Goal: Task Accomplishment & Management: Use online tool/utility

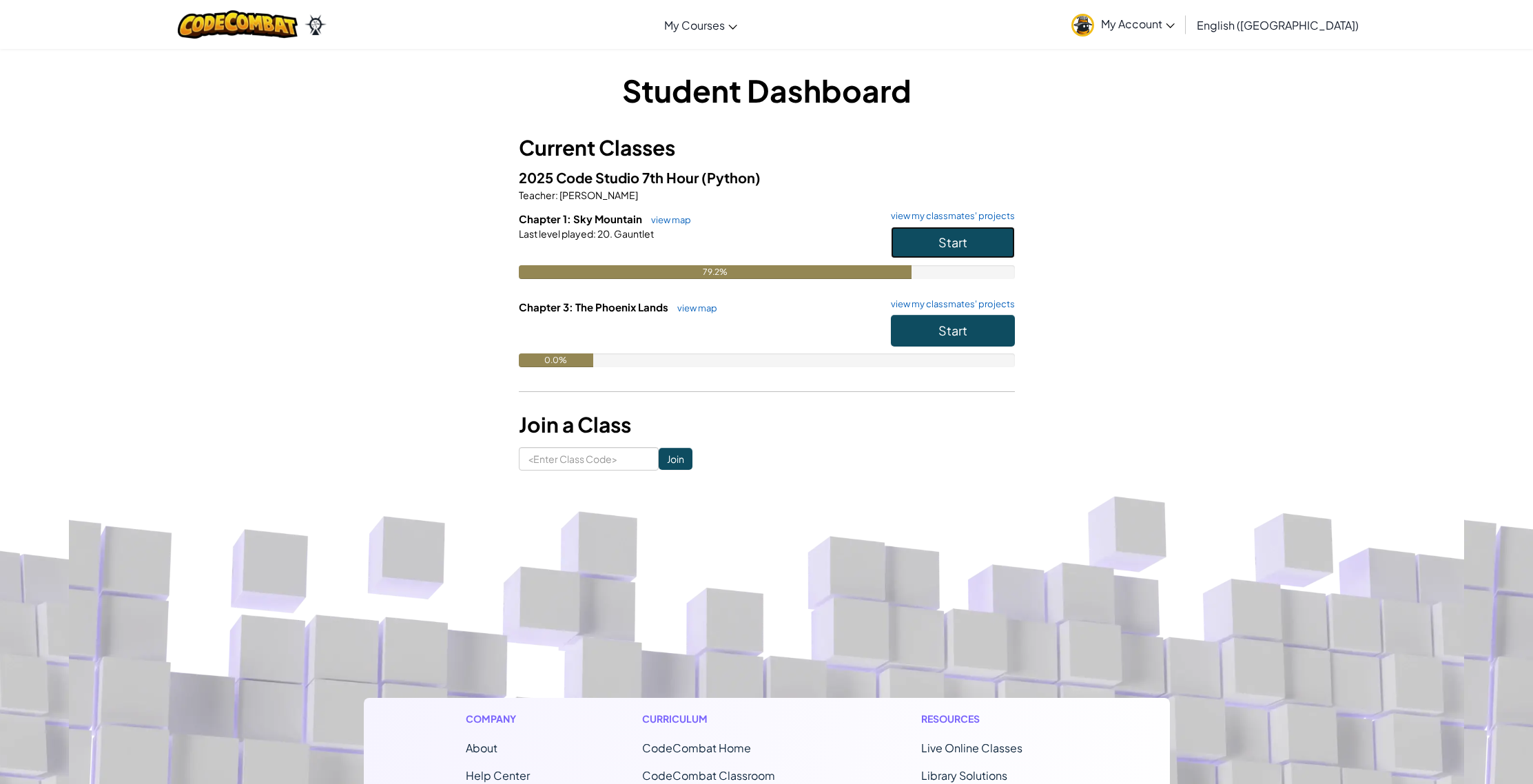
click at [958, 243] on span "Start" at bounding box center [953, 242] width 29 height 16
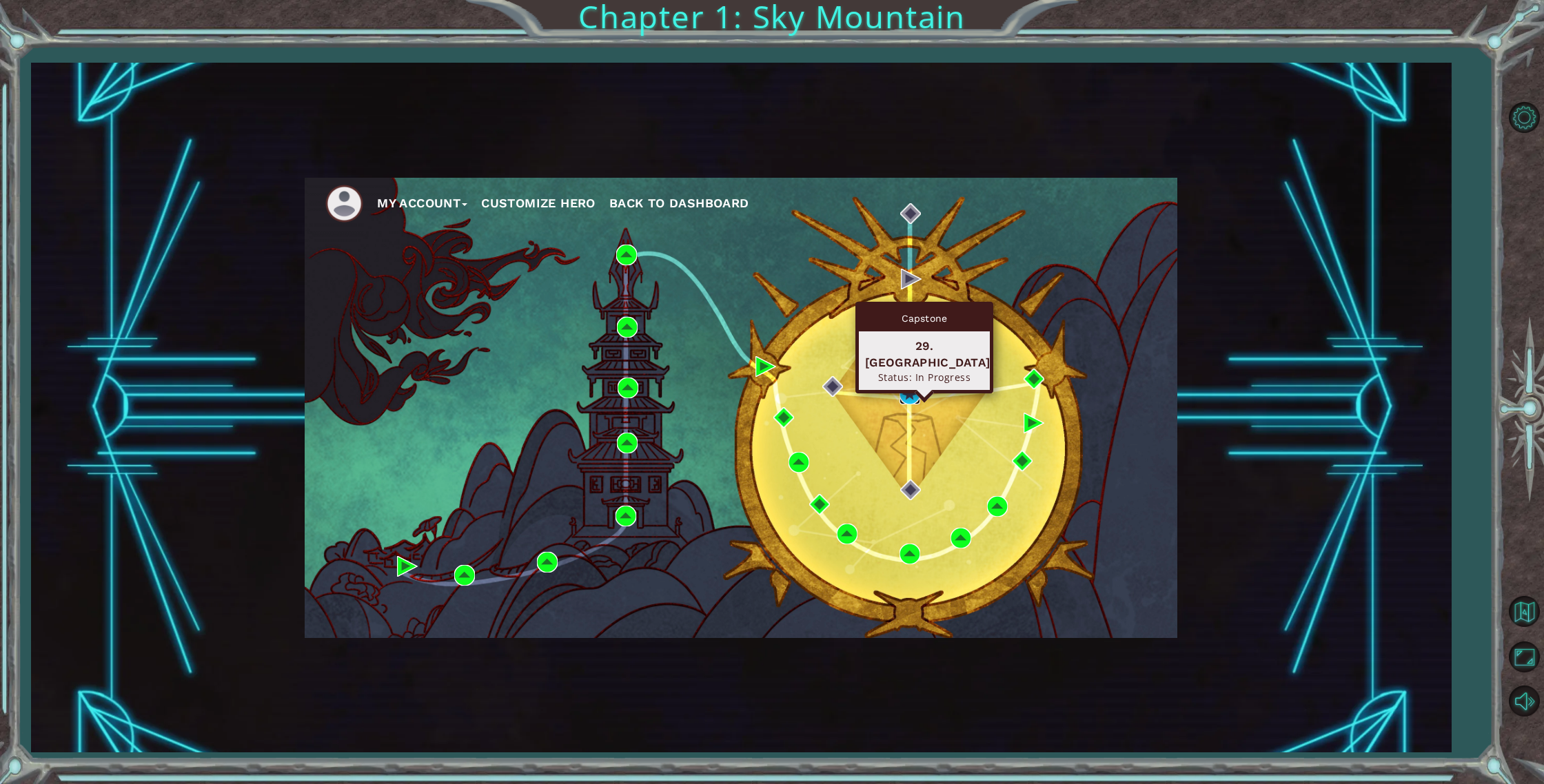
click at [907, 390] on img at bounding box center [910, 394] width 21 height 21
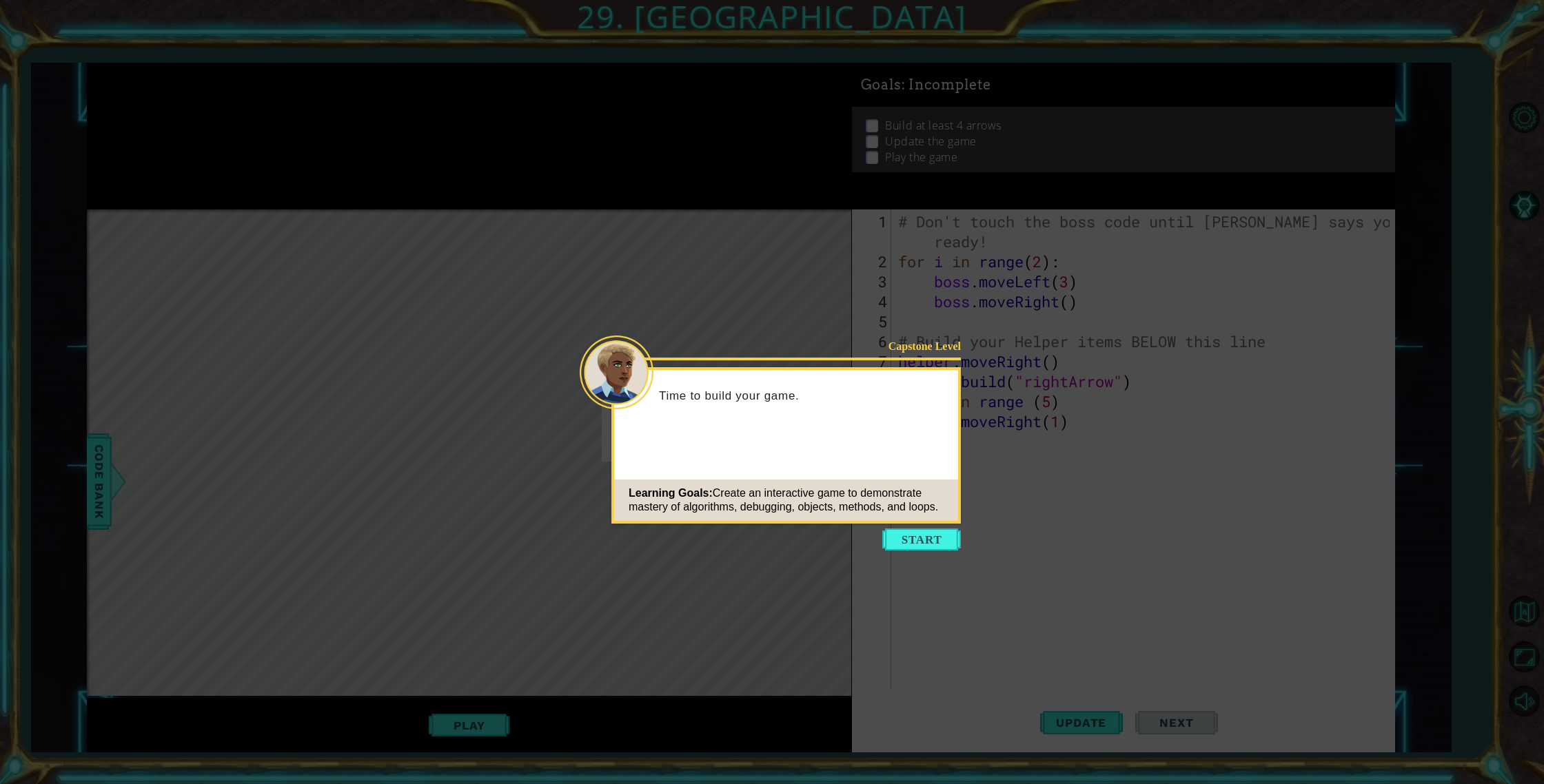
click at [915, 533] on button "Start" at bounding box center [921, 540] width 78 height 22
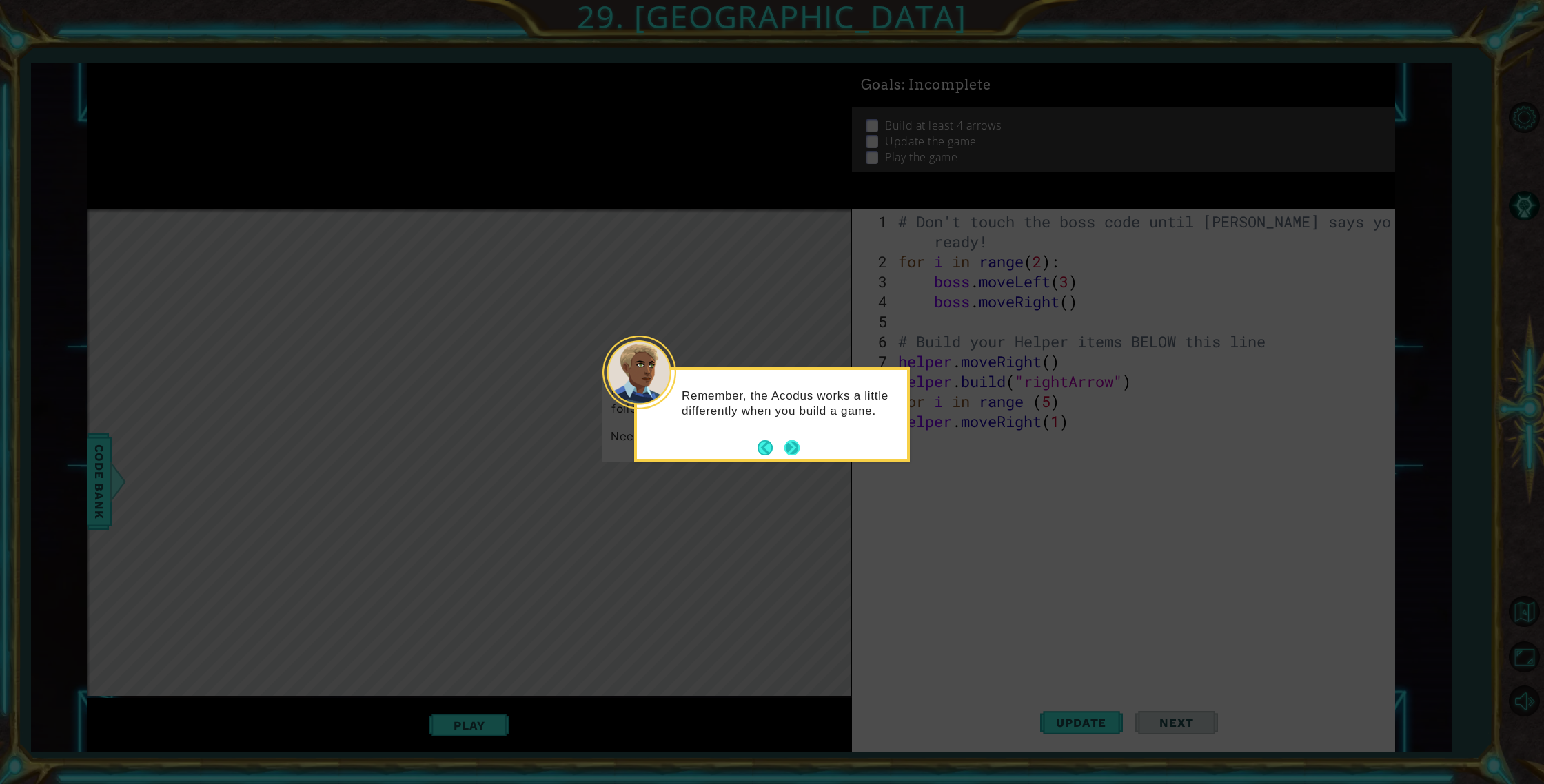
click at [789, 447] on button "Next" at bounding box center [791, 447] width 17 height 17
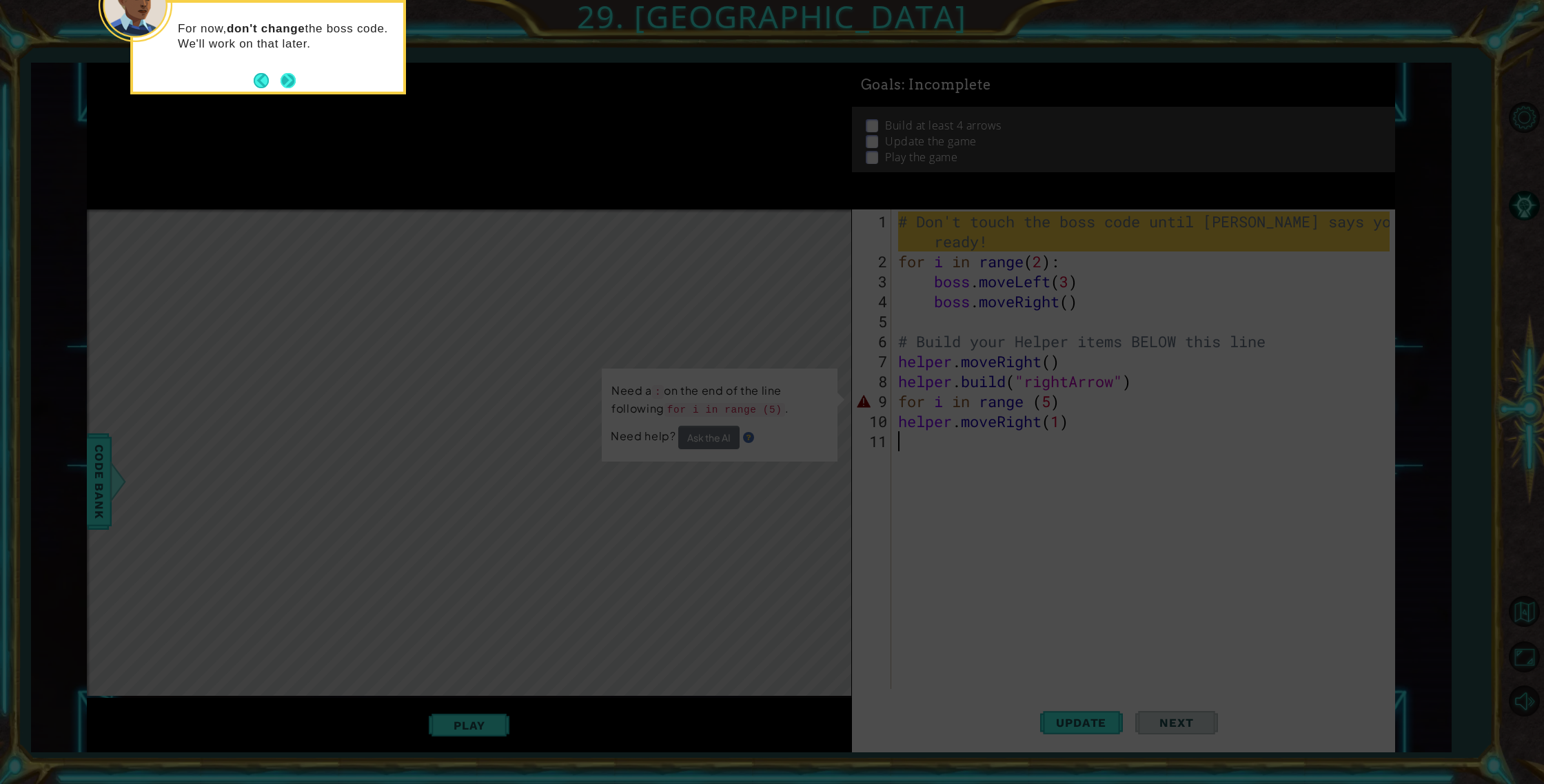
click at [282, 77] on button "Next" at bounding box center [288, 80] width 15 height 15
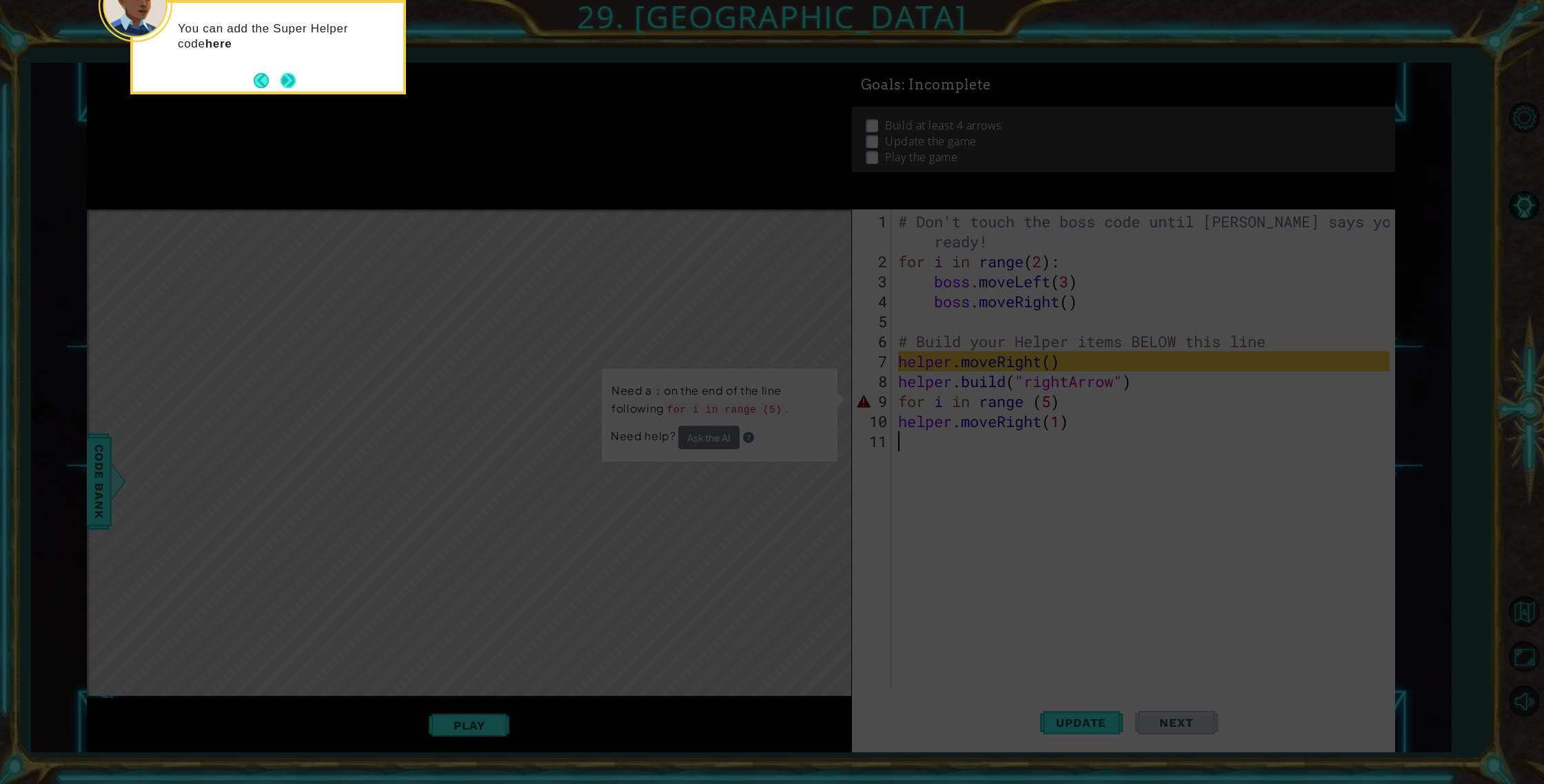
click at [282, 73] on button "Next" at bounding box center [288, 80] width 21 height 21
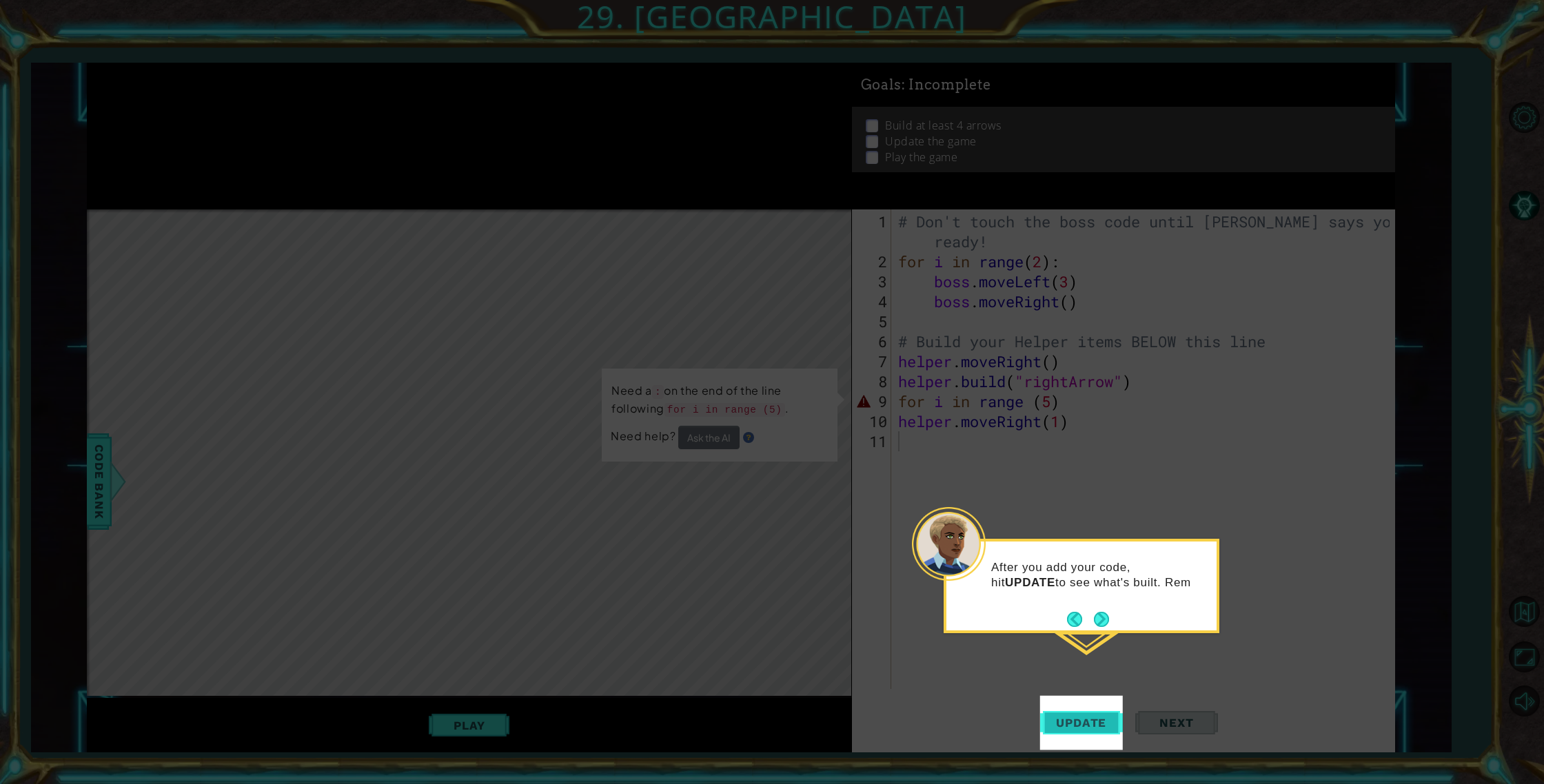
click at [1083, 731] on button "Update" at bounding box center [1081, 722] width 83 height 55
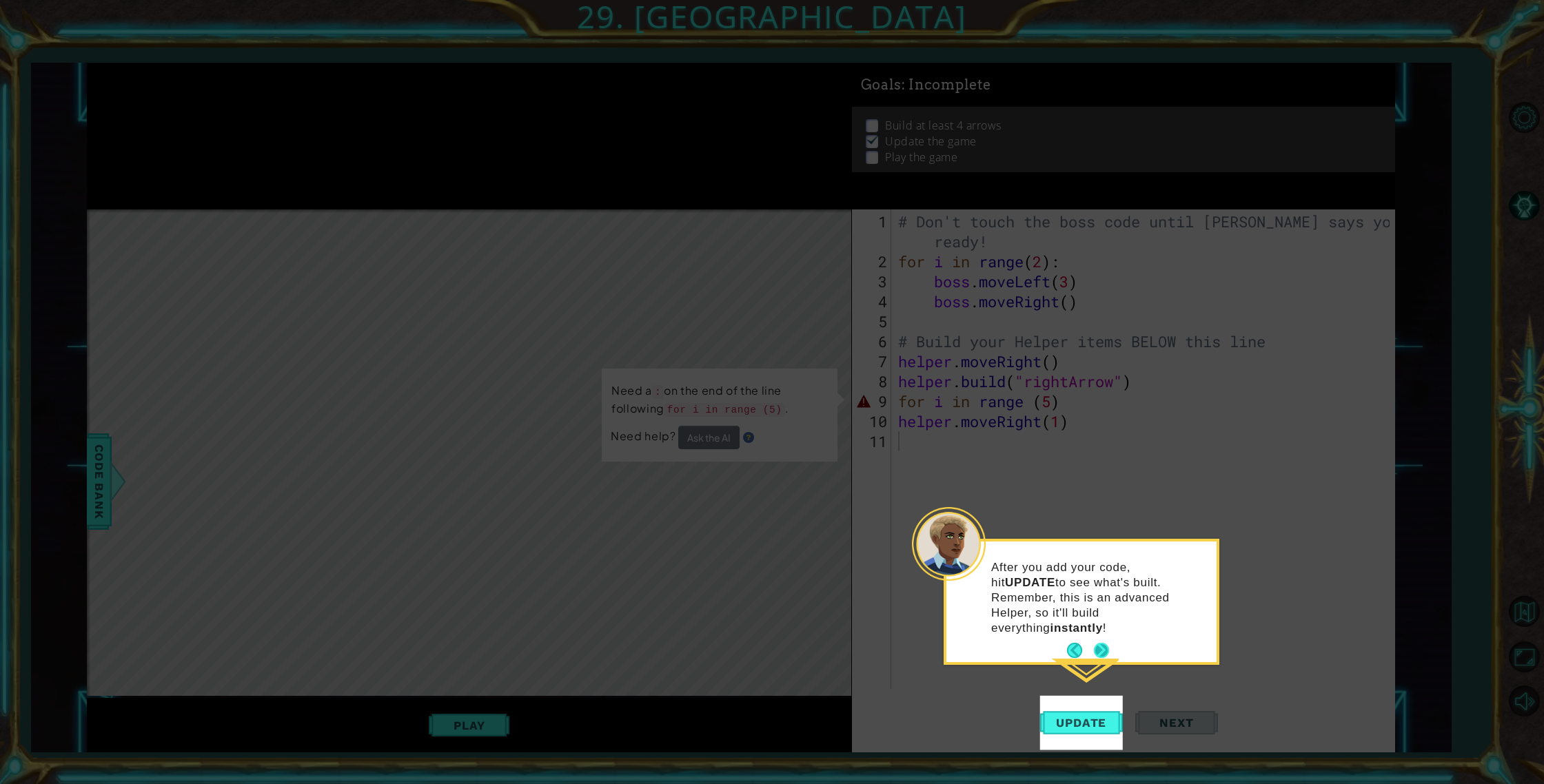
click at [1100, 643] on button "Next" at bounding box center [1100, 650] width 15 height 15
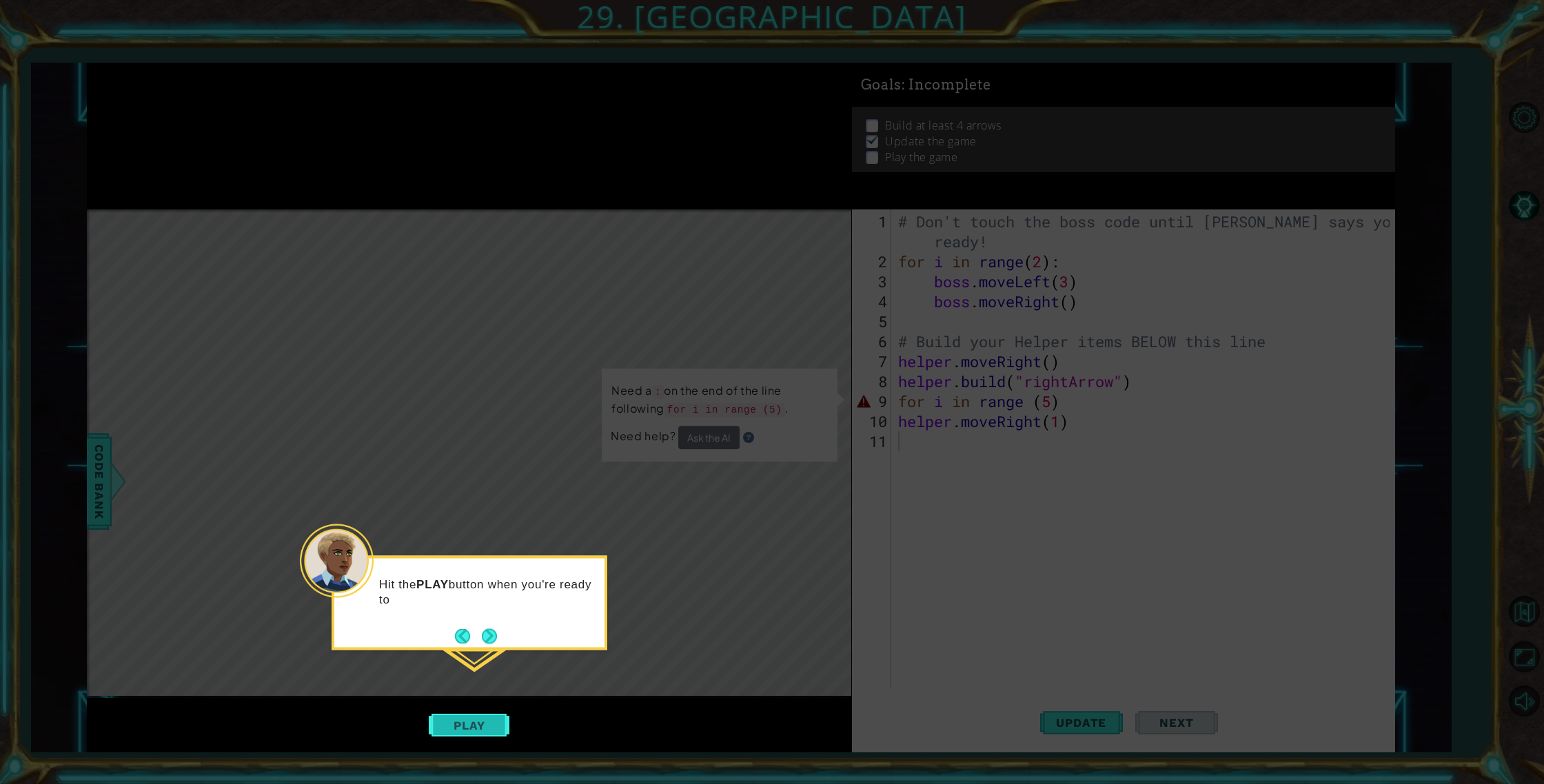
click at [472, 721] on button "Play" at bounding box center [469, 725] width 81 height 26
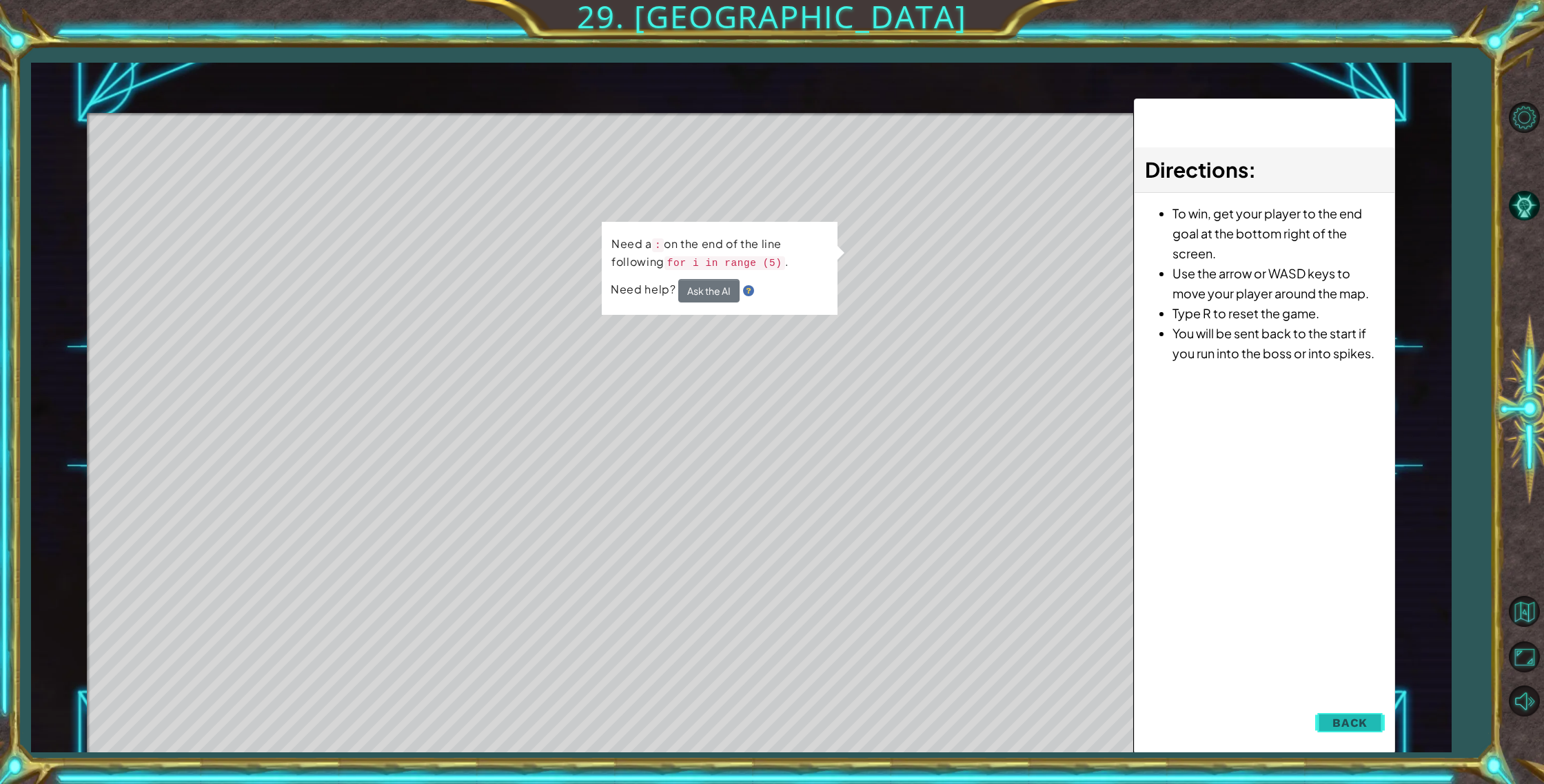
click at [1348, 713] on button "Back" at bounding box center [1350, 722] width 70 height 28
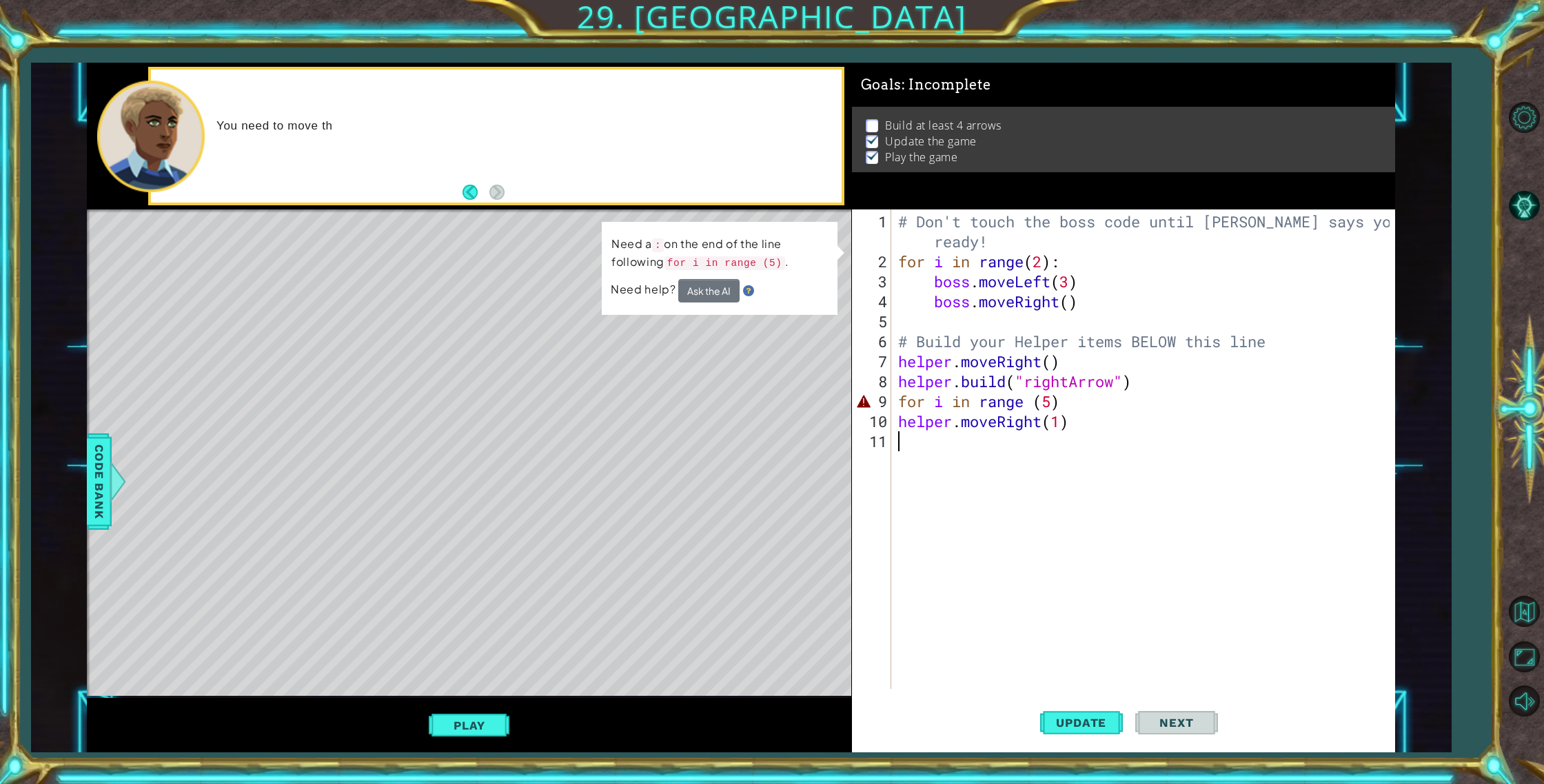
click at [457, 189] on div "You need to move th" at bounding box center [496, 135] width 690 height 132
click at [461, 190] on div "You need to move the hel" at bounding box center [496, 135] width 690 height 132
click at [465, 190] on button "Back" at bounding box center [476, 192] width 27 height 15
click at [1055, 362] on div "# Don't touch the boss code until [PERSON_NAME] says you're ready! for i in ran…" at bounding box center [1146, 481] width 502 height 540
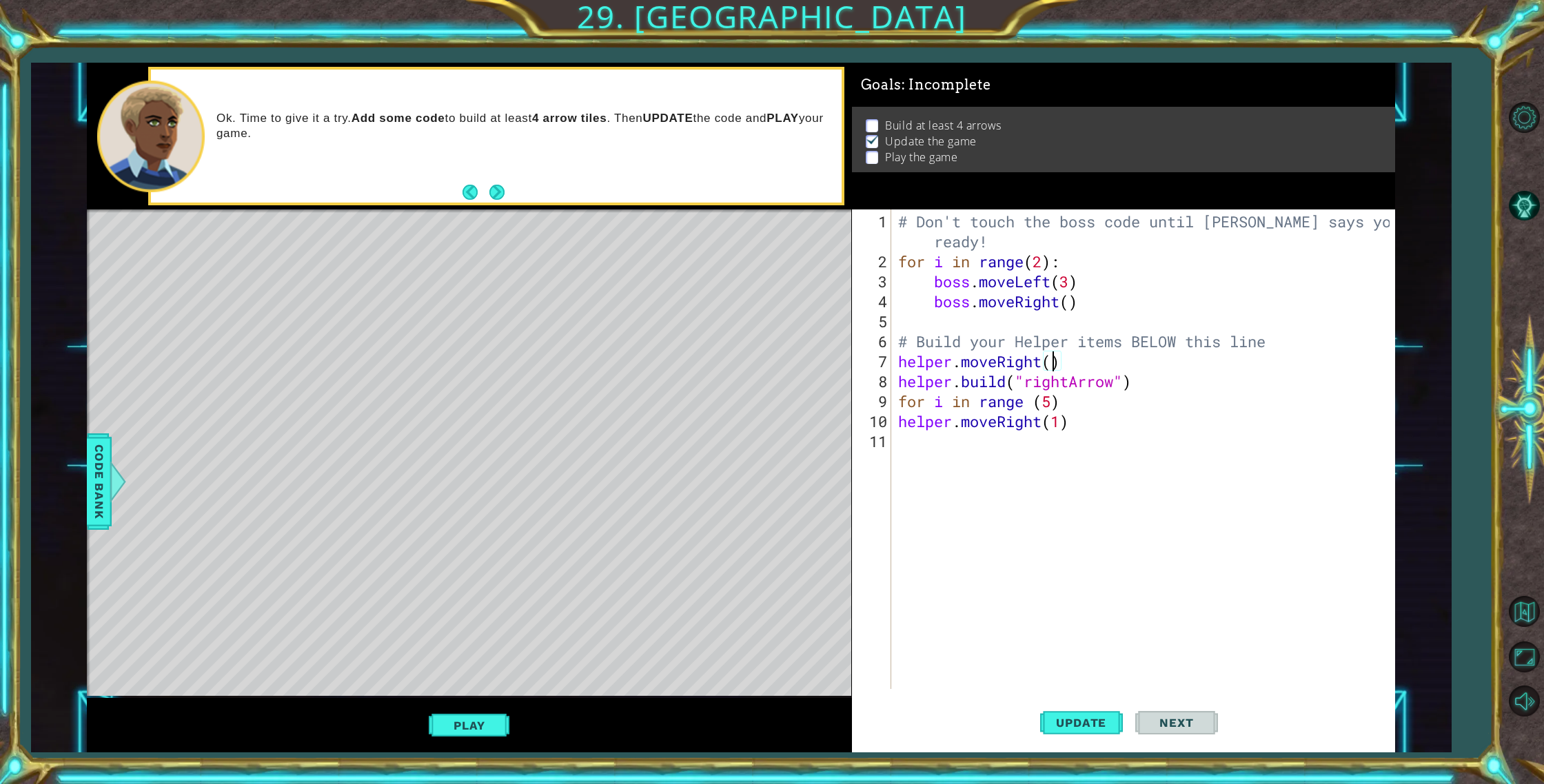
scroll to position [0, 7]
click at [1069, 717] on span "Update" at bounding box center [1081, 722] width 77 height 13
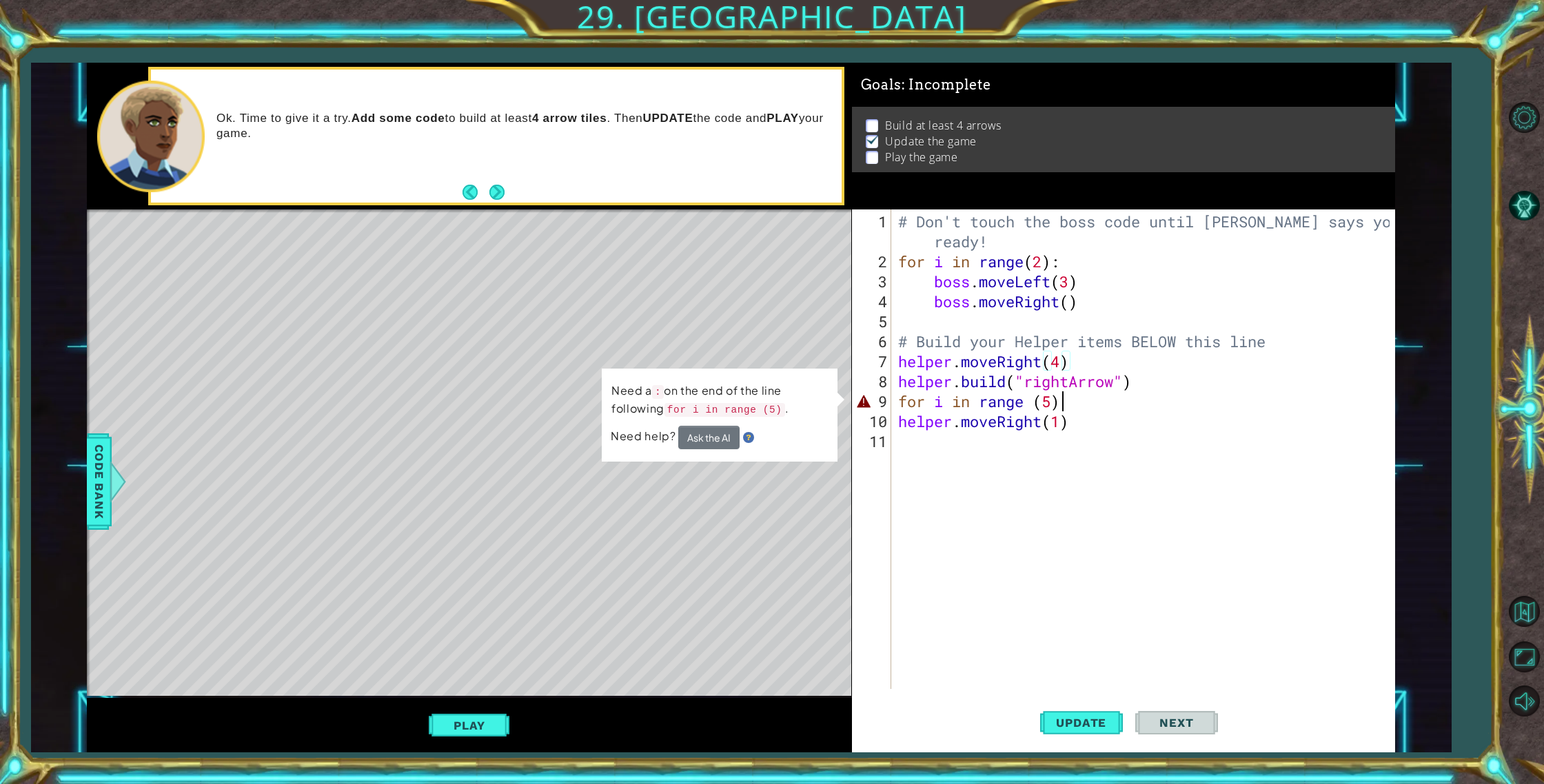
click at [1081, 398] on div "# Don't touch the boss code until [PERSON_NAME] says you're ready! for i in ran…" at bounding box center [1146, 481] width 502 height 540
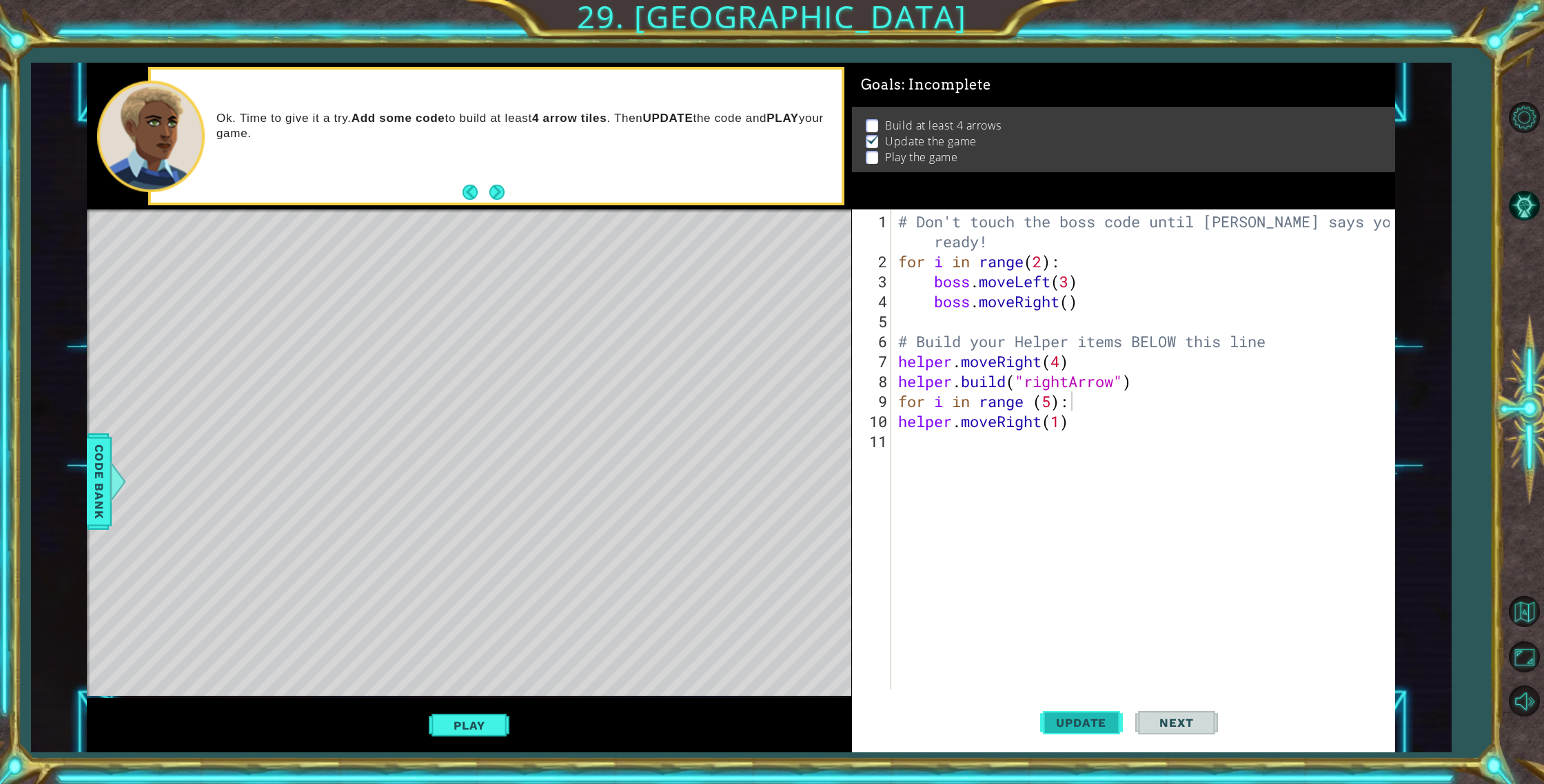
click at [1097, 717] on span "Update" at bounding box center [1081, 722] width 77 height 13
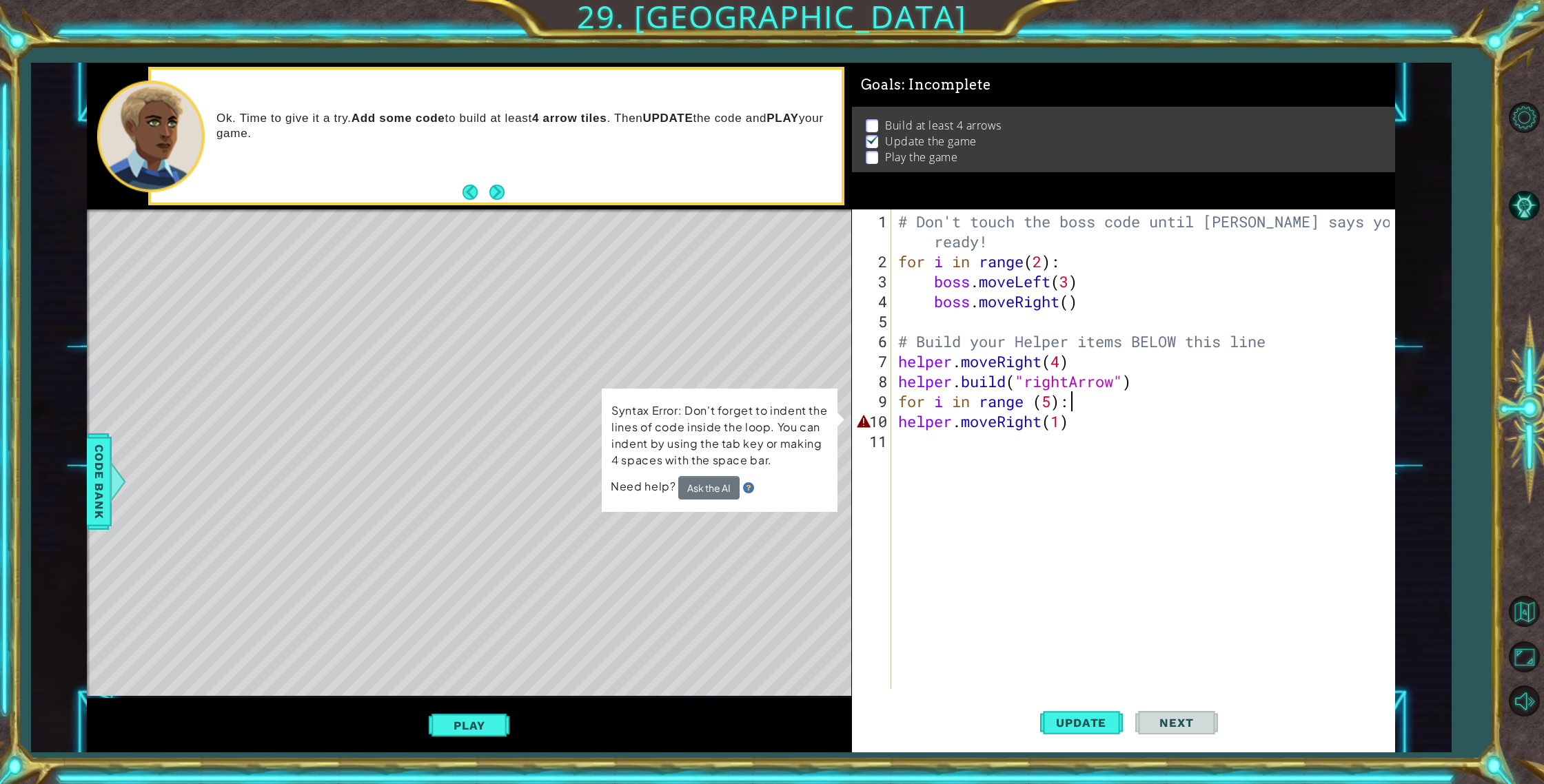
click at [1092, 423] on div "# Don't touch the boss code until [PERSON_NAME] says you're ready! for i in ran…" at bounding box center [1146, 481] width 502 height 540
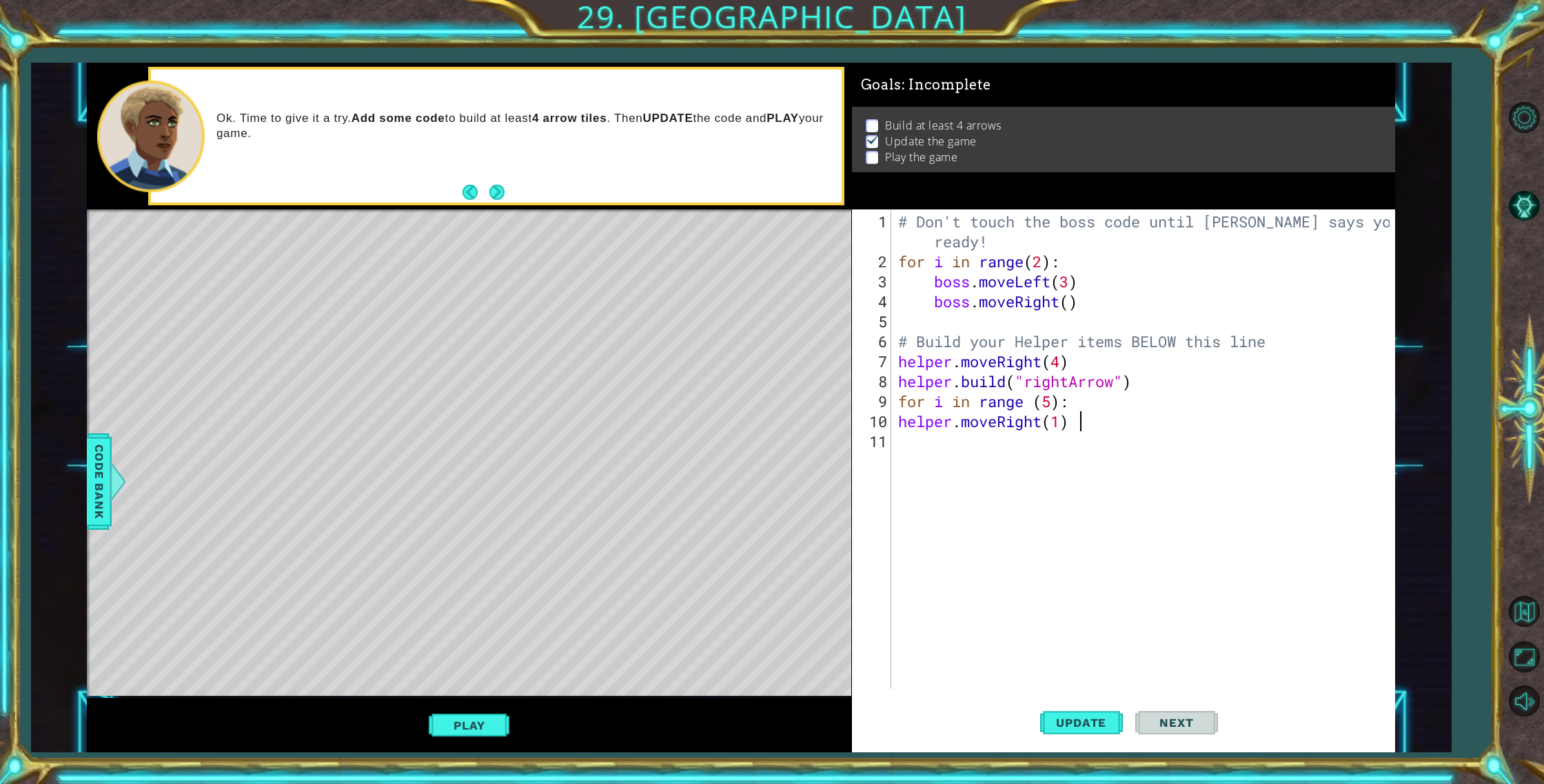
scroll to position [0, 8]
click at [1091, 722] on span "Update" at bounding box center [1081, 722] width 77 height 13
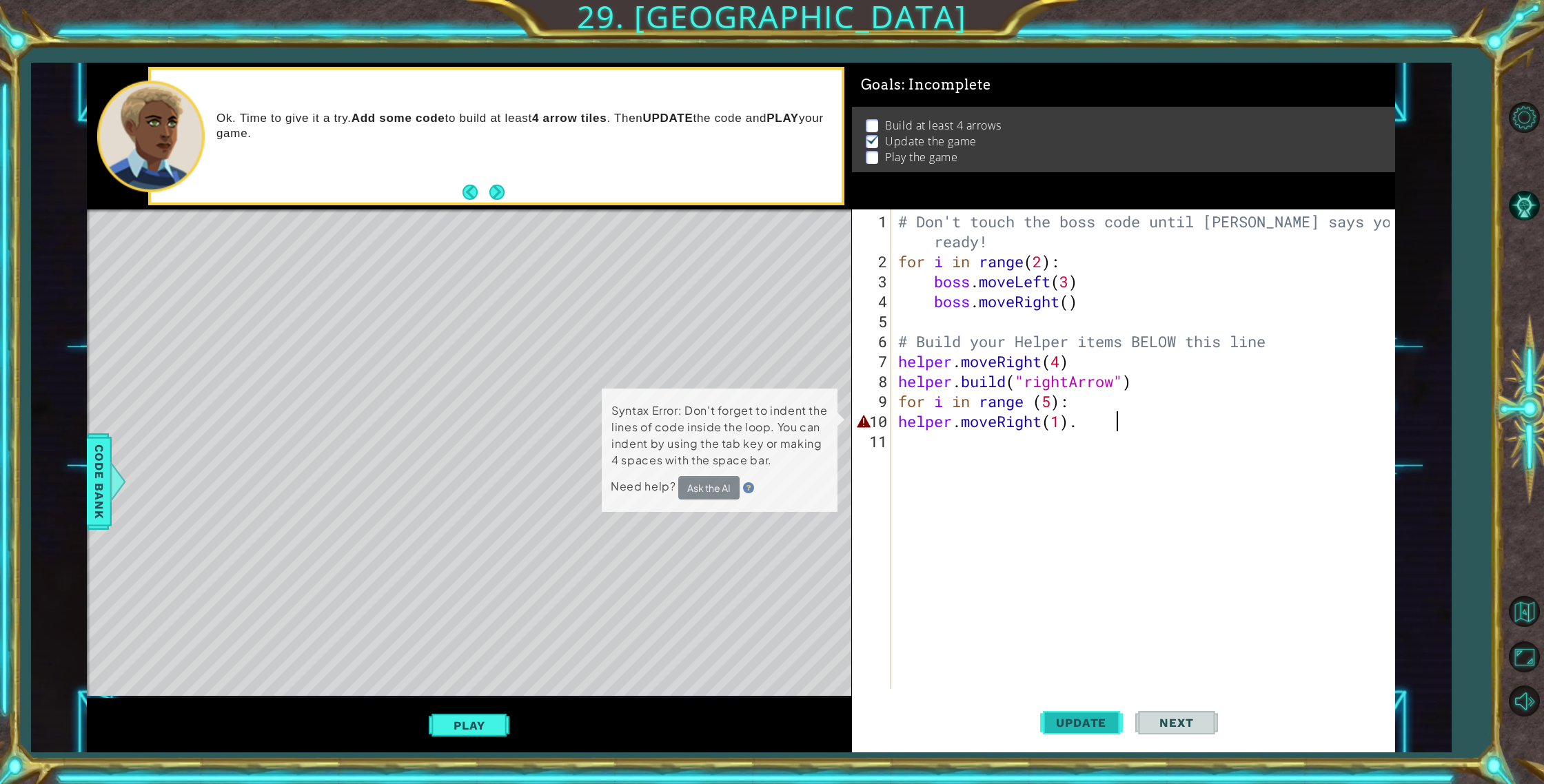
click at [1091, 722] on span "Update" at bounding box center [1081, 722] width 77 height 13
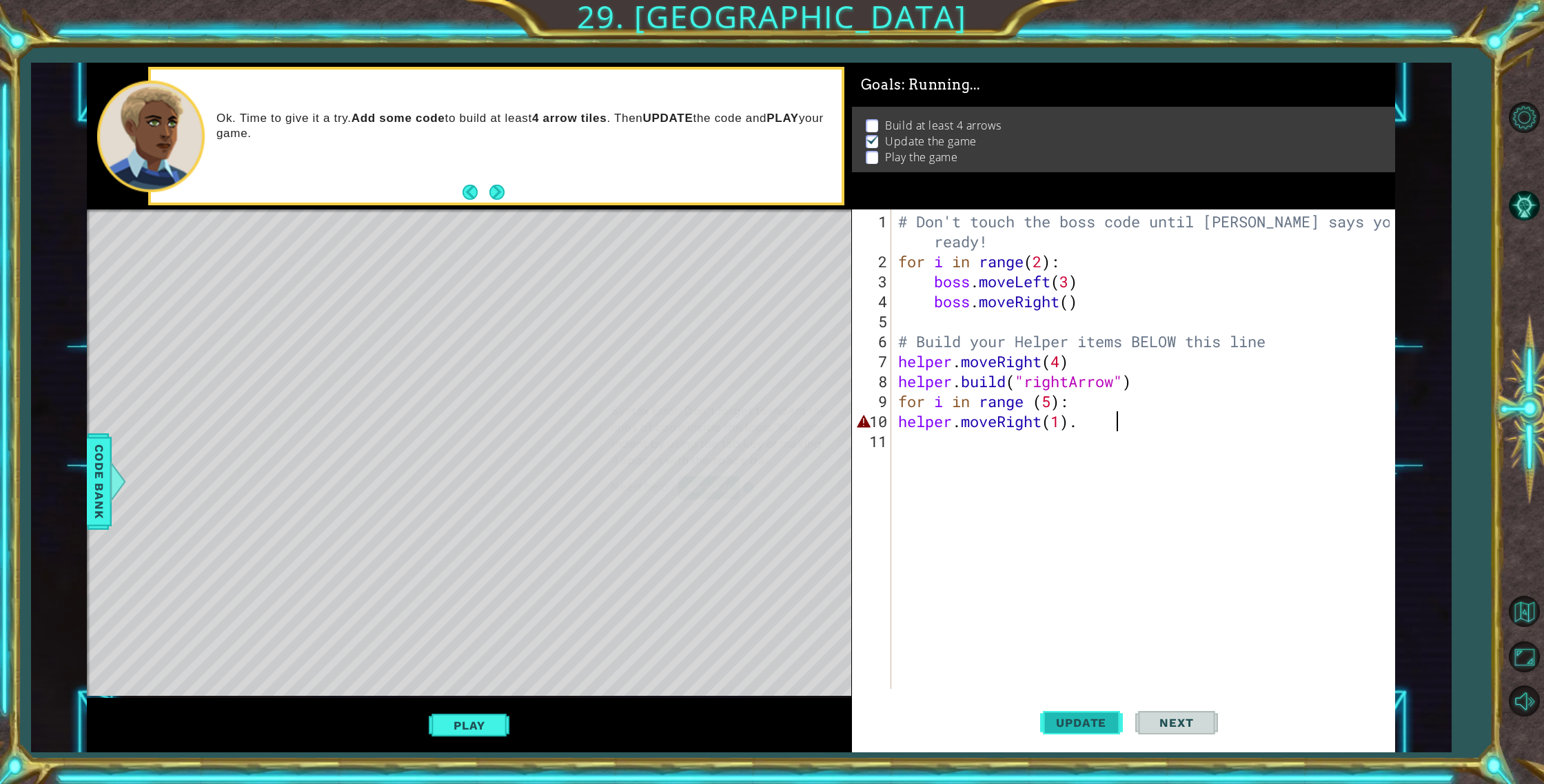
click at [1091, 722] on span "Update" at bounding box center [1081, 722] width 77 height 13
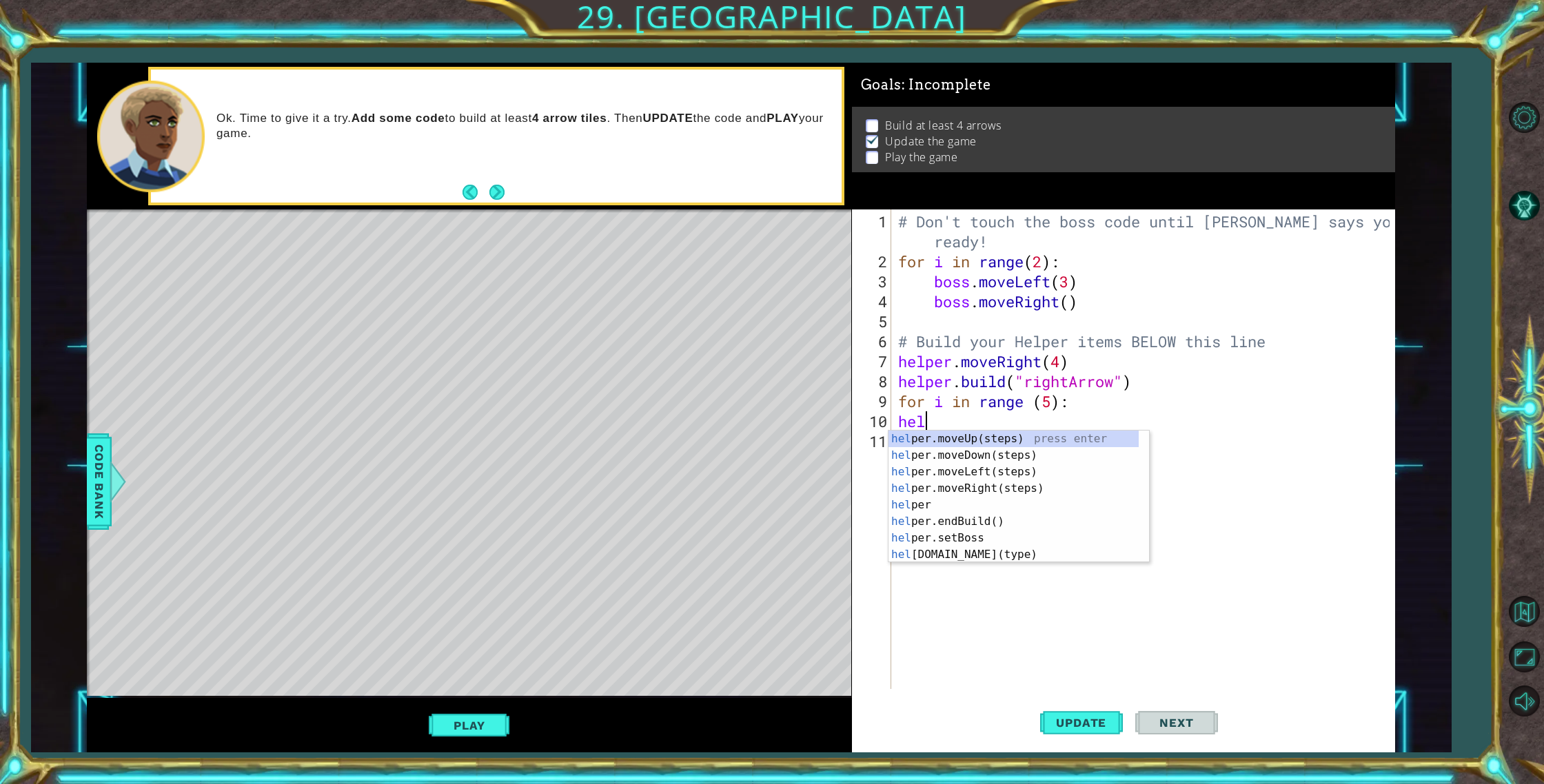
scroll to position [0, 0]
type textarea "h"
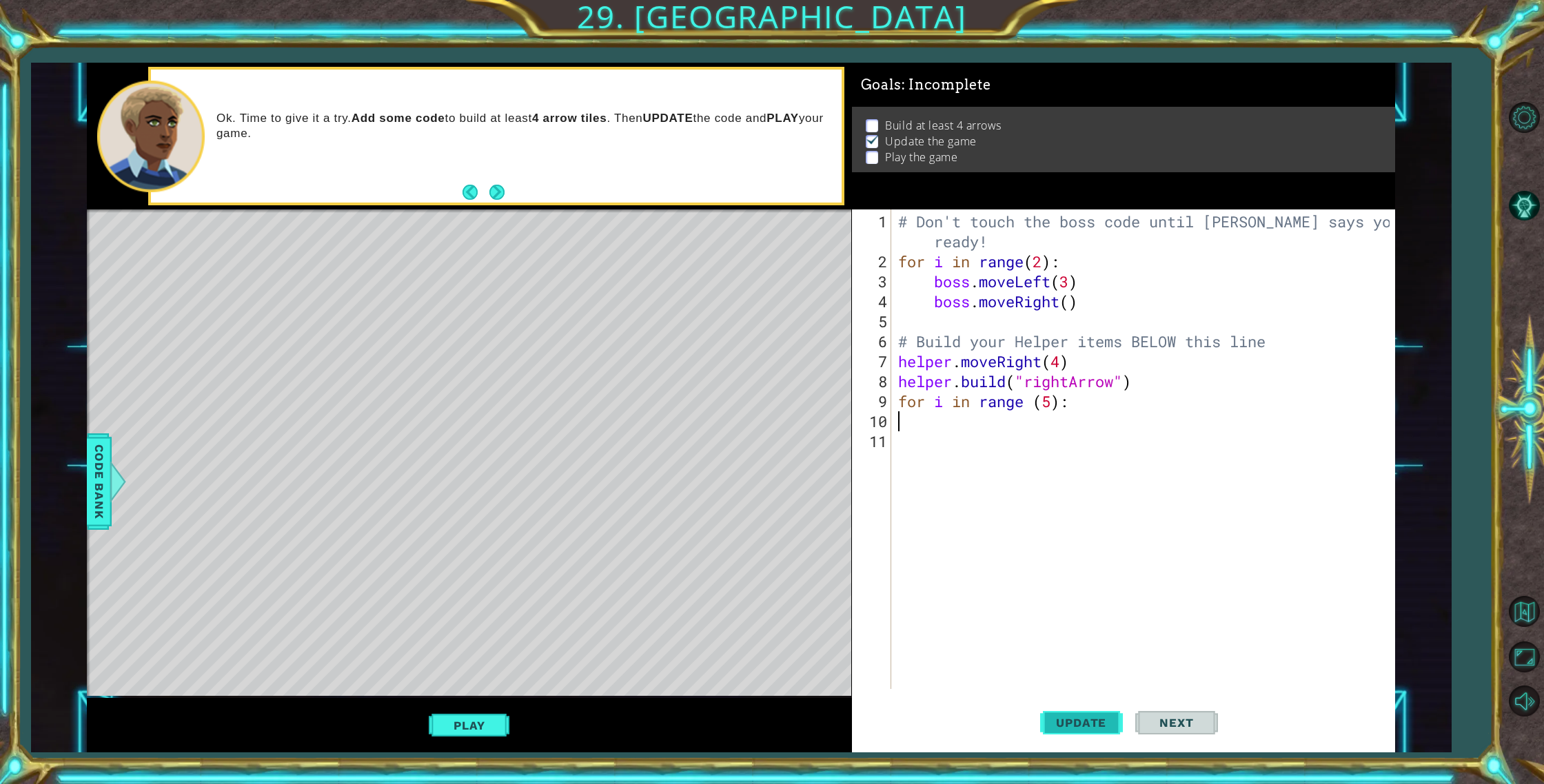
click at [1051, 739] on button "Update" at bounding box center [1081, 722] width 83 height 55
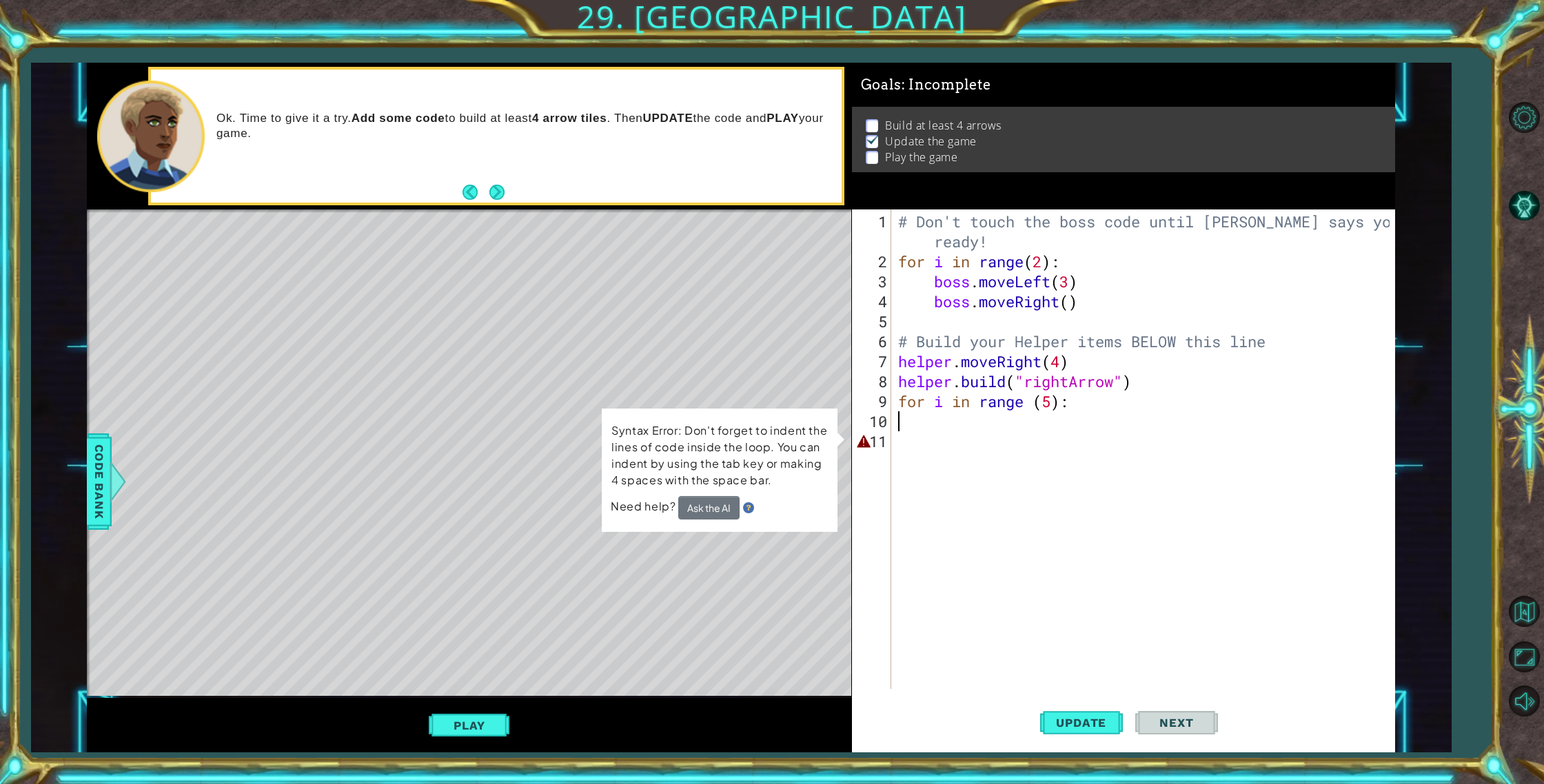
click at [937, 443] on div "# Don't touch the boss code until [PERSON_NAME] says you're ready! for i in ran…" at bounding box center [1146, 481] width 502 height 540
click at [965, 452] on div "# Don't touch the boss code until [PERSON_NAME] says you're ready! for i in ran…" at bounding box center [1146, 481] width 502 height 540
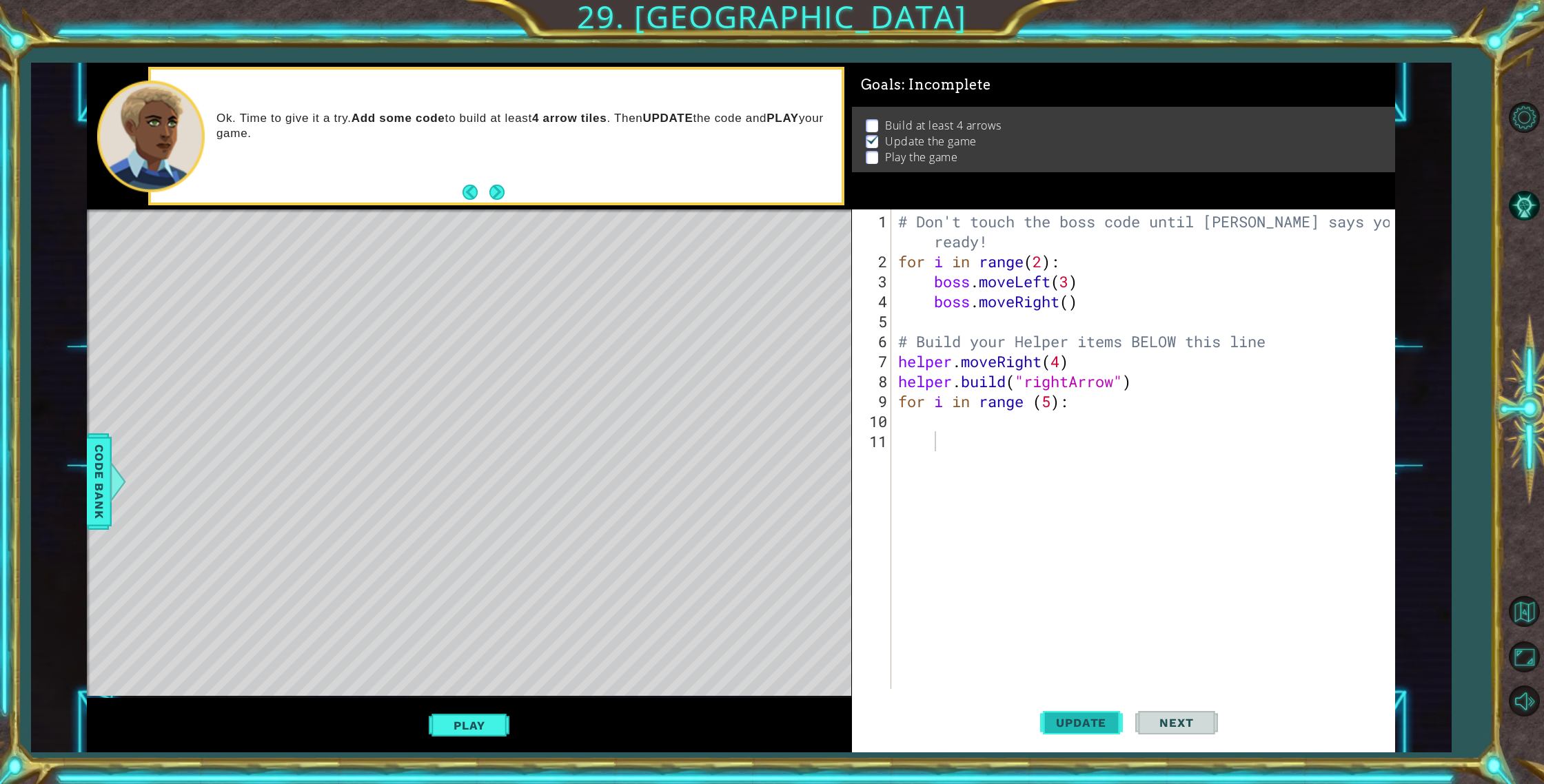
click at [1076, 727] on span "Update" at bounding box center [1081, 722] width 77 height 13
click at [1076, 725] on span "Update" at bounding box center [1081, 722] width 77 height 13
click at [1076, 722] on span "Update" at bounding box center [1081, 722] width 77 height 13
click at [1076, 722] on span "Update" at bounding box center [1081, 722] width 77 height 13
click at [1077, 722] on span "Update" at bounding box center [1081, 722] width 77 height 13
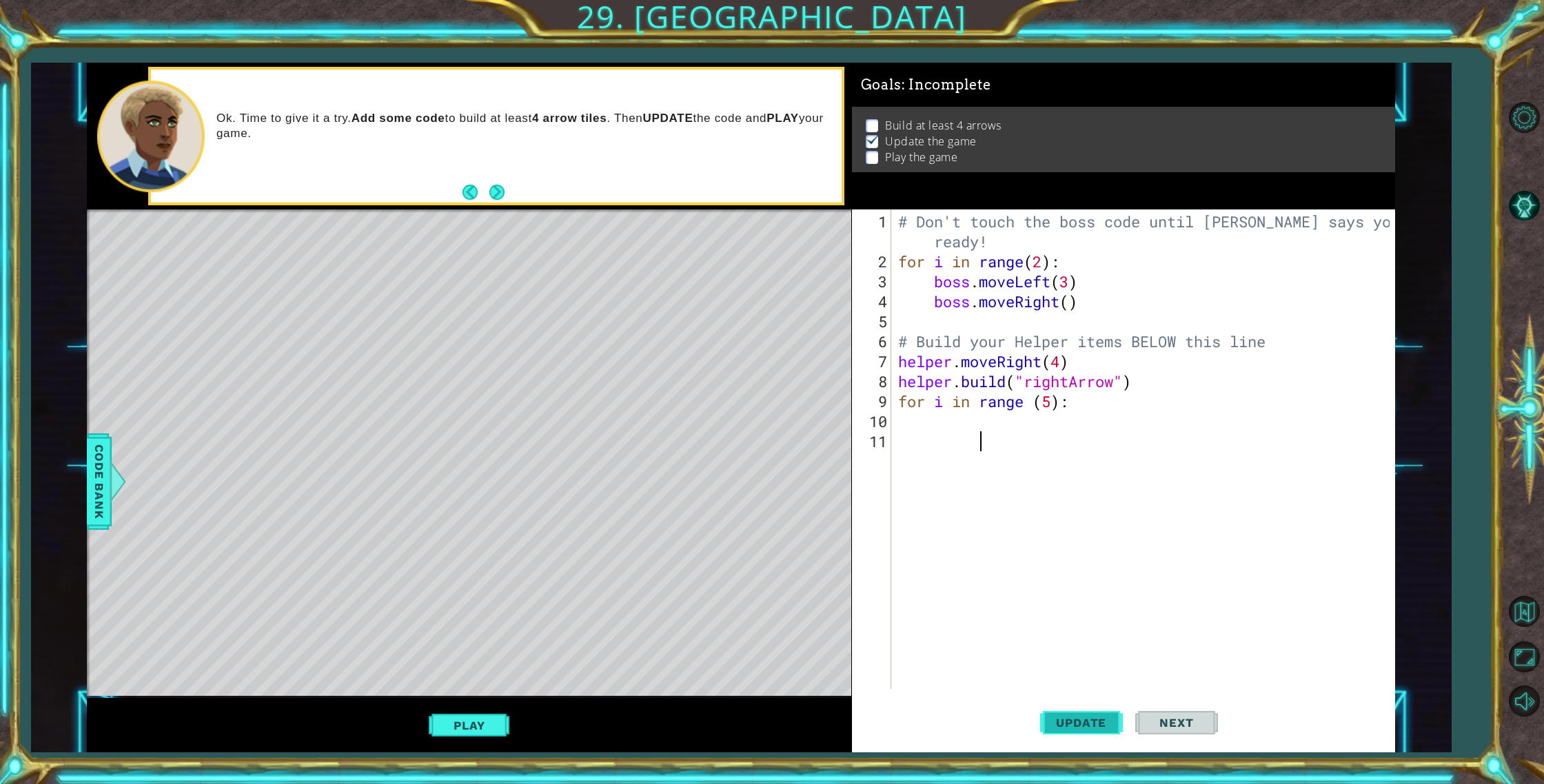
click at [1077, 722] on span "Update" at bounding box center [1081, 722] width 77 height 13
click at [1078, 722] on span "Update" at bounding box center [1081, 722] width 77 height 13
click at [1078, 722] on span "Update" at bounding box center [1081, 722] width 77 height 13
click at [1079, 722] on span "Update" at bounding box center [1081, 722] width 77 height 13
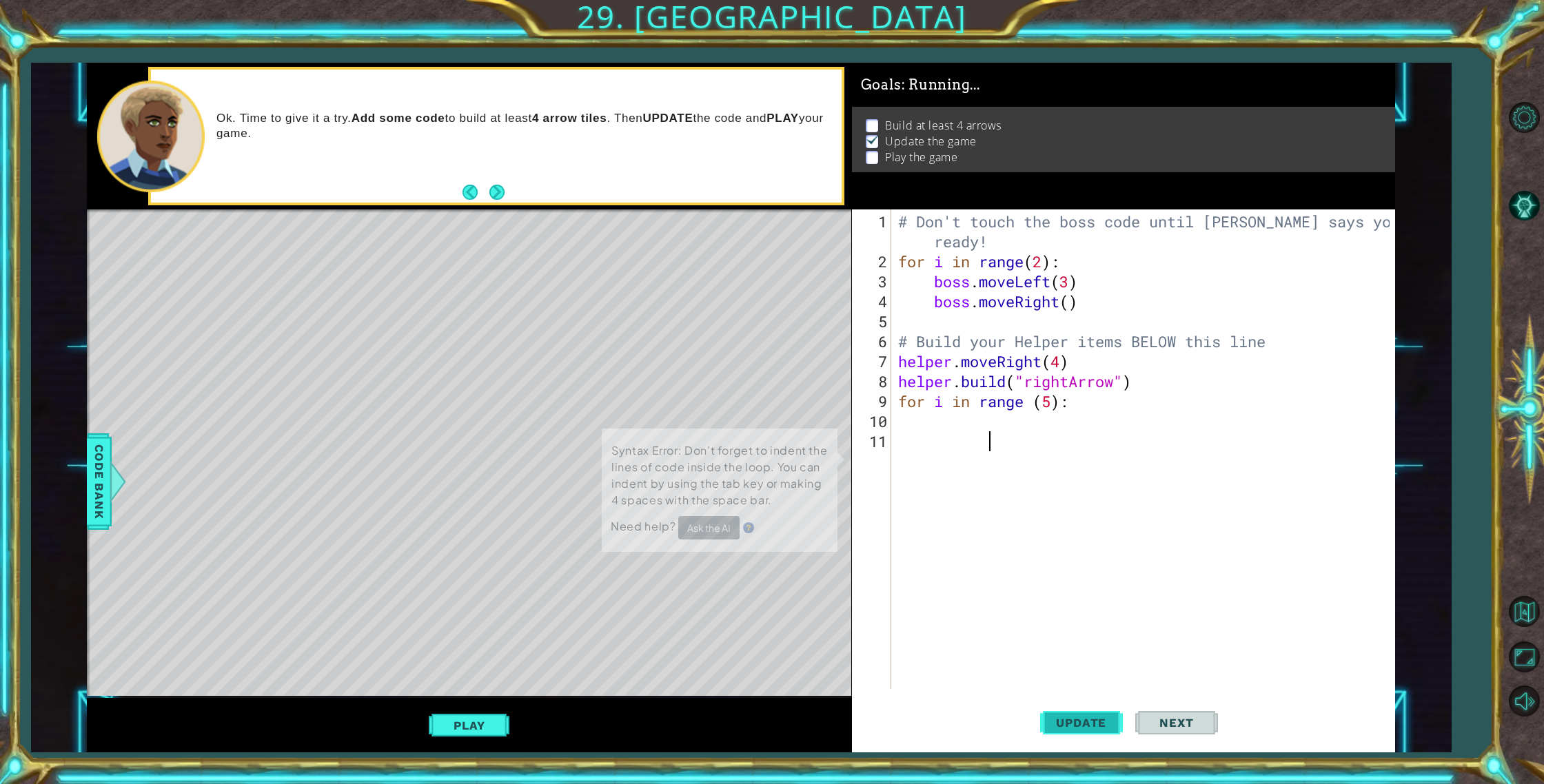
click at [1079, 722] on span "Update" at bounding box center [1081, 722] width 77 height 13
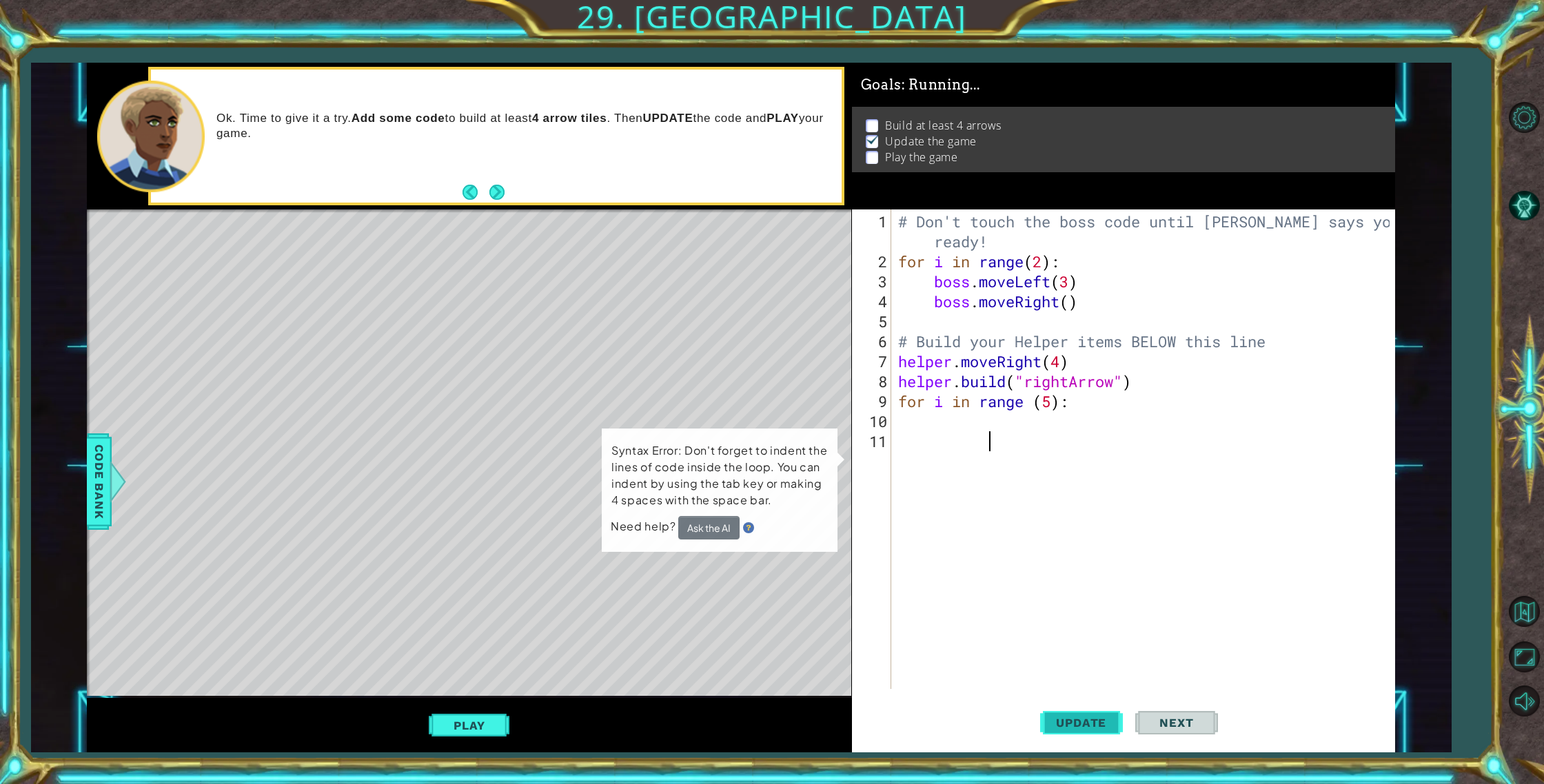
click at [1079, 722] on span "Update" at bounding box center [1081, 722] width 77 height 13
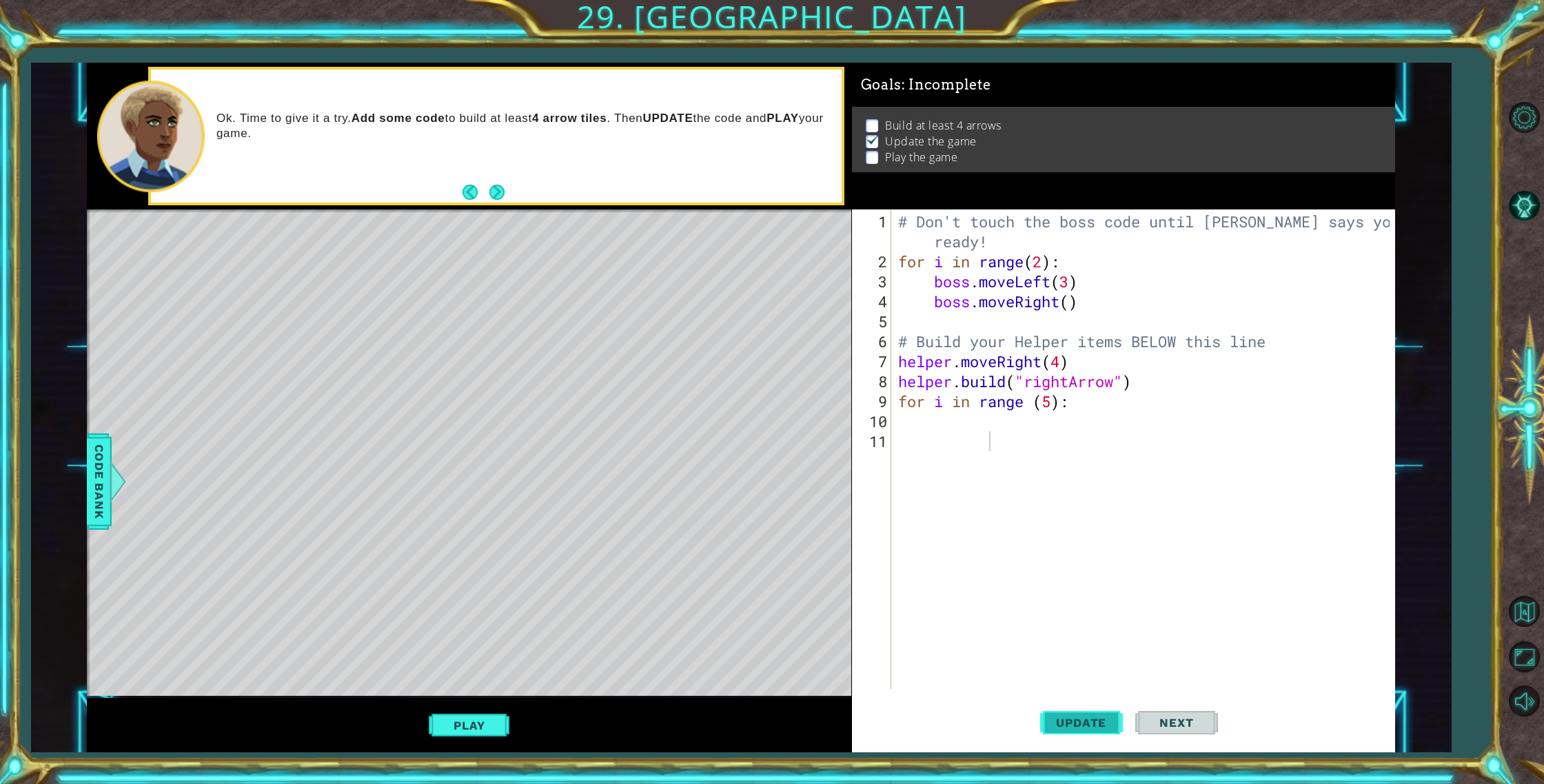
click at [1078, 722] on span "Update" at bounding box center [1081, 722] width 77 height 13
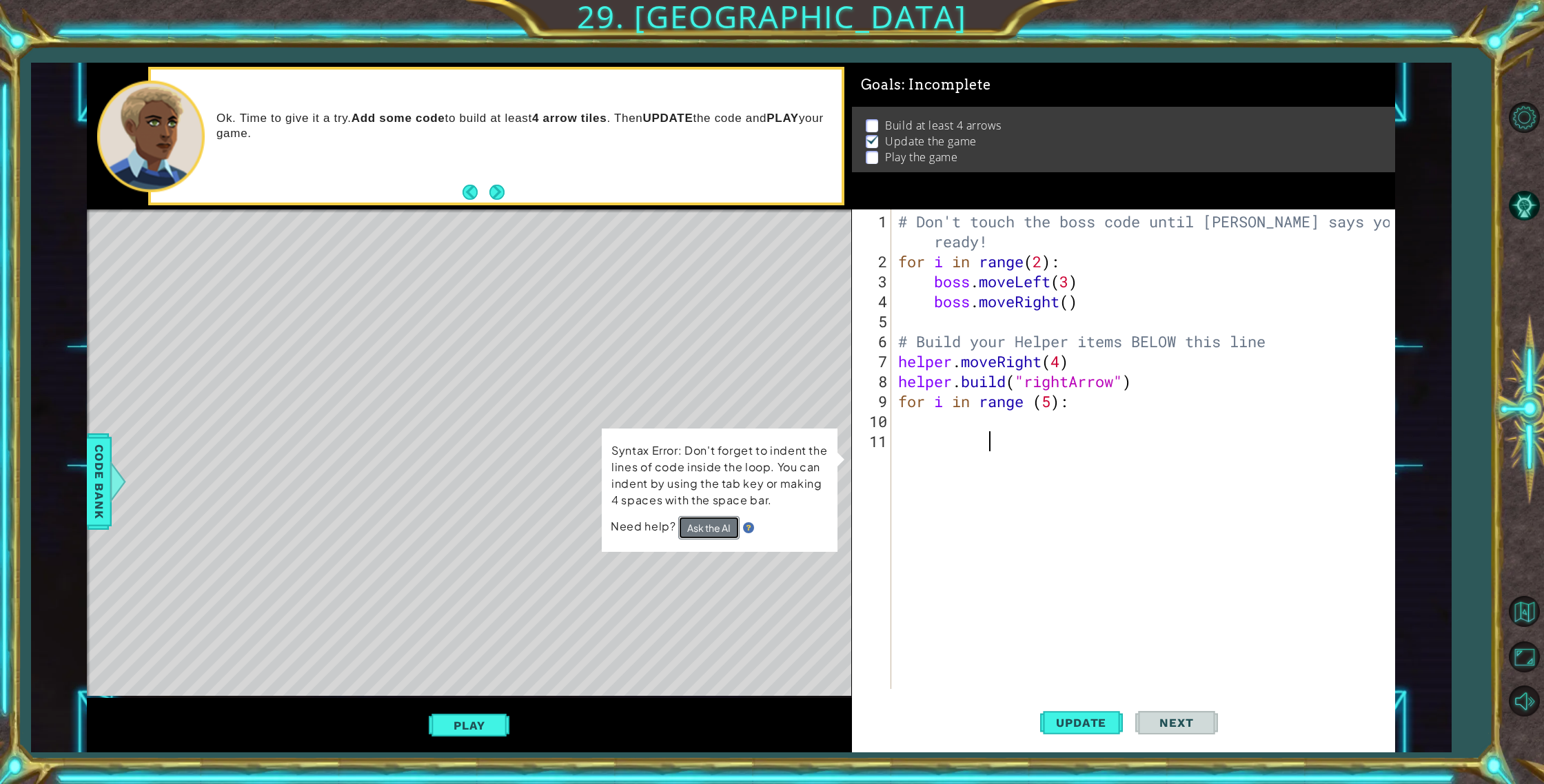
click at [703, 531] on button "Ask the AI" at bounding box center [708, 527] width 62 height 24
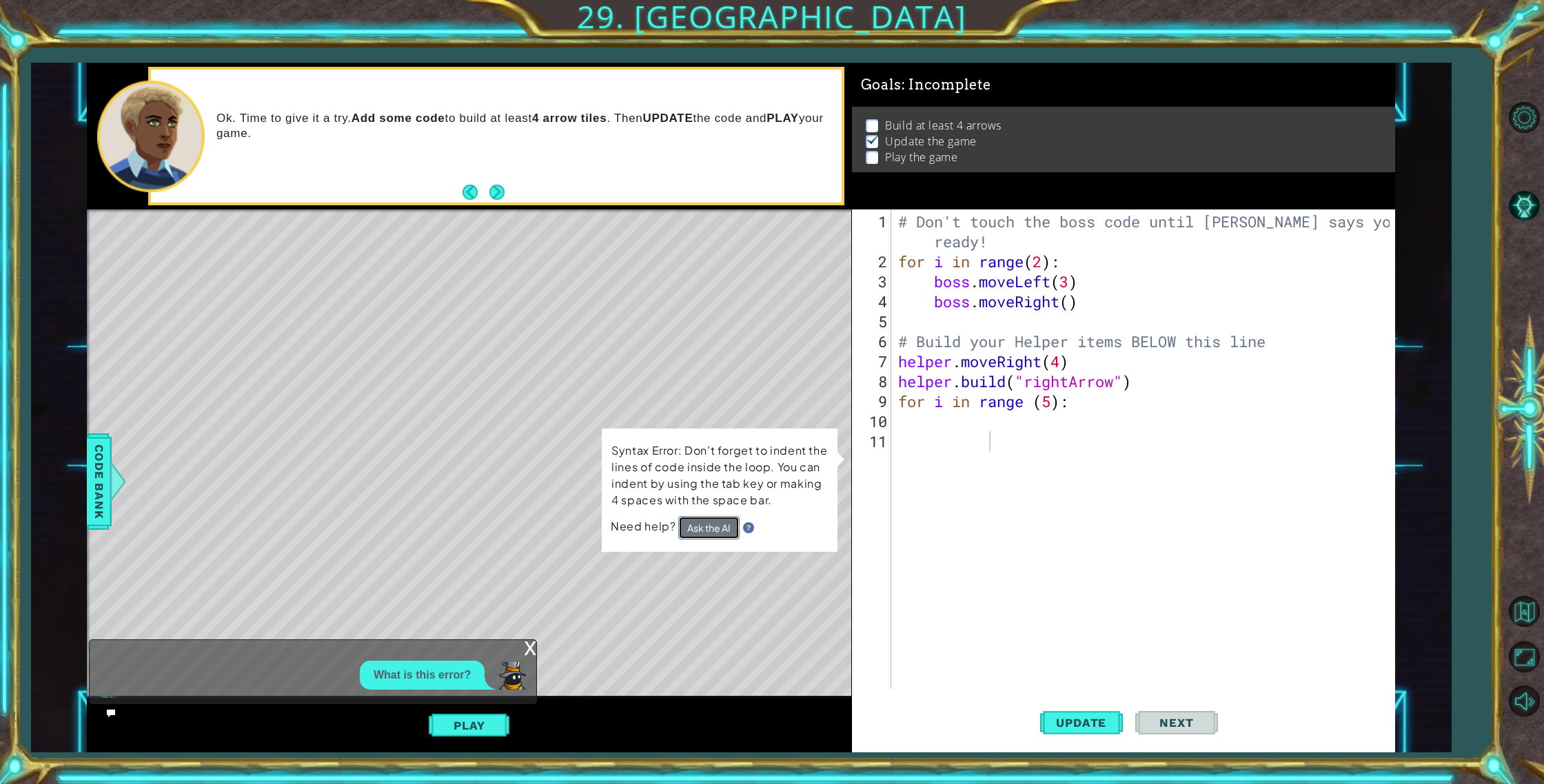
click at [709, 526] on button "Ask the AI" at bounding box center [709, 527] width 62 height 24
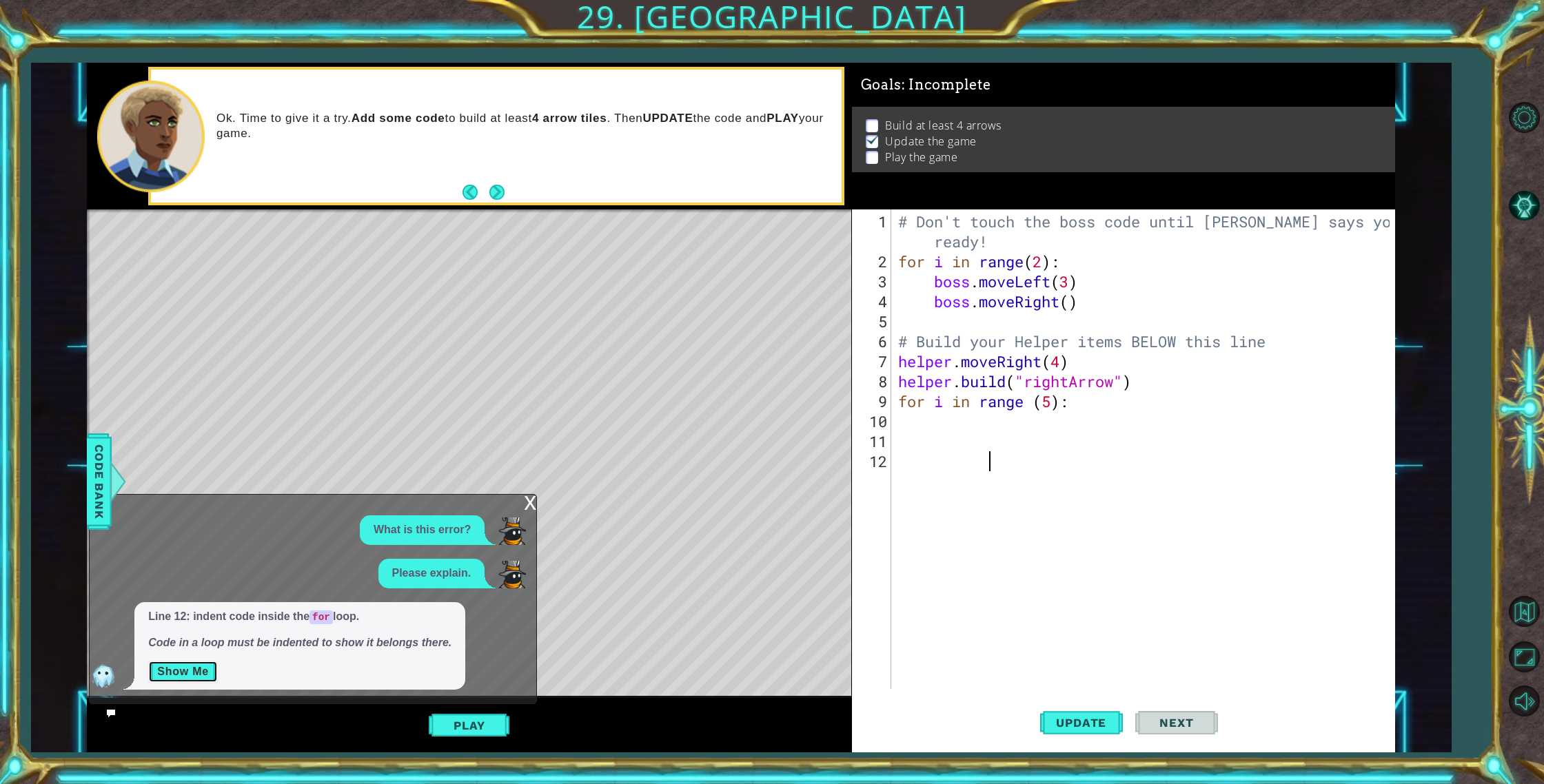
click at [209, 669] on button "Show Me" at bounding box center [183, 672] width 70 height 22
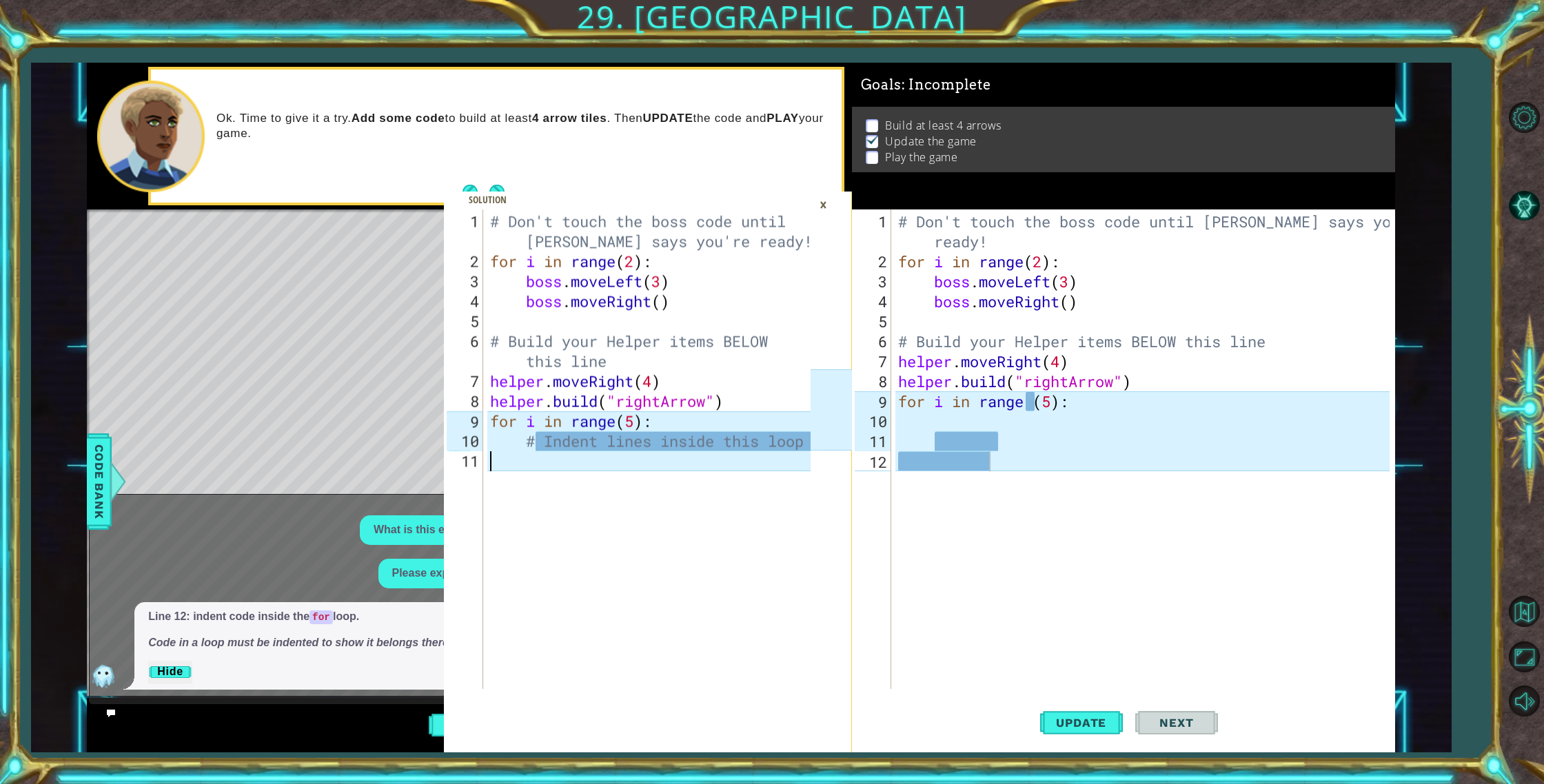
click at [699, 452] on div "# Don't touch the boss code until [PERSON_NAME] says you're ready! for i in ran…" at bounding box center [651, 481] width 330 height 540
click at [1092, 718] on span "Update" at bounding box center [1081, 722] width 77 height 13
drag, startPoint x: 598, startPoint y: 202, endPoint x: 560, endPoint y: 203, distance: 38.0
click at [560, 203] on span at bounding box center [647, 472] width 407 height 561
type textarea "# Indent lines inside this loop"
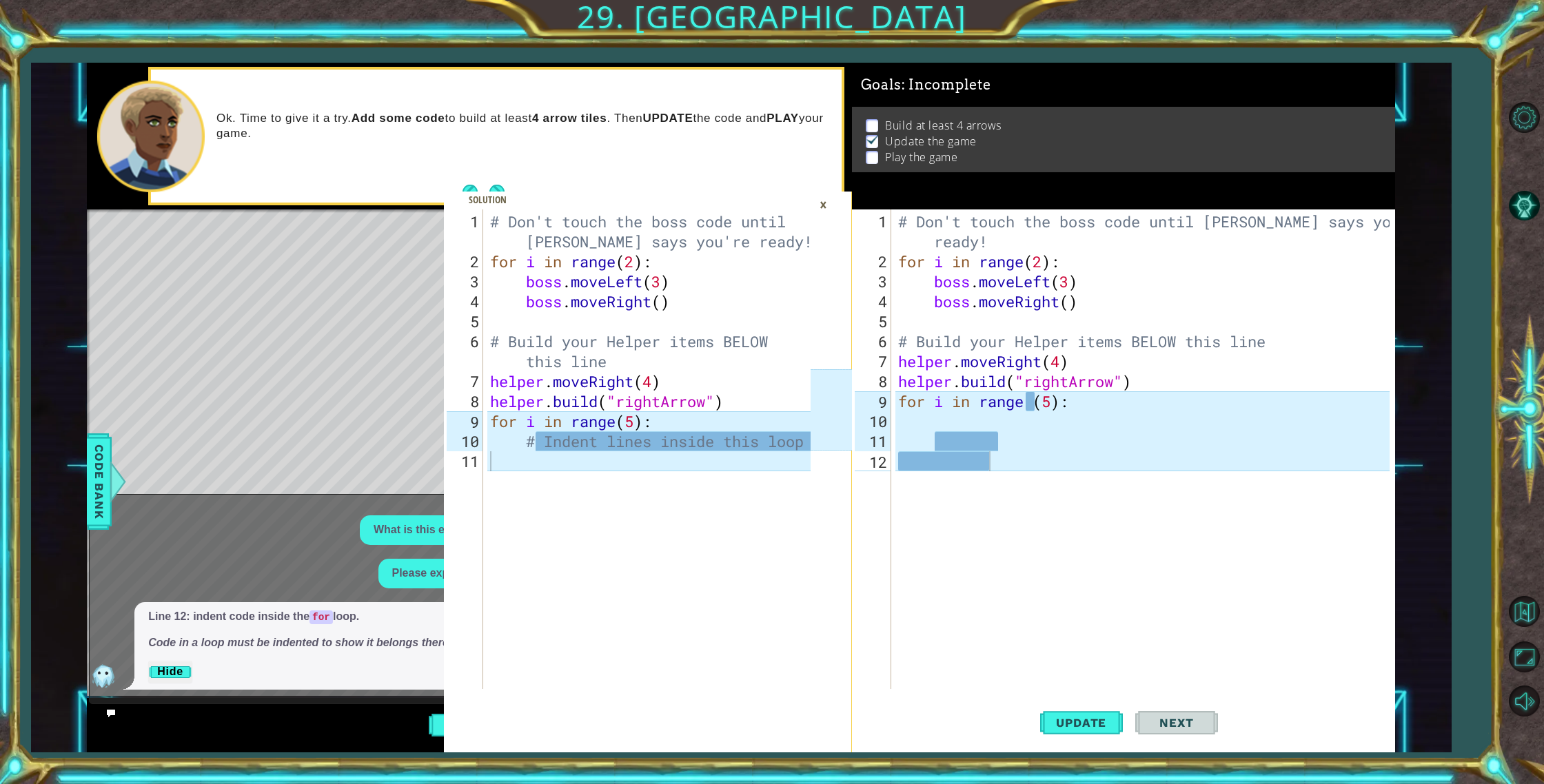
click at [652, 447] on div "# Don't touch the boss code until [PERSON_NAME] says you're ready! for i in ran…" at bounding box center [651, 481] width 330 height 540
click at [963, 424] on div "# Don't touch the boss code until [PERSON_NAME] says you're ready! for i in ran…" at bounding box center [1146, 481] width 502 height 540
click at [971, 439] on div "# Don't touch the boss code until [PERSON_NAME] says you're ready! for i in ran…" at bounding box center [1146, 481] width 502 height 540
type textarea "f"
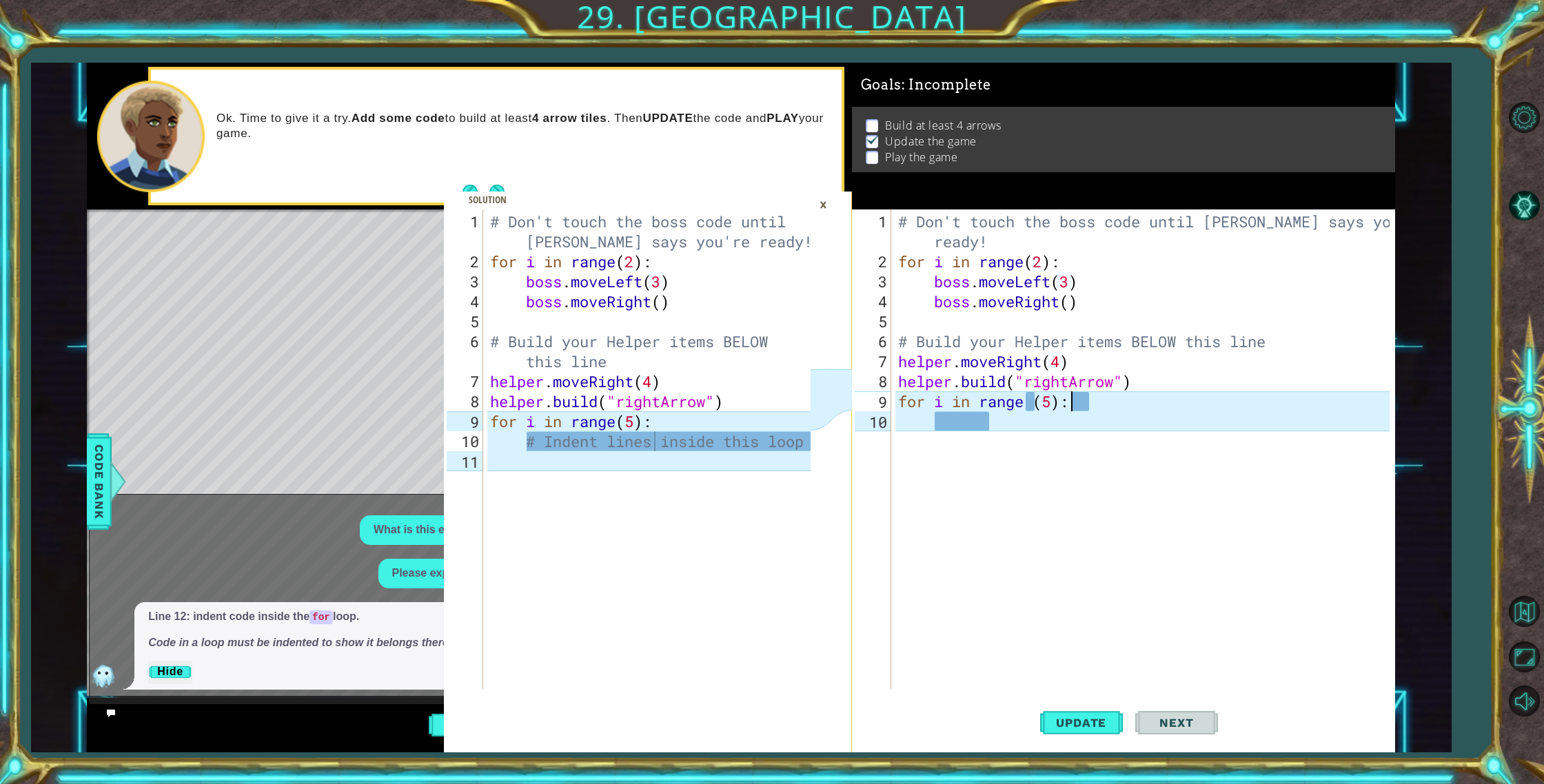
type textarea "for i in range (5):"
click at [309, 532] on div "What is this error?" at bounding box center [309, 530] width 440 height 29
click at [148, 684] on div "Line 12: indent code inside the for loop. Code in a loop must be indented to sh…" at bounding box center [300, 646] width 330 height 89
click at [154, 673] on button "Hide" at bounding box center [170, 672] width 44 height 22
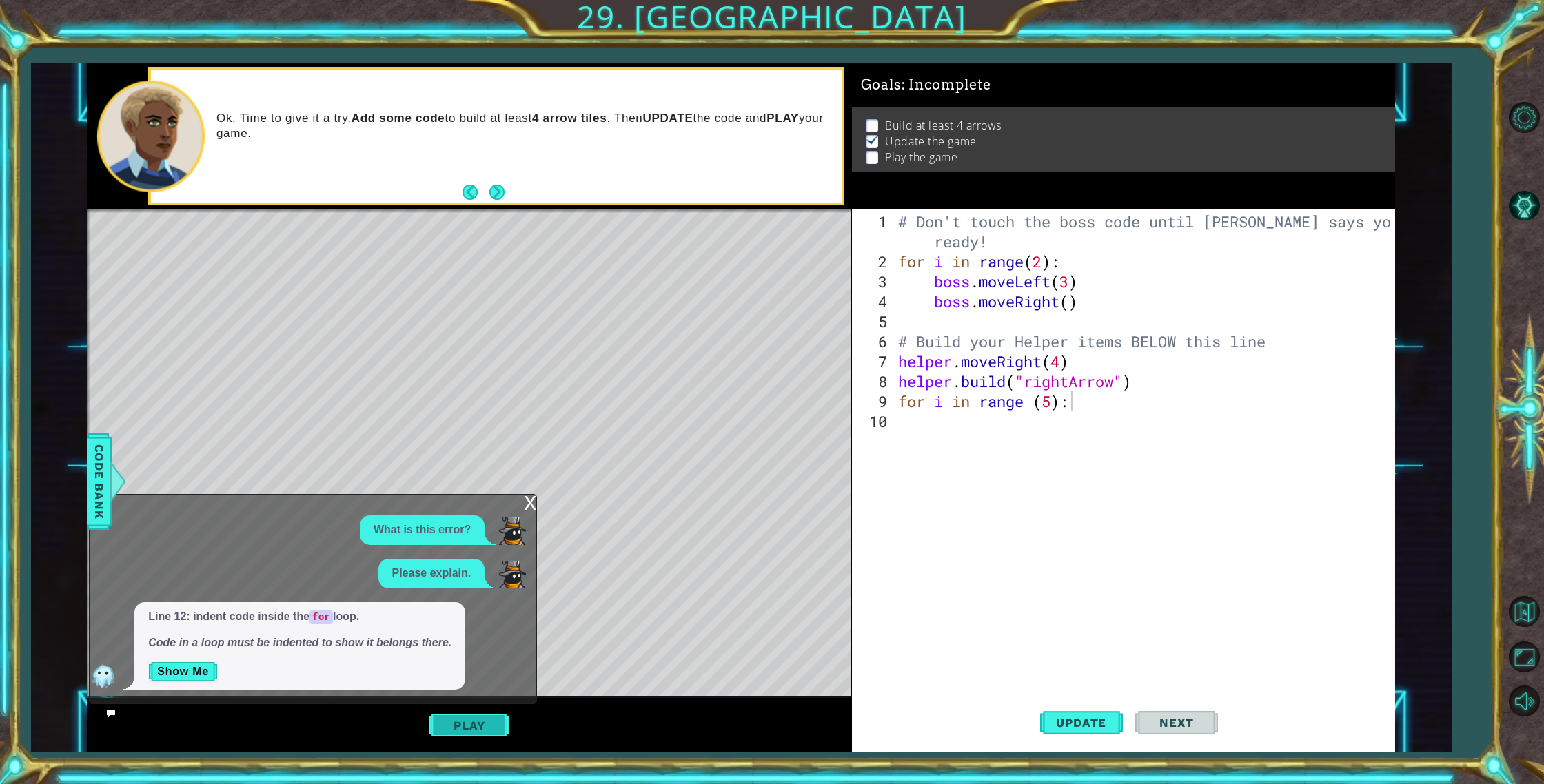
click at [459, 725] on button "Play" at bounding box center [469, 725] width 81 height 26
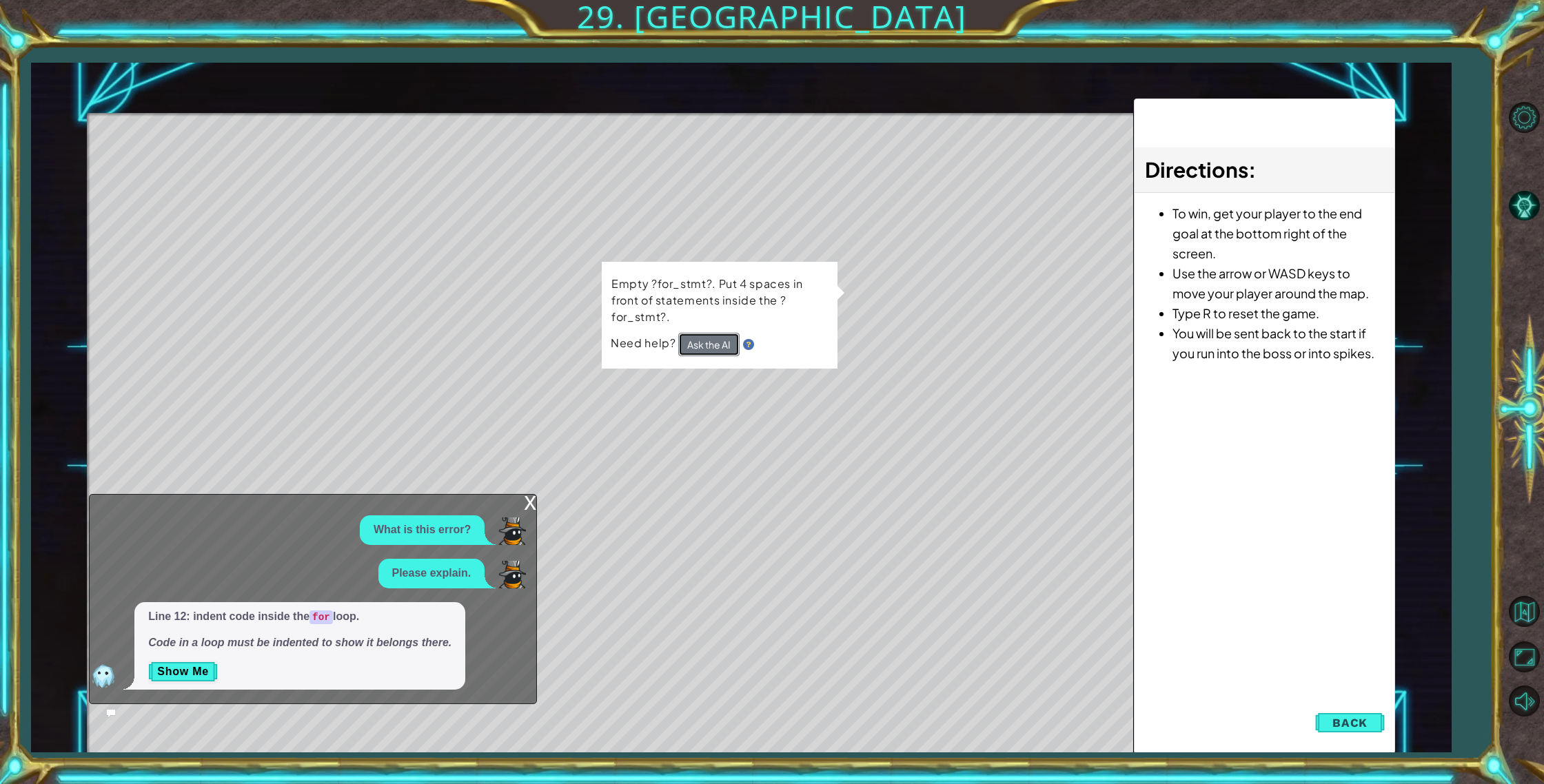
click at [726, 346] on button "Ask the AI" at bounding box center [708, 344] width 62 height 24
click at [722, 333] on button "Ask the AI" at bounding box center [708, 344] width 62 height 24
click at [1342, 724] on span "Back" at bounding box center [1350, 722] width 35 height 13
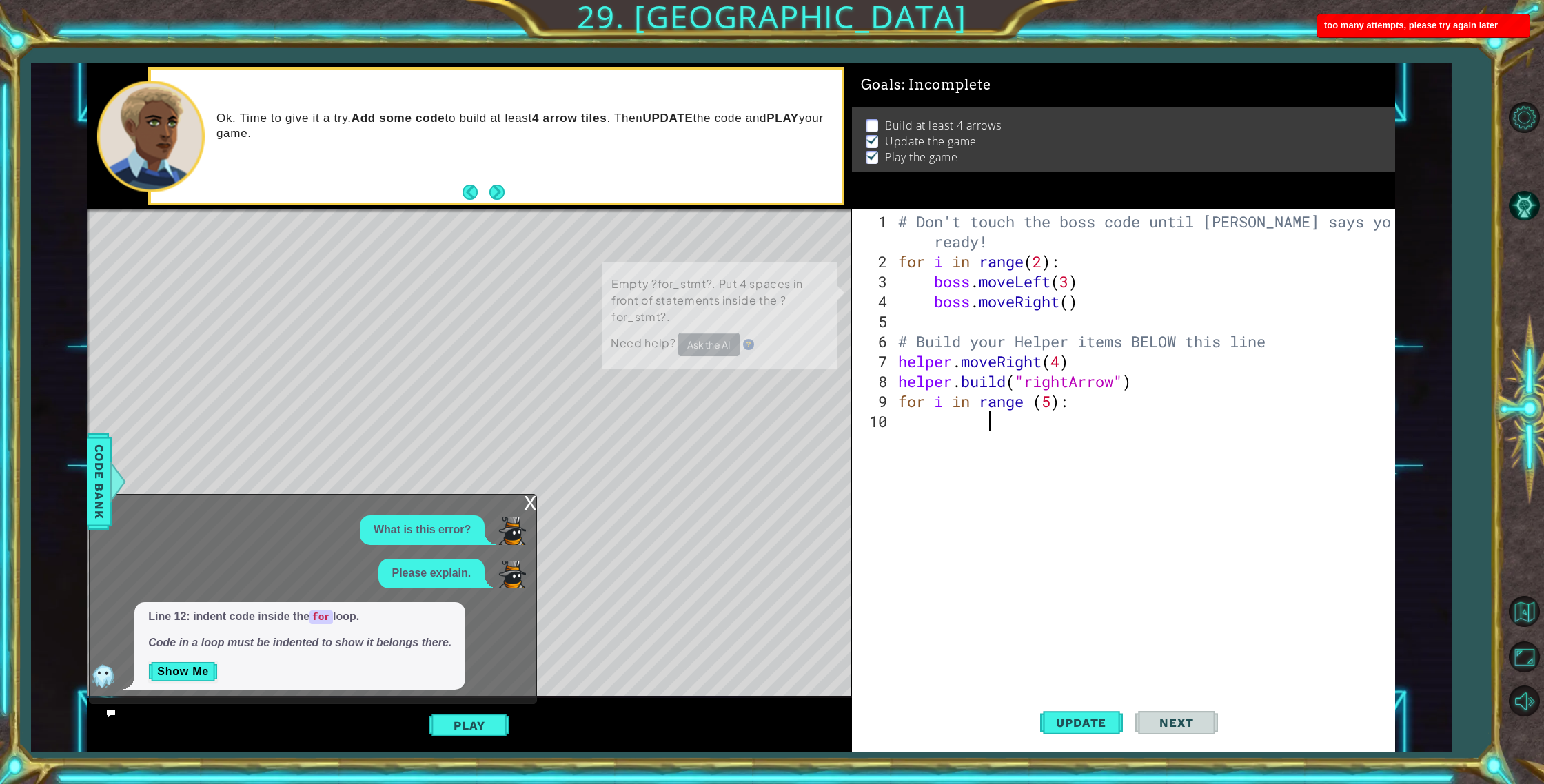
click at [1068, 431] on div "# Don't touch the boss code until [PERSON_NAME] says you're ready! for i in ran…" at bounding box center [1146, 481] width 502 height 540
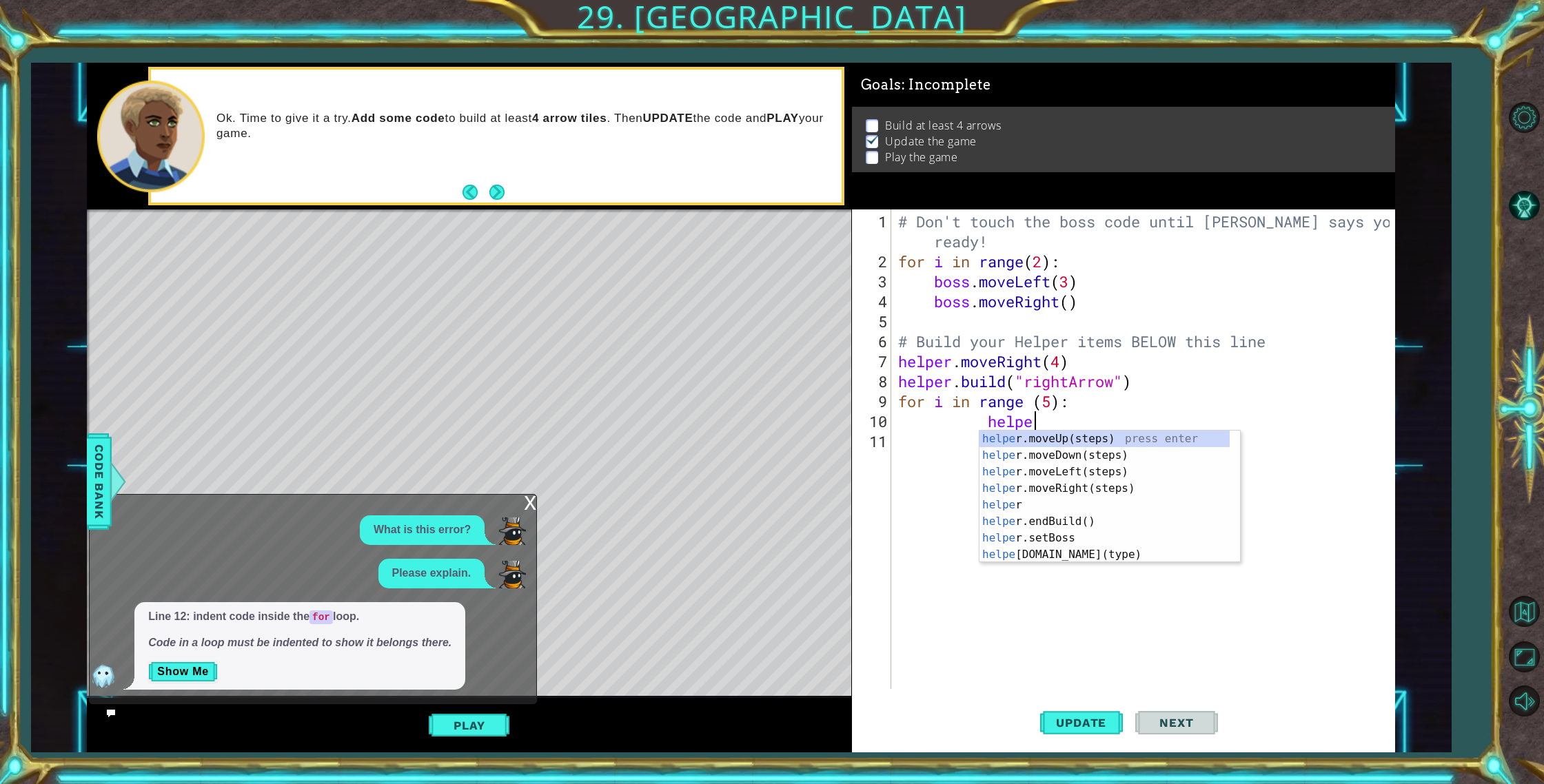
type textarea "helper"
click at [1074, 441] on div "helper .endBuild() press enter helper .setBoss press enter helper .build(type) …" at bounding box center [1104, 513] width 250 height 165
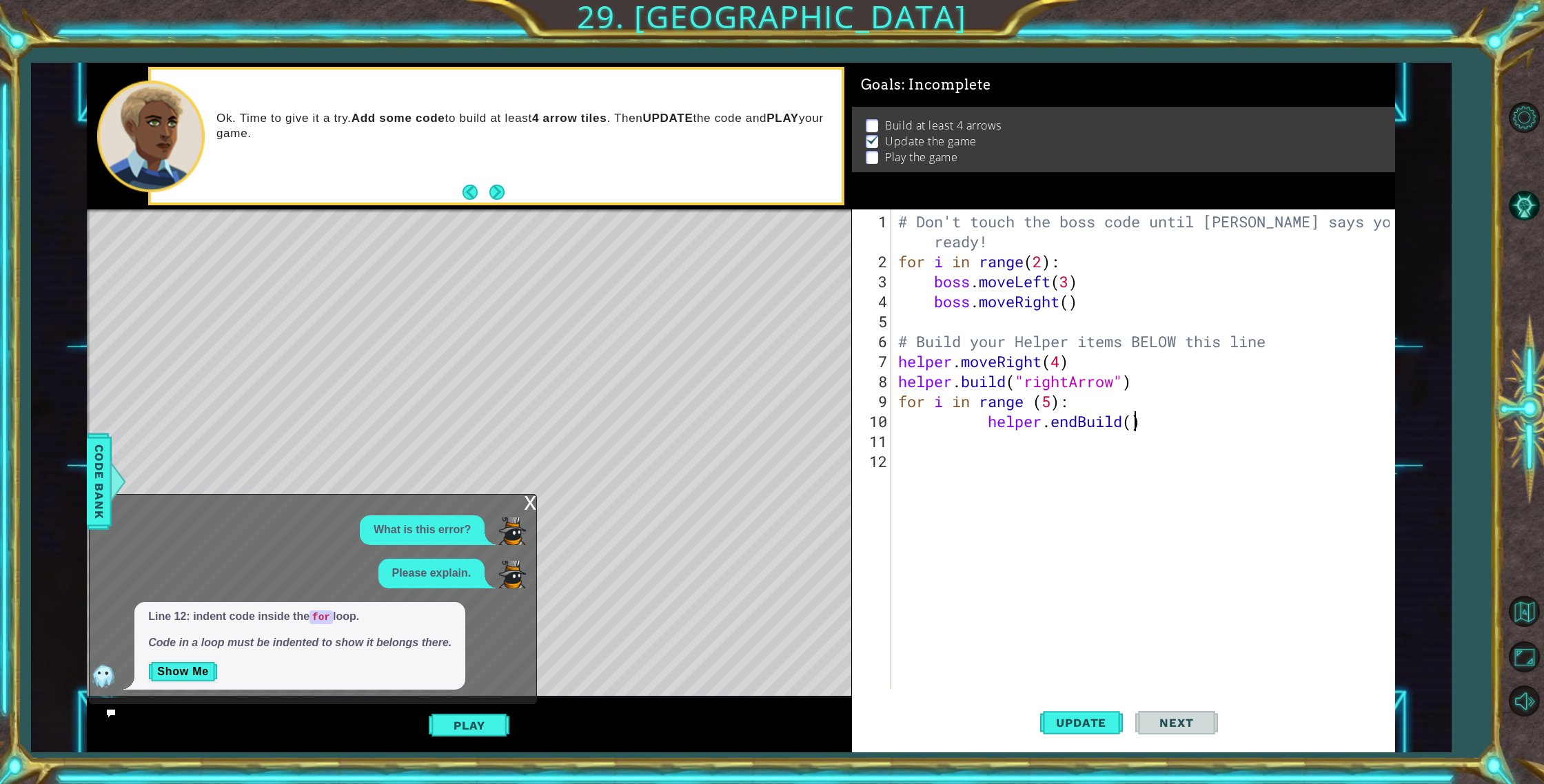
click at [1135, 423] on div "# Don't touch the boss code until [PERSON_NAME] says you're ready! for i in ran…" at bounding box center [1146, 481] width 502 height 540
click at [1079, 714] on button "Update" at bounding box center [1081, 722] width 83 height 55
click at [1078, 715] on button "Update" at bounding box center [1081, 722] width 83 height 55
click at [1076, 715] on button "Update" at bounding box center [1081, 722] width 83 height 55
click at [1081, 716] on span "Update" at bounding box center [1081, 722] width 77 height 13
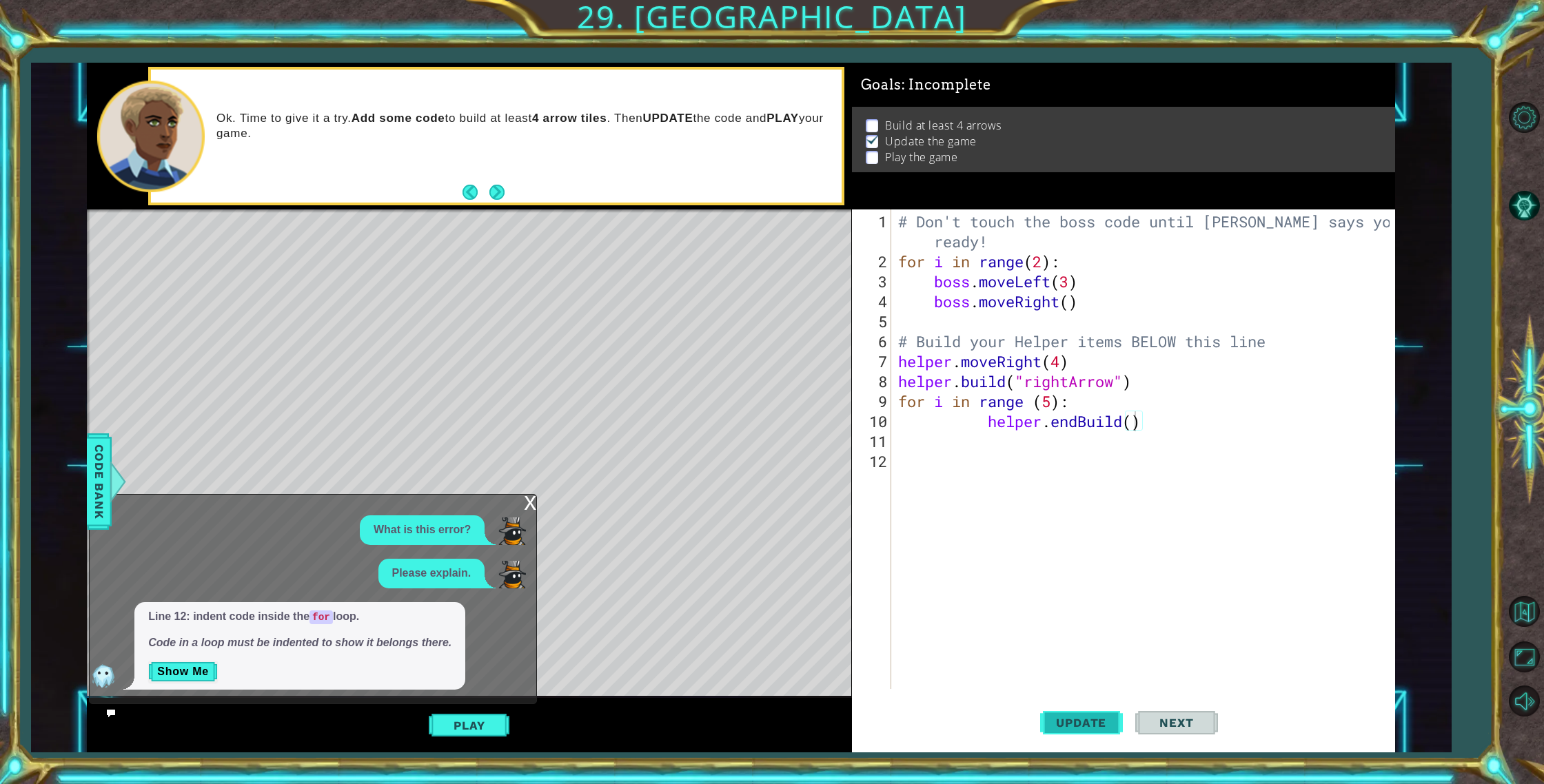
click at [1081, 716] on span "Update" at bounding box center [1081, 722] width 77 height 13
drag, startPoint x: 1157, startPoint y: 420, endPoint x: 1060, endPoint y: 421, distance: 97.0
click at [1055, 423] on div "# Don't touch the boss code until [PERSON_NAME] says you're ready! for i in ran…" at bounding box center [1146, 481] width 502 height 540
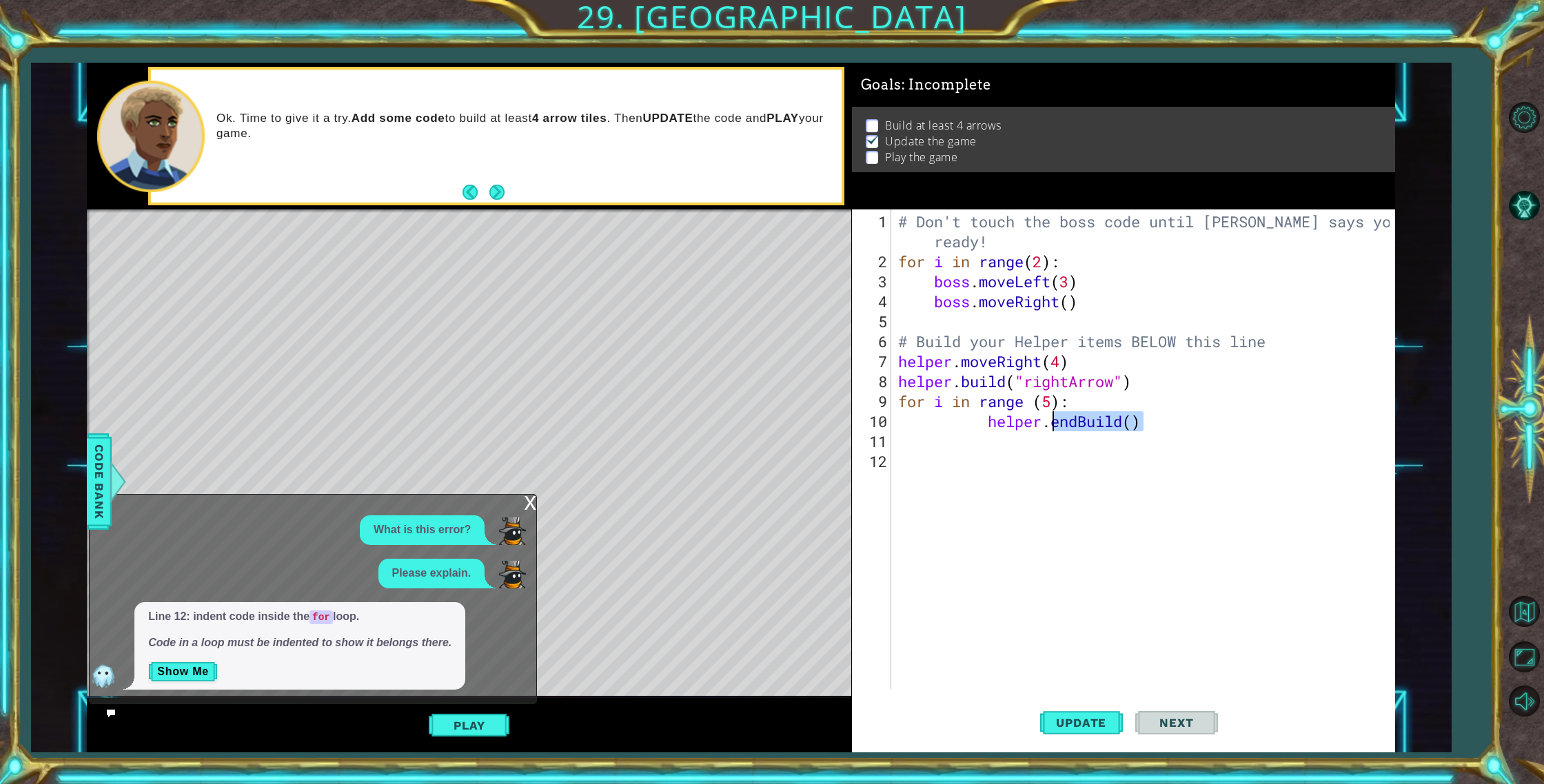
scroll to position [0, 0]
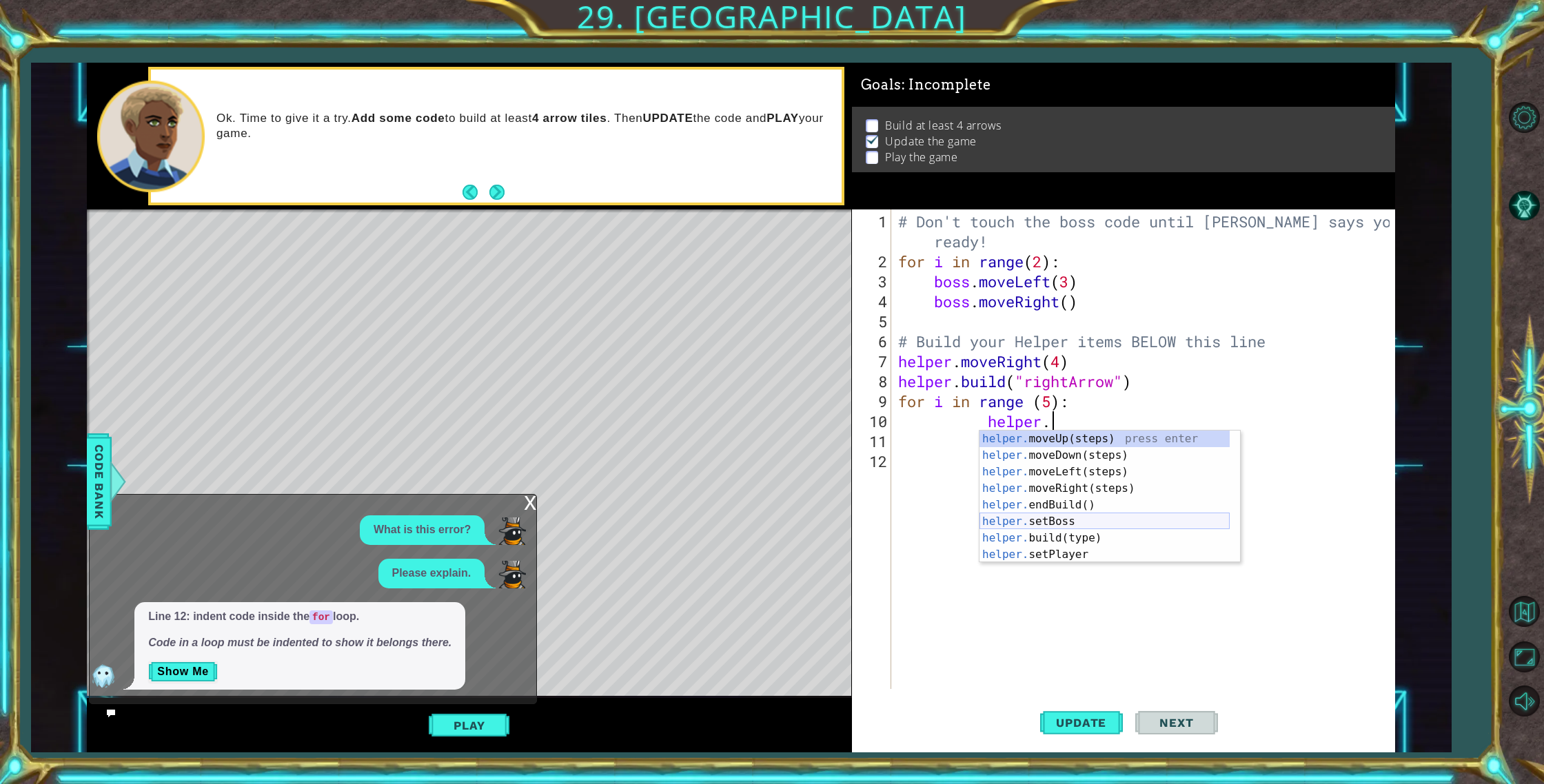
click at [1114, 529] on div "helper. moveUp(steps) press enter helper. moveDown(steps) press enter helper. m…" at bounding box center [1104, 513] width 250 height 165
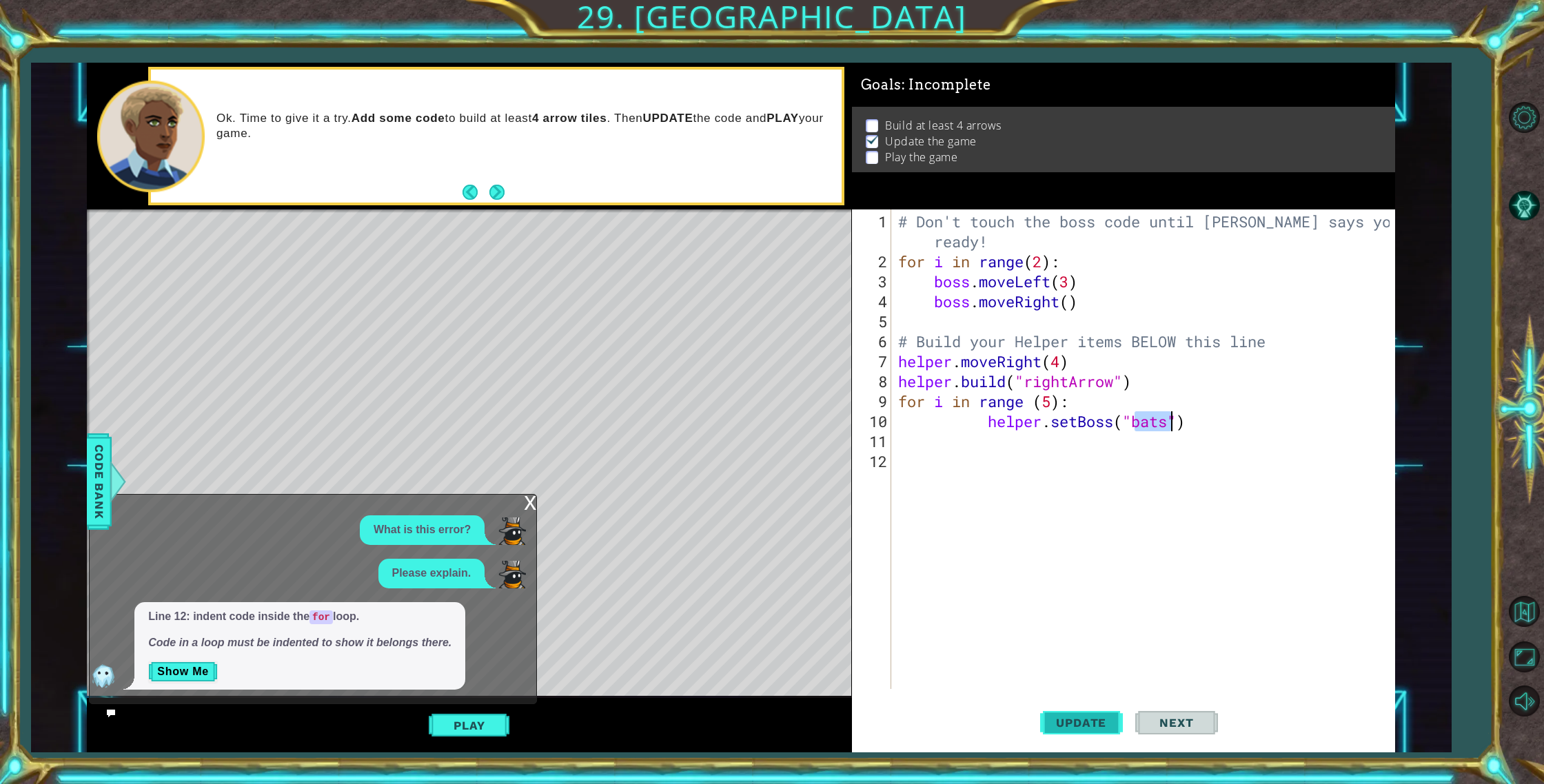
click at [1092, 713] on button "Update" at bounding box center [1081, 722] width 83 height 55
click at [1095, 714] on button "Update" at bounding box center [1081, 722] width 83 height 55
drag, startPoint x: 1195, startPoint y: 432, endPoint x: 1119, endPoint y: 429, distance: 76.1
click at [1119, 429] on div "# Don't touch the boss code until [PERSON_NAME] says you're ready! for i in ran…" at bounding box center [1146, 481] width 502 height 540
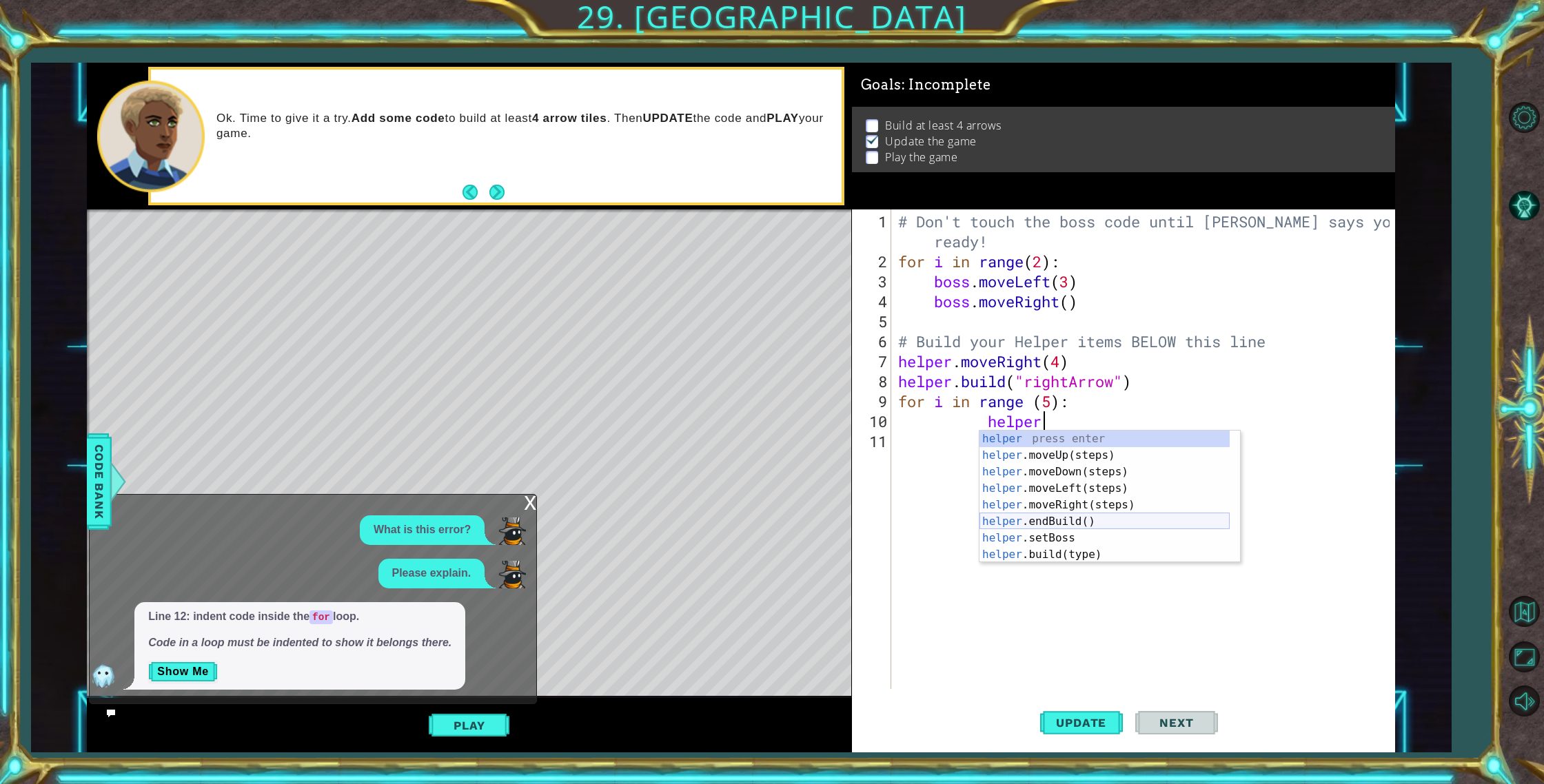
type textarea "helper."
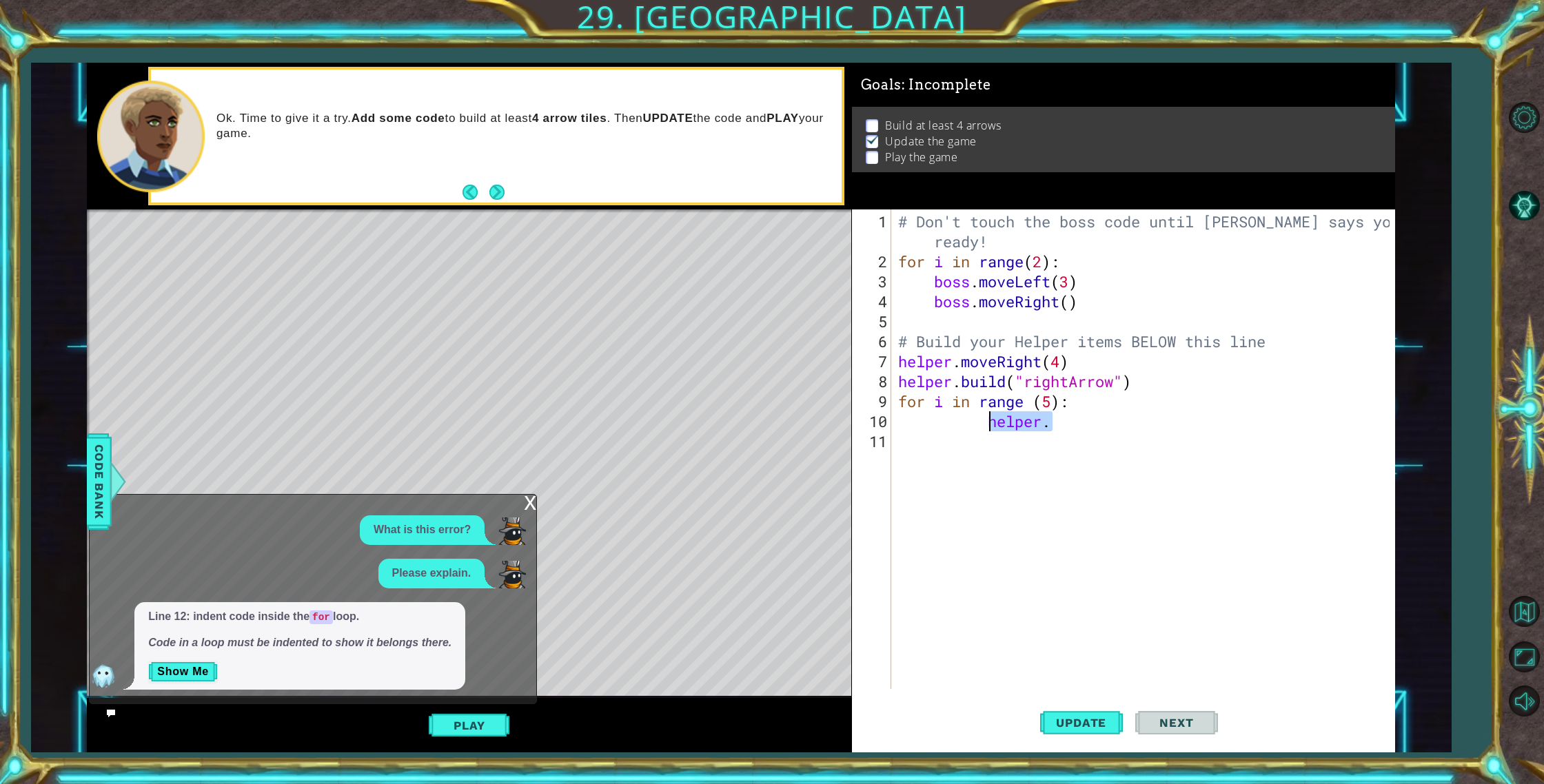
drag, startPoint x: 1119, startPoint y: 422, endPoint x: 982, endPoint y: 425, distance: 137.0
click at [988, 423] on div "# Don't touch the boss code until [PERSON_NAME] says you're ready! for i in ran…" at bounding box center [1146, 481] width 502 height 540
click at [523, 508] on div "x" at bounding box center [530, 501] width 13 height 13
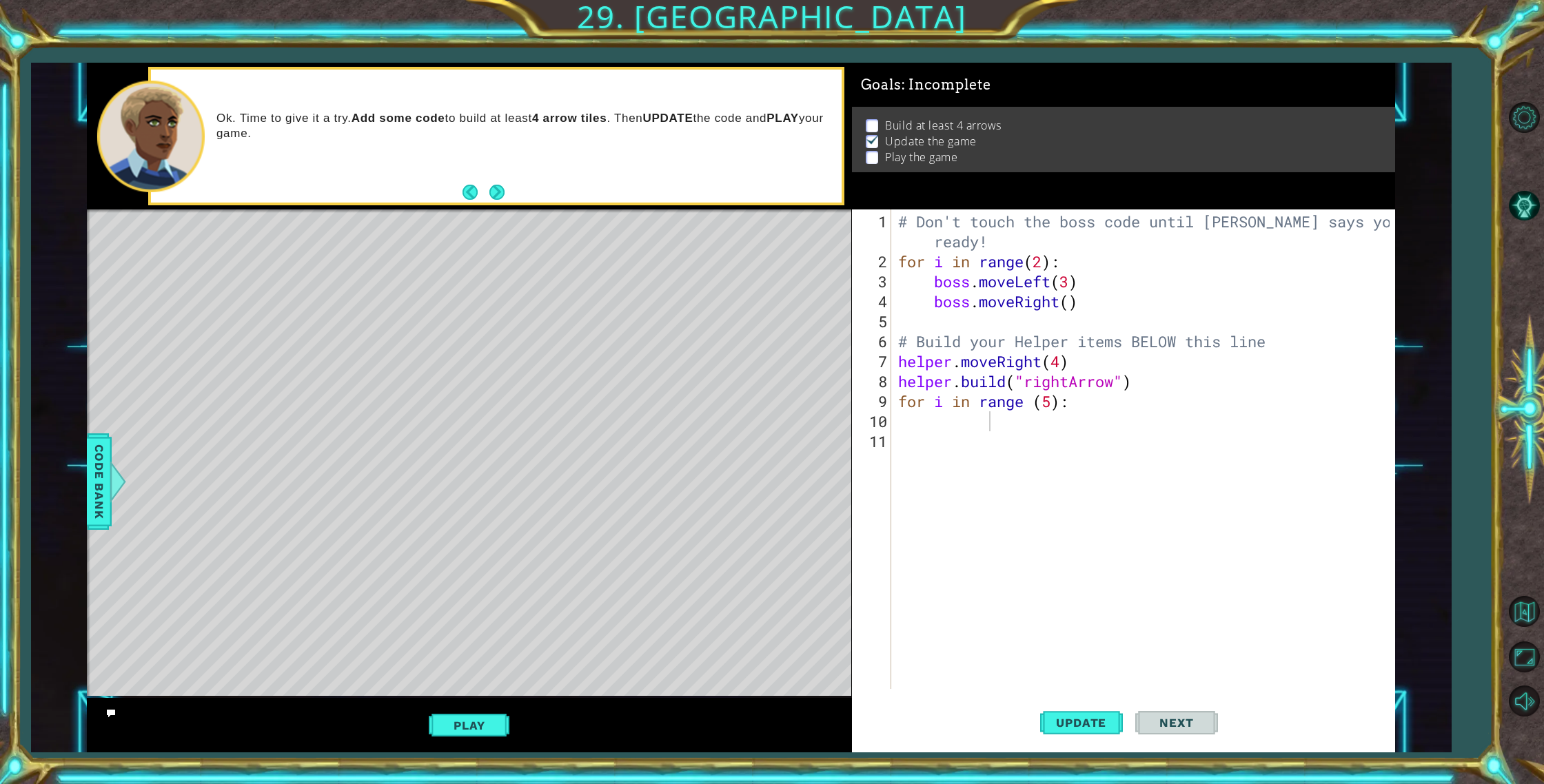
click at [966, 411] on div "# Don't touch the boss code until [PERSON_NAME] says you're ready! for i in ran…" at bounding box center [1146, 481] width 502 height 540
click at [965, 415] on div "# Don't touch the boss code until [PERSON_NAME] says you're ready! for i in ran…" at bounding box center [1146, 481] width 502 height 540
click at [923, 423] on div "# Don't touch the boss code until [PERSON_NAME] says you're ready! for i in ran…" at bounding box center [1146, 481] width 502 height 540
click at [906, 422] on div "# Don't touch the boss code until [PERSON_NAME] says you're ready! for i in ran…" at bounding box center [1146, 481] width 502 height 540
click at [910, 421] on div "# Don't touch the boss code until [PERSON_NAME] says you're ready! for i in ran…" at bounding box center [1146, 481] width 502 height 540
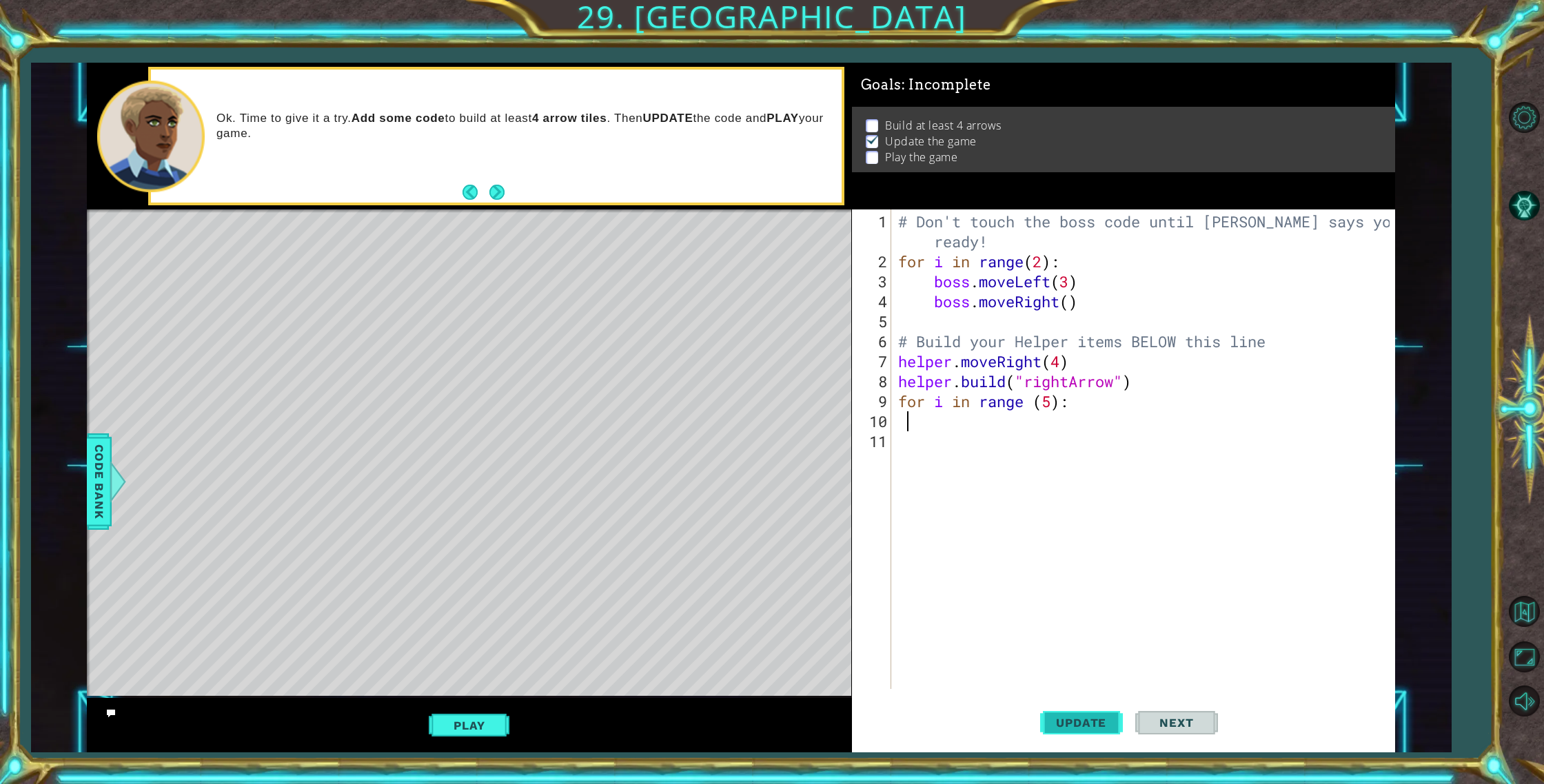
click at [1058, 726] on span "Update" at bounding box center [1081, 722] width 77 height 13
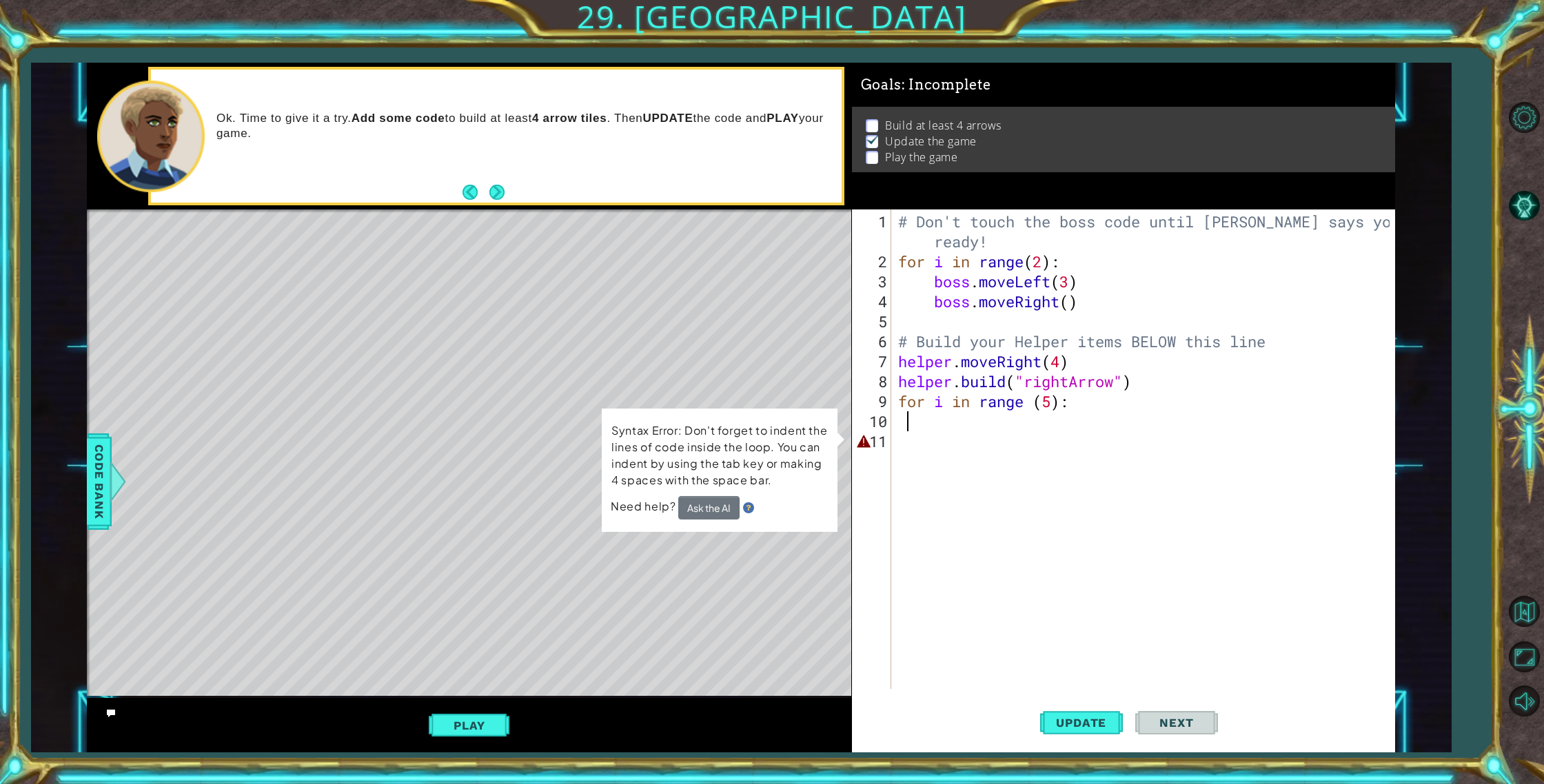
click at [905, 445] on div "# Don't touch the boss code until [PERSON_NAME] says you're ready! for i in ran…" at bounding box center [1146, 481] width 502 height 540
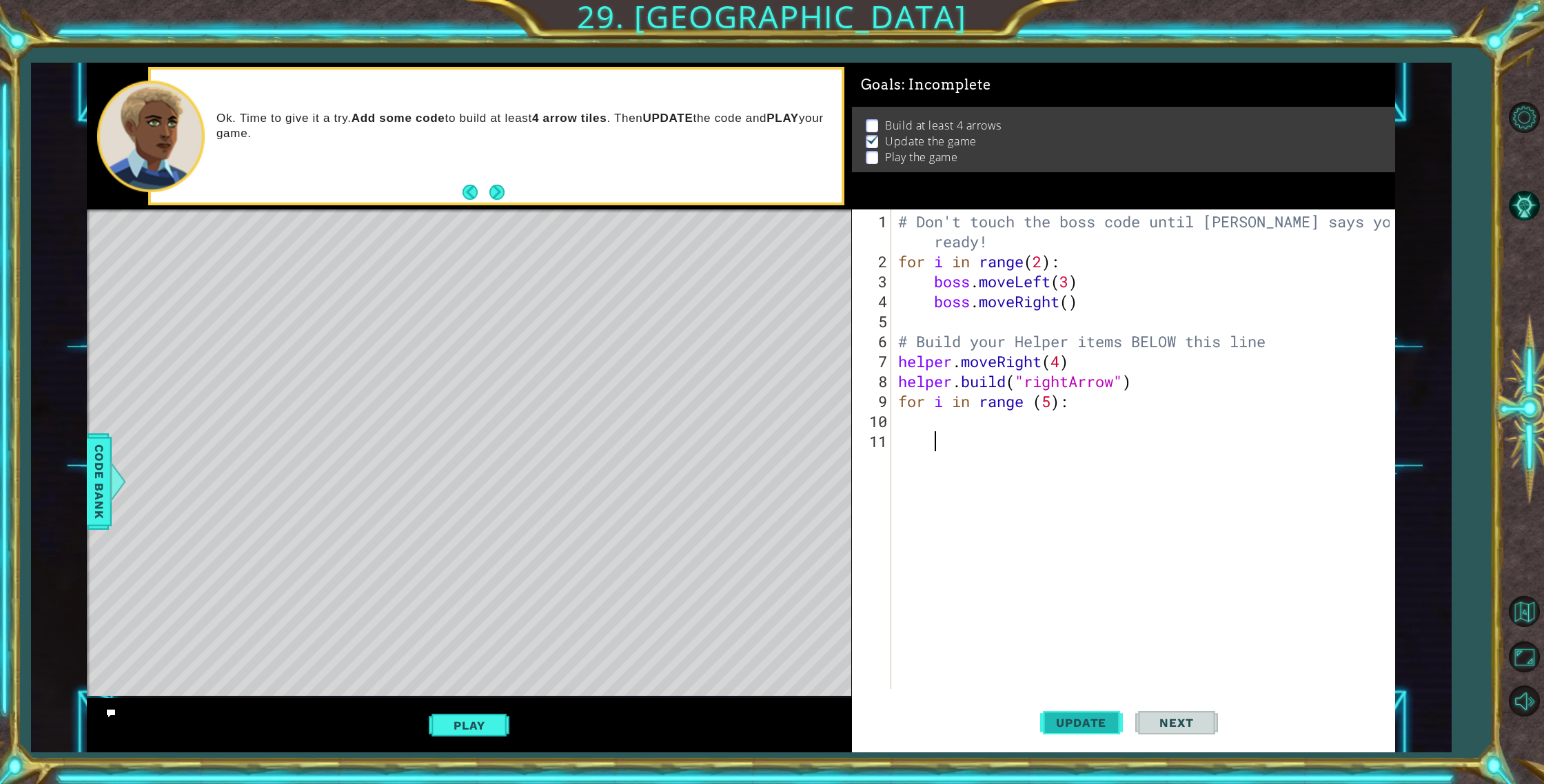
click at [1094, 718] on span "Update" at bounding box center [1081, 722] width 77 height 13
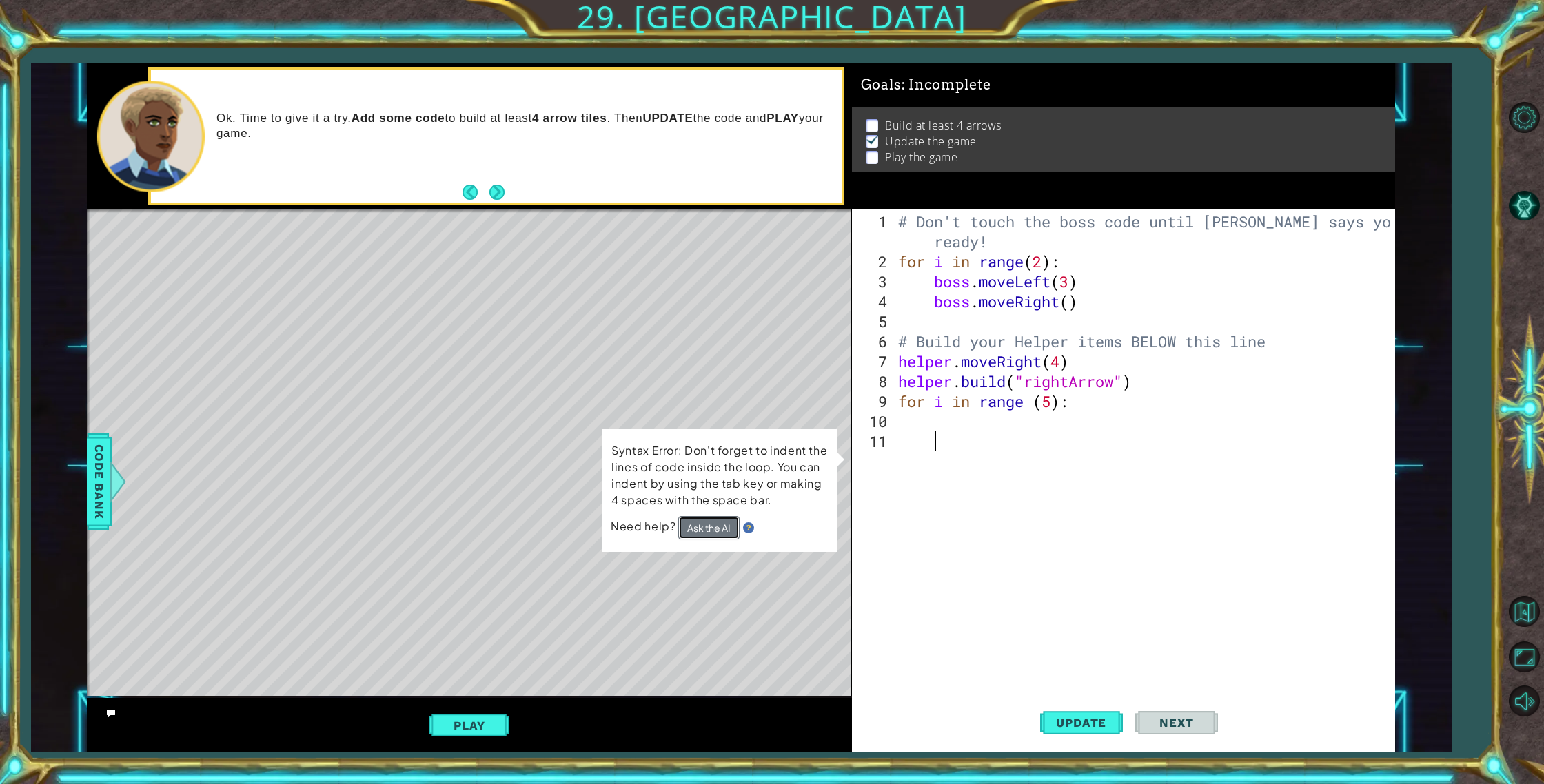
click at [721, 531] on button "Ask the AI" at bounding box center [709, 528] width 62 height 24
click at [715, 524] on button "Ask the AI" at bounding box center [709, 527] width 62 height 24
click at [715, 524] on button "Ask the AI" at bounding box center [708, 527] width 62 height 24
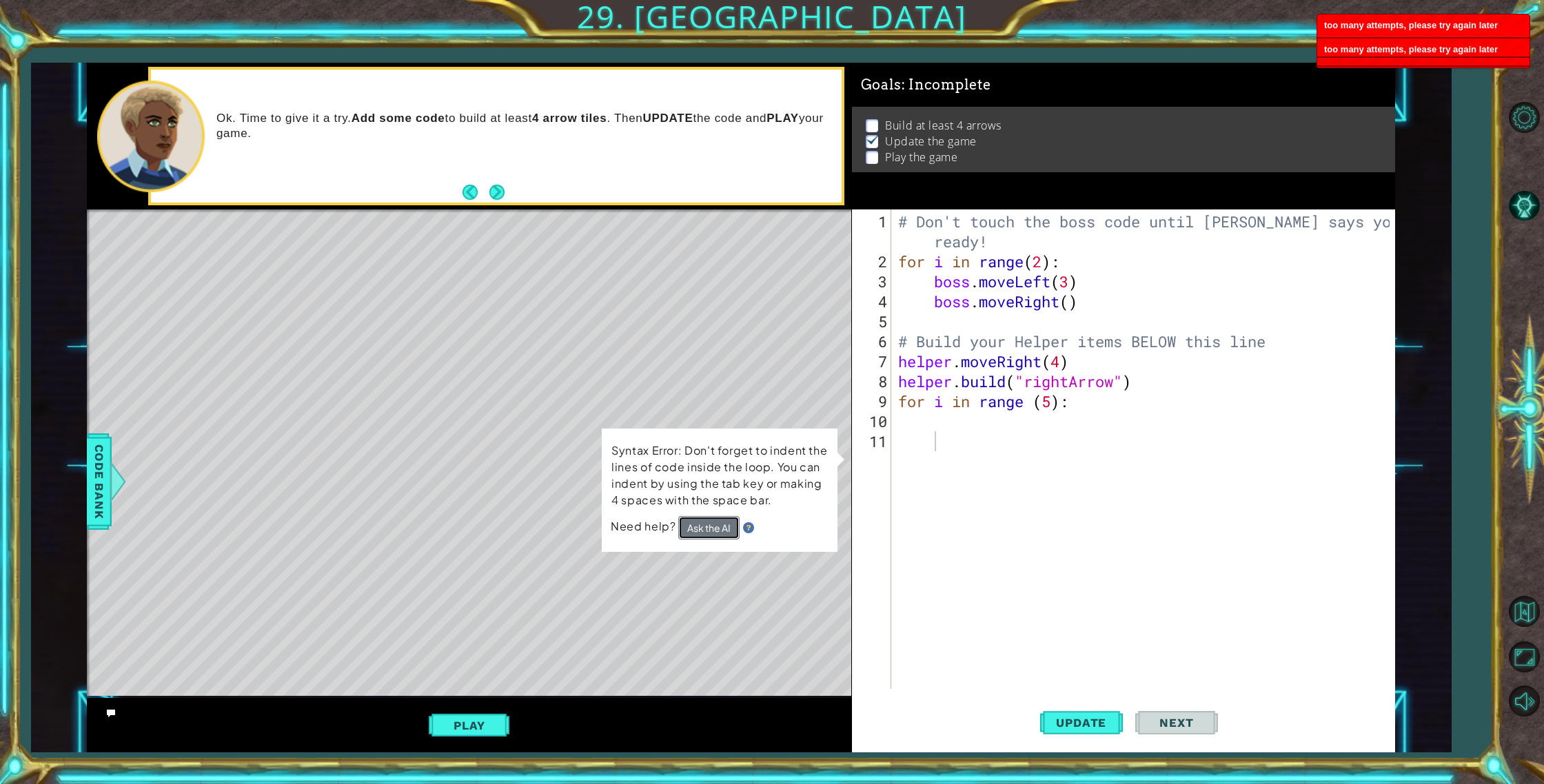
click at [715, 525] on button "Ask the AI" at bounding box center [708, 527] width 62 height 24
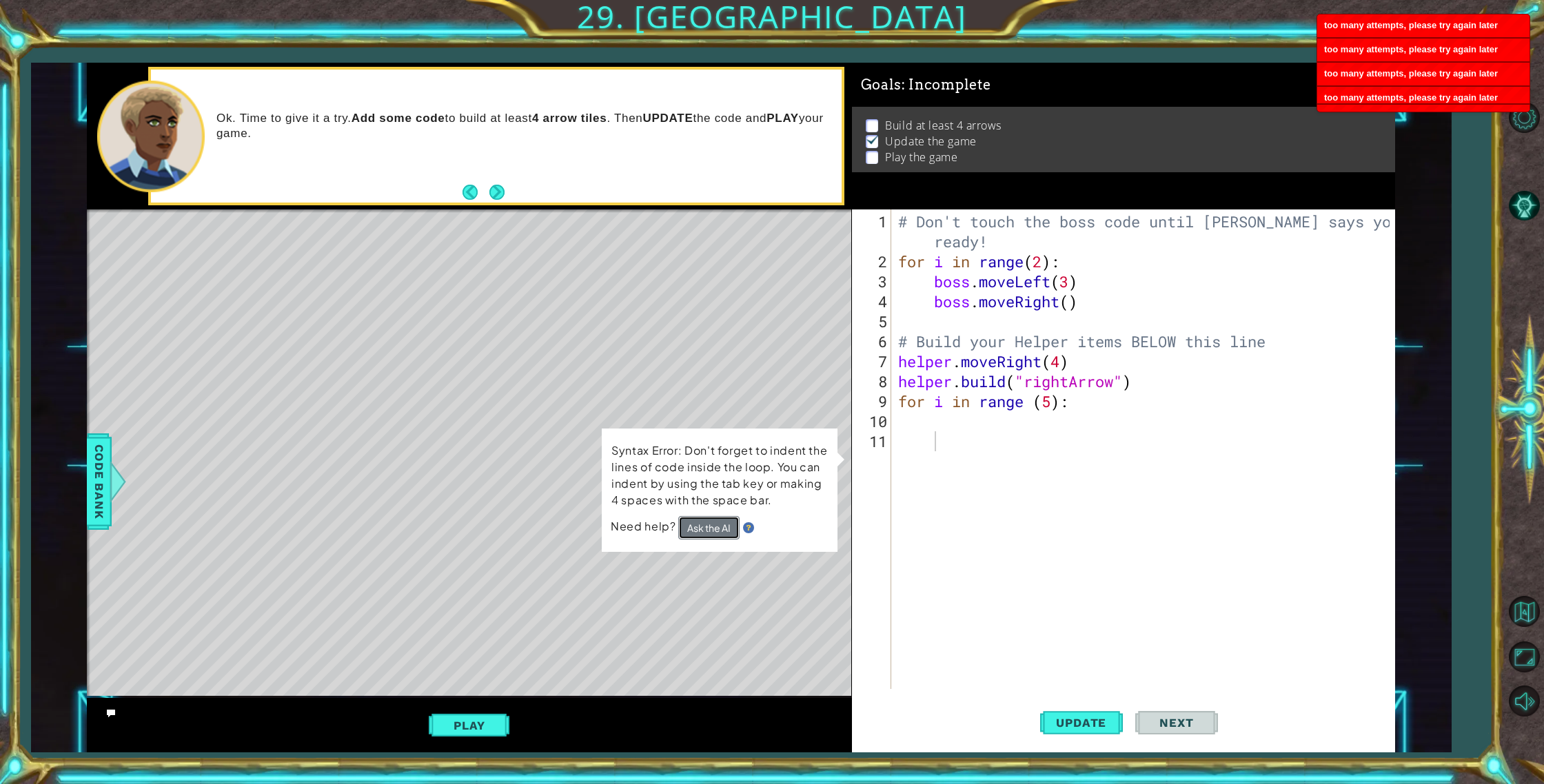
click at [715, 525] on button "Ask the AI" at bounding box center [709, 527] width 62 height 24
click at [715, 525] on button "Ask the AI" at bounding box center [709, 528] width 62 height 24
click at [713, 527] on button "Ask the AI" at bounding box center [709, 527] width 62 height 24
click at [713, 527] on button "Ask the AI" at bounding box center [709, 528] width 62 height 24
click at [713, 526] on button "Ask the AI" at bounding box center [708, 527] width 62 height 24
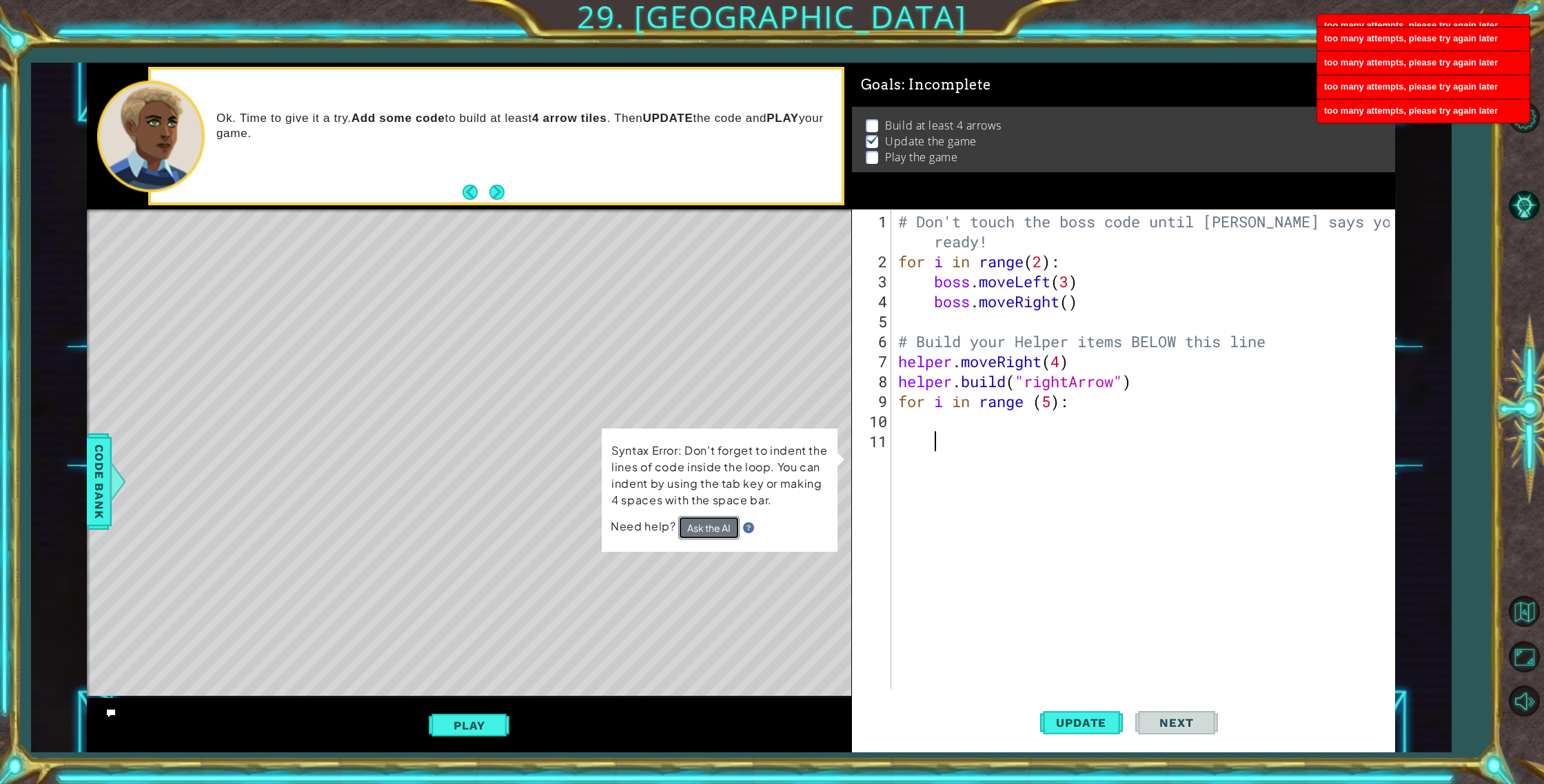
click at [713, 526] on button "Ask the AI" at bounding box center [708, 527] width 62 height 24
click at [746, 528] on img at bounding box center [748, 528] width 11 height 11
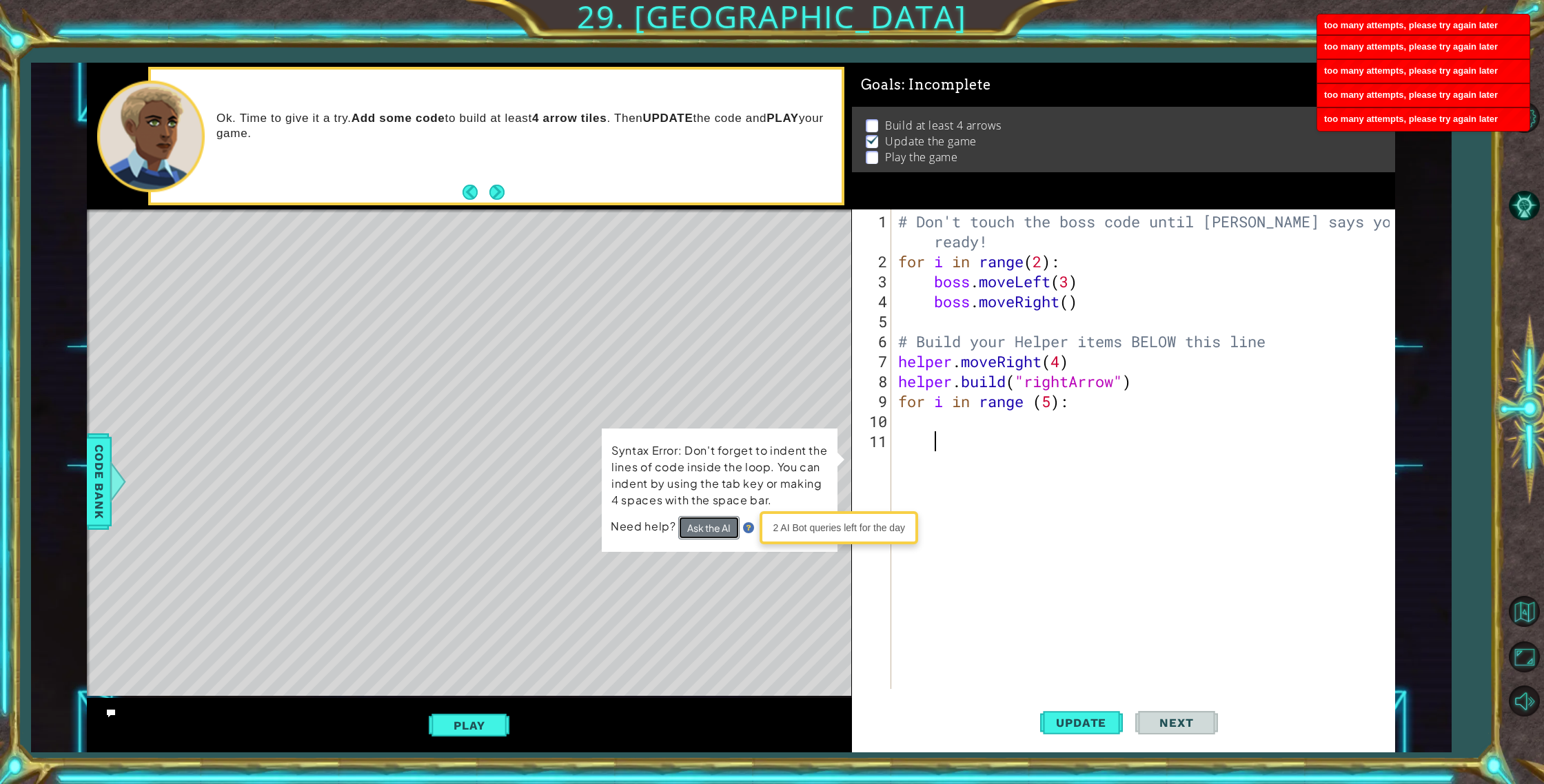
click at [707, 522] on button "Ask the AI" at bounding box center [709, 528] width 62 height 24
click at [670, 507] on p "Syntax Error: Don't forget to indent the lines of code inside the loop. You can…" at bounding box center [719, 475] width 217 height 69
click at [692, 492] on p "Syntax Error: Don't forget to indent the lines of code inside the loop. You can…" at bounding box center [719, 475] width 217 height 70
click at [719, 523] on button "Ask the AI" at bounding box center [709, 528] width 62 height 24
click at [948, 534] on div "# Don't touch the boss code until [PERSON_NAME] says you're ready! for i in ran…" at bounding box center [1146, 481] width 502 height 540
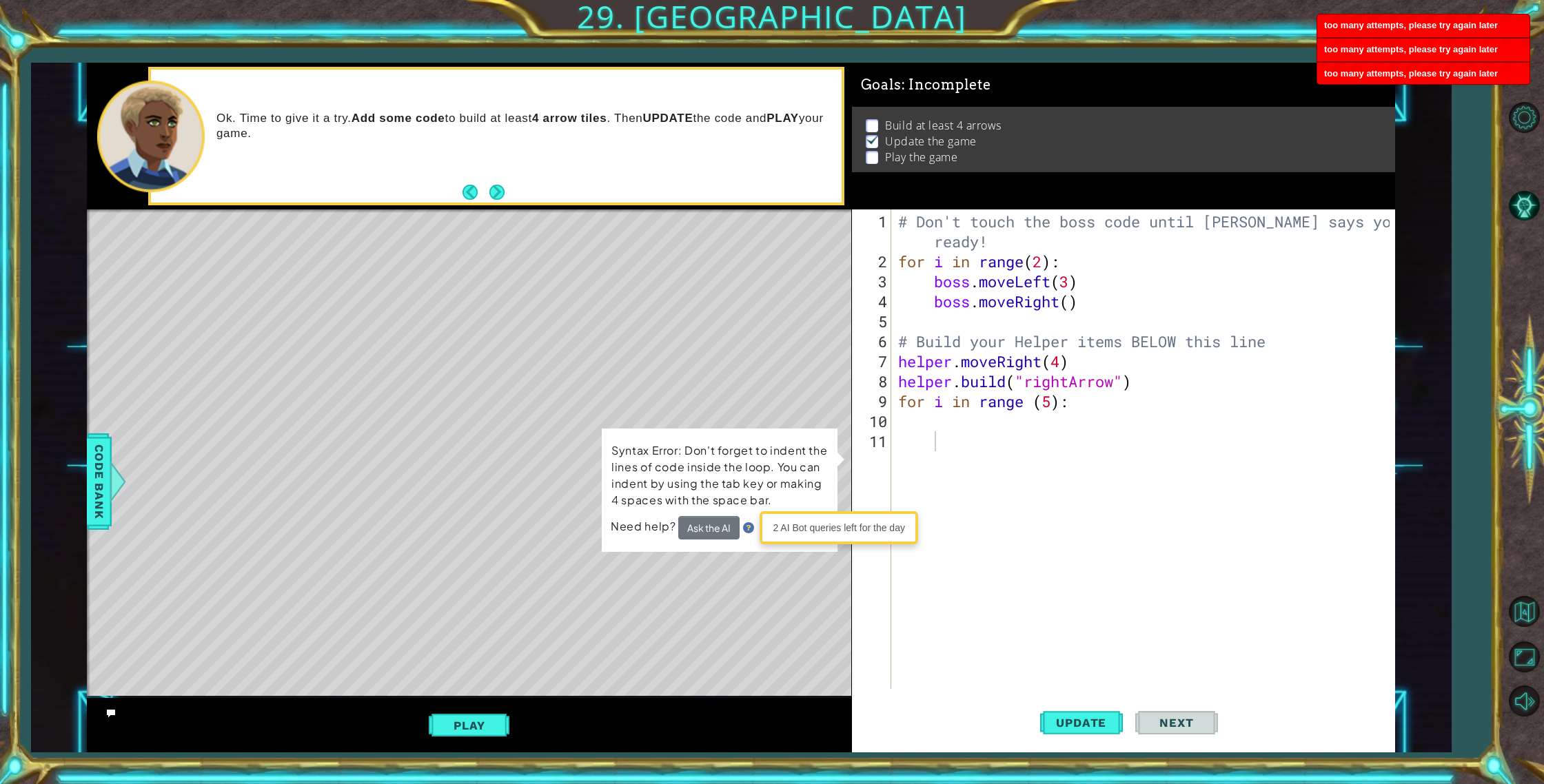
drag, startPoint x: 516, startPoint y: 439, endPoint x: 475, endPoint y: 469, distance: 50.8
click at [515, 439] on div "Level Map" at bounding box center [405, 412] width 636 height 405
click at [116, 709] on div "Play" at bounding box center [469, 725] width 764 height 55
click at [115, 711] on icon at bounding box center [111, 713] width 9 height 9
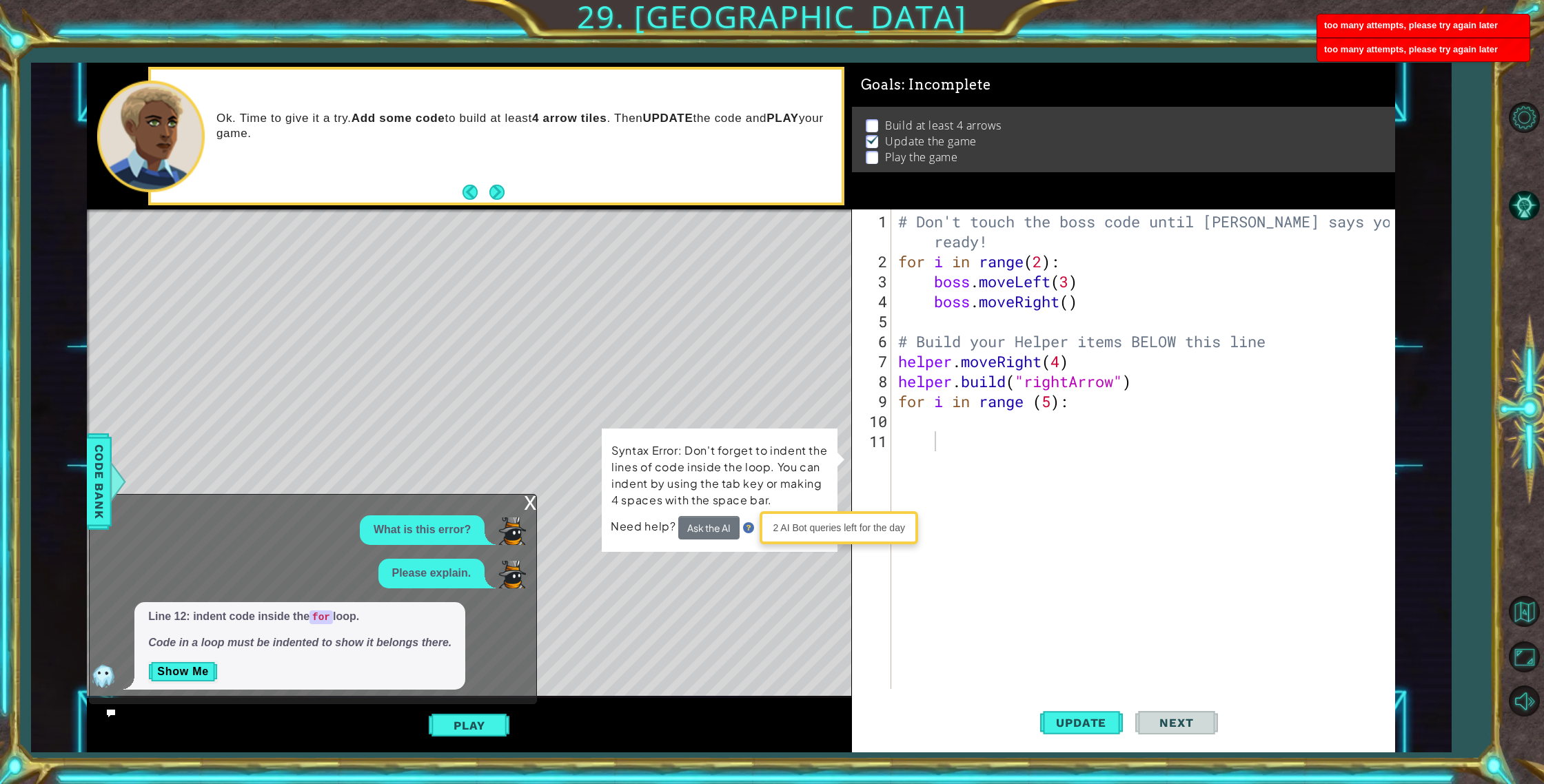
click at [233, 708] on div "Play" at bounding box center [469, 725] width 764 height 55
click at [183, 673] on button "Show Me" at bounding box center [183, 672] width 70 height 22
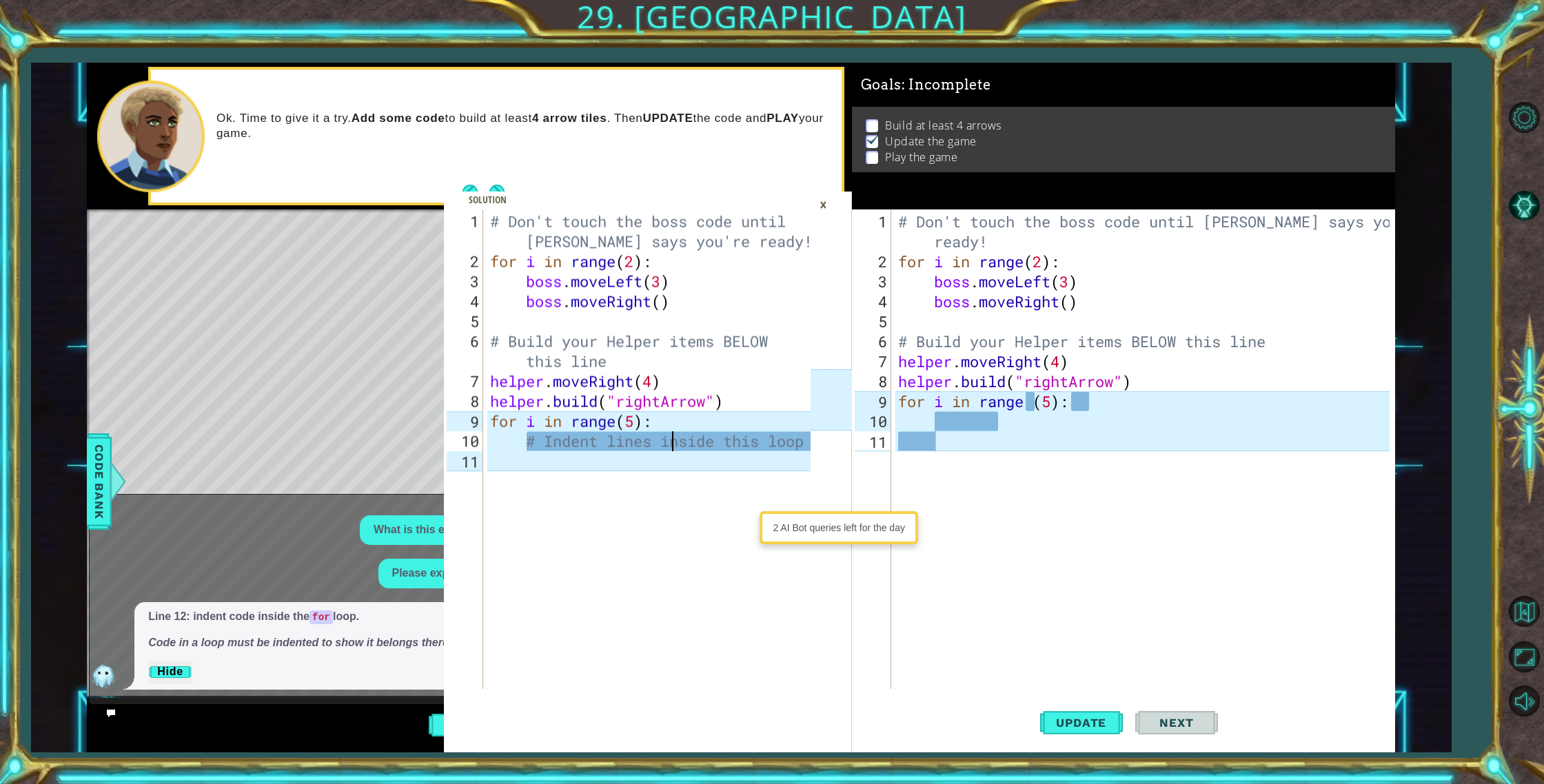
click at [674, 446] on div "# Don't touch the boss code until [PERSON_NAME] says you're ready! for i in ran…" at bounding box center [651, 481] width 330 height 540
drag, startPoint x: 644, startPoint y: 202, endPoint x: 582, endPoint y: 208, distance: 62.3
click at [585, 207] on span at bounding box center [647, 472] width 407 height 561
click at [980, 416] on div "# Don't touch the boss code until [PERSON_NAME] says you're ready! for i in ran…" at bounding box center [1146, 481] width 502 height 540
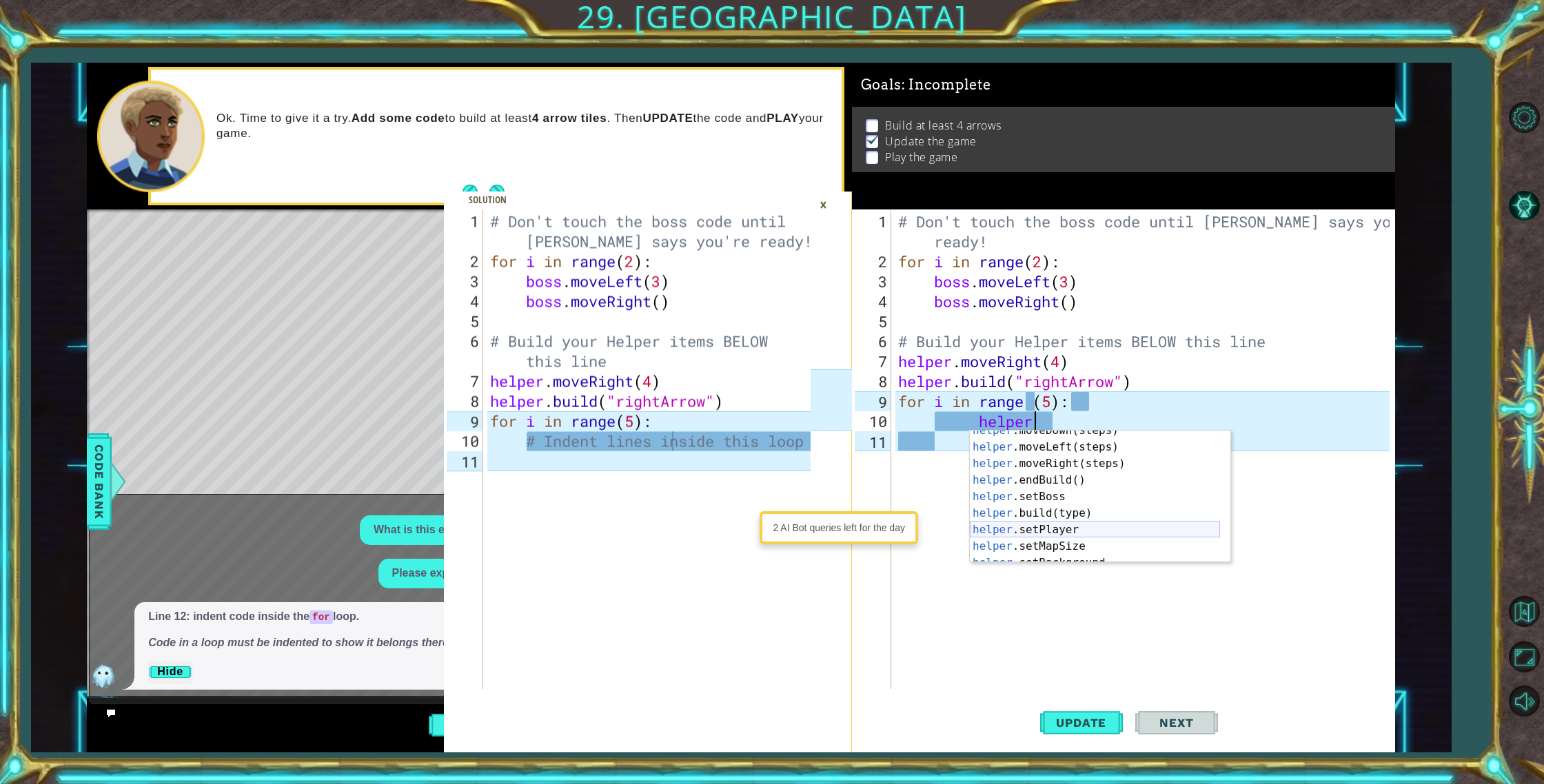
scroll to position [83, 0]
click at [1087, 548] on div "helper .endBuild() press enter helper .setBoss press enter helper .build(type) …" at bounding box center [1094, 513] width 250 height 165
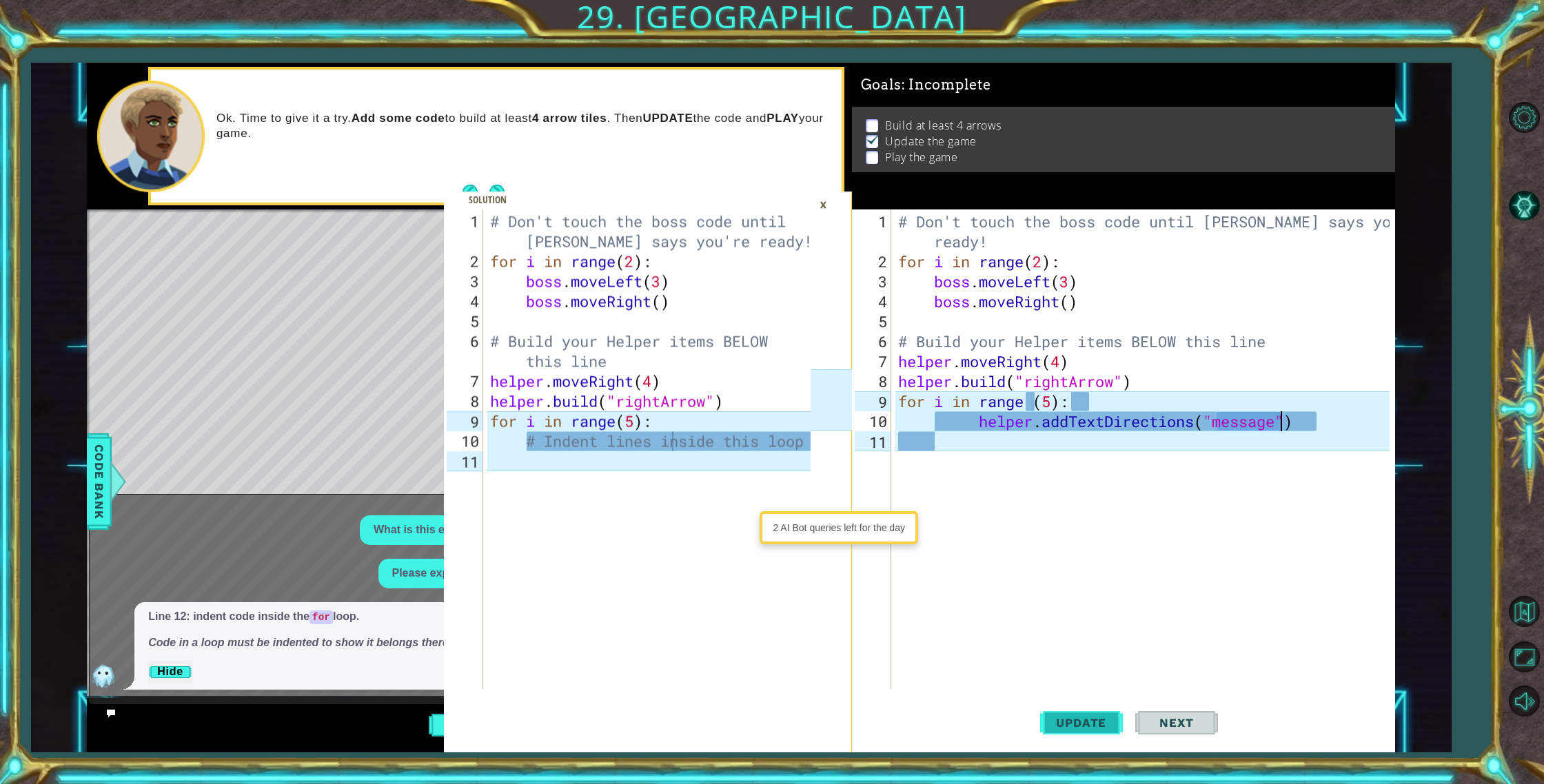
click at [1097, 729] on button "Update" at bounding box center [1081, 722] width 83 height 55
click at [1098, 726] on span "Update" at bounding box center [1081, 722] width 77 height 13
drag, startPoint x: 1322, startPoint y: 428, endPoint x: 1197, endPoint y: 438, distance: 125.4
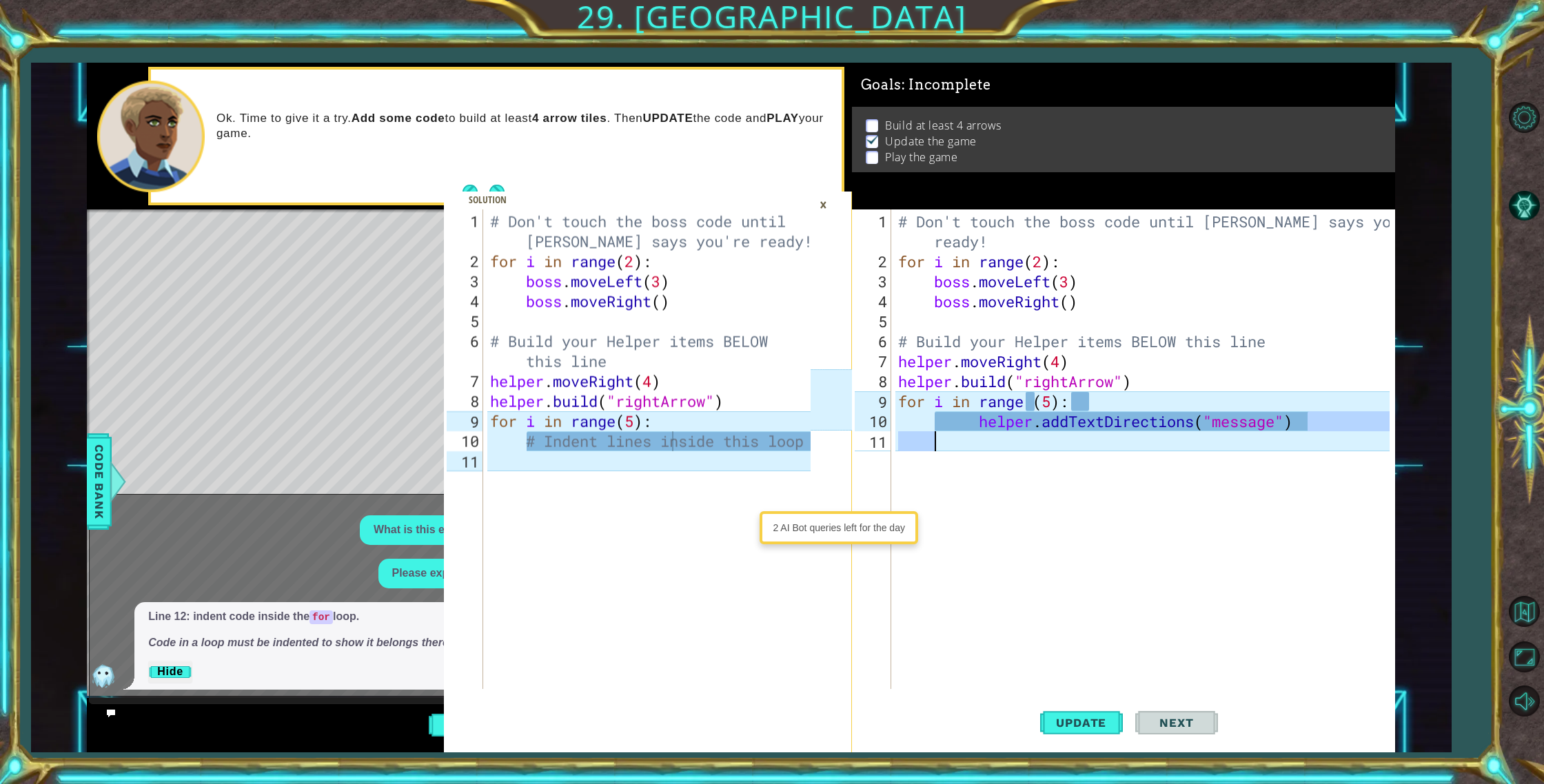
click at [1156, 435] on div "# Don't touch the boss code until [PERSON_NAME] says you're ready! for i in ran…" at bounding box center [1146, 481] width 502 height 540
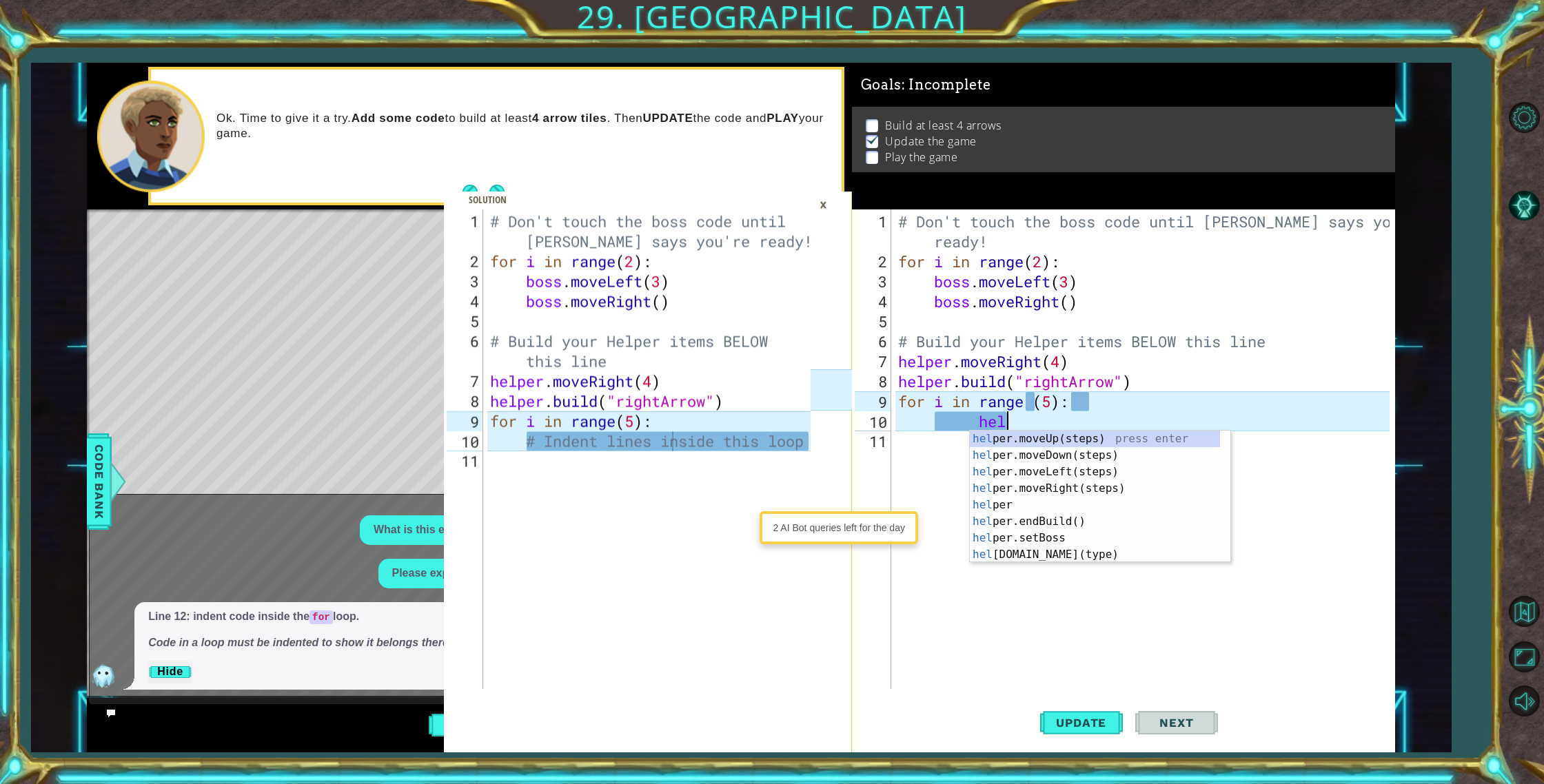
type textarea "h"
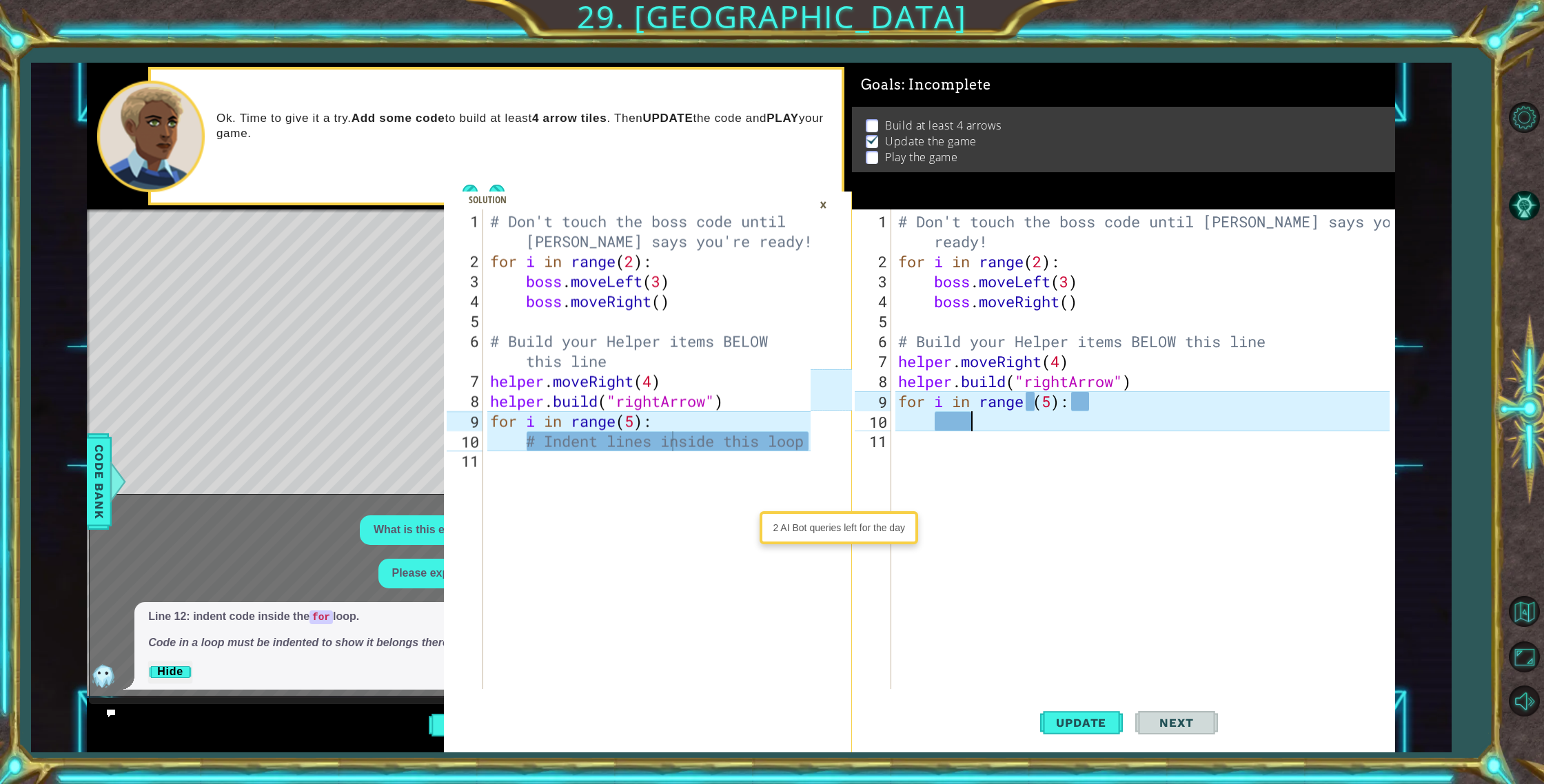
scroll to position [0, 1]
click at [472, 191] on span at bounding box center [647, 472] width 407 height 561
click at [472, 189] on div "# Indent lines inside this loop 1 2 3 4 5 6 7 8 9 10 11 # Don't touch the boss …" at bounding box center [647, 407] width 407 height 690
click at [472, 188] on div "# Indent lines inside this loop 1 2 3 4 5 6 7 8 9 10 11 # Don't touch the boss …" at bounding box center [647, 407] width 407 height 690
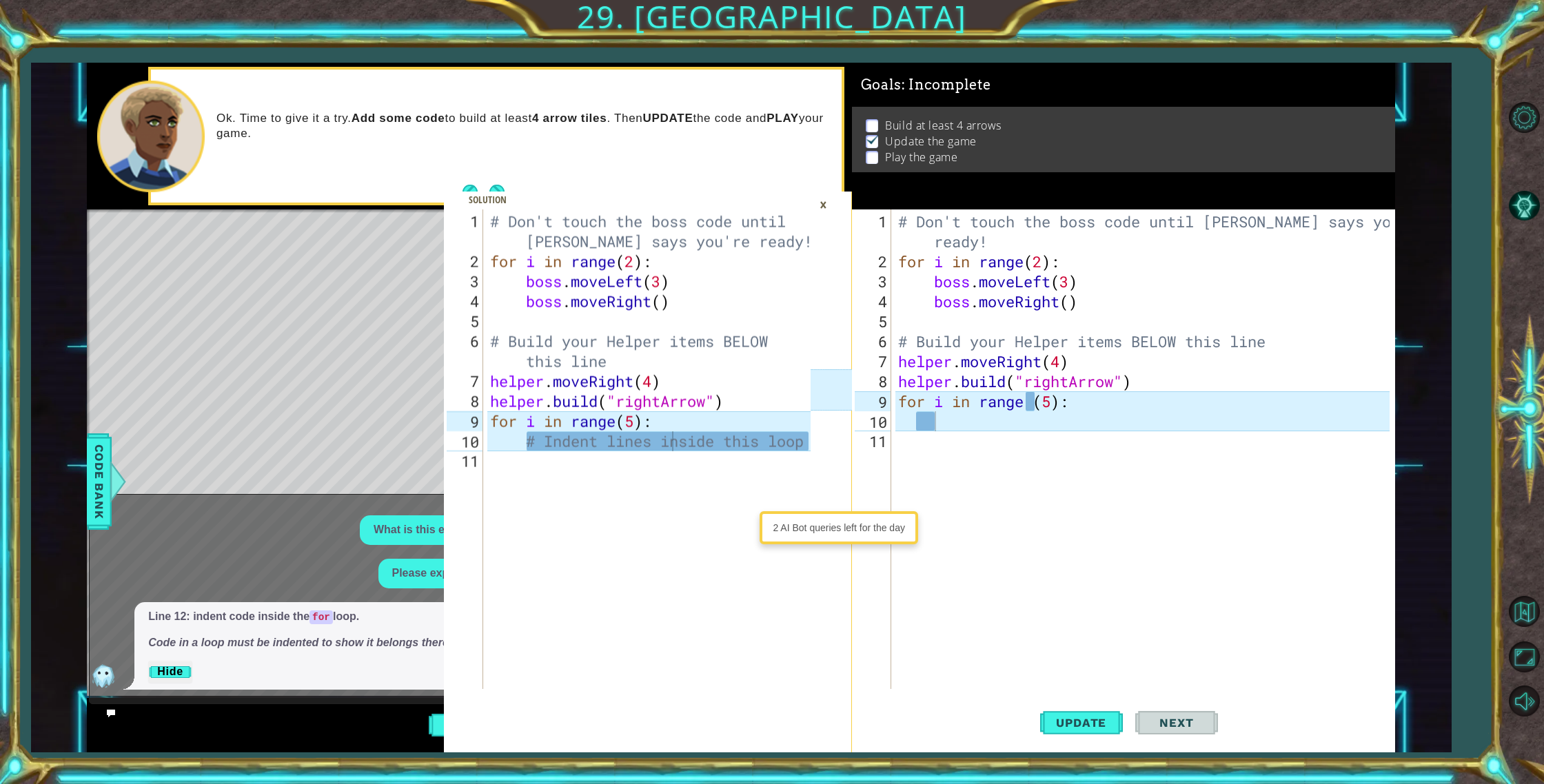
click at [821, 197] on div "×" at bounding box center [823, 205] width 21 height 24
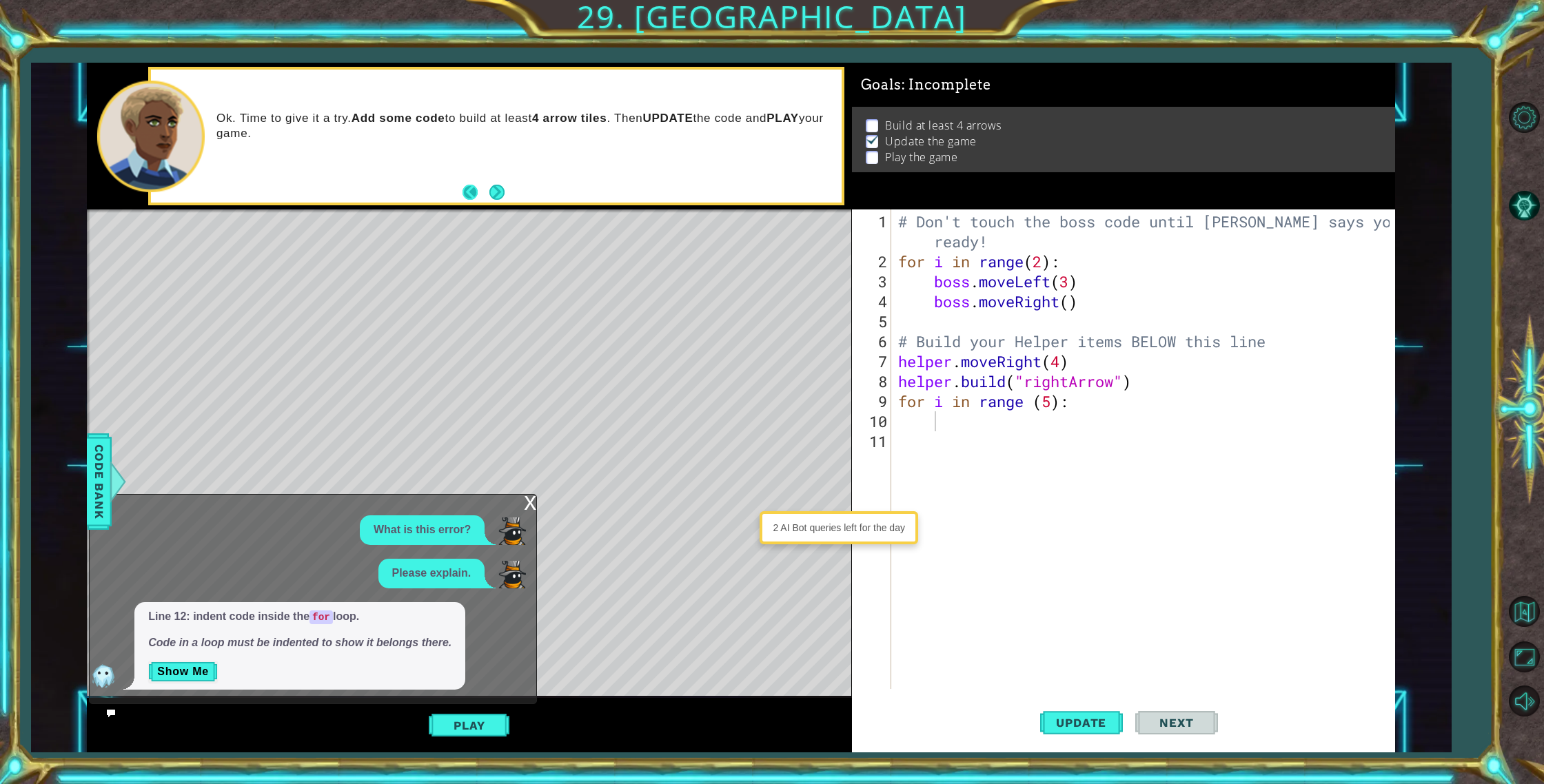
click at [471, 190] on button "Back" at bounding box center [476, 192] width 27 height 15
click at [0, 0] on icon at bounding box center [0, 0] width 0 height 0
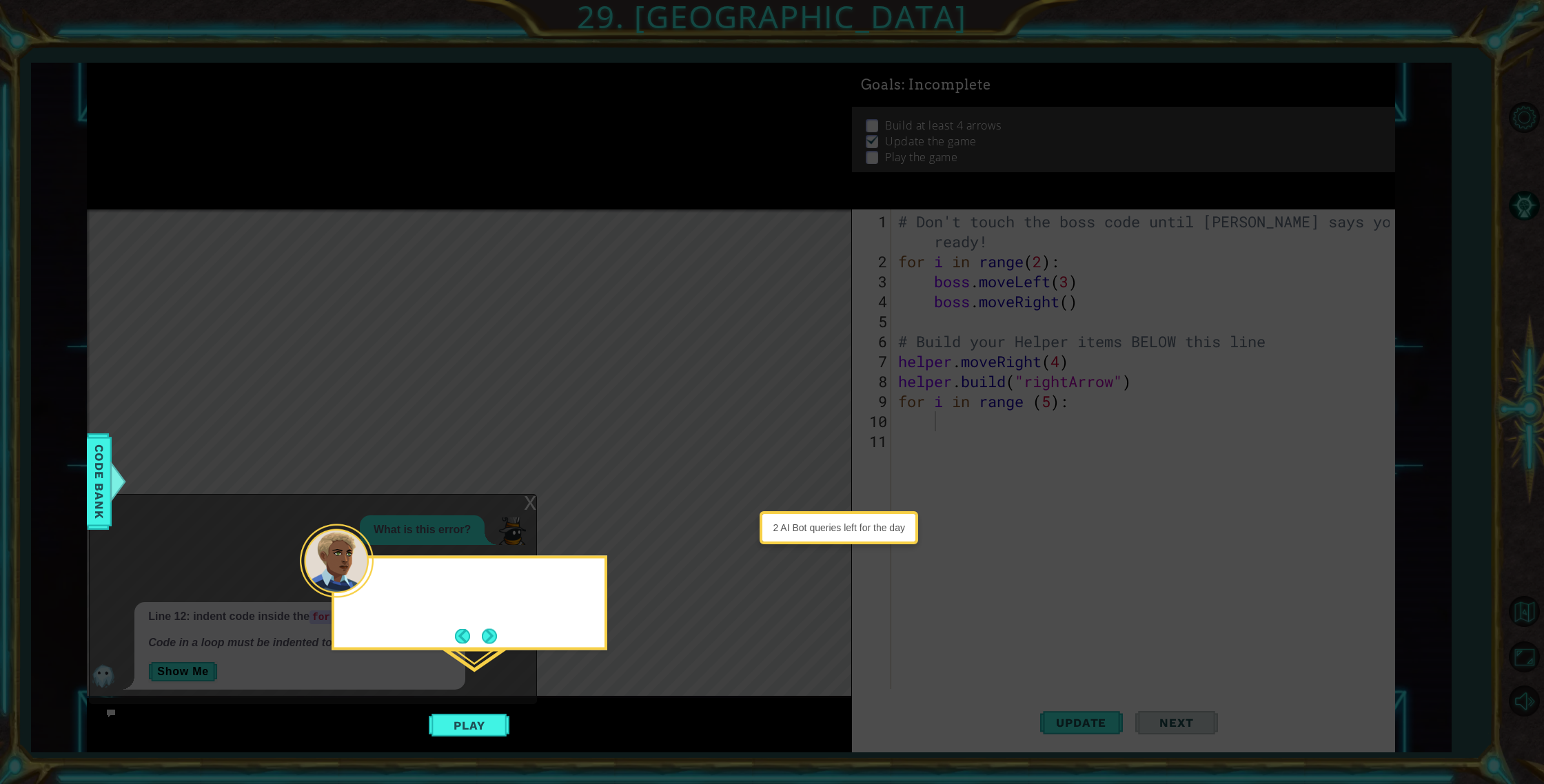
click at [471, 190] on icon at bounding box center [772, 392] width 1544 height 784
click at [496, 723] on button "Play" at bounding box center [469, 725] width 81 height 26
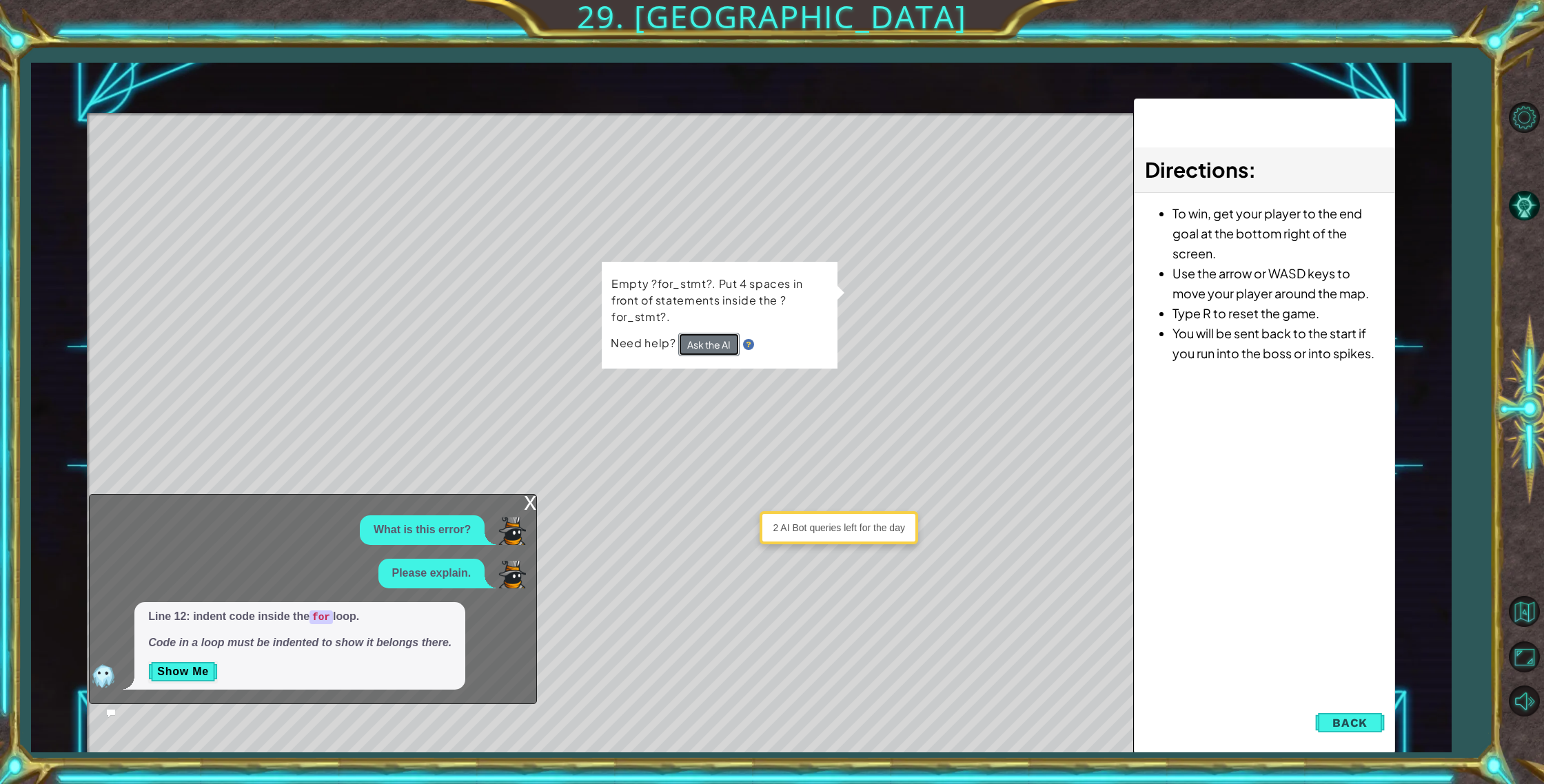
click at [707, 341] on button "Ask the AI" at bounding box center [708, 344] width 62 height 24
click at [1346, 720] on span "Back" at bounding box center [1350, 722] width 35 height 13
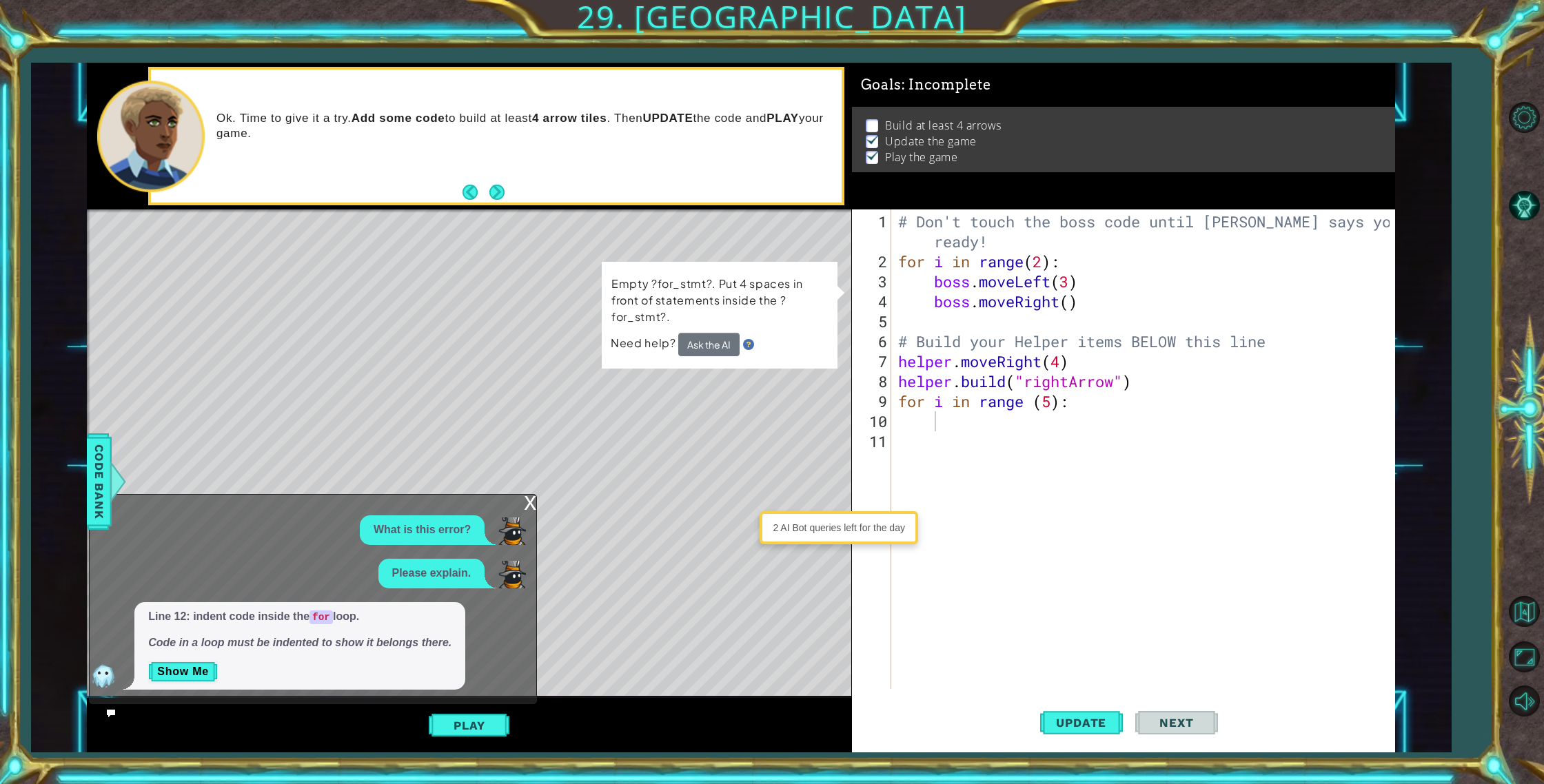
click at [961, 421] on div "# Don't touch the boss code until [PERSON_NAME] says you're ready! for i in ran…" at bounding box center [1146, 481] width 502 height 540
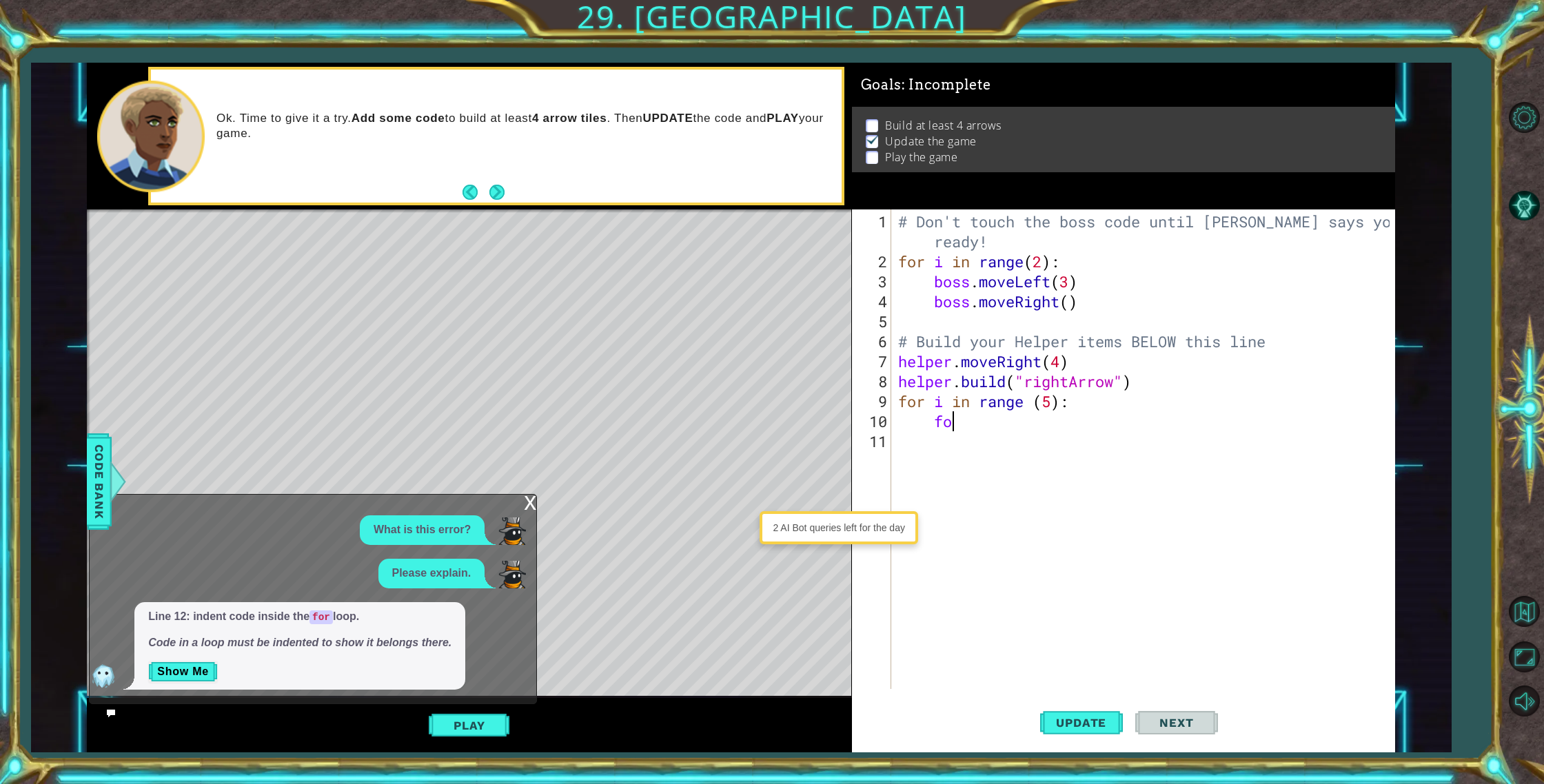
type textarea "f"
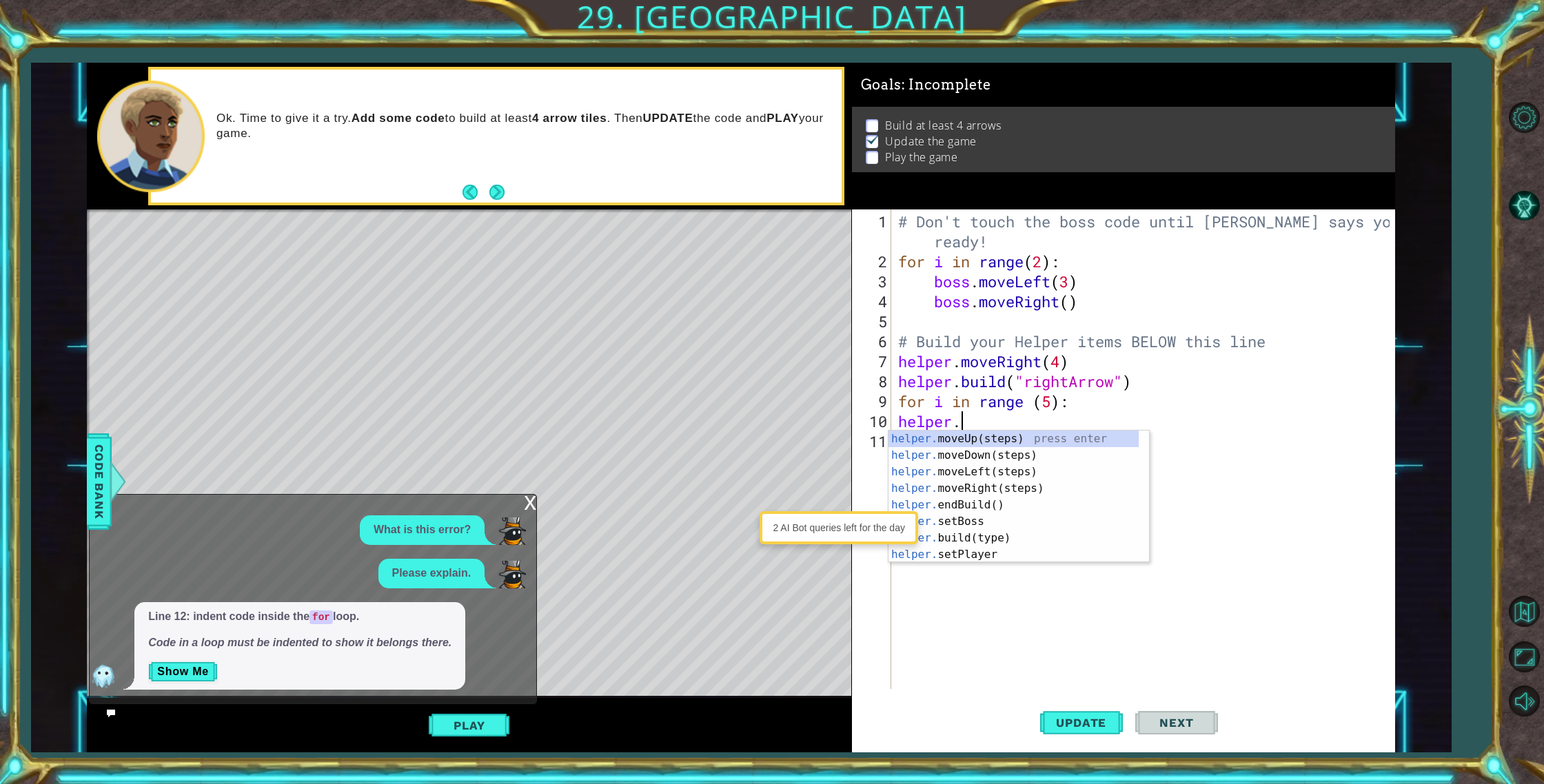
scroll to position [0, 2]
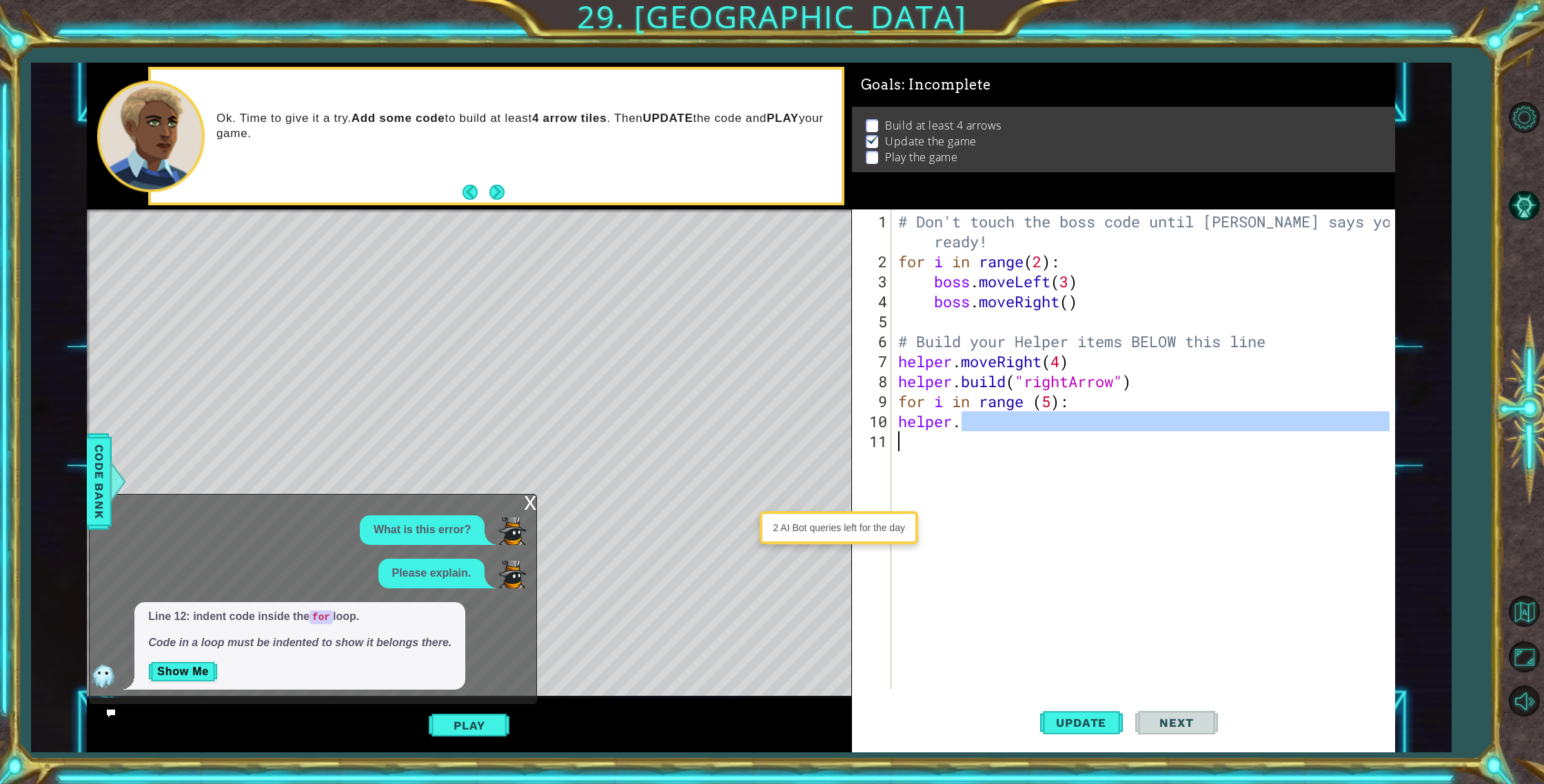
drag, startPoint x: 987, startPoint y: 425, endPoint x: 874, endPoint y: 441, distance: 114.1
click at [874, 441] on div "helper. 1 2 3 4 5 6 7 8 9 10 11 # Don't touch the boss code until [PERSON_NAME]…" at bounding box center [1120, 449] width 538 height 480
type textarea "helper."
click at [951, 434] on div "# Don't touch the boss code until [PERSON_NAME] says you're ready! for i in ran…" at bounding box center [1146, 481] width 502 height 540
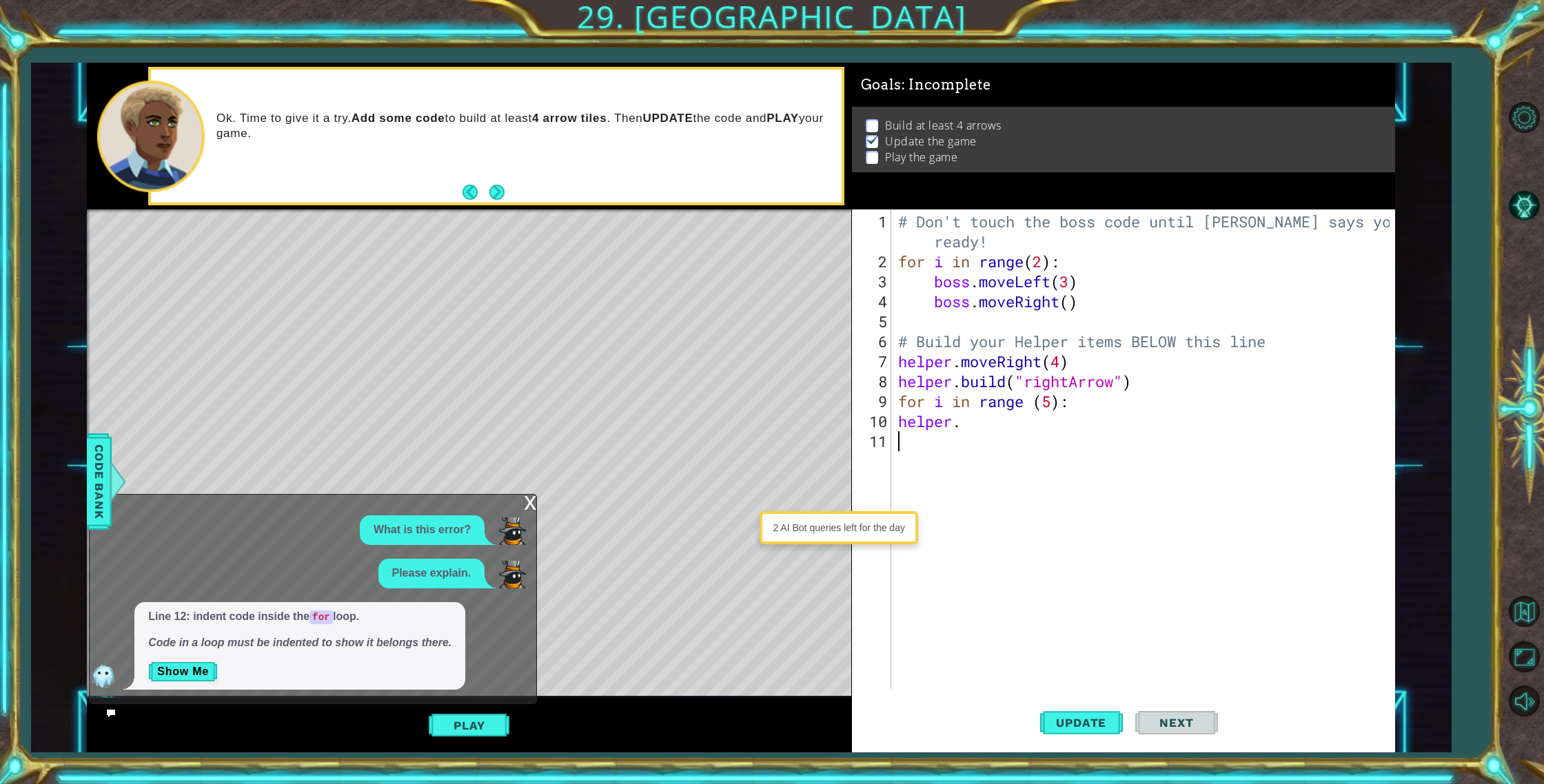
click at [959, 430] on div "# Don't touch the boss code until [PERSON_NAME] says you're ready! for i in ran…" at bounding box center [1146, 481] width 502 height 540
click at [965, 426] on div "# Don't touch the boss code until [PERSON_NAME] says you're ready! for i in ran…" at bounding box center [1146, 481] width 502 height 540
type textarea "helper.move"
click at [1012, 443] on div "helper.move Up(steps) press enter helper.move Down(steps) press enter helper.mo…" at bounding box center [1018, 481] width 260 height 100
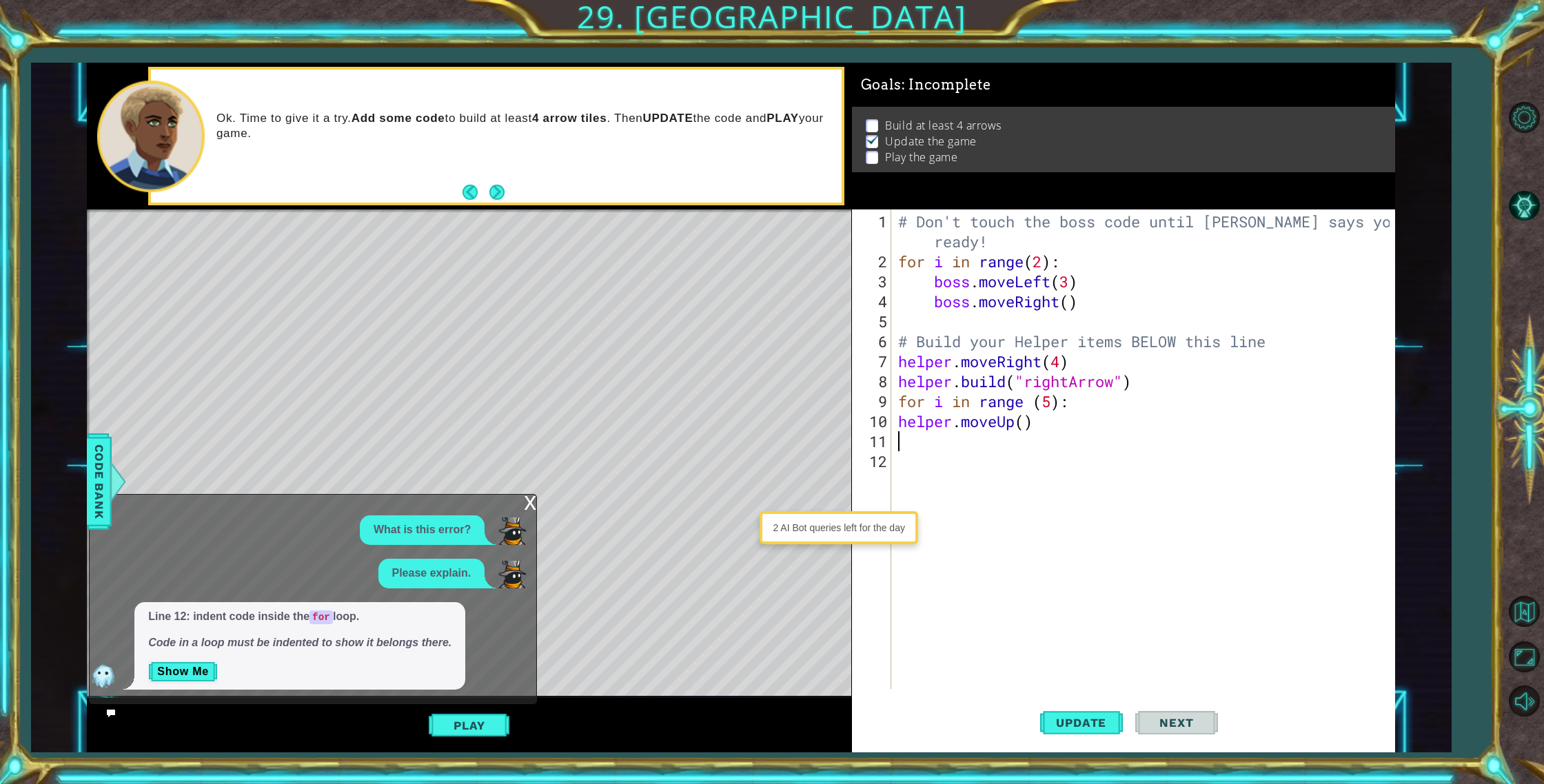
scroll to position [0, 0]
click at [1024, 421] on div "# Don't touch the boss code until [PERSON_NAME] says you're ready! for i in ran…" at bounding box center [1146, 481] width 502 height 540
click at [1116, 420] on div "# Don't touch the boss code until [PERSON_NAME] says you're ready! for i in ran…" at bounding box center [1146, 481] width 502 height 540
click at [1073, 700] on button "Update" at bounding box center [1081, 722] width 83 height 55
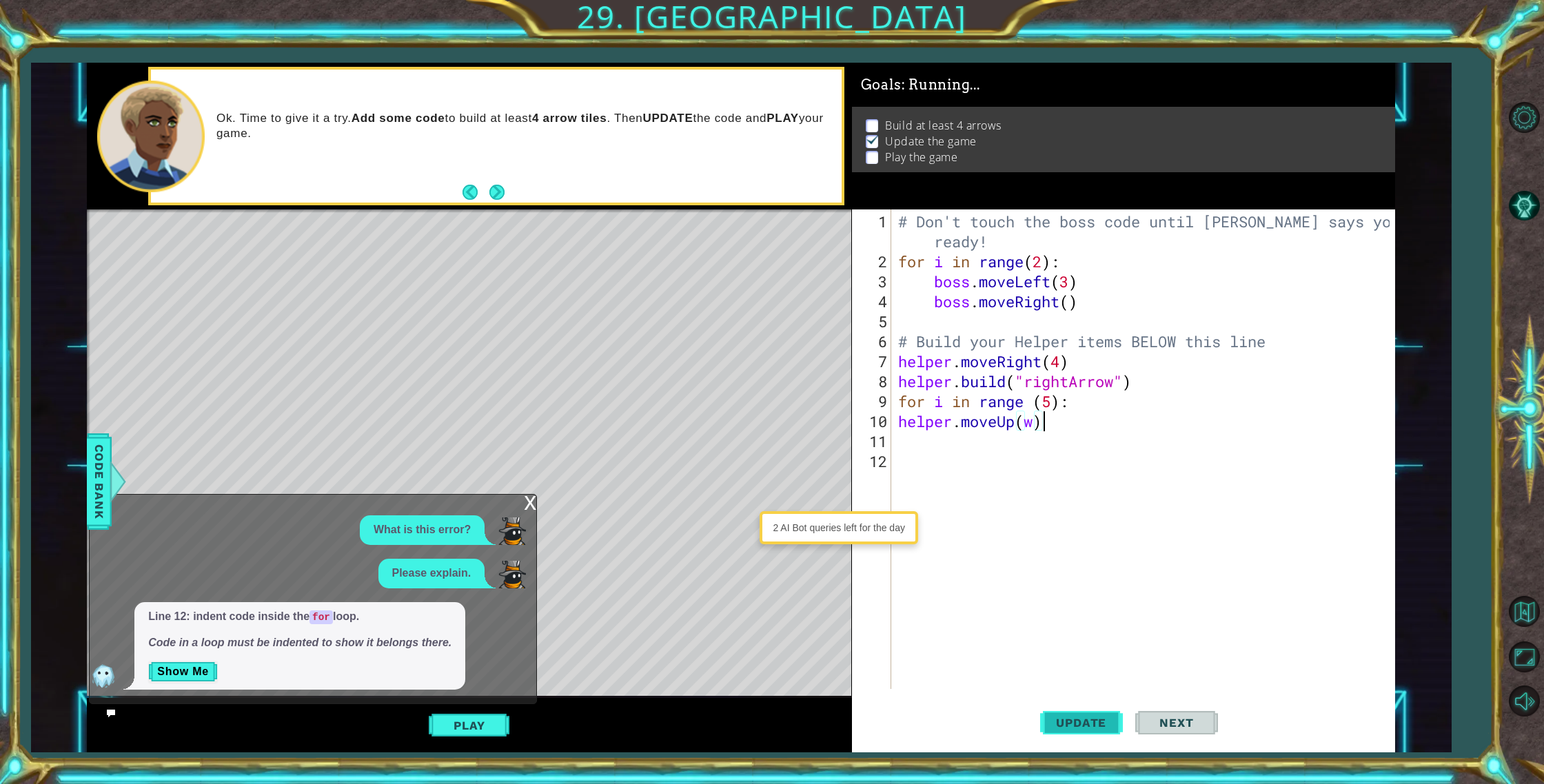
click at [1077, 707] on button "Update" at bounding box center [1081, 722] width 83 height 55
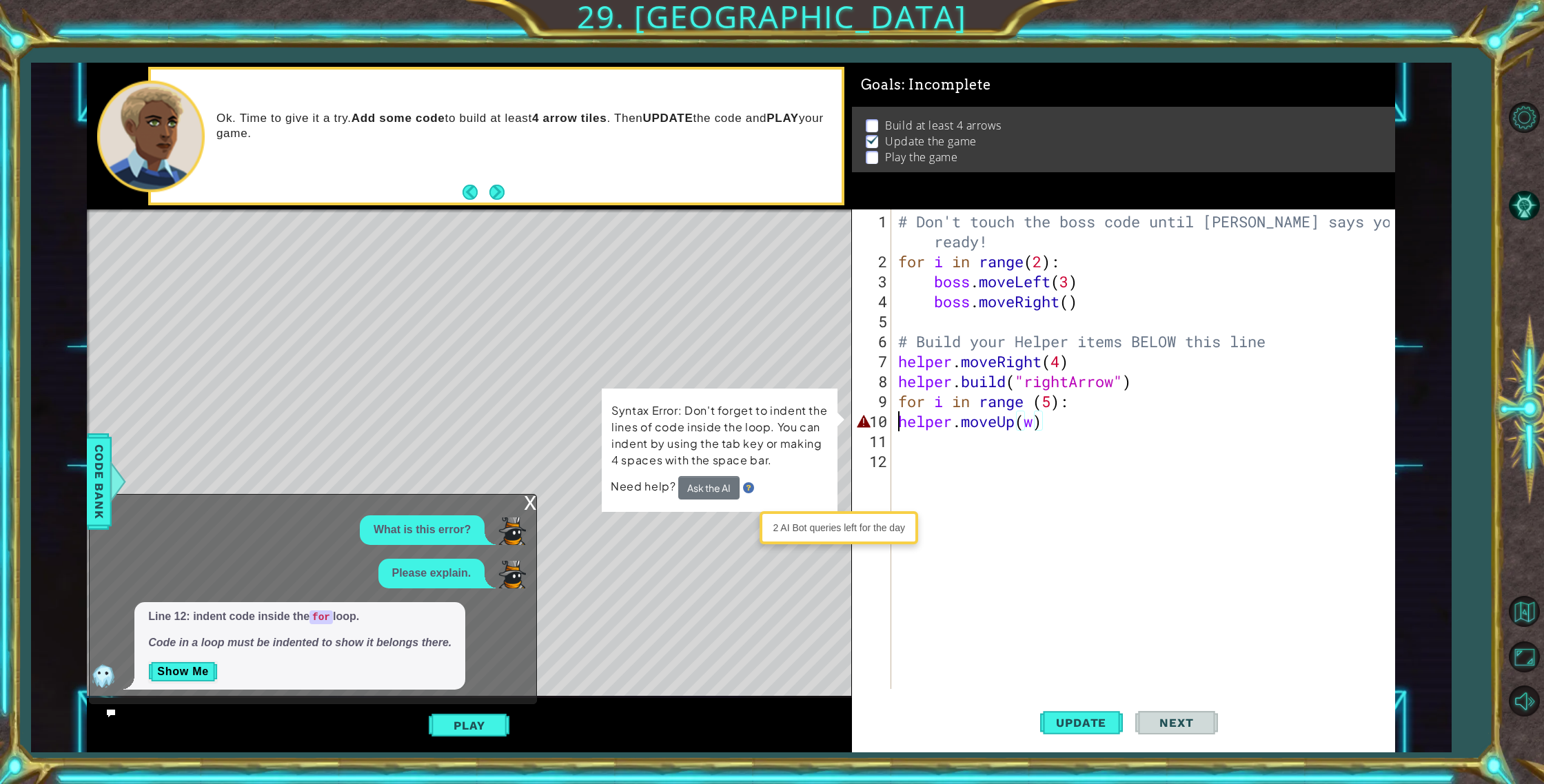
click at [901, 421] on div "# Don't touch the boss code until [PERSON_NAME] says you're ready! for i in ran…" at bounding box center [1146, 481] width 502 height 540
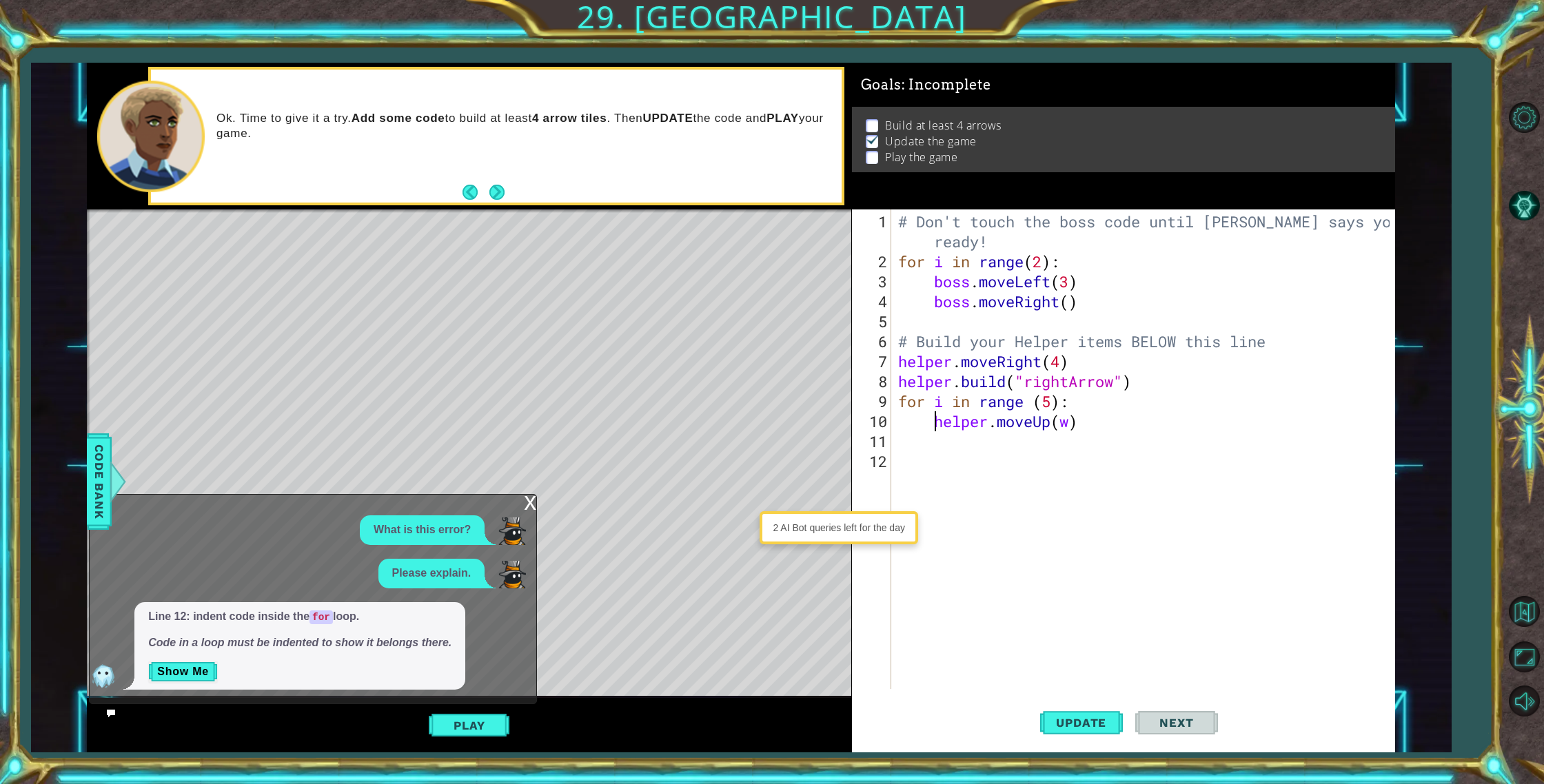
click at [1070, 424] on div "# Don't touch the boss code until [PERSON_NAME] says you're ready! for i in ran…" at bounding box center [1146, 481] width 502 height 540
drag, startPoint x: 1090, startPoint y: 423, endPoint x: 1003, endPoint y: 425, distance: 87.0
click at [1003, 424] on div "# Don't touch the boss code until [PERSON_NAME] says you're ready! for i in ran…" at bounding box center [1146, 481] width 502 height 540
click at [1003, 425] on div "# Don't touch the boss code until [PERSON_NAME] says you're ready! for i in ran…" at bounding box center [1146, 481] width 502 height 540
drag, startPoint x: 1075, startPoint y: 416, endPoint x: 1066, endPoint y: 422, distance: 10.8
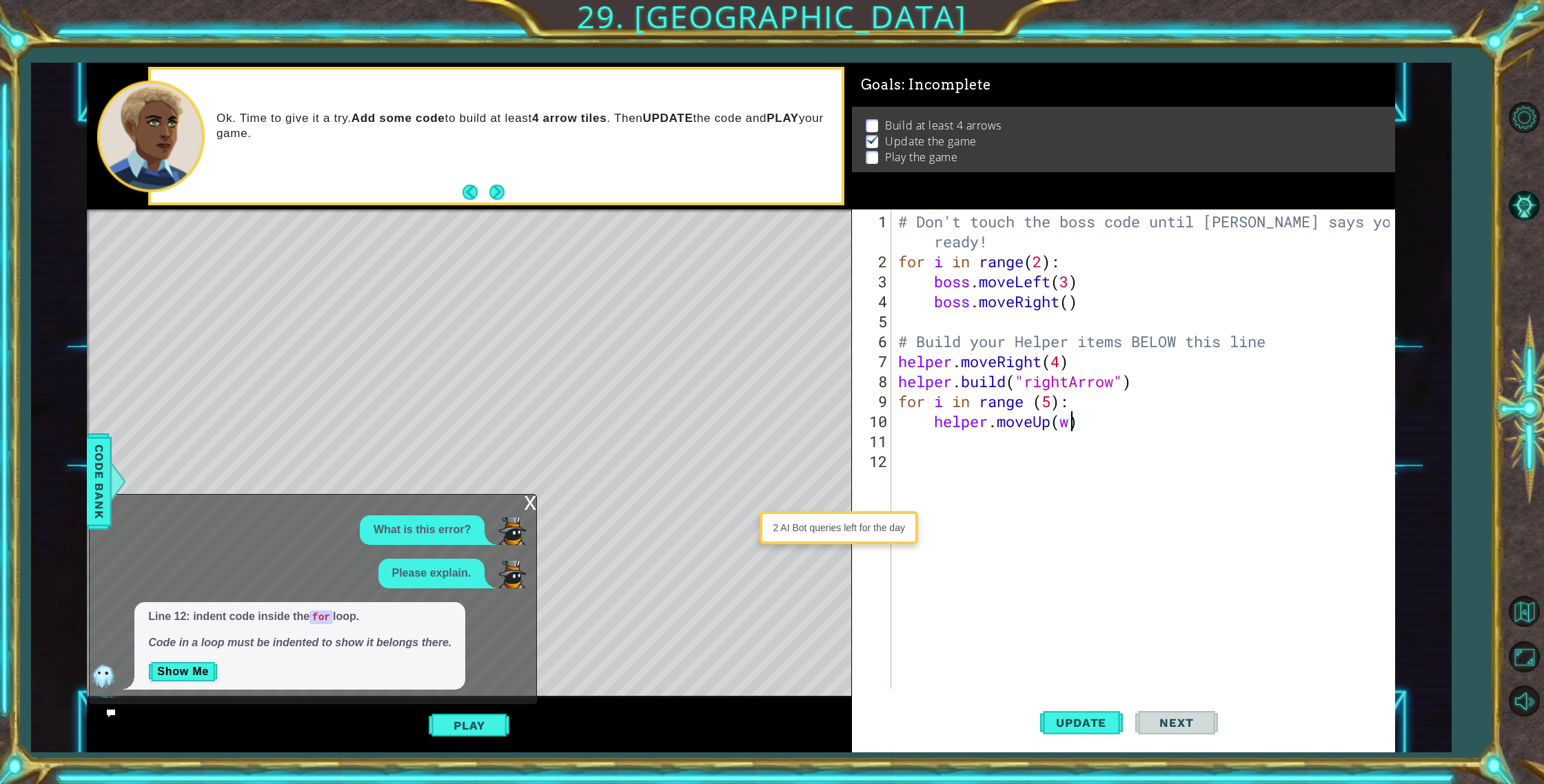
click at [1066, 422] on div "# Don't touch the boss code until [PERSON_NAME] says you're ready! for i in ran…" at bounding box center [1146, 481] width 502 height 540
click at [1082, 420] on div "# Don't touch the boss code until [PERSON_NAME] says you're ready! for i in ran…" at bounding box center [1146, 481] width 502 height 540
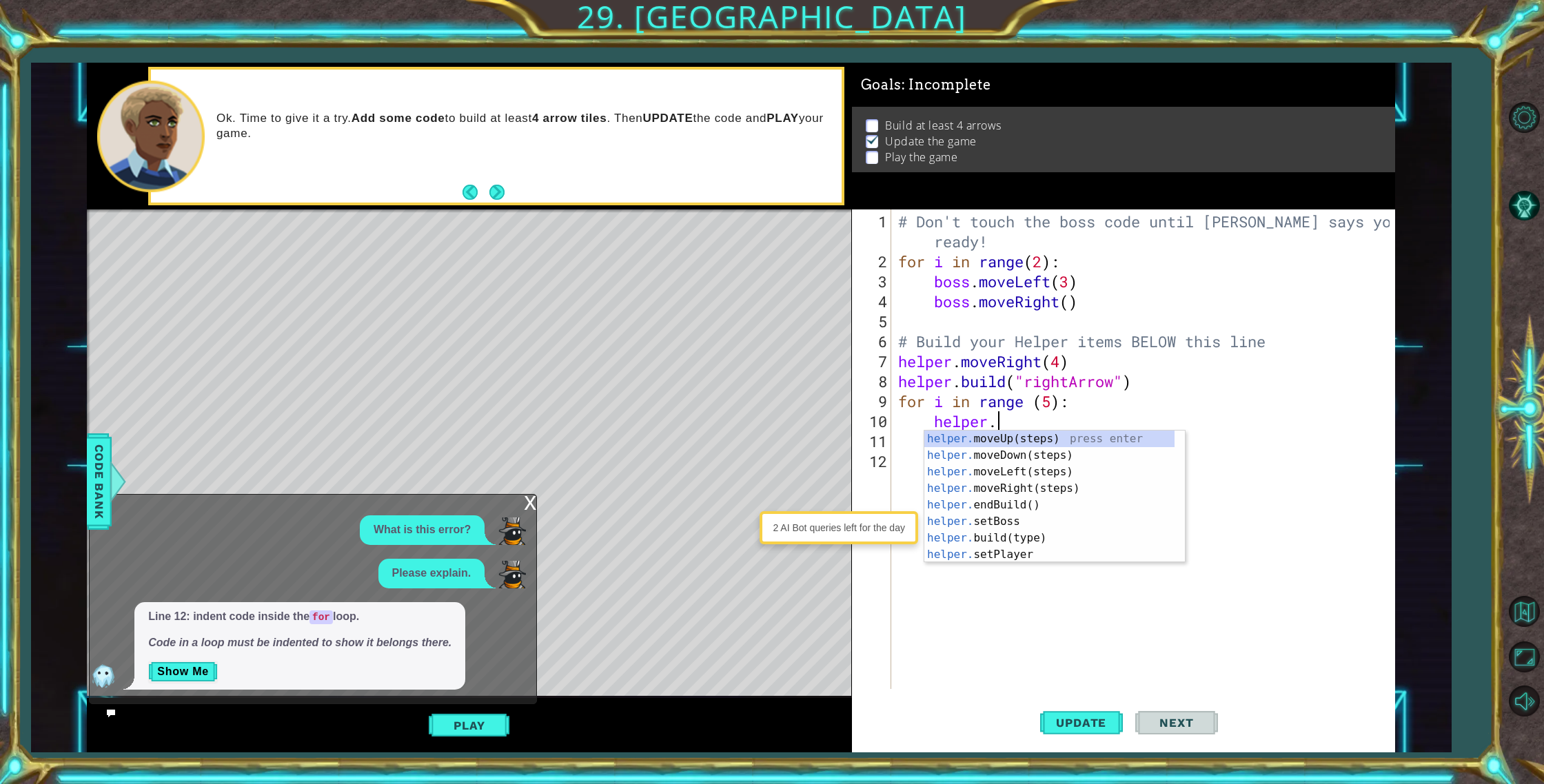
scroll to position [0, 3]
click at [1034, 522] on div "helper. moveUp(steps) press enter helper. moveDown(steps) press enter helper. m…" at bounding box center [1049, 513] width 250 height 165
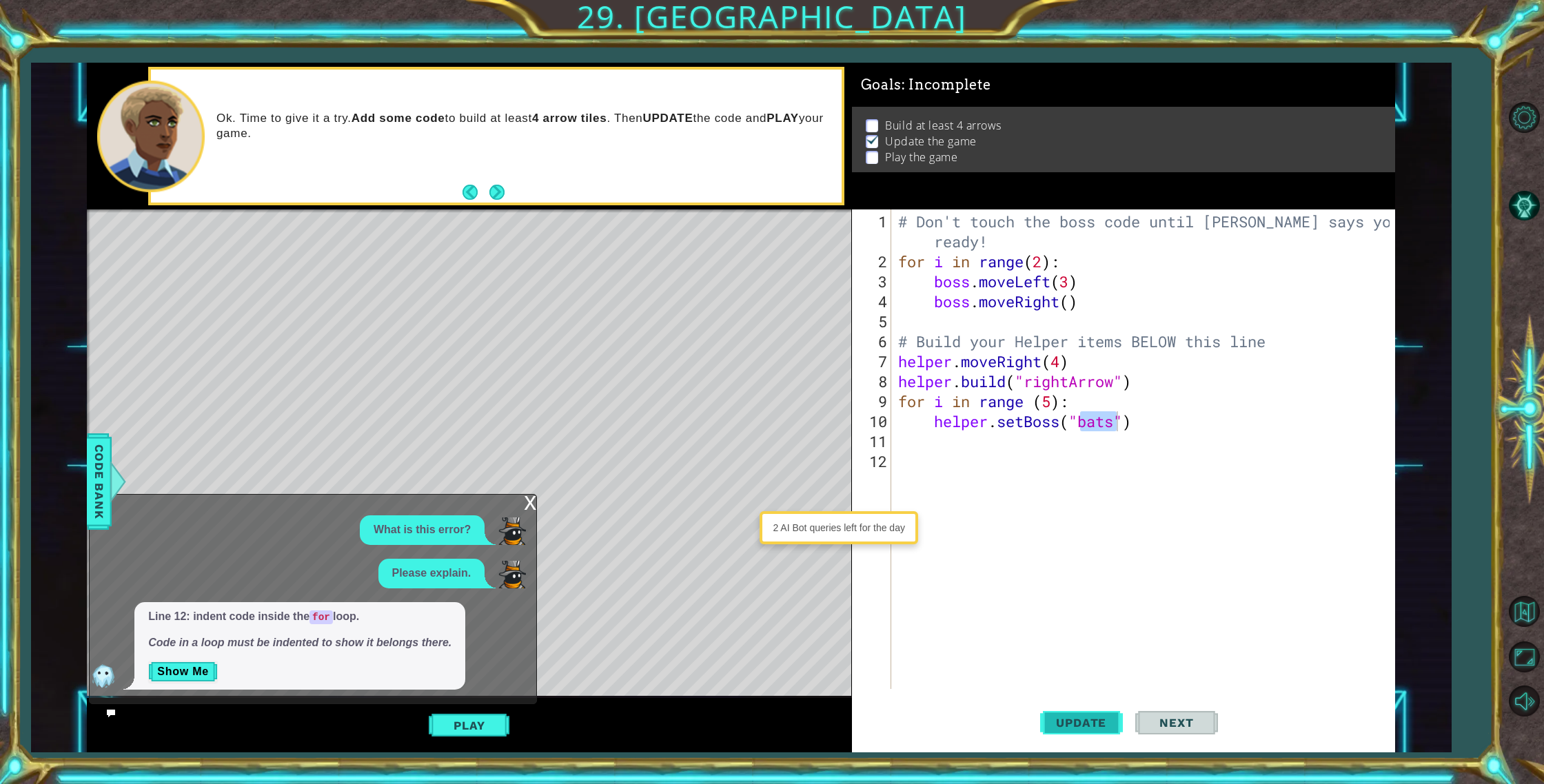
click at [1108, 724] on span "Update" at bounding box center [1081, 722] width 77 height 13
click at [1090, 710] on button "Update" at bounding box center [1081, 722] width 83 height 55
click at [493, 730] on button "Play" at bounding box center [469, 725] width 81 height 26
click at [1109, 722] on span "Update" at bounding box center [1081, 722] width 77 height 13
click at [900, 399] on div "# Don't touch the boss code until [PERSON_NAME] says you're ready! for i in ran…" at bounding box center [1146, 481] width 502 height 540
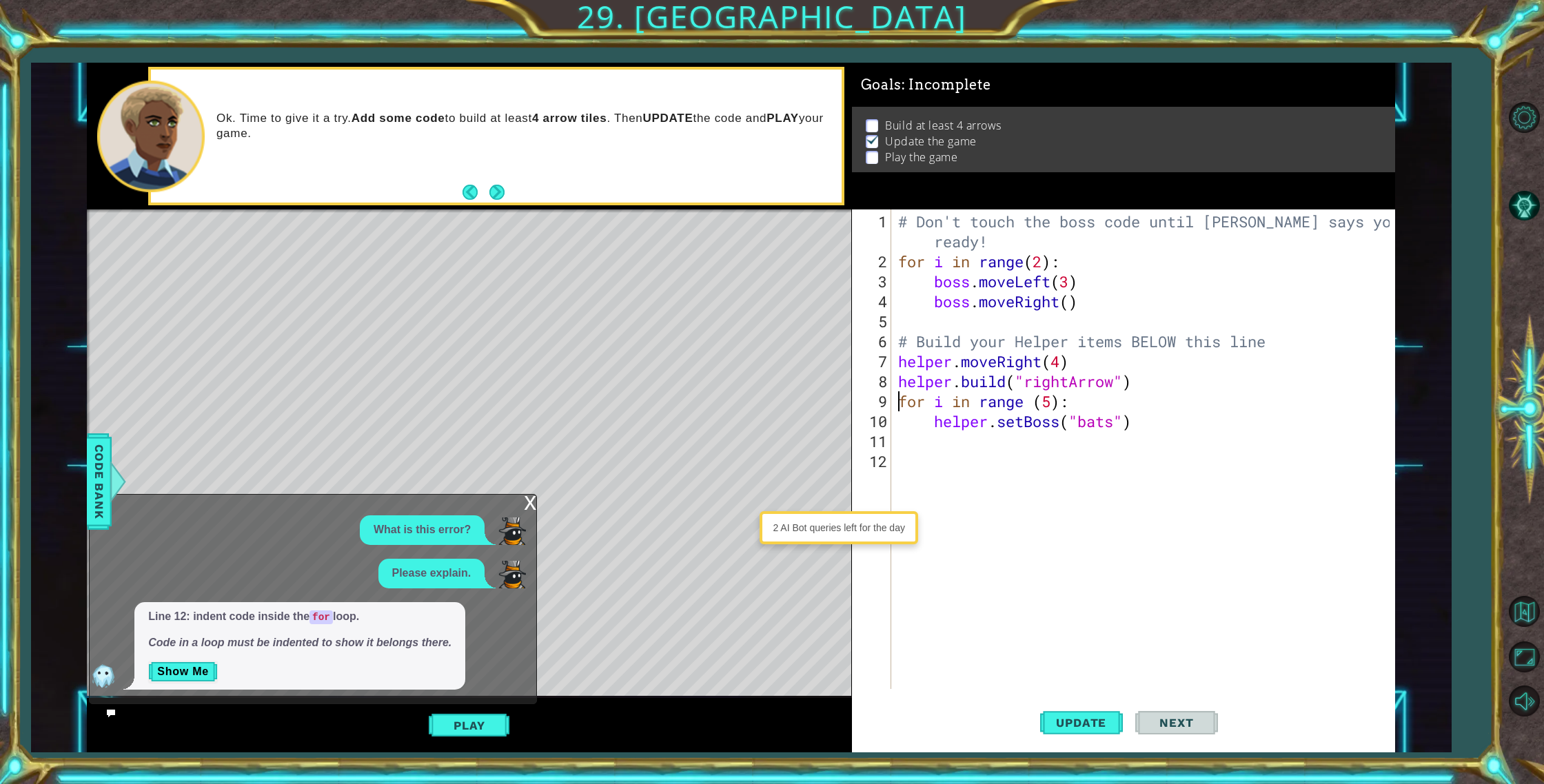
type textarea "for i in range (5):"
click at [927, 411] on div "# Don't touch the boss code until [PERSON_NAME] says you're ready! for i in ran…" at bounding box center [1146, 481] width 502 height 540
click at [930, 407] on div "# Don't touch the boss code until [PERSON_NAME] says you're ready! for i in ran…" at bounding box center [1146, 481] width 502 height 540
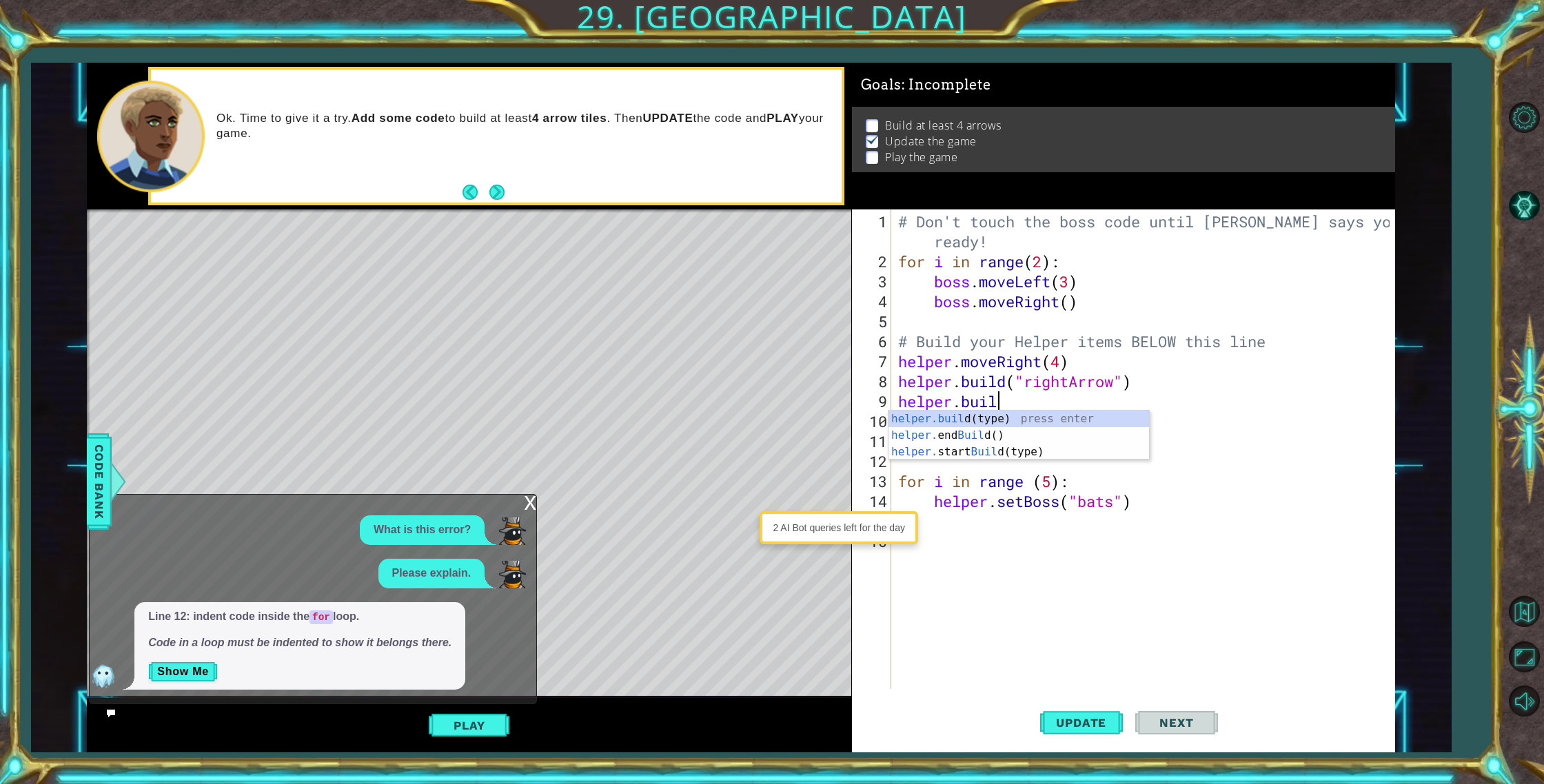
scroll to position [0, 4]
type textarea "[DOMAIN_NAME]("rightArrow")"
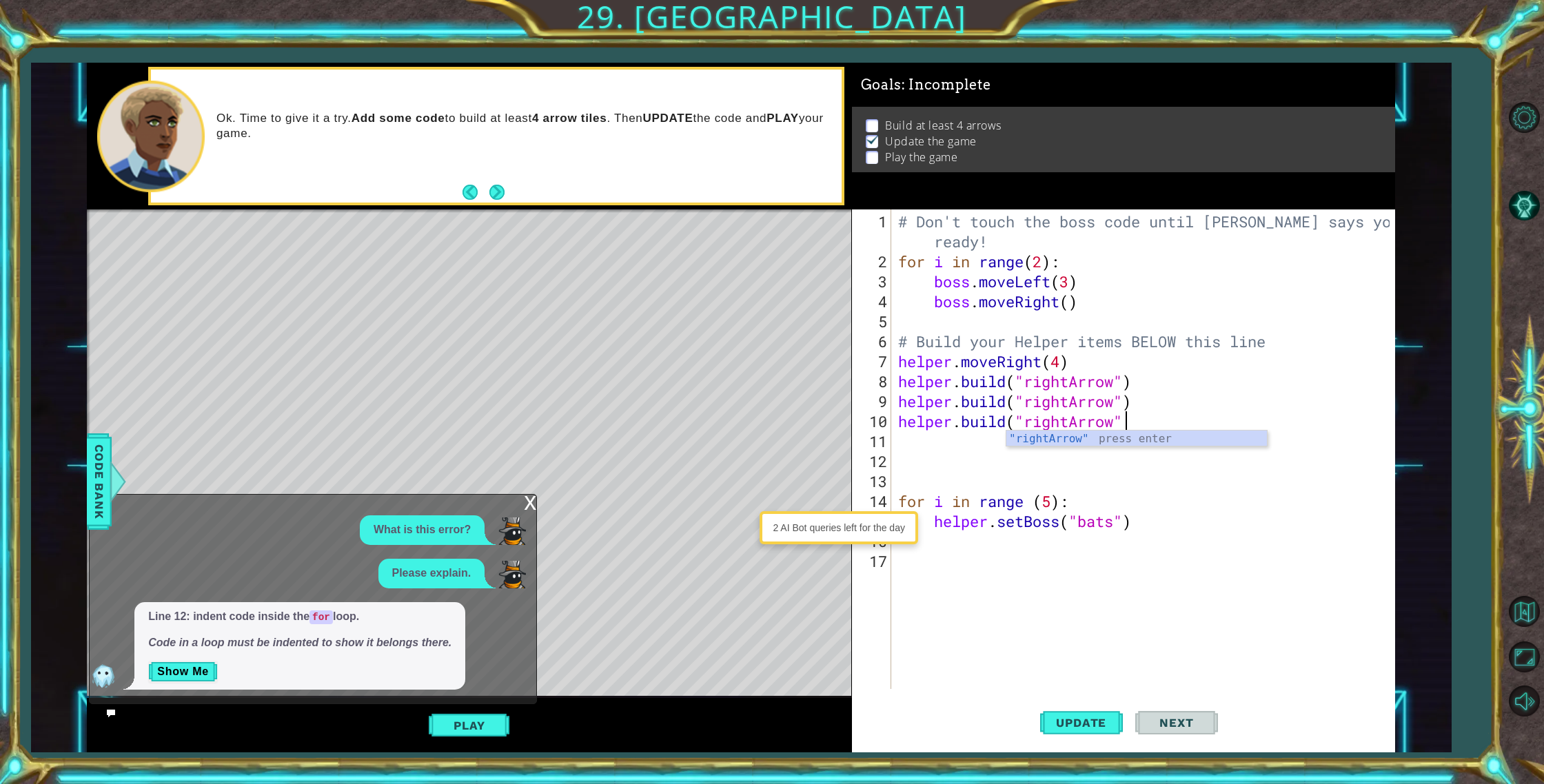
type textarea "[DOMAIN_NAME]("rightArrow")"
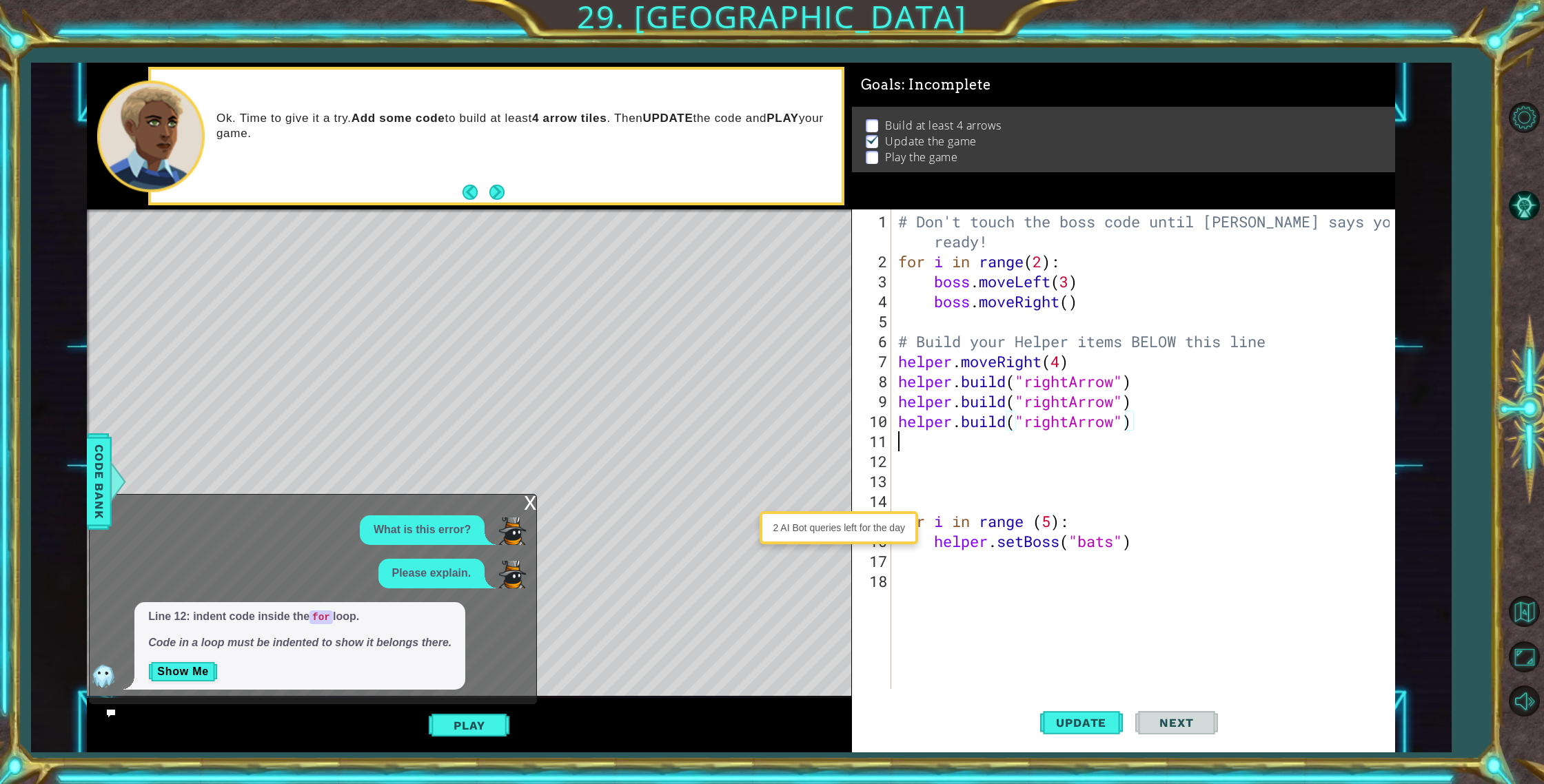
scroll to position [0, 0]
type textarea "helper.build9"rightArrow")"
click at [942, 486] on div "# Don't touch the boss code until [PERSON_NAME] says you're ready! for i in ran…" at bounding box center [1146, 481] width 502 height 540
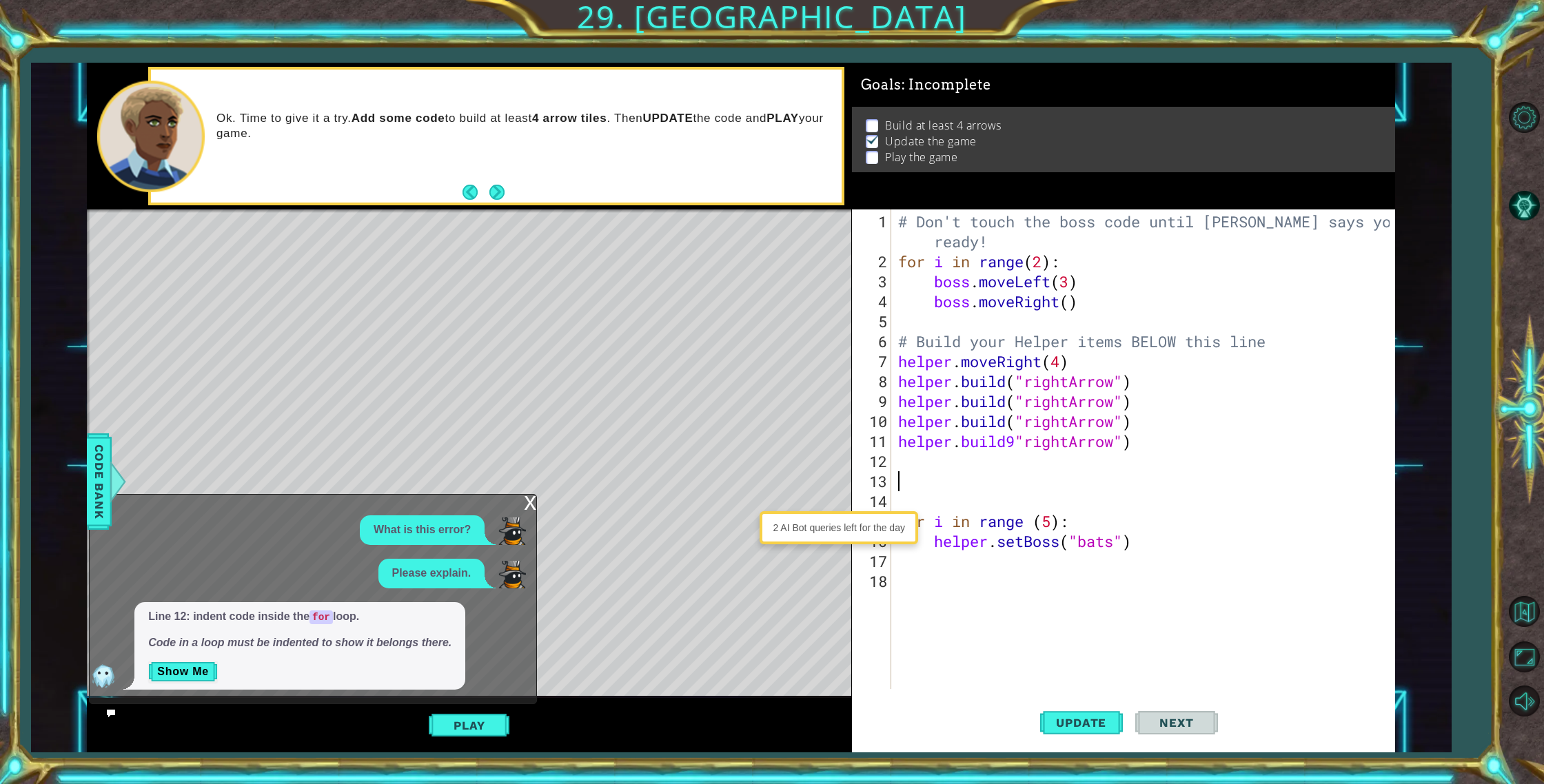
click at [931, 506] on div "# Don't touch the boss code until [PERSON_NAME] says you're ready! for i in ran…" at bounding box center [1146, 481] width 502 height 540
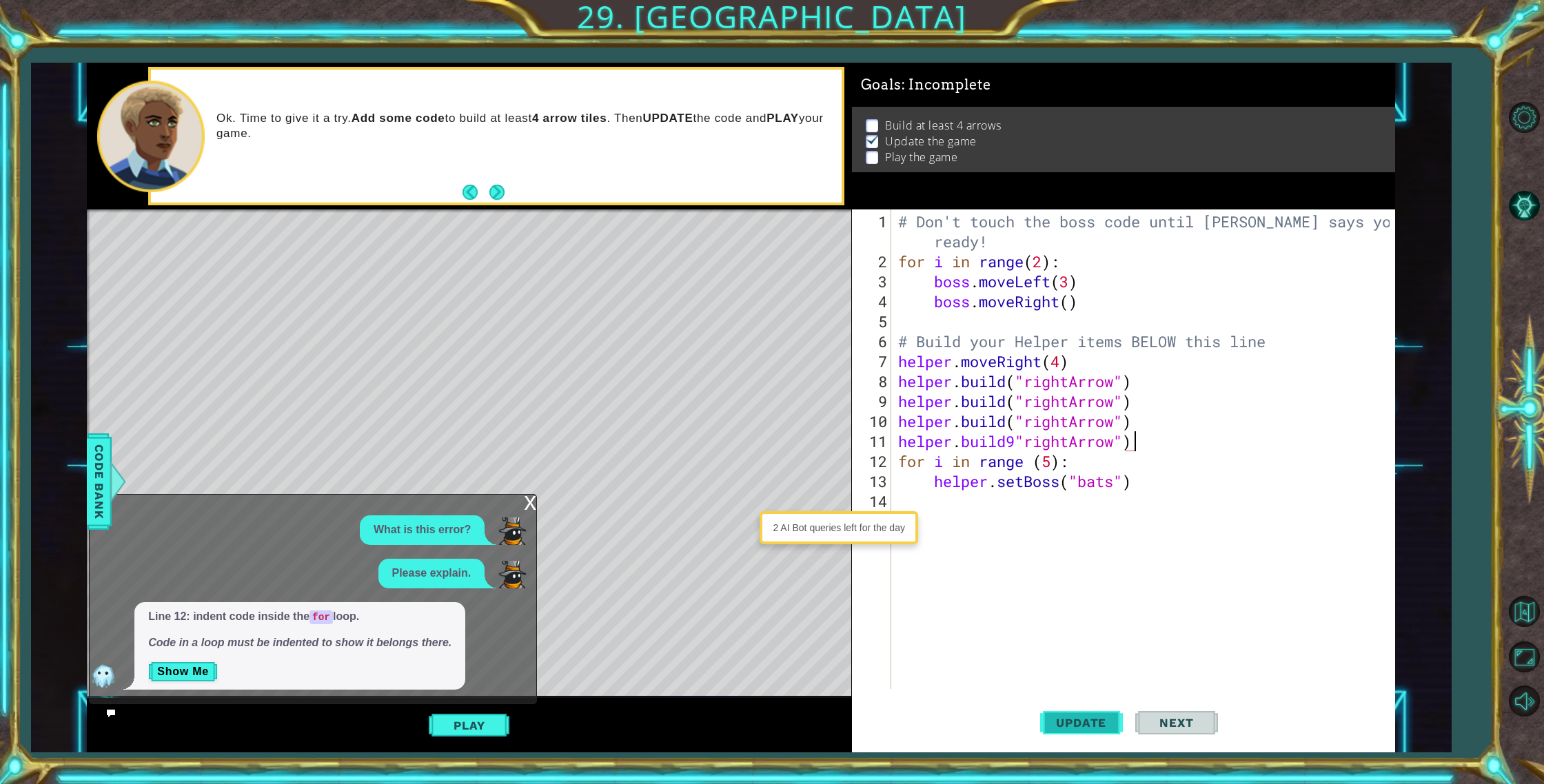
click at [1056, 722] on span "Update" at bounding box center [1081, 722] width 77 height 13
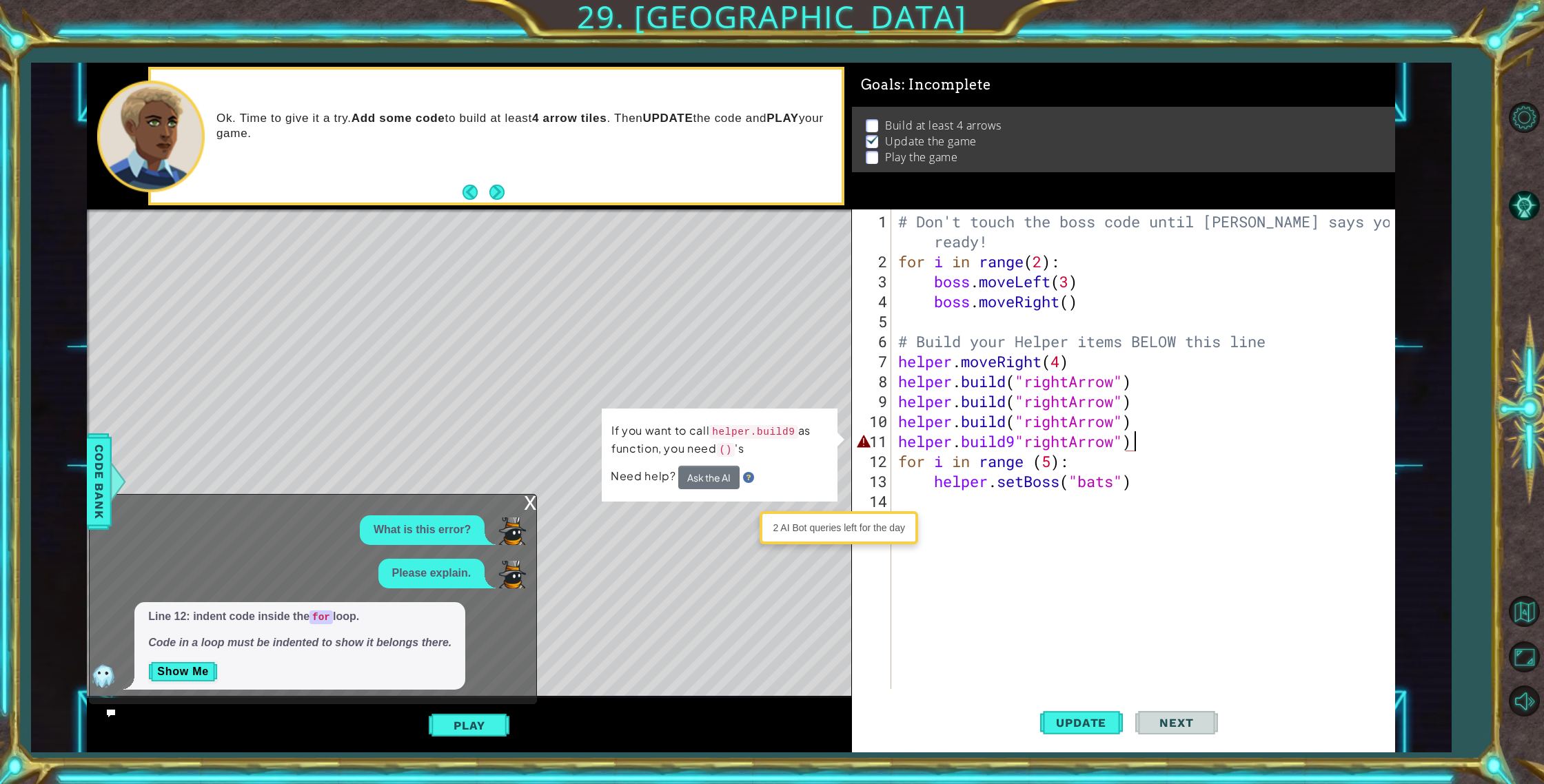
click at [1019, 442] on div "# Don't touch the boss code until [PERSON_NAME] says you're ready! for i in ran…" at bounding box center [1146, 481] width 502 height 540
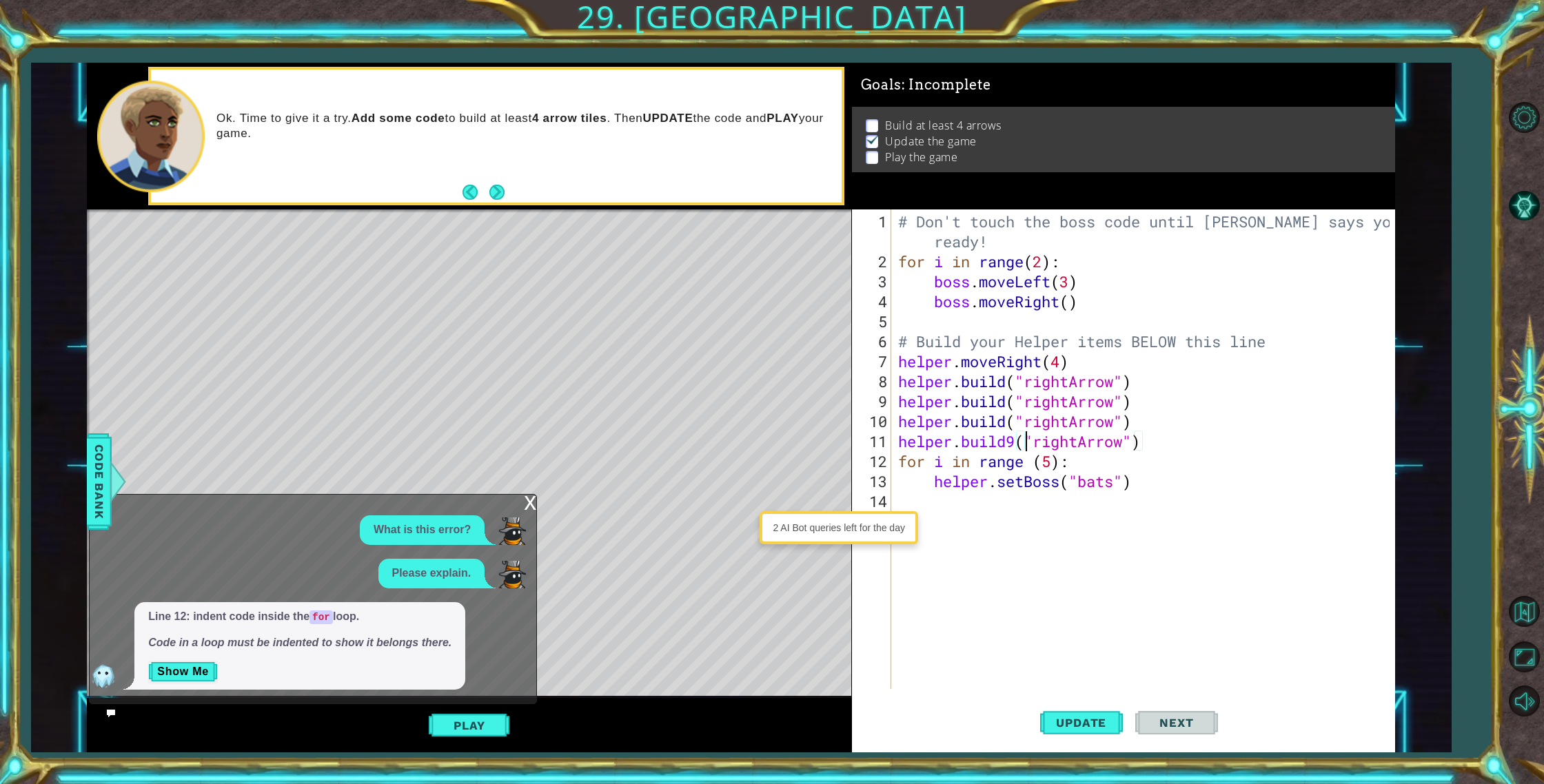
scroll to position [0, 6]
click at [1016, 441] on div "# Don't touch the boss code until [PERSON_NAME] says you're ready! for i in ran…" at bounding box center [1146, 481] width 502 height 540
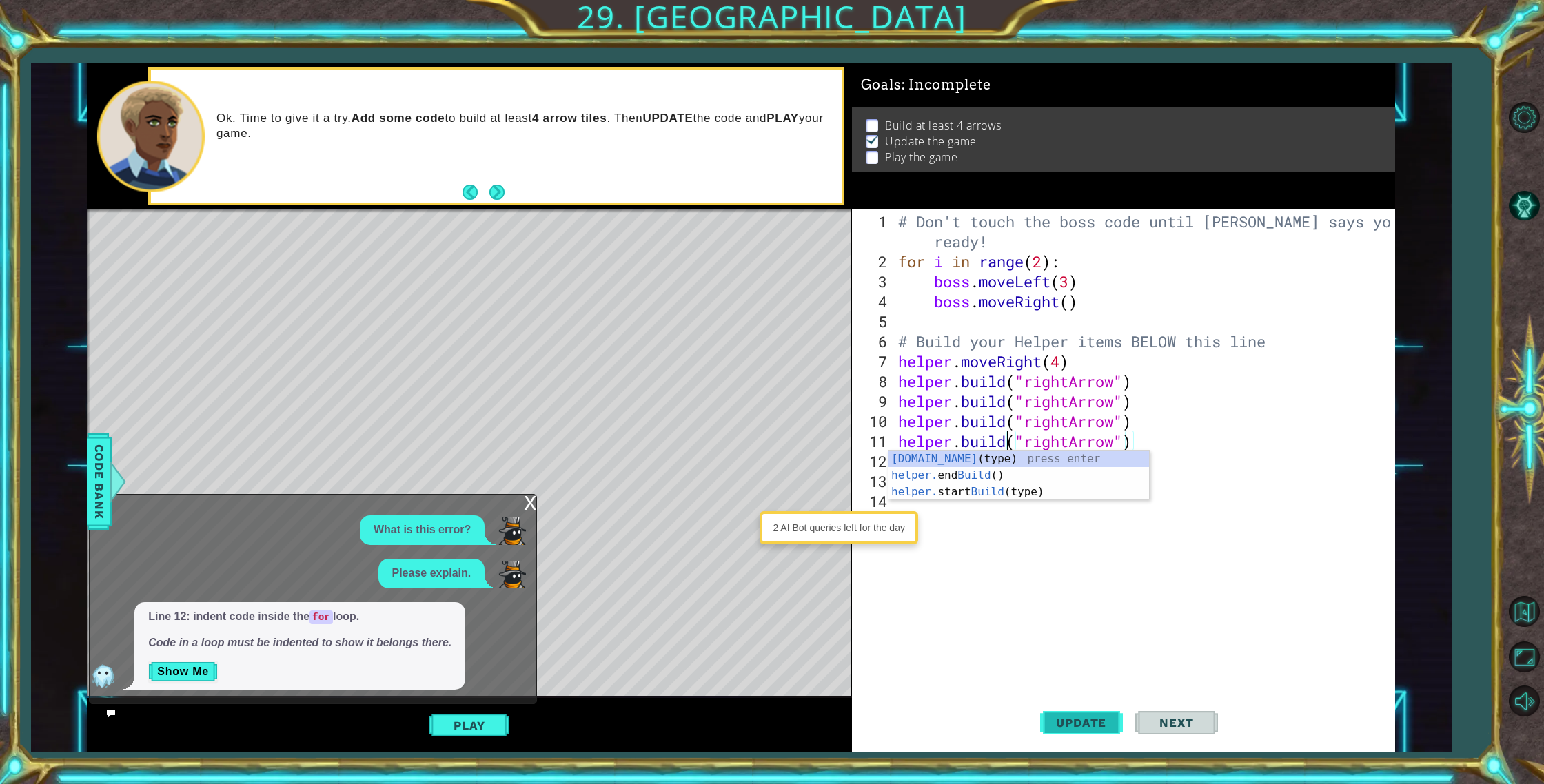
click at [1078, 722] on span "Update" at bounding box center [1081, 722] width 77 height 13
click at [1067, 716] on span "Update" at bounding box center [1081, 722] width 77 height 13
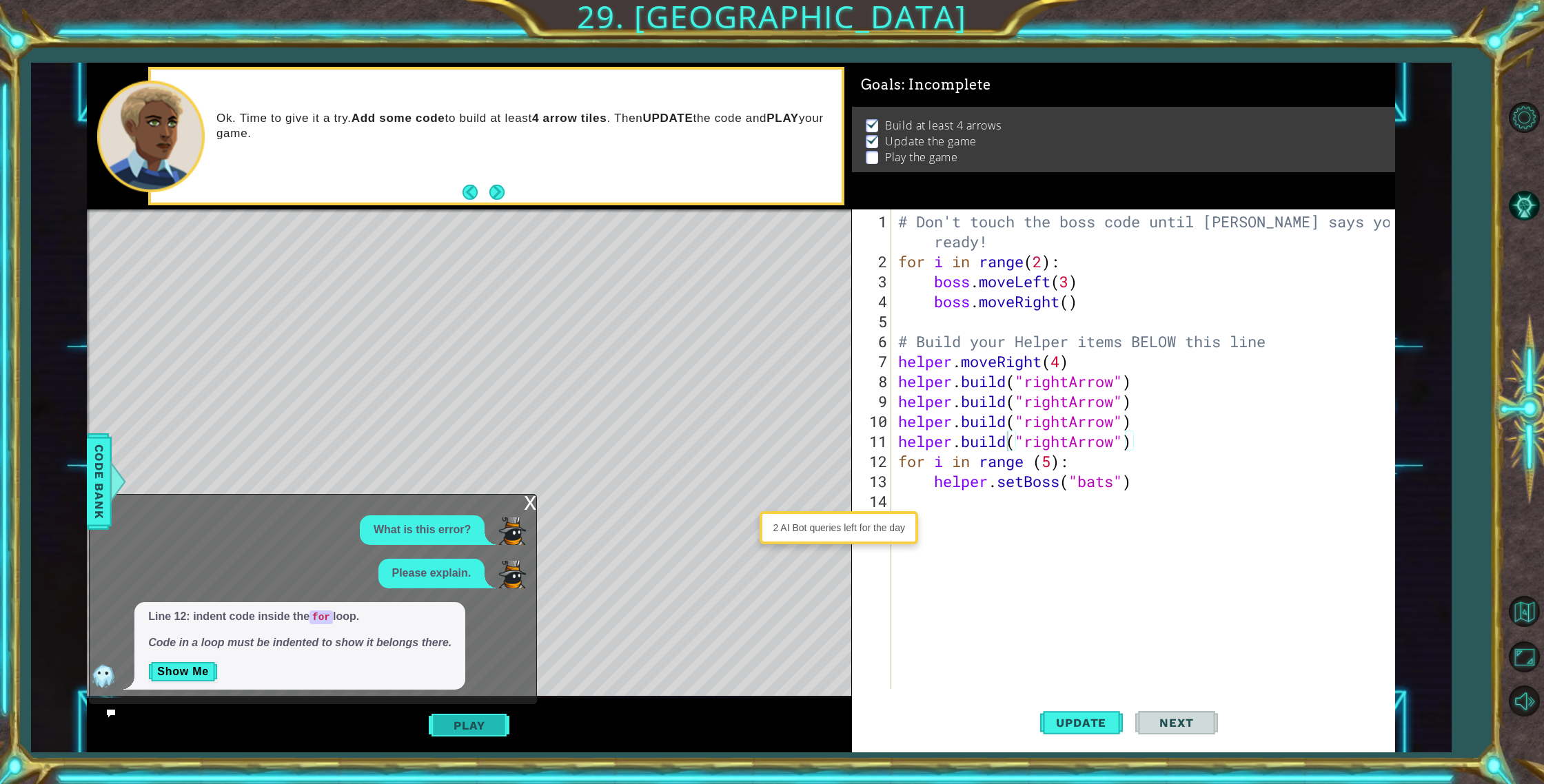
click at [478, 712] on div "Play" at bounding box center [469, 725] width 764 height 55
click at [478, 715] on button "Play" at bounding box center [469, 725] width 81 height 26
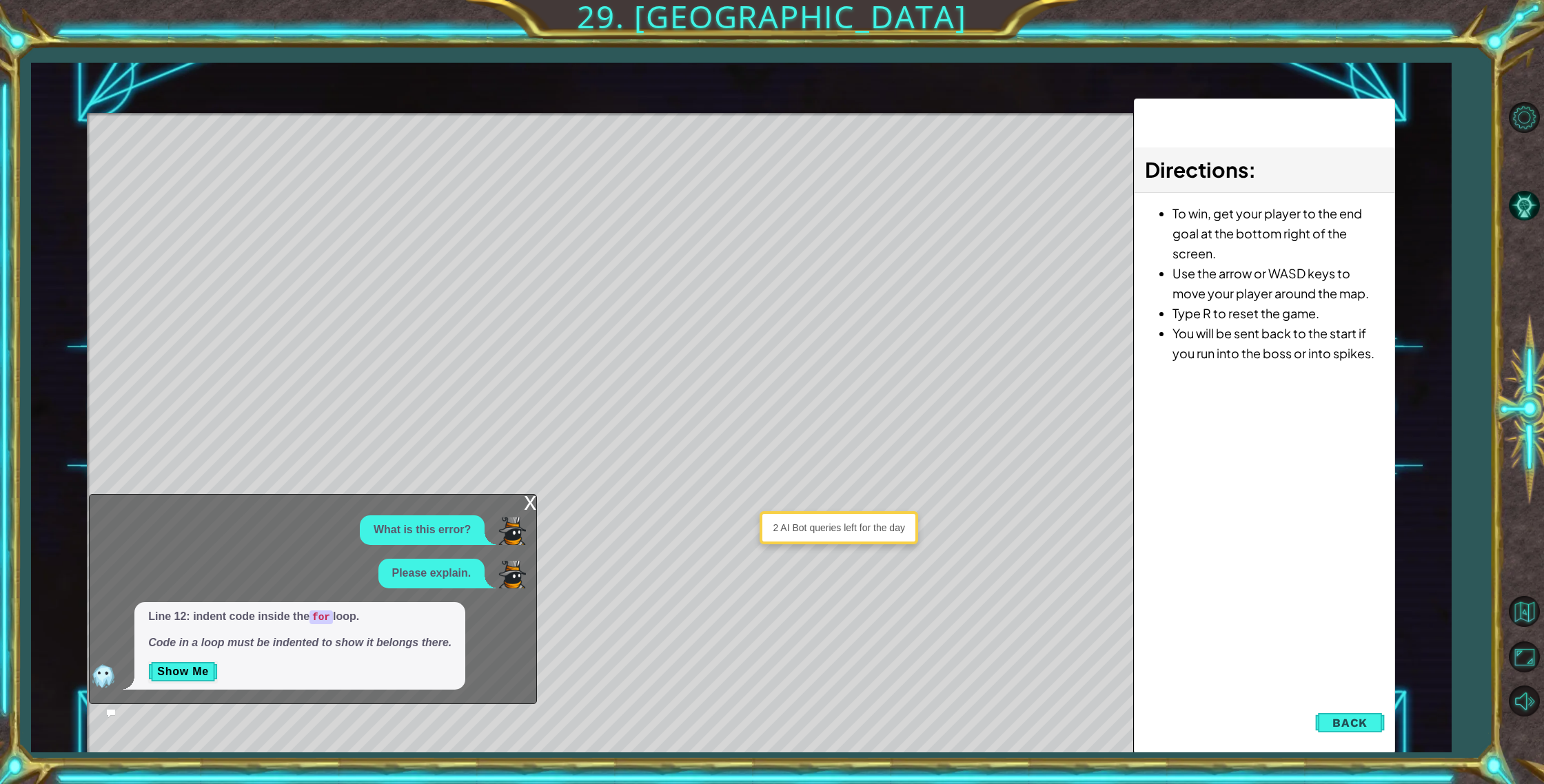
click at [1340, 727] on span "Back" at bounding box center [1350, 722] width 35 height 13
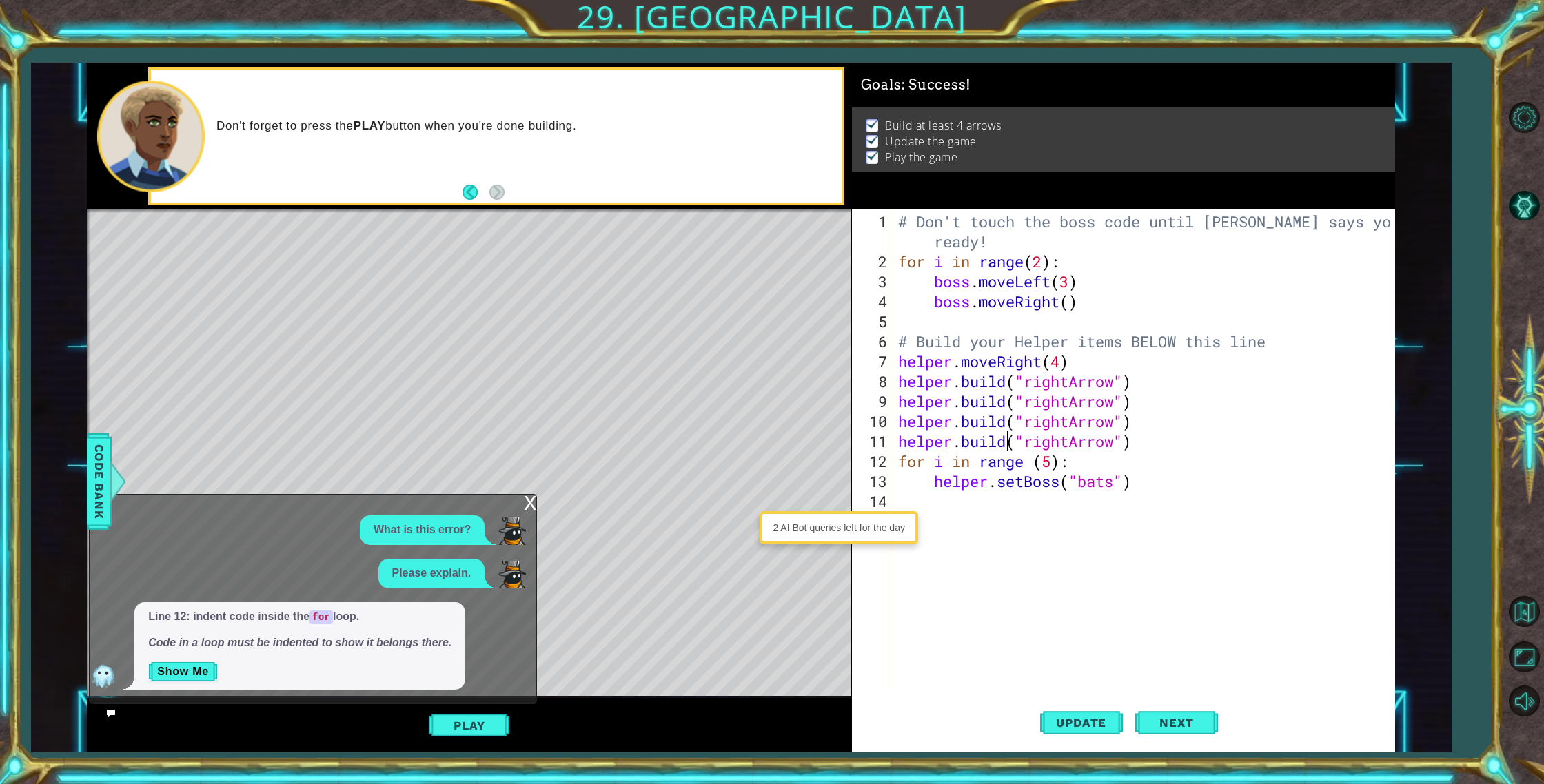
click at [1060, 365] on div "# Don't touch the boss code until [PERSON_NAME] says you're ready! for i in ran…" at bounding box center [1146, 481] width 502 height 540
click at [897, 400] on div "# Don't touch the boss code until [PERSON_NAME] says you're ready! for i in ran…" at bounding box center [1146, 481] width 502 height 540
type textarea "[DOMAIN_NAME]("rightArrow")"
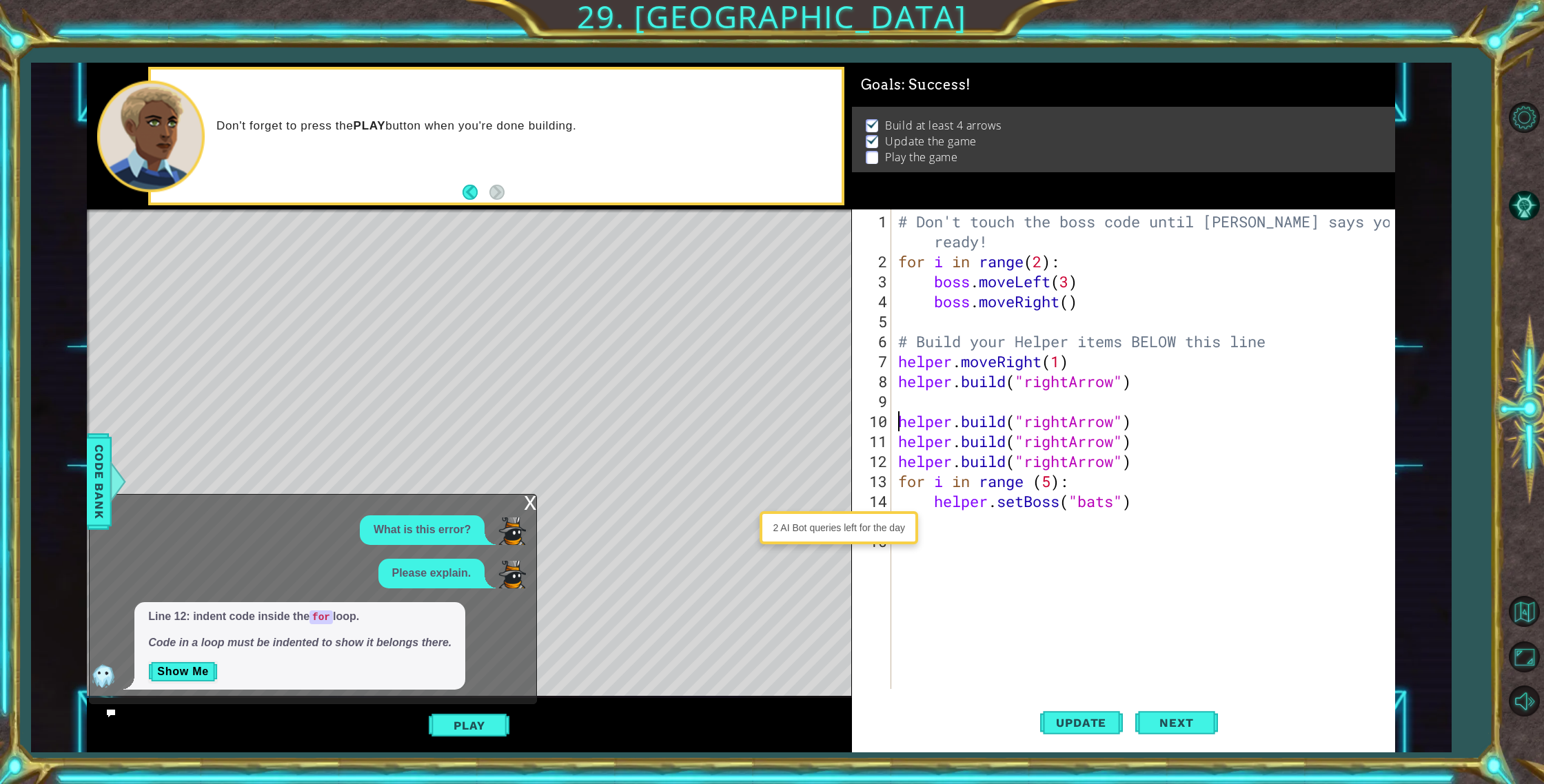
click at [904, 400] on div "# Don't touch the boss code until [PERSON_NAME] says you're ready! for i in ran…" at bounding box center [1146, 481] width 502 height 540
click at [899, 441] on div "# Don't touch the boss code until [PERSON_NAME] says you're ready! for i in ran…" at bounding box center [1146, 481] width 502 height 540
type textarea "[DOMAIN_NAME]("rightArrow")"
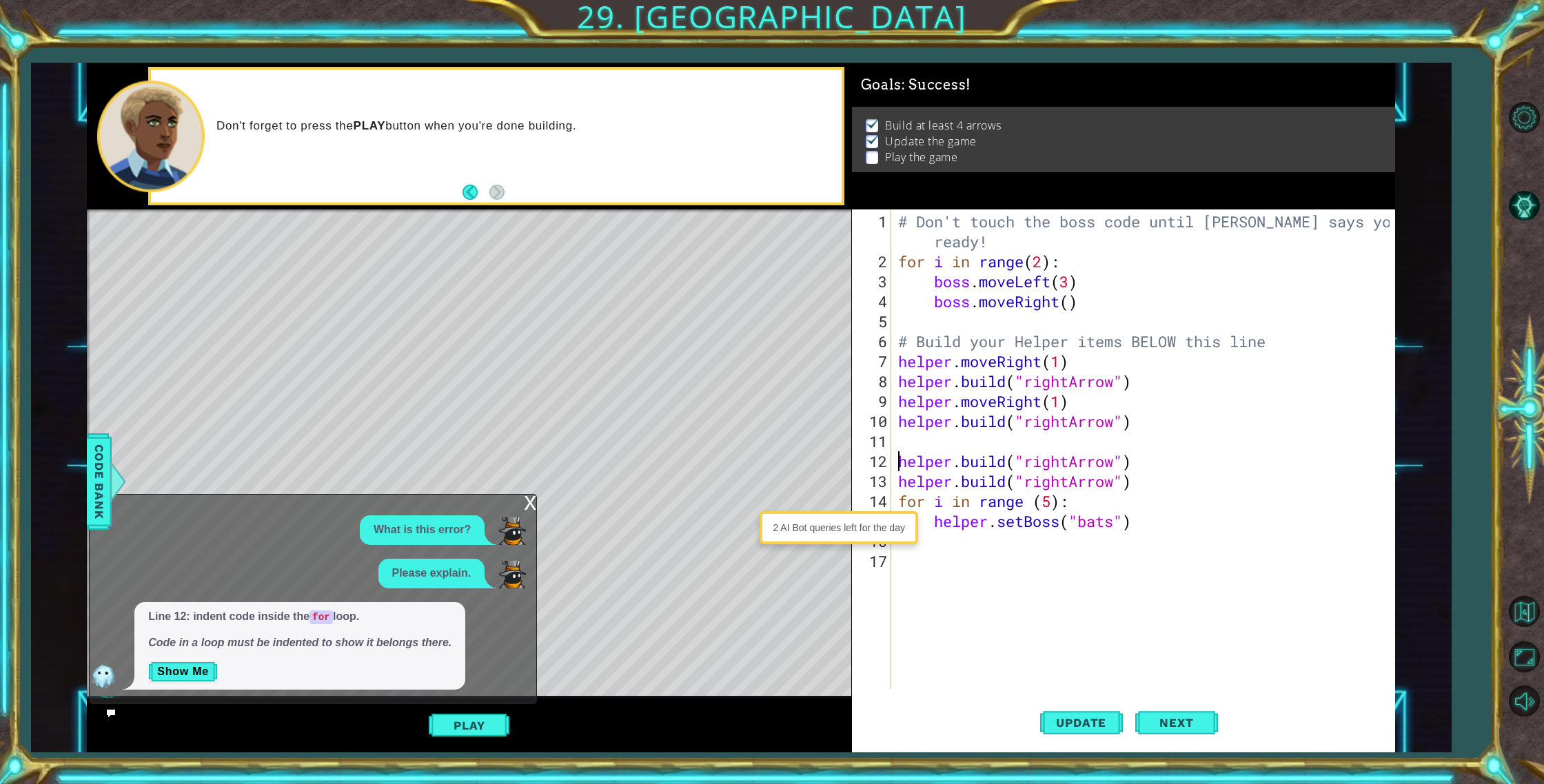
click at [912, 439] on div "# Don't touch the boss code until [PERSON_NAME] says you're ready! for i in ran…" at bounding box center [1146, 481] width 502 height 540
click at [898, 480] on div "# Don't touch the boss code until [PERSON_NAME] says you're ready! for i in ran…" at bounding box center [1146, 481] width 502 height 540
type textarea "[DOMAIN_NAME]("rightArrow")"
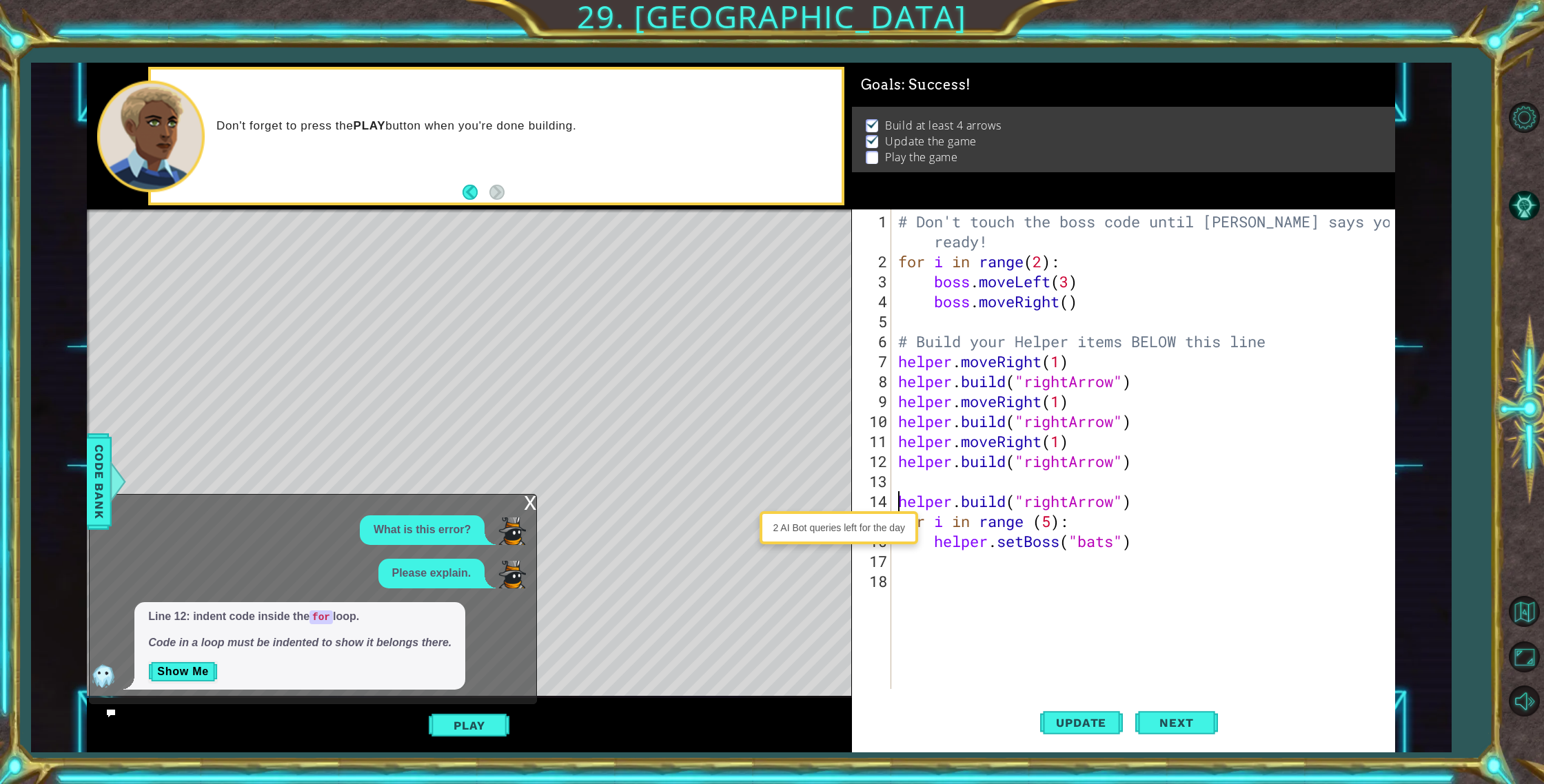
click at [918, 486] on div "# Don't touch the boss code until [PERSON_NAME] says you're ready! for i in ran…" at bounding box center [1146, 481] width 502 height 540
type textarea "helper.moveRight(1)"
click at [1112, 721] on span "Update" at bounding box center [1081, 722] width 77 height 13
click at [443, 726] on button "Play" at bounding box center [469, 725] width 81 height 26
click at [1172, 747] on div "helper.moveRight(1) 1 2 3 4 5 6 7 8 9 10 11 12 13 14 15 16 17 18 # Don't touch …" at bounding box center [1123, 481] width 544 height 543
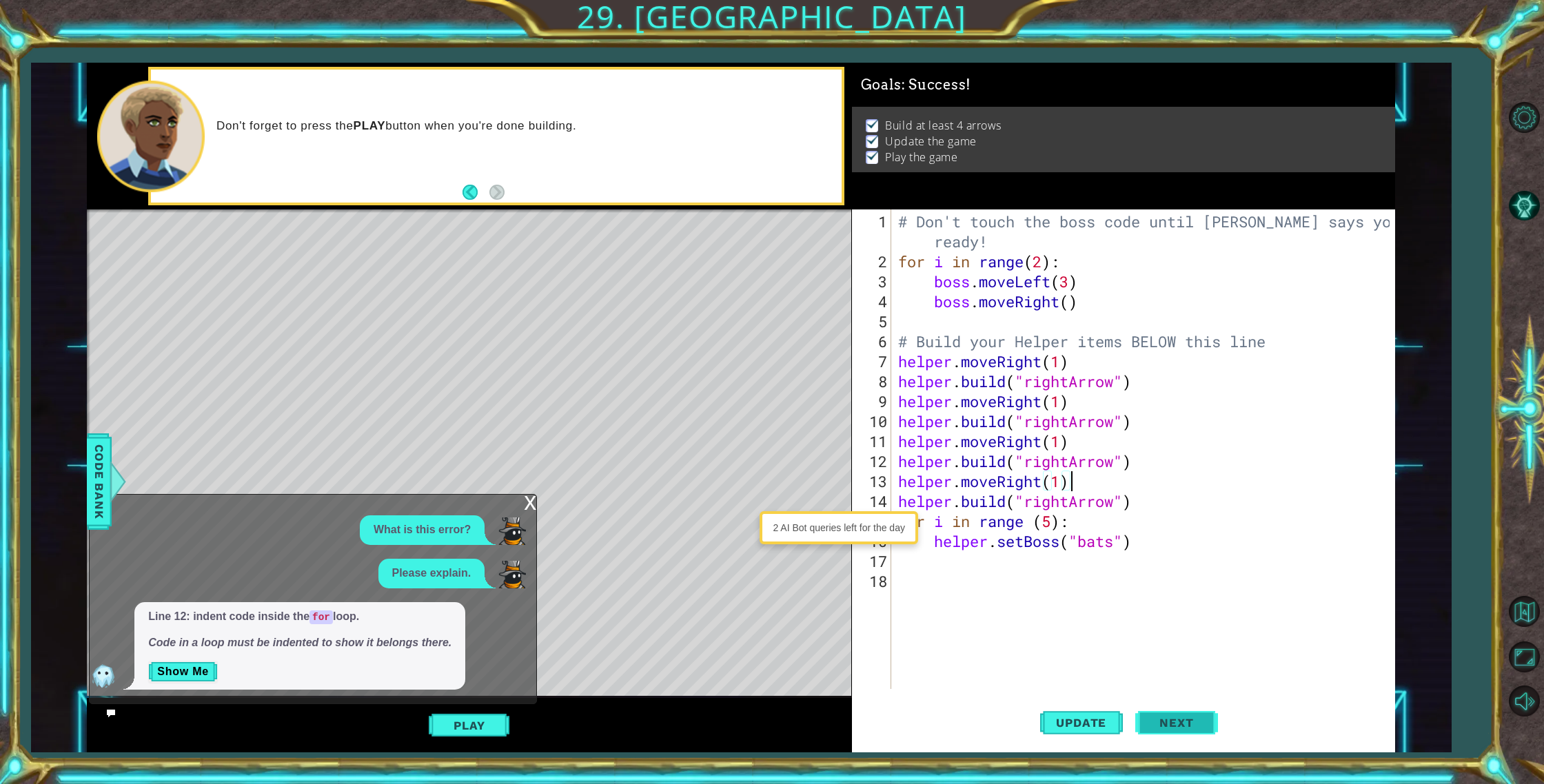
click at [1170, 733] on button "Next" at bounding box center [1176, 723] width 83 height 55
click at [1172, 730] on body "# Indent lines inside this loop 1 2 3 4 5 6 7 8 9 10 11 # Don't touch the boss …" at bounding box center [772, 392] width 1544 height 784
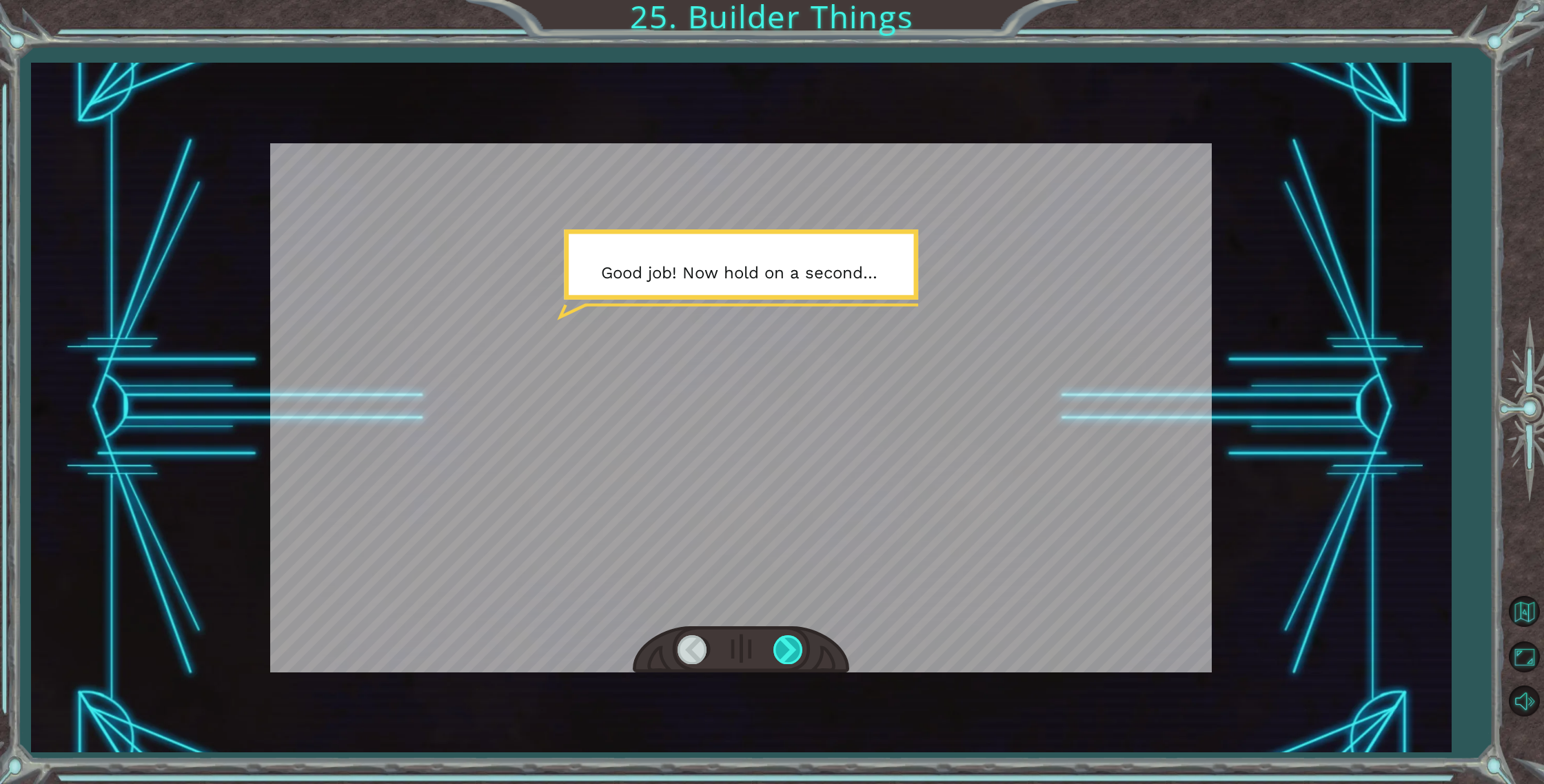
click at [790, 647] on div at bounding box center [788, 650] width 31 height 28
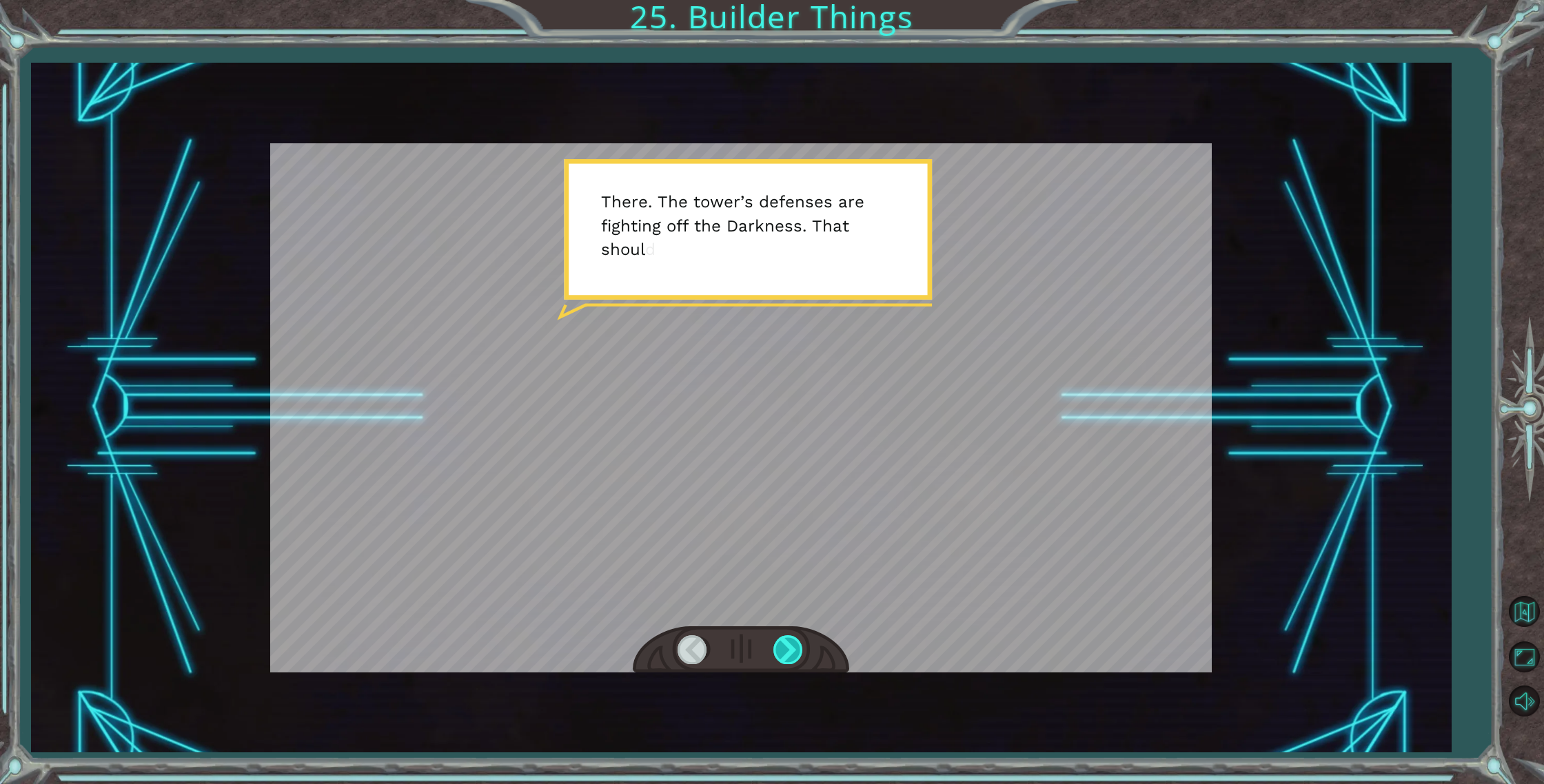
click at [792, 645] on div at bounding box center [788, 650] width 31 height 28
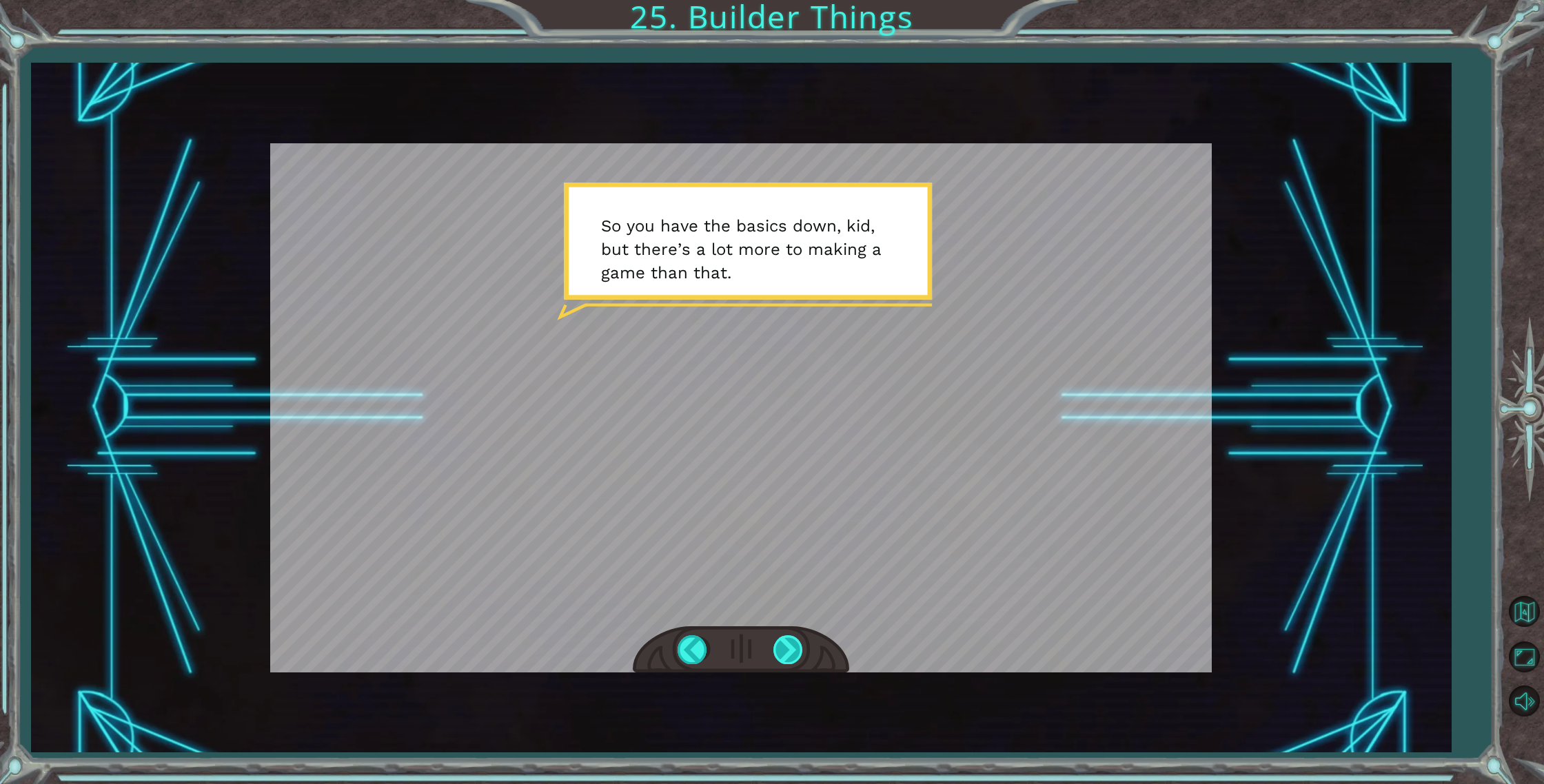
click at [787, 649] on div at bounding box center [788, 650] width 31 height 28
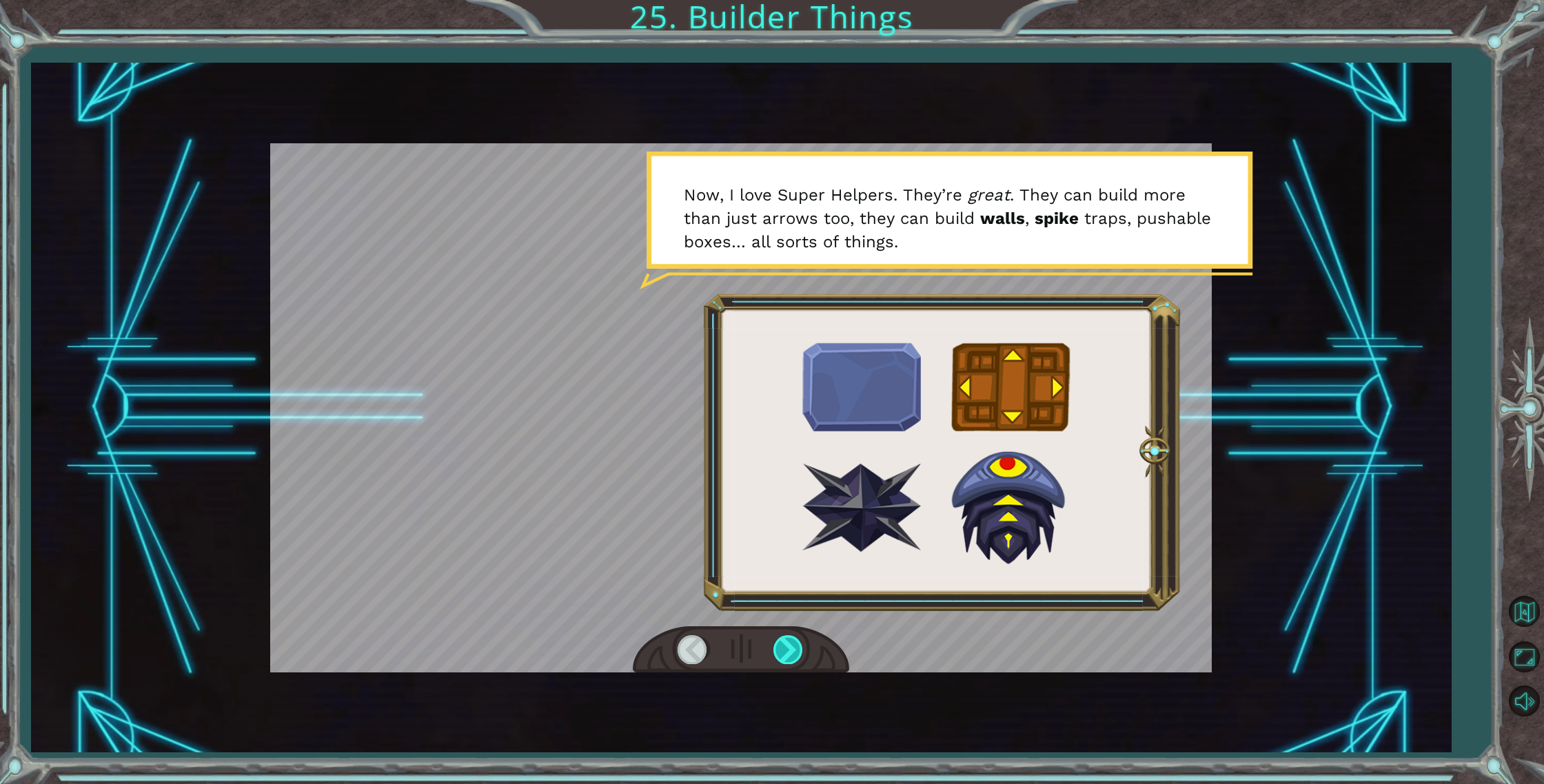
click at [785, 643] on div at bounding box center [788, 650] width 31 height 28
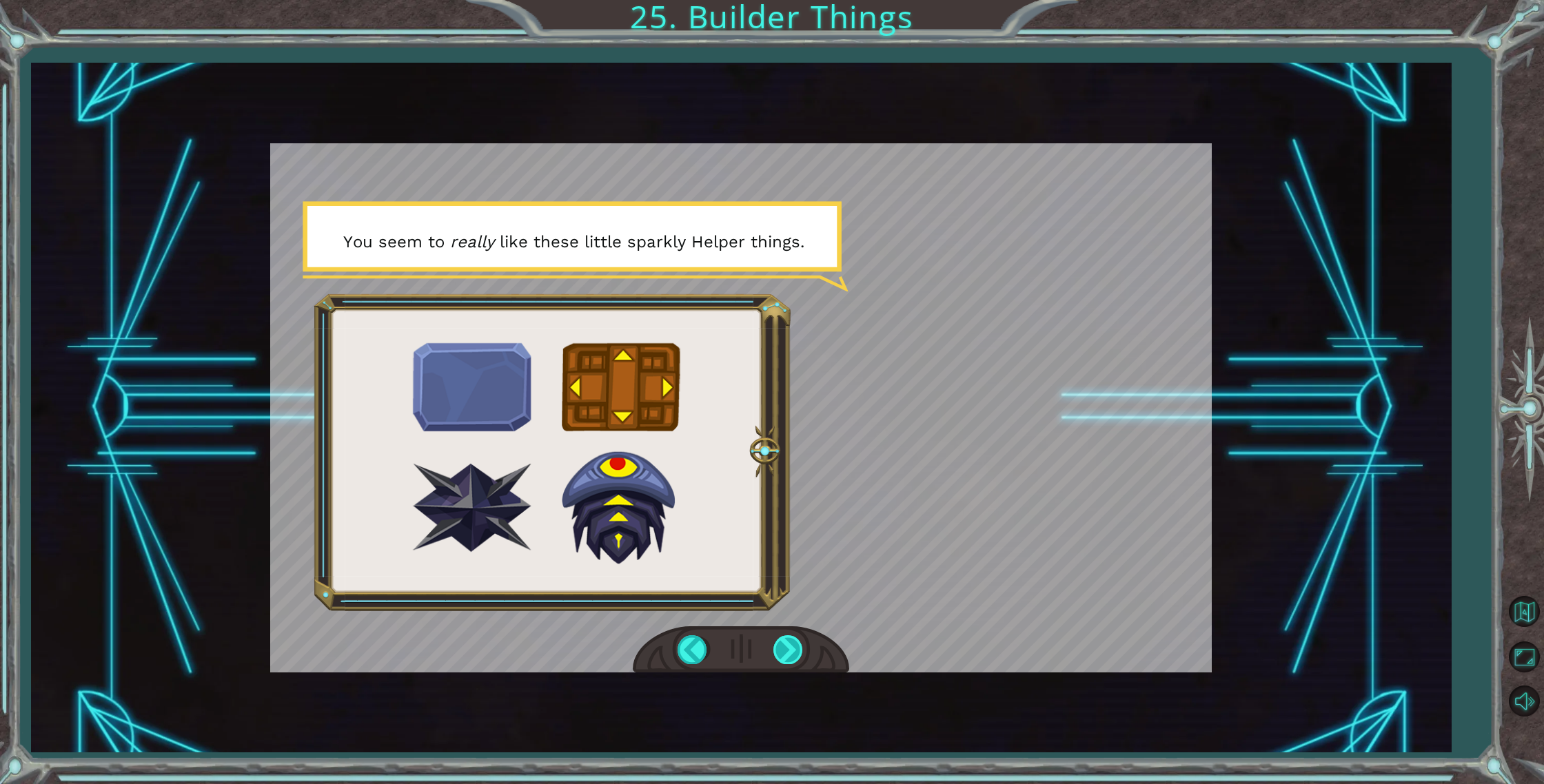
click at [787, 646] on div at bounding box center [788, 650] width 31 height 28
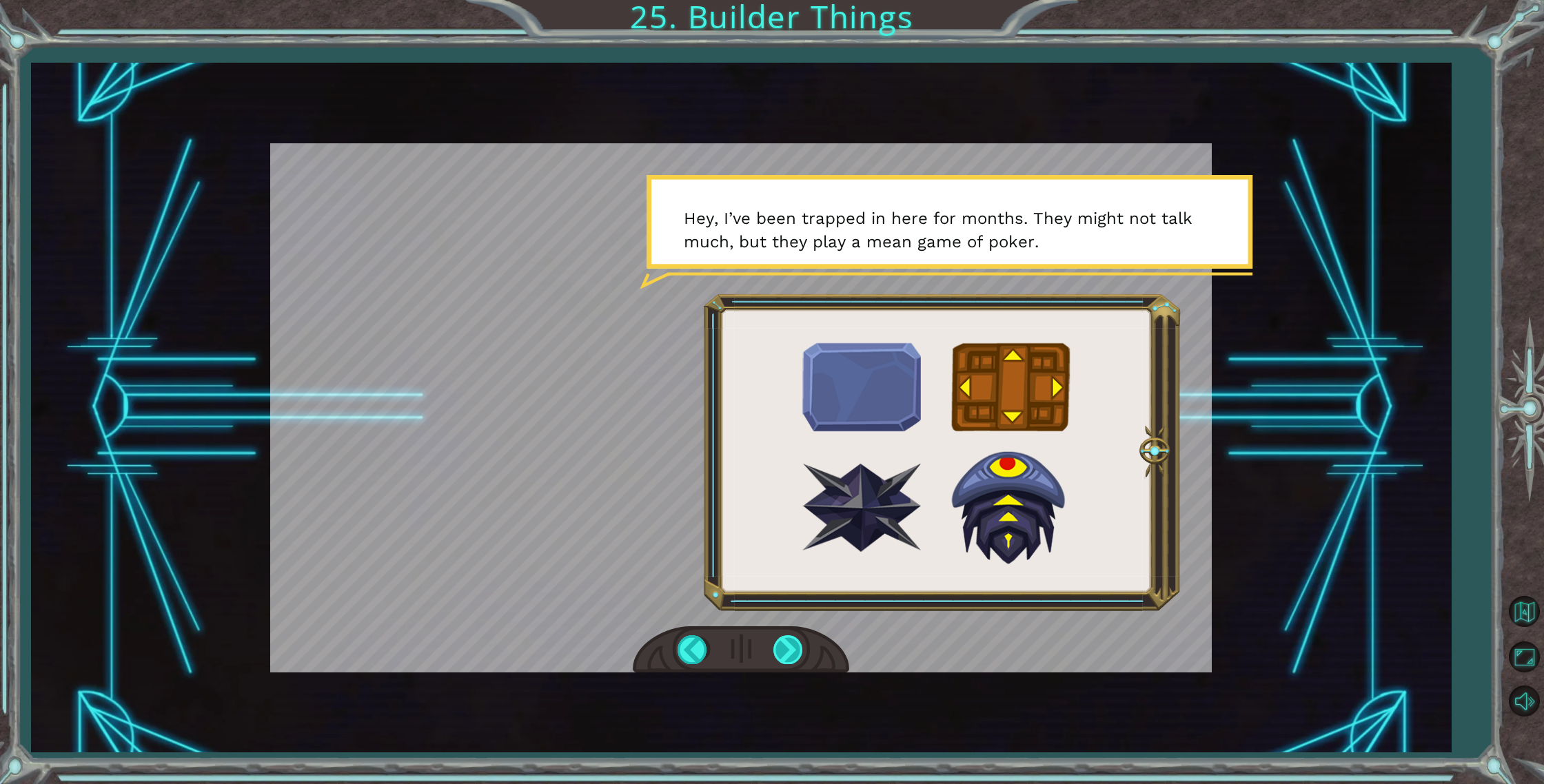
click at [791, 650] on div at bounding box center [788, 650] width 31 height 28
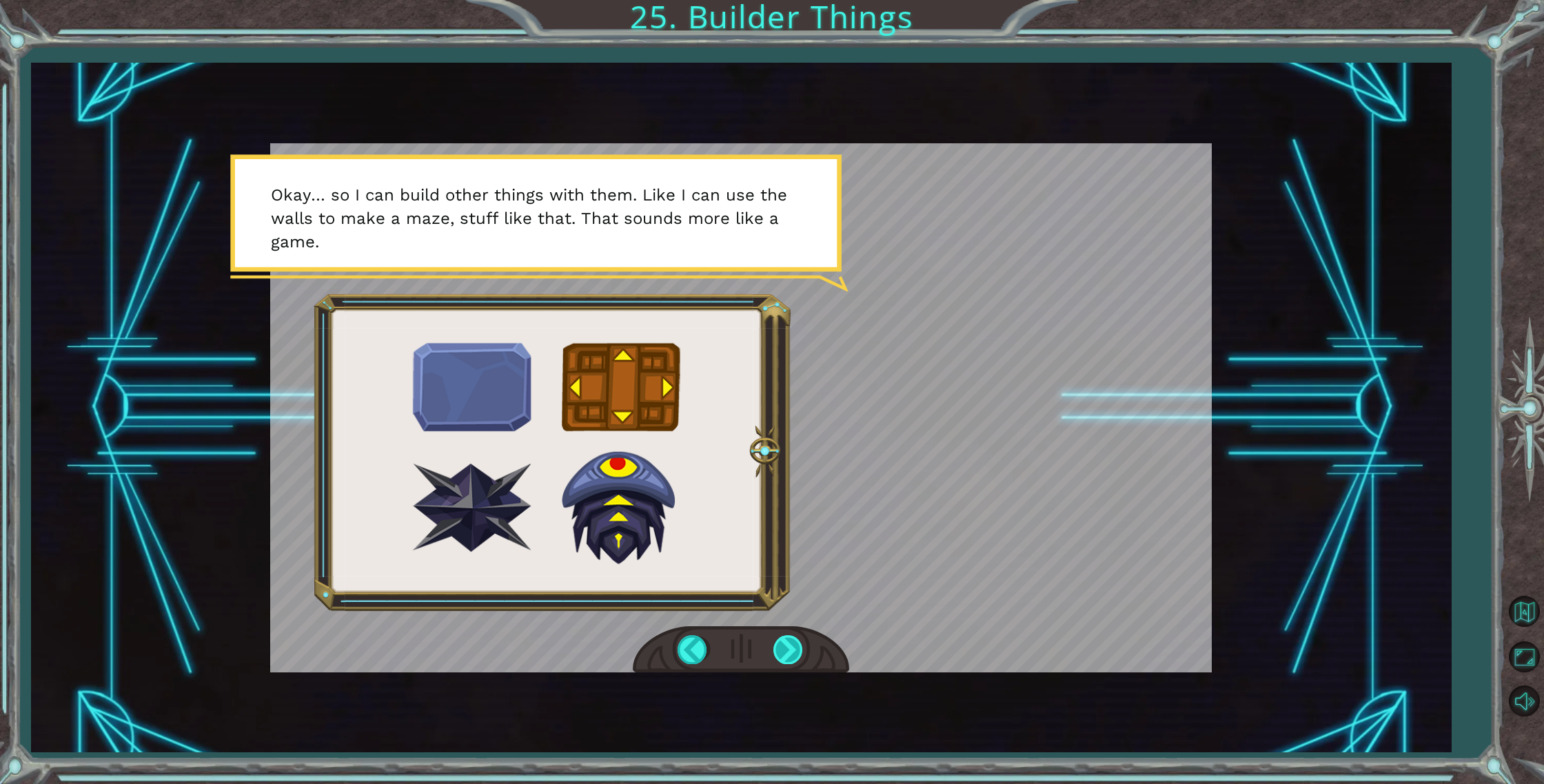
click at [796, 646] on div at bounding box center [788, 650] width 31 height 28
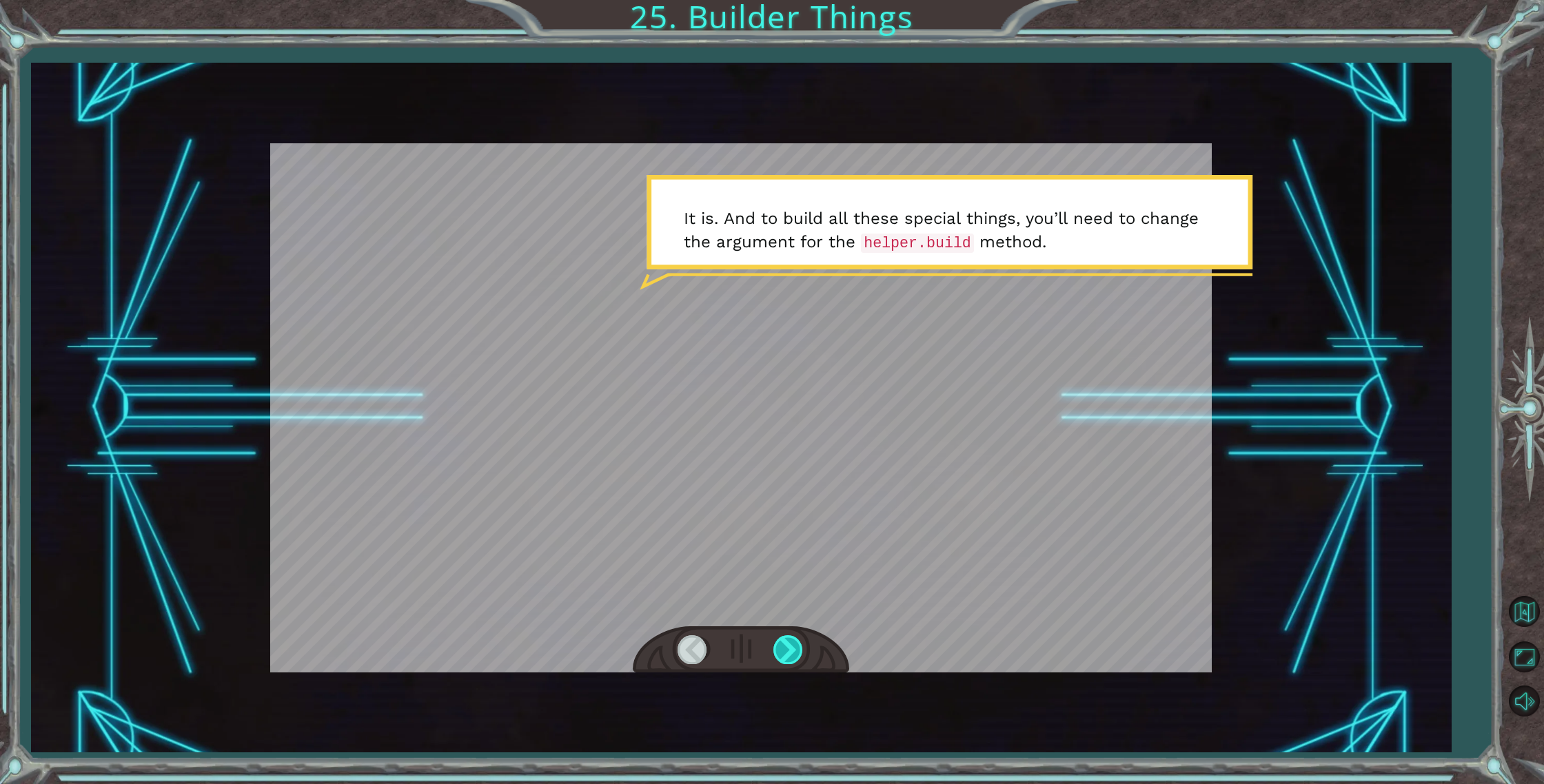
click at [788, 646] on div at bounding box center [788, 650] width 31 height 28
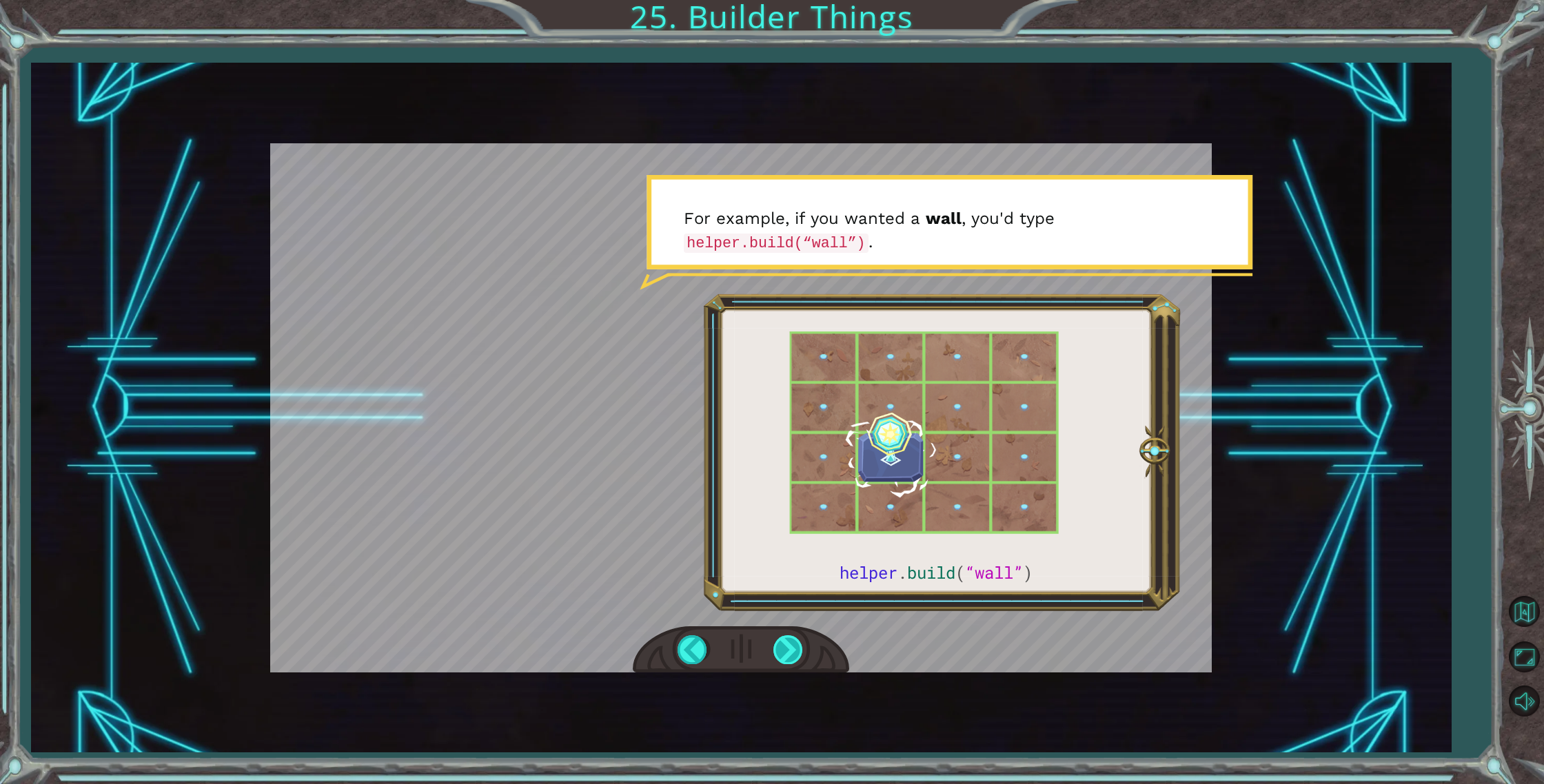
click at [787, 643] on div at bounding box center [788, 650] width 31 height 28
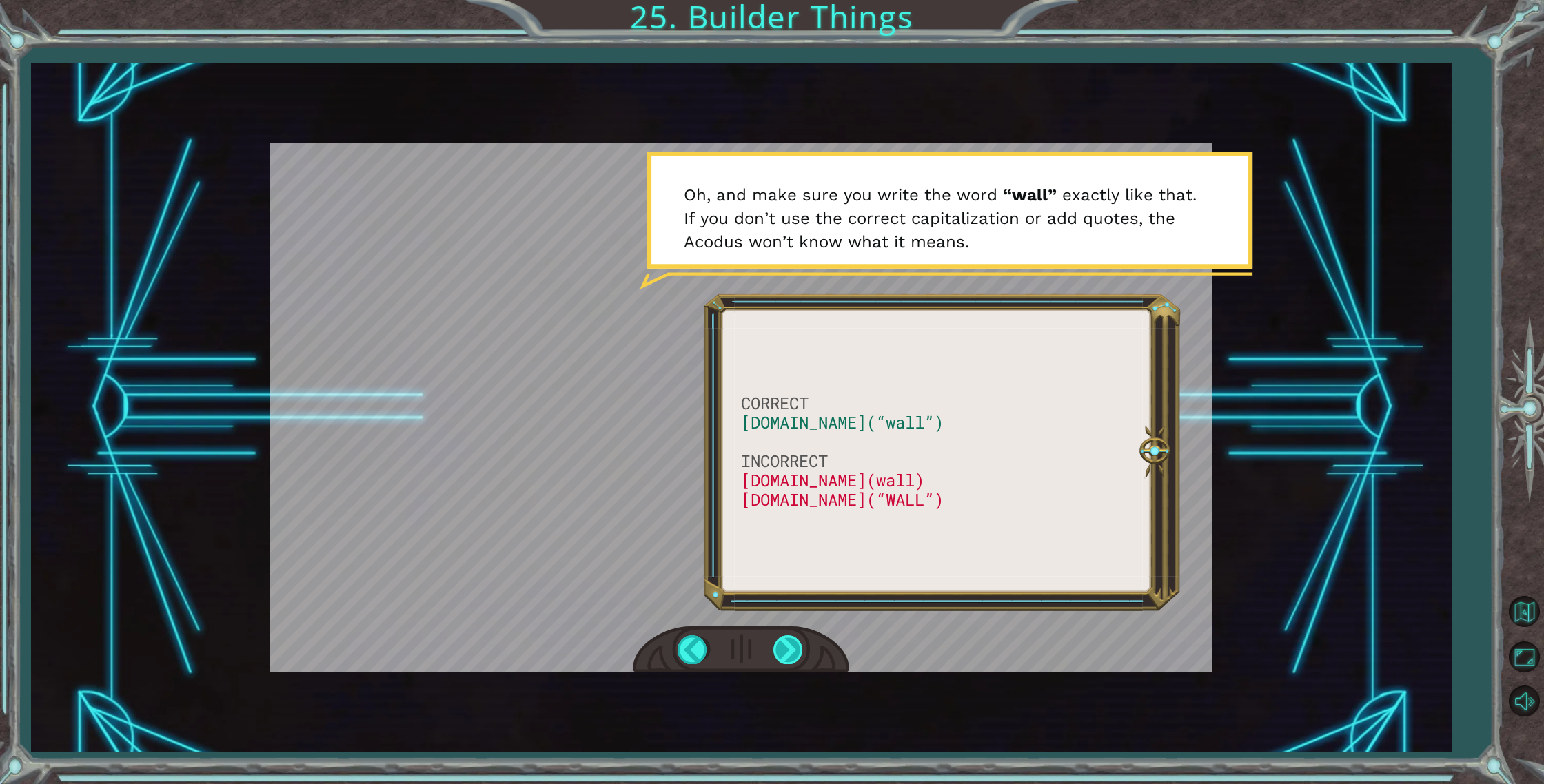
click at [791, 641] on div at bounding box center [788, 650] width 31 height 28
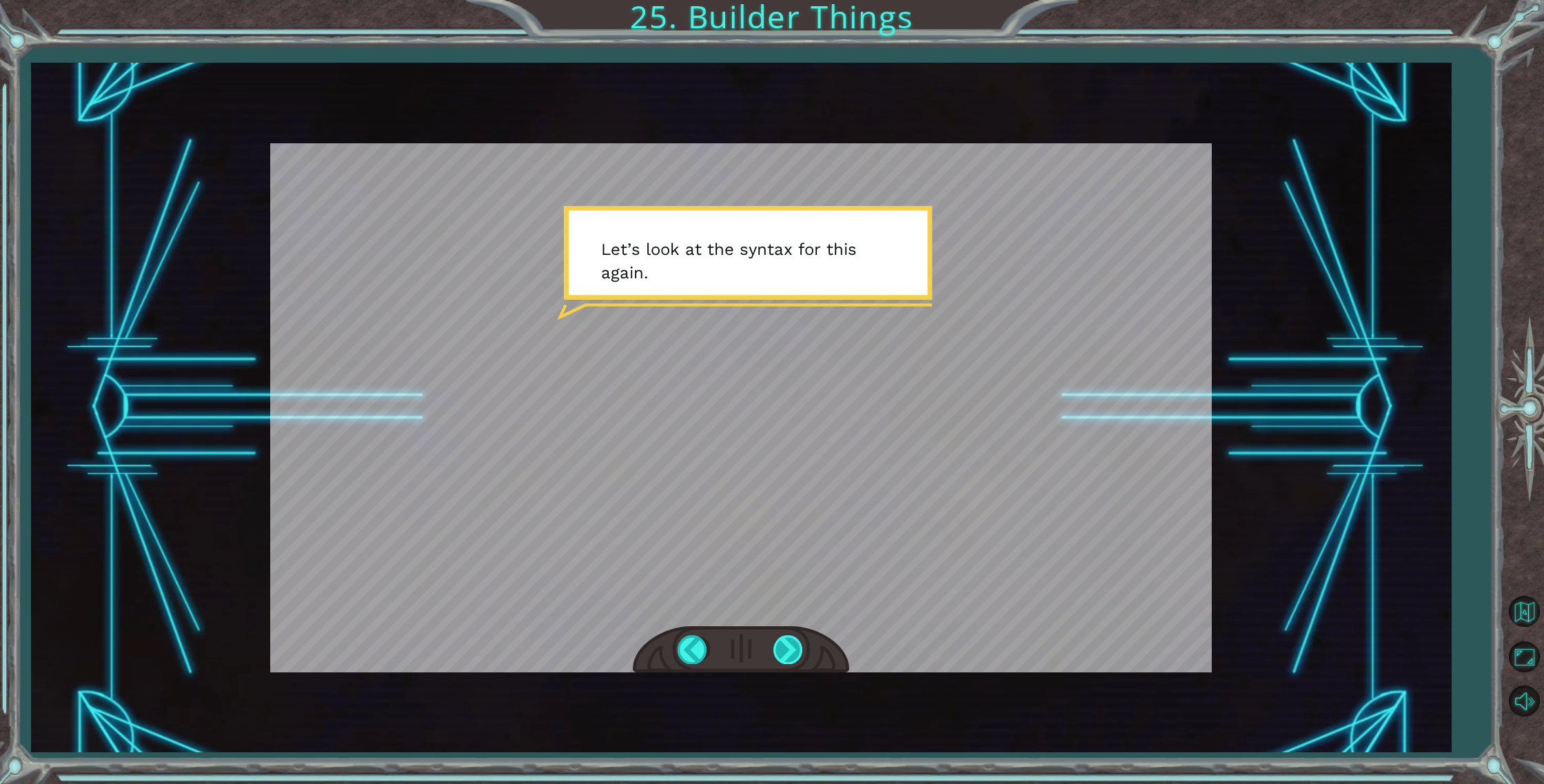
click at [787, 643] on div at bounding box center [788, 650] width 31 height 28
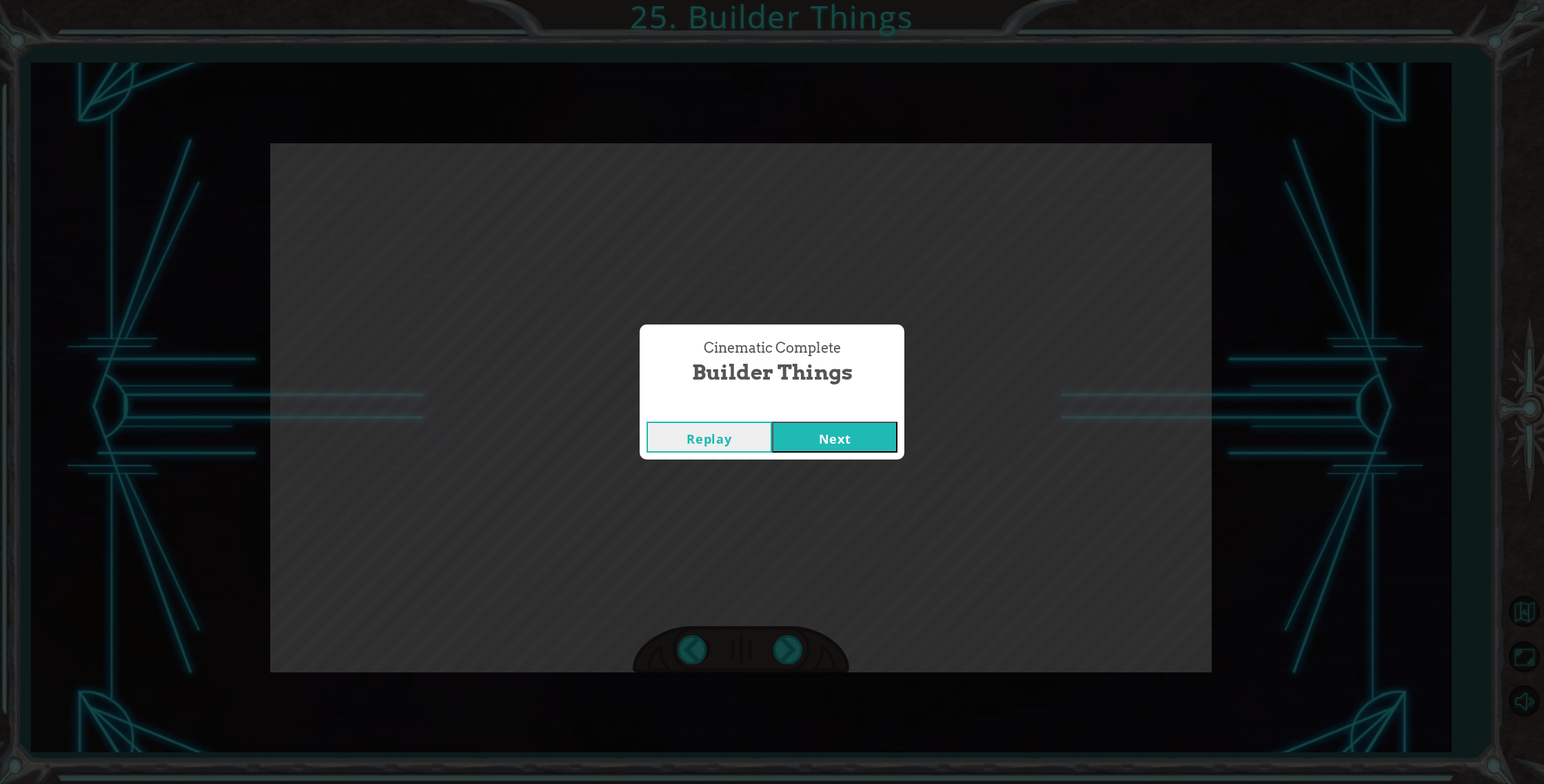
click at [825, 447] on button "Next" at bounding box center [834, 436] width 126 height 31
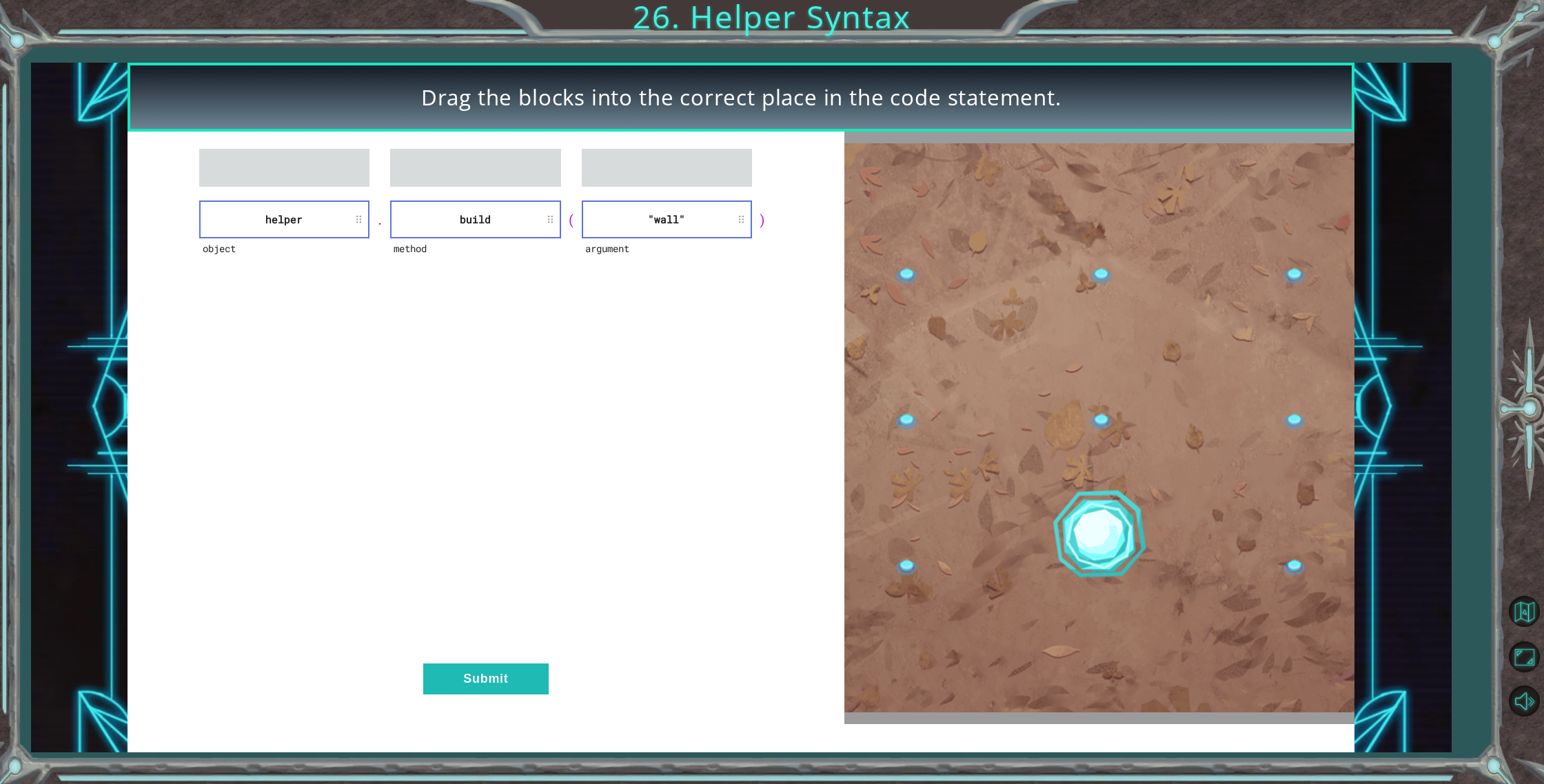
click at [452, 692] on button "Submit" at bounding box center [485, 678] width 126 height 31
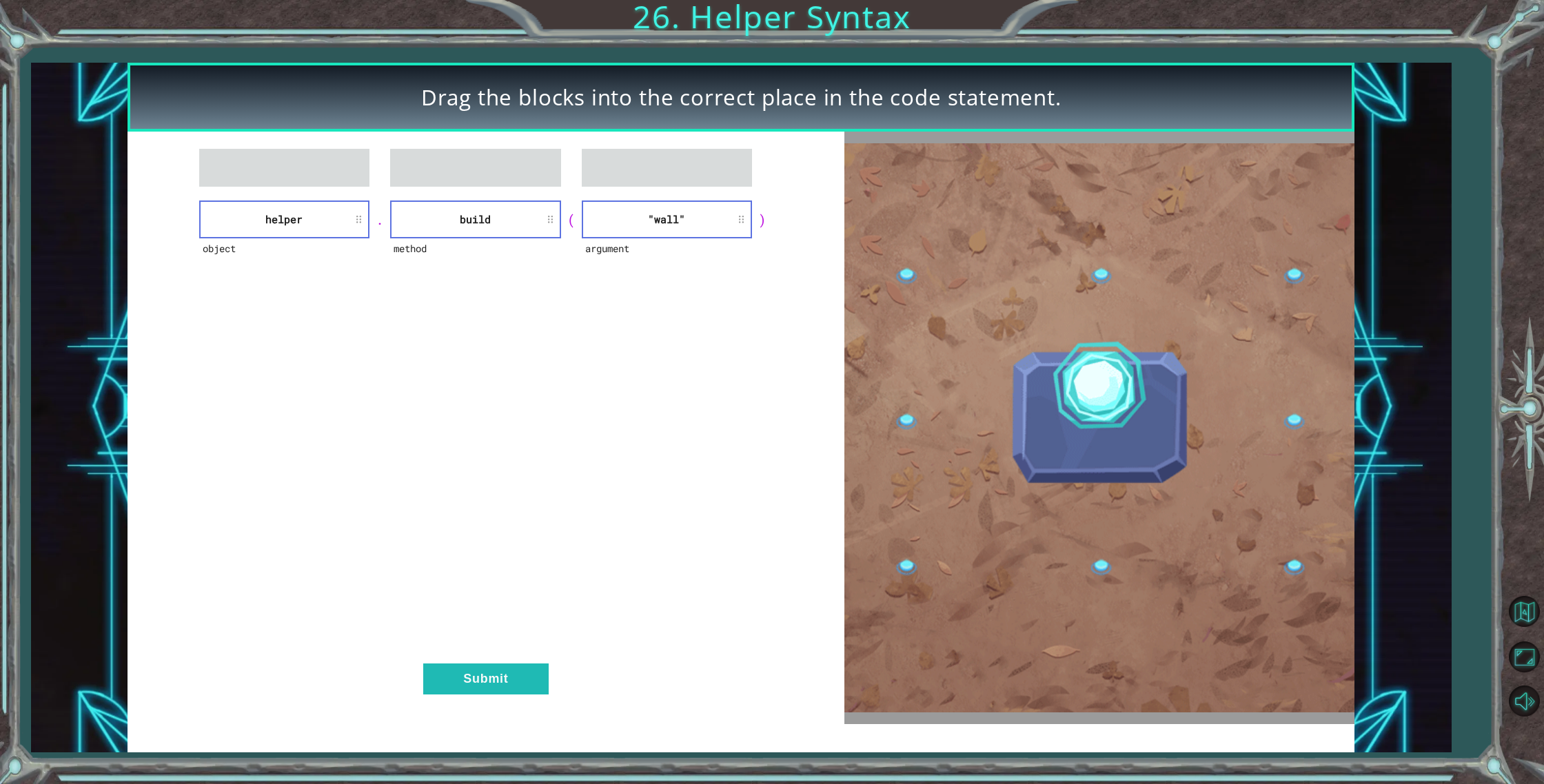
click at [449, 697] on div "object helper . method build ( argument "wall" ) Submit" at bounding box center [485, 428] width 717 height 593
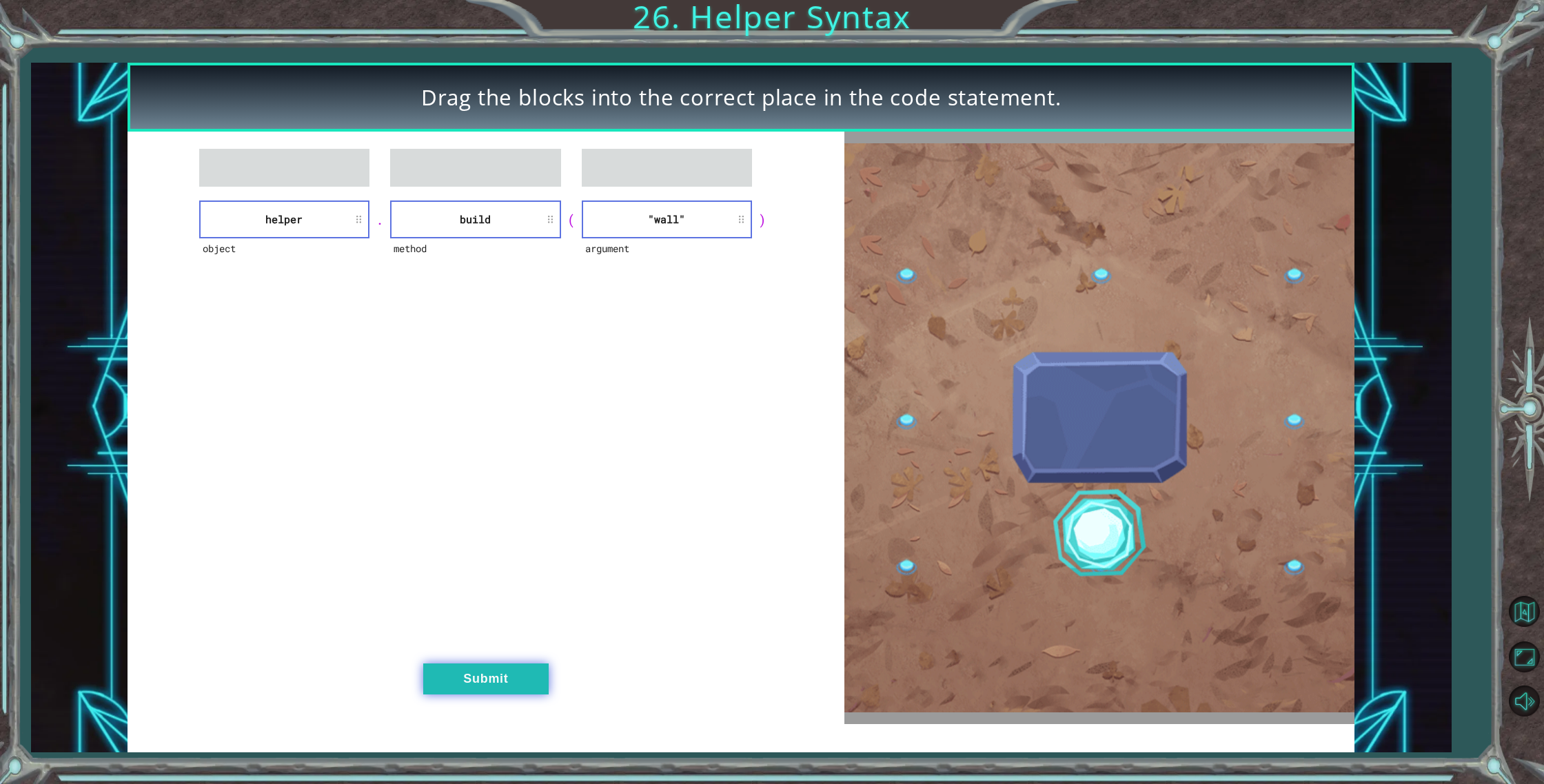
click at [453, 691] on button "Submit" at bounding box center [485, 678] width 126 height 31
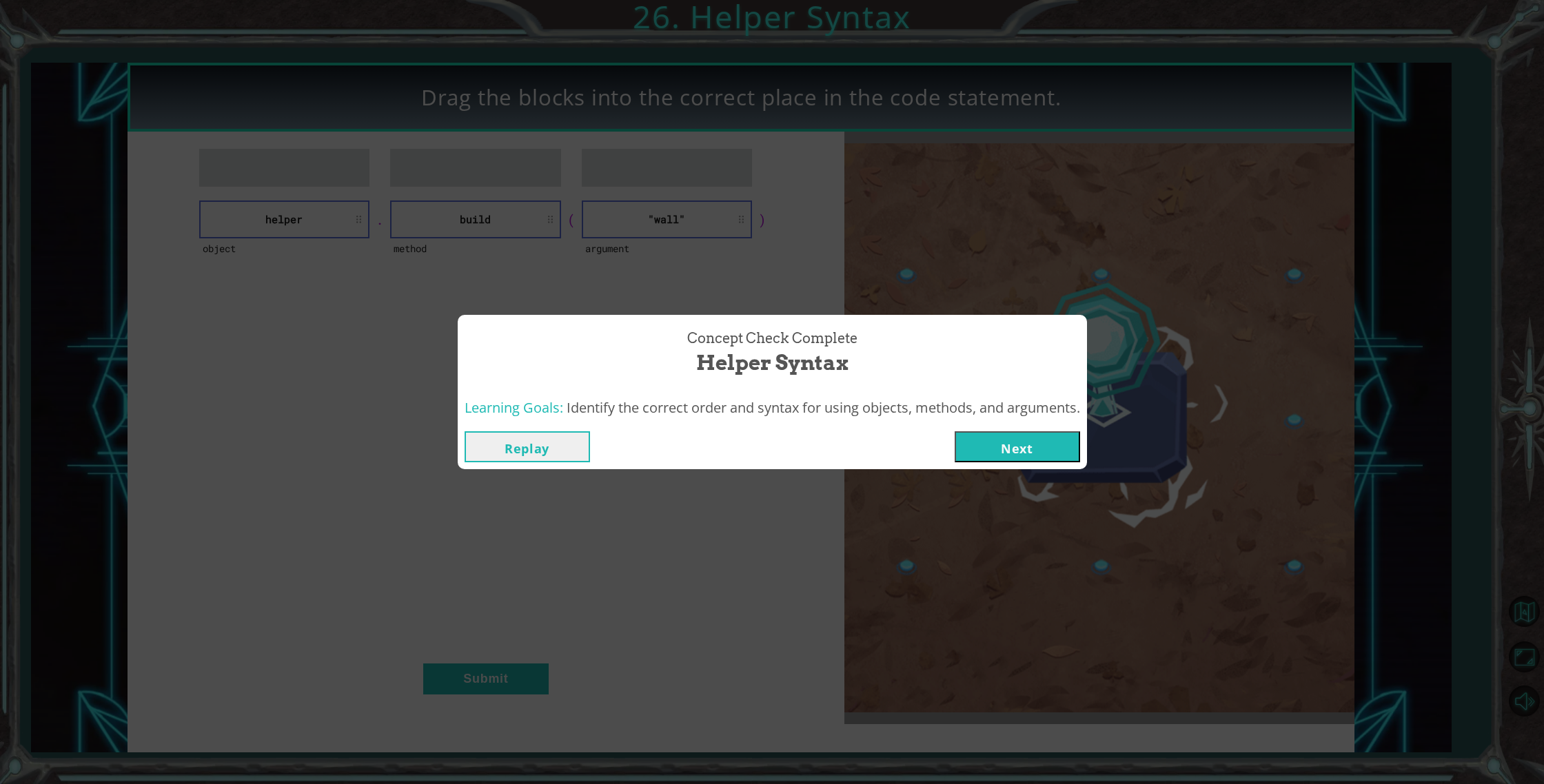
click at [1025, 447] on button "Next" at bounding box center [1017, 447] width 126 height 31
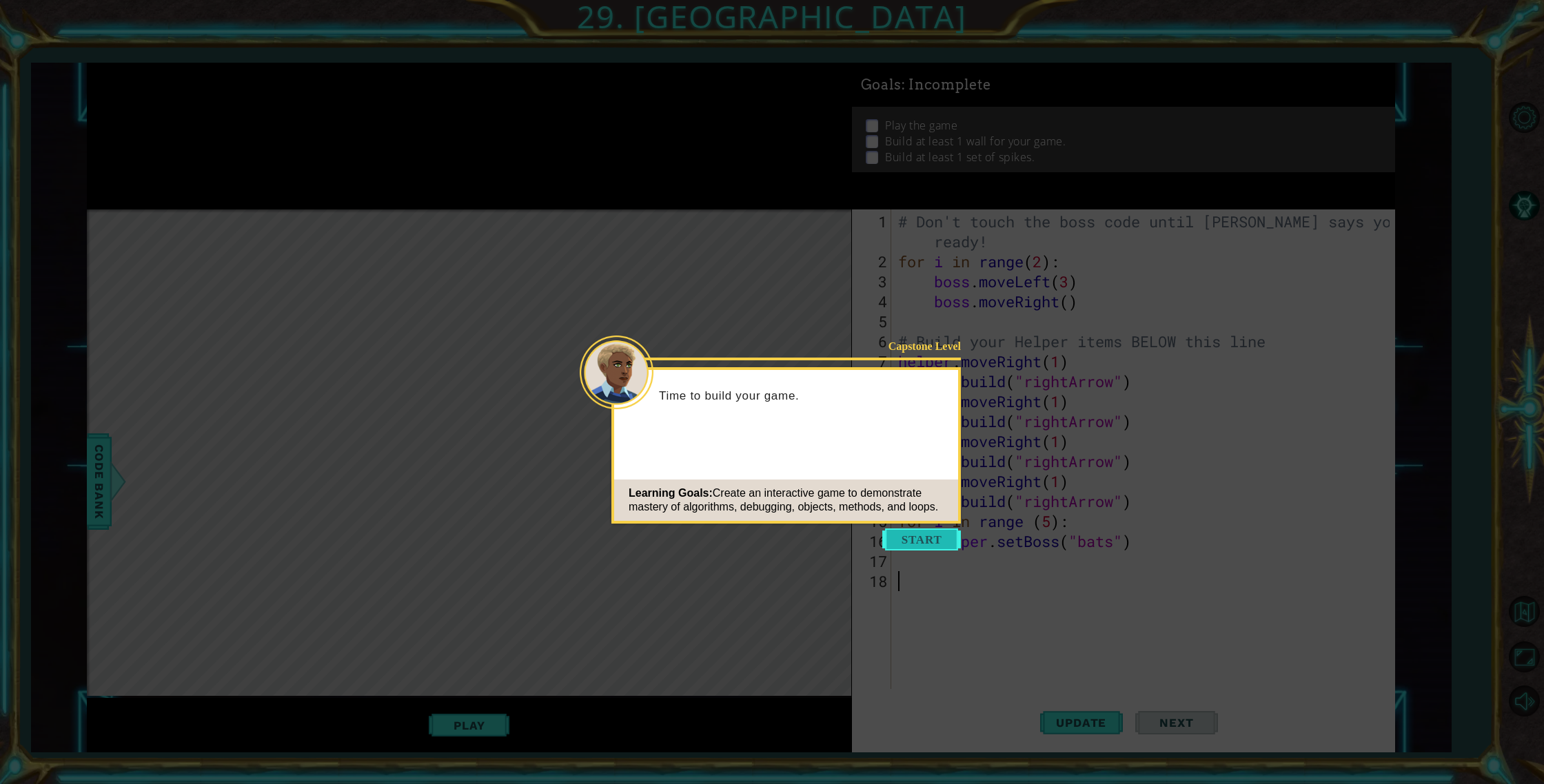
click at [925, 541] on button "Start" at bounding box center [921, 540] width 78 height 22
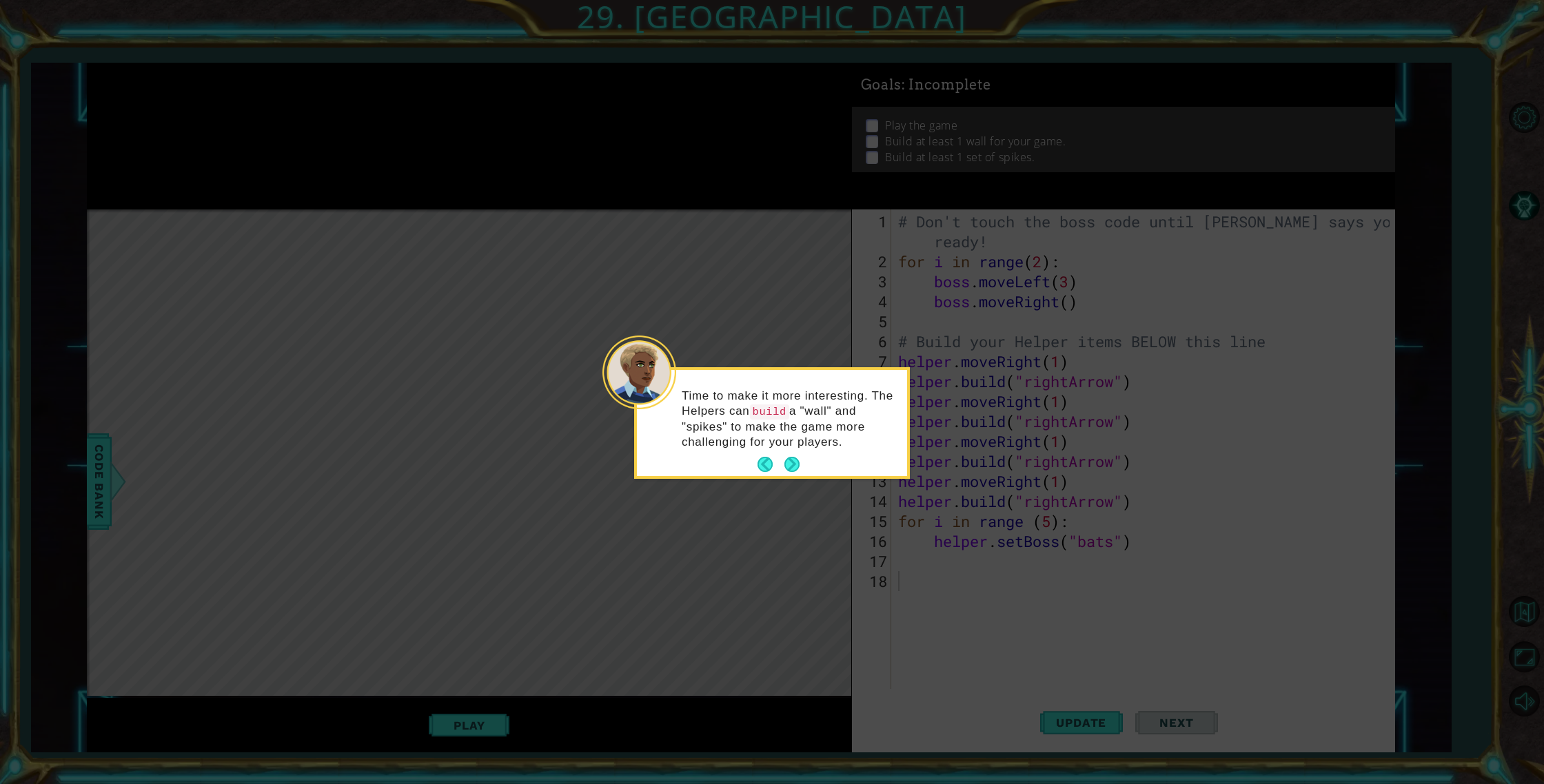
click at [797, 464] on button "Next" at bounding box center [791, 464] width 15 height 15
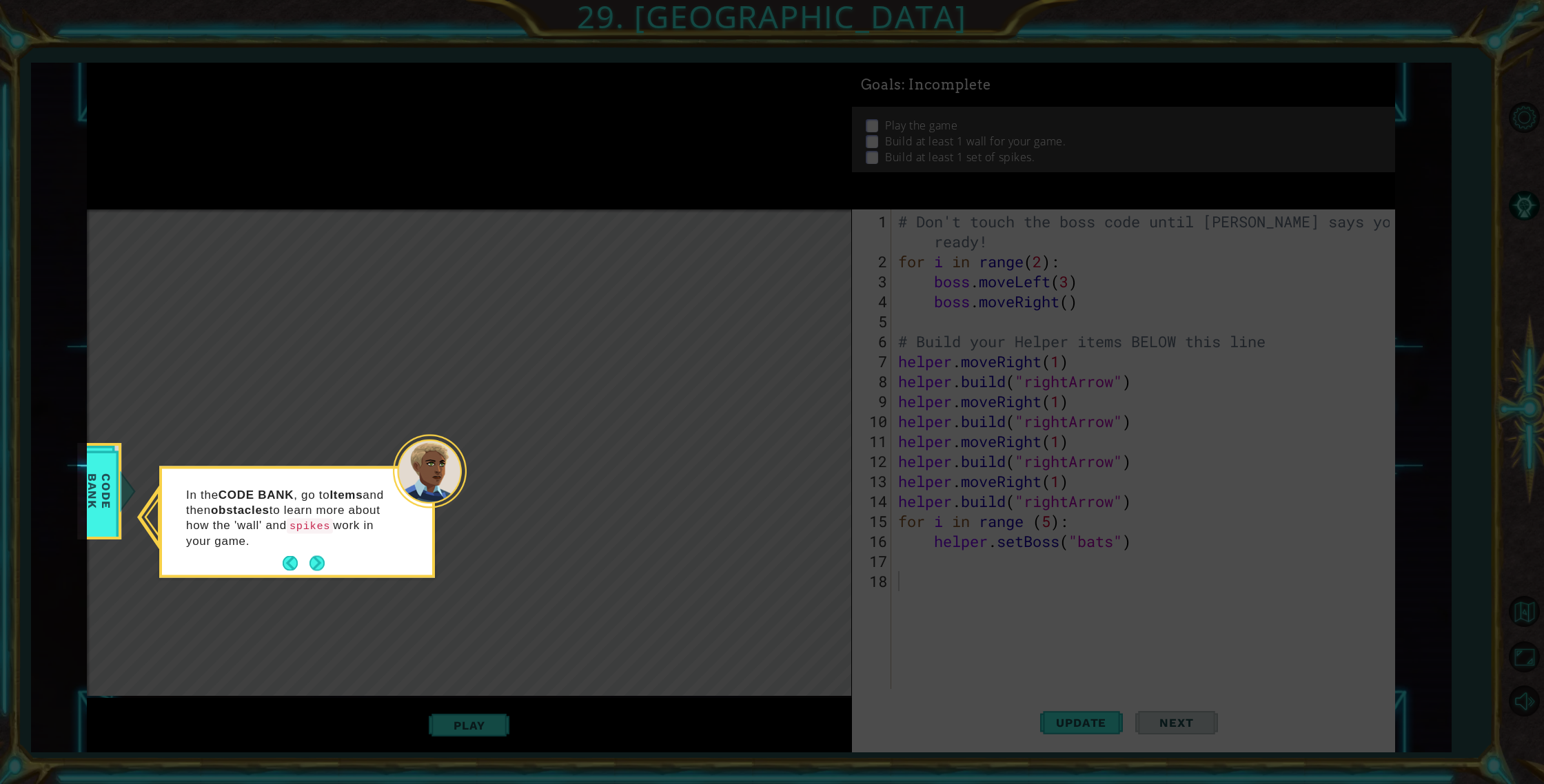
click at [314, 556] on button "Next" at bounding box center [316, 563] width 15 height 15
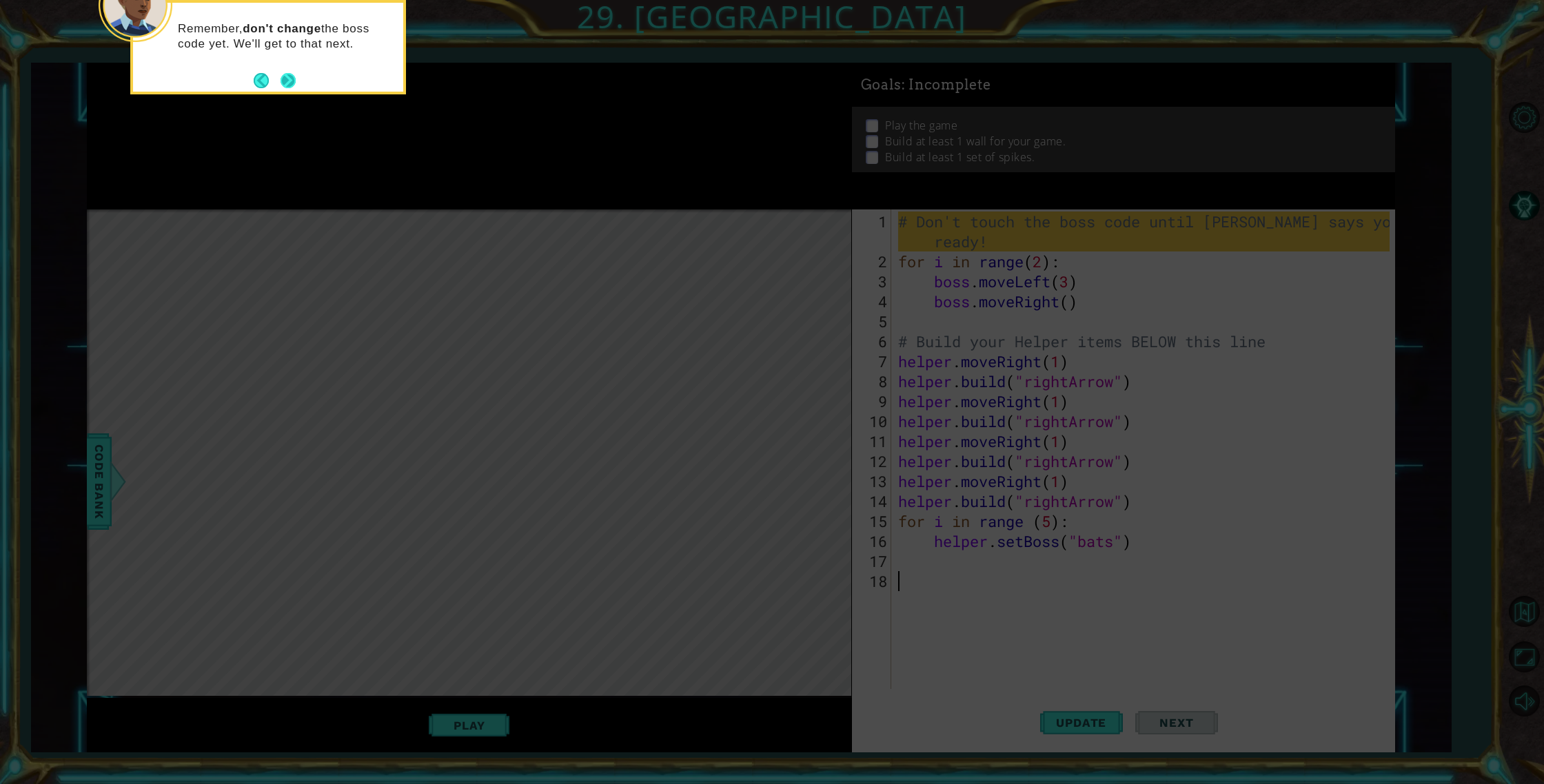
click at [287, 75] on button "Next" at bounding box center [288, 80] width 15 height 15
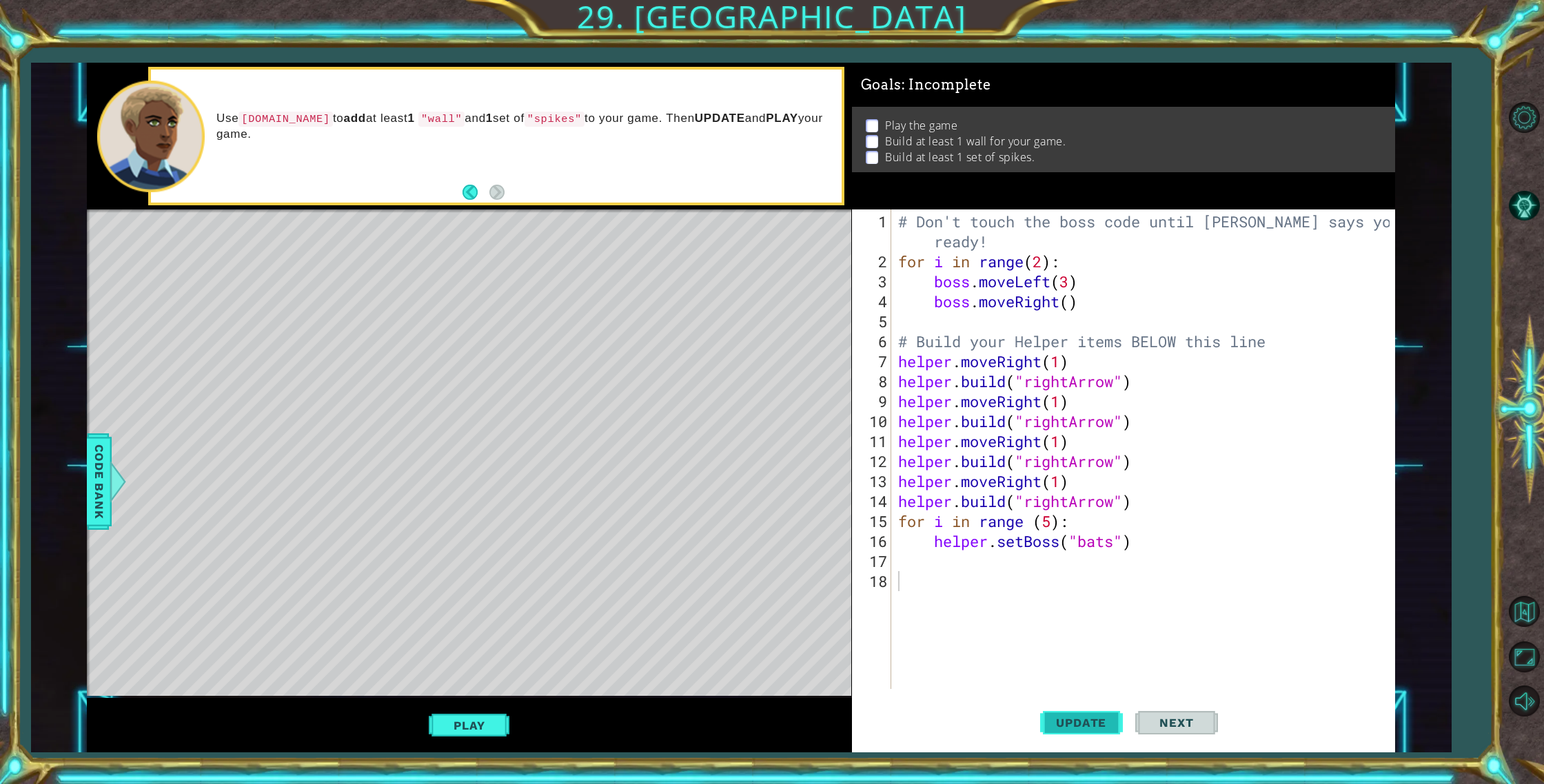
click at [1063, 725] on span "Update" at bounding box center [1081, 722] width 77 height 13
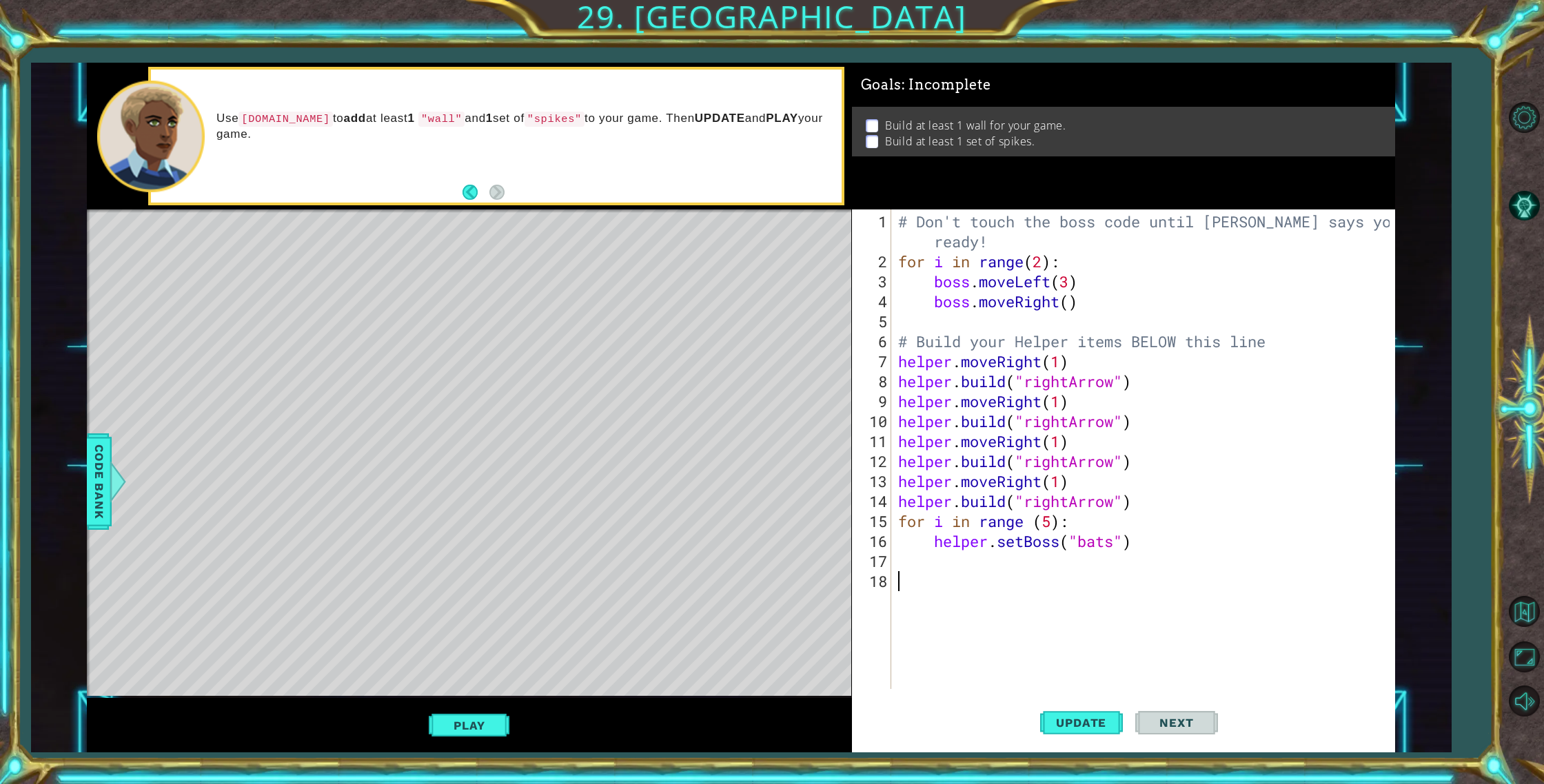
click at [967, 559] on div "# Don't touch the boss code until [PERSON_NAME] says you're ready! for i in ran…" at bounding box center [1146, 481] width 502 height 540
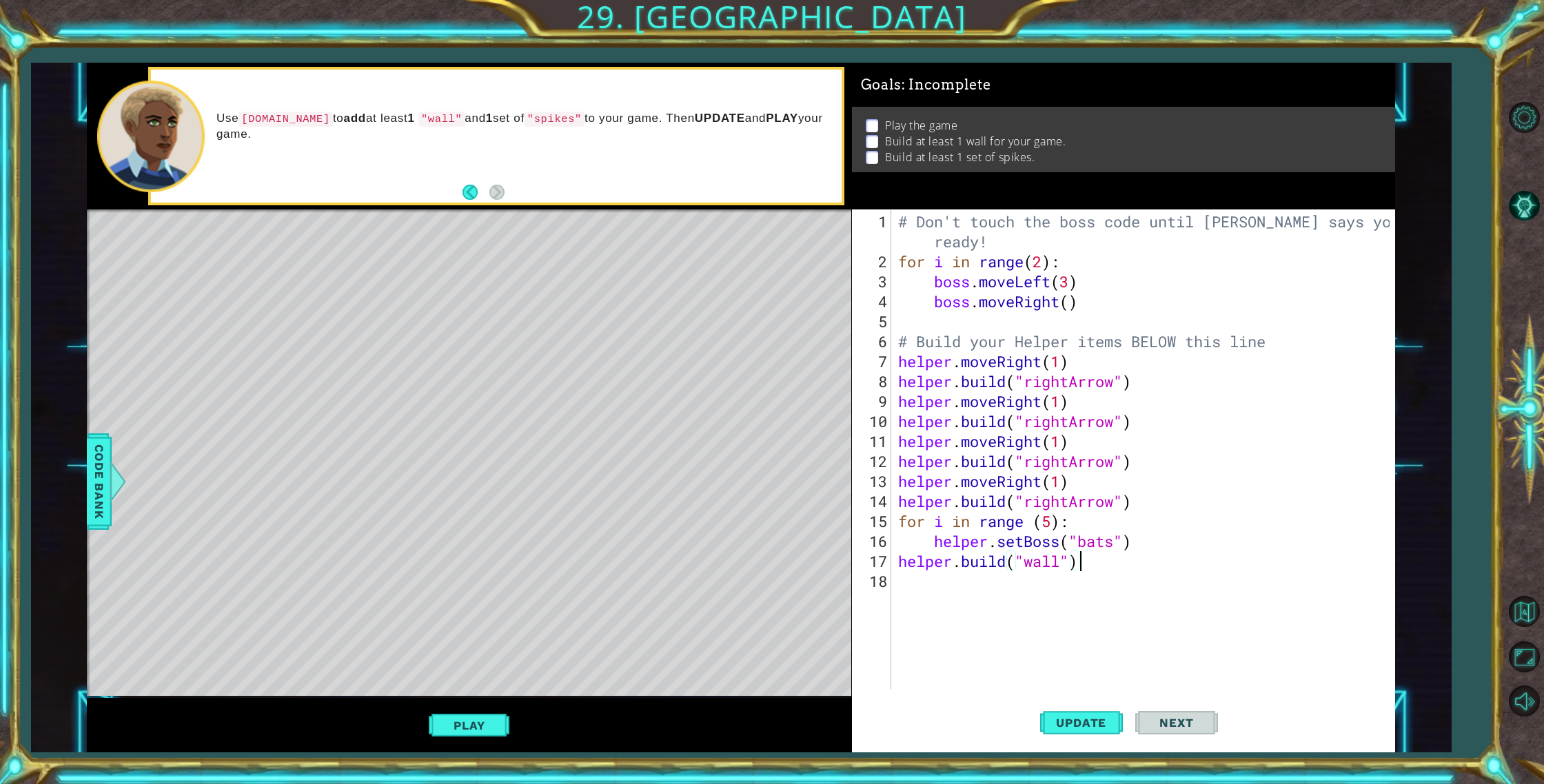
scroll to position [0, 8]
click at [1055, 718] on span "Update" at bounding box center [1081, 722] width 77 height 13
type textarea "helper.moveDown(3)"
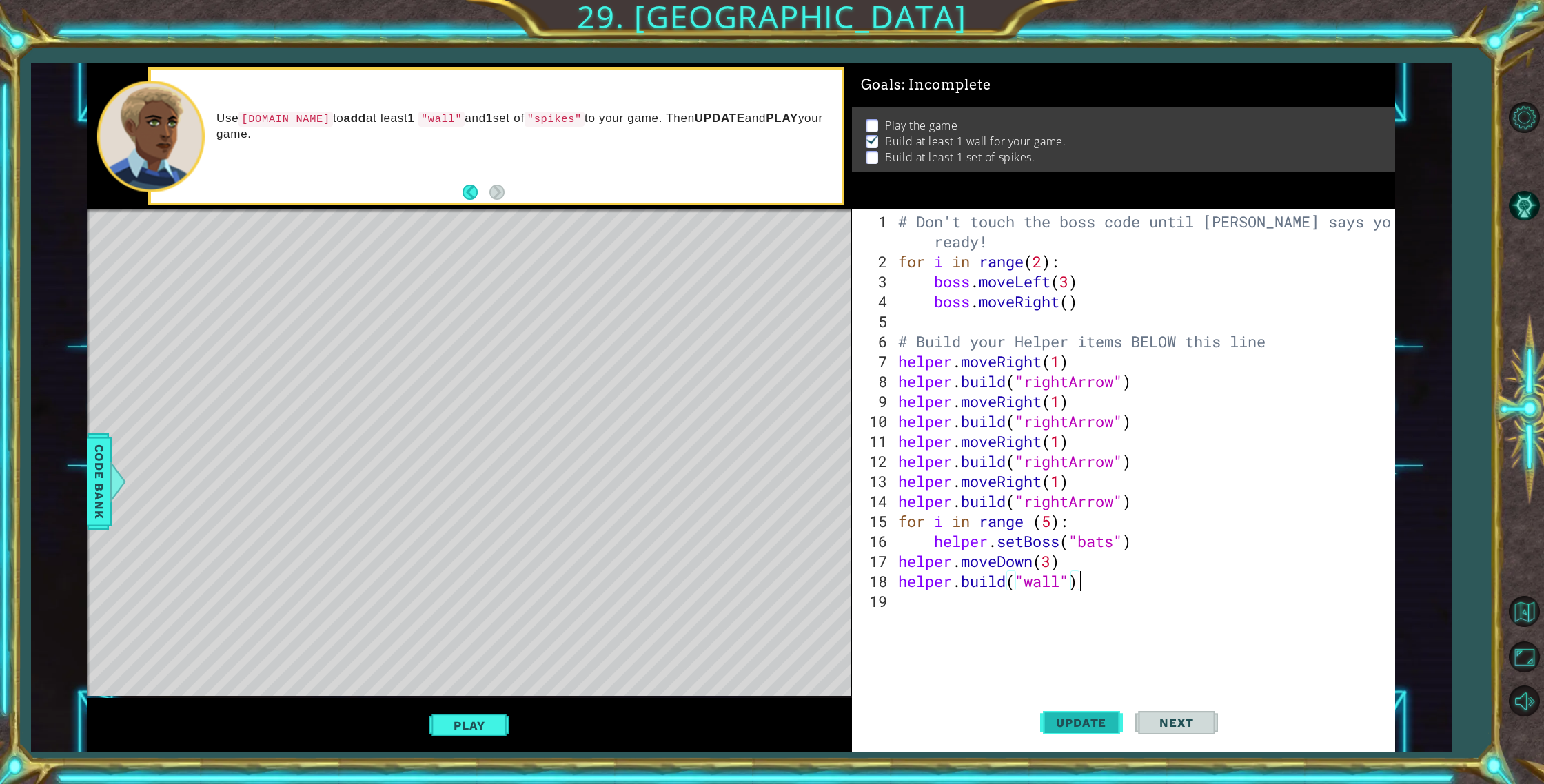
type textarea "[DOMAIN_NAME]("wall")"
click at [1081, 728] on span "Update" at bounding box center [1081, 722] width 77 height 13
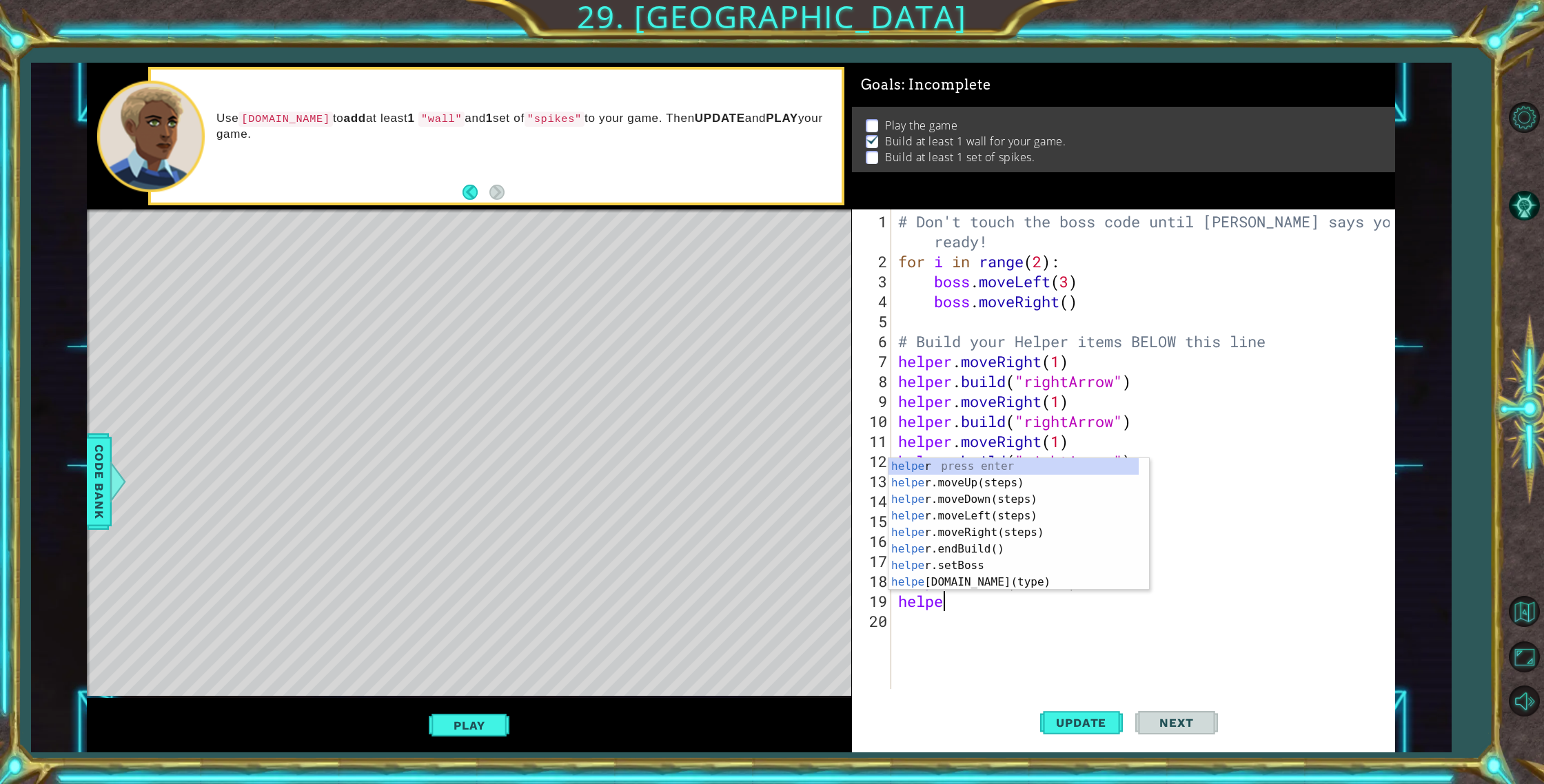
scroll to position [0, 2]
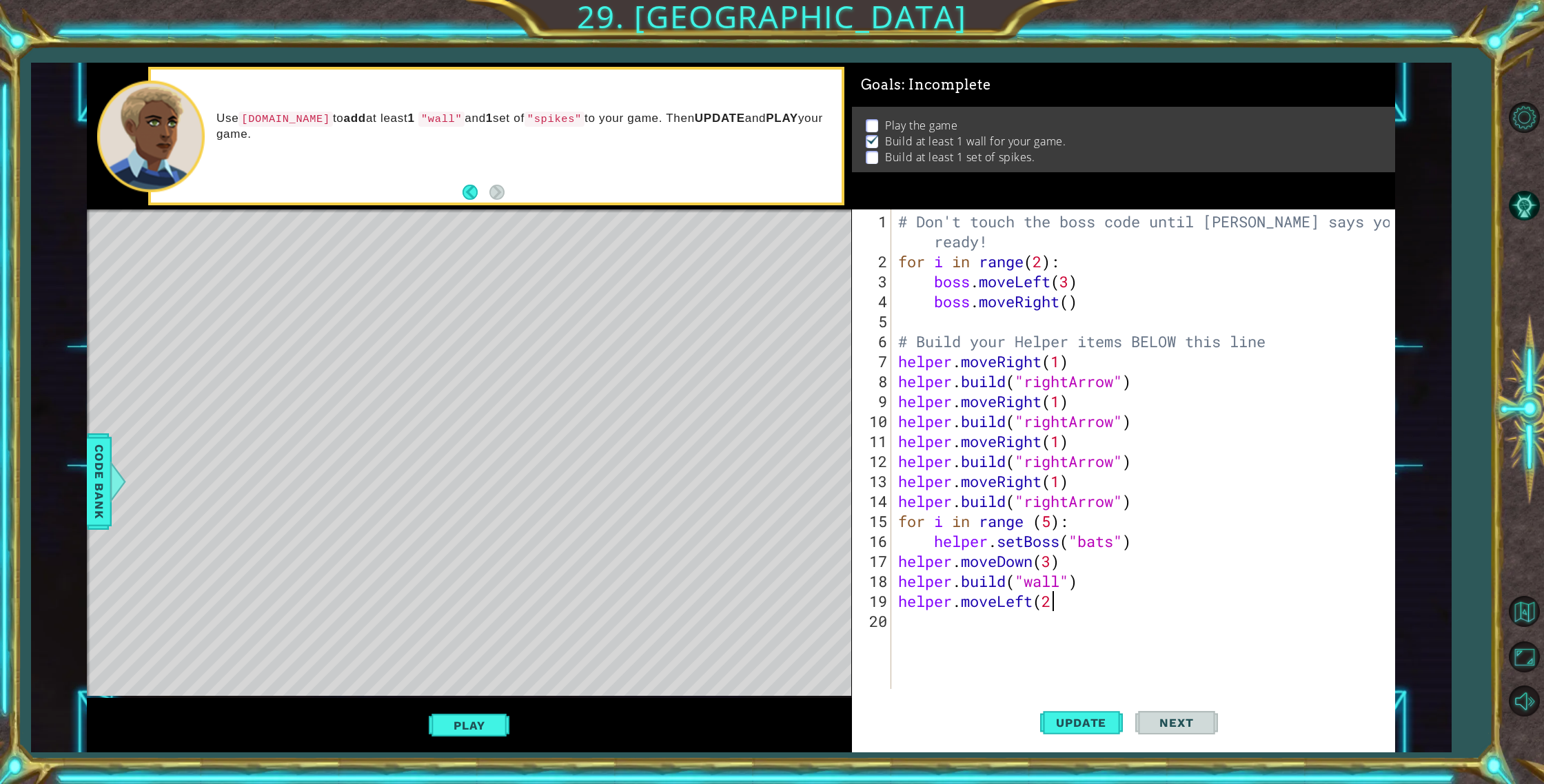
type textarea "helper.moveLeft(2)"
click at [1078, 727] on span "Update" at bounding box center [1081, 722] width 77 height 13
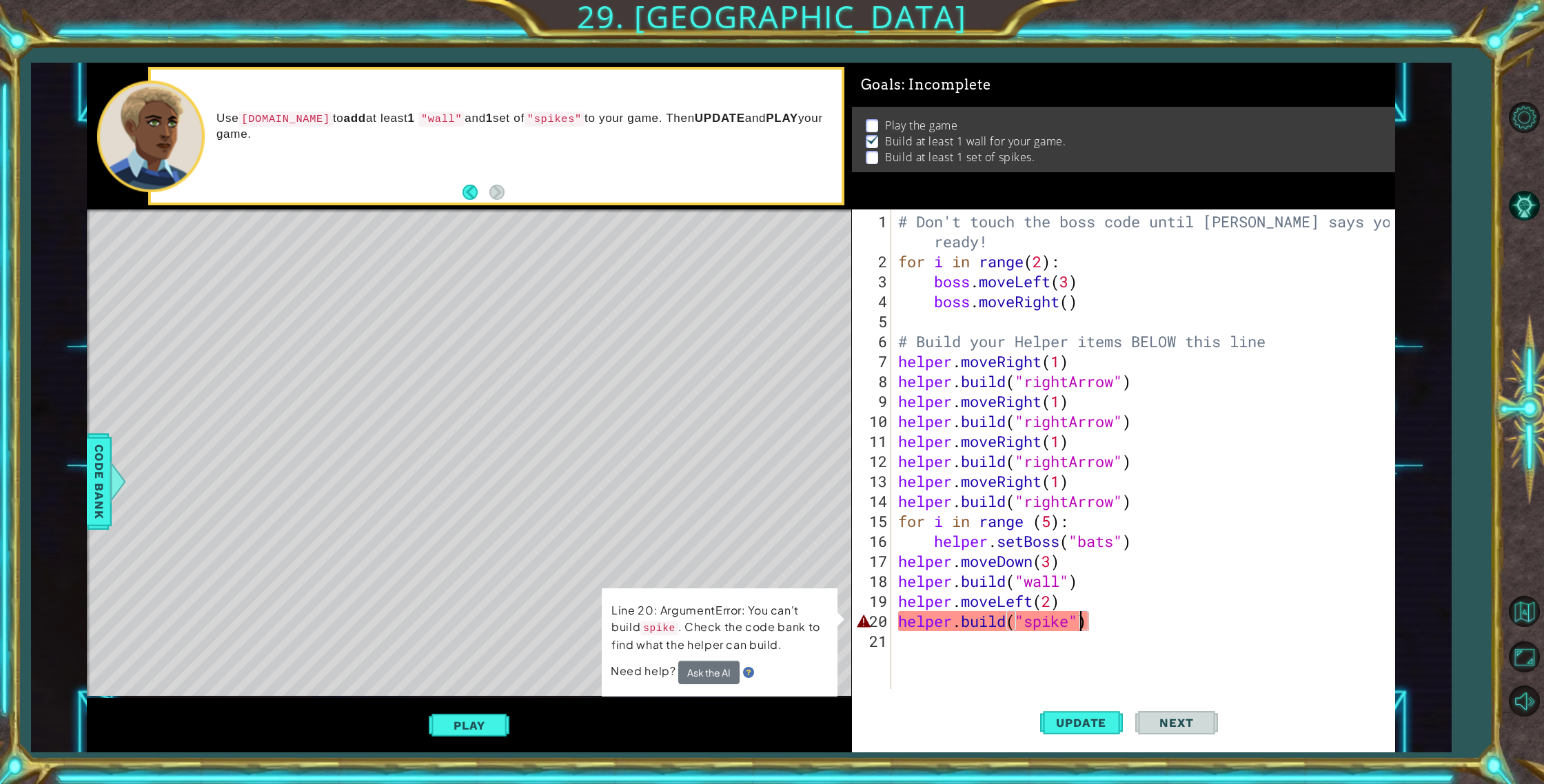
click at [1081, 623] on div "# Don't touch the boss code until [PERSON_NAME] says you're ready! for i in ran…" at bounding box center [1146, 481] width 502 height 540
click at [1070, 624] on div "# Don't touch the boss code until [PERSON_NAME] says you're ready! for i in ran…" at bounding box center [1146, 481] width 502 height 540
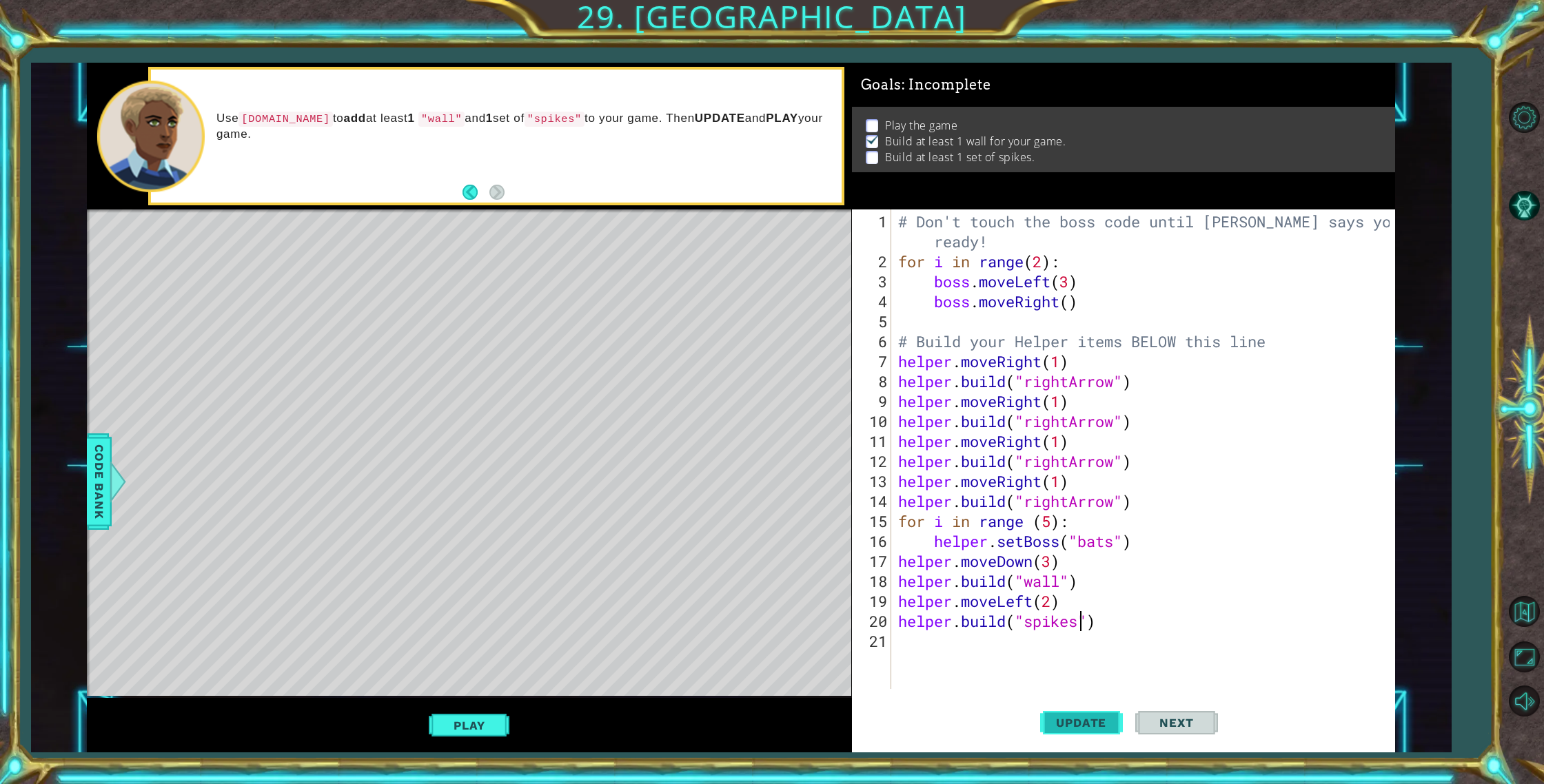
type textarea "[DOMAIN_NAME]("spikes")"
click at [1079, 714] on button "Update" at bounding box center [1081, 722] width 83 height 55
click at [459, 727] on button "Play" at bounding box center [469, 725] width 81 height 26
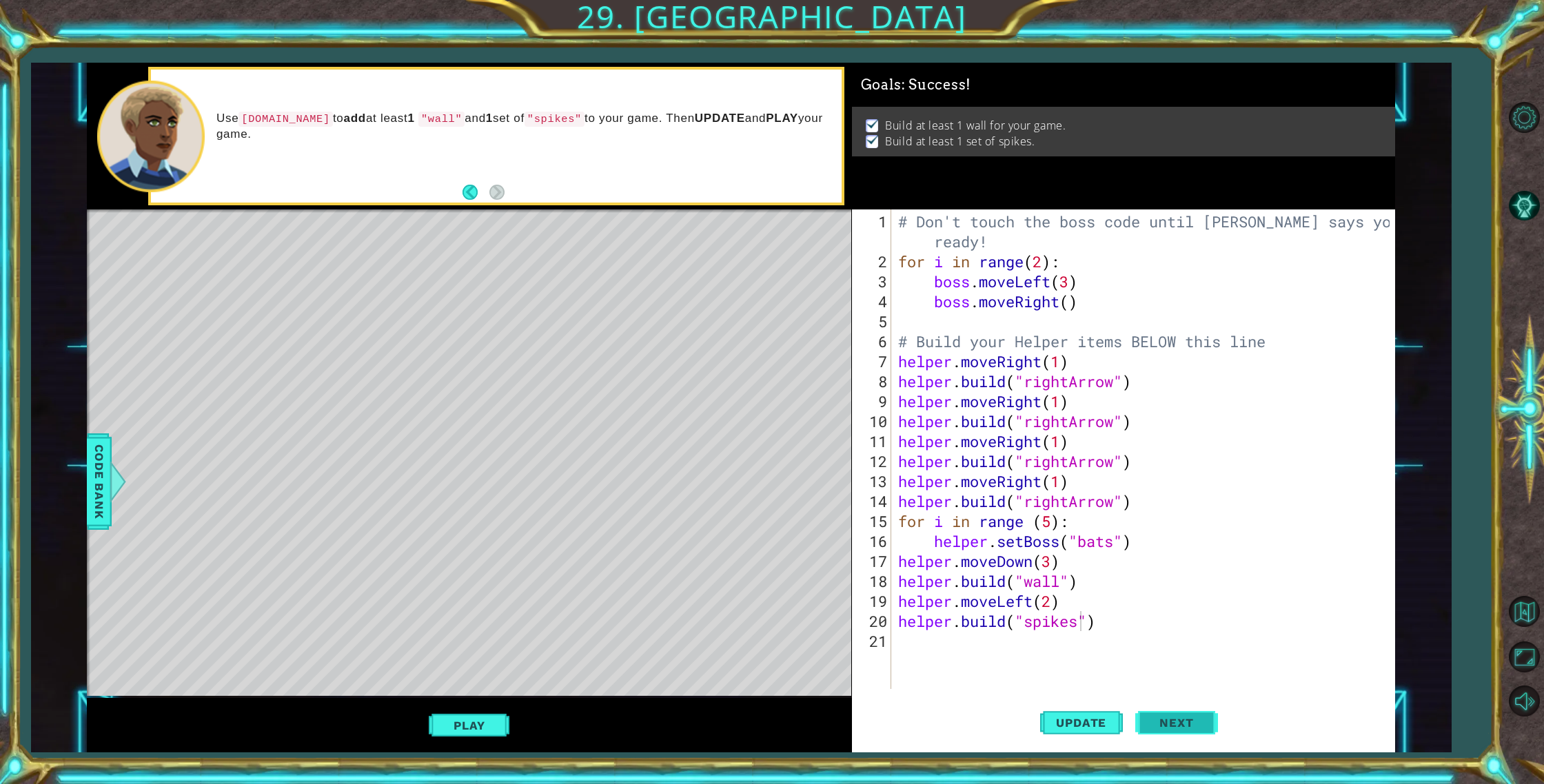
click at [1168, 732] on button "Next" at bounding box center [1176, 722] width 83 height 55
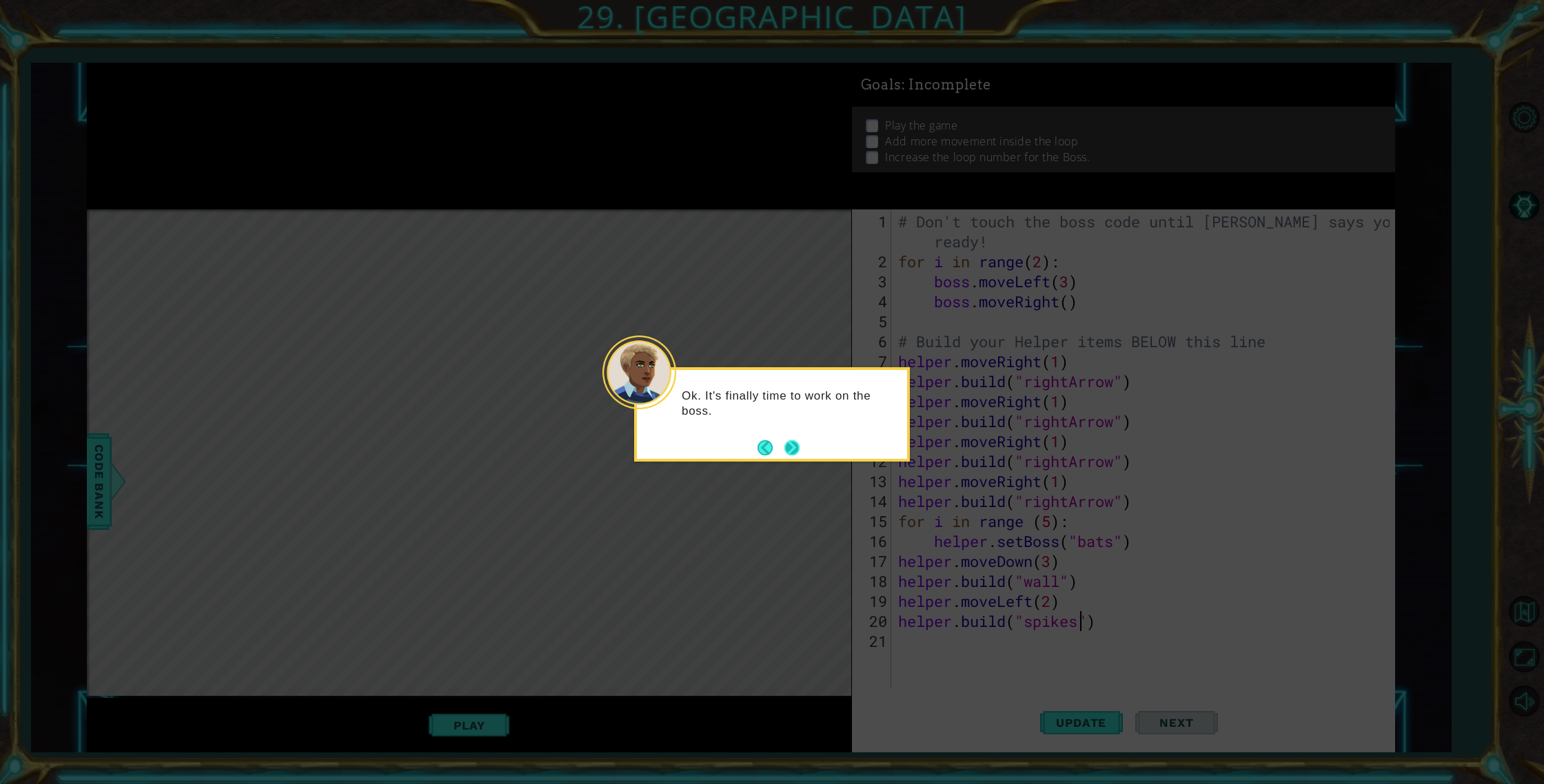
click at [795, 447] on button "Next" at bounding box center [791, 447] width 15 height 15
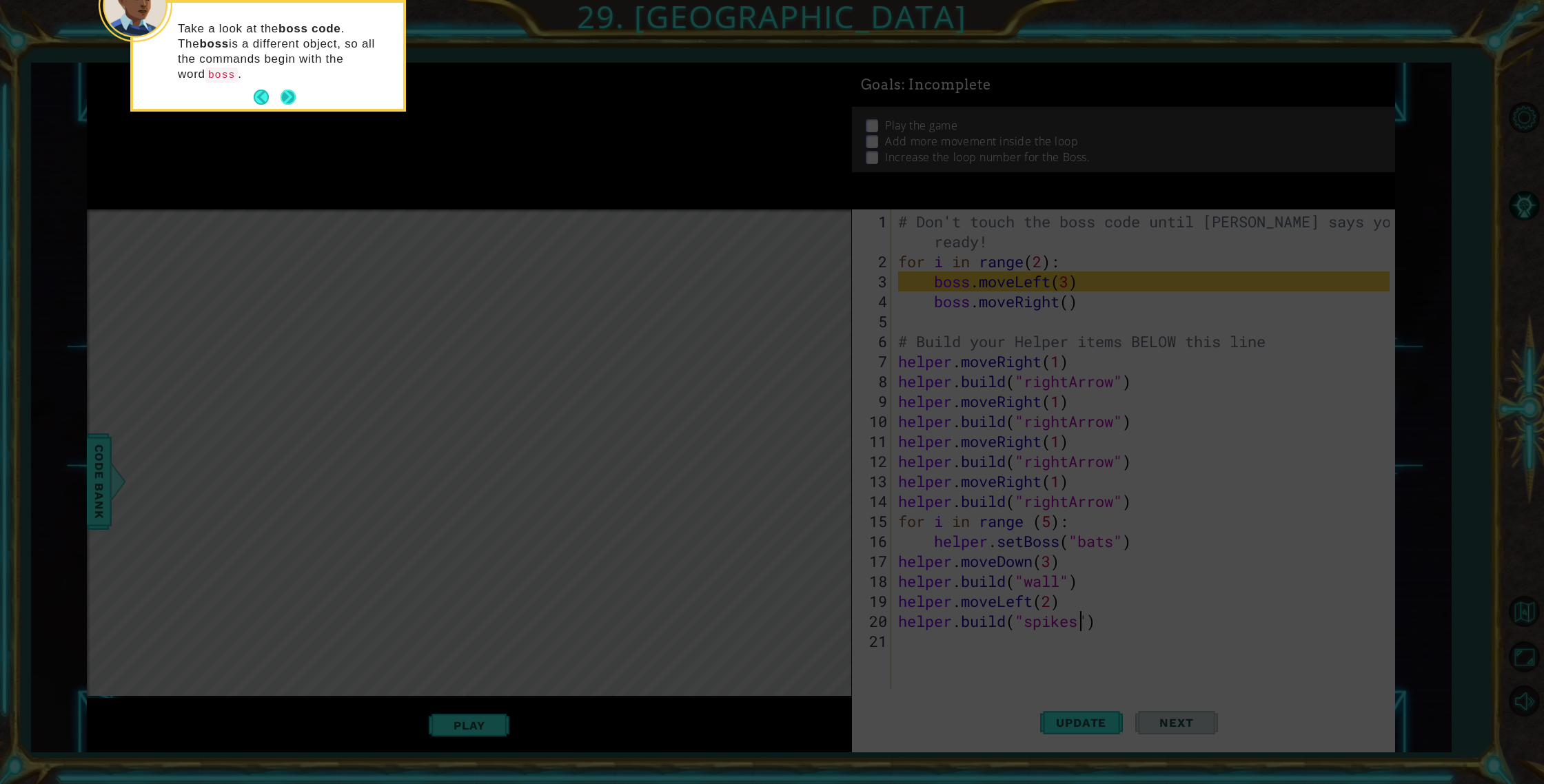
click at [288, 89] on button "Next" at bounding box center [288, 96] width 15 height 15
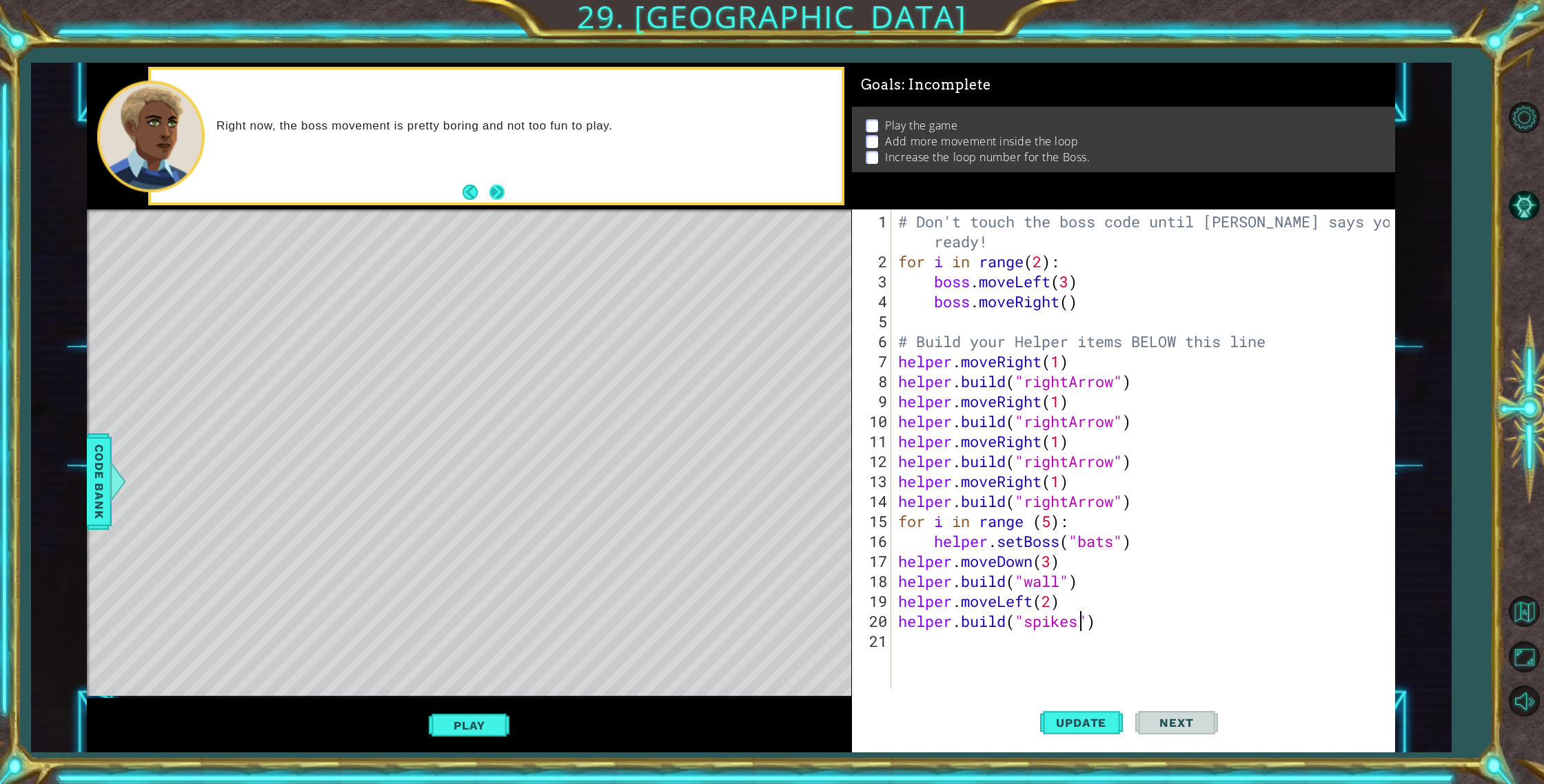
click at [494, 187] on button "Next" at bounding box center [496, 191] width 15 height 15
click at [1099, 706] on button "Update" at bounding box center [1081, 722] width 83 height 55
click at [976, 319] on div "# Don't touch the boss code until [PERSON_NAME] says you're ready! for i in ran…" at bounding box center [1146, 481] width 502 height 540
click at [1074, 306] on div "# Don't touch the boss code until [PERSON_NAME] says you're ready! for i in ran…" at bounding box center [1146, 481] width 502 height 540
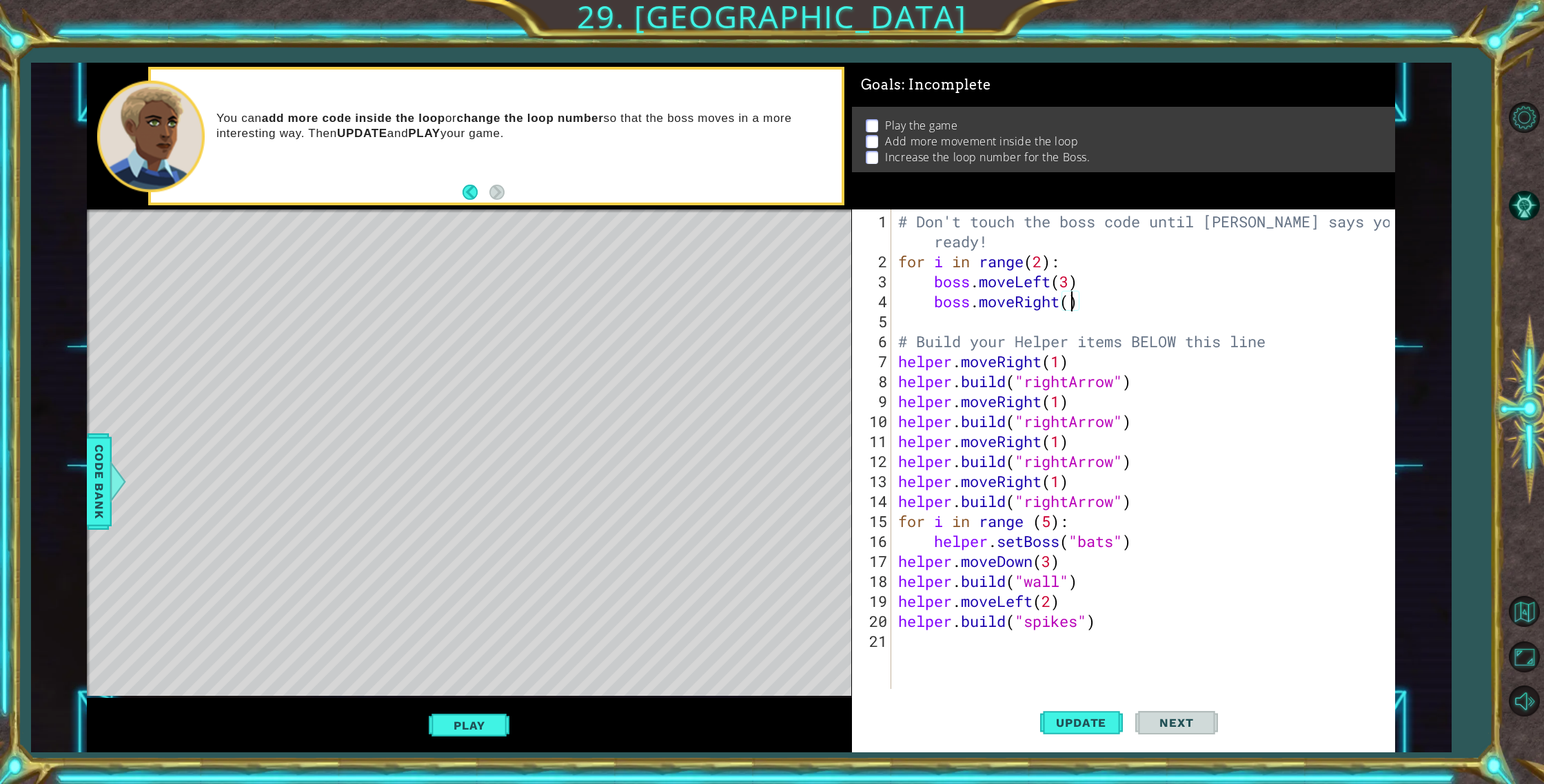
type textarea "boss.moveRight()"
click at [1024, 319] on div "# Don't touch the boss code until [PERSON_NAME] says you're ready! for i in ran…" at bounding box center [1146, 481] width 502 height 540
type textarea "boss.moveUp(3)"
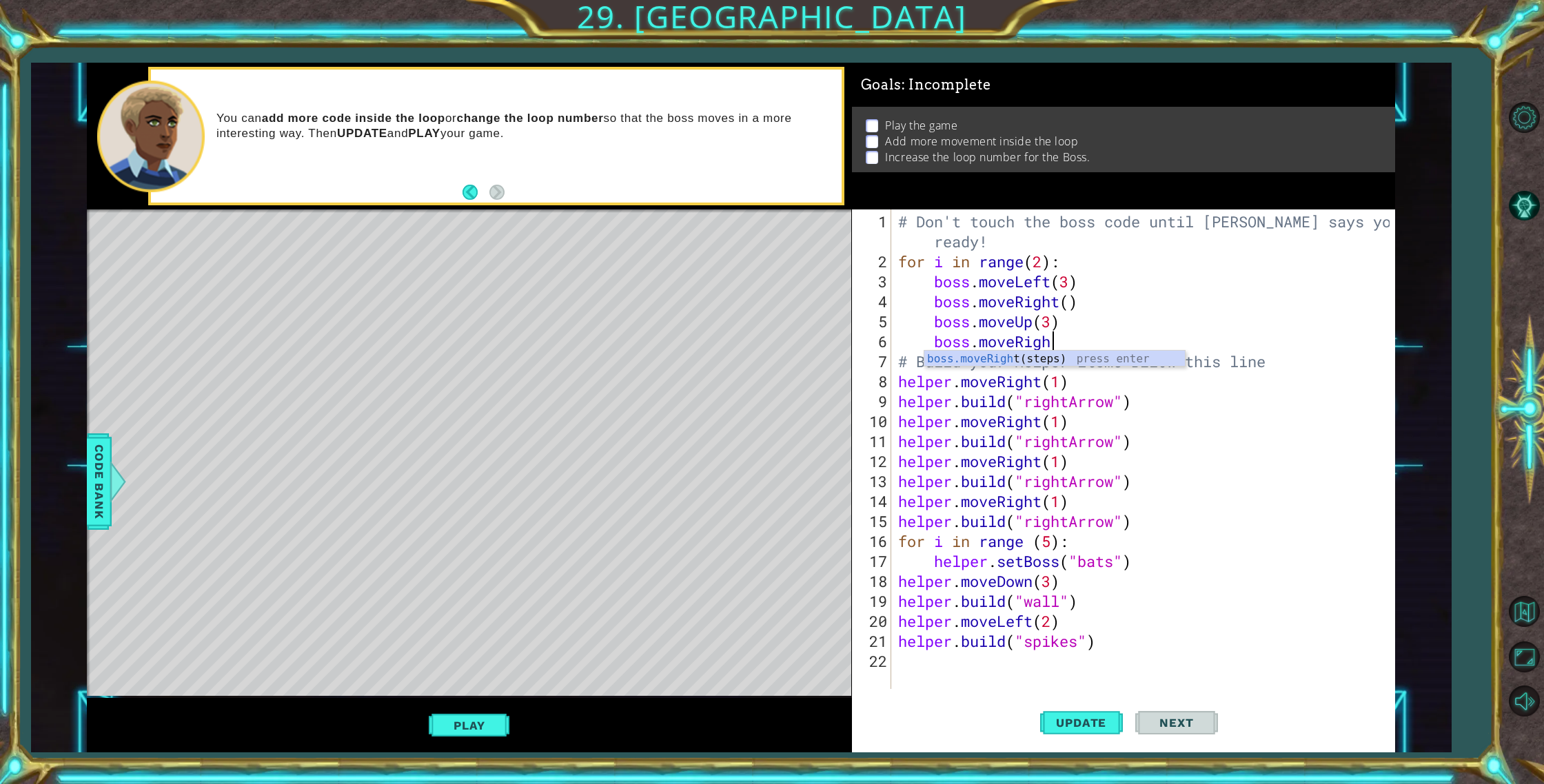
scroll to position [0, 7]
type textarea "boss.moveRight(3)"
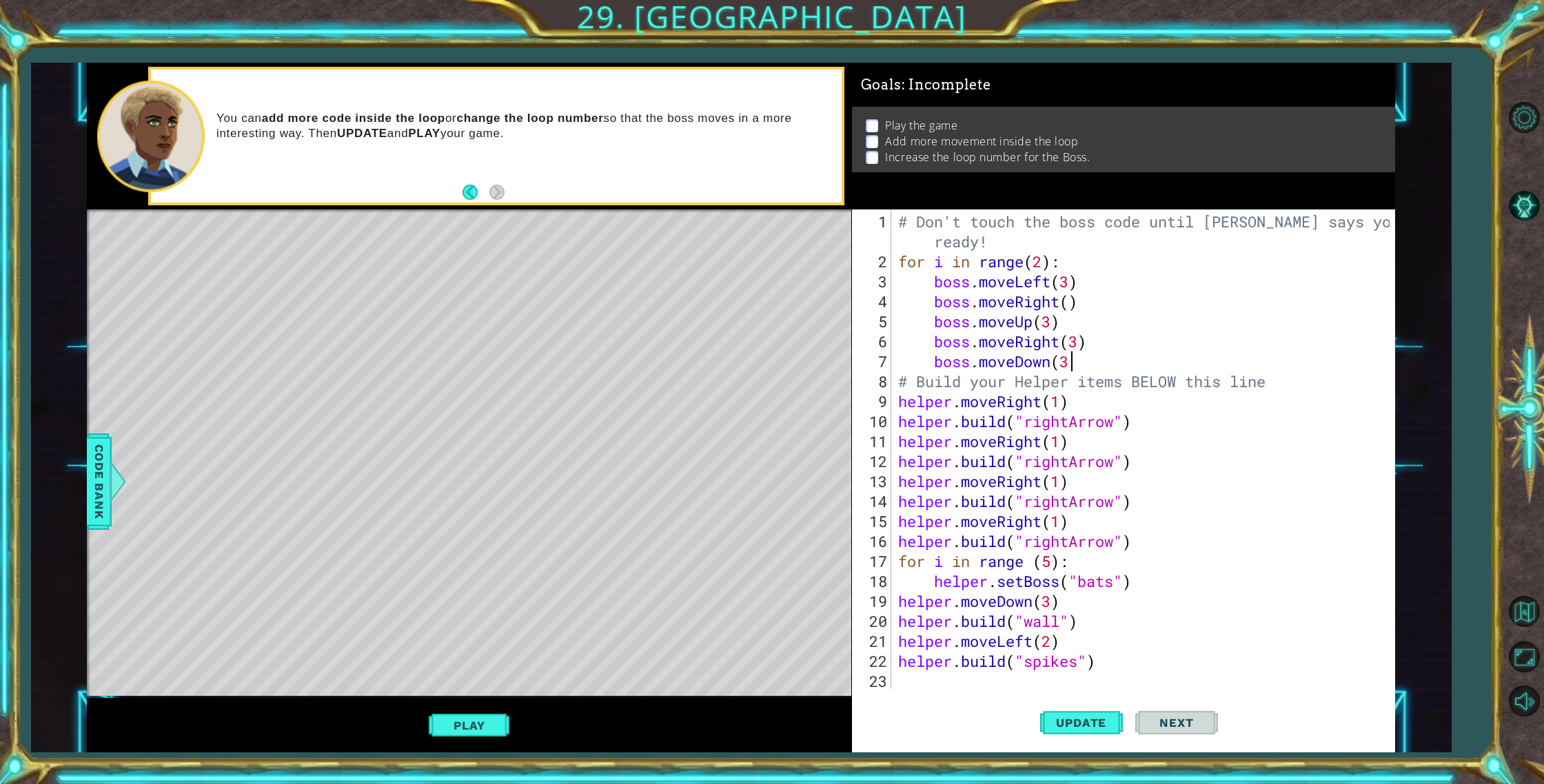
scroll to position [0, 8]
click at [1075, 727] on span "Update" at bounding box center [1081, 722] width 77 height 13
click at [462, 733] on button "Play" at bounding box center [469, 725] width 81 height 26
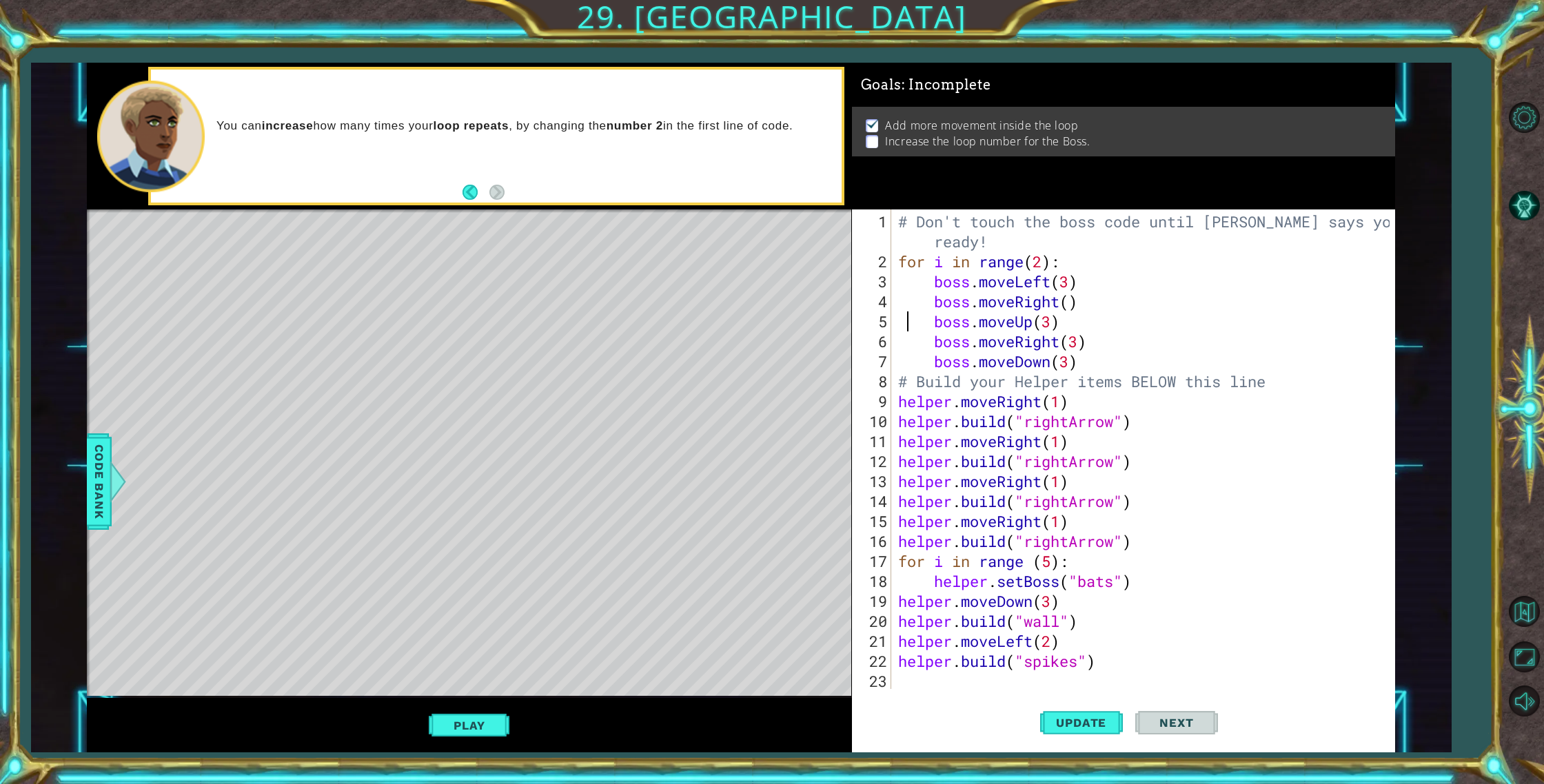
click at [911, 316] on div "# Don't touch the boss code until [PERSON_NAME] says you're ready! for i in ran…" at bounding box center [1146, 481] width 502 height 540
click at [1059, 273] on div "# Don't touch the boss code until [PERSON_NAME] says you're ready! for i in ran…" at bounding box center [1146, 481] width 502 height 540
click at [1044, 260] on div "# Don't touch the boss code until [PERSON_NAME] says you're ready! for i in ran…" at bounding box center [1146, 481] width 502 height 540
click at [1167, 256] on div "# Don't touch the boss code until [PERSON_NAME] says you're ready! for i in ran…" at bounding box center [1146, 481] width 502 height 540
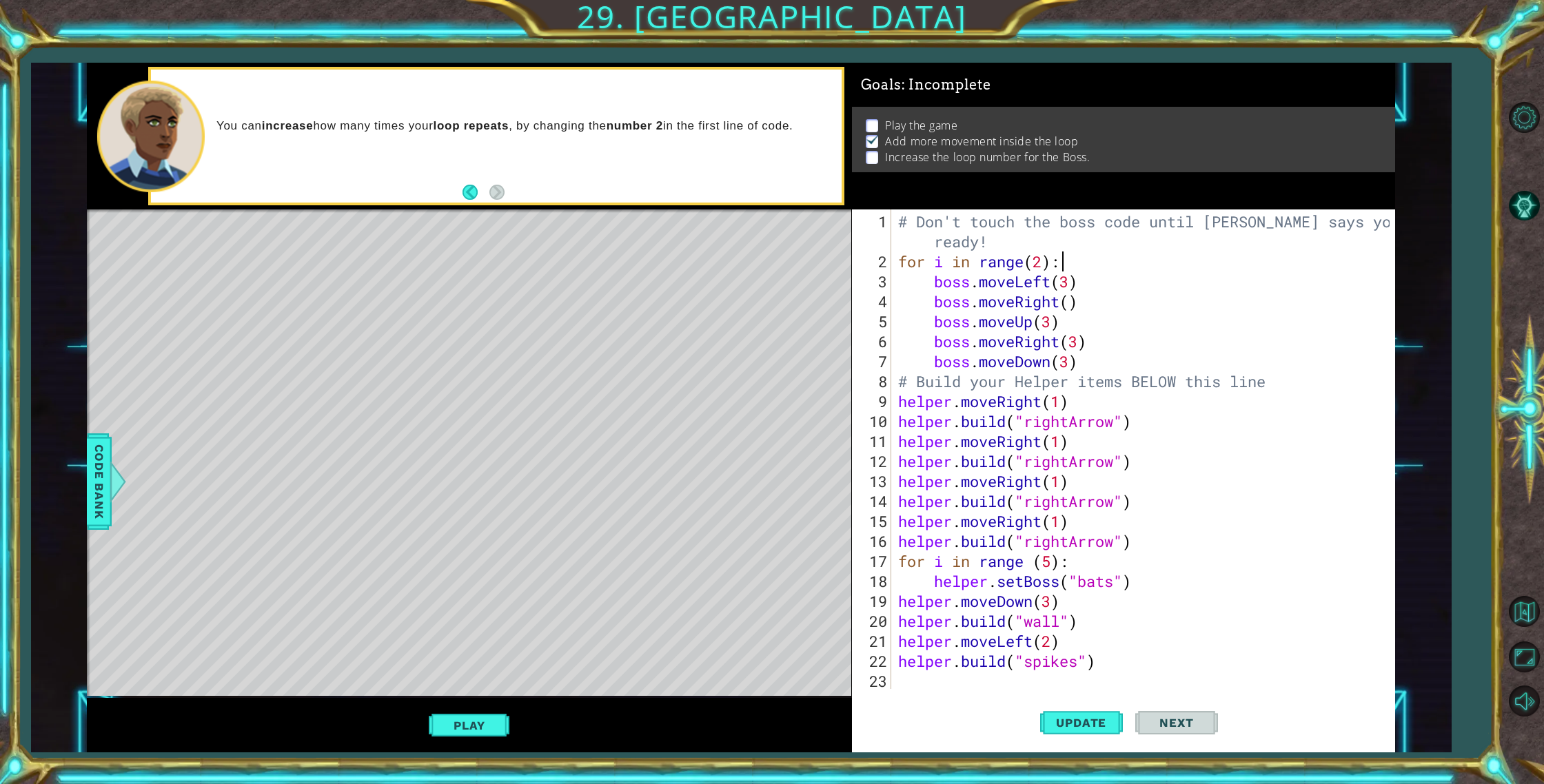
click at [1044, 260] on div "# Don't touch the boss code until [PERSON_NAME] says you're ready! for i in ran…" at bounding box center [1146, 481] width 502 height 540
type textarea "for i in range(10):"
click at [1070, 728] on span "Update" at bounding box center [1081, 722] width 77 height 13
click at [483, 725] on button "Play" at bounding box center [469, 725] width 81 height 26
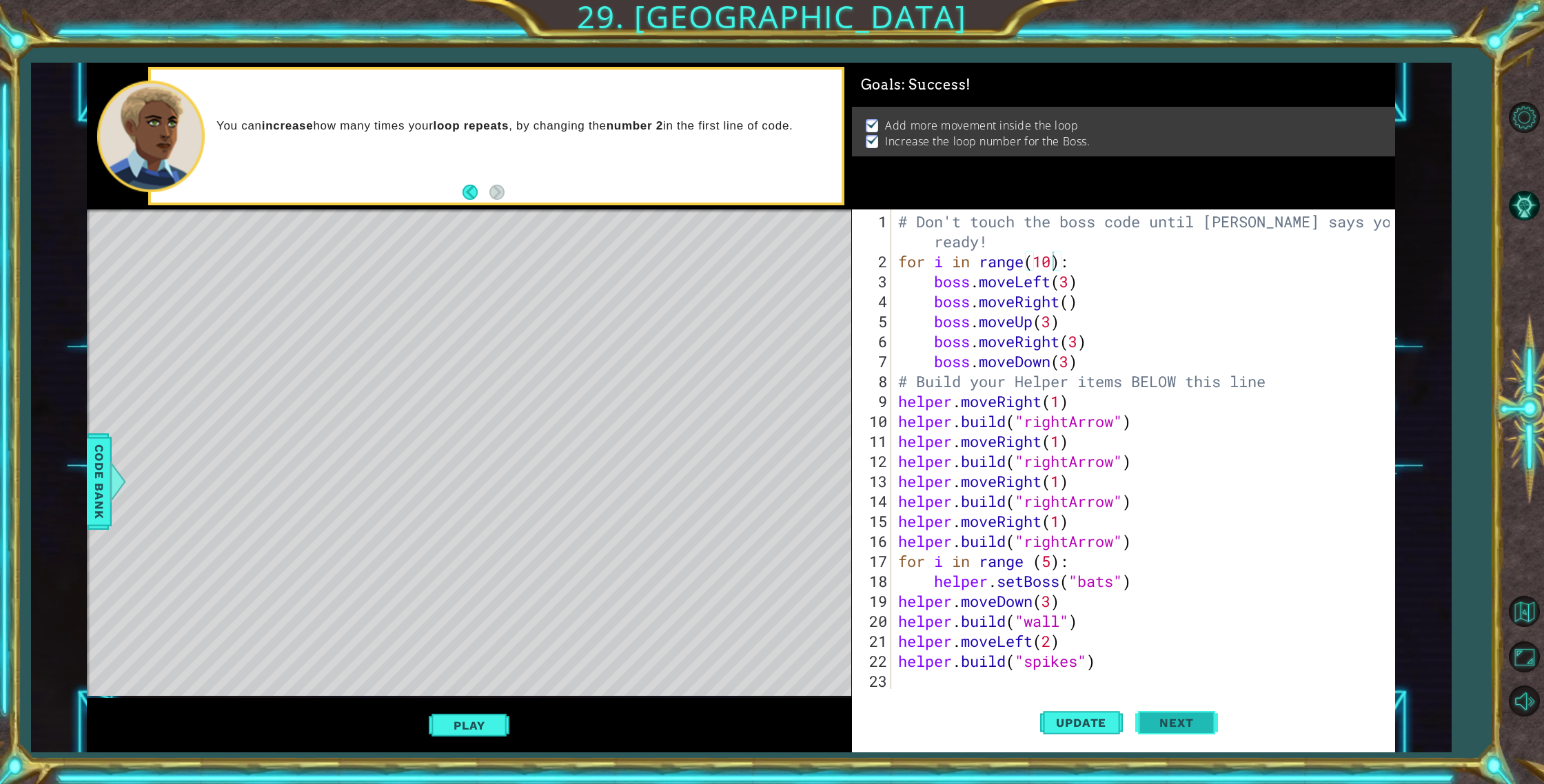
click at [1168, 747] on button "Next" at bounding box center [1176, 722] width 83 height 55
click at [1169, 740] on div at bounding box center [772, 392] width 1544 height 784
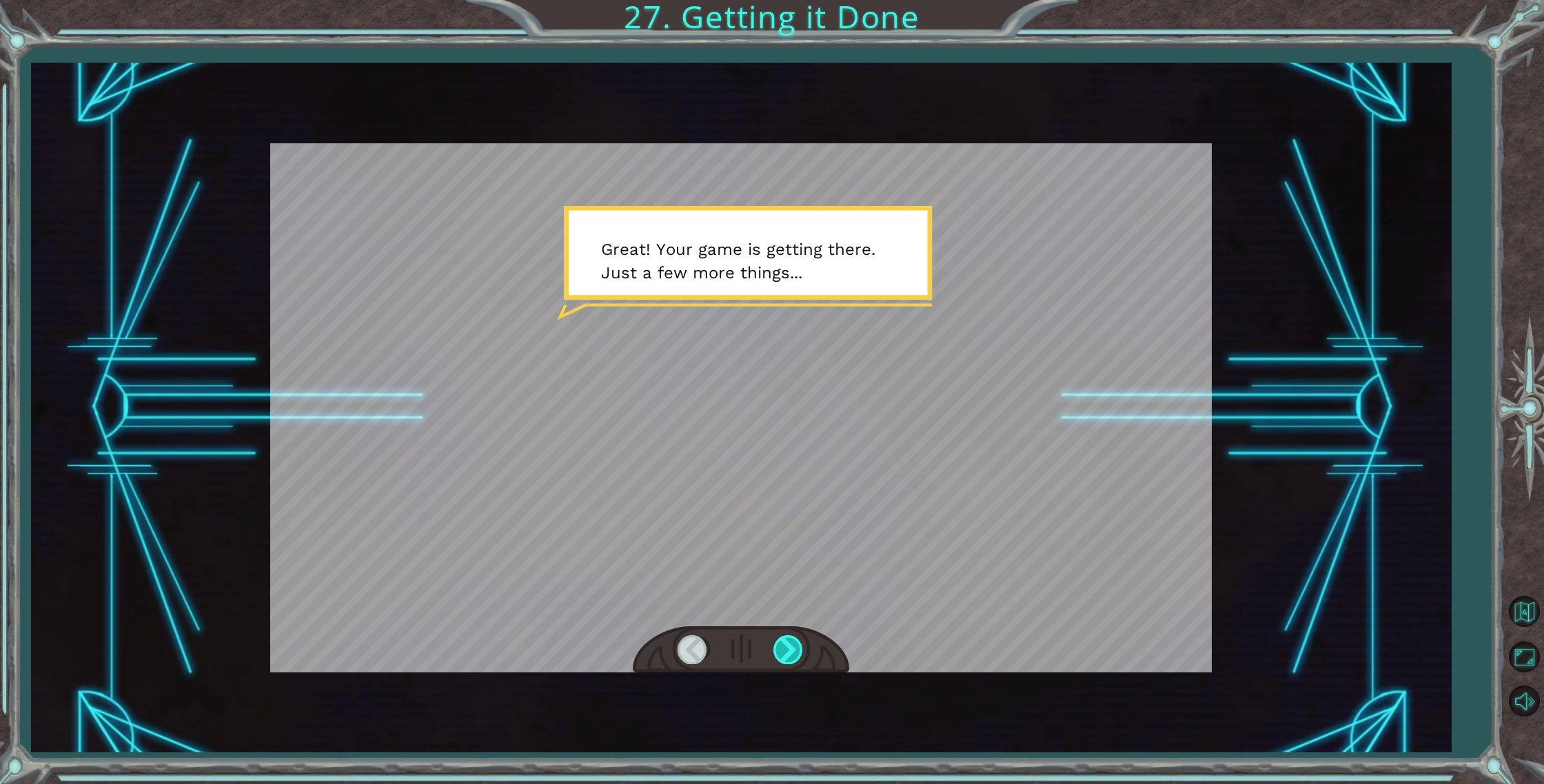
click at [803, 635] on div at bounding box center [741, 650] width 217 height 47
click at [797, 640] on div at bounding box center [788, 650] width 31 height 28
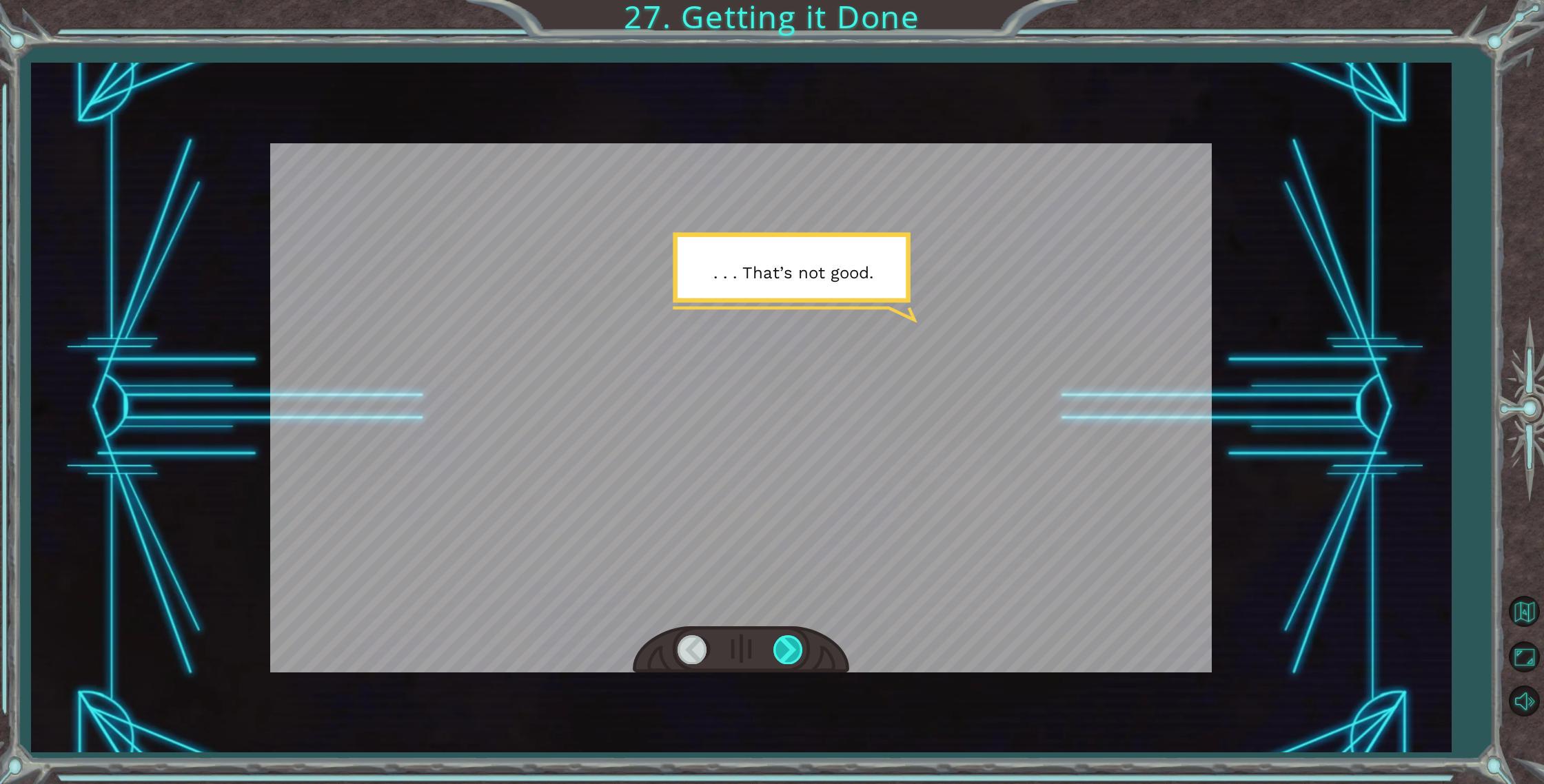
click at [795, 649] on div at bounding box center [788, 650] width 31 height 28
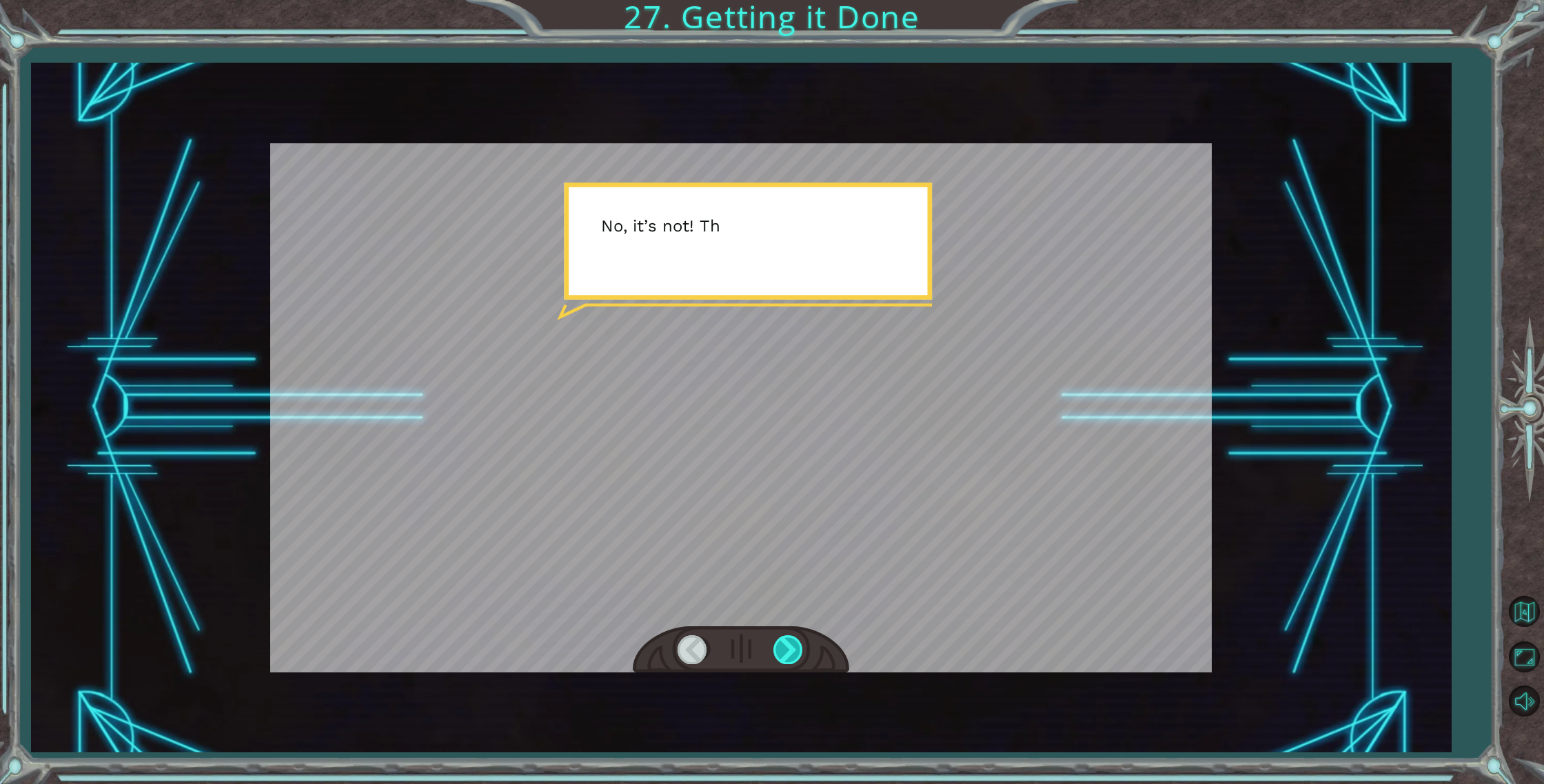
click at [796, 646] on div at bounding box center [788, 650] width 31 height 28
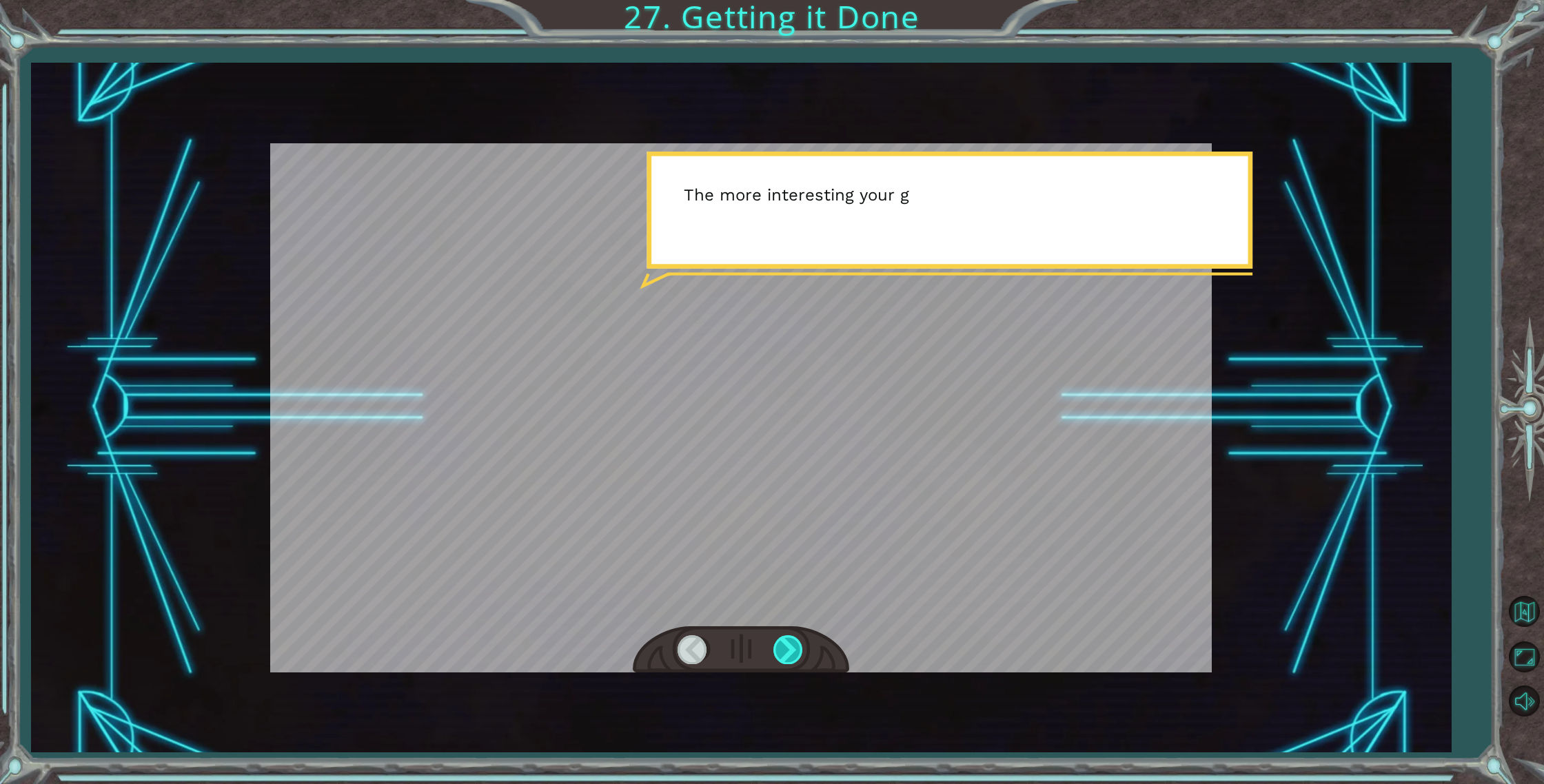
click at [795, 646] on div at bounding box center [788, 650] width 31 height 28
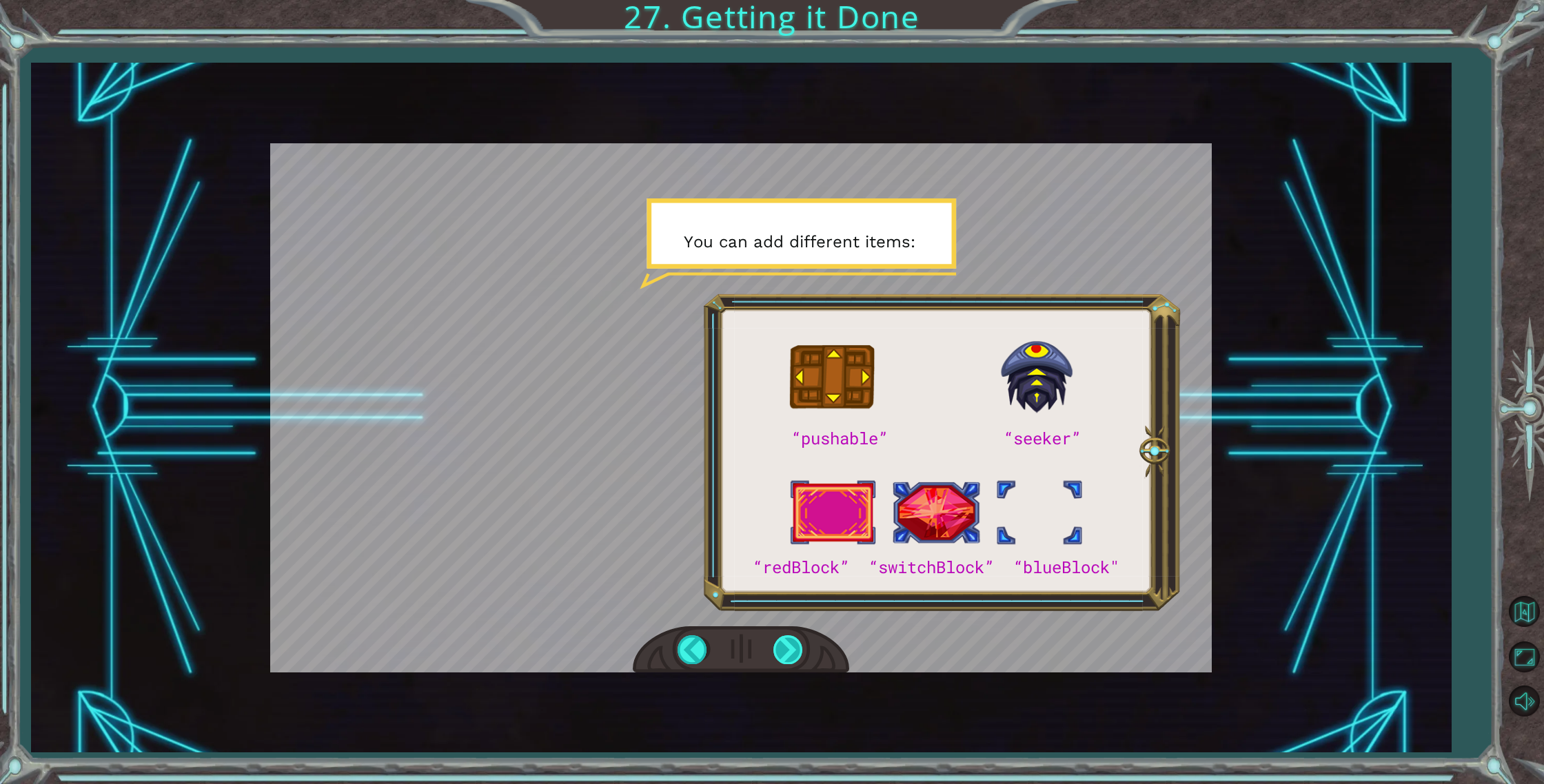
click at [792, 646] on div at bounding box center [788, 650] width 31 height 28
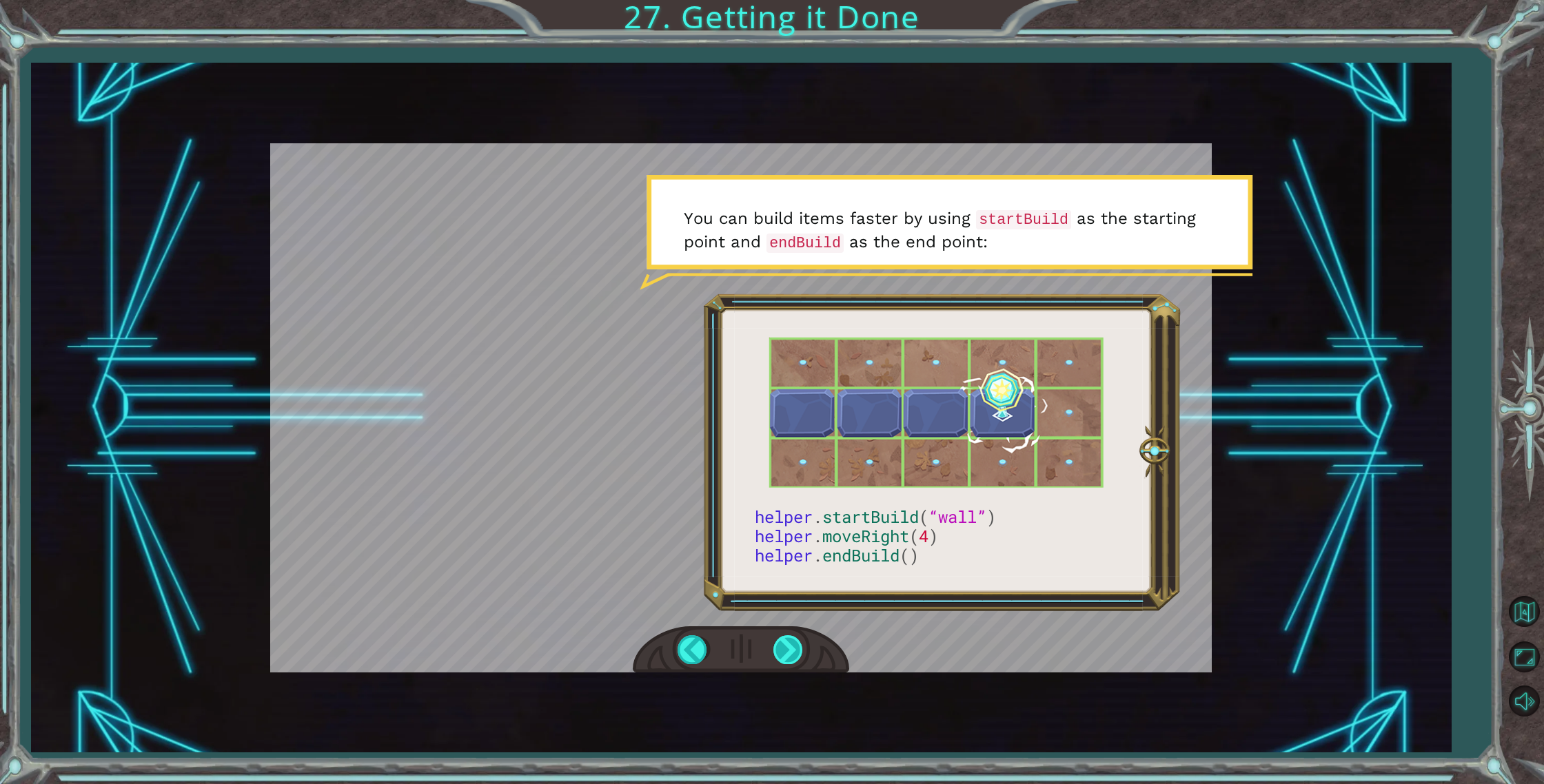
click at [798, 646] on div at bounding box center [788, 650] width 31 height 28
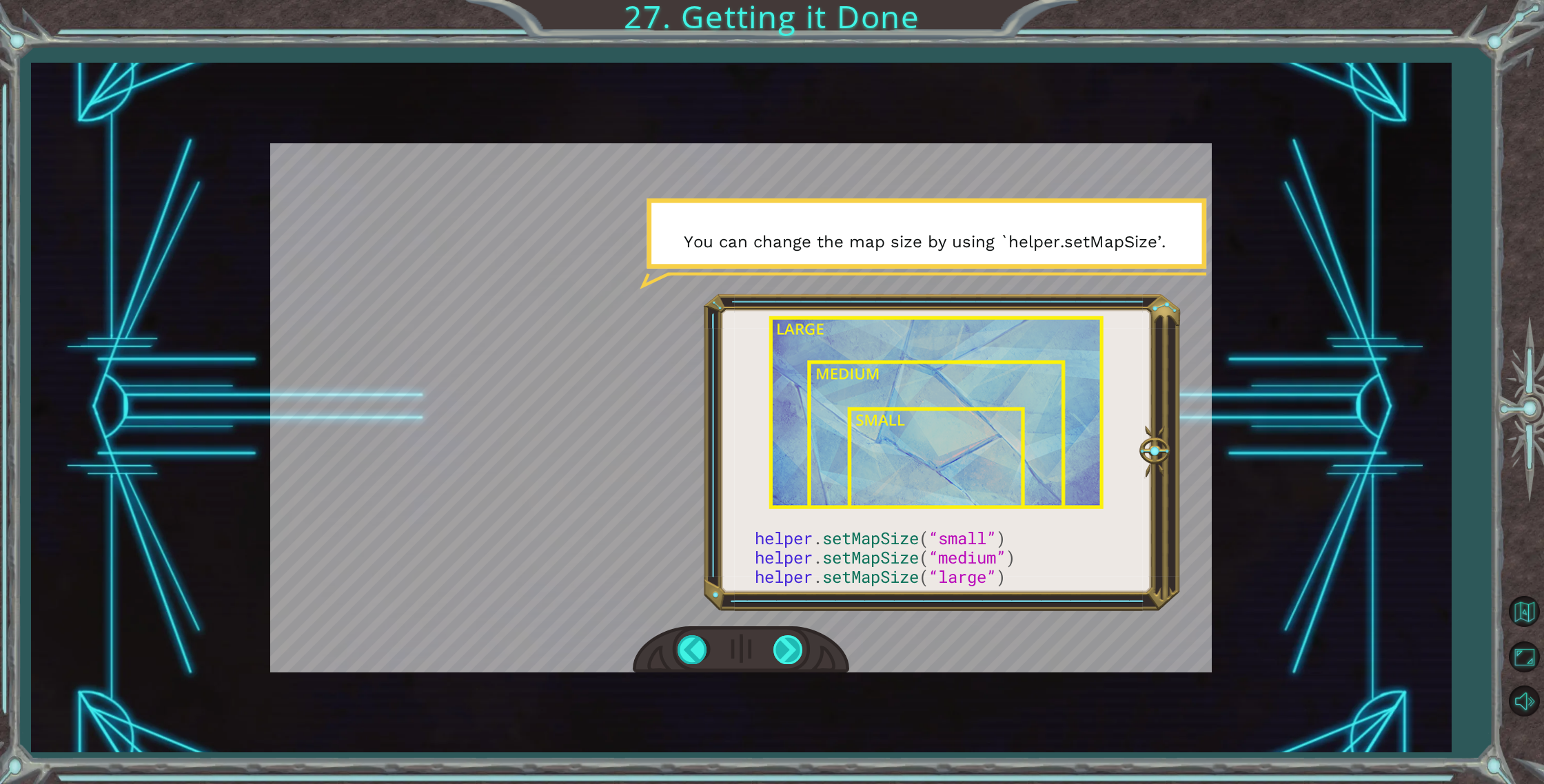
click at [792, 655] on div at bounding box center [788, 650] width 31 height 28
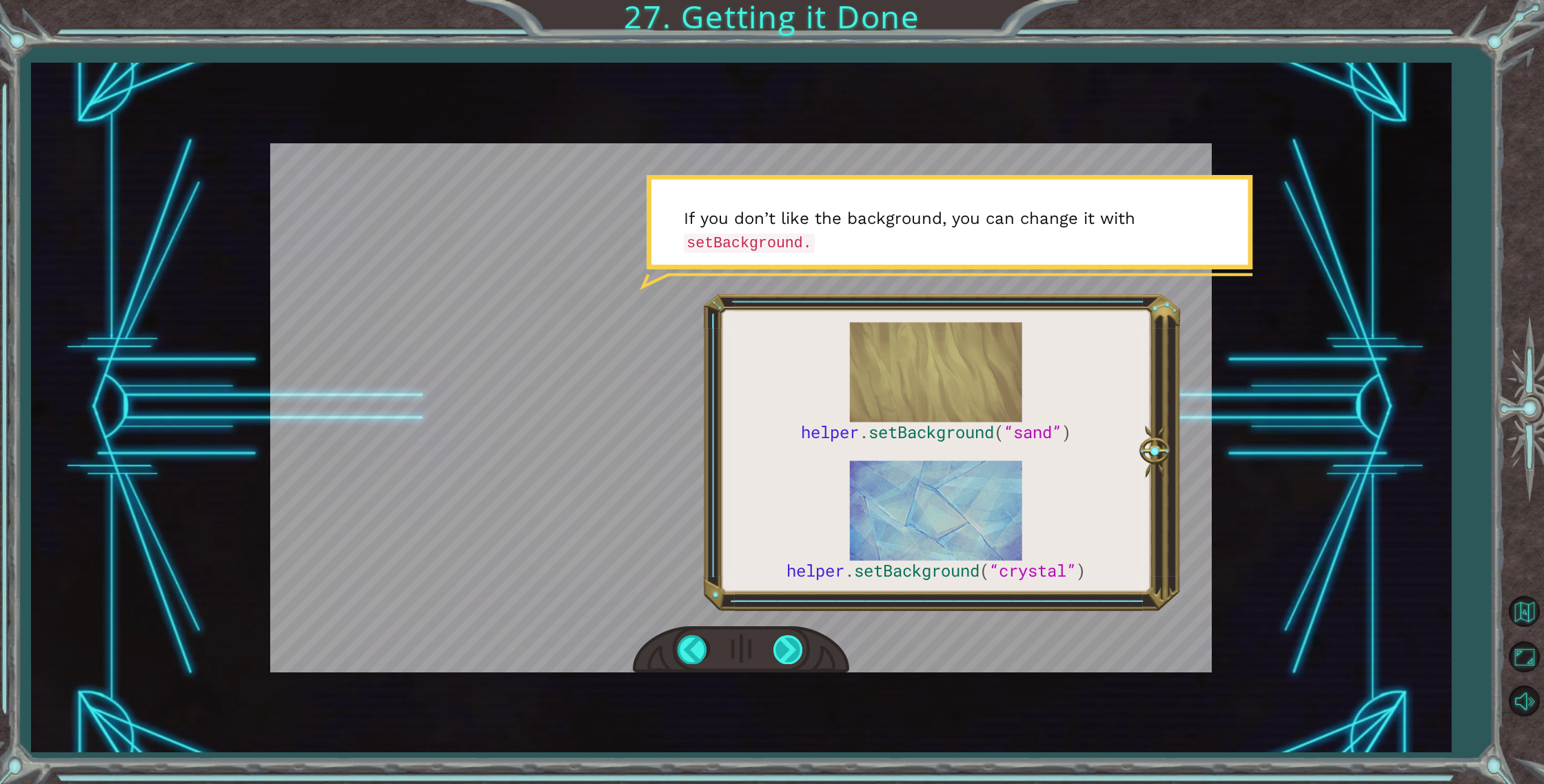
click at [796, 646] on div at bounding box center [788, 650] width 31 height 28
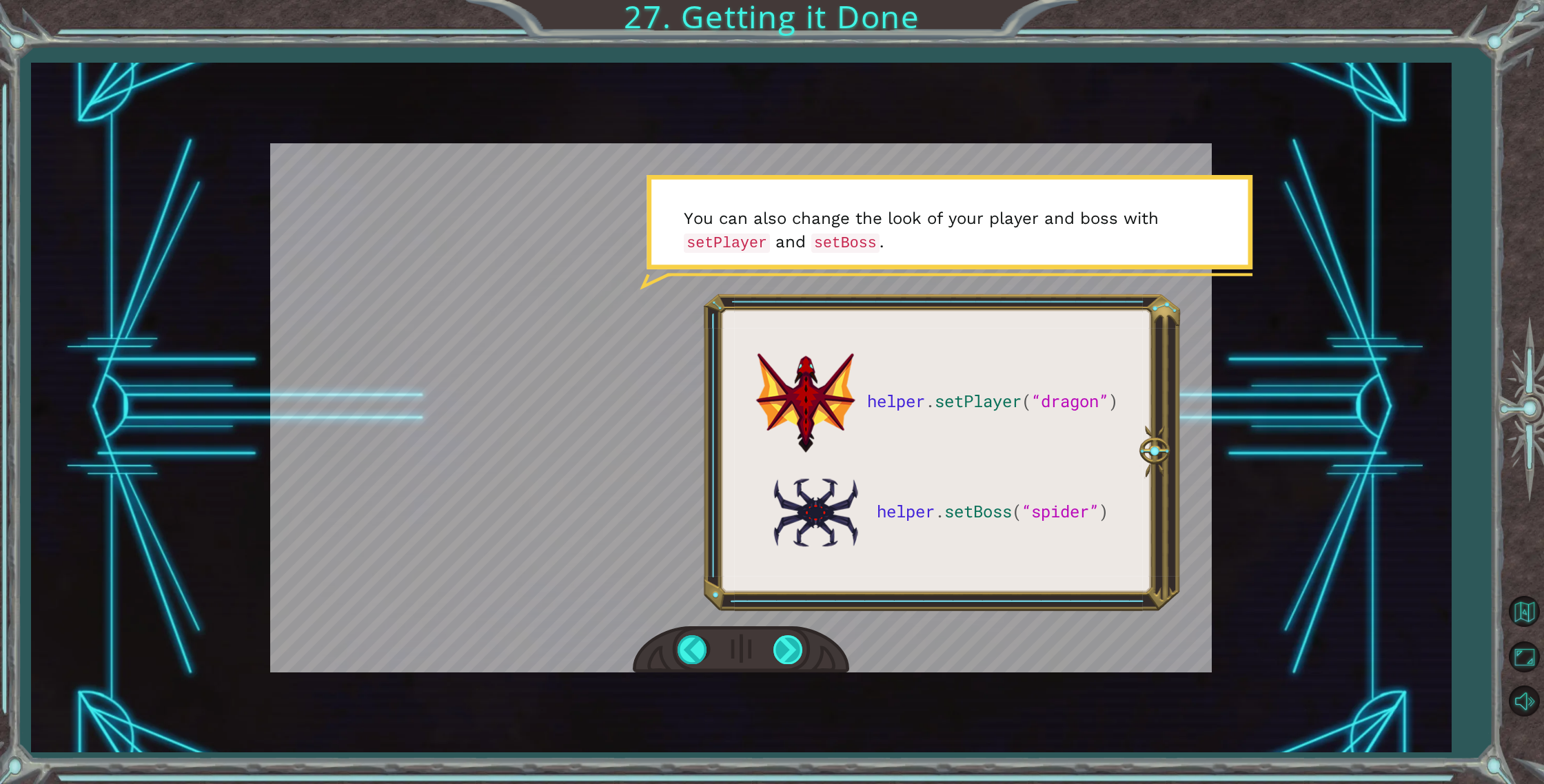
click at [797, 646] on div at bounding box center [788, 650] width 31 height 28
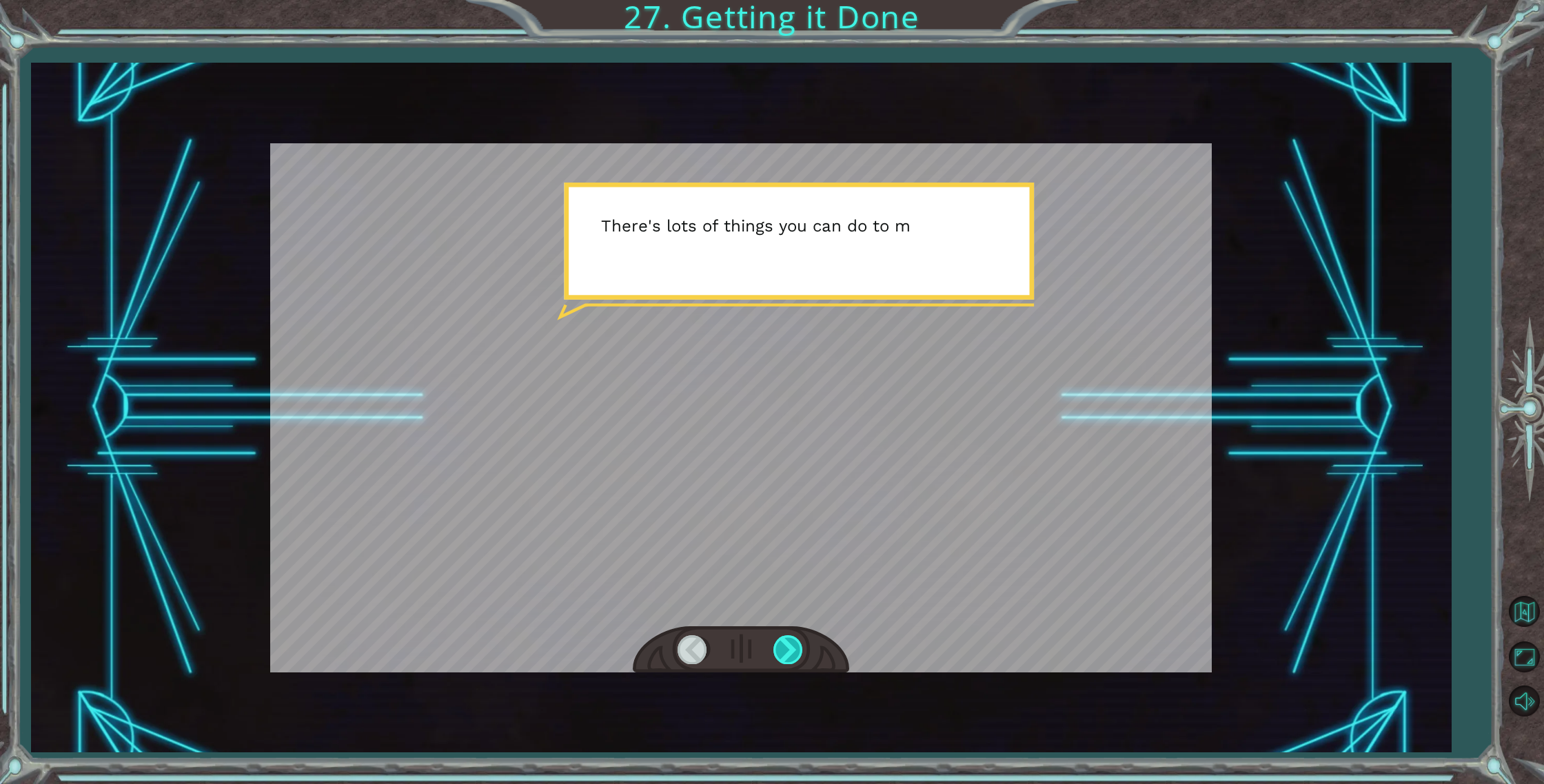
click at [795, 648] on div at bounding box center [788, 650] width 31 height 28
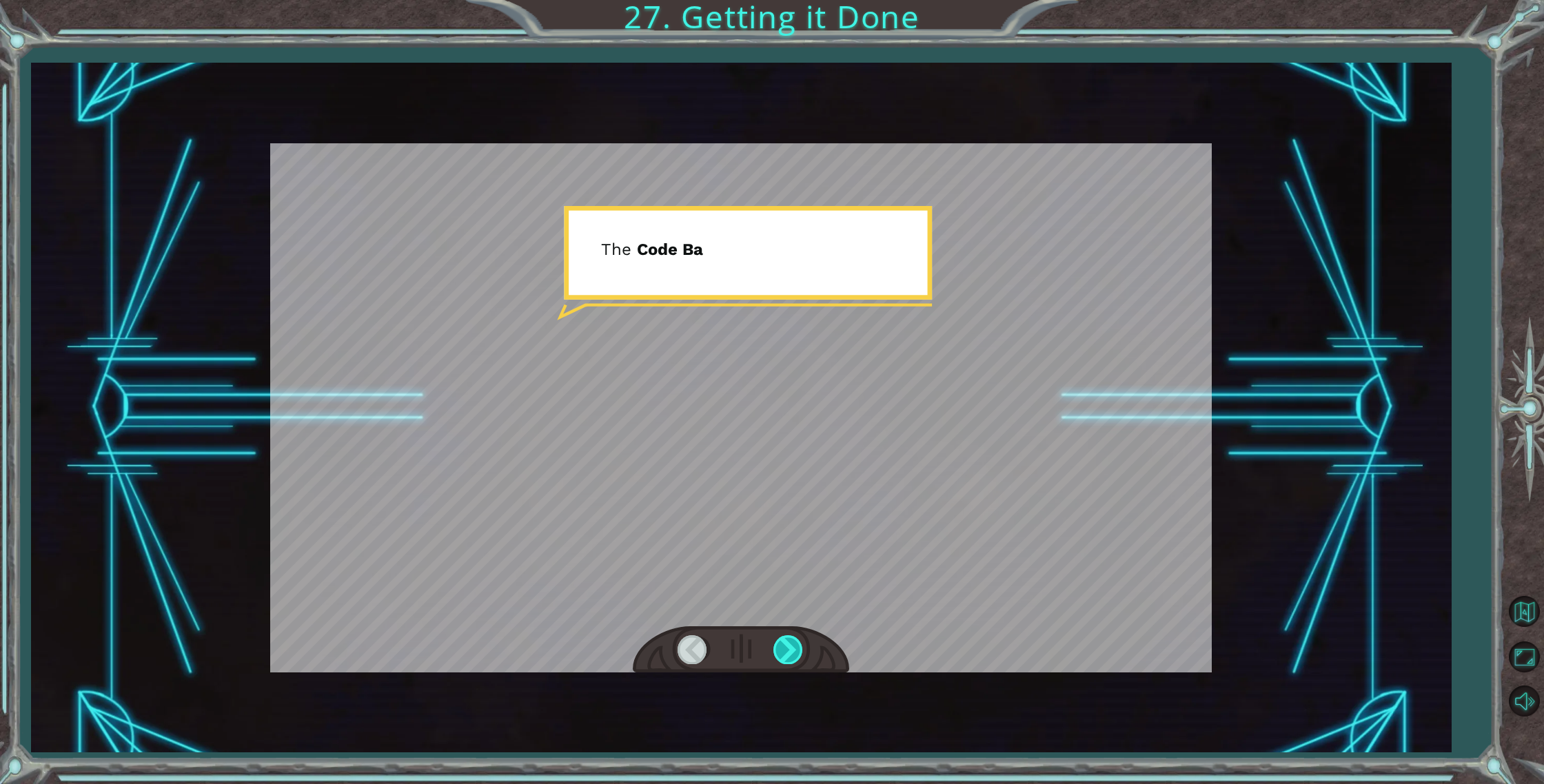
click at [803, 652] on div at bounding box center [788, 650] width 31 height 28
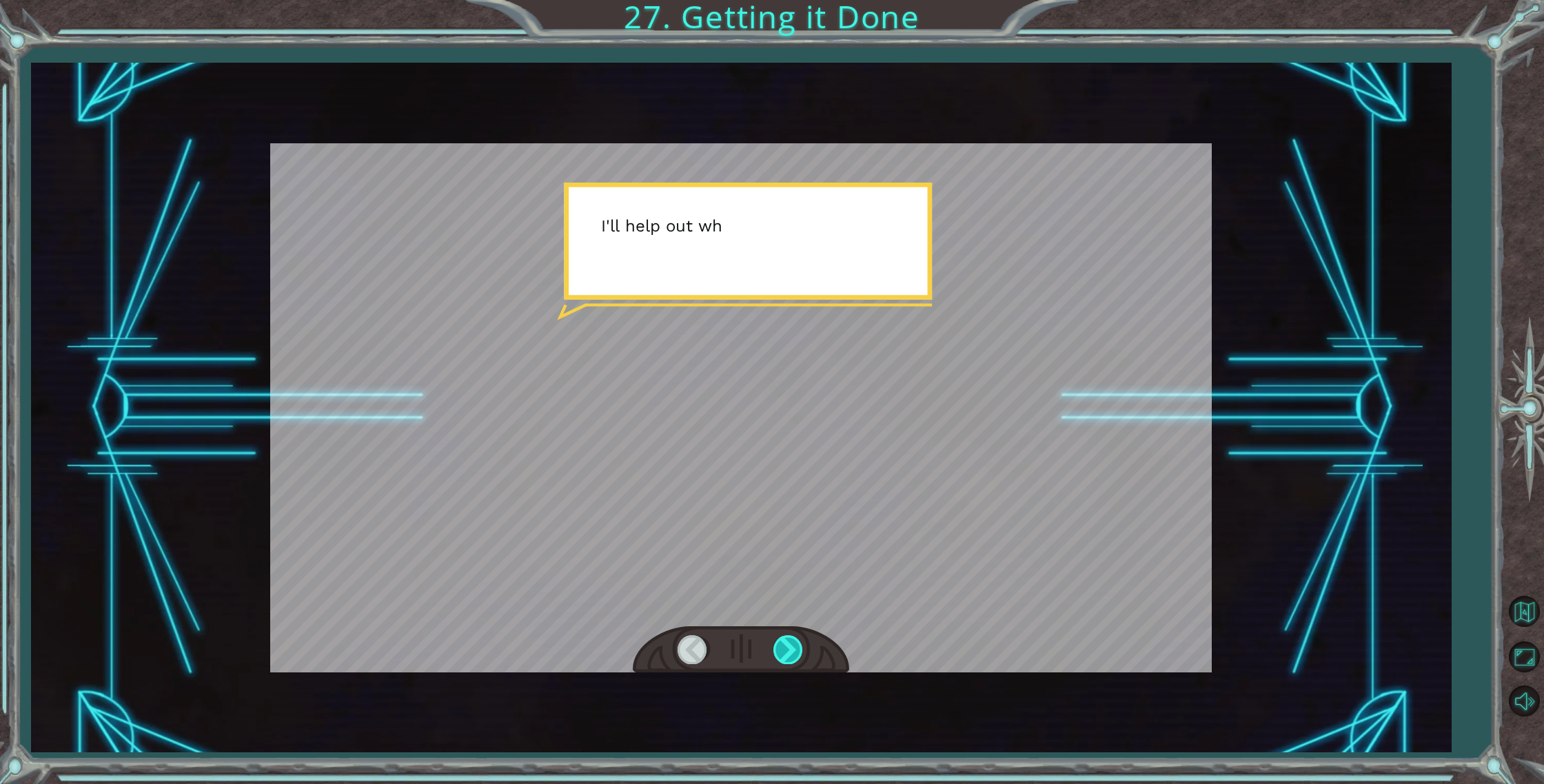
click at [796, 650] on div at bounding box center [788, 650] width 31 height 28
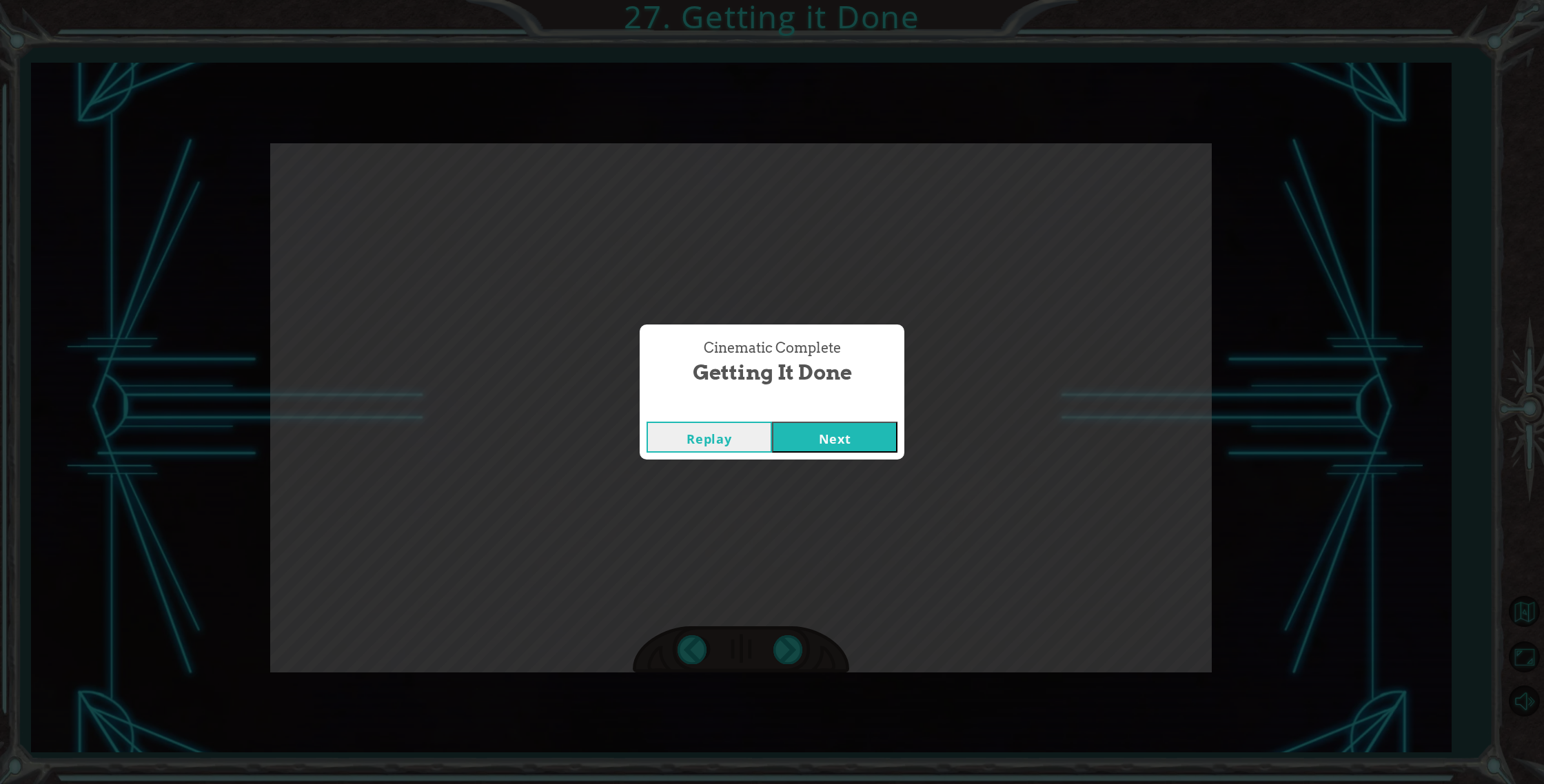
click at [795, 649] on div "Cinematic Complete Getting it Done Replay Next" at bounding box center [772, 392] width 1544 height 784
click at [791, 444] on button "Next" at bounding box center [834, 436] width 126 height 31
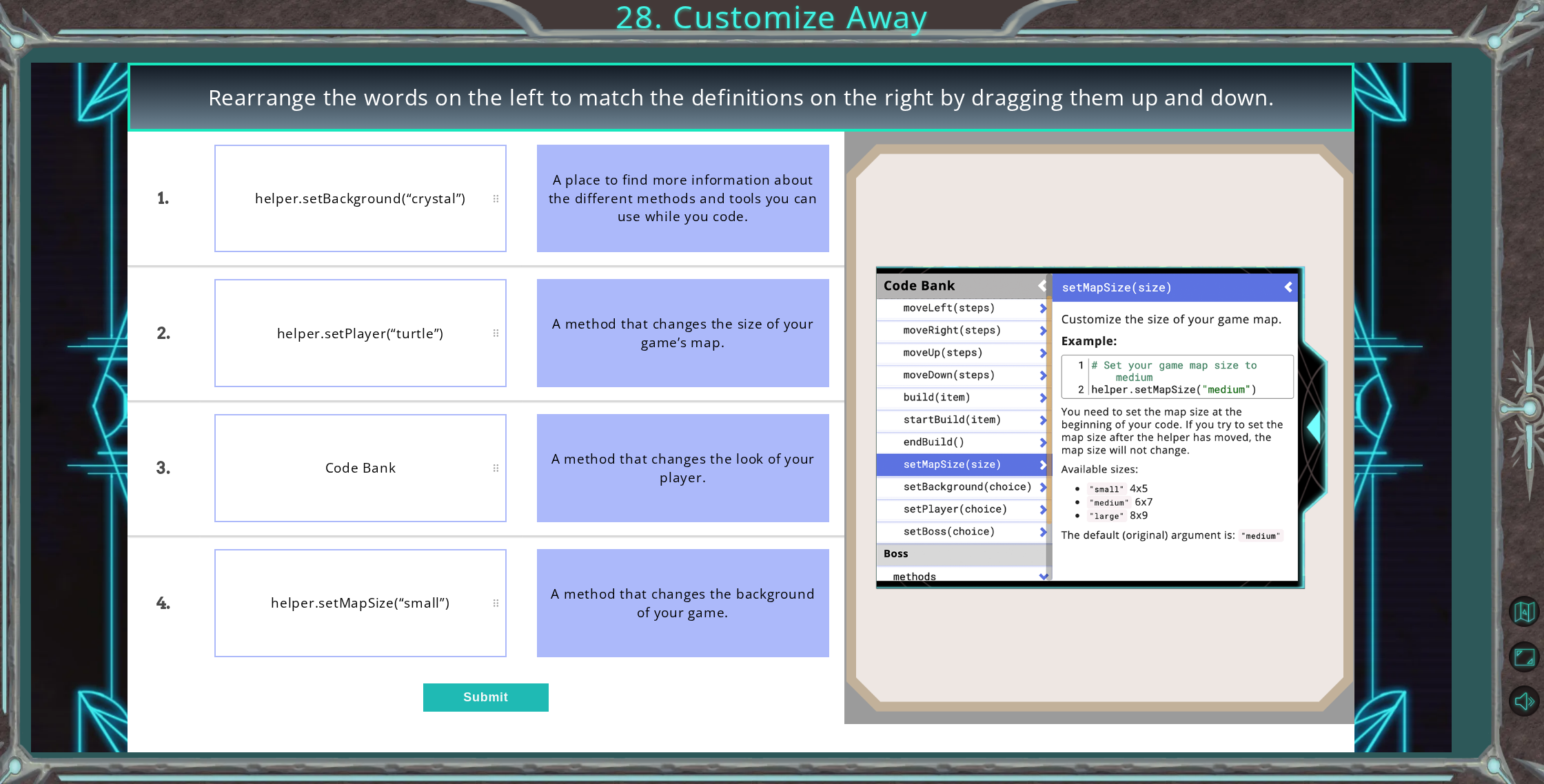
drag, startPoint x: 737, startPoint y: 341, endPoint x: 691, endPoint y: 334, distance: 46.5
click at [705, 339] on div "A method that changes the size of your game’s map." at bounding box center [683, 333] width 293 height 108
drag, startPoint x: 665, startPoint y: 341, endPoint x: 568, endPoint y: 282, distance: 113.5
click at [625, 325] on div "A method that changes the size of your game’s map." at bounding box center [683, 333] width 293 height 108
click at [484, 711] on div "1. 2. 3. 4. Code Bank helper.setBackground(“crystal”) helper.setPlayer(“turtle”…" at bounding box center [485, 428] width 717 height 593
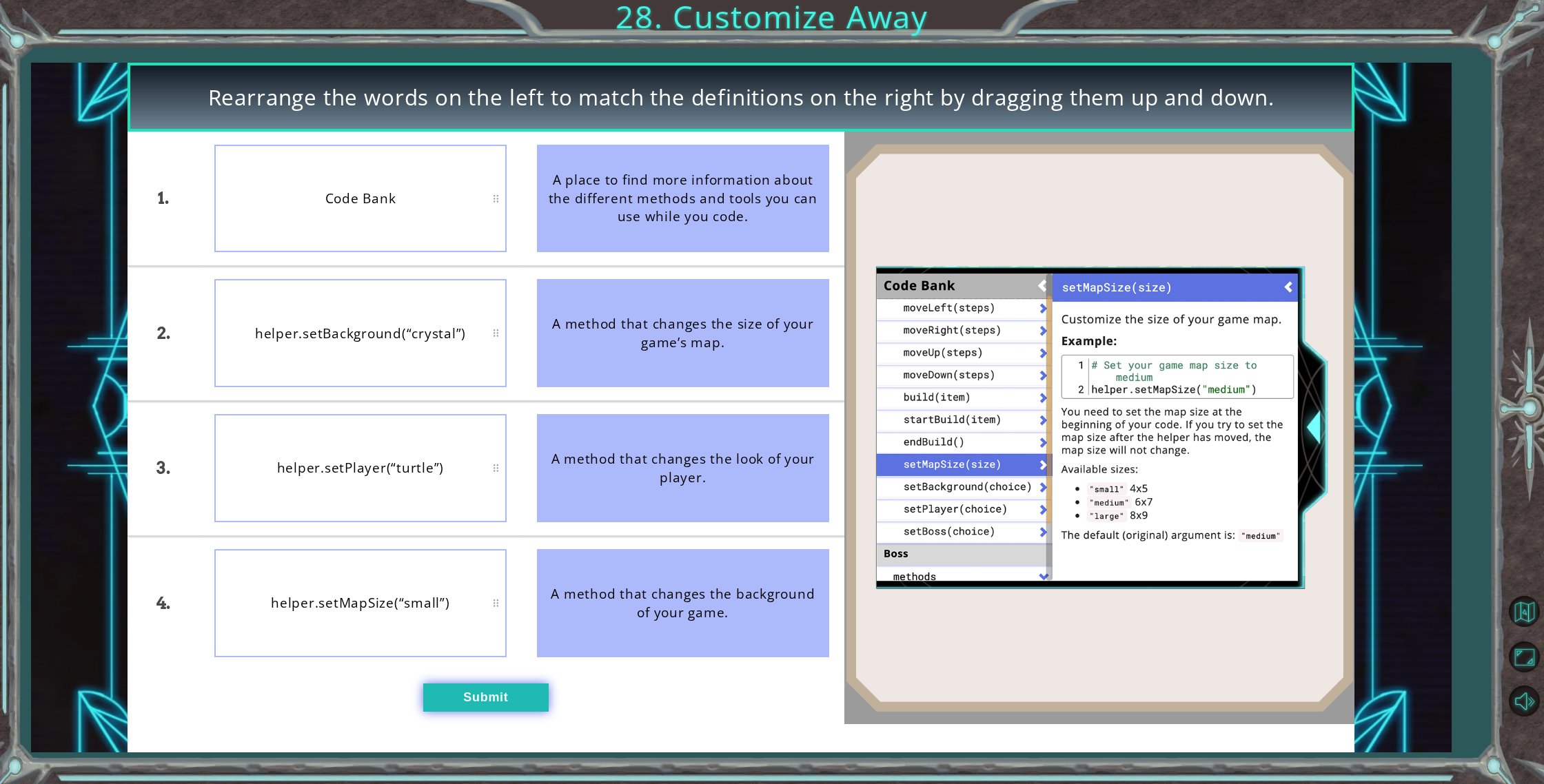
click at [486, 700] on button "Submit" at bounding box center [485, 698] width 126 height 28
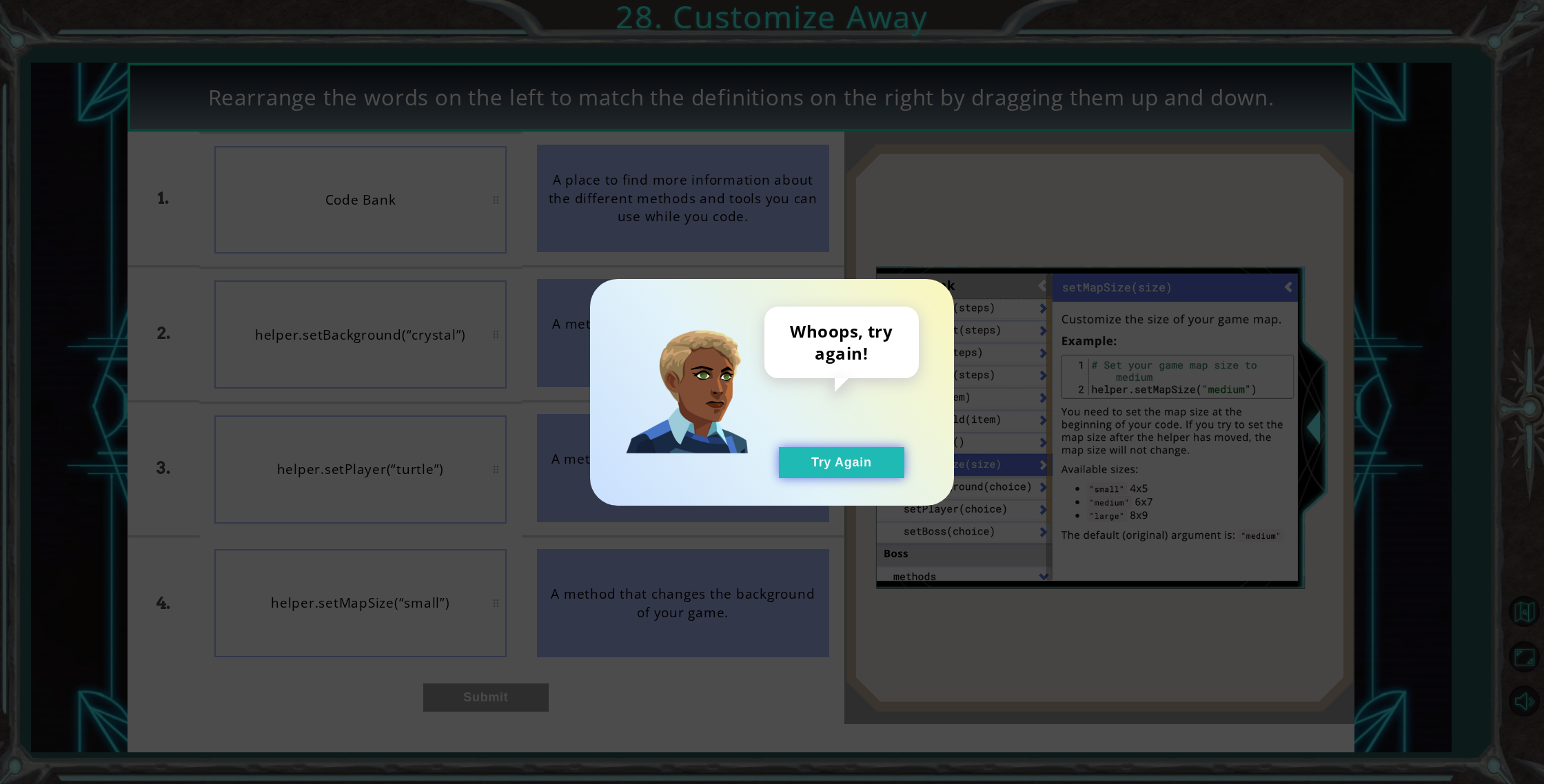
click at [871, 477] on button "Try Again" at bounding box center [841, 462] width 126 height 31
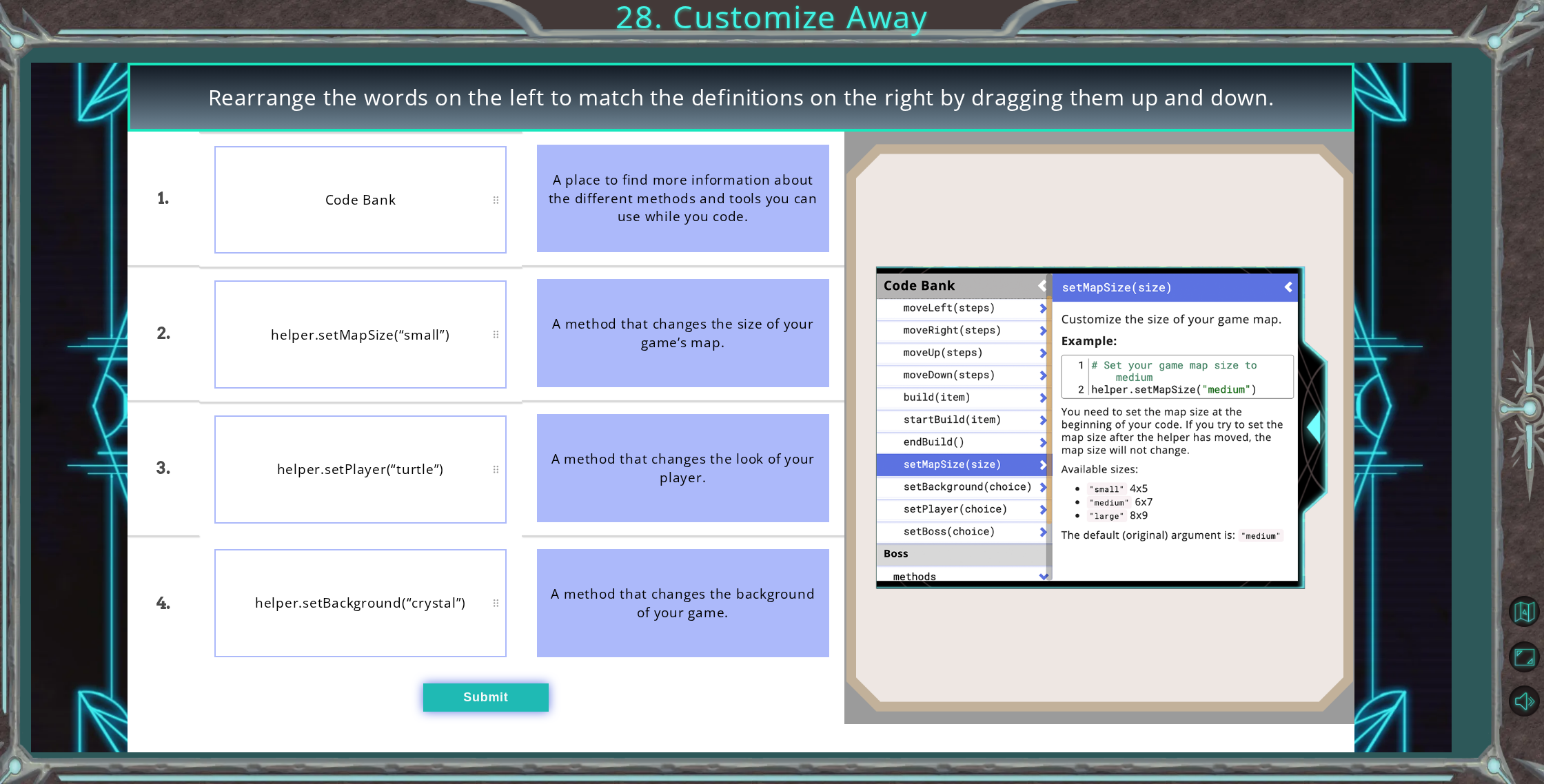
click at [501, 694] on button "Submit" at bounding box center [485, 698] width 126 height 28
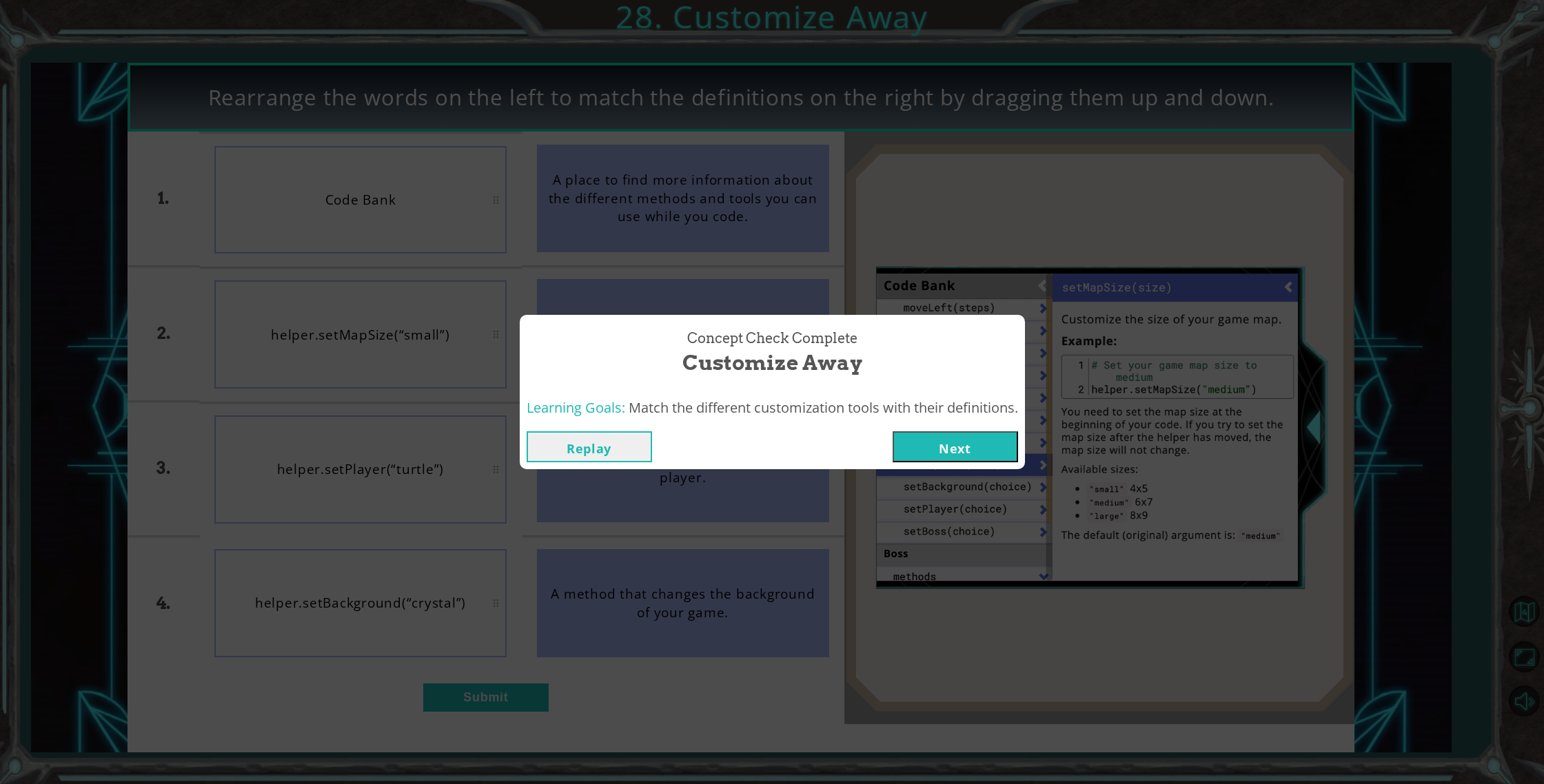
click at [978, 458] on button "Next" at bounding box center [955, 447] width 126 height 31
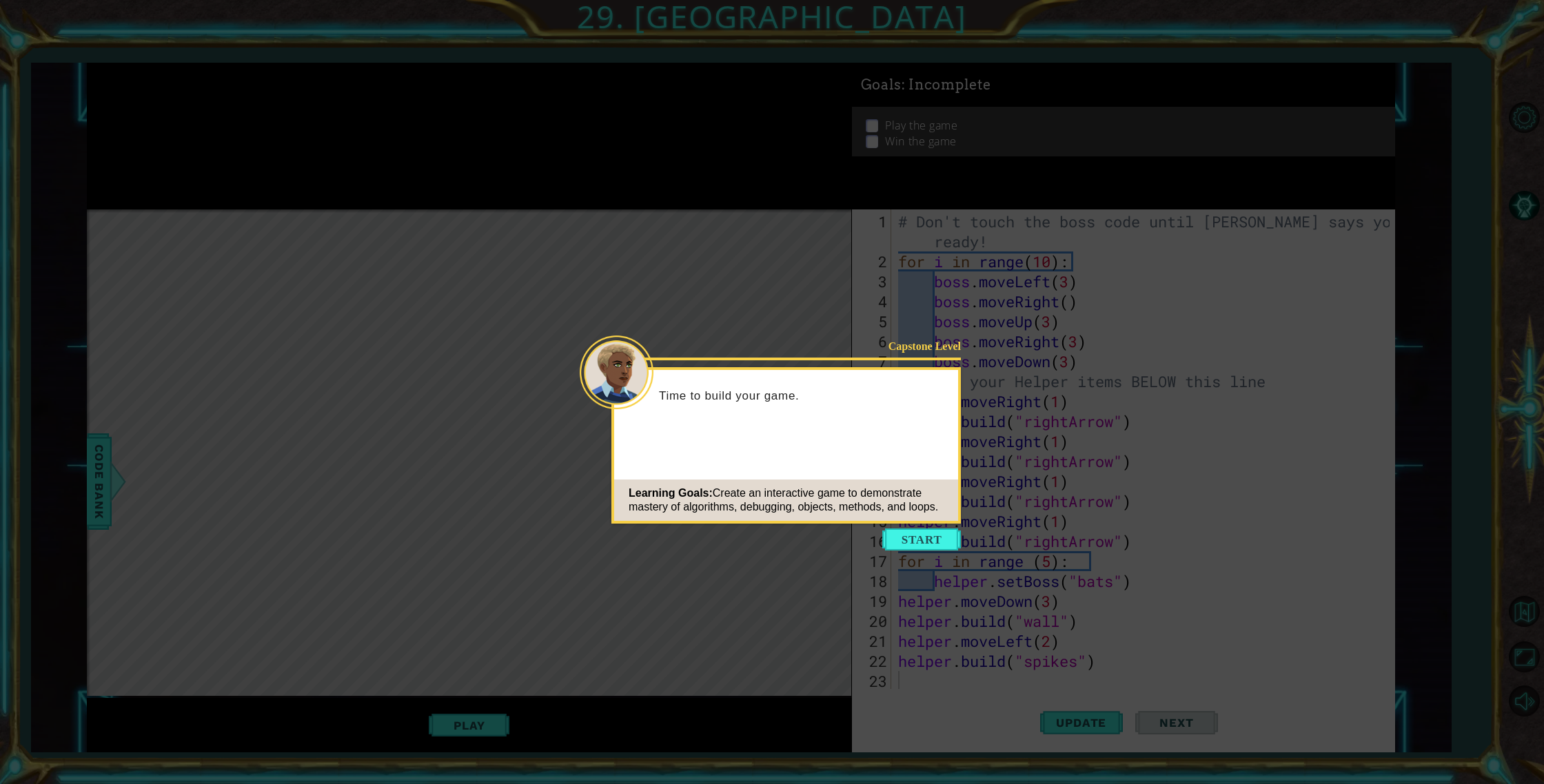
click at [931, 542] on button "Start" at bounding box center [921, 540] width 78 height 22
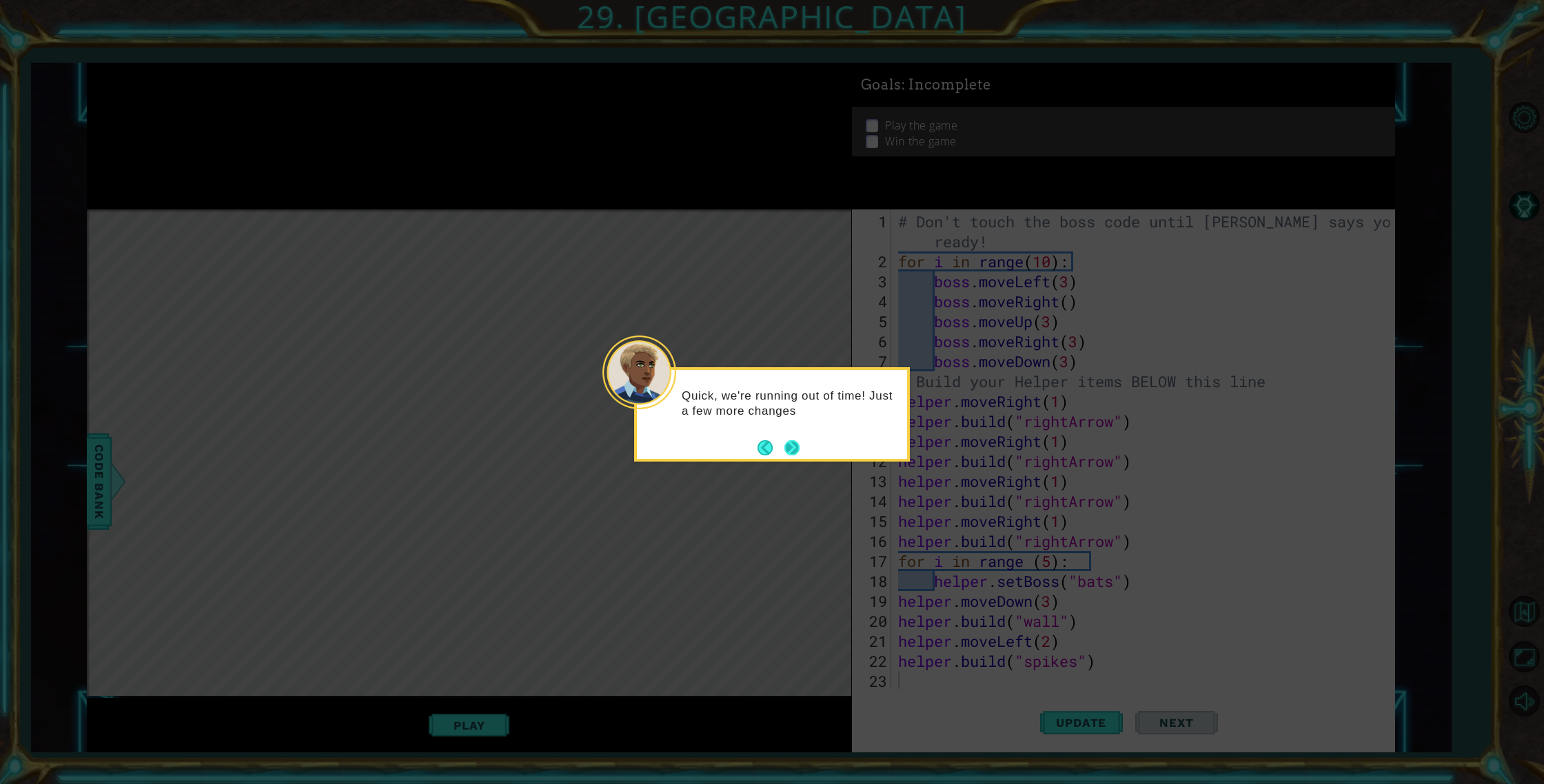
click at [795, 440] on button "Next" at bounding box center [791, 447] width 15 height 15
click at [796, 442] on button "Next" at bounding box center [791, 447] width 15 height 15
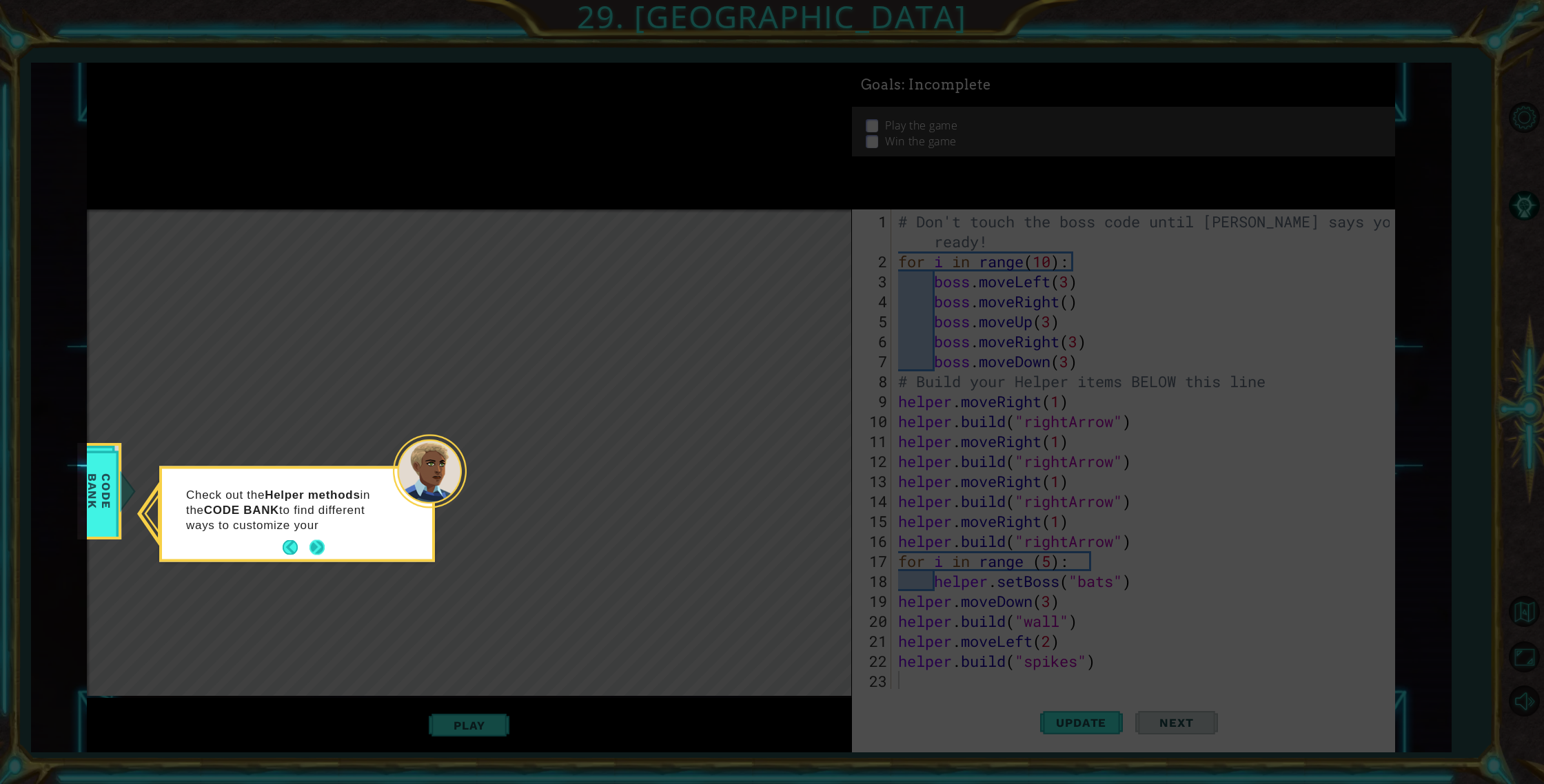
click at [311, 545] on button "Next" at bounding box center [317, 548] width 18 height 18
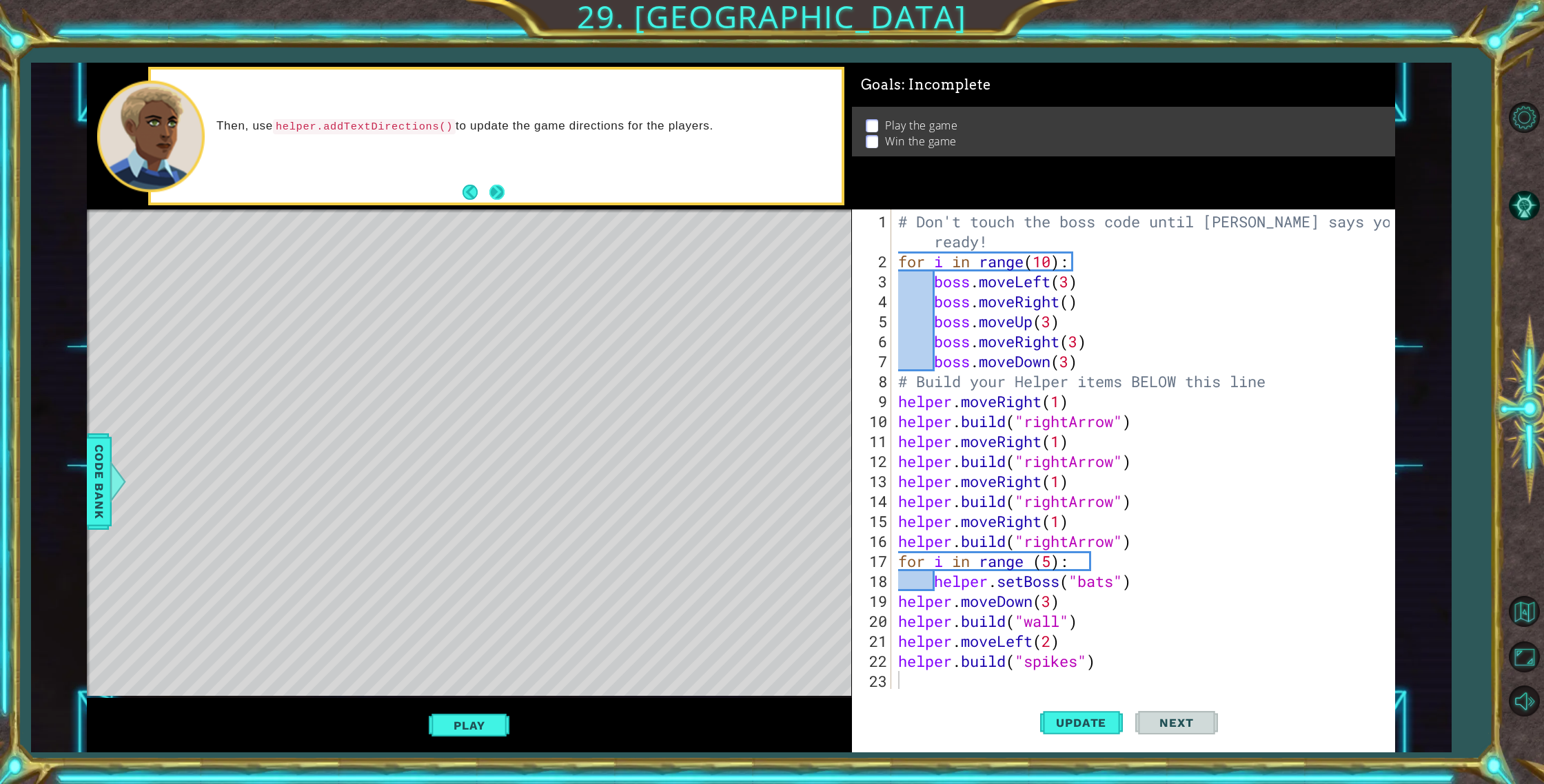
click at [497, 189] on button "Next" at bounding box center [496, 191] width 20 height 20
click at [496, 188] on button "Next" at bounding box center [496, 192] width 15 height 15
click at [904, 234] on div "# Don't touch the boss code until [PERSON_NAME] says you're ready! for i in ran…" at bounding box center [1146, 481] width 502 height 540
click at [899, 258] on div "# Don't touch the boss code until [PERSON_NAME] says you're ready! for i in ran…" at bounding box center [1146, 481] width 502 height 540
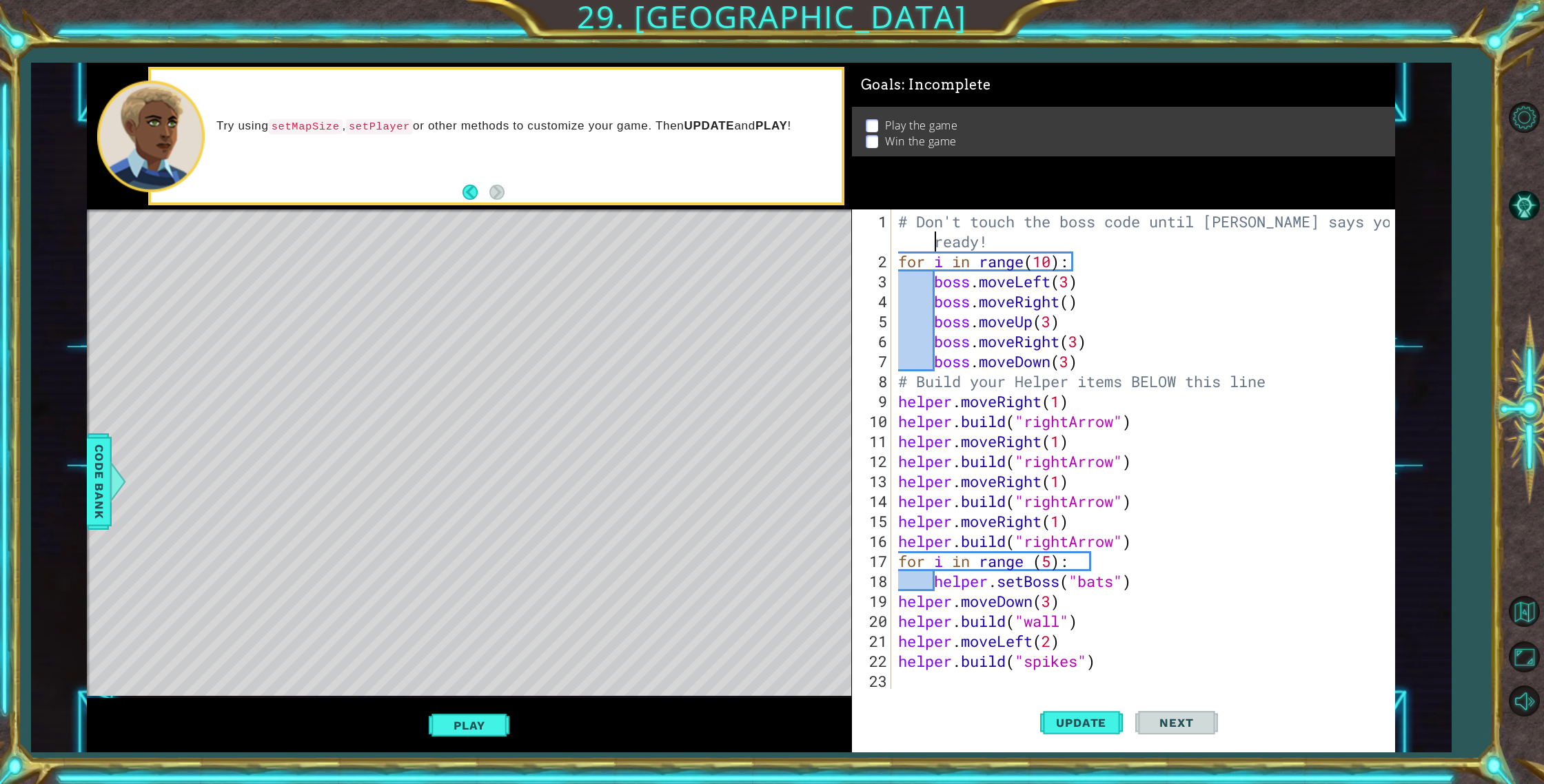
type textarea "for i in range(10):"
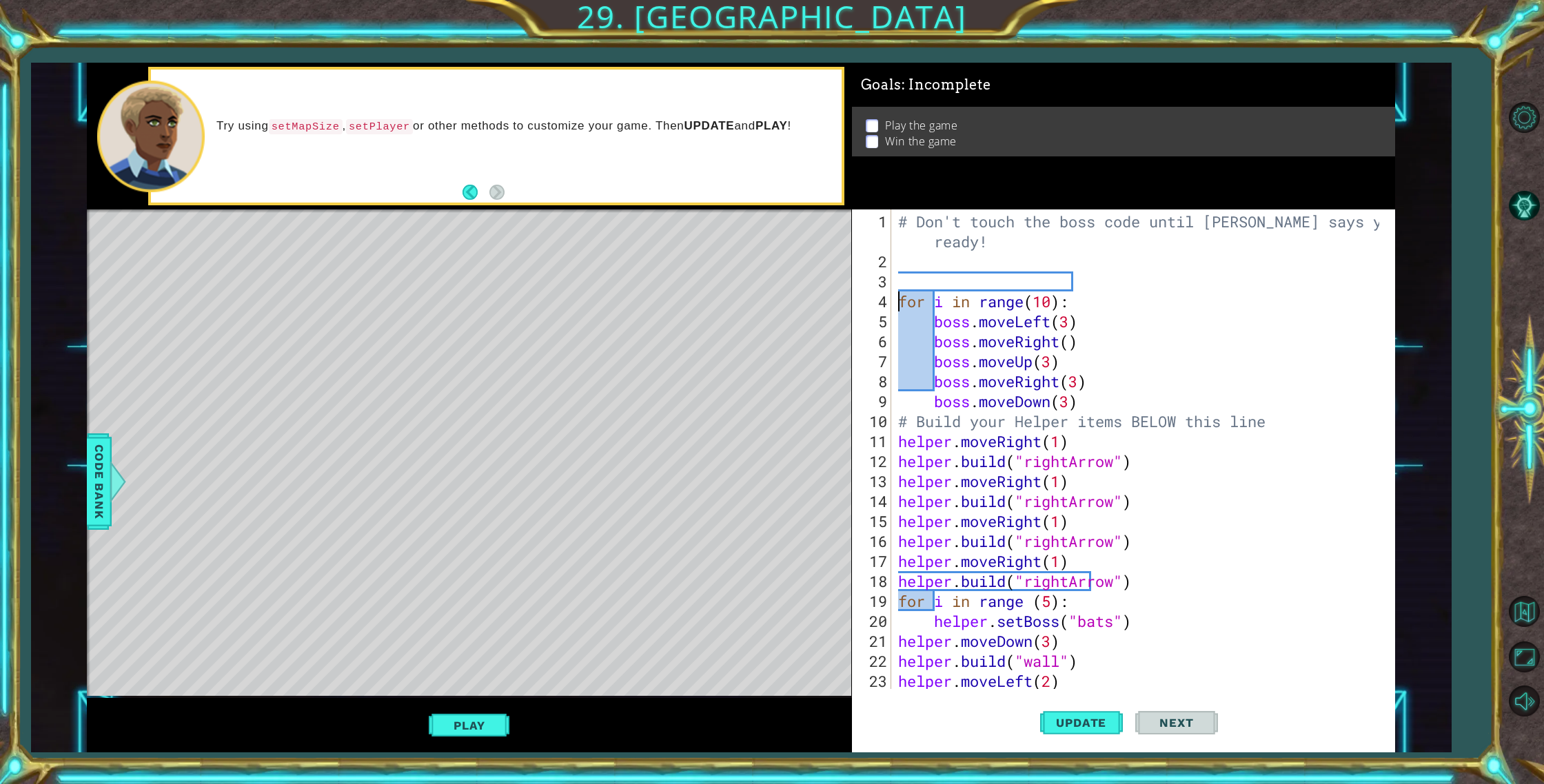
click at [903, 261] on div "# Don't touch the boss code until [PERSON_NAME] says you're ready! for i in ran…" at bounding box center [1140, 481] width 491 height 540
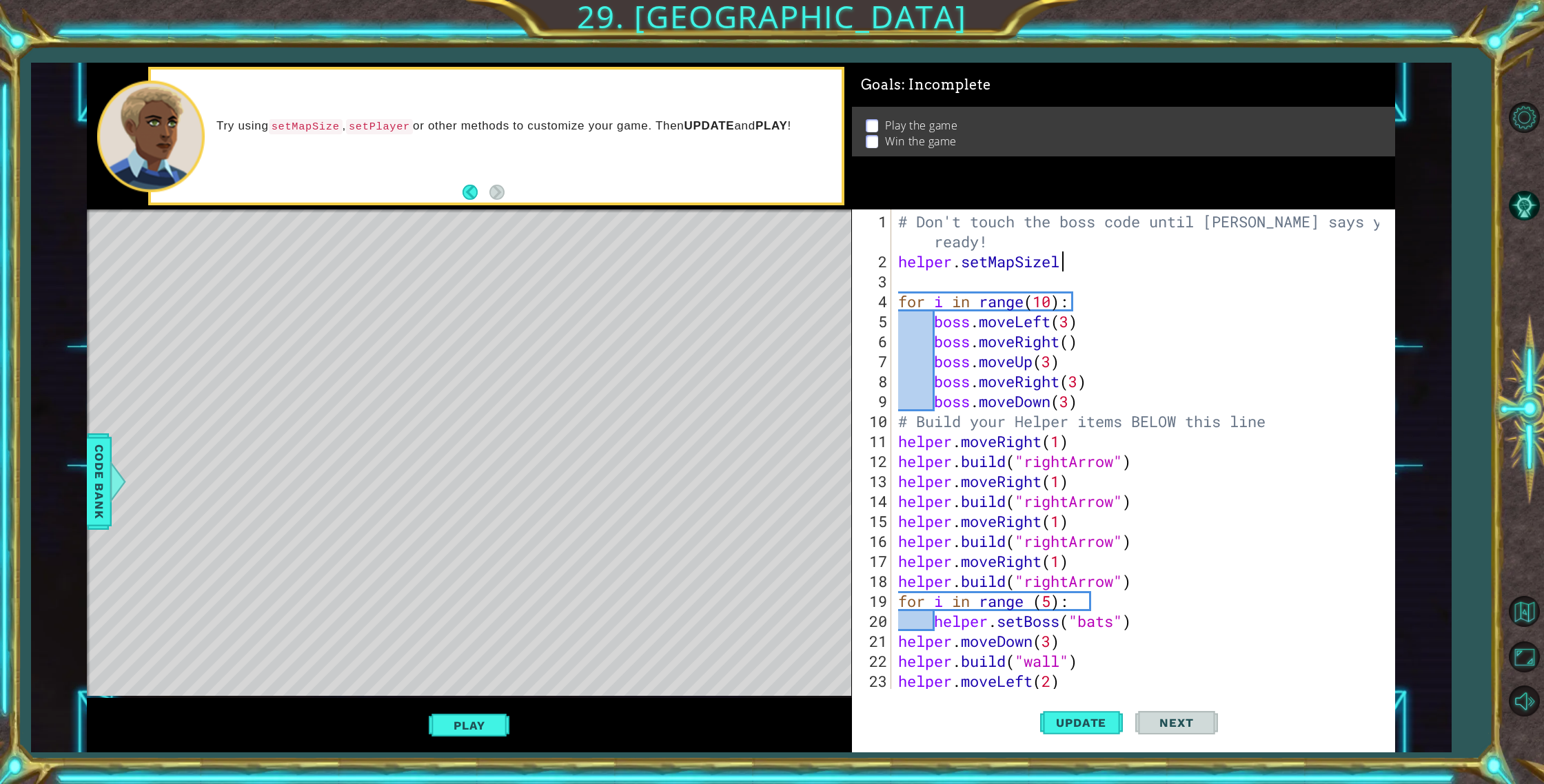
scroll to position [0, 6]
click at [983, 284] on div "helper.setMapSize press enter" at bounding box center [1018, 296] width 260 height 50
click at [1121, 266] on div "# Don't touch the boss code until [PERSON_NAME] says you're ready! helper . set…" at bounding box center [1140, 481] width 491 height 540
type textarea "helper.setMapSize("large")"
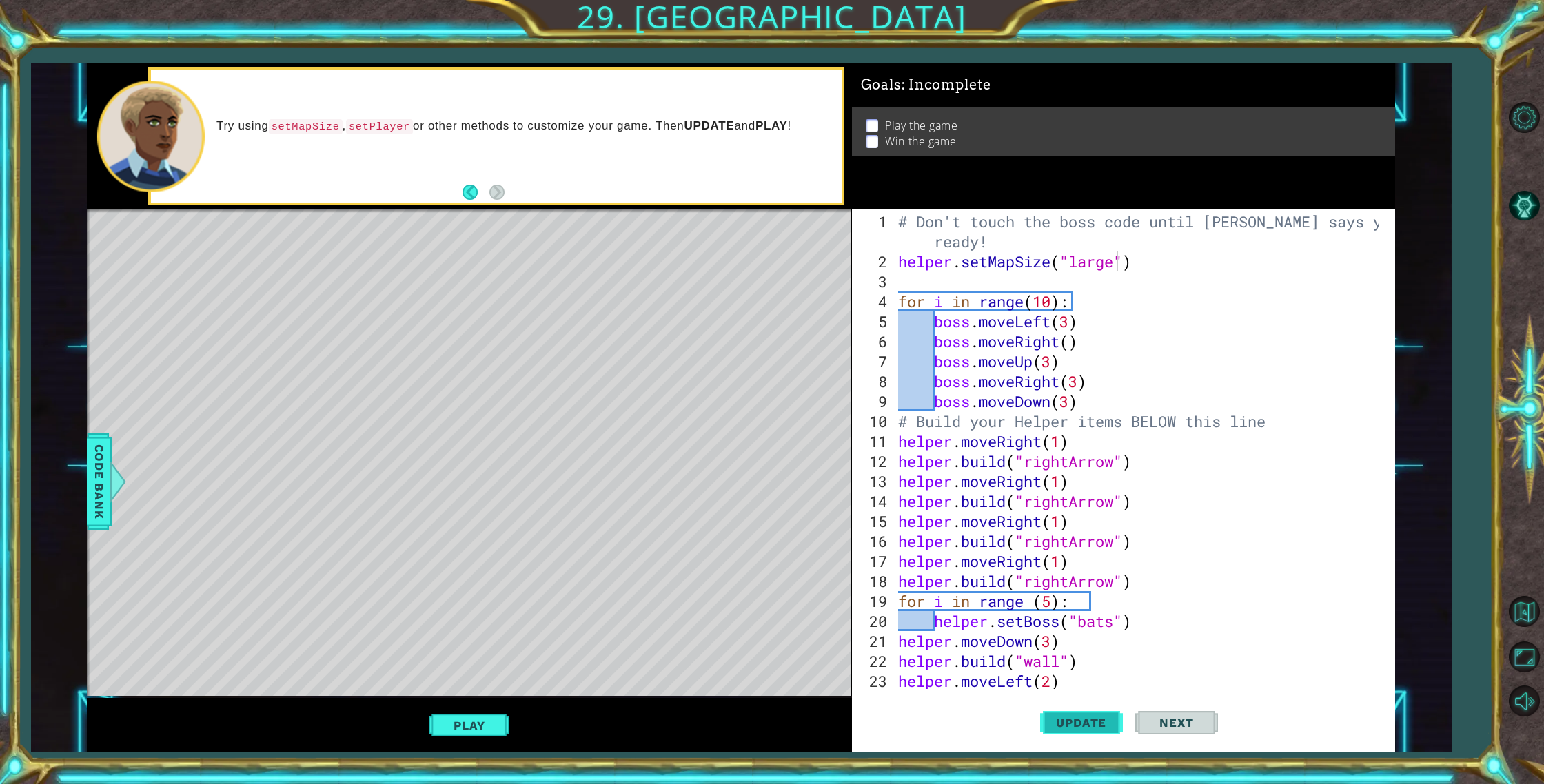
click at [1093, 722] on span "Update" at bounding box center [1081, 722] width 77 height 13
click at [456, 729] on button "Play" at bounding box center [469, 725] width 81 height 26
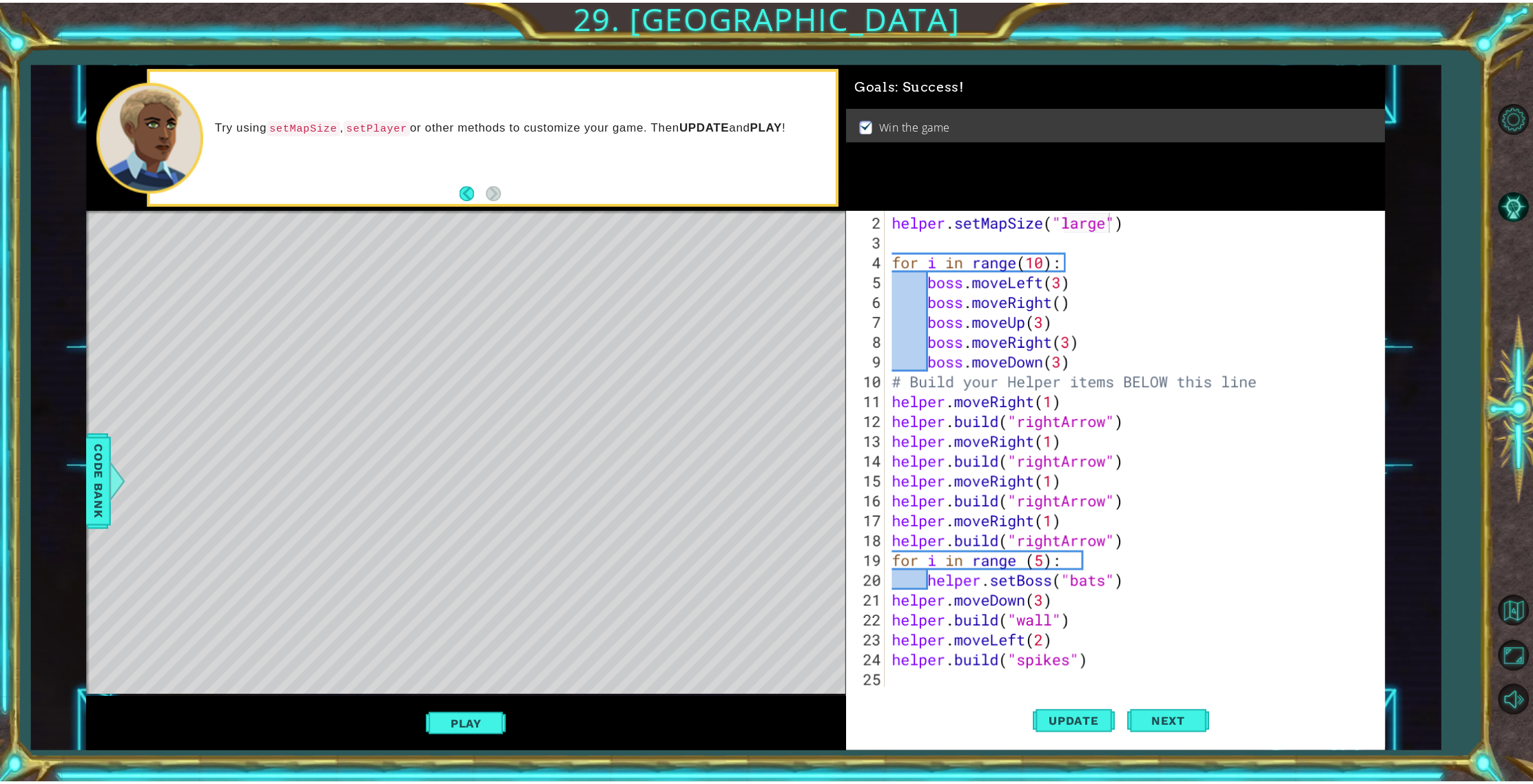
scroll to position [0, 0]
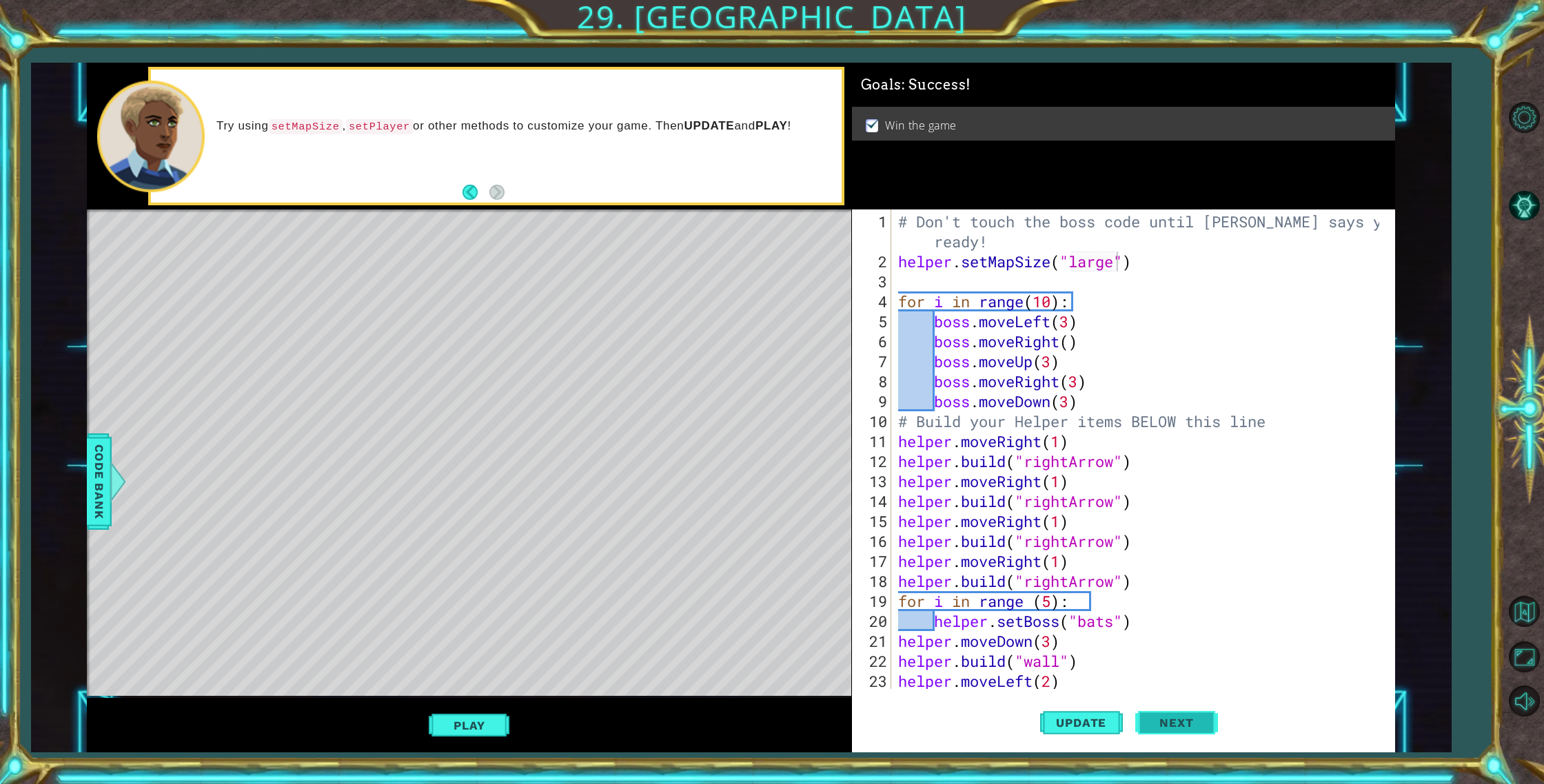
click at [1196, 727] on button "Next" at bounding box center [1176, 722] width 83 height 55
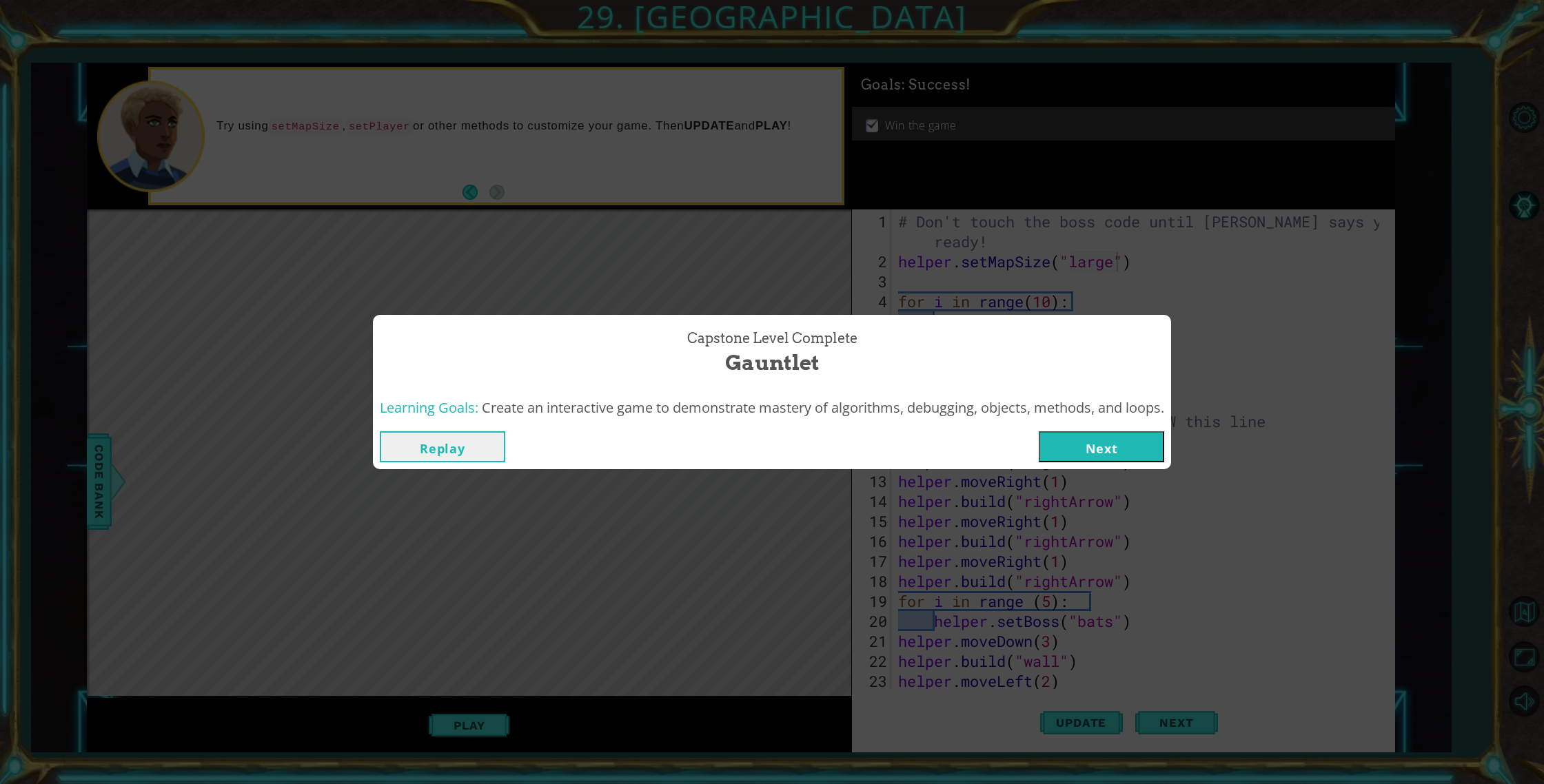
click at [1077, 438] on button "Next" at bounding box center [1101, 447] width 126 height 31
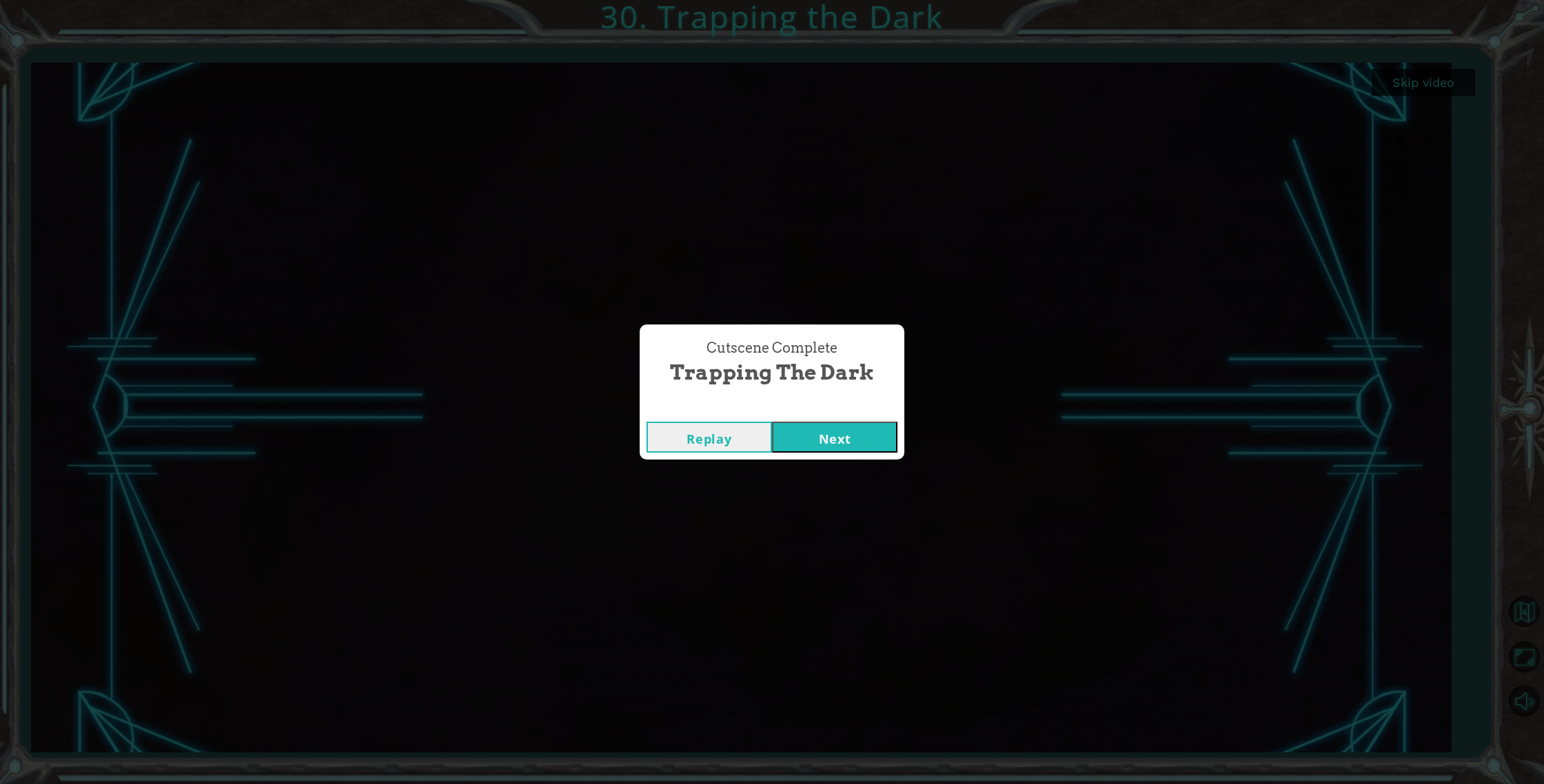
click at [844, 450] on button "Next" at bounding box center [834, 436] width 126 height 31
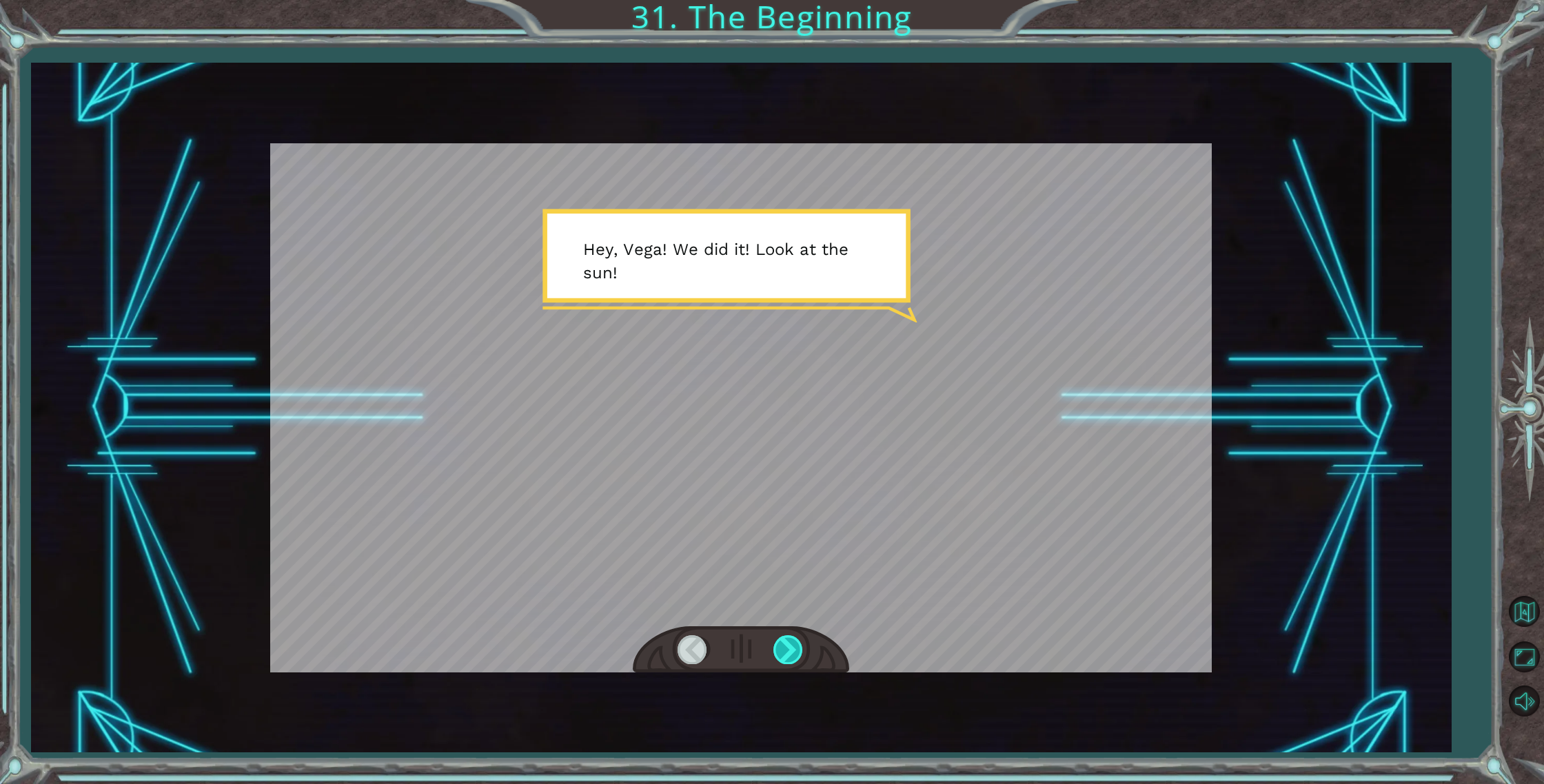
click at [798, 646] on div at bounding box center [788, 650] width 31 height 28
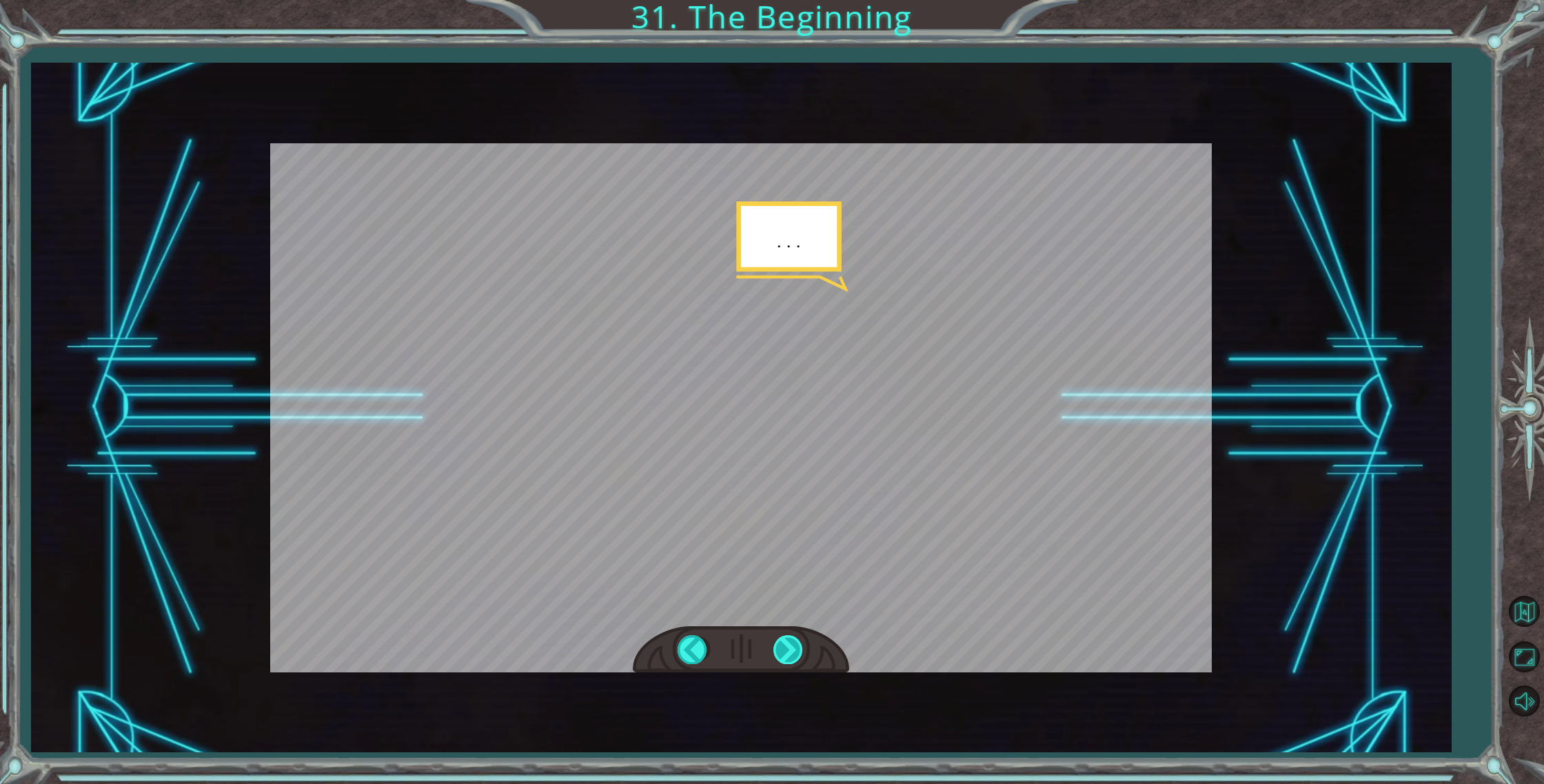
click at [795, 644] on div at bounding box center [788, 650] width 31 height 28
click at [797, 642] on div at bounding box center [788, 650] width 31 height 28
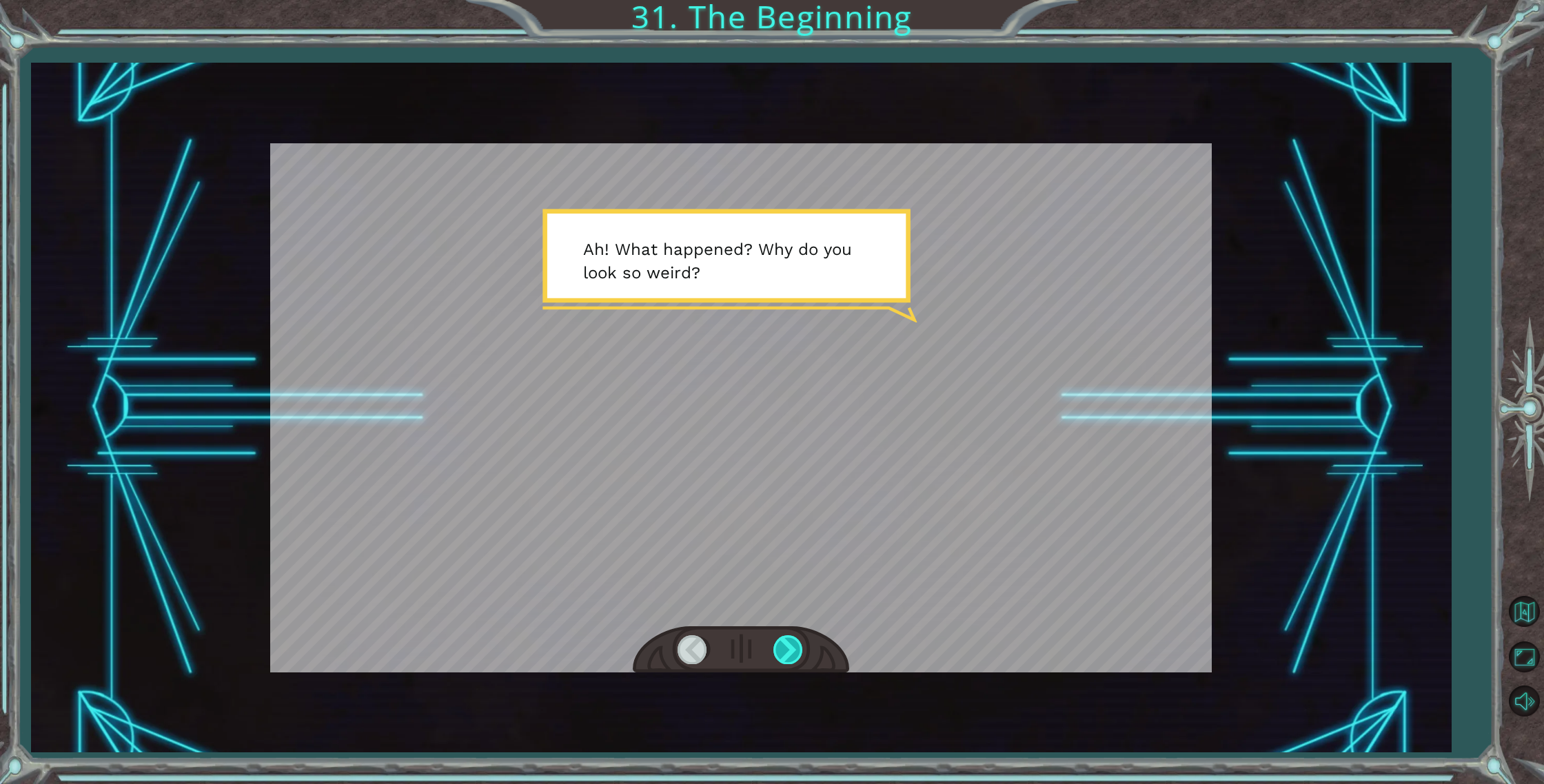
click at [791, 642] on div at bounding box center [788, 650] width 31 height 28
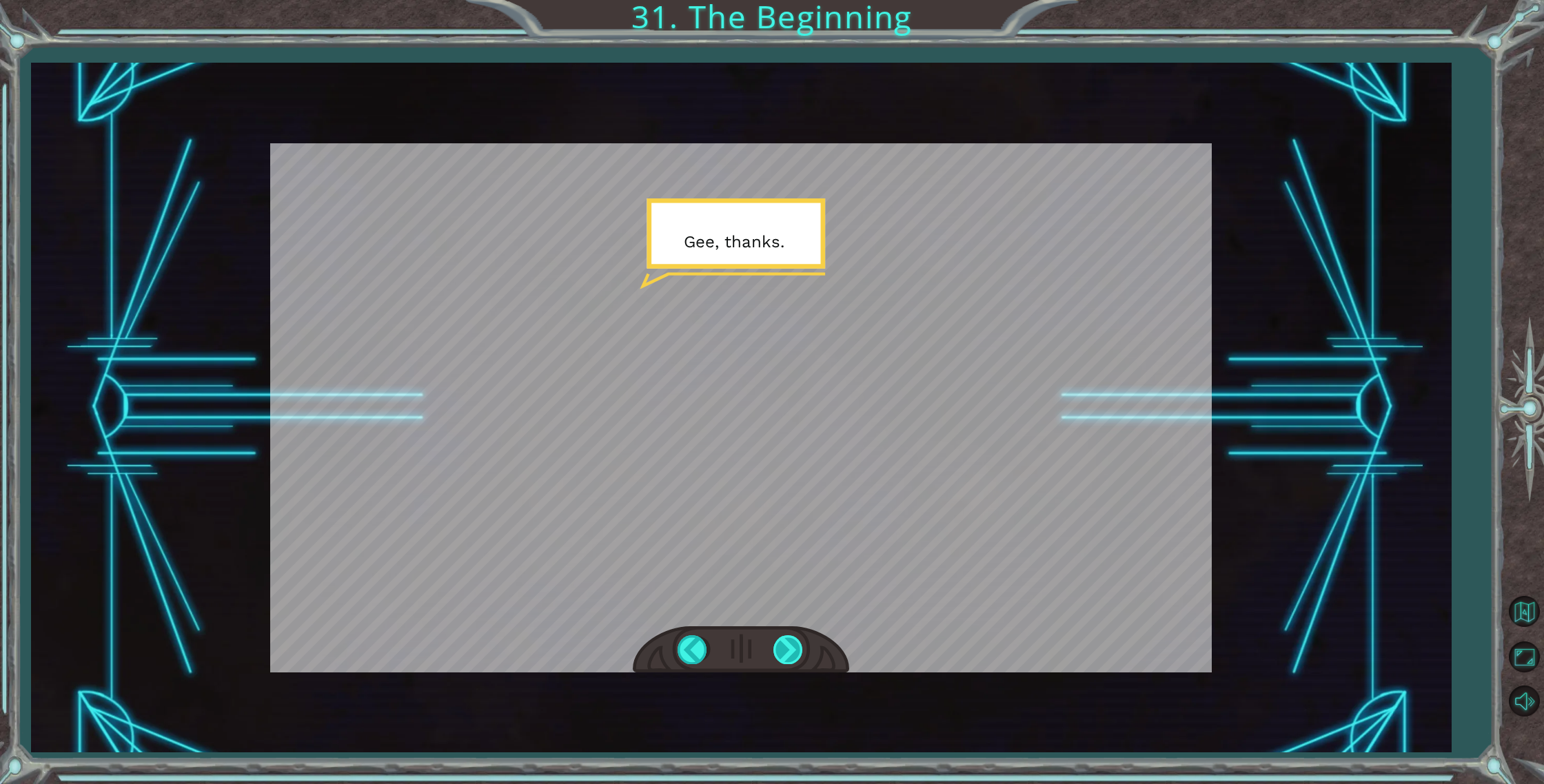
click at [791, 643] on div at bounding box center [788, 650] width 31 height 28
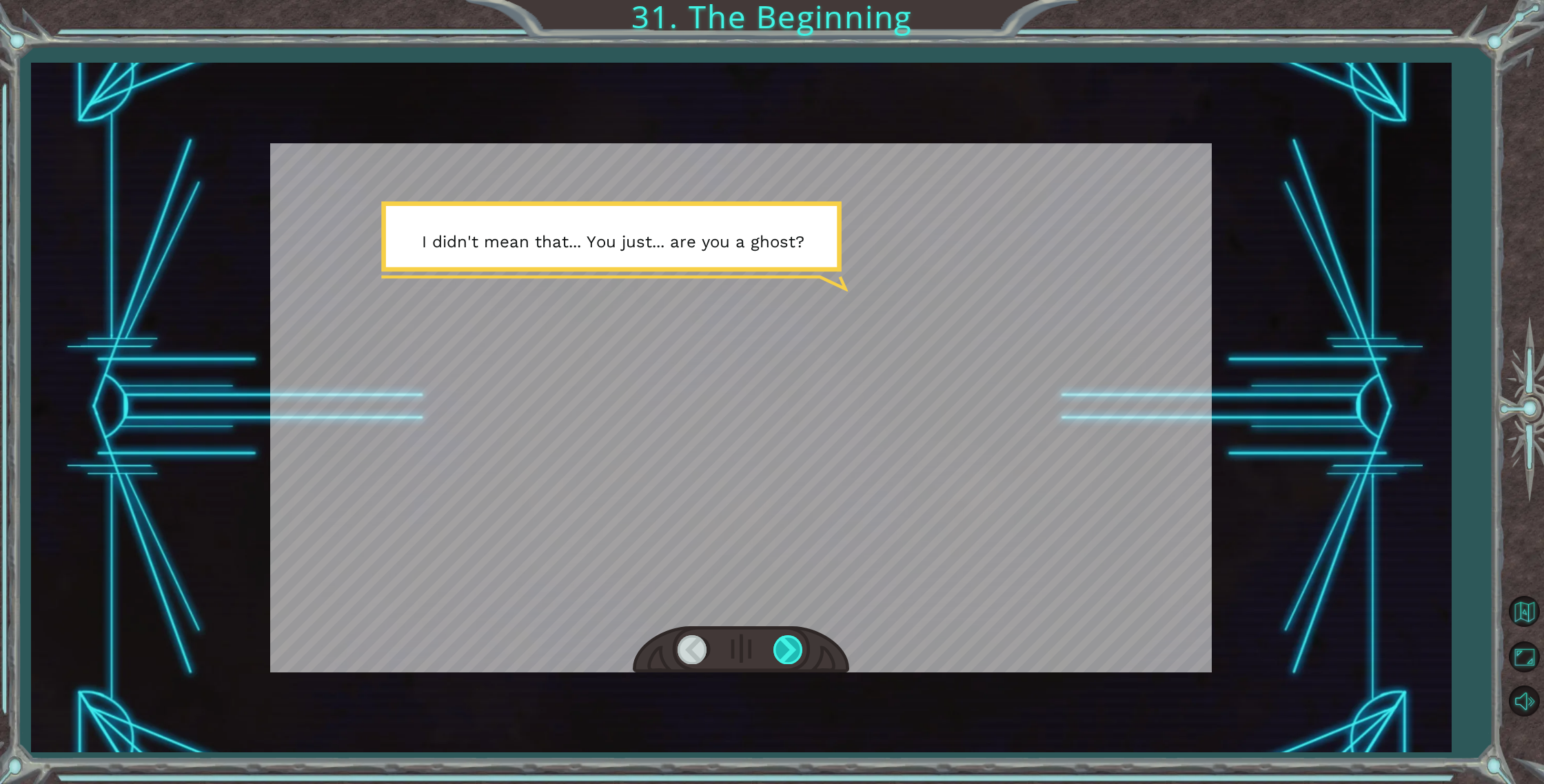
click at [791, 643] on div at bounding box center [788, 650] width 31 height 28
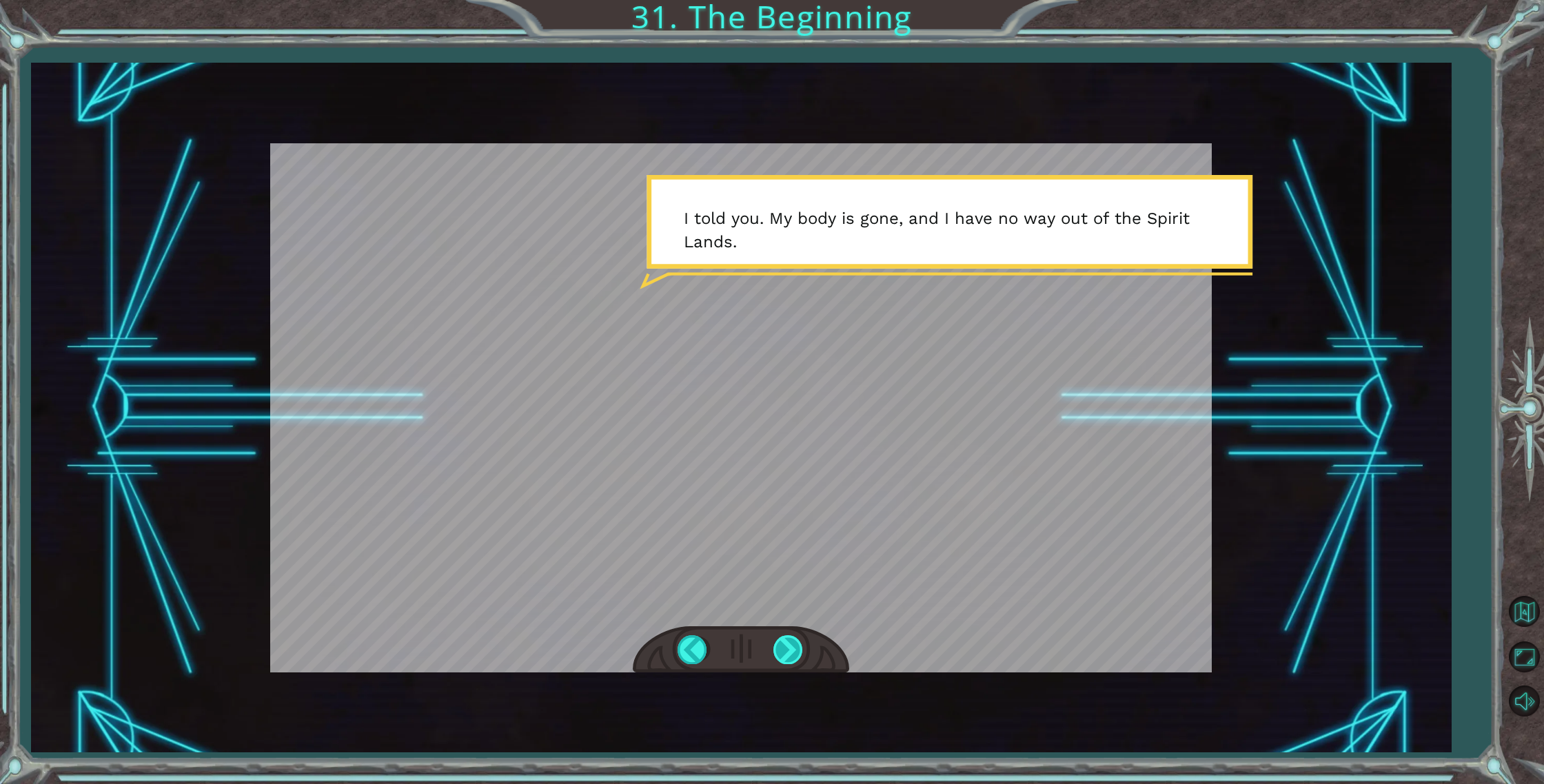
click at [791, 643] on div at bounding box center [788, 650] width 31 height 28
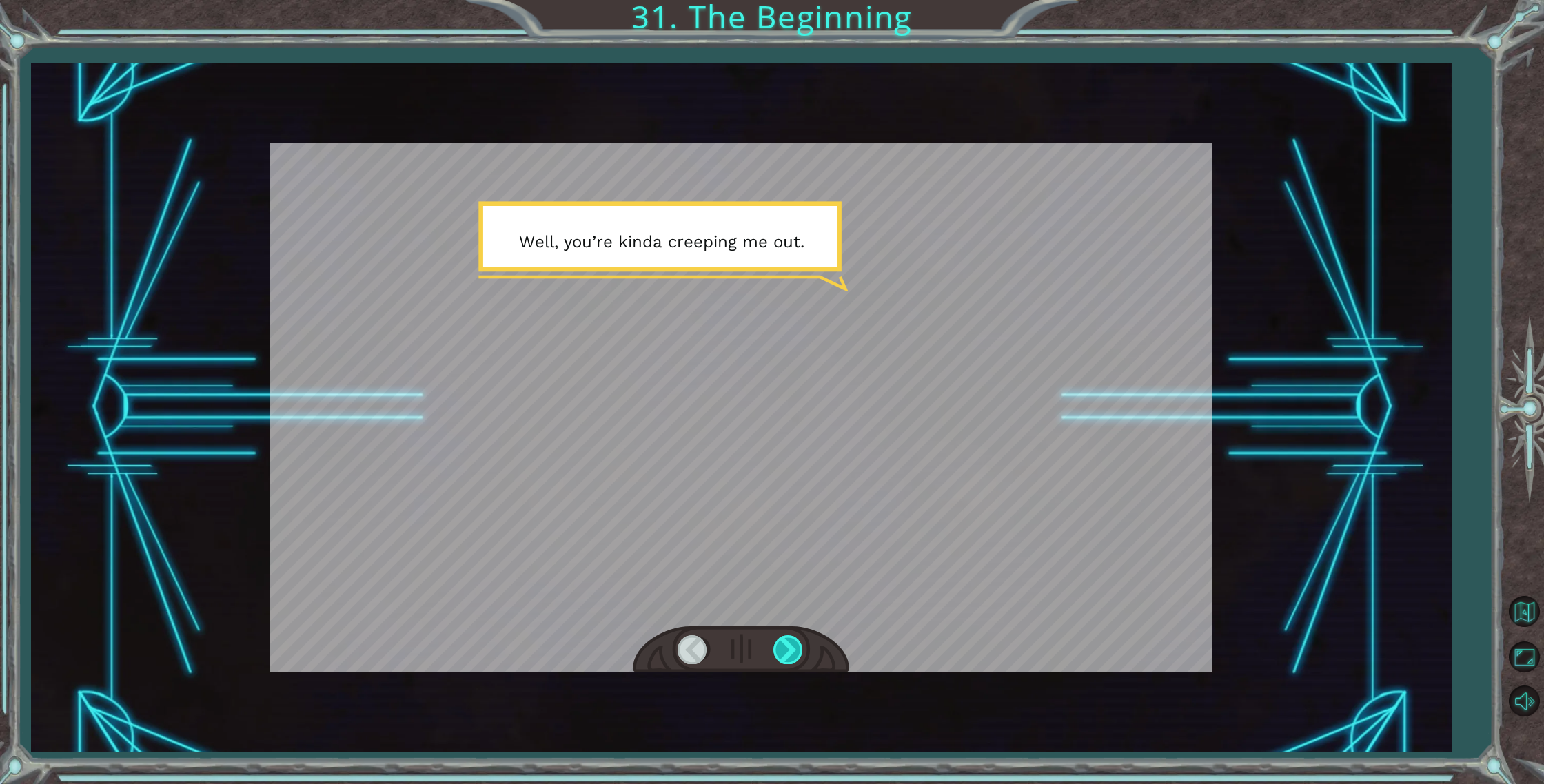
click at [797, 648] on div at bounding box center [788, 650] width 31 height 28
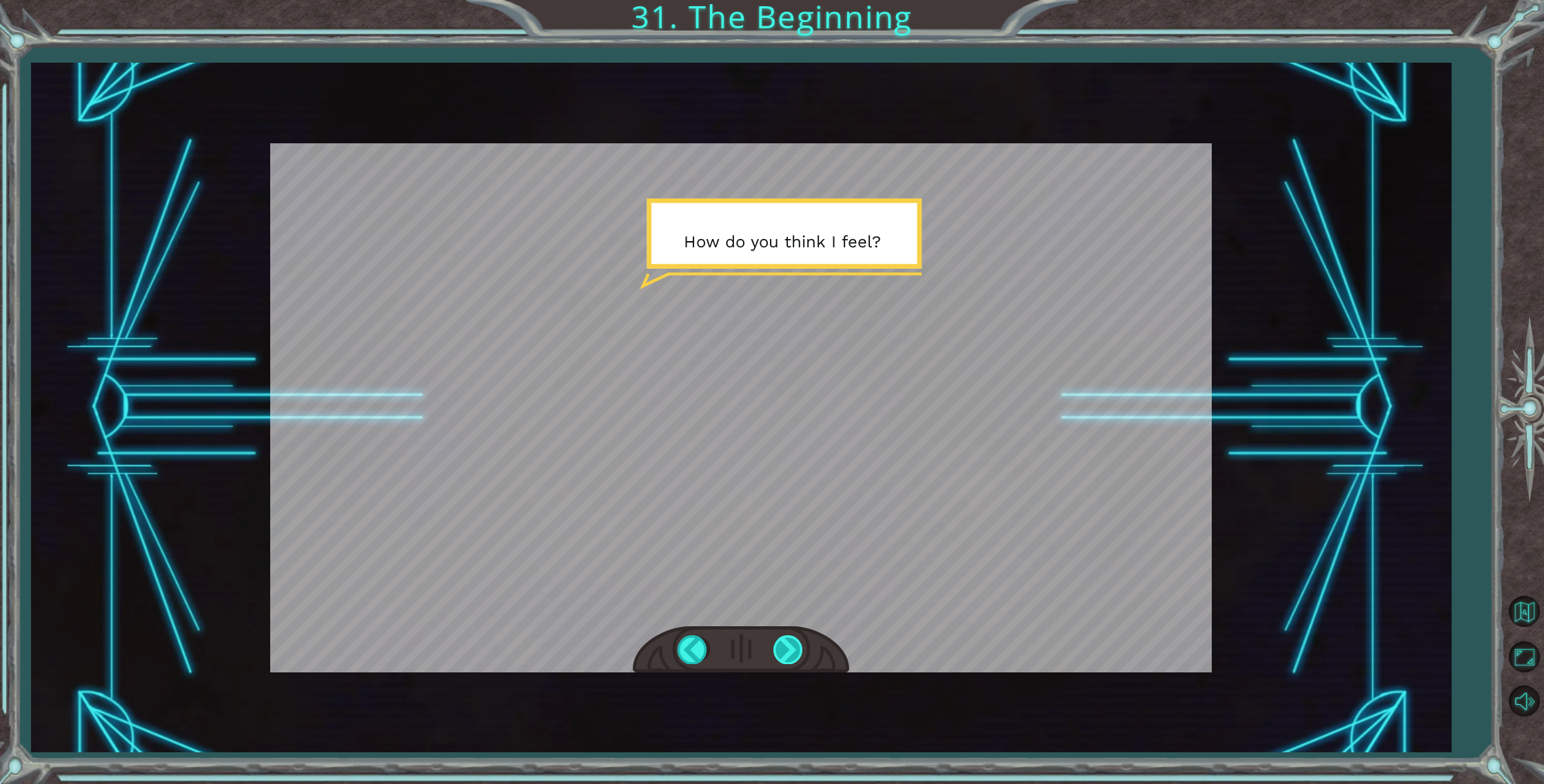
click at [798, 642] on div at bounding box center [788, 650] width 31 height 28
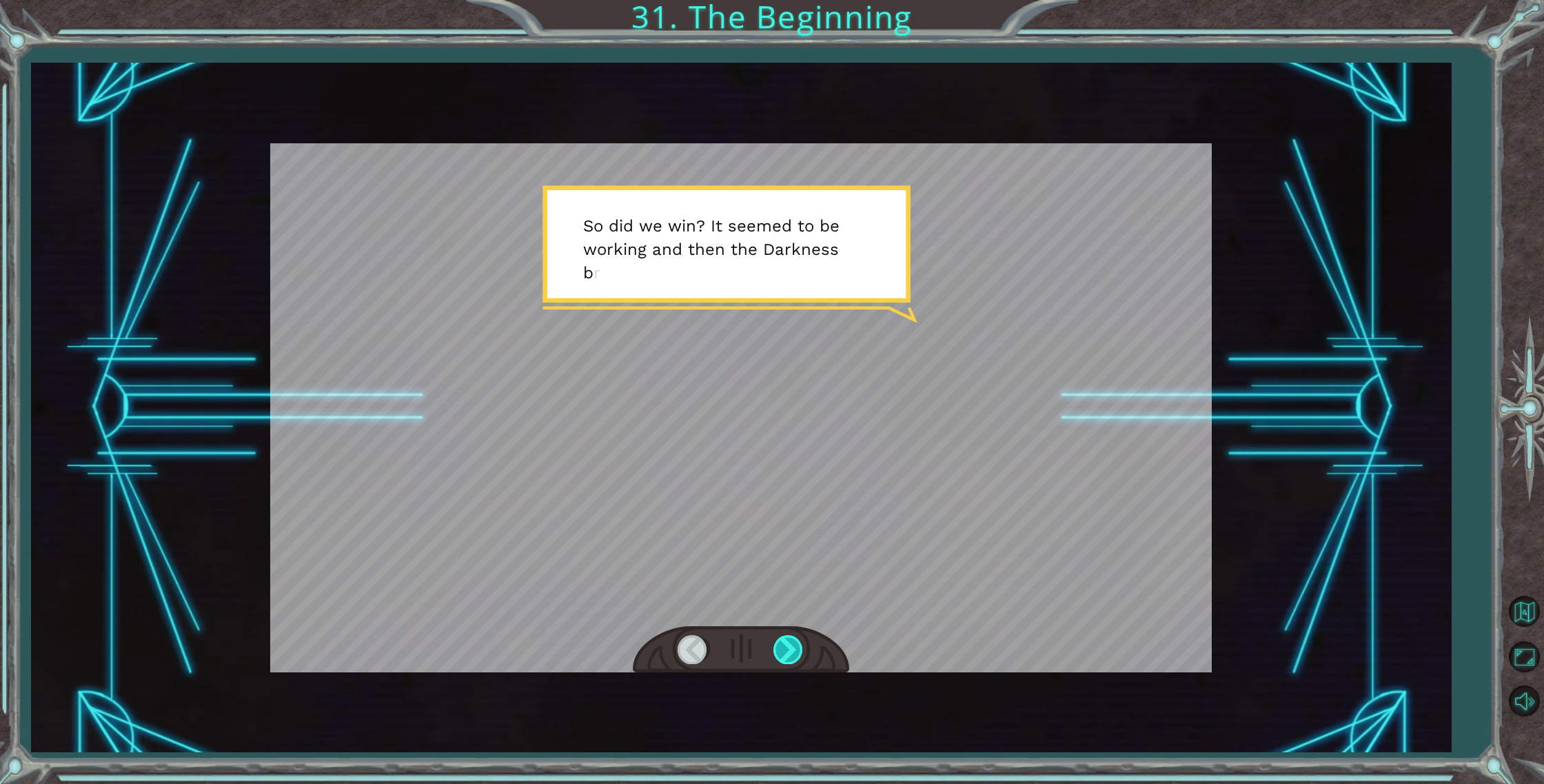
click at [796, 635] on div at bounding box center [788, 650] width 31 height 28
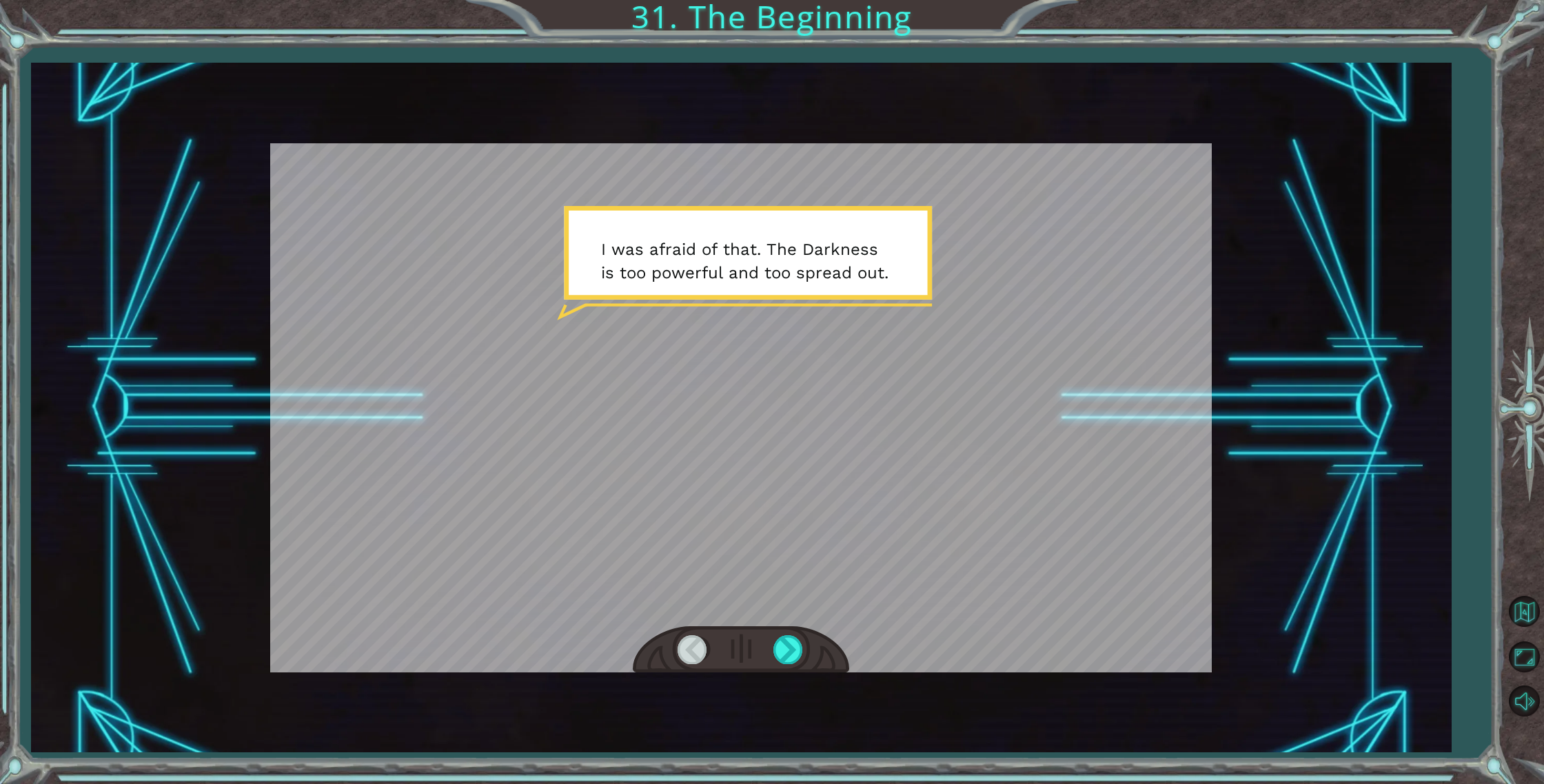
click at [798, 634] on div at bounding box center [741, 650] width 217 height 47
click at [802, 639] on div at bounding box center [788, 650] width 31 height 28
click at [796, 643] on div at bounding box center [788, 650] width 31 height 28
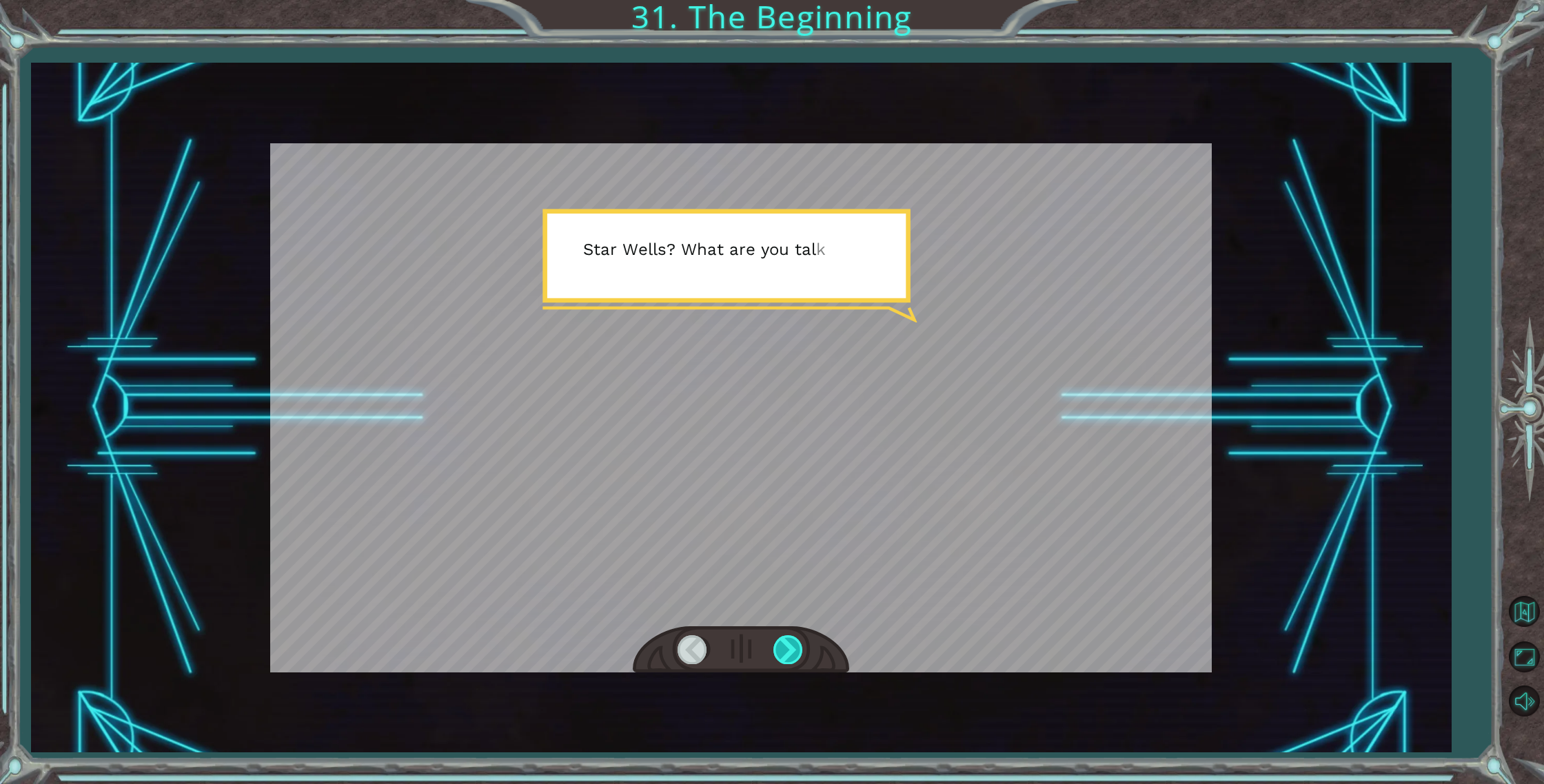
click at [795, 643] on div at bounding box center [788, 650] width 31 height 28
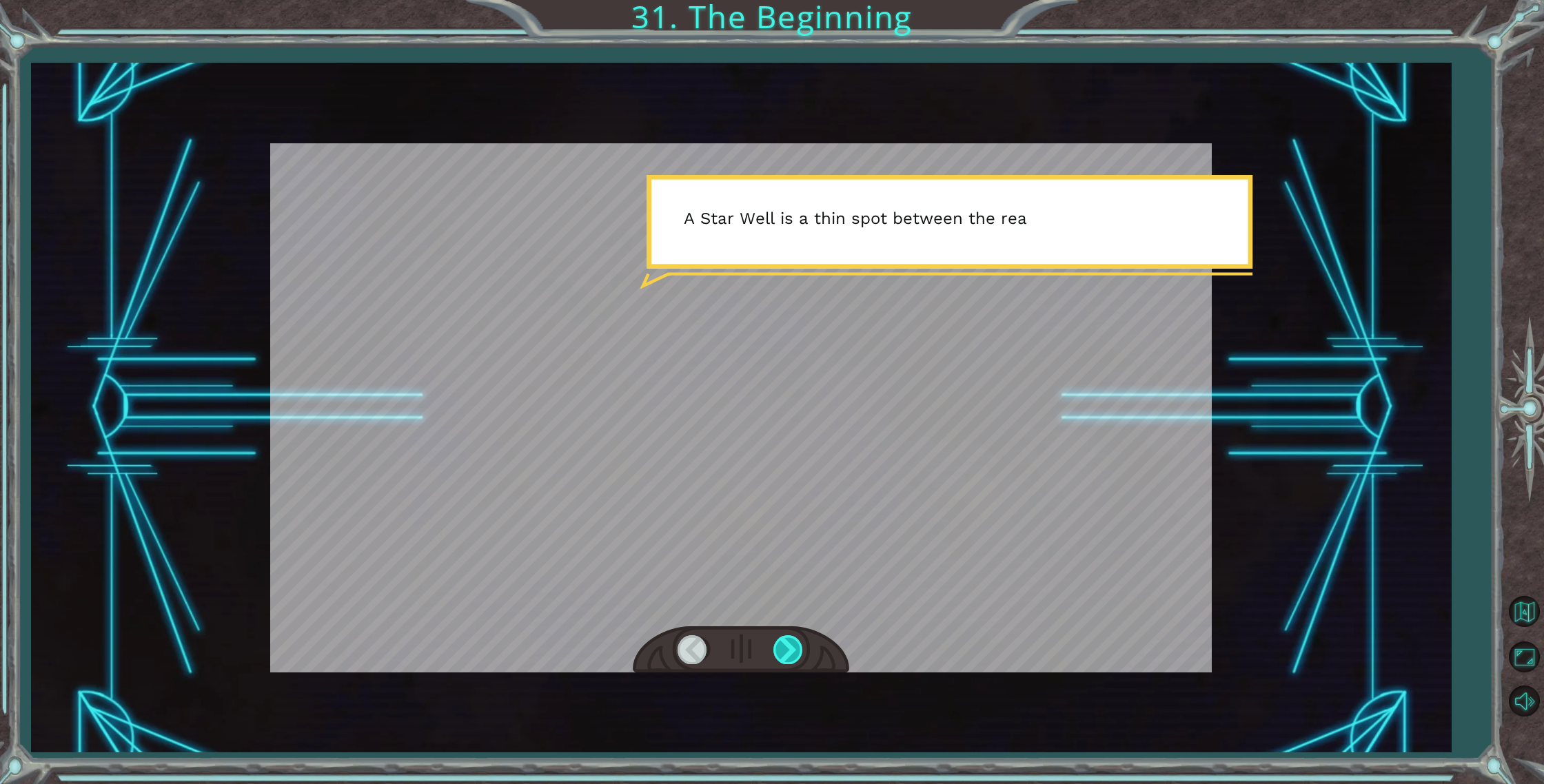
click at [796, 644] on div at bounding box center [788, 650] width 31 height 28
click at [795, 644] on div at bounding box center [788, 650] width 31 height 28
click at [795, 646] on div at bounding box center [788, 650] width 31 height 28
click at [781, 650] on div at bounding box center [788, 650] width 31 height 28
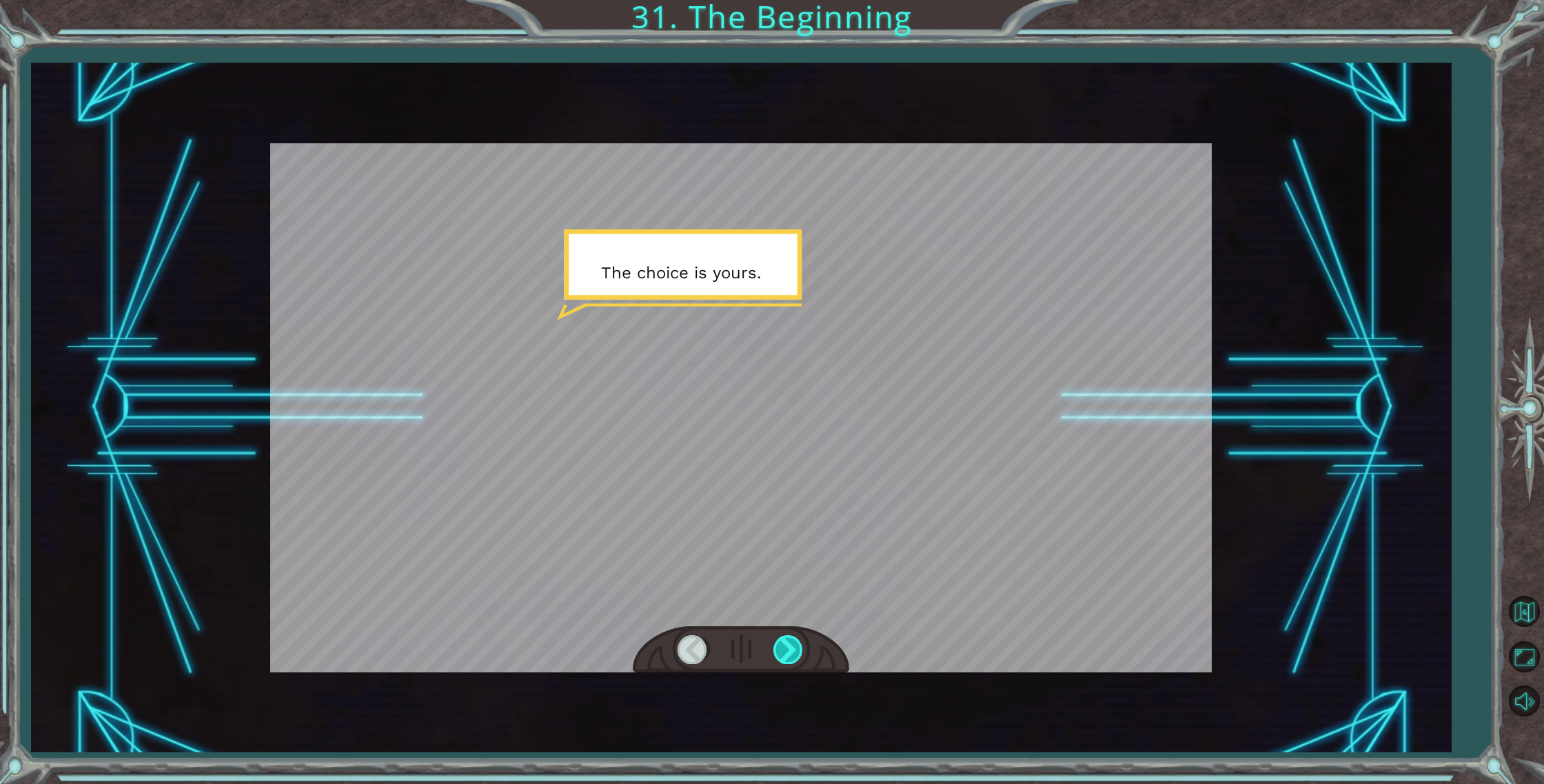
click at [781, 650] on div at bounding box center [788, 650] width 31 height 28
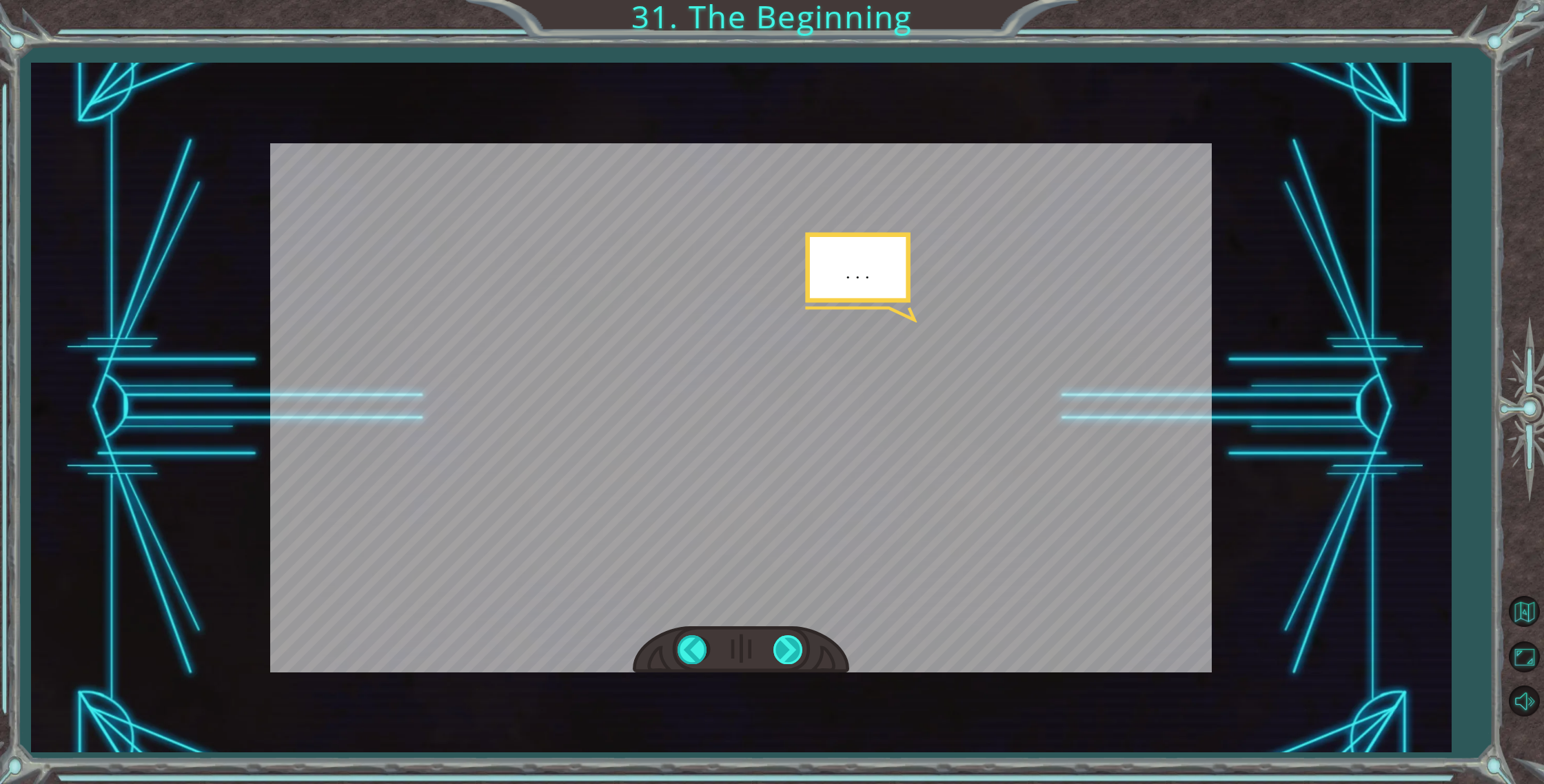
click at [781, 650] on div at bounding box center [788, 650] width 31 height 28
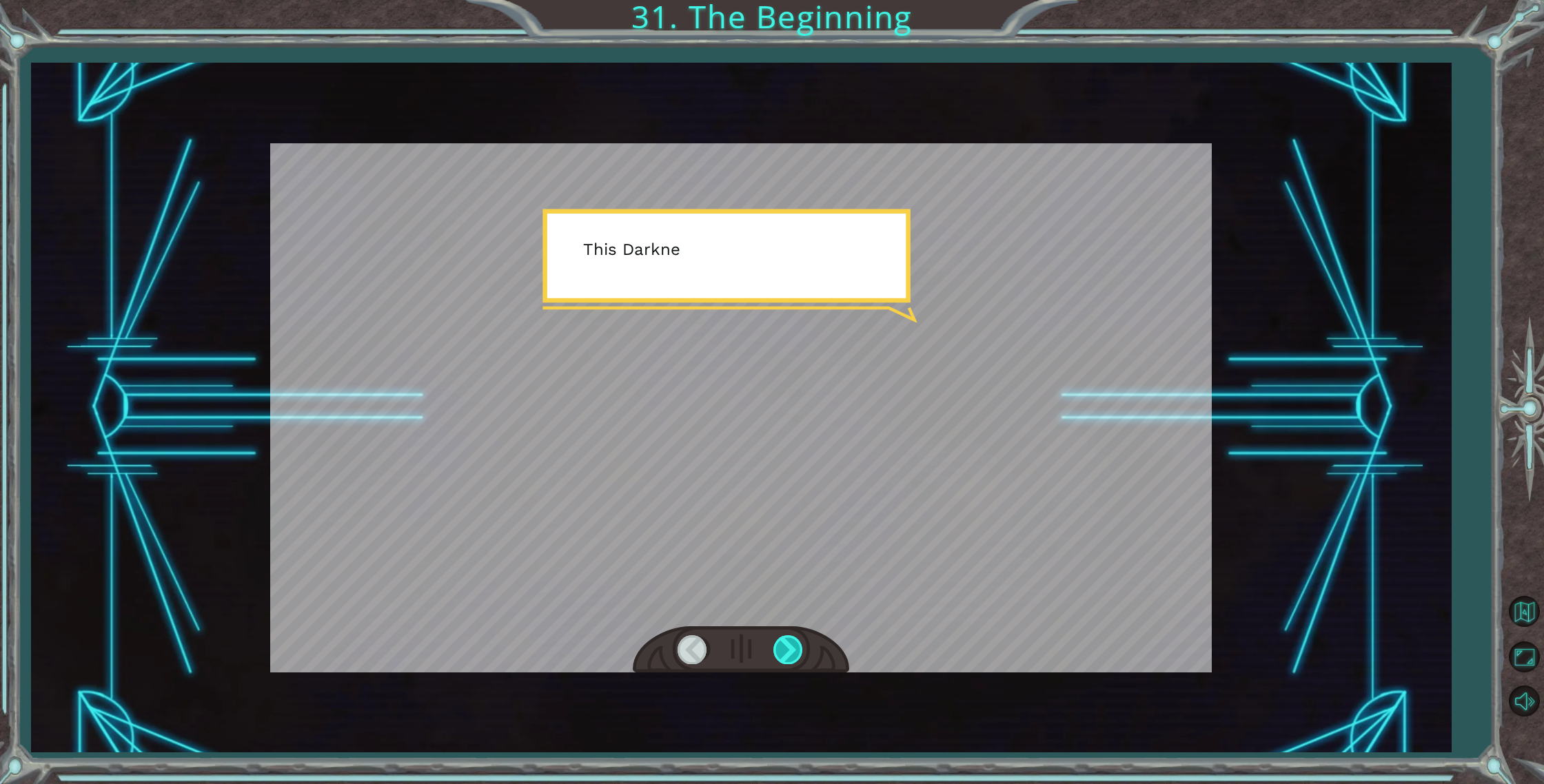
click at [781, 650] on div at bounding box center [788, 650] width 31 height 28
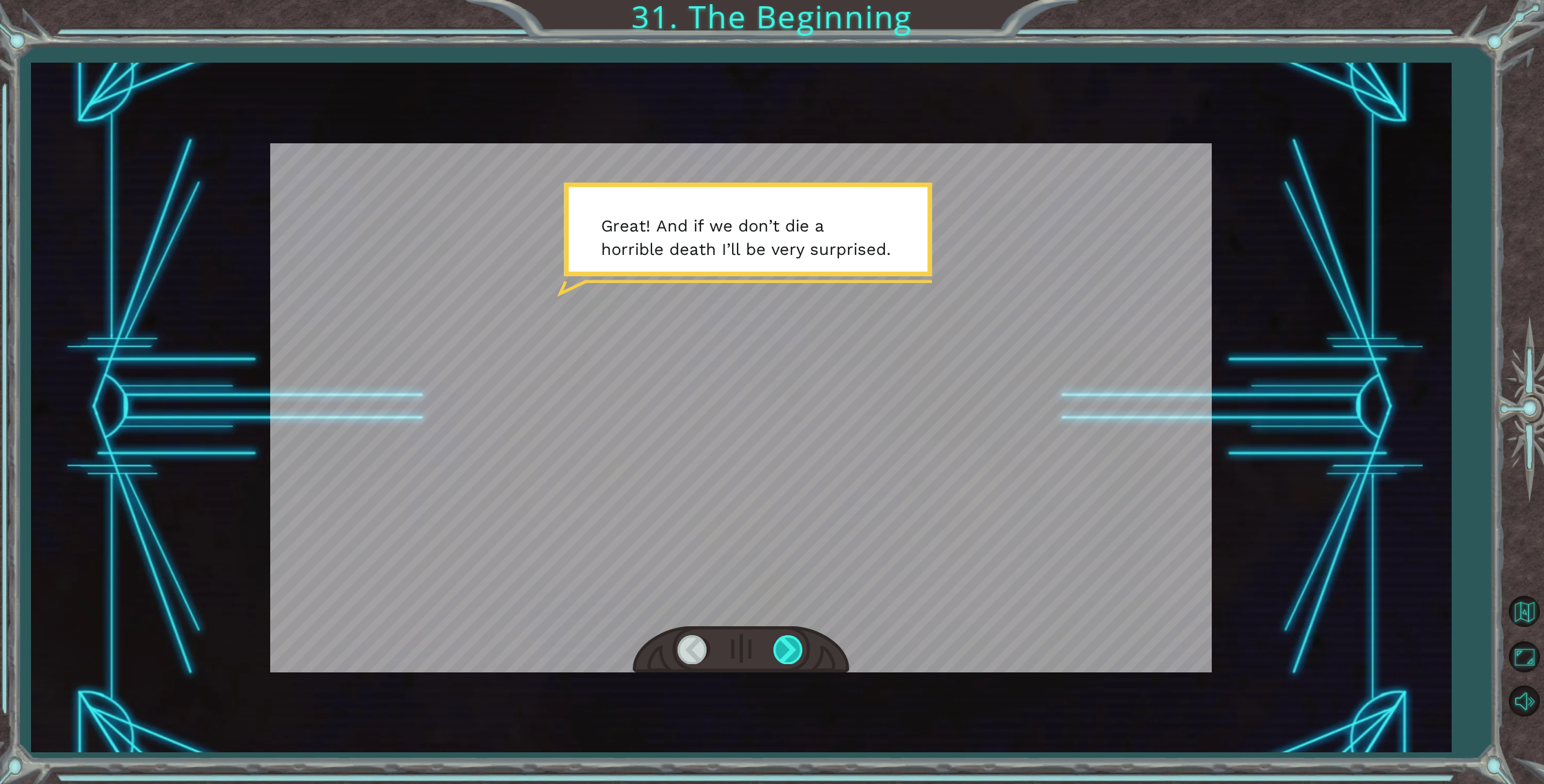
click at [781, 650] on div at bounding box center [788, 650] width 31 height 28
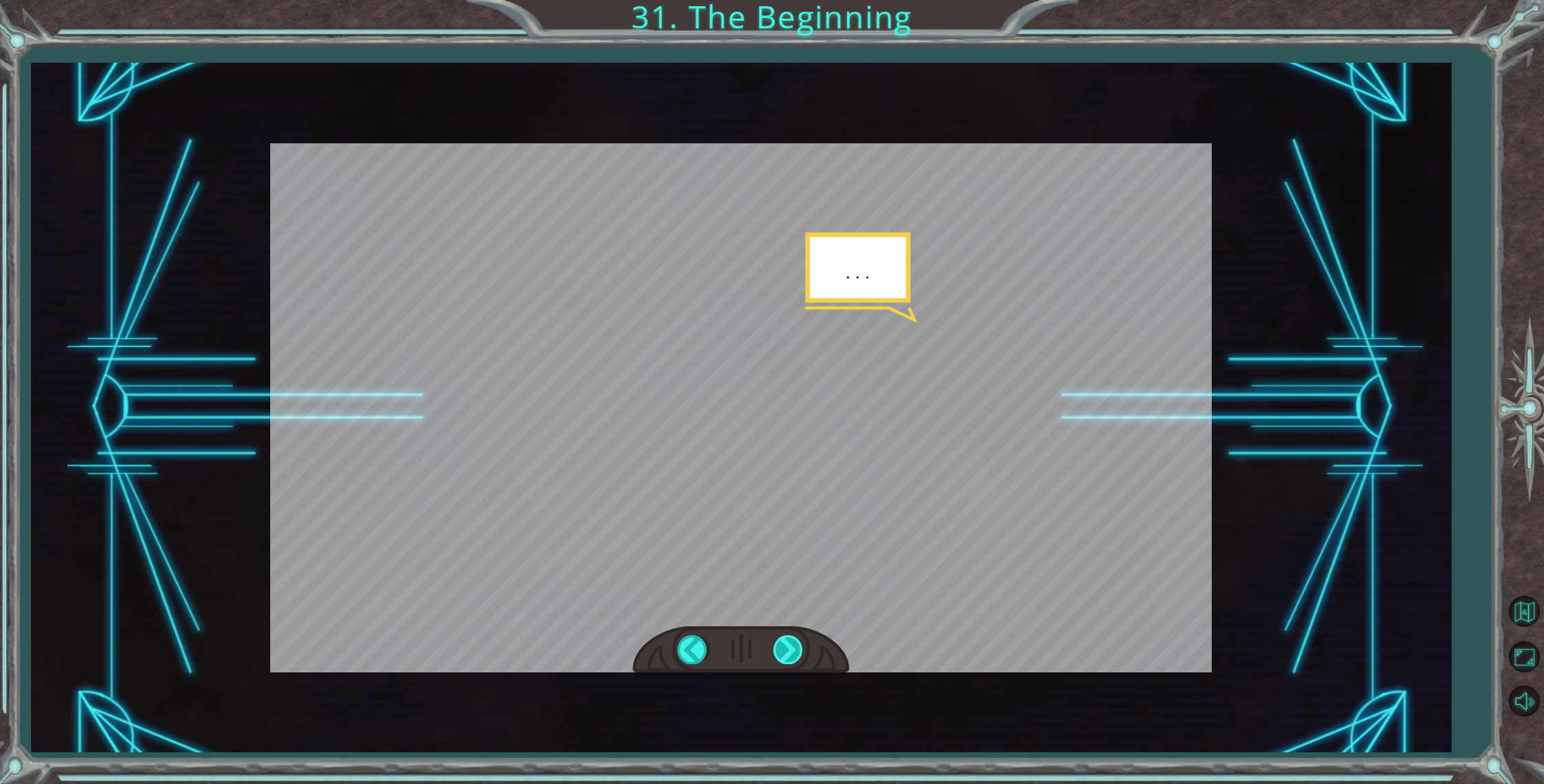
click at [781, 650] on div at bounding box center [788, 650] width 31 height 28
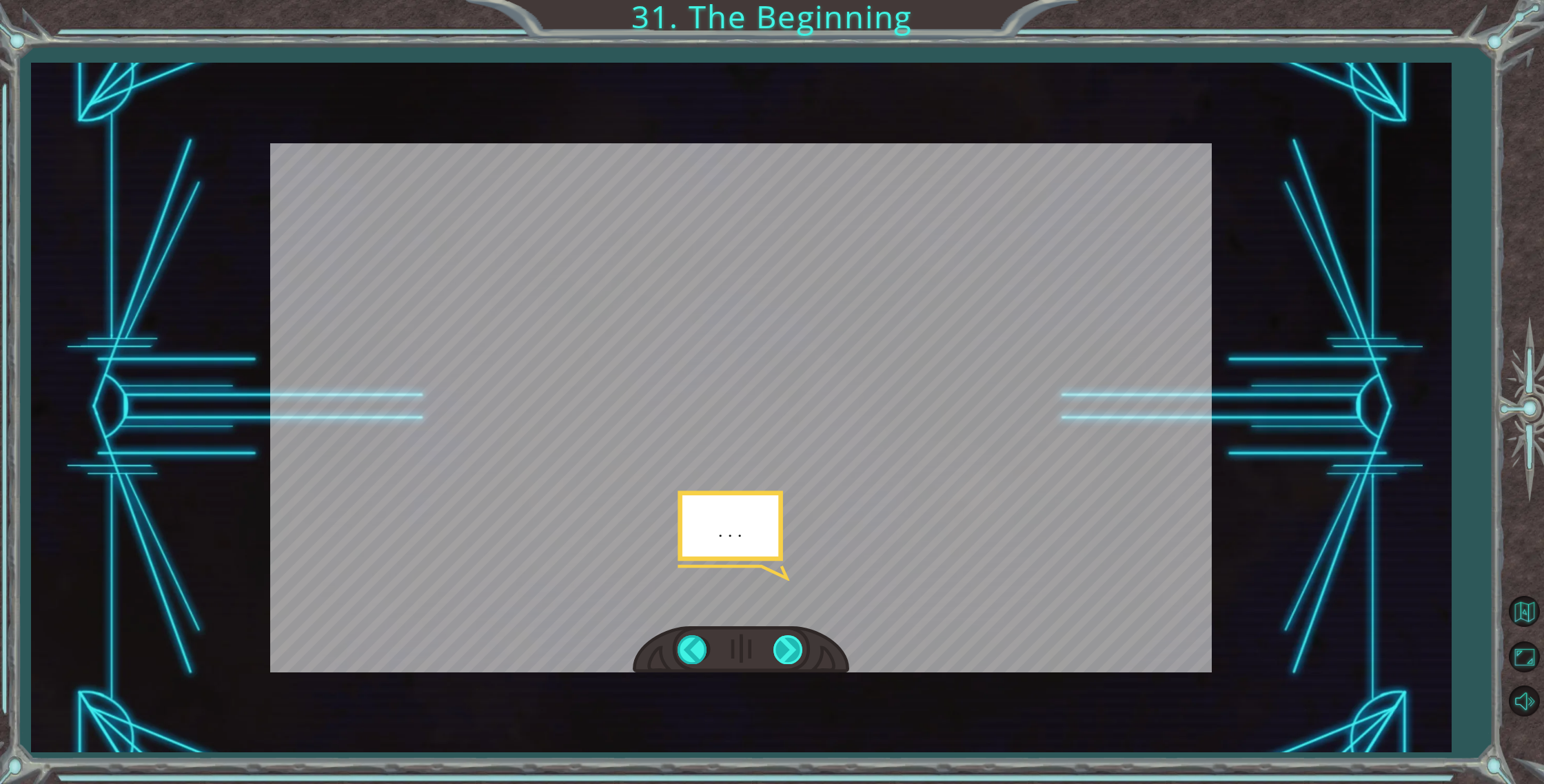
click at [780, 649] on div at bounding box center [788, 650] width 31 height 28
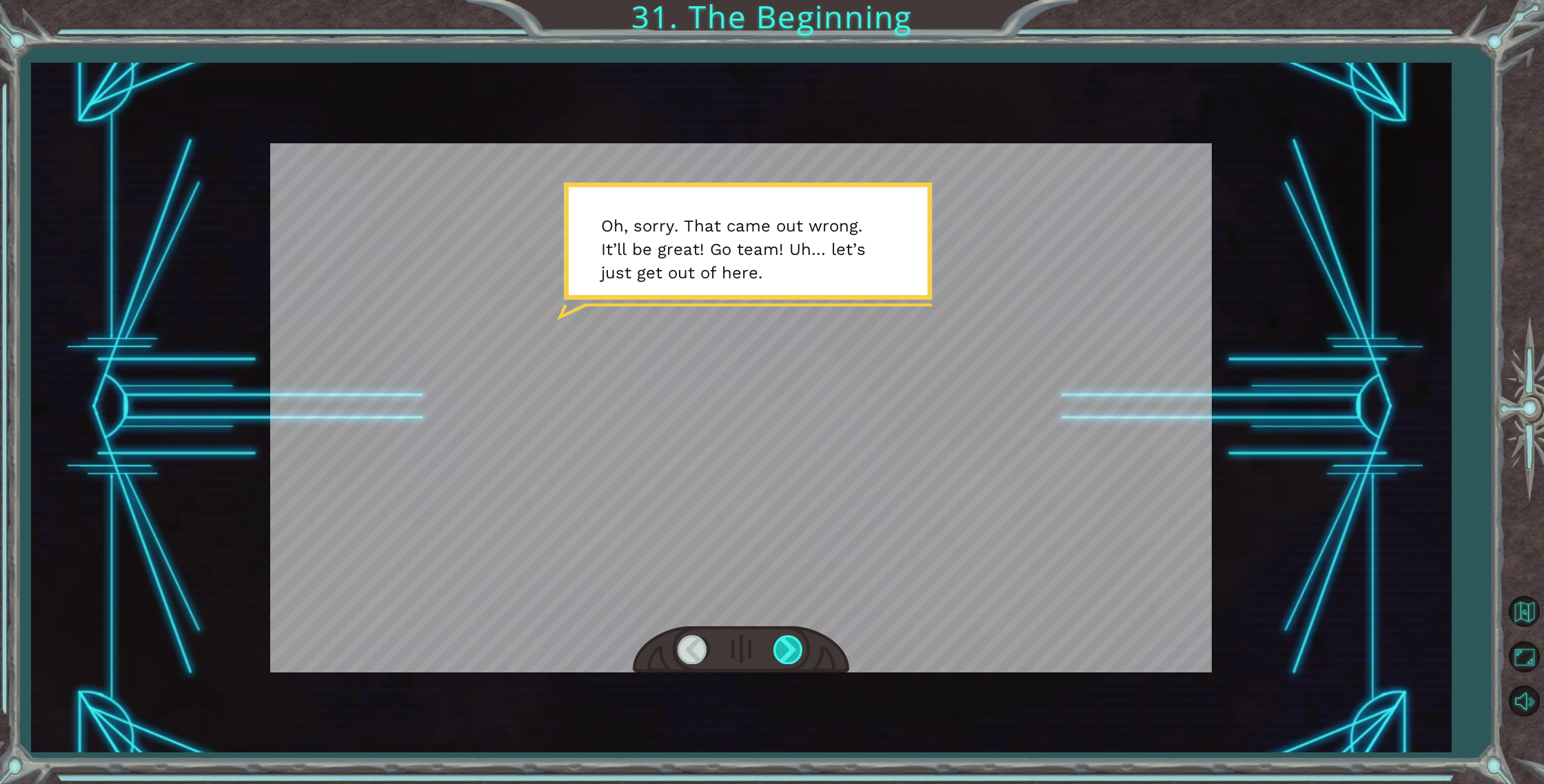
click at [780, 649] on div at bounding box center [788, 650] width 31 height 28
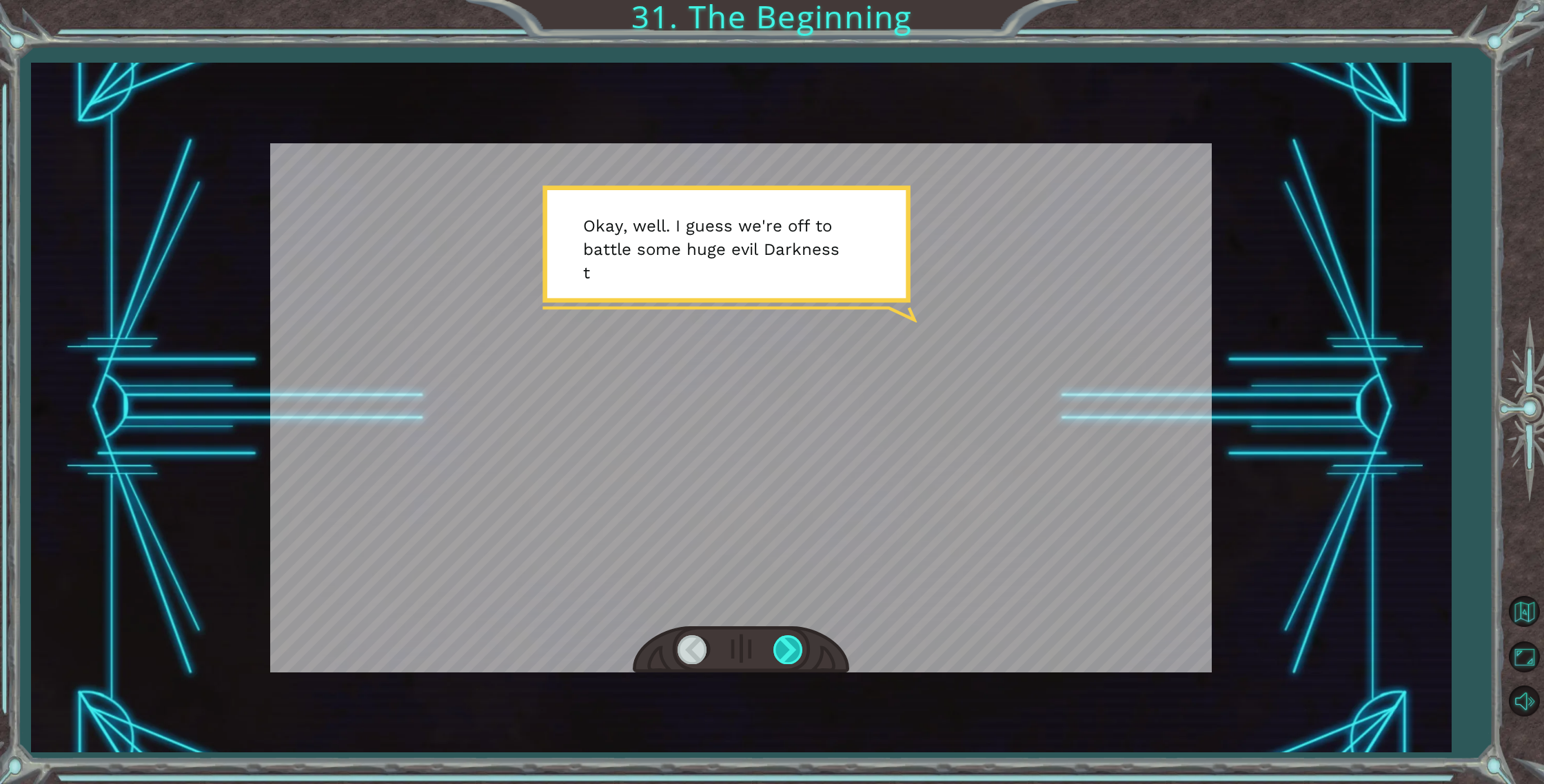
click at [789, 645] on div at bounding box center [788, 650] width 31 height 28
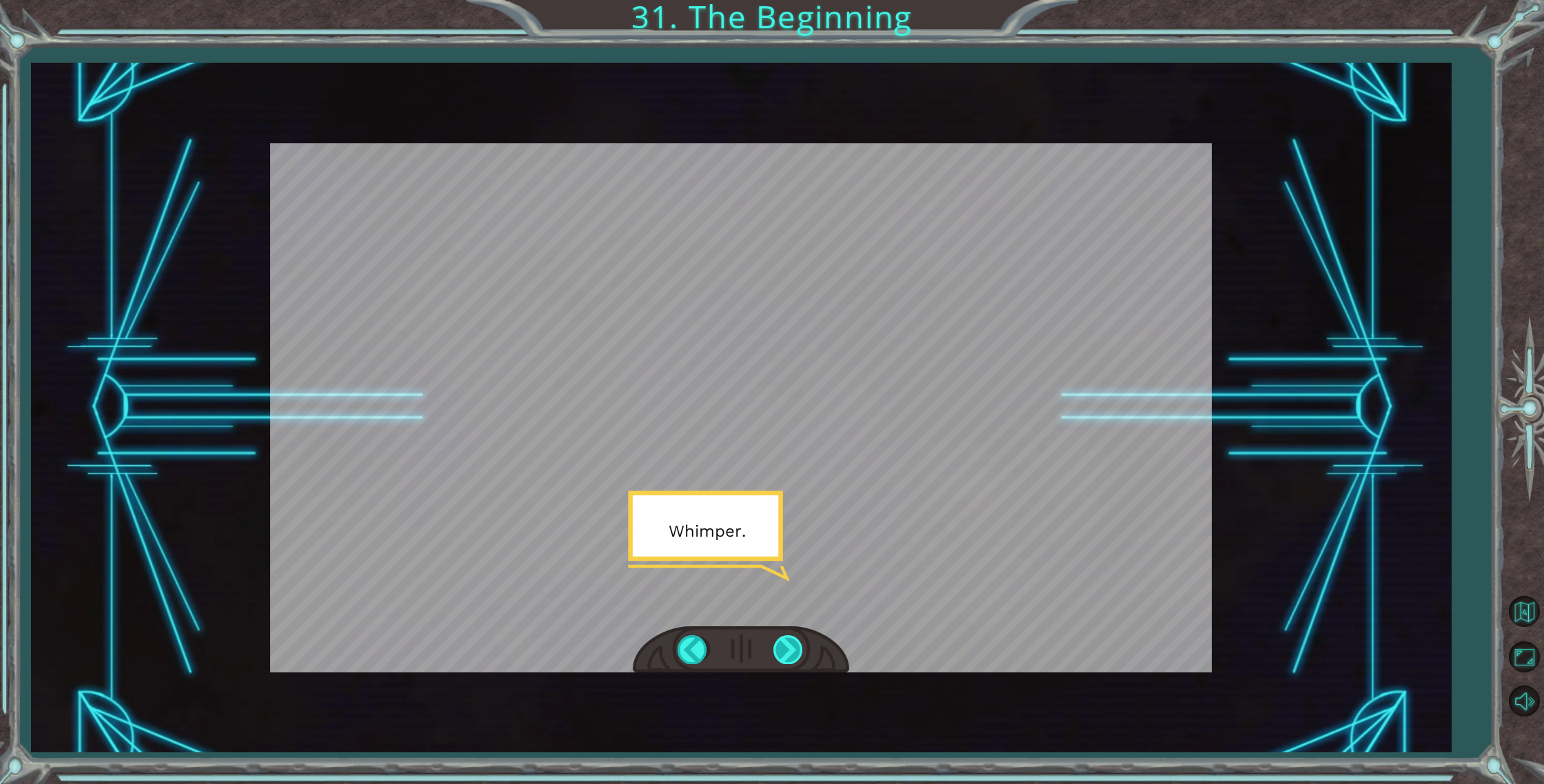
click at [780, 642] on div at bounding box center [788, 650] width 31 height 28
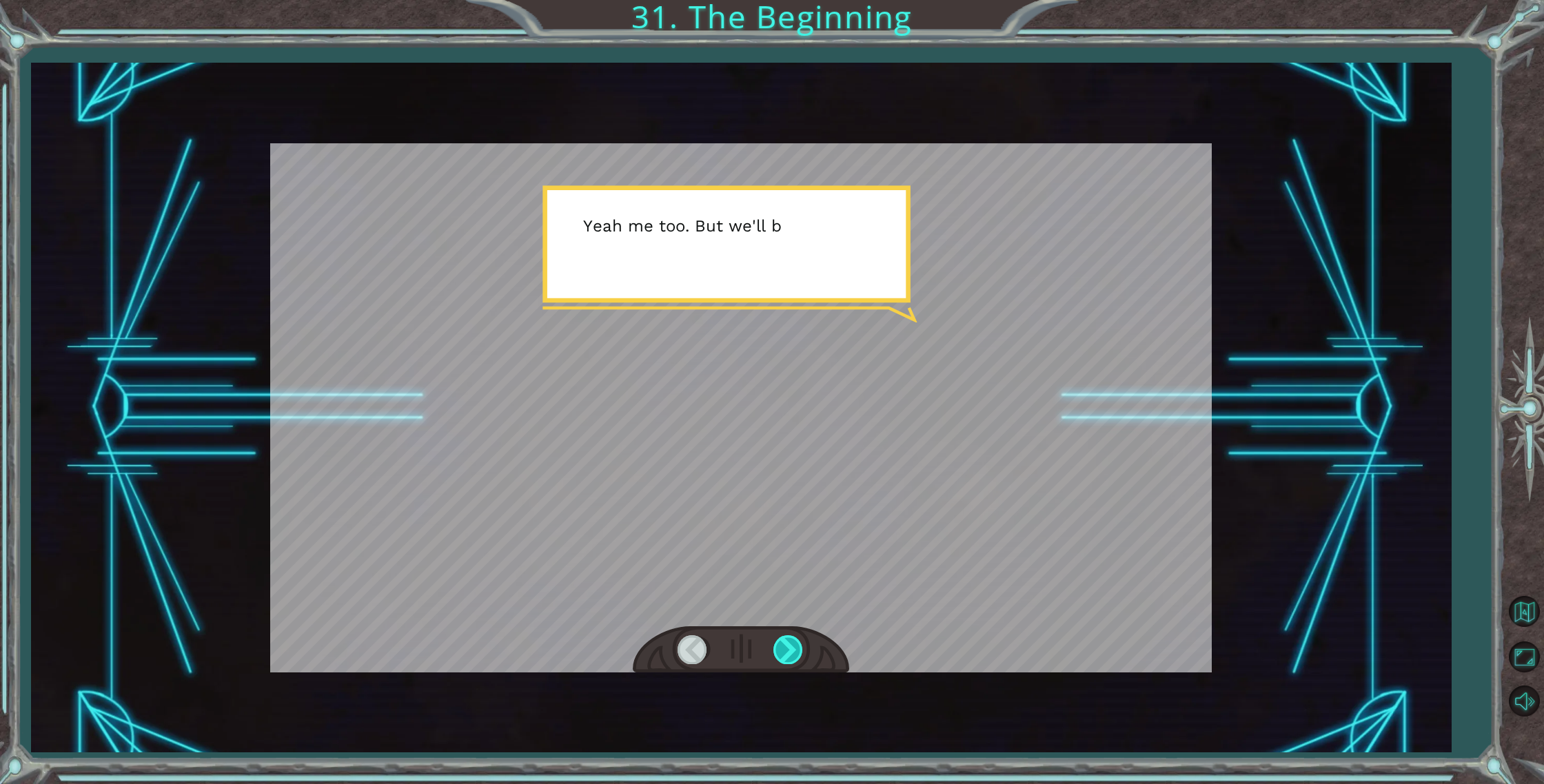
click at [782, 641] on div at bounding box center [788, 650] width 31 height 28
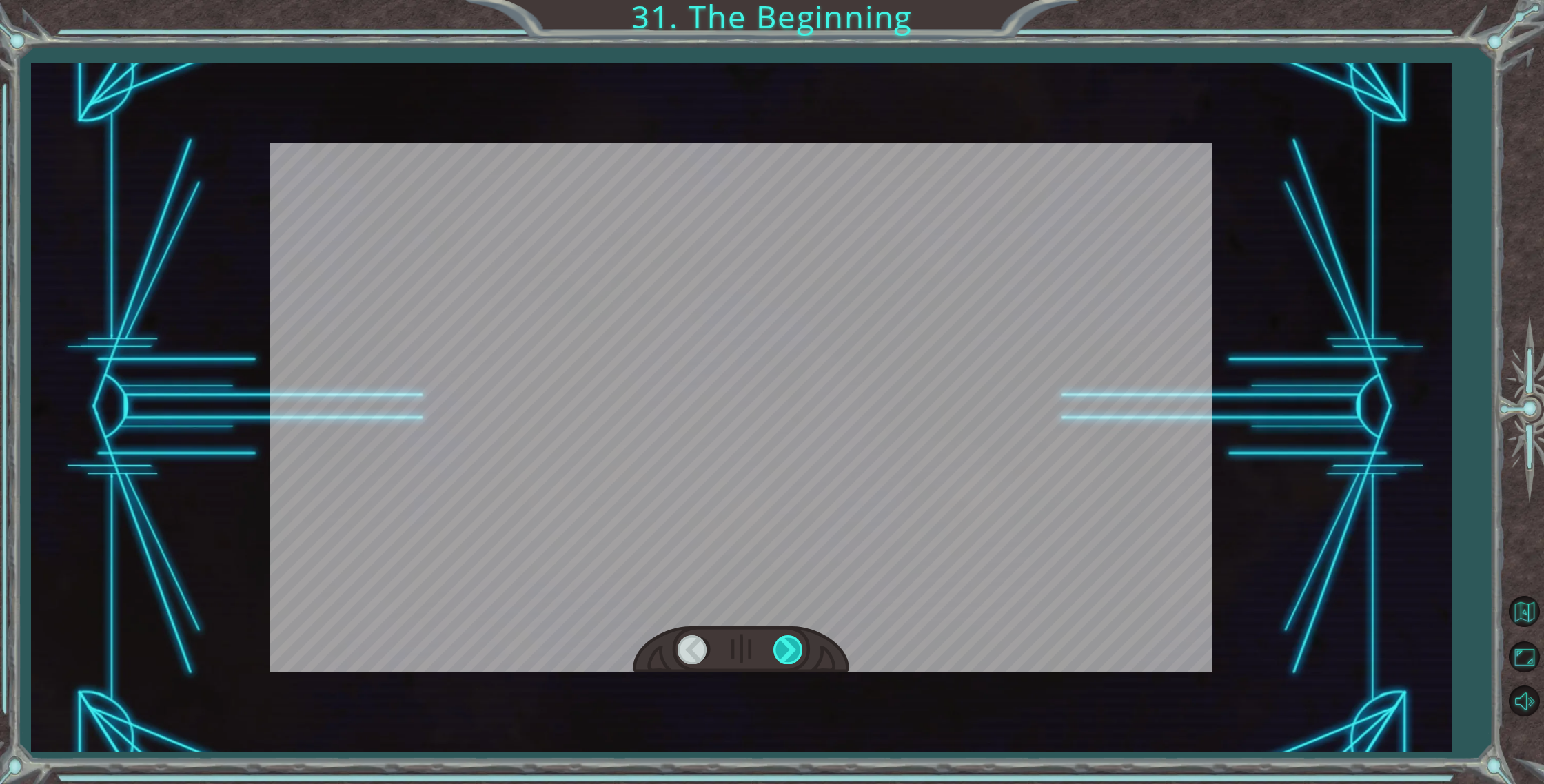
click at [782, 641] on div at bounding box center [788, 650] width 31 height 28
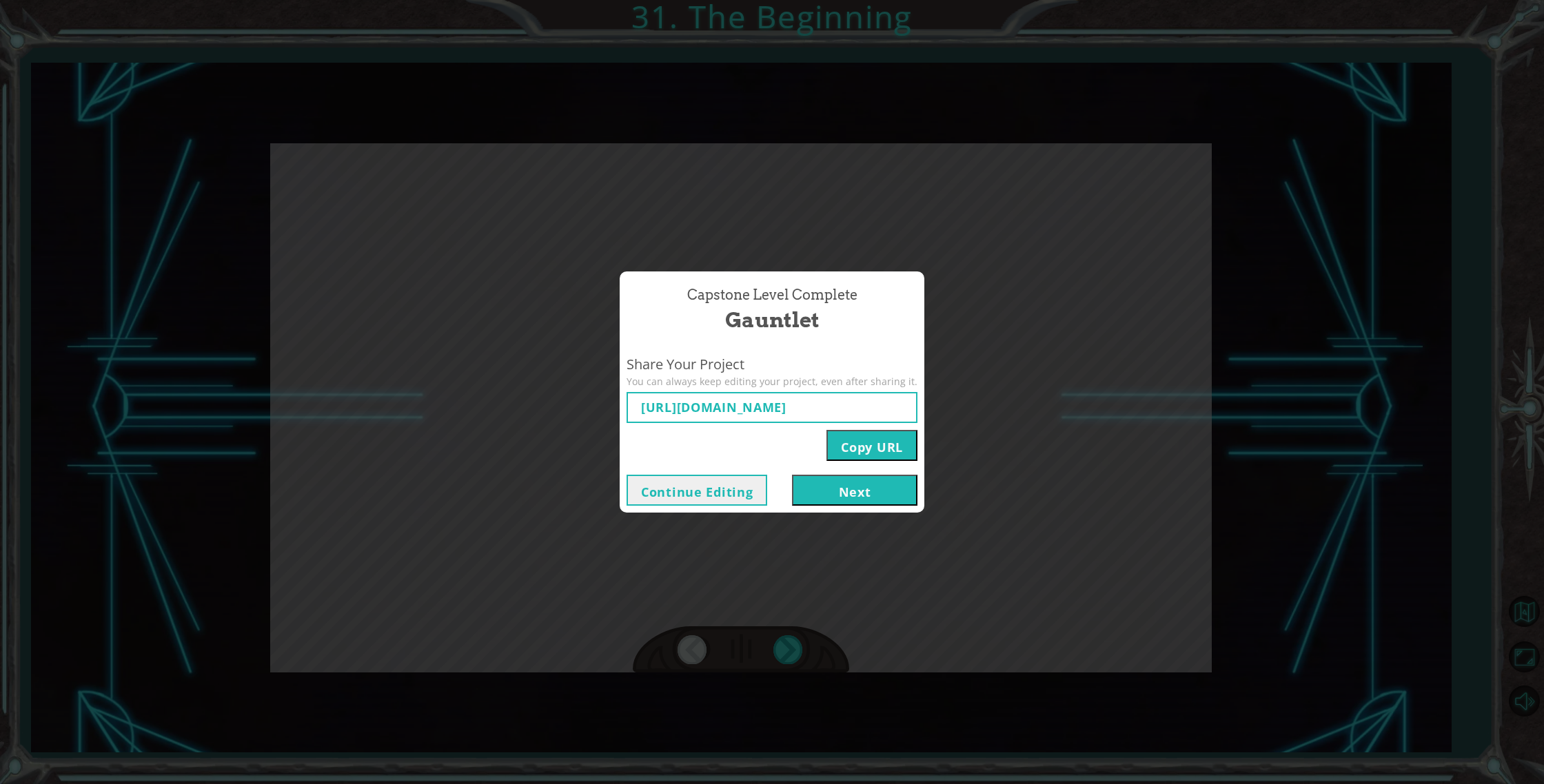
type input "[URL][DOMAIN_NAME]"
click at [829, 495] on button "Next" at bounding box center [855, 490] width 126 height 31
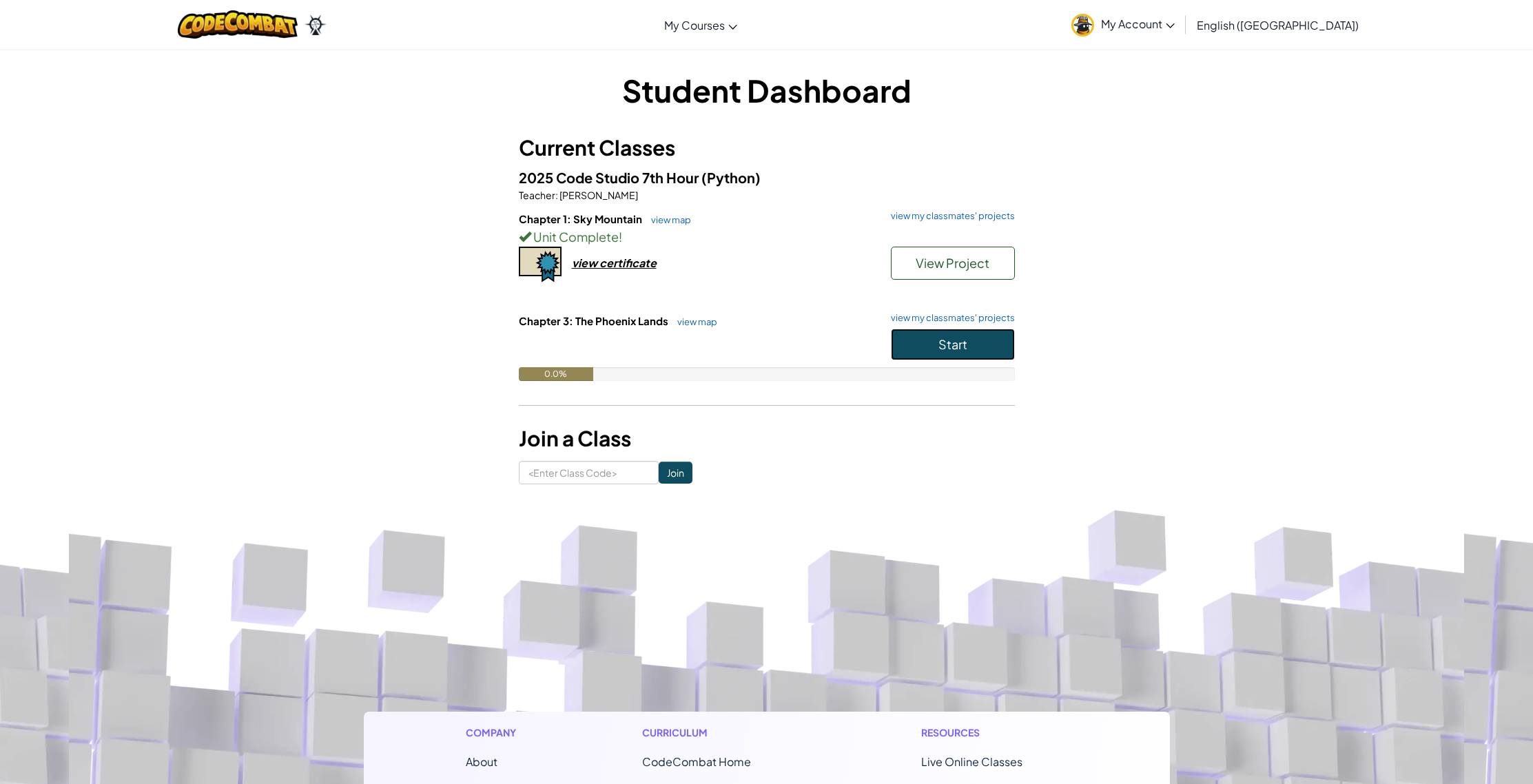
click at [927, 355] on button "Start" at bounding box center [953, 345] width 124 height 32
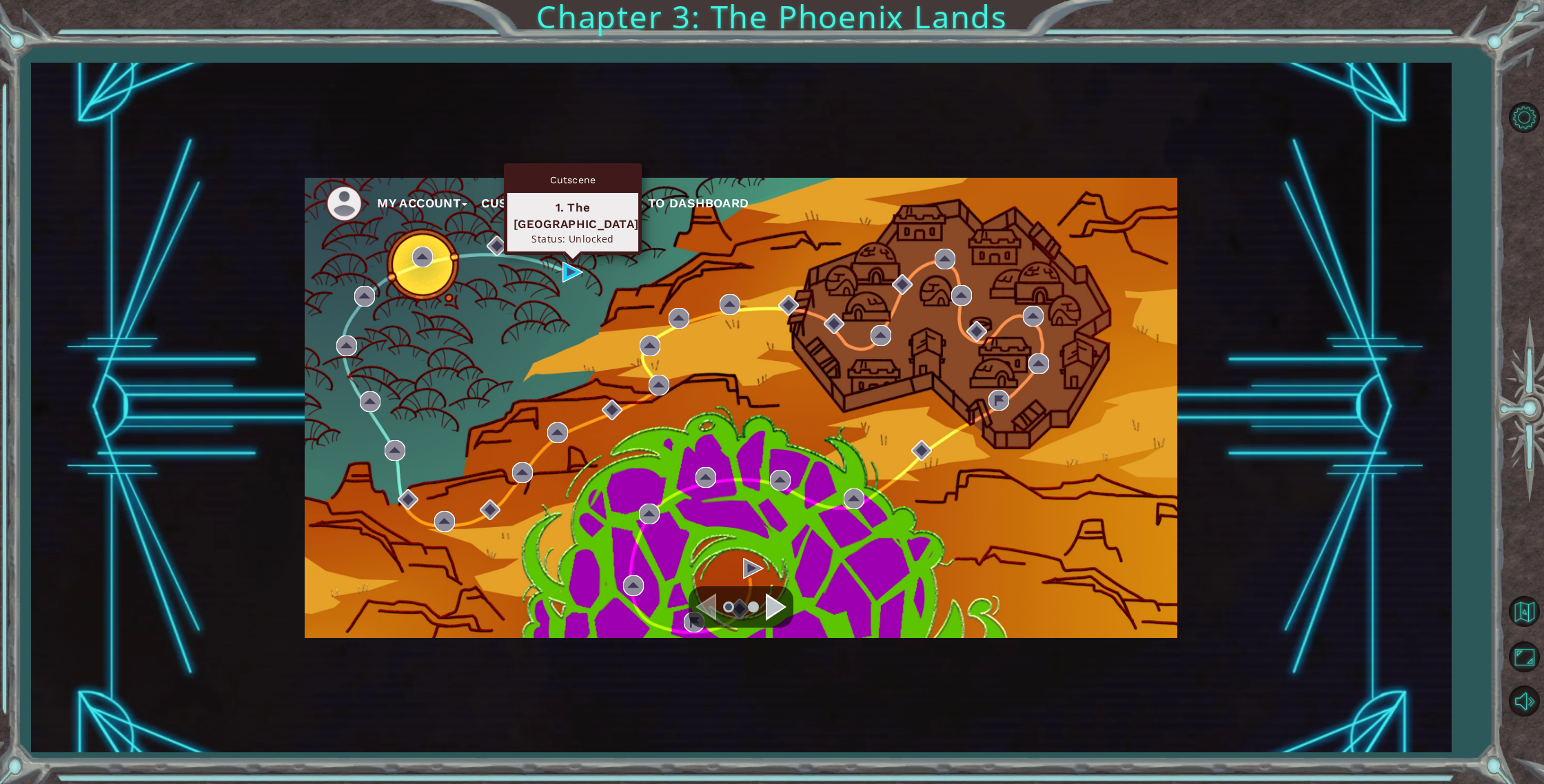
click at [561, 273] on div "My Account Customize Hero Back to Dashboard" at bounding box center [741, 408] width 873 height 460
click at [565, 271] on img at bounding box center [572, 272] width 21 height 21
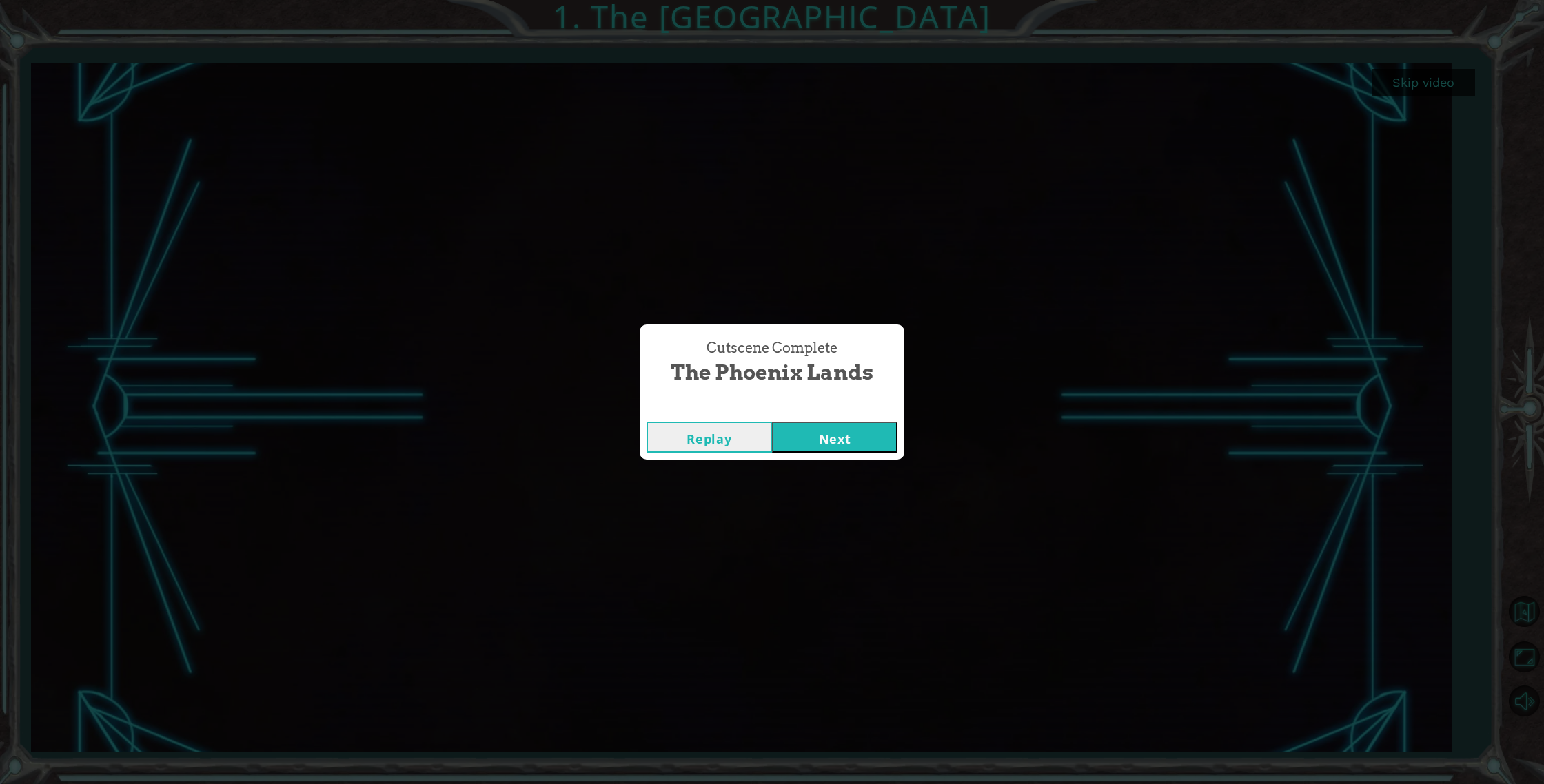
click at [824, 439] on button "Next" at bounding box center [834, 436] width 126 height 31
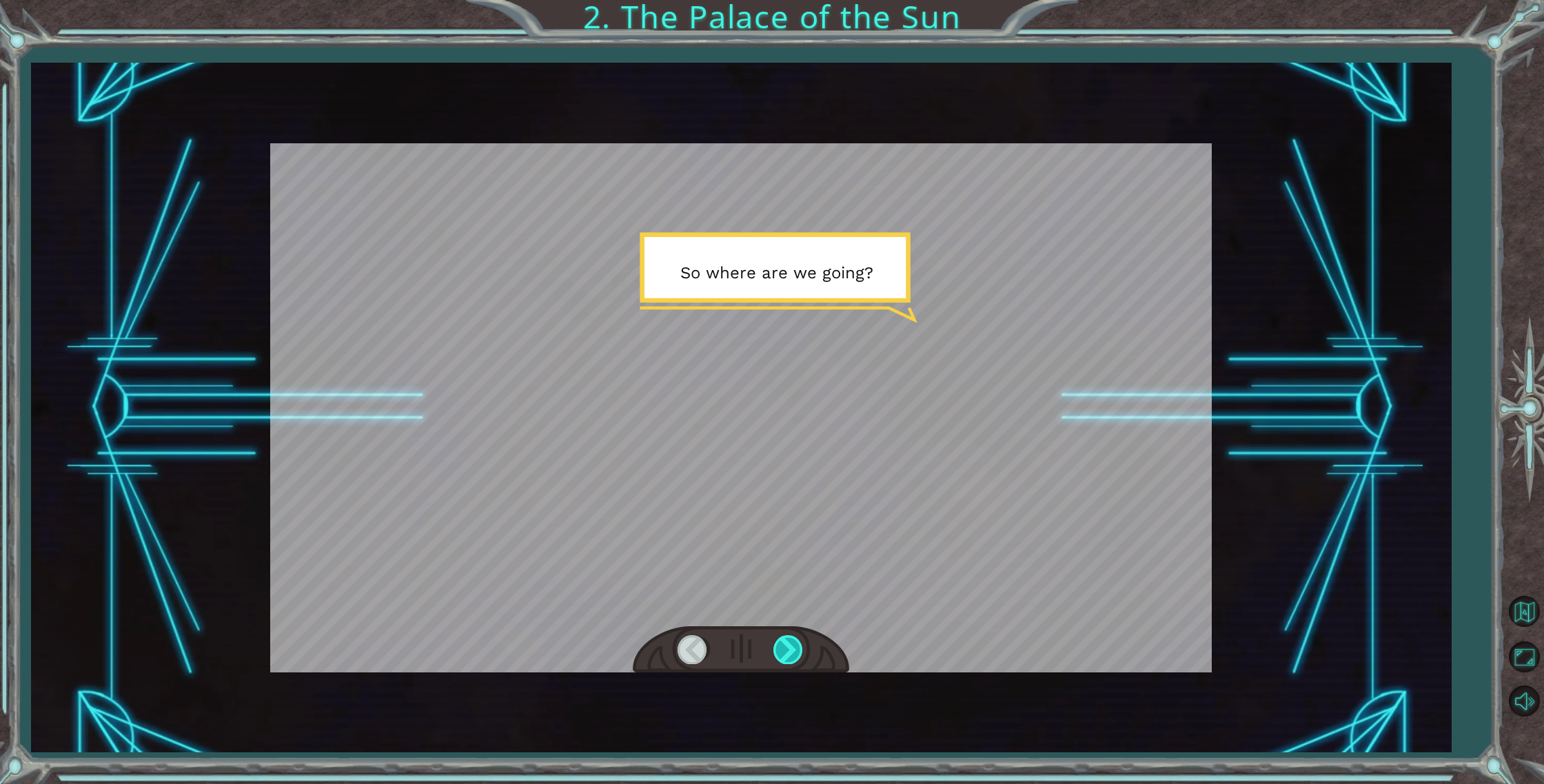
click at [776, 650] on div at bounding box center [788, 650] width 31 height 28
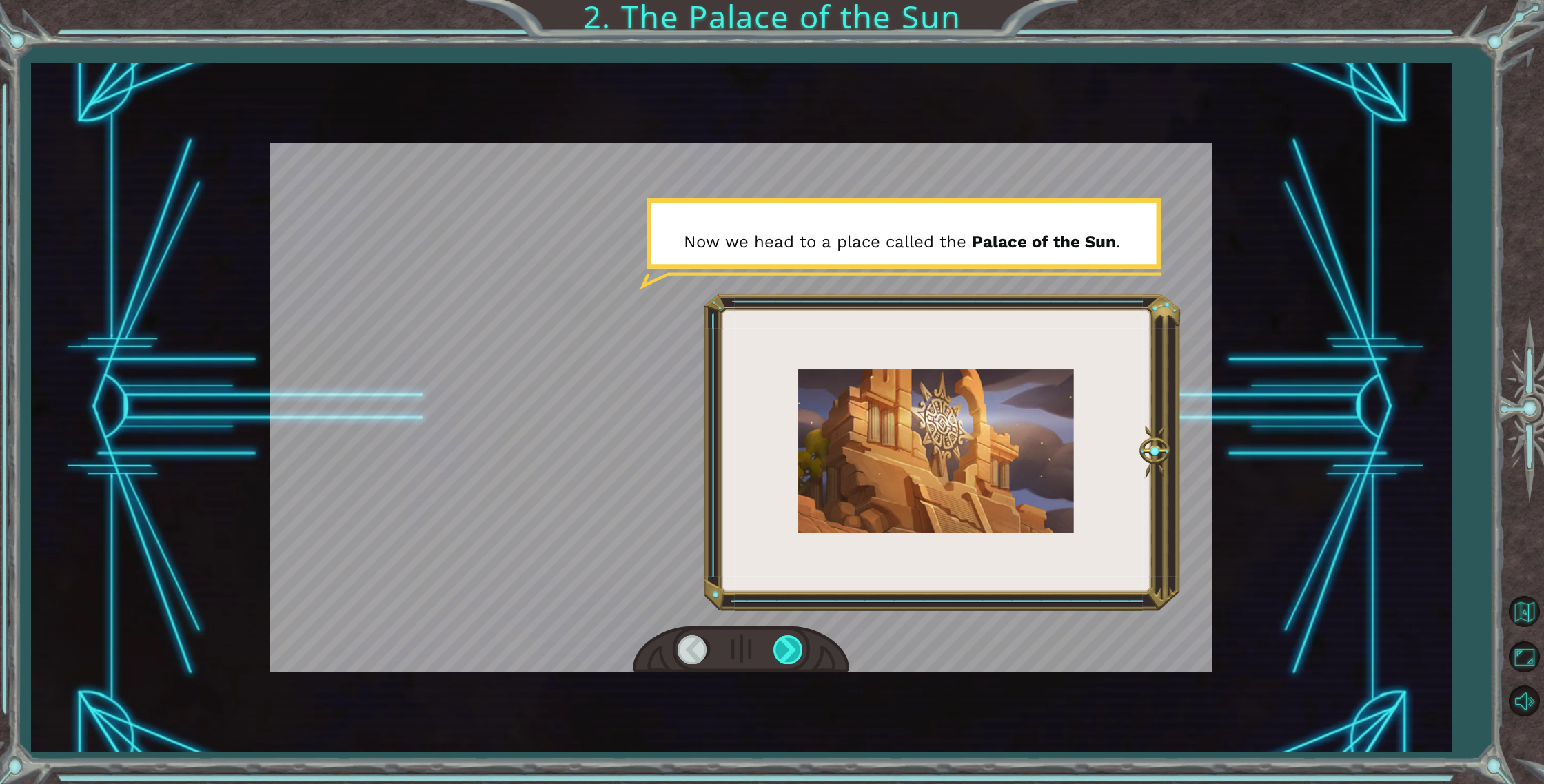
click at [791, 652] on div at bounding box center [788, 650] width 31 height 28
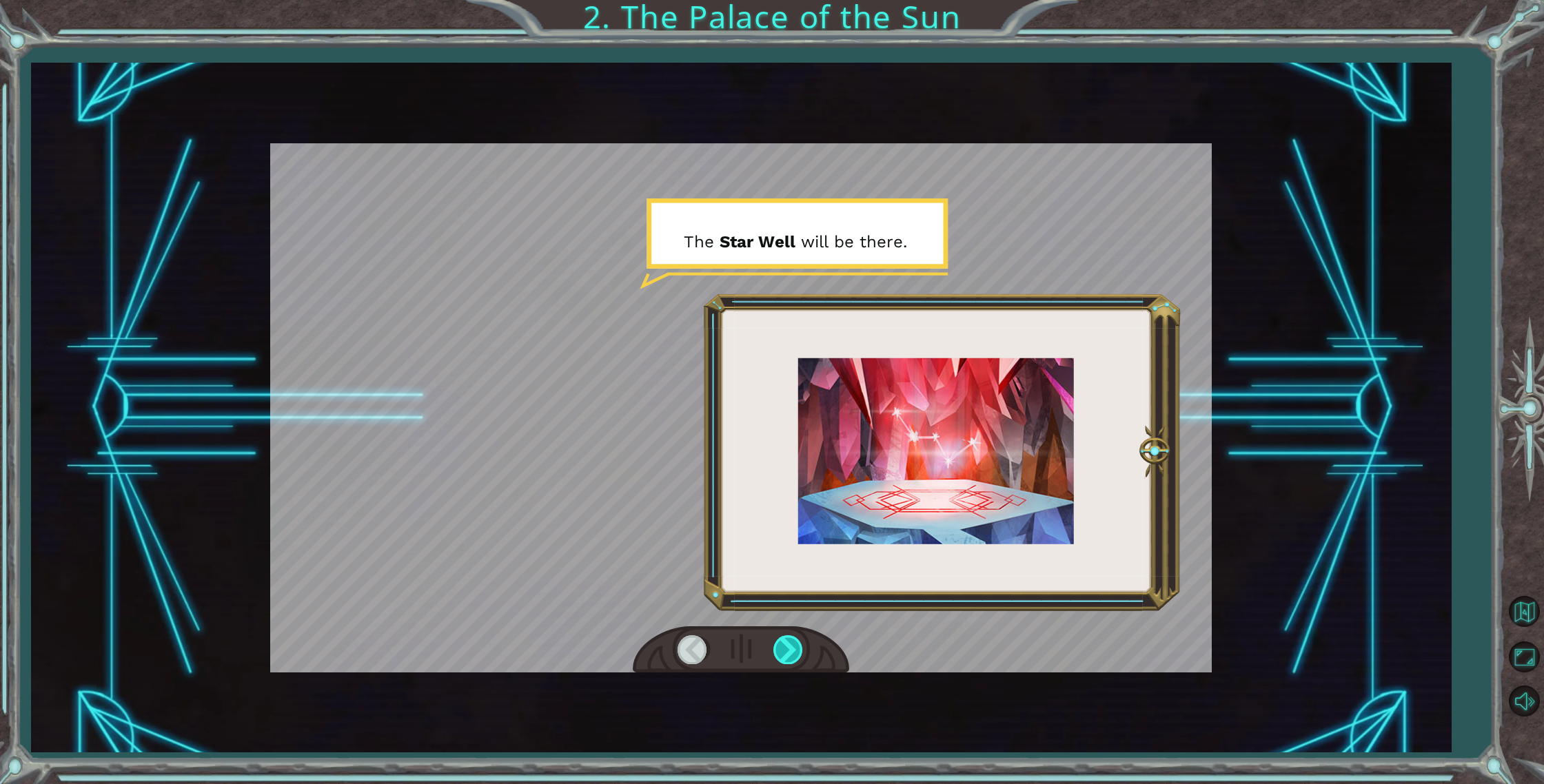
click at [791, 652] on div at bounding box center [788, 650] width 31 height 28
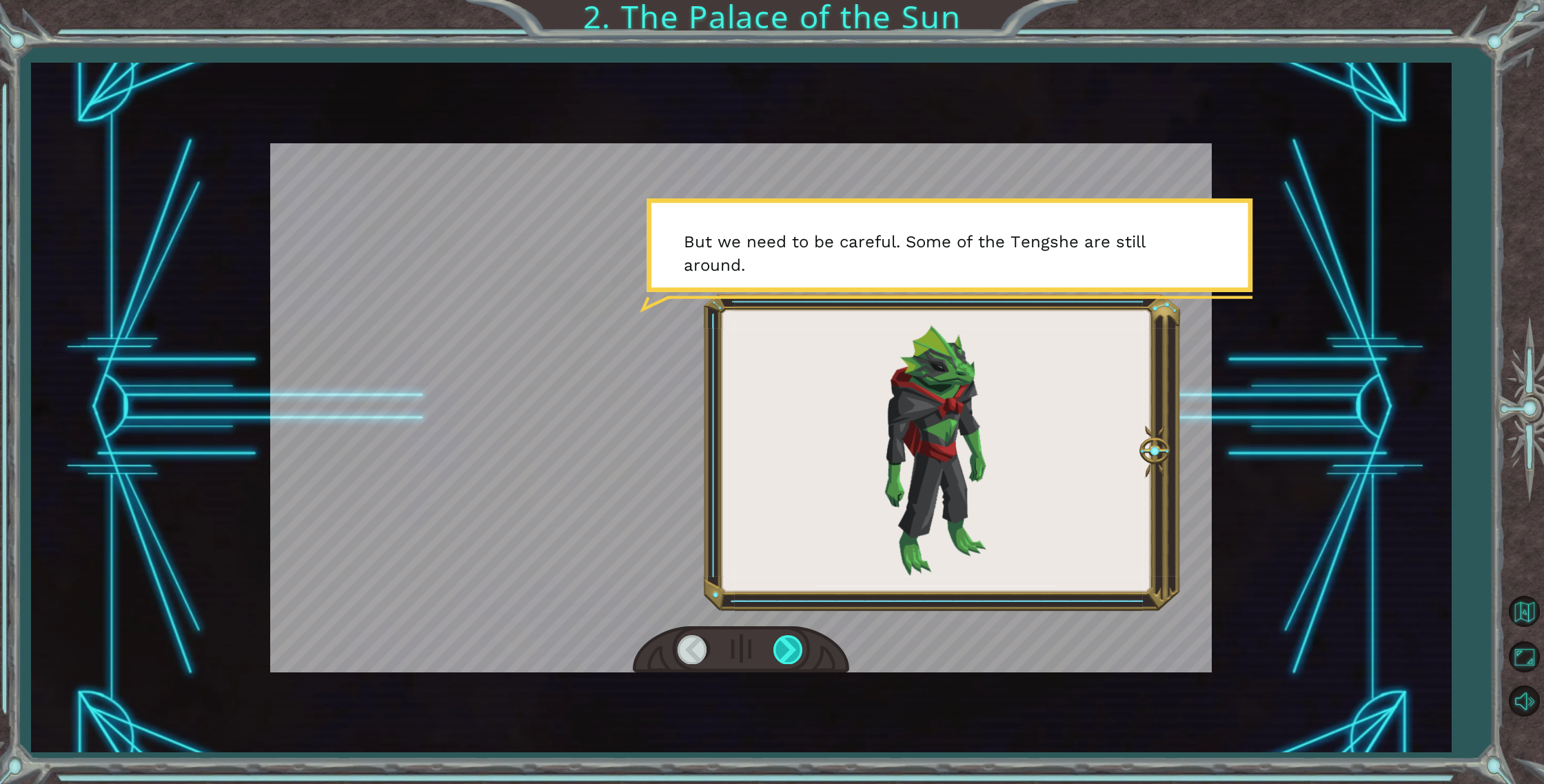
click at [791, 652] on div at bounding box center [788, 650] width 31 height 28
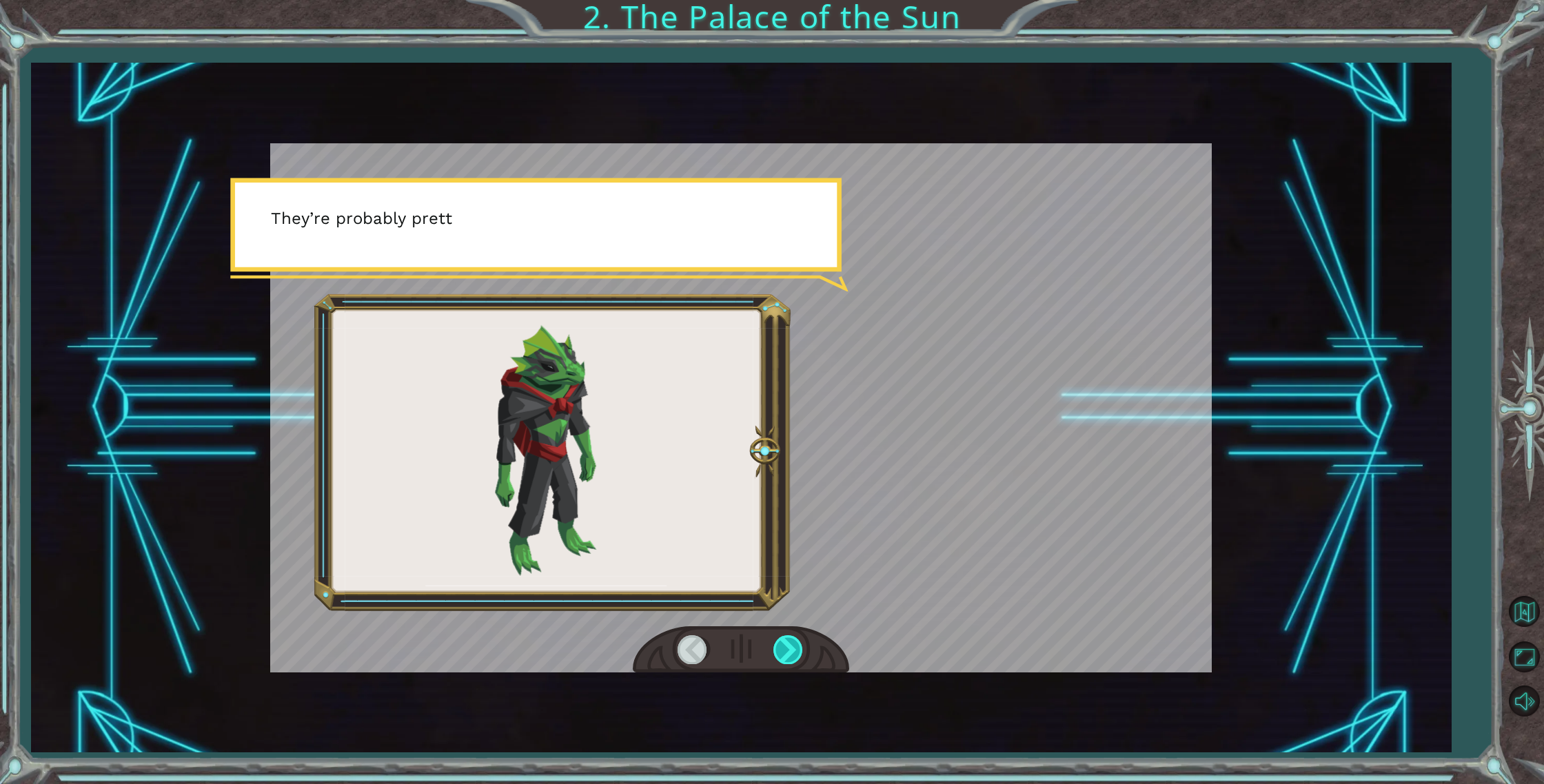
click at [791, 652] on div at bounding box center [788, 650] width 31 height 28
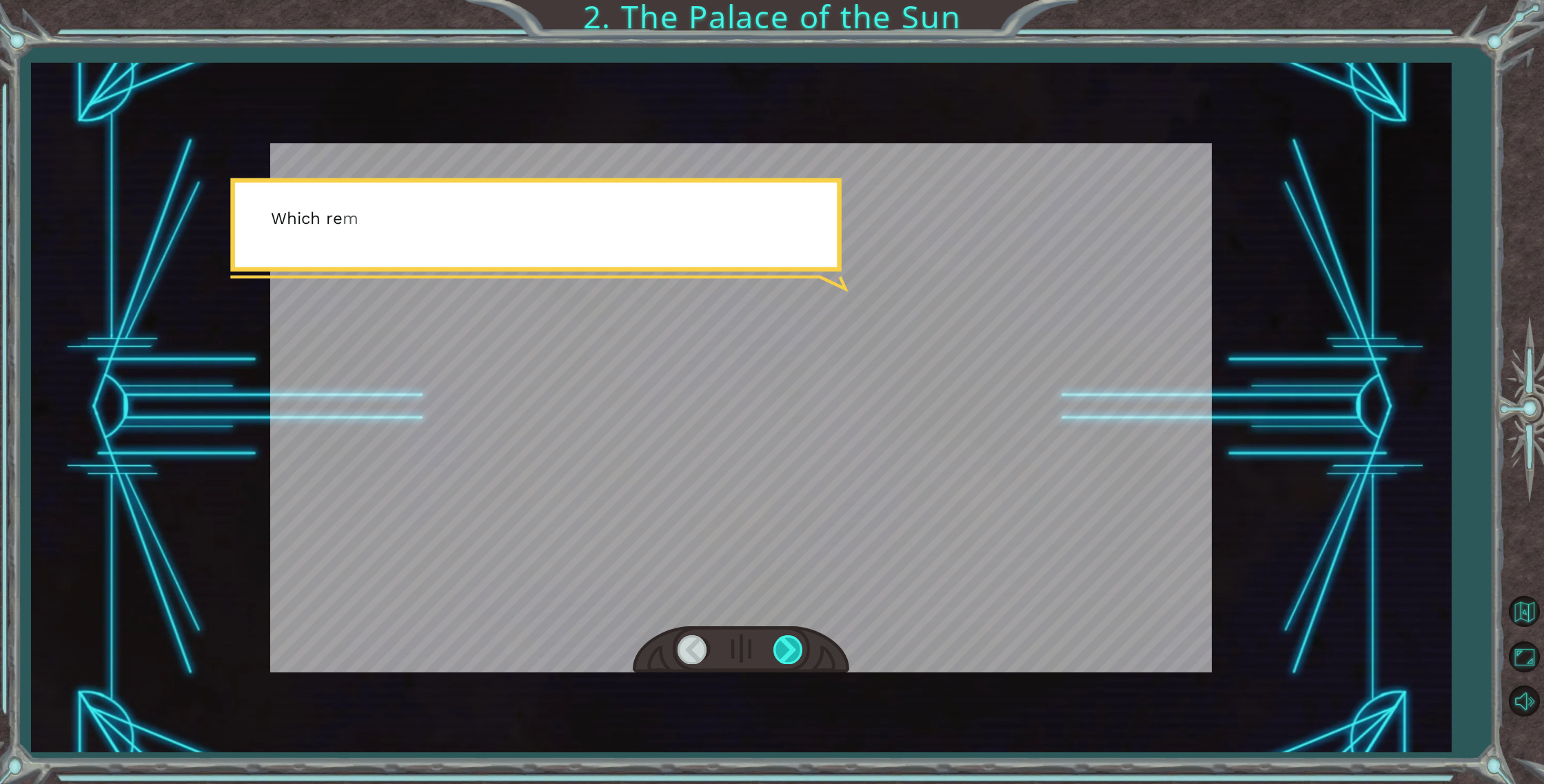
click at [791, 652] on div at bounding box center [788, 650] width 31 height 28
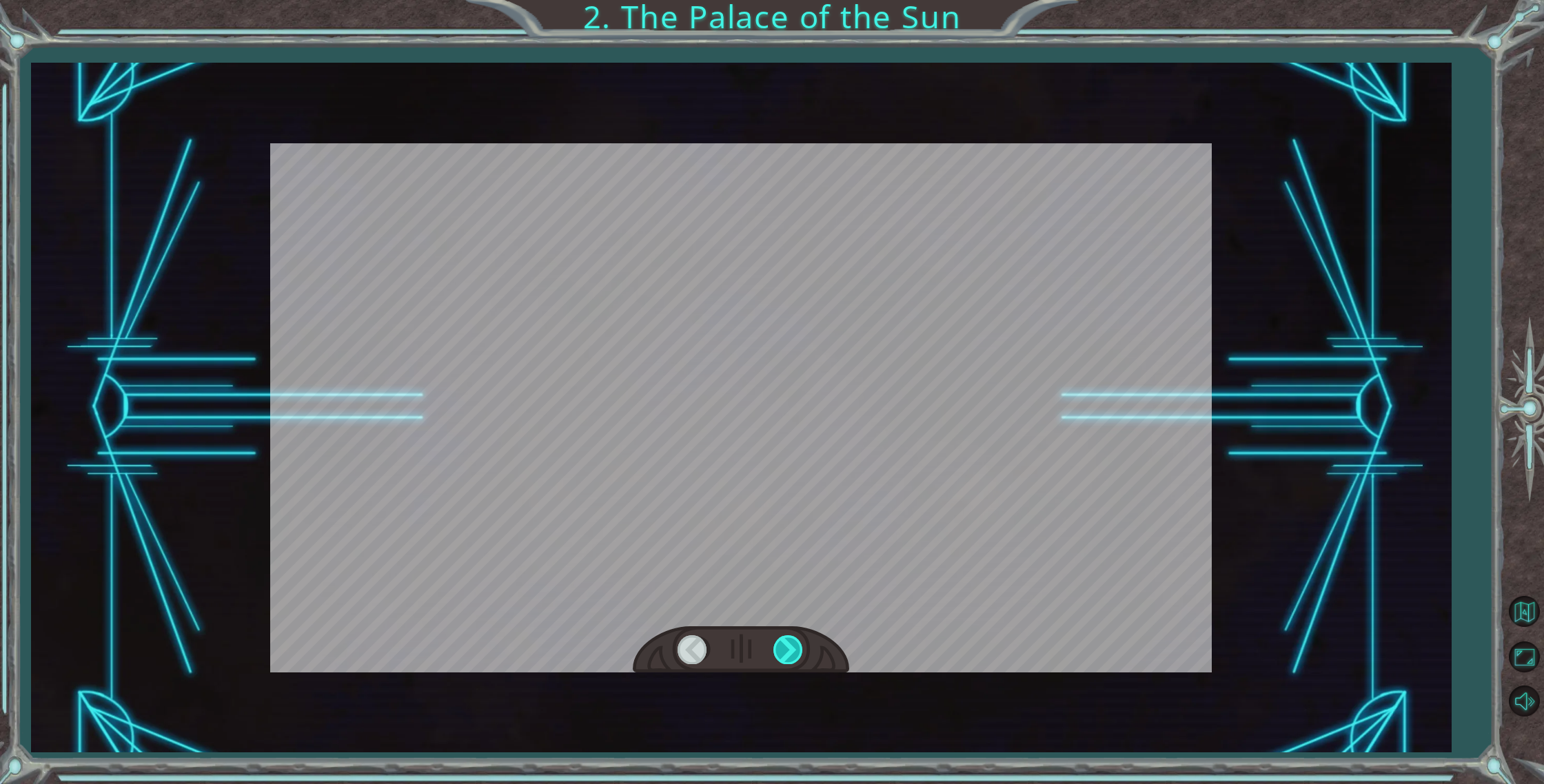
click at [791, 652] on div at bounding box center [788, 650] width 31 height 28
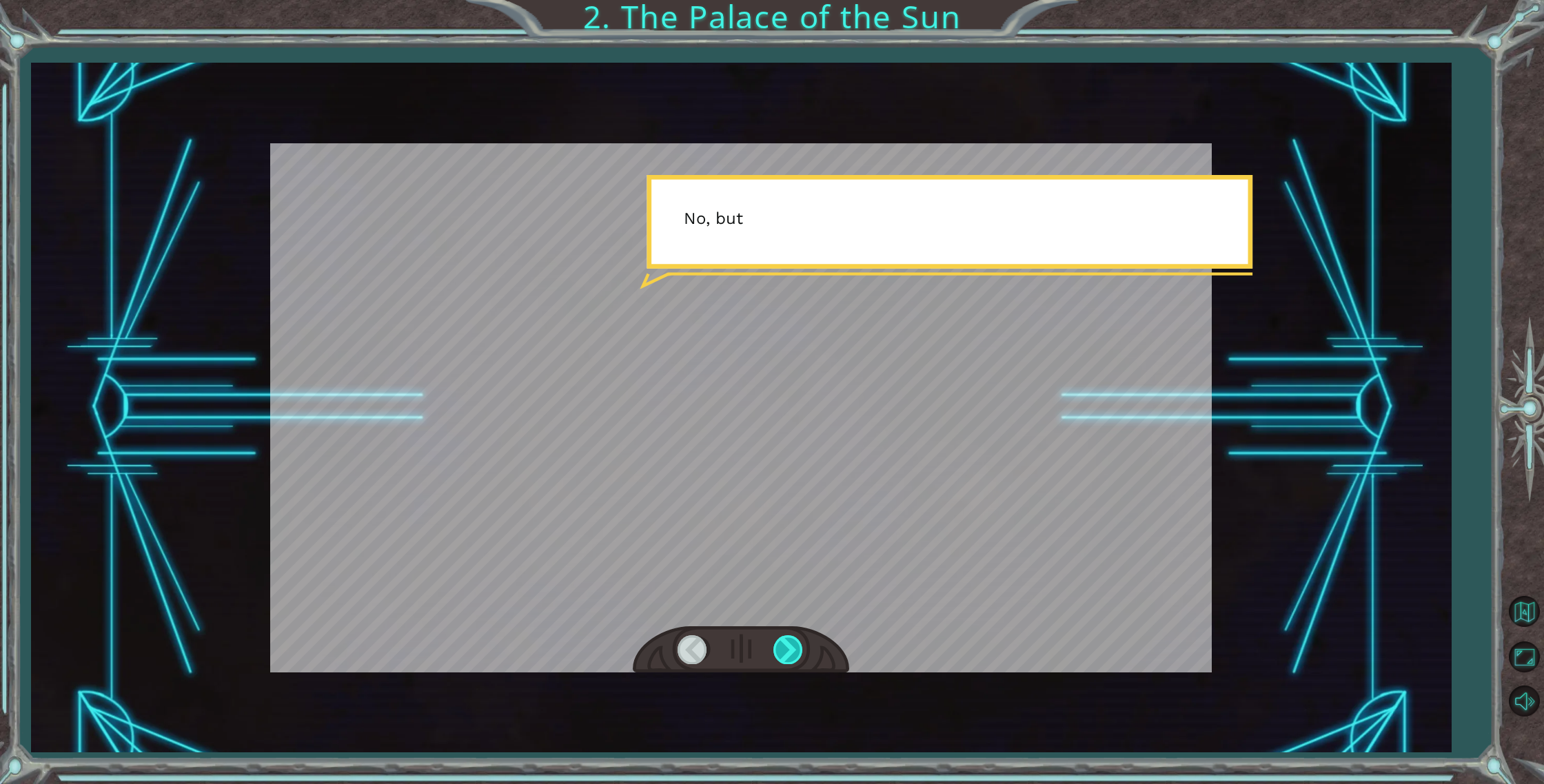
click at [791, 652] on div at bounding box center [788, 650] width 31 height 28
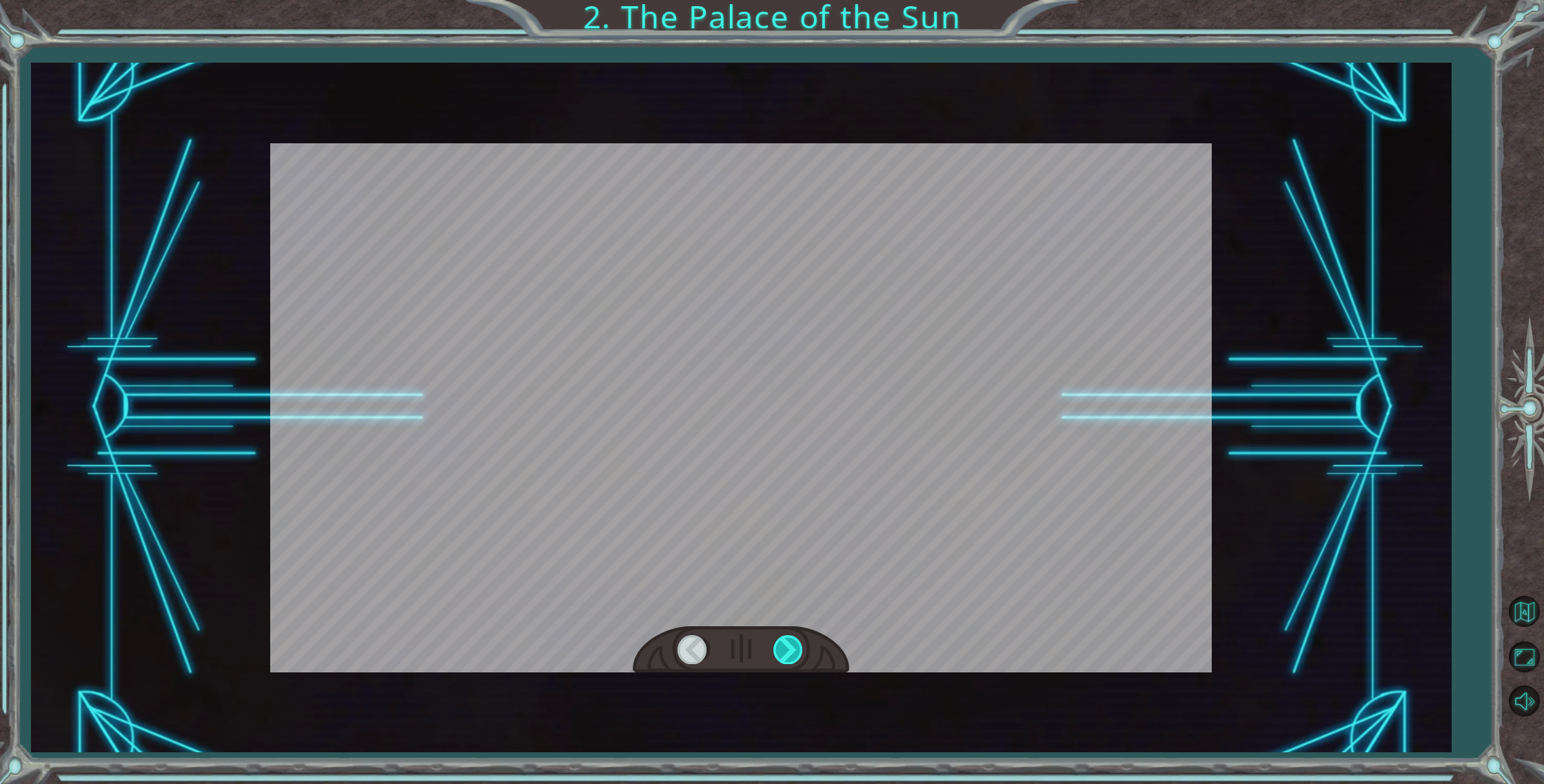
click at [791, 652] on div at bounding box center [788, 650] width 31 height 28
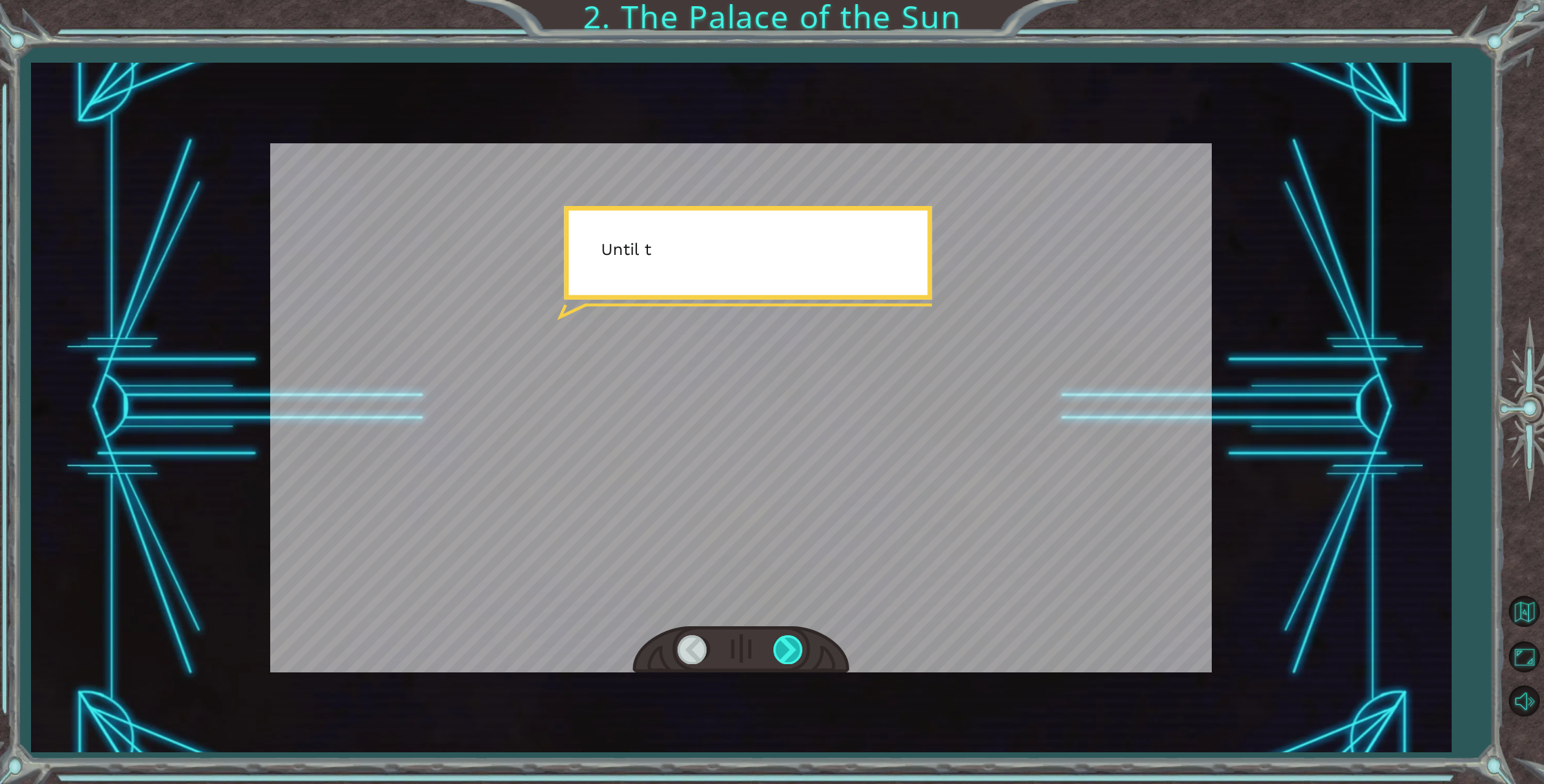
click at [790, 652] on div at bounding box center [788, 650] width 31 height 28
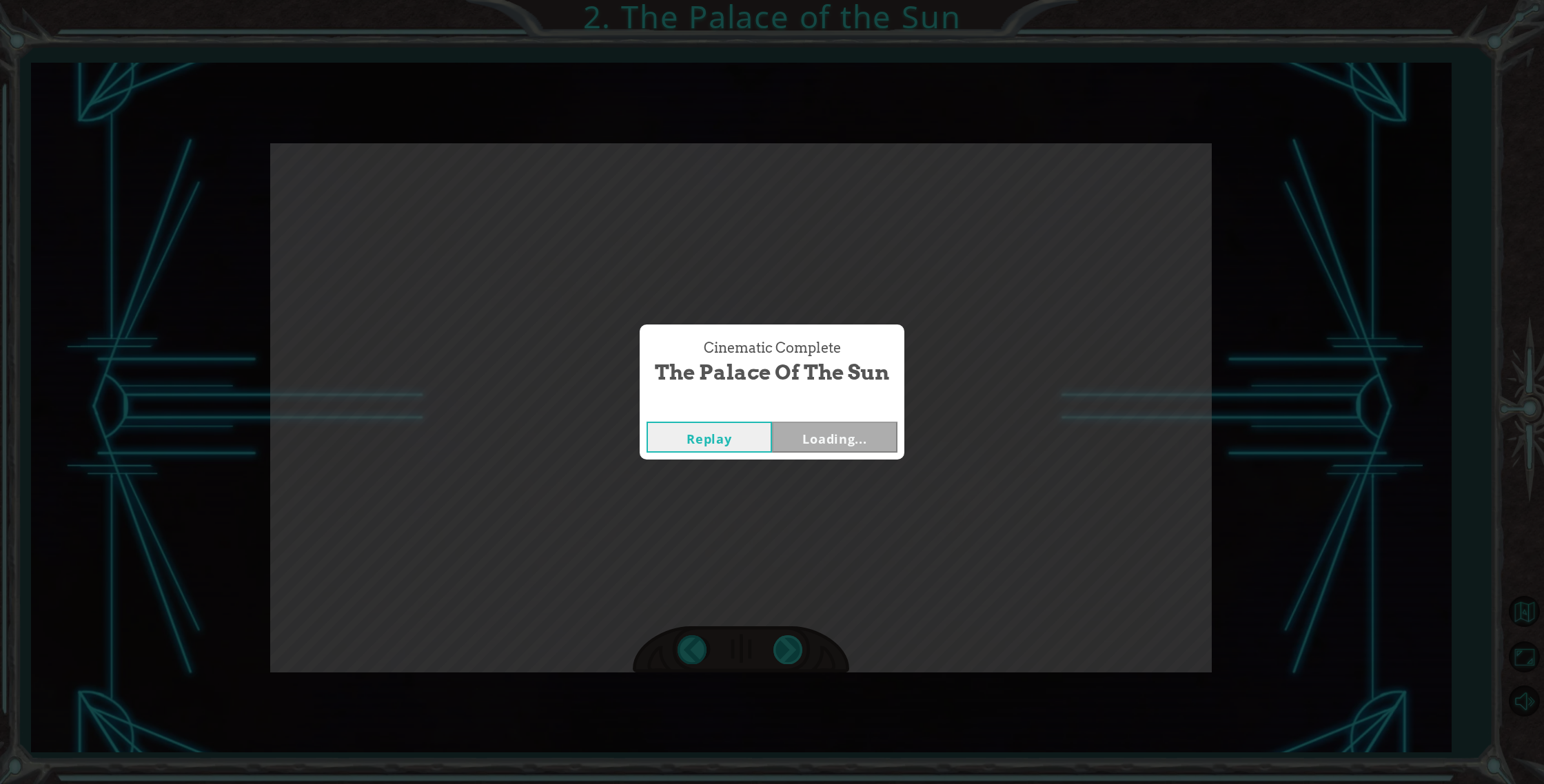
click at [790, 652] on div "Cinematic Complete The Palace of the Sun Replay Loading..." at bounding box center [772, 392] width 1544 height 784
click at [837, 427] on button "Next" at bounding box center [834, 436] width 126 height 31
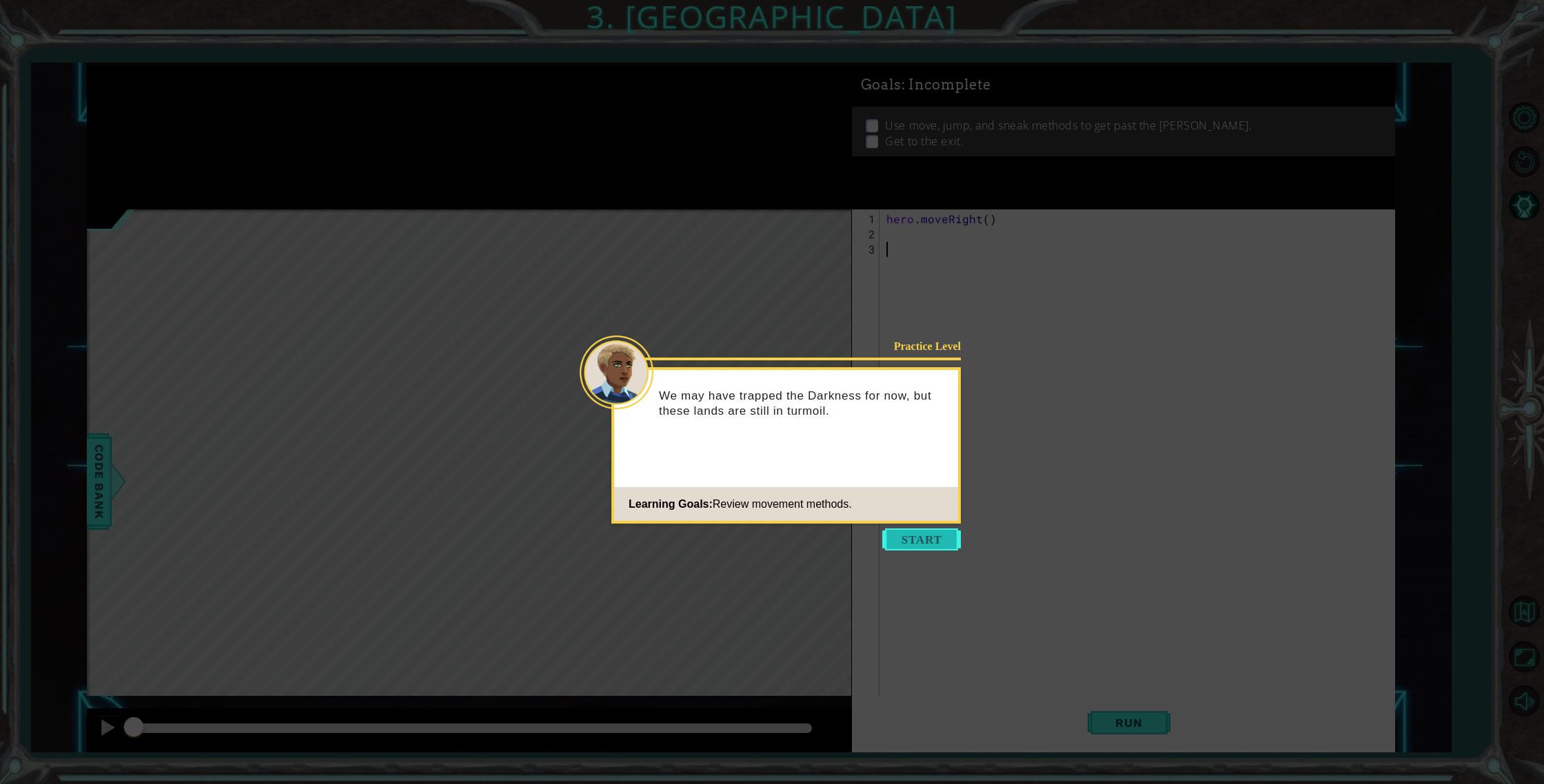
click at [912, 534] on button "Start" at bounding box center [921, 540] width 78 height 22
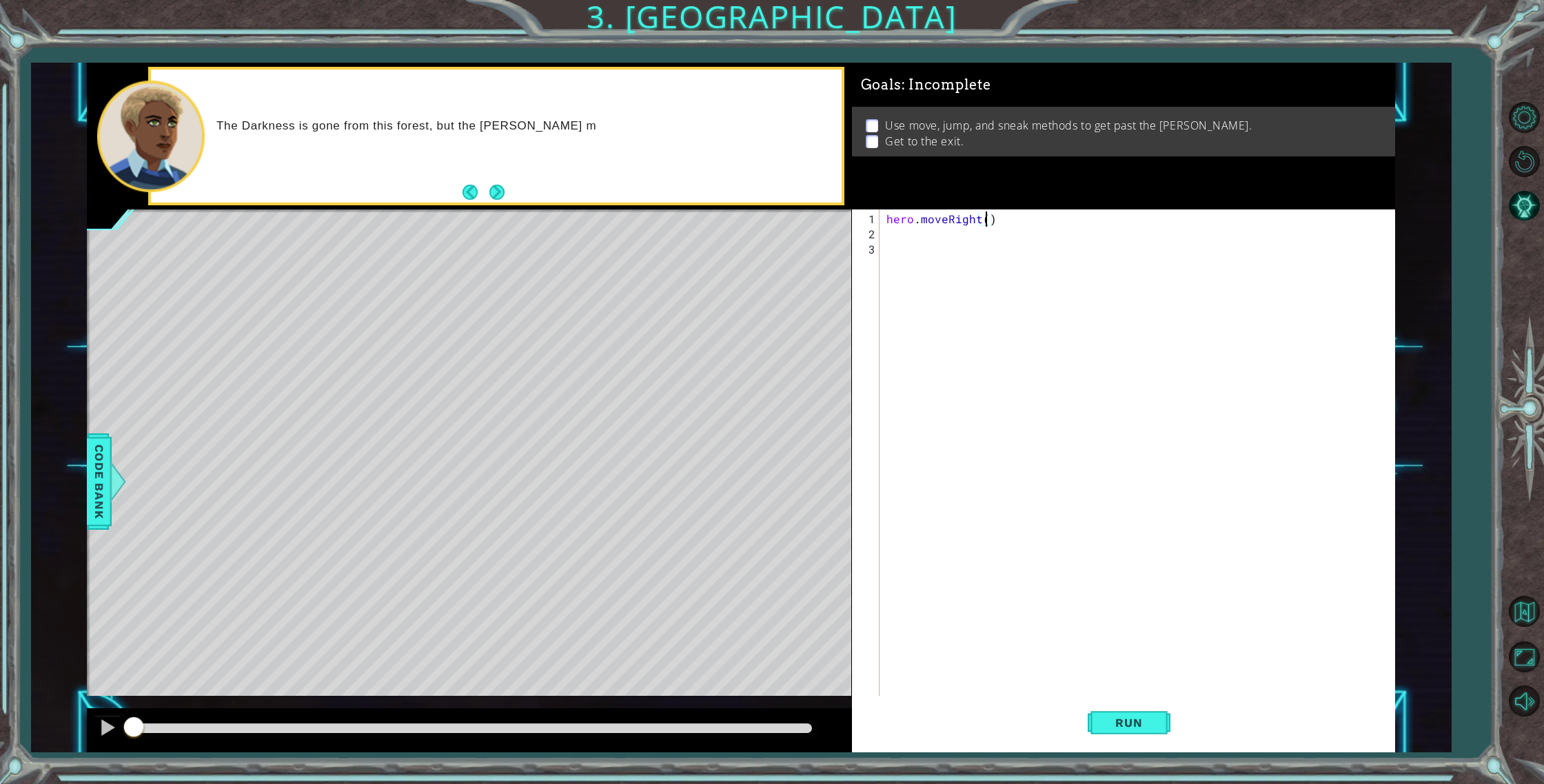
click at [985, 220] on div "hero . moveRight ( )" at bounding box center [1139, 477] width 513 height 530
type textarea "hero.moveRight(1)"
click at [969, 232] on div "hero . moveRight ( 1 )" at bounding box center [1139, 477] width 513 height 530
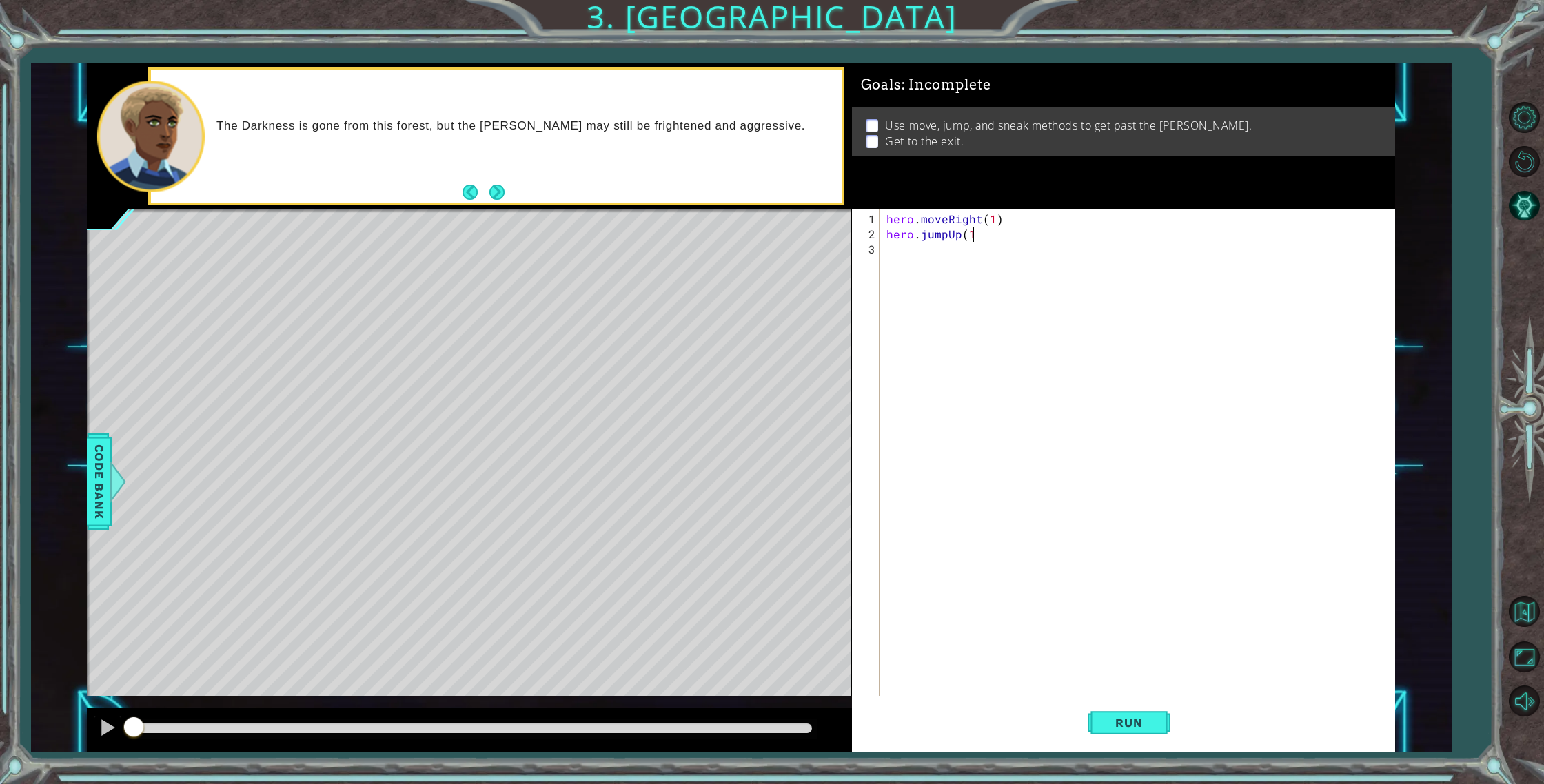
type textarea "hero.jumpUp(1)"
type textarea "hero.moveUp(1)"
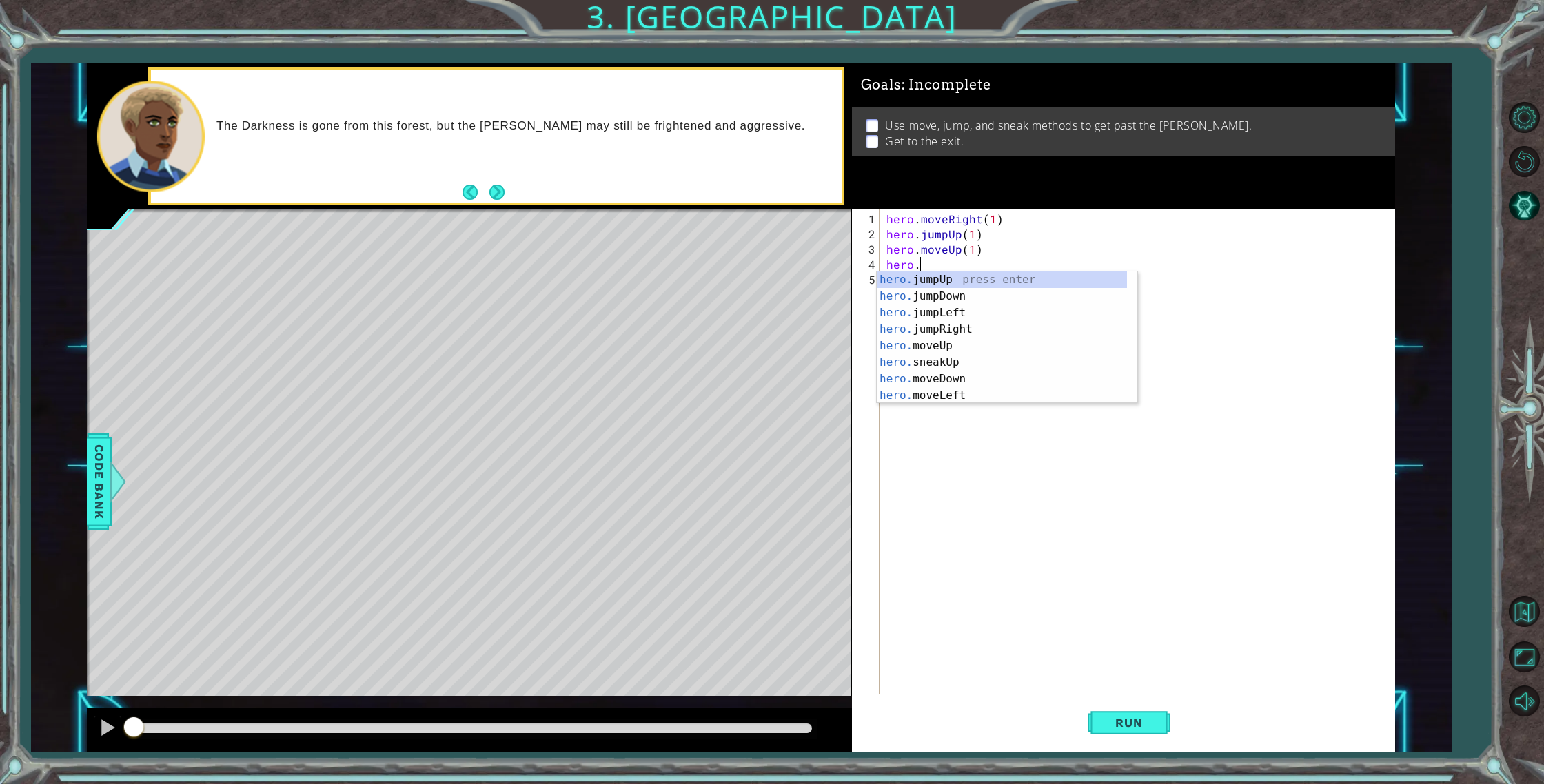
scroll to position [0, 2]
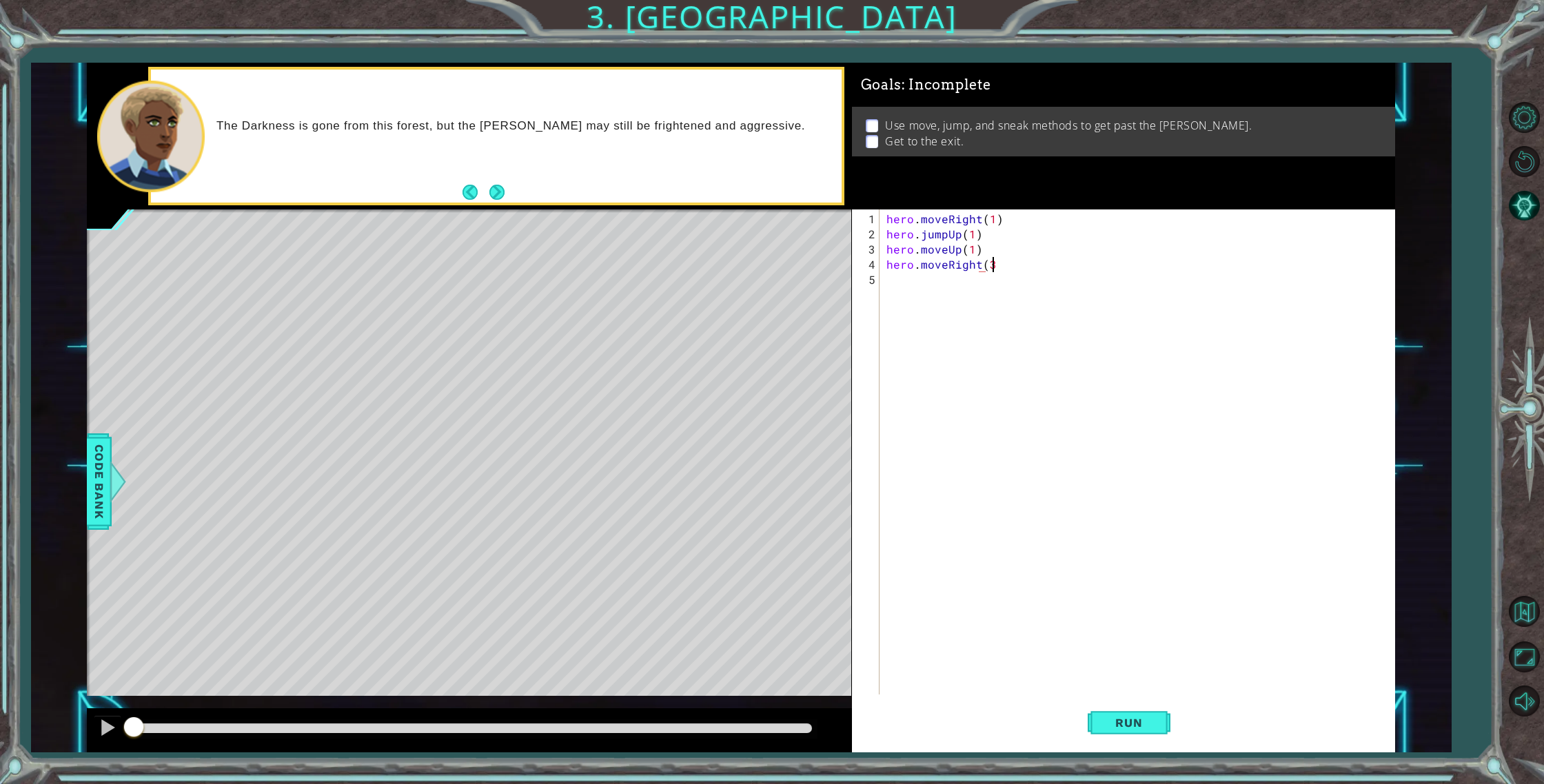
type textarea "hero.moveRight(3)"
click at [1129, 725] on span "Run" at bounding box center [1128, 722] width 55 height 13
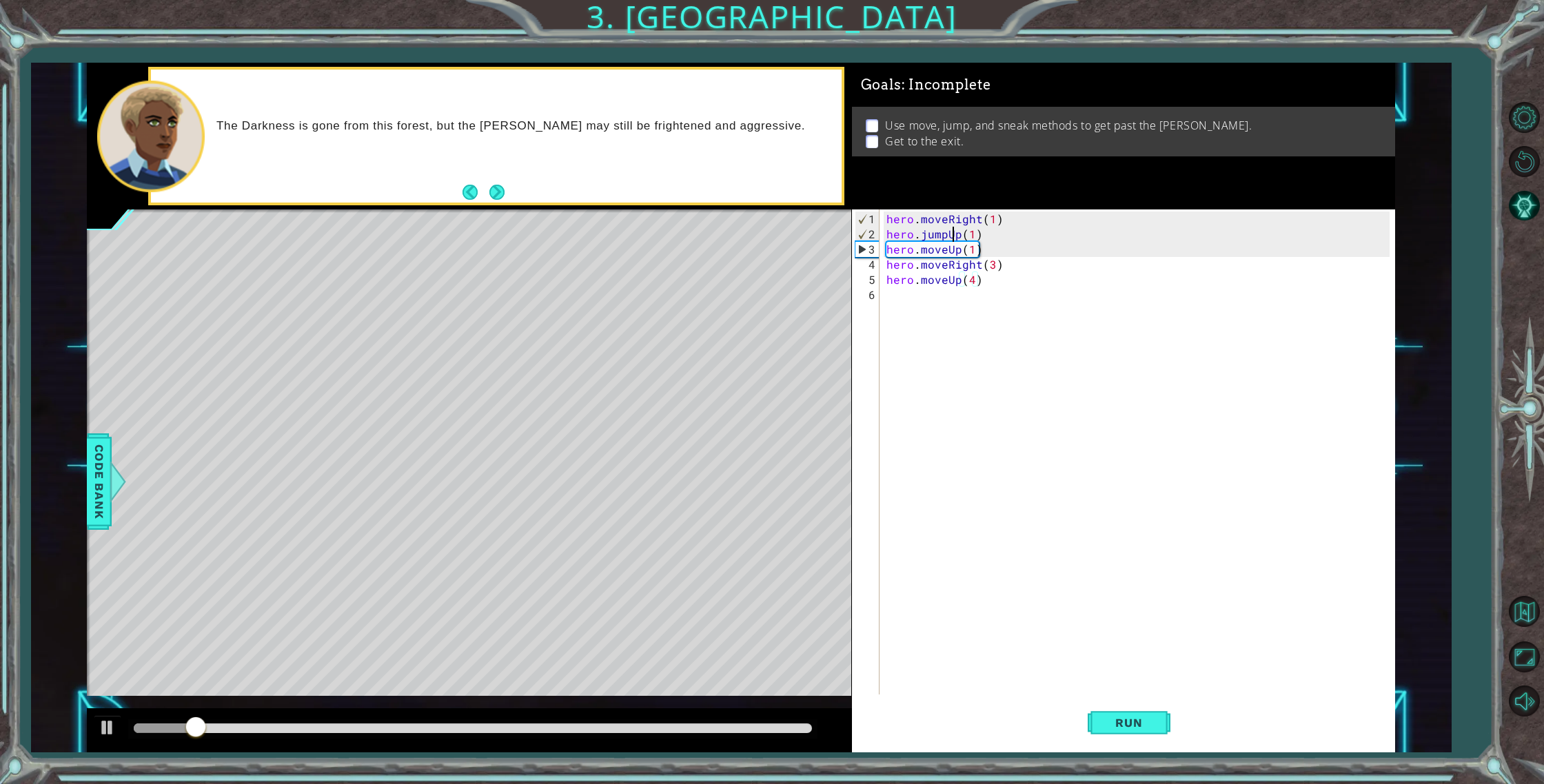
click at [950, 228] on div "hero . moveRight ( 1 ) hero . jumpUp ( 1 ) hero . moveUp ( 1 ) hero . moveRight…" at bounding box center [1139, 469] width 513 height 515
click at [958, 233] on div "hero . moveRight ( 1 ) hero . jumpUp ( 1 ) hero . moveUp ( 1 ) hero . moveRight…" at bounding box center [1139, 469] width 513 height 515
drag, startPoint x: 1141, startPoint y: 727, endPoint x: 1138, endPoint y: 720, distance: 7.6
click at [1138, 725] on span "Run" at bounding box center [1128, 722] width 55 height 13
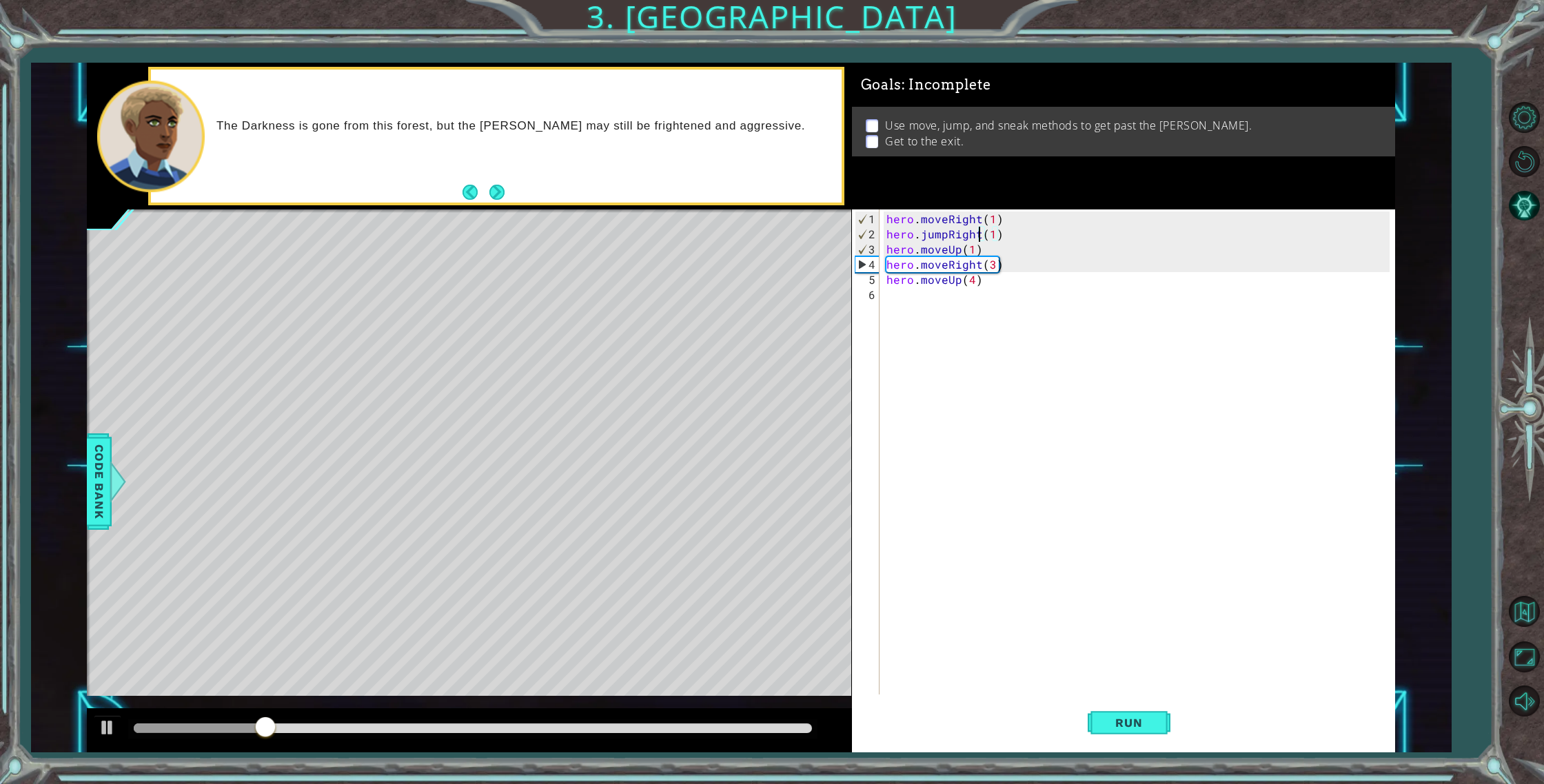
click at [945, 263] on div "hero . moveRight ( 1 ) hero . jumpRight ( 1 ) hero . moveUp ( 1 ) hero . moveRi…" at bounding box center [1139, 469] width 513 height 515
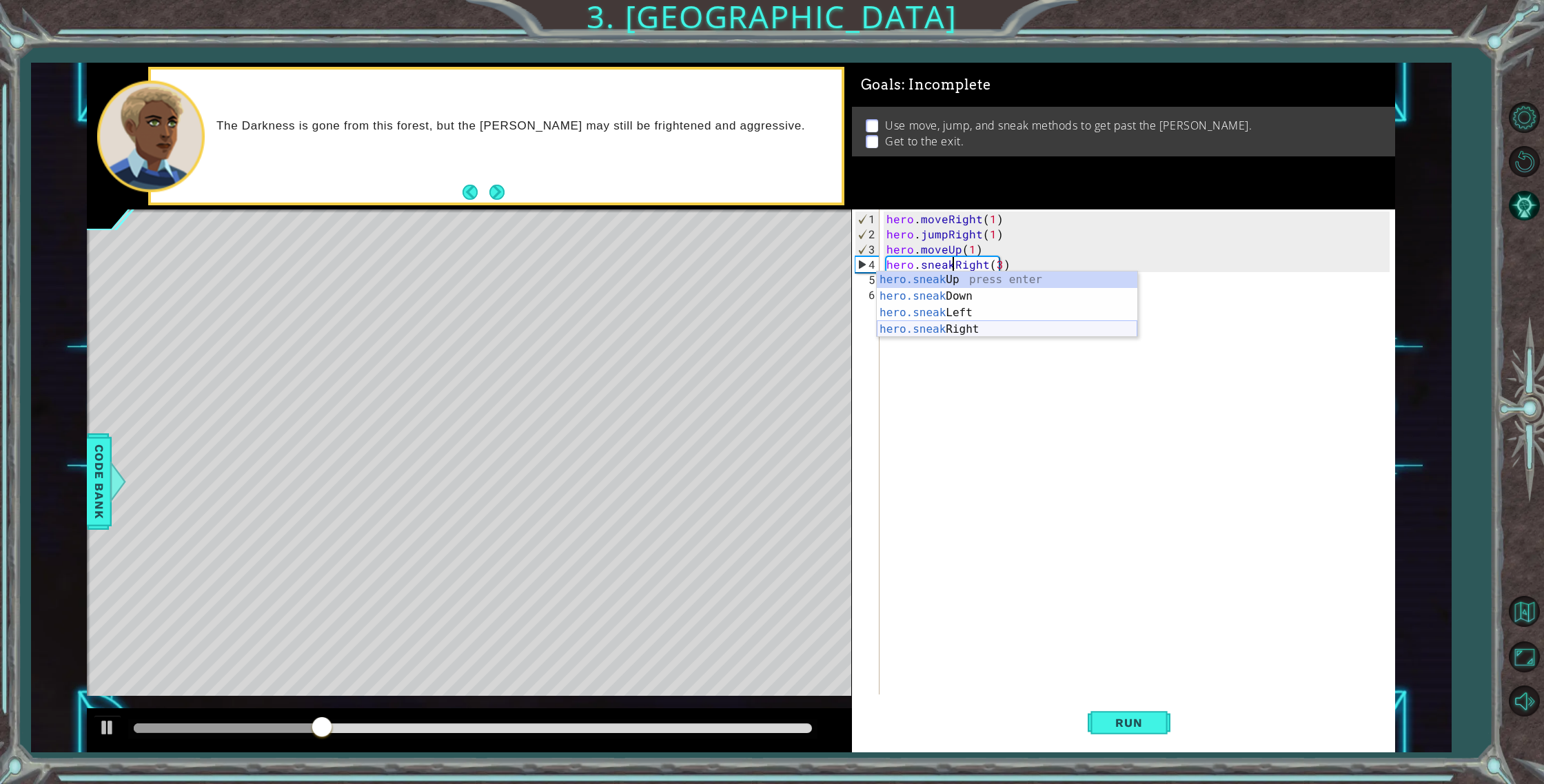
click at [981, 326] on div "hero.sneak Up press enter hero.sneak Down press enter hero.sneak Left press ent…" at bounding box center [1006, 321] width 260 height 100
click at [1050, 267] on div "hero . moveRight ( 1 ) hero . jumpRight ( 1 ) hero . moveUp ( 1 ) hero . sneakR…" at bounding box center [1139, 469] width 513 height 515
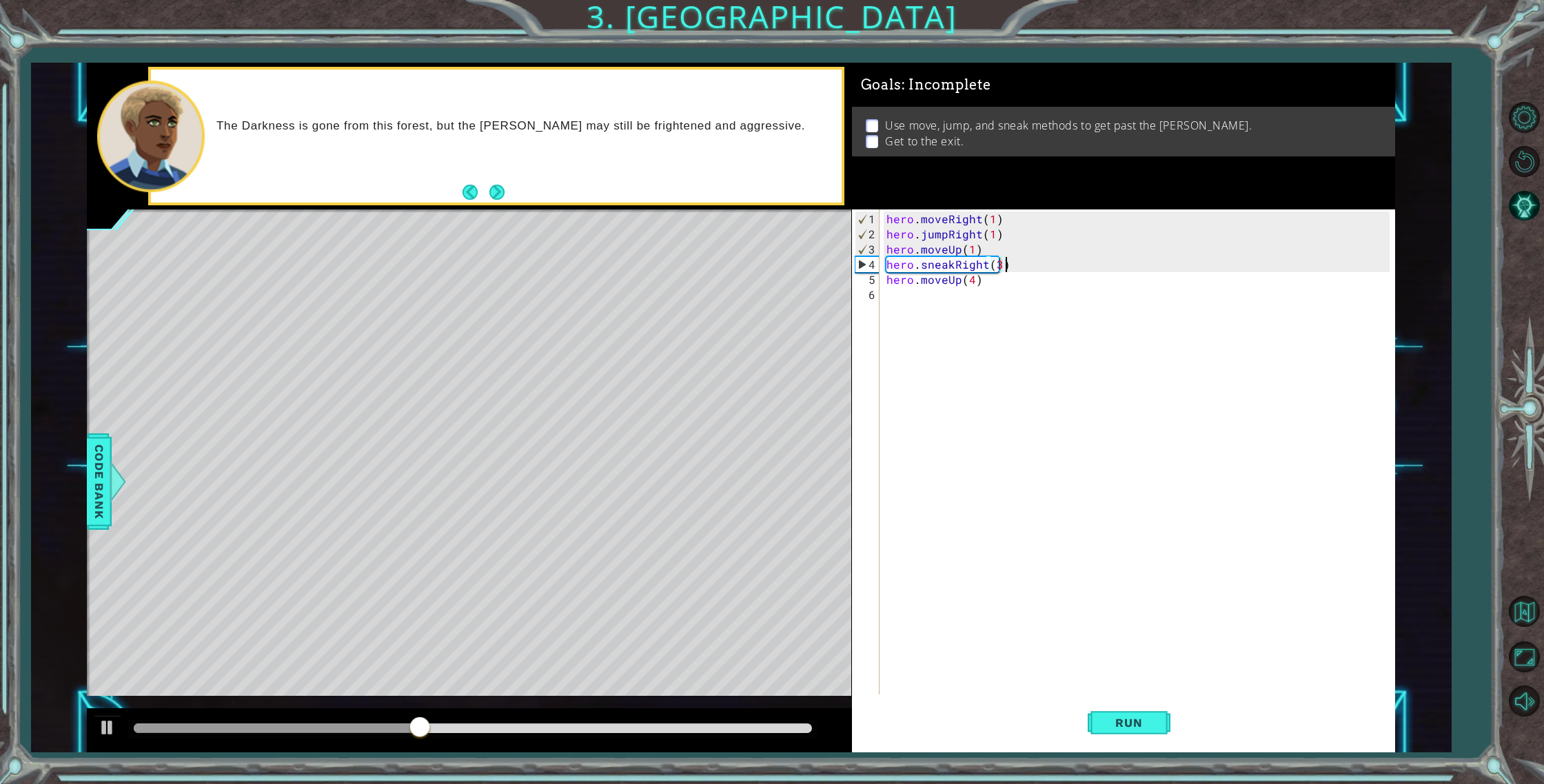
scroll to position [0, 7]
click at [1119, 725] on span "Run" at bounding box center [1128, 722] width 55 height 13
click at [950, 281] on div "hero . moveRight ( 1 ) hero . jumpRight ( 1 ) hero . moveUp ( 1 ) hero . sneakR…" at bounding box center [1139, 469] width 513 height 515
click at [949, 280] on div "hero . moveRight ( 1 ) hero . jumpRight ( 1 ) hero . moveUp ( 1 ) hero . sneakR…" at bounding box center [1139, 469] width 513 height 515
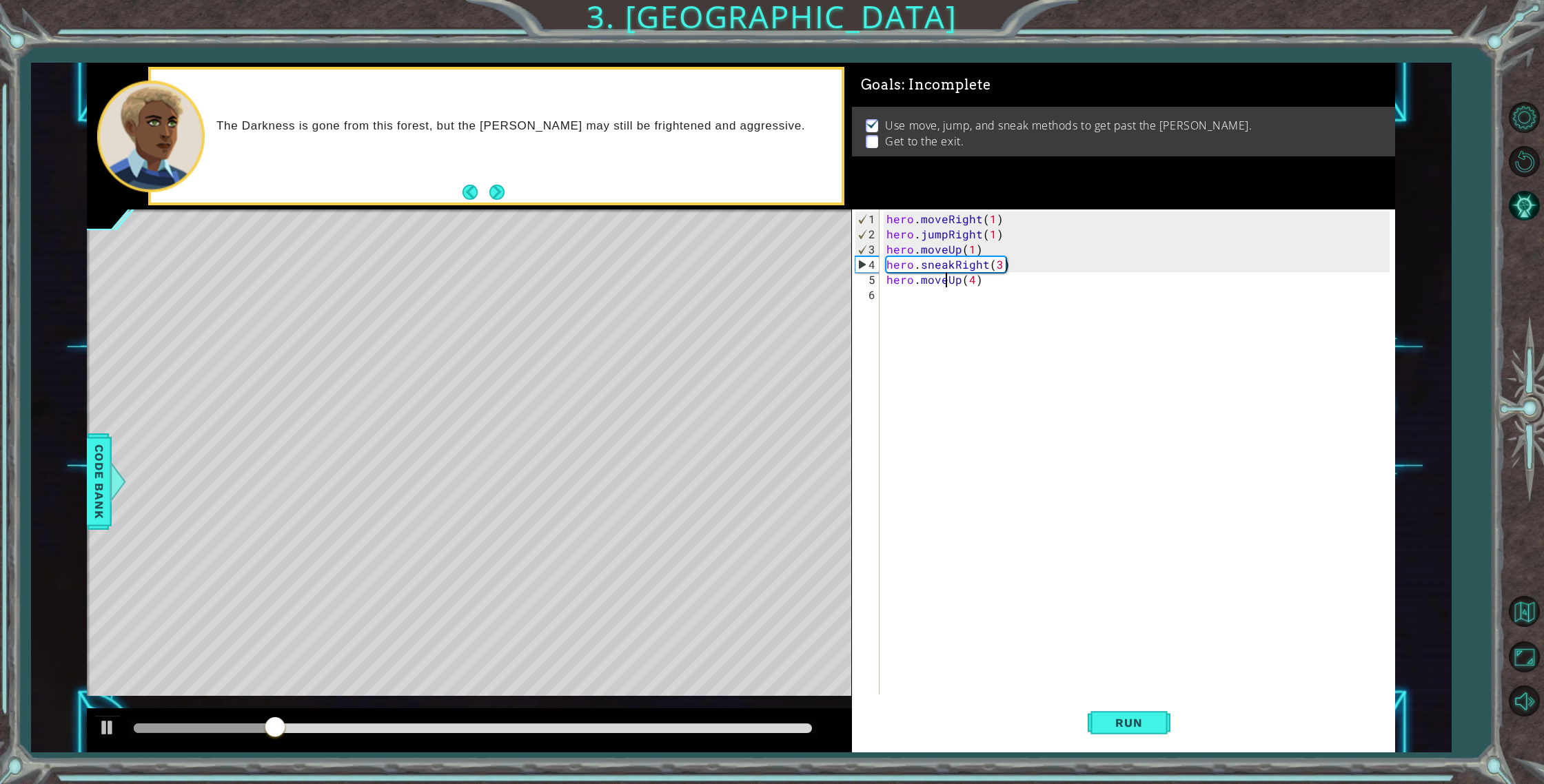
click at [947, 281] on div "hero . moveRight ( 1 ) hero . jumpRight ( 1 ) hero . moveUp ( 1 ) hero . sneakR…" at bounding box center [1139, 469] width 513 height 515
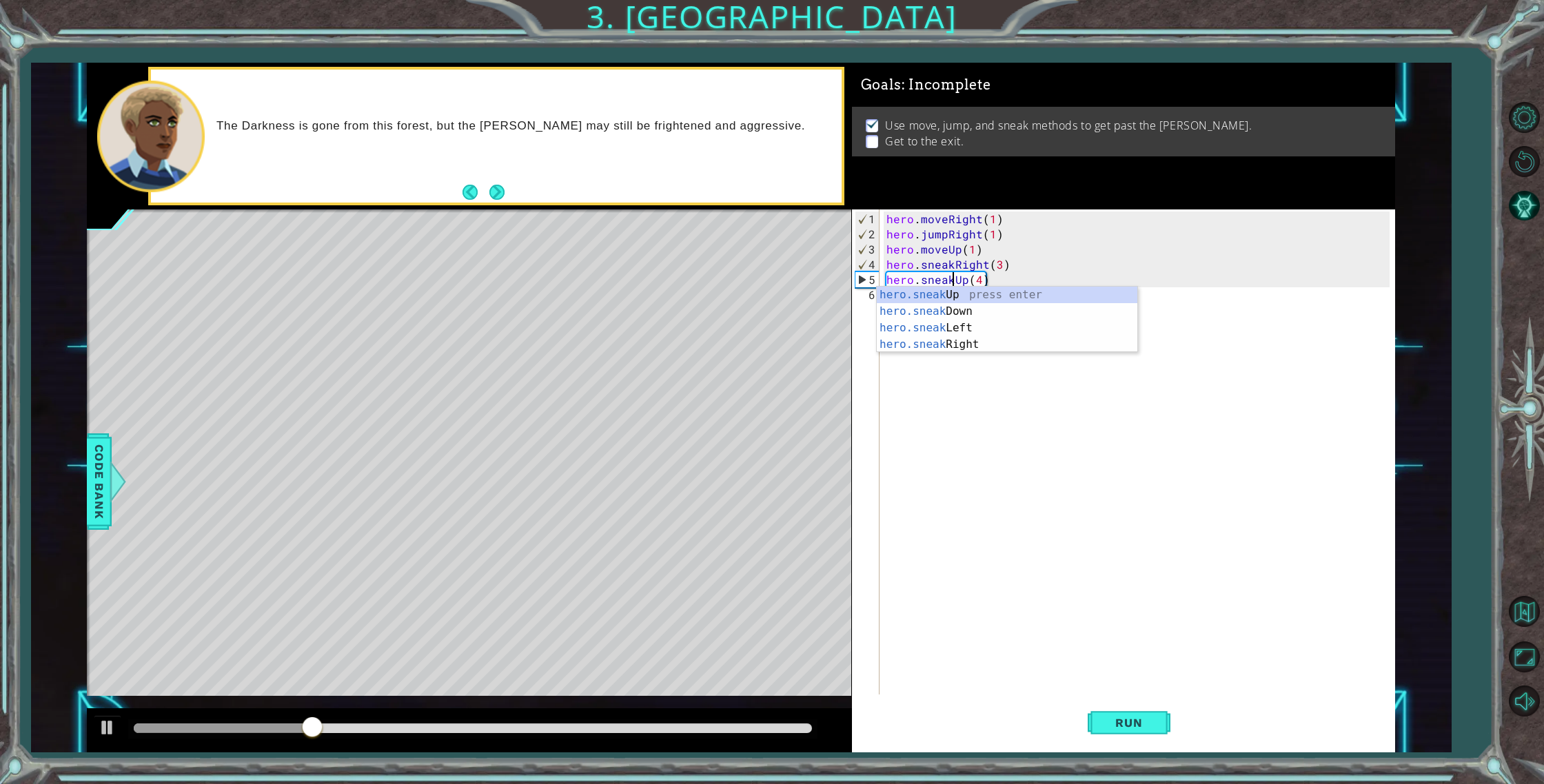
scroll to position [0, 4]
click at [982, 277] on div "hero . moveRight ( 1 ) hero . jumpRight ( 1 ) hero . moveUp ( 1 ) hero . sneakR…" at bounding box center [1139, 469] width 513 height 515
type textarea "hero.sneakUp(4)"
click at [1123, 721] on span "Run" at bounding box center [1128, 722] width 55 height 13
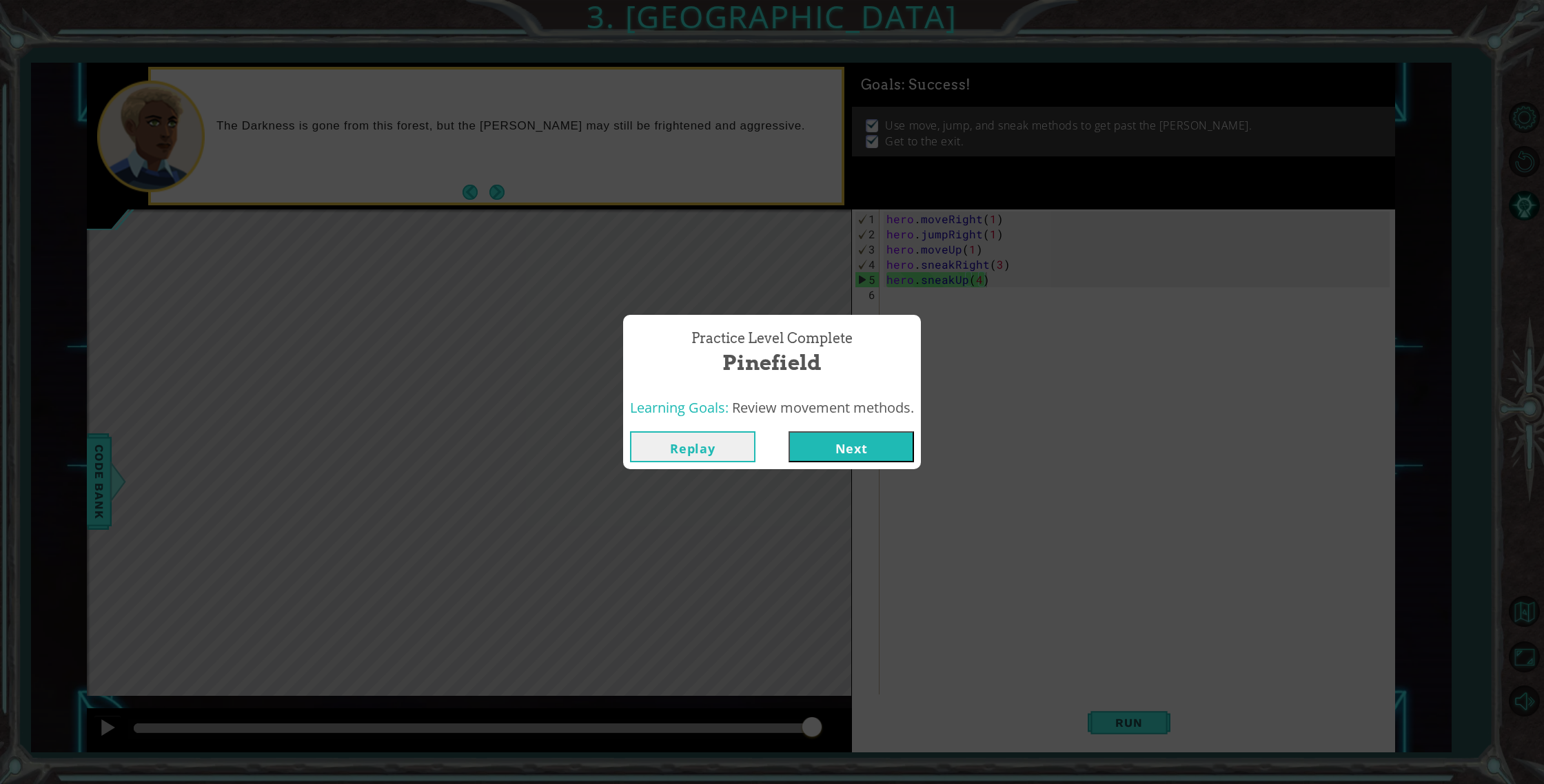
click at [875, 442] on button "Next" at bounding box center [851, 447] width 126 height 31
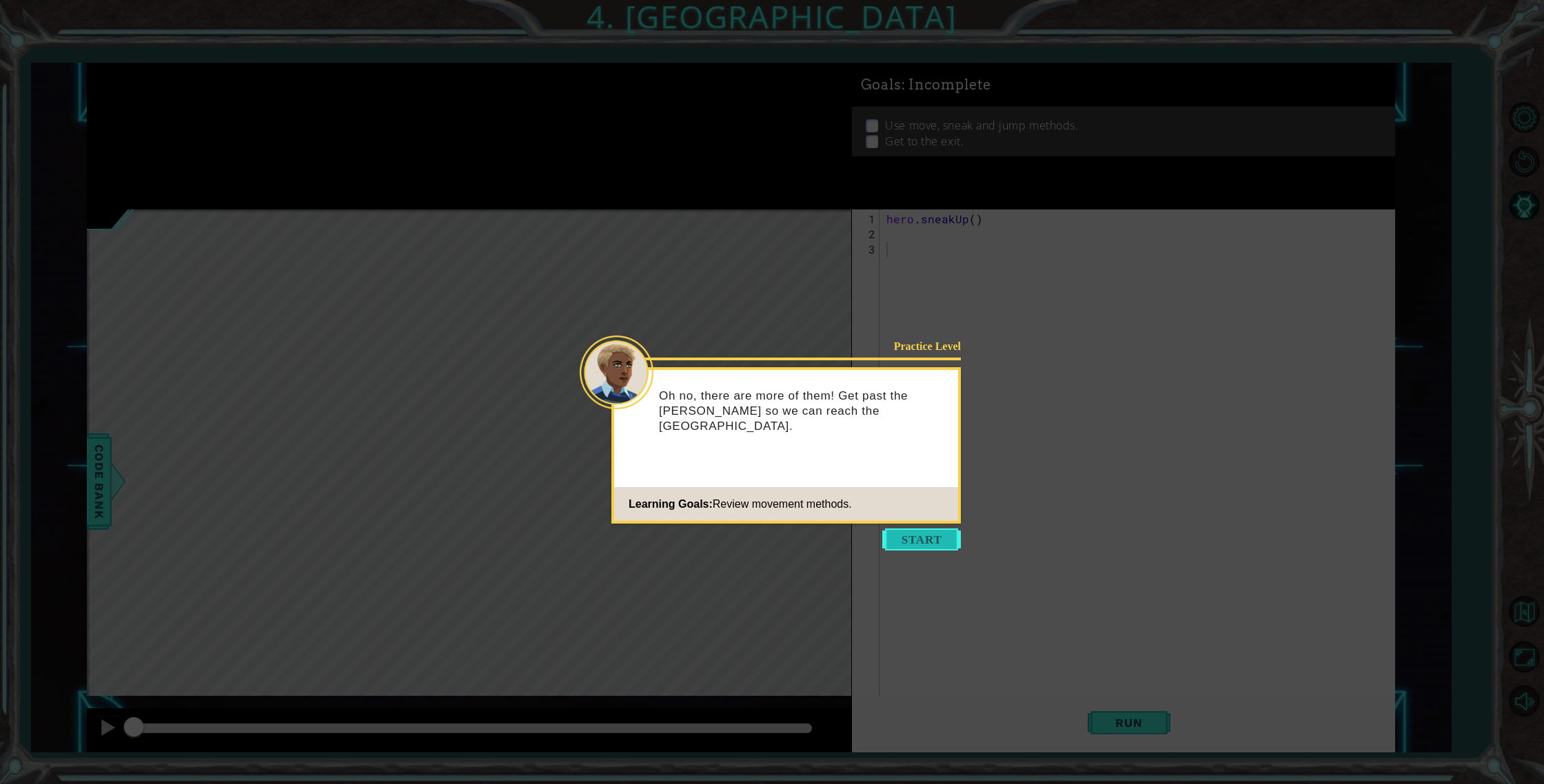
click at [923, 545] on button "Start" at bounding box center [921, 540] width 78 height 22
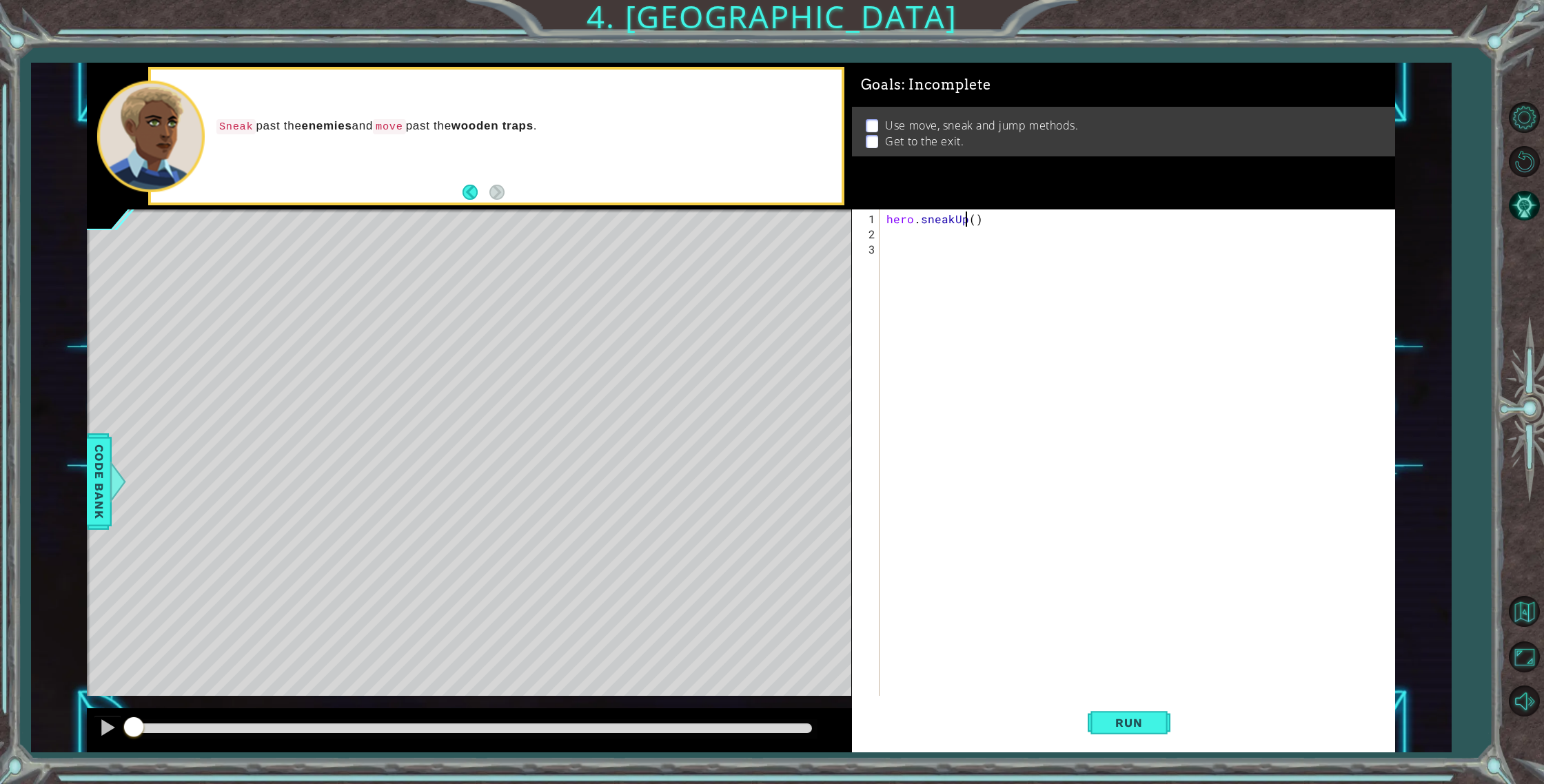
click at [968, 217] on div "hero . sneakUp ( )" at bounding box center [1139, 477] width 513 height 530
click at [971, 220] on div "hero . sneakUp ( )" at bounding box center [1139, 477] width 513 height 530
type textarea "hero.sneakUp(1)"
click at [927, 236] on div "hero . sneakUp ( 1 )" at bounding box center [1139, 477] width 513 height 530
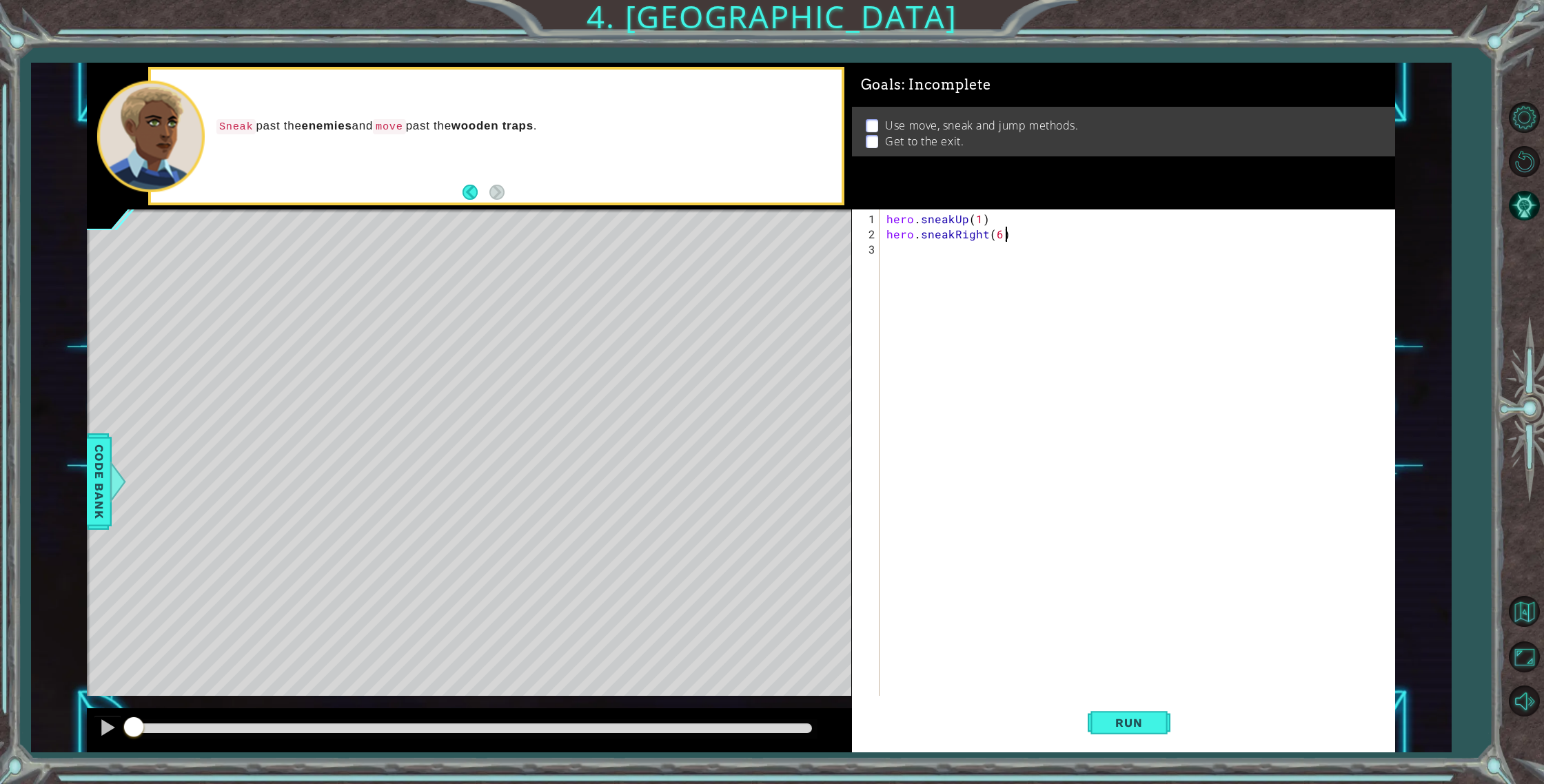
scroll to position [0, 7]
click at [1106, 724] on span "Run" at bounding box center [1128, 722] width 55 height 13
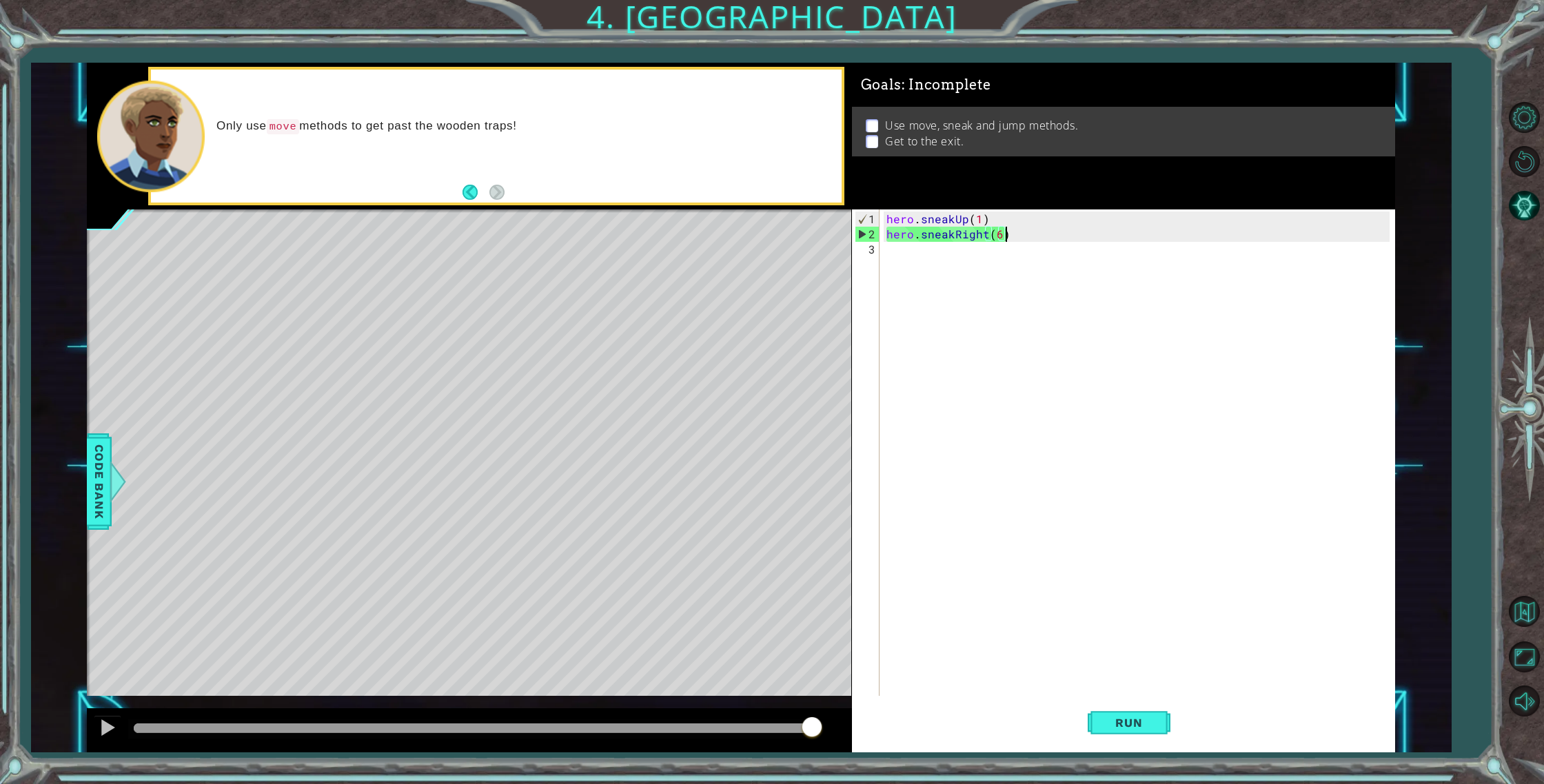
click at [1002, 236] on div "hero . sneakUp ( 1 ) hero . sneakRight ( 6 )" at bounding box center [1139, 477] width 513 height 530
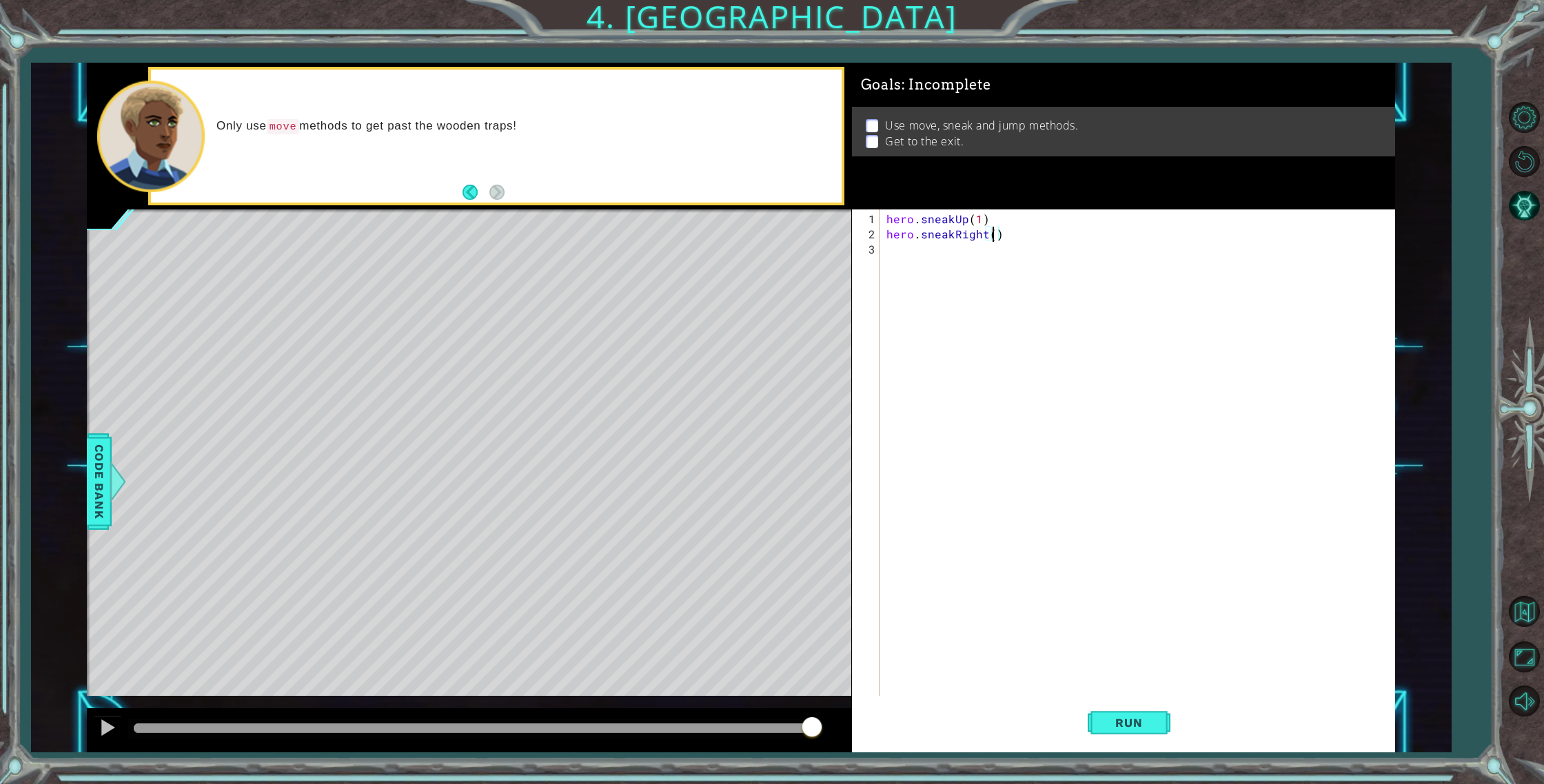
type textarea "hero.sneakRight(2)"
drag, startPoint x: 931, startPoint y: 250, endPoint x: 927, endPoint y: 261, distance: 11.7
click at [931, 250] on div "hero . sneakUp ( 1 ) hero . sneakRight ( 2 )" at bounding box center [1139, 477] width 513 height 530
type textarea "hero.moveRight(1)"
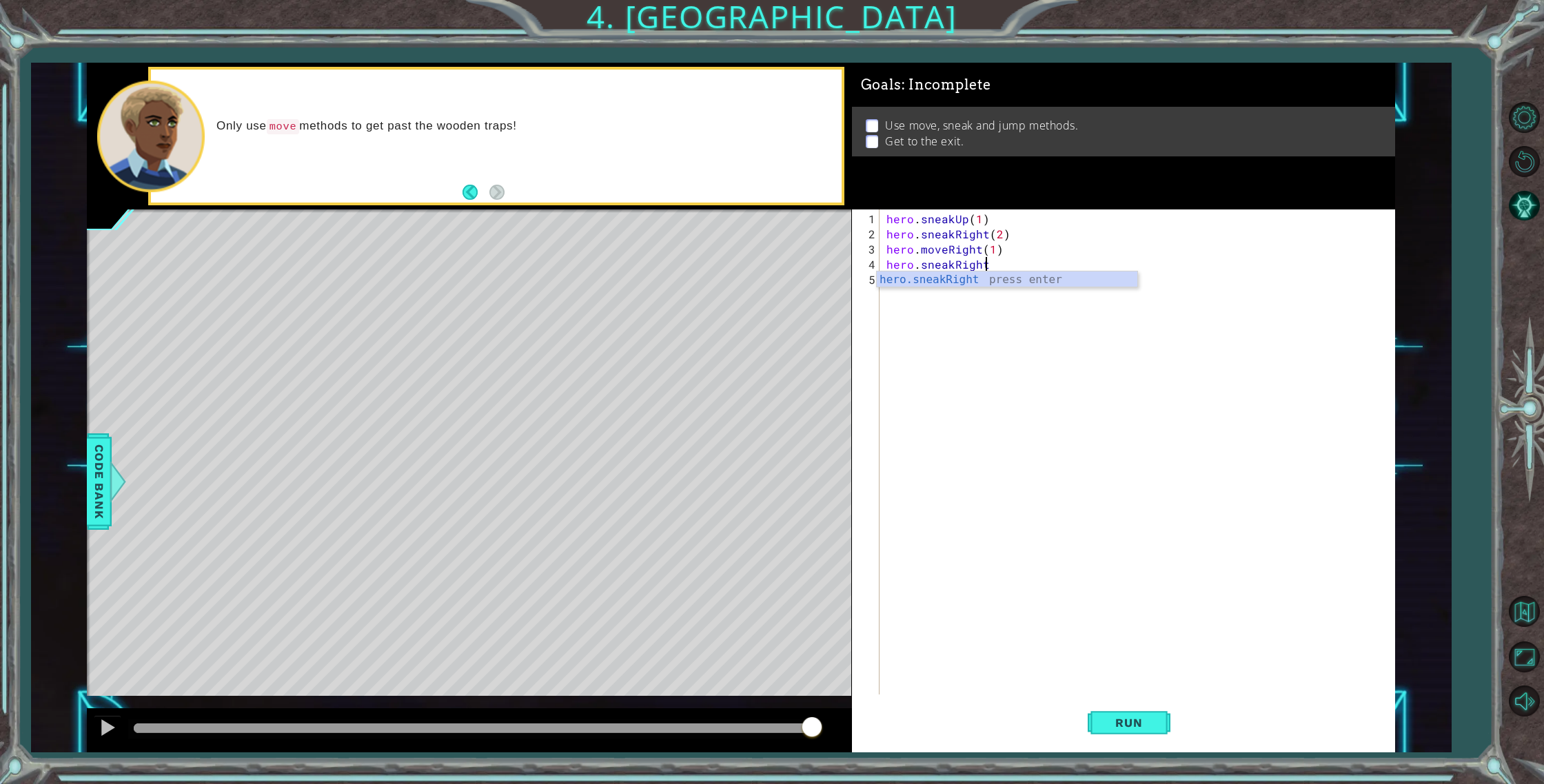
scroll to position [0, 6]
type textarea "hero.sneakRight(4)"
click at [1147, 717] on span "Run" at bounding box center [1128, 722] width 55 height 13
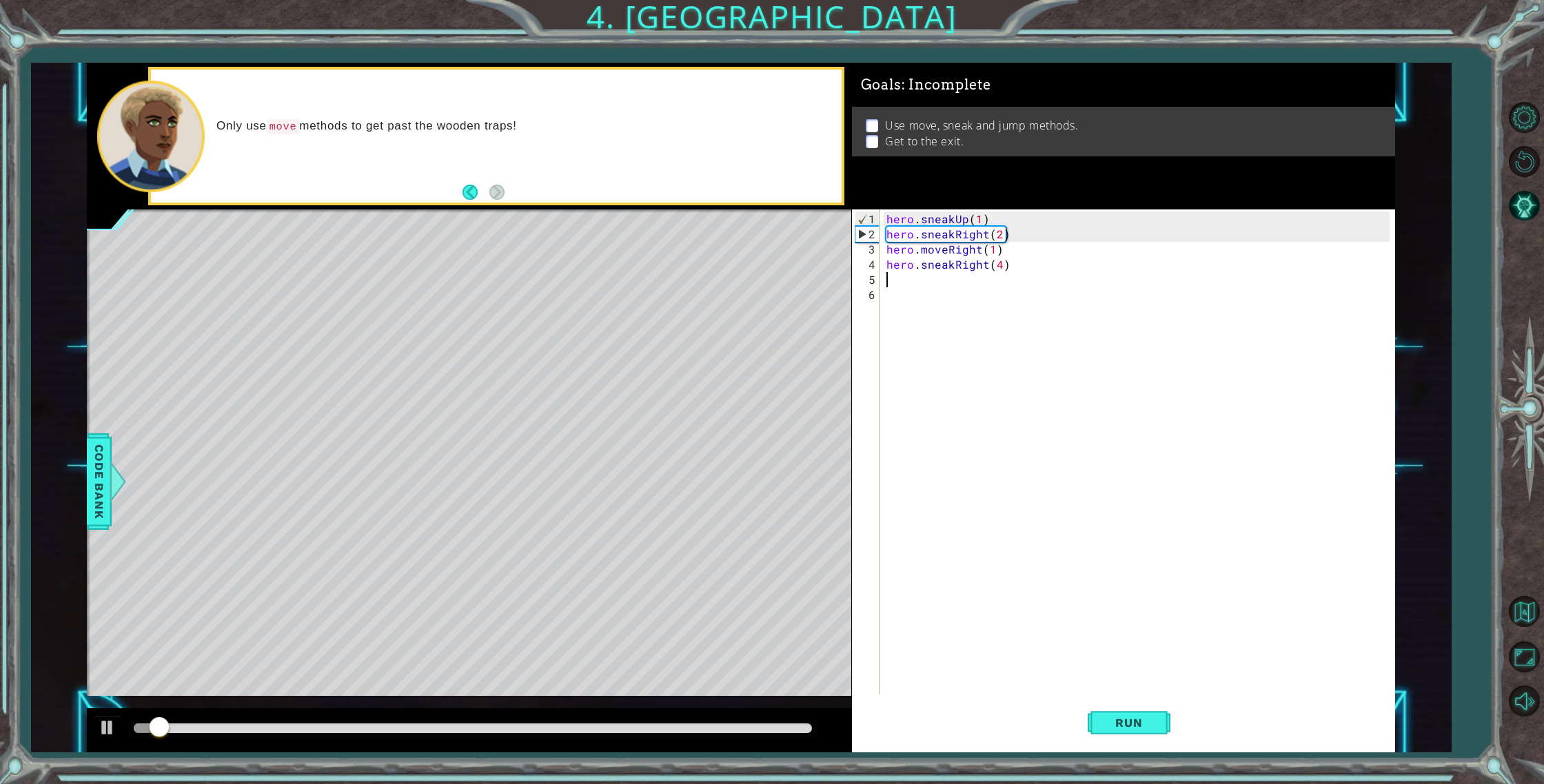
click at [923, 284] on div "hero . sneakUp ( 1 ) hero . sneakRight ( 2 ) hero . moveRight ( 1 ) hero . snea…" at bounding box center [1139, 469] width 513 height 515
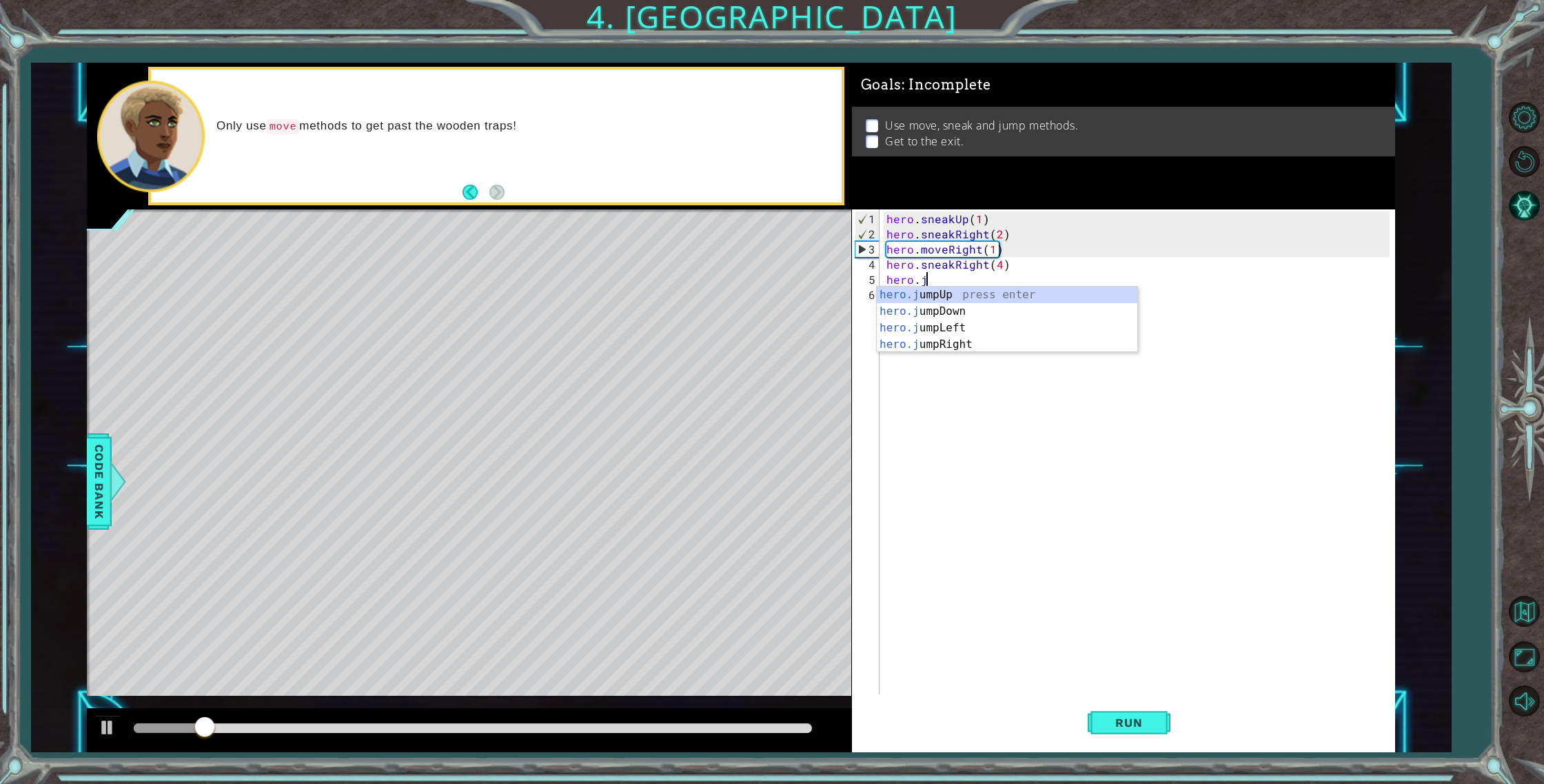
scroll to position [0, 2]
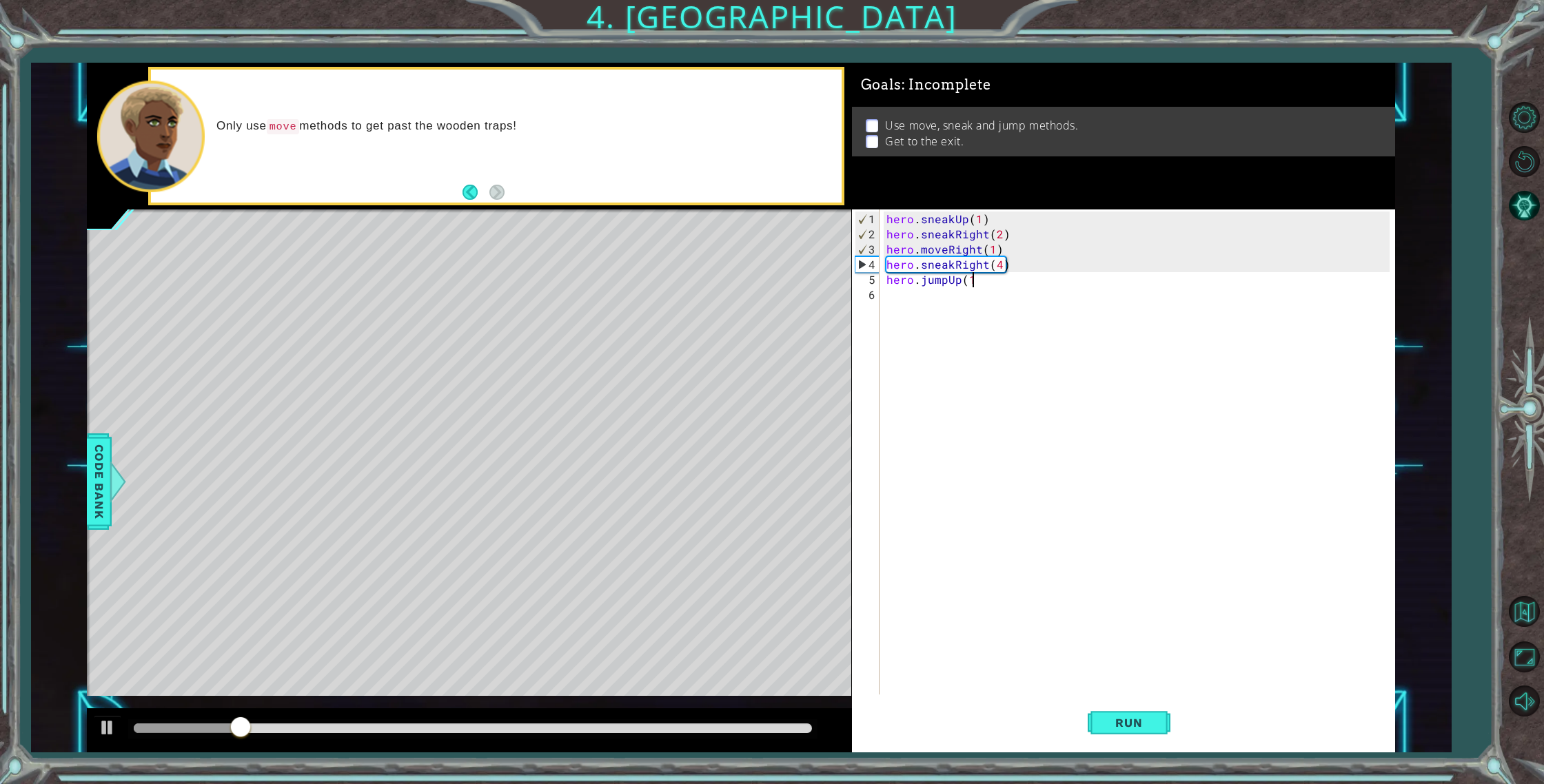
type textarea "hero.jumpUp(1)"
drag, startPoint x: 921, startPoint y: 300, endPoint x: 900, endPoint y: 319, distance: 28.3
click at [919, 302] on div "hero . sneakUp ( 1 ) hero . sneakRight ( 2 ) hero . moveRight ( 1 ) hero . snea…" at bounding box center [1139, 469] width 513 height 515
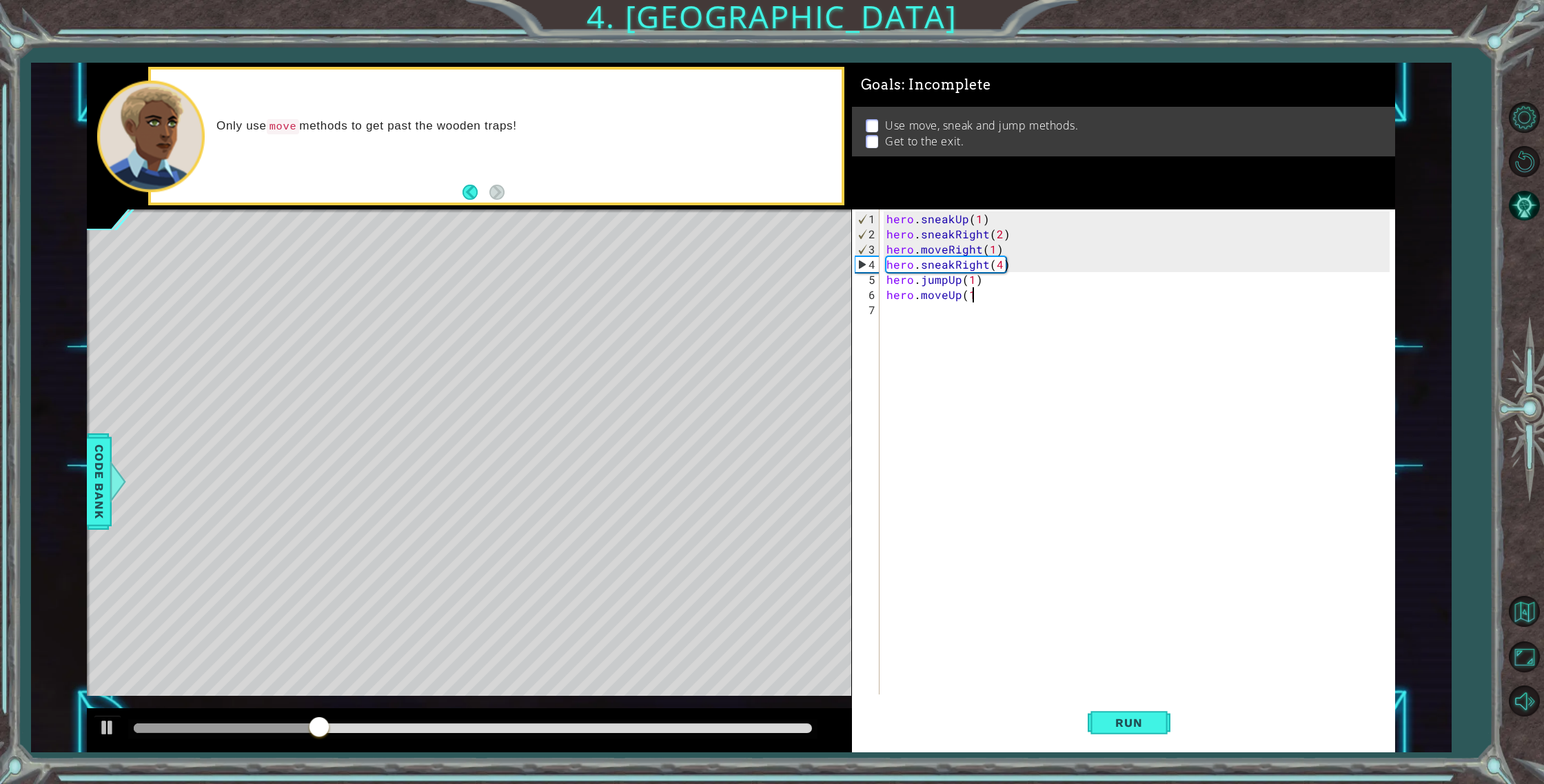
type textarea "hero.moveUp(1)"
type textarea "hero.moveLeft(4)"
click at [1127, 727] on span "Run" at bounding box center [1128, 722] width 55 height 13
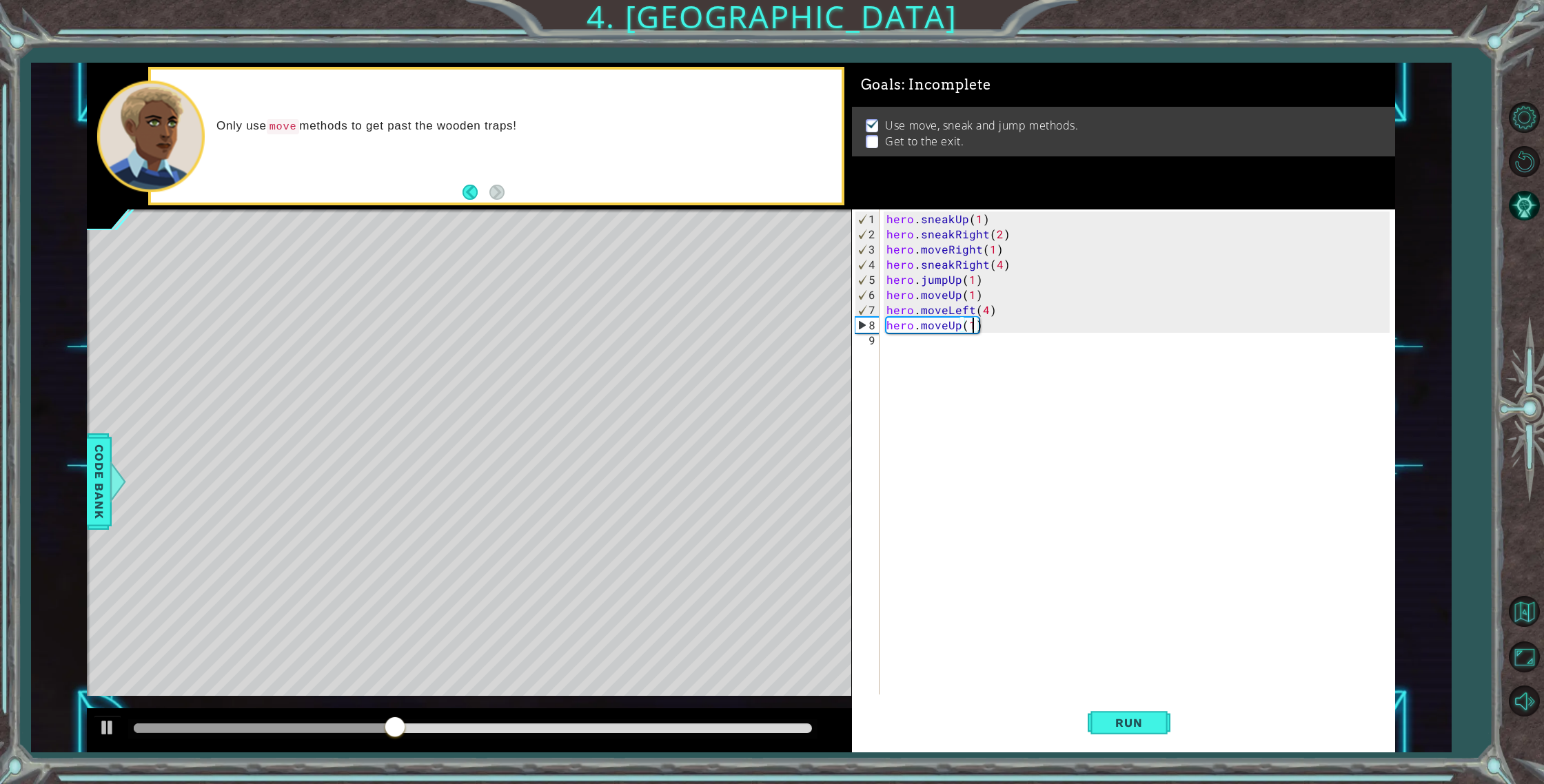
click at [970, 330] on div "hero . sneakUp ( 1 ) hero . sneakRight ( 2 ) hero . moveRight ( 1 ) hero . snea…" at bounding box center [1139, 469] width 513 height 515
click at [1146, 723] on span "Run" at bounding box center [1128, 722] width 55 height 13
click at [948, 326] on div "hero . sneakUp ( 1 ) hero . sneakRight ( 2 ) hero . moveRight ( 1 ) hero . snea…" at bounding box center [1139, 469] width 513 height 515
click at [980, 322] on div "hero . sneakUp ( 1 ) hero . sneakRight ( 2 ) hero . moveRight ( 1 ) hero . snea…" at bounding box center [1139, 469] width 513 height 515
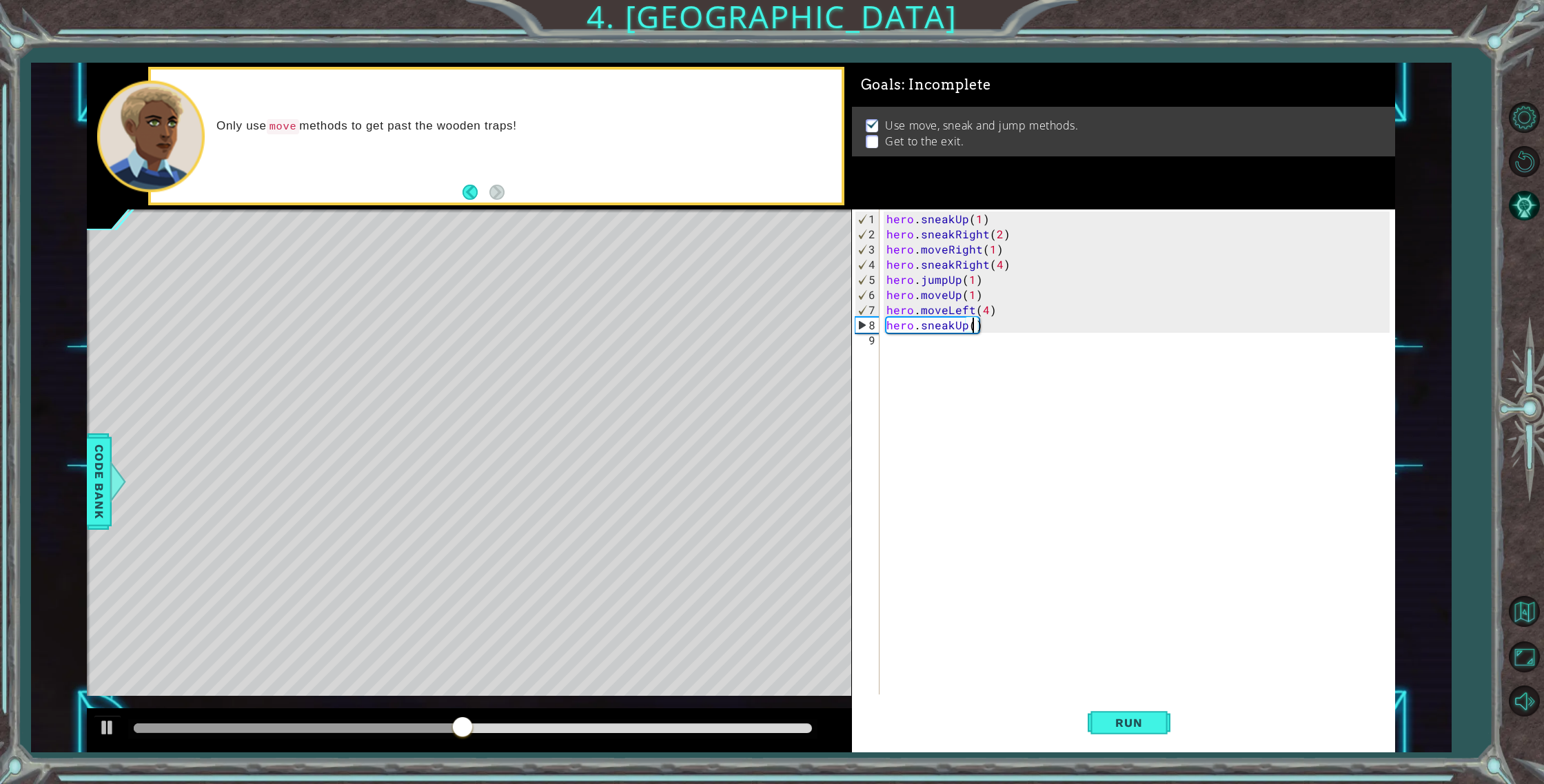
scroll to position [0, 6]
click at [1123, 723] on span "Run" at bounding box center [1128, 722] width 55 height 13
click at [979, 311] on div "hero . sneakUp ( 1 ) hero . sneakRight ( 2 ) hero . moveRight ( 1 ) hero . snea…" at bounding box center [1139, 469] width 513 height 515
click at [983, 312] on div "hero . sneakUp ( 1 ) hero . sneakRight ( 2 ) hero . moveRight ( 1 ) hero . snea…" at bounding box center [1139, 469] width 513 height 515
type textarea "hero.moveLeft(3)"
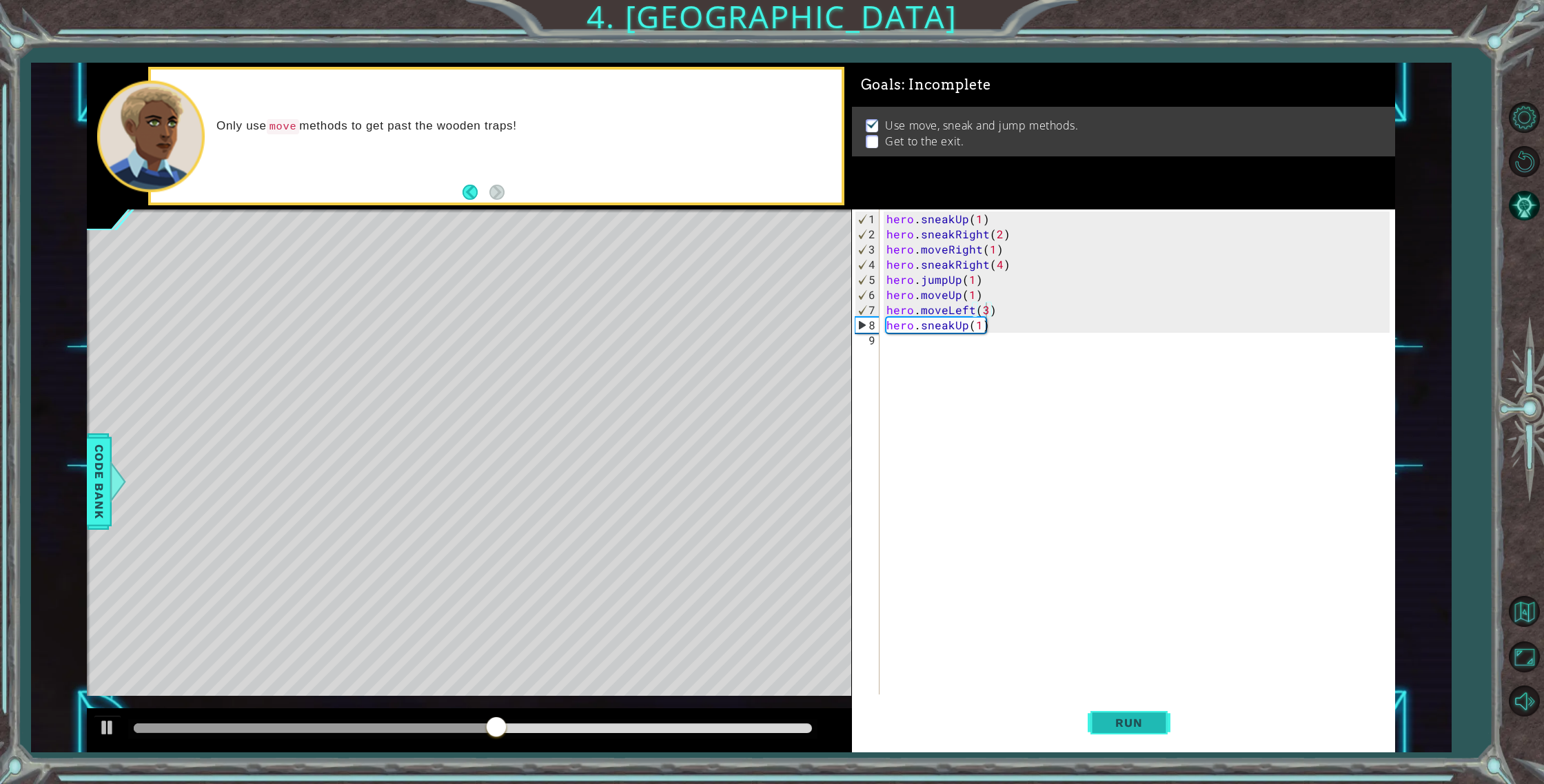
click at [1138, 713] on button "Run" at bounding box center [1128, 722] width 83 height 55
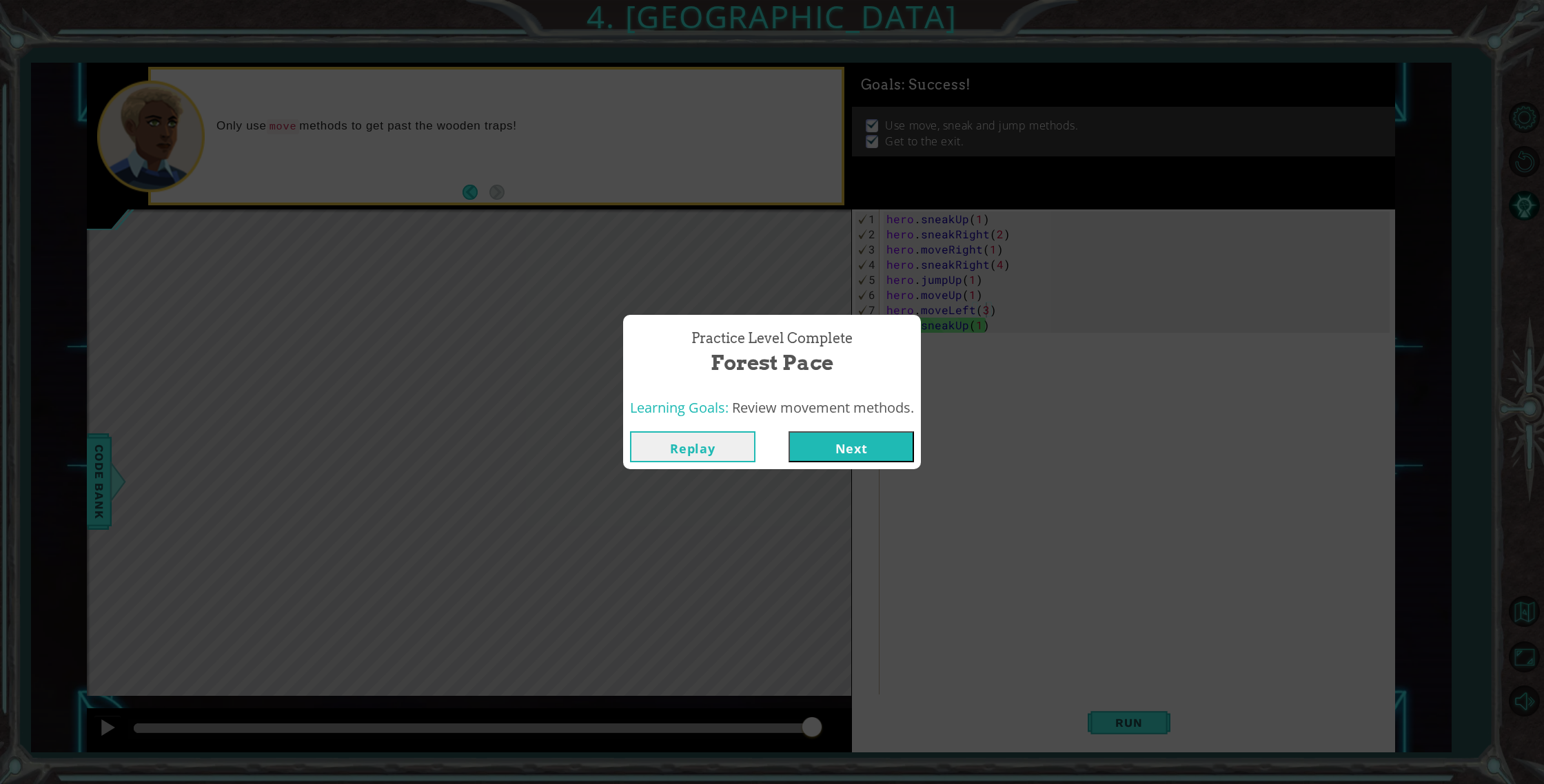
click at [914, 450] on button "Next" at bounding box center [851, 447] width 126 height 31
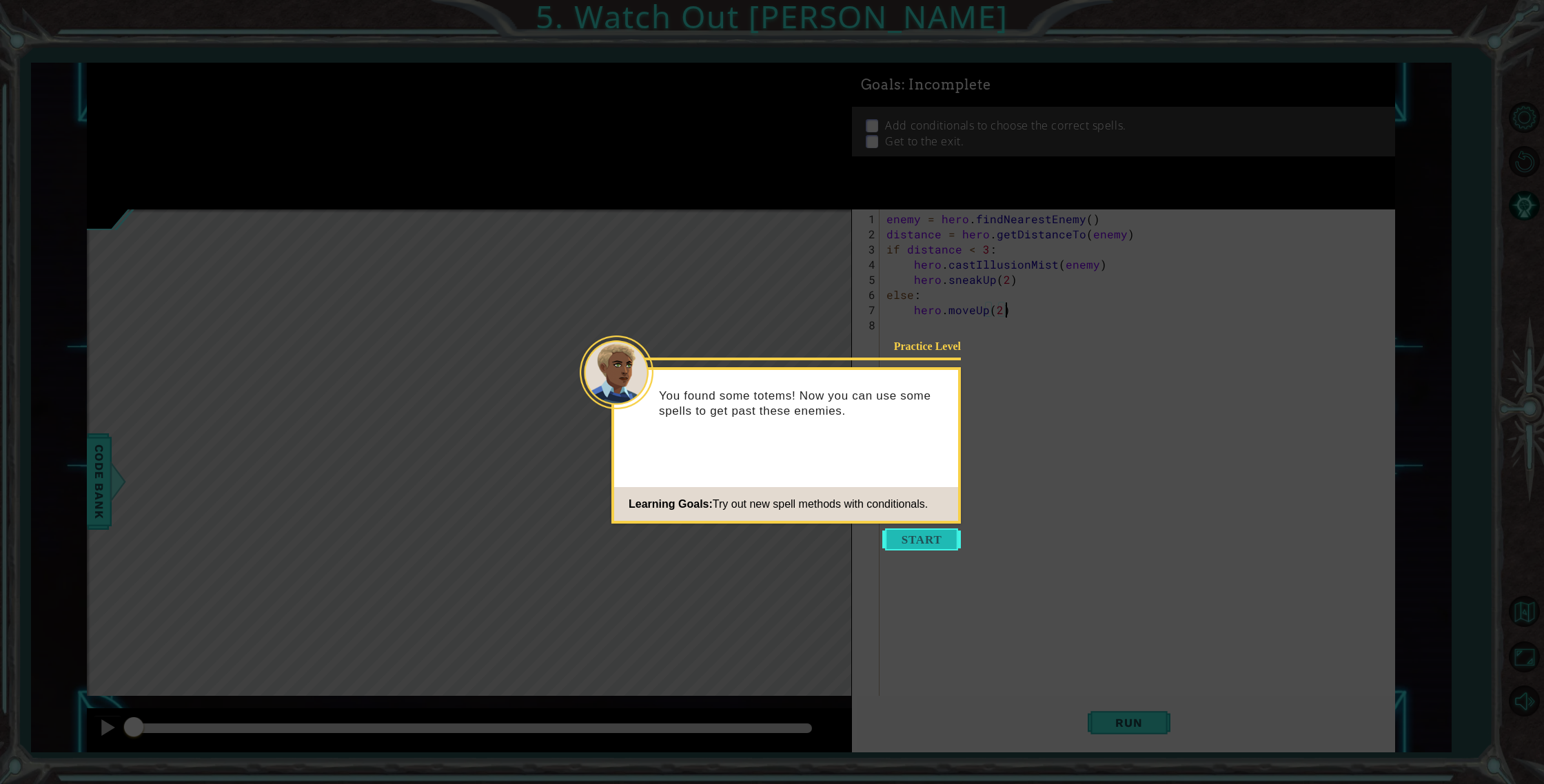
click at [916, 541] on button "Start" at bounding box center [921, 540] width 78 height 22
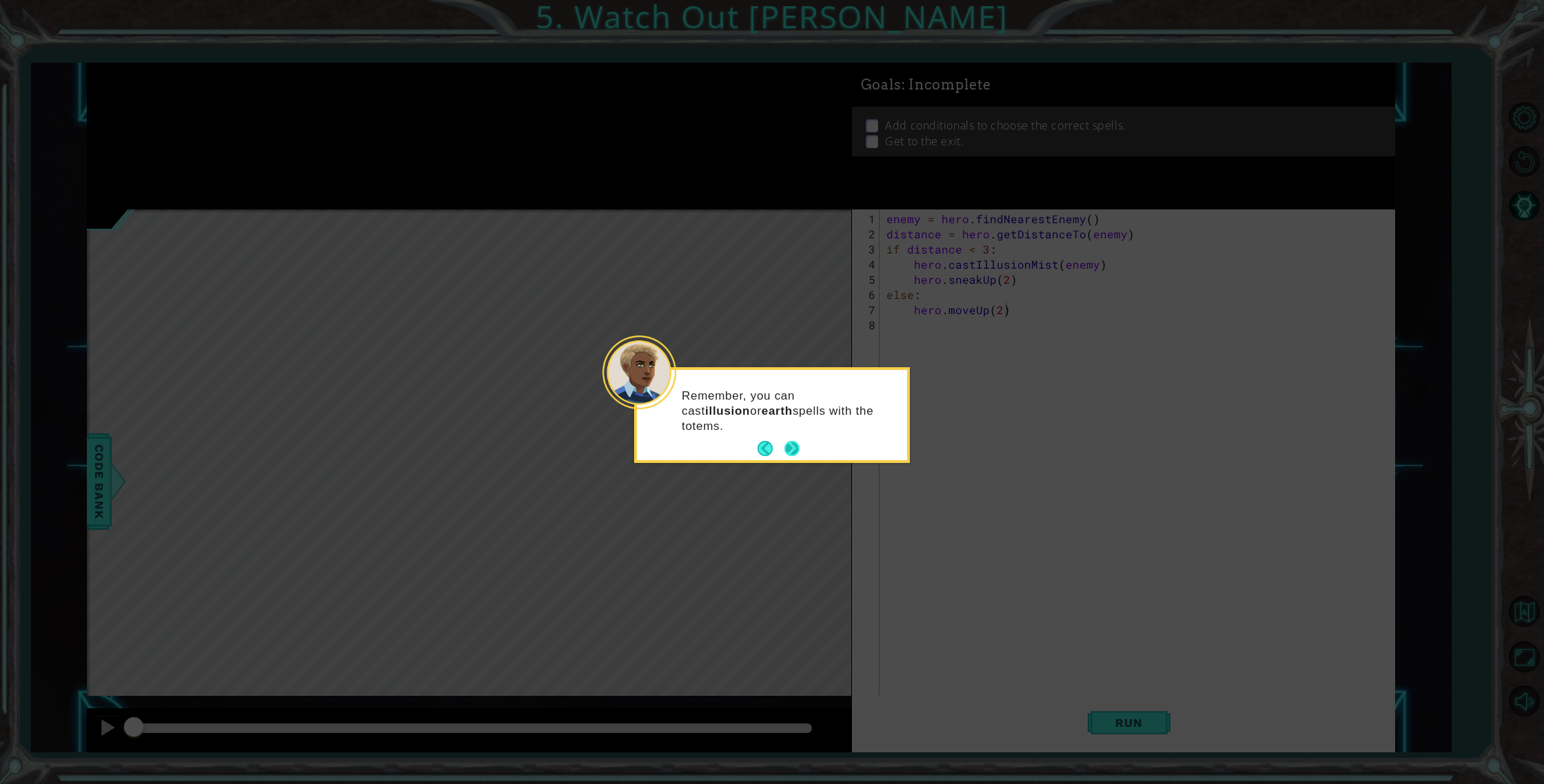
click at [799, 443] on button "Next" at bounding box center [791, 448] width 15 height 15
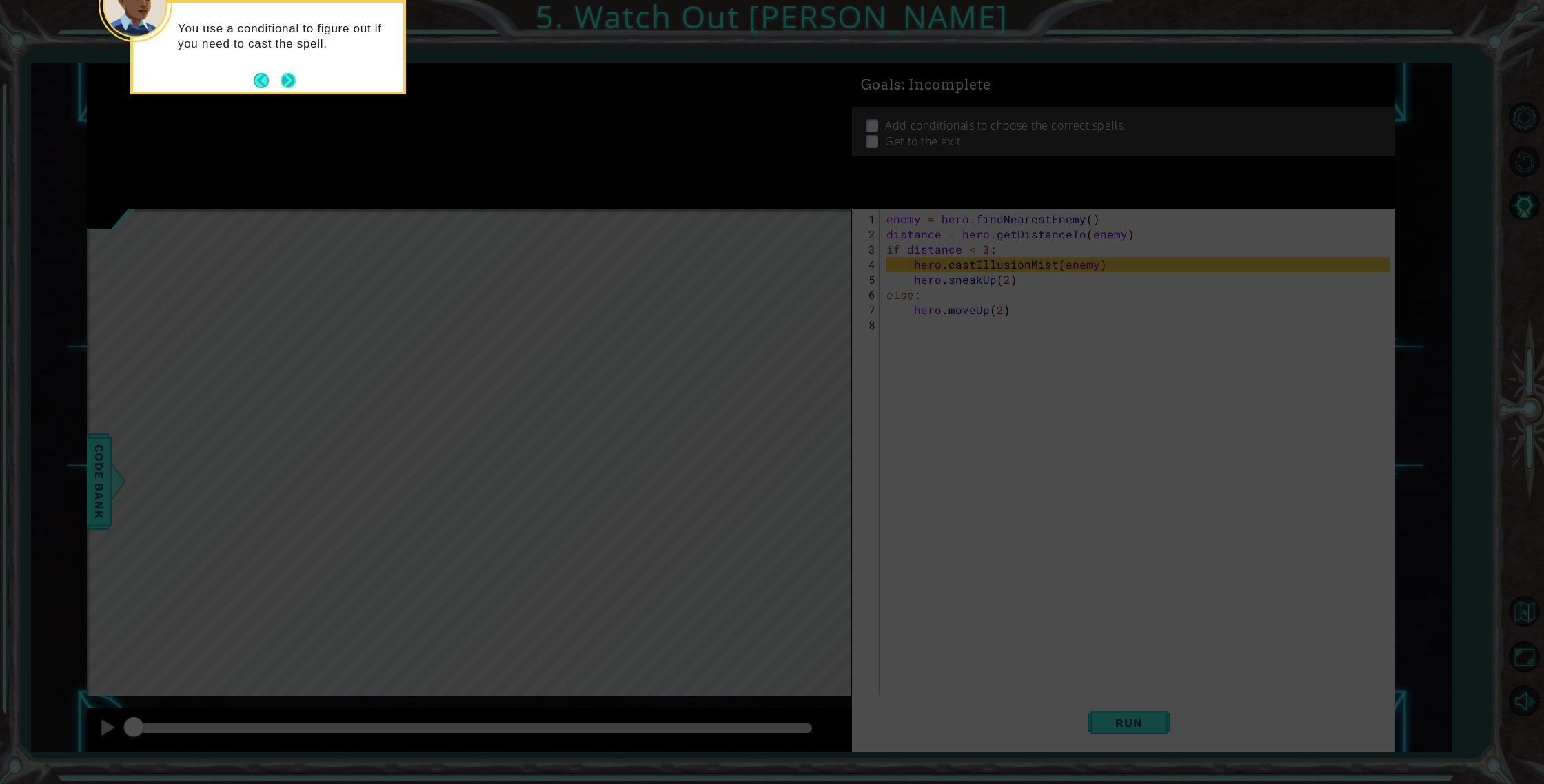
click at [293, 86] on button "Next" at bounding box center [288, 80] width 15 height 15
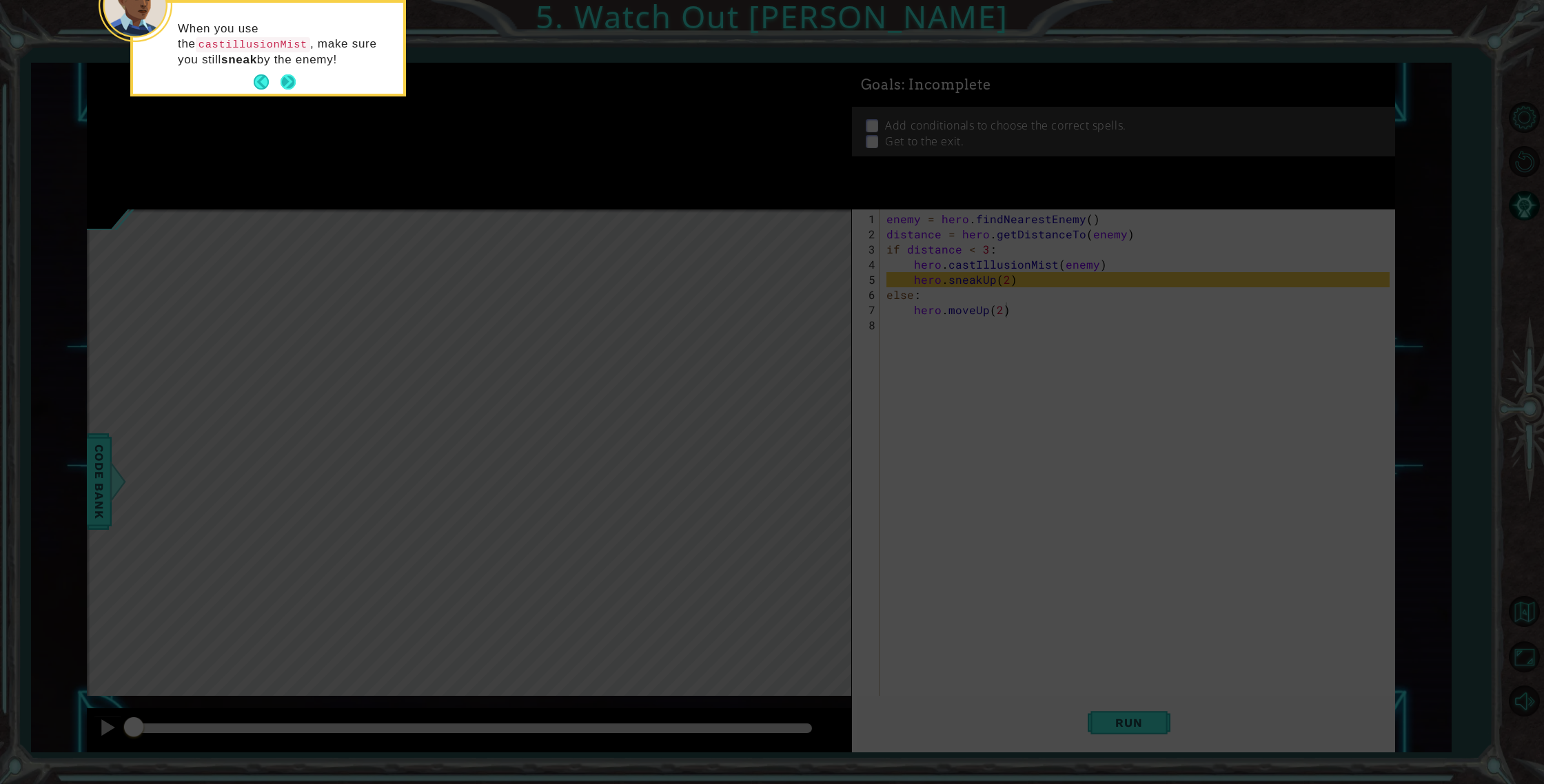
click at [281, 79] on button "Next" at bounding box center [288, 81] width 15 height 15
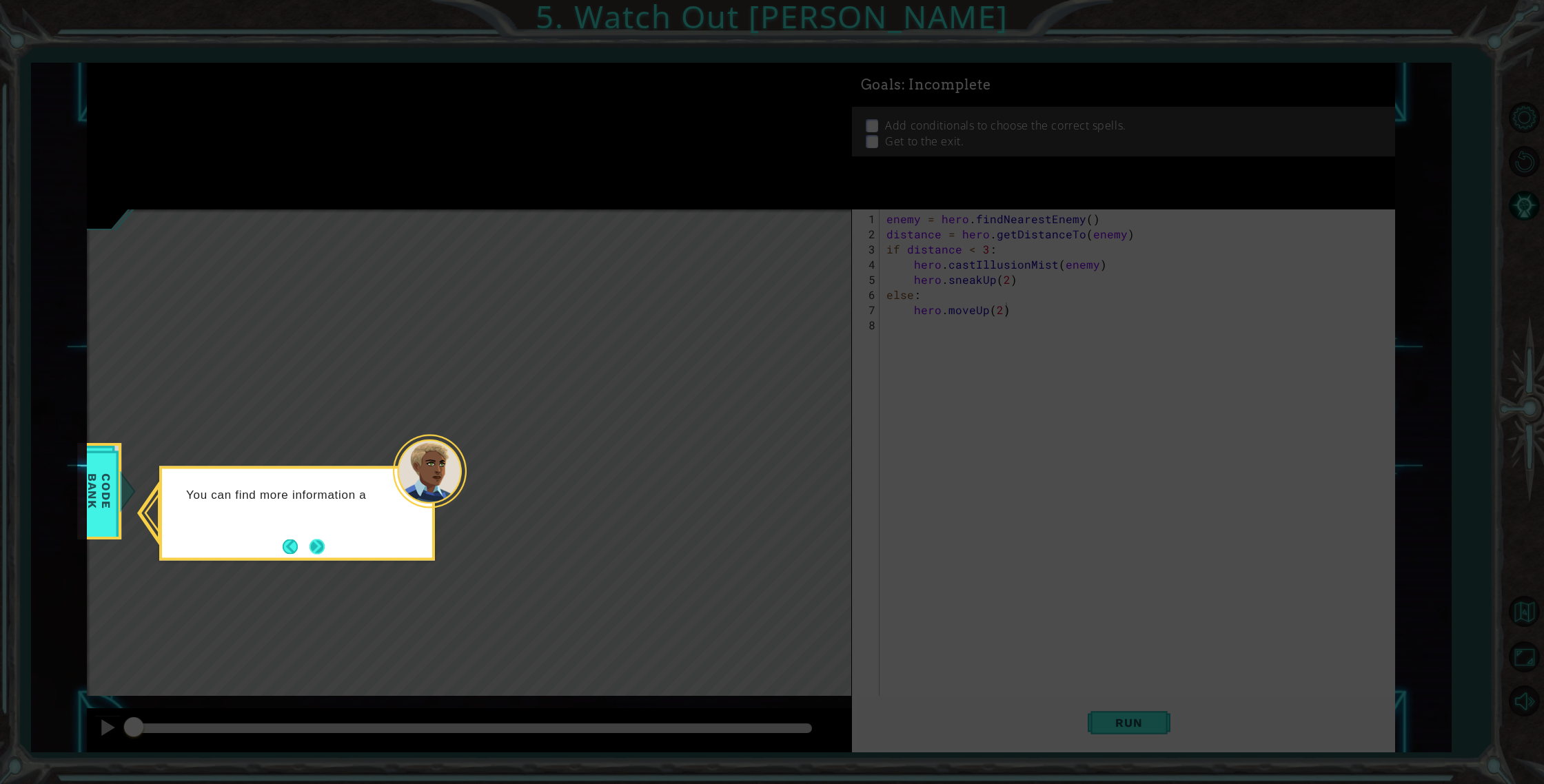
click at [309, 539] on button "Next" at bounding box center [316, 546] width 15 height 15
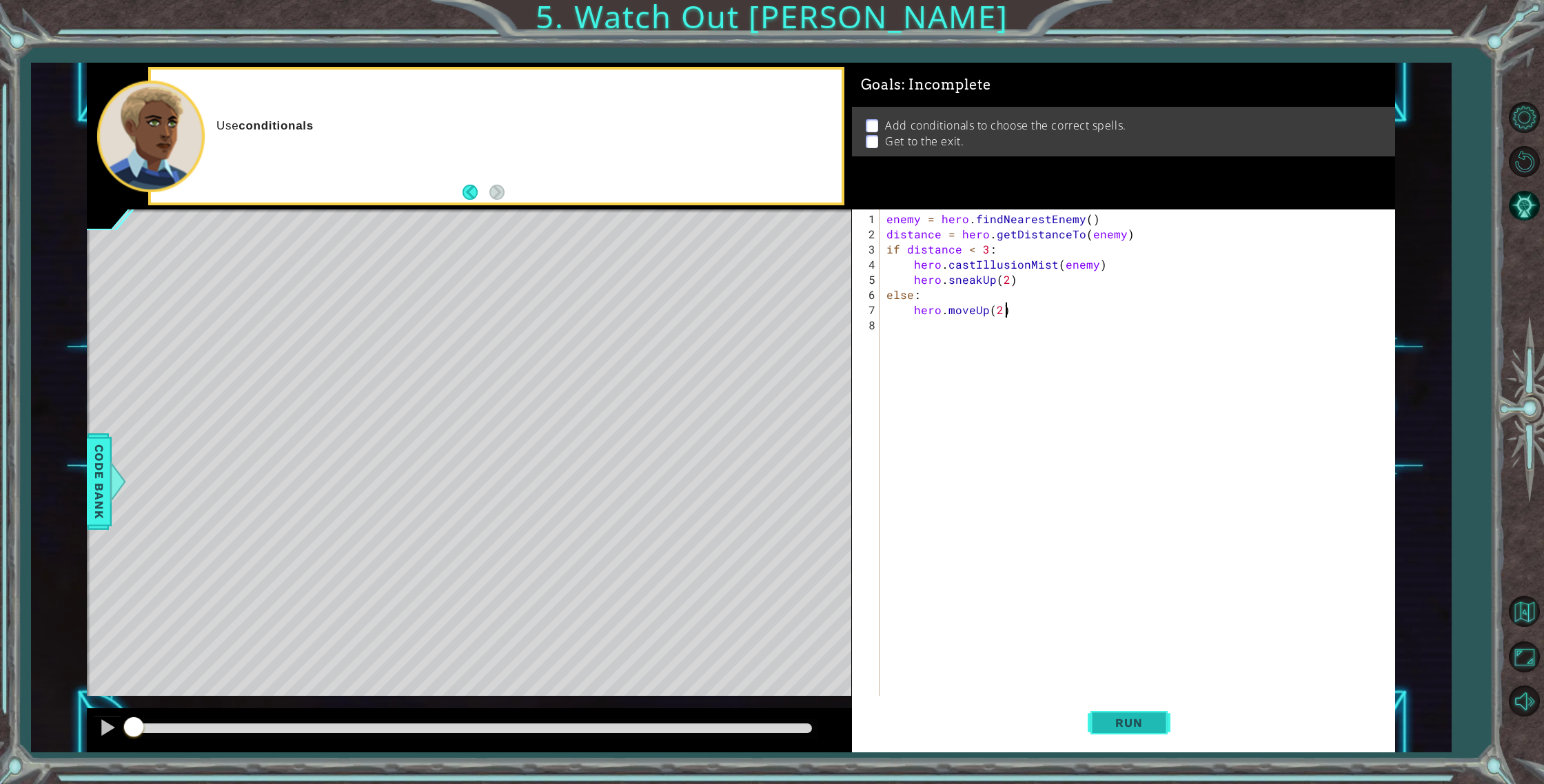
click at [1146, 723] on span "Run" at bounding box center [1128, 722] width 55 height 13
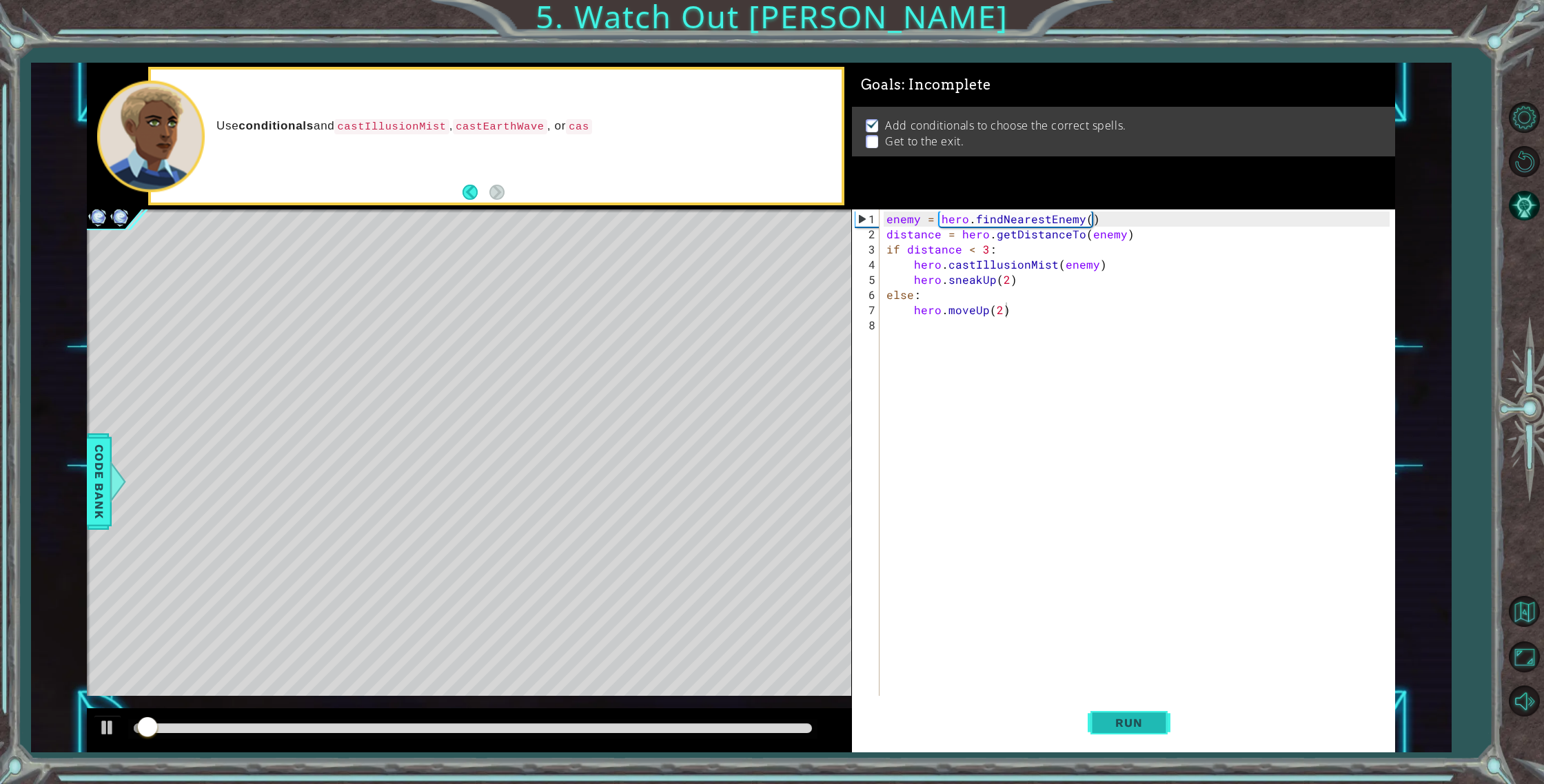
click at [1146, 715] on button "Run" at bounding box center [1128, 722] width 83 height 55
click at [1147, 714] on button "Run" at bounding box center [1128, 722] width 83 height 55
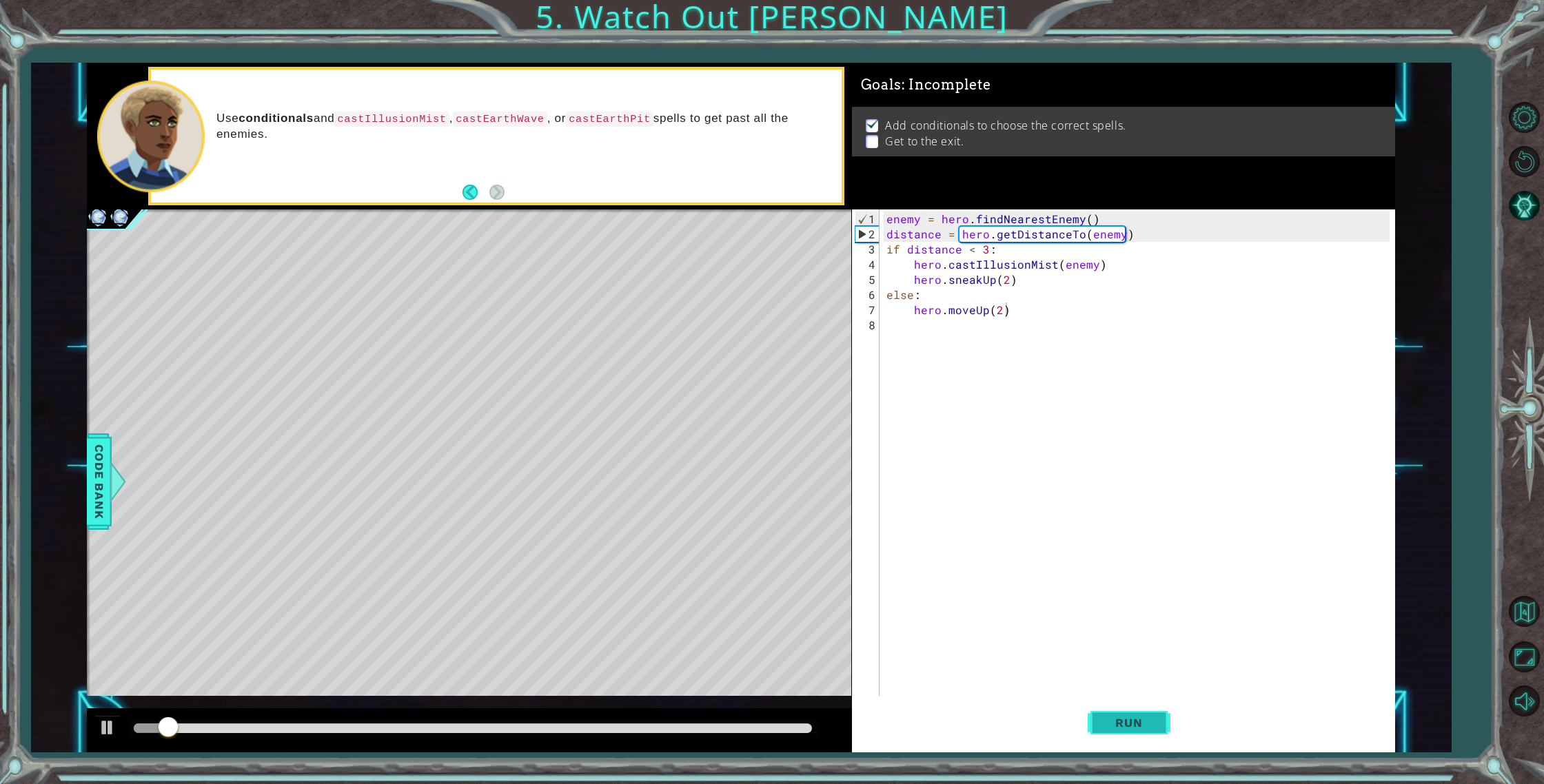
click at [1145, 711] on button "Run" at bounding box center [1128, 722] width 83 height 55
click at [1141, 710] on button "Run" at bounding box center [1128, 722] width 83 height 55
click at [392, 699] on div "methods hero use(thing) moveUp(steps) moveDown(steps) moveLeft(steps) moveRight…" at bounding box center [741, 407] width 1308 height 690
click at [387, 718] on div at bounding box center [469, 730] width 764 height 44
click at [453, 722] on div at bounding box center [472, 729] width 689 height 19
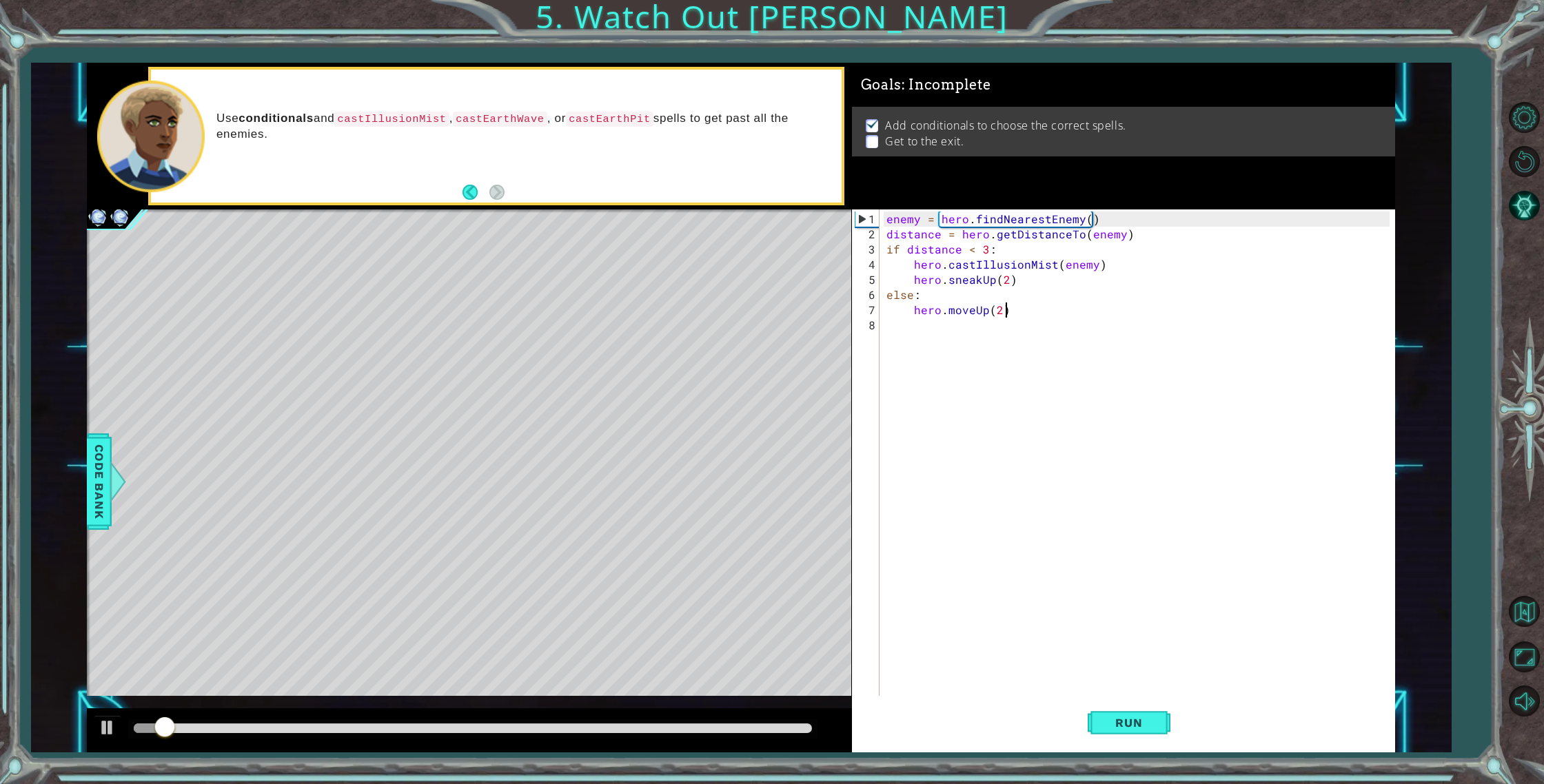
click at [466, 722] on div at bounding box center [472, 729] width 689 height 19
click at [472, 726] on div at bounding box center [472, 728] width 678 height 9
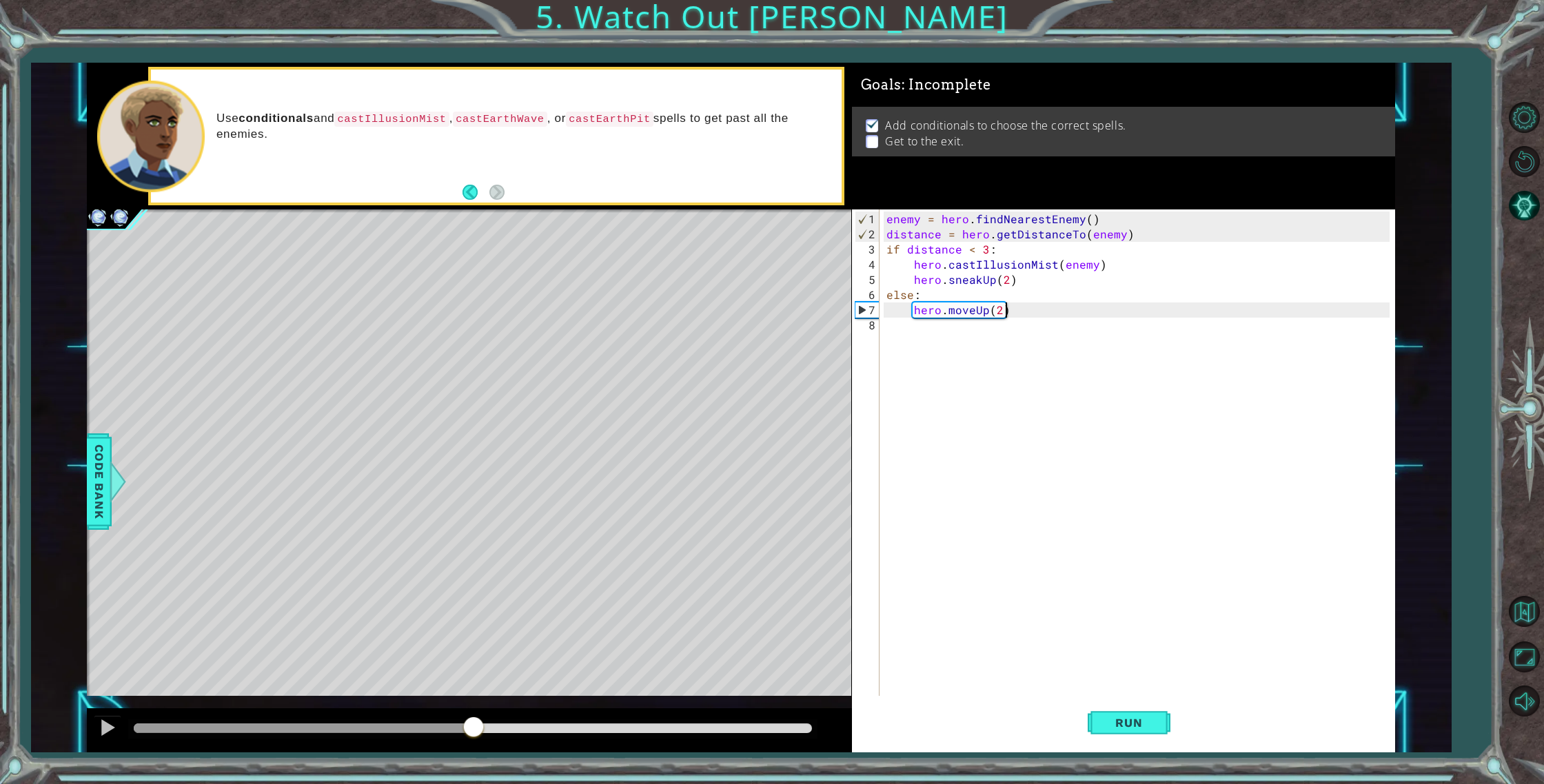
click at [602, 721] on div at bounding box center [472, 729] width 689 height 19
drag, startPoint x: 635, startPoint y: 727, endPoint x: 663, endPoint y: 733, distance: 28.6
click at [636, 728] on div at bounding box center [472, 728] width 678 height 9
drag, startPoint x: 733, startPoint y: 727, endPoint x: 742, endPoint y: 729, distance: 9.2
click at [733, 727] on div at bounding box center [472, 728] width 678 height 9
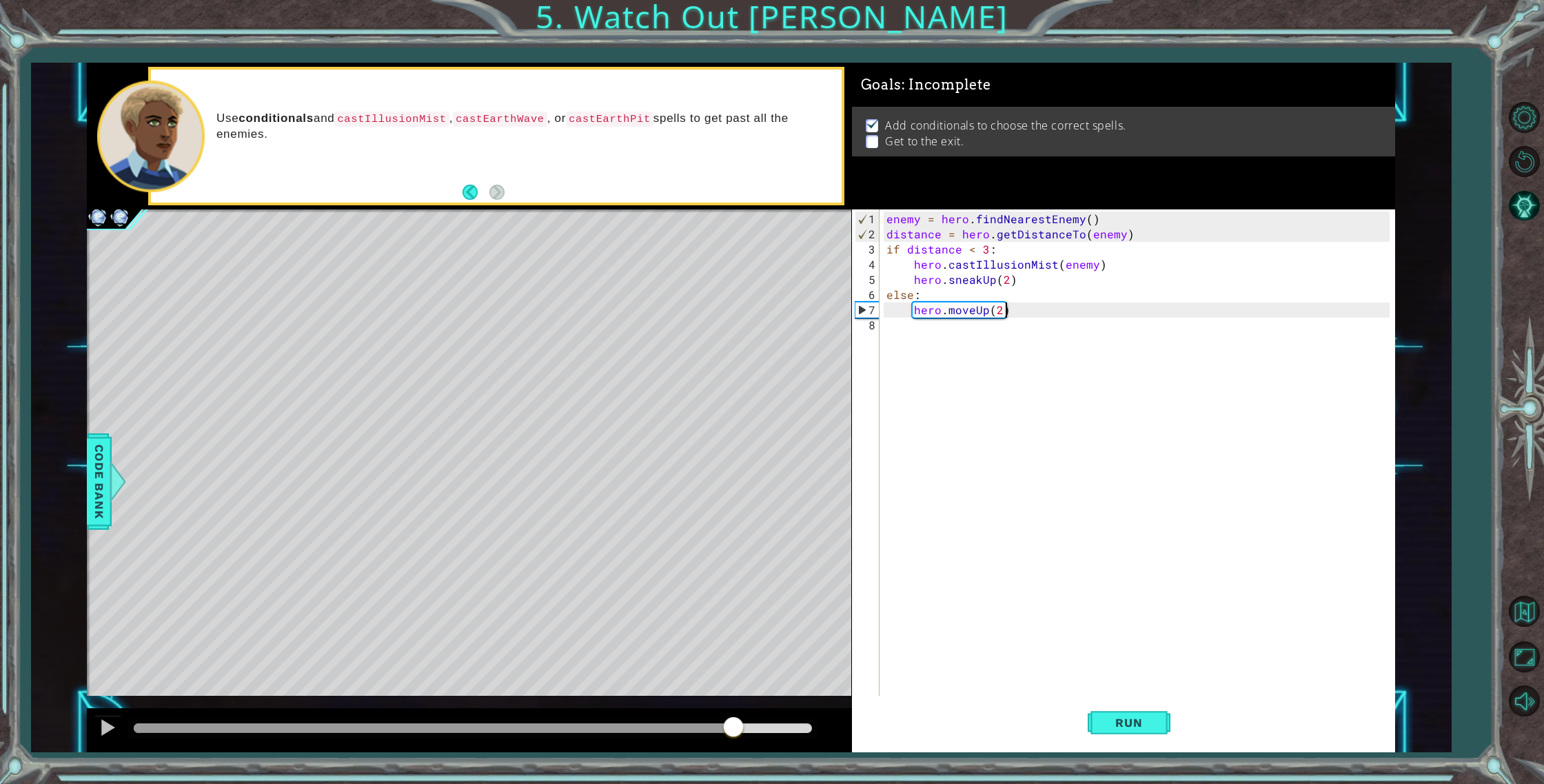
click at [981, 325] on div "enemy = hero . findNearestEnemy ( ) distance = hero . getDistanceTo ( enemy ) i…" at bounding box center [1139, 477] width 513 height 530
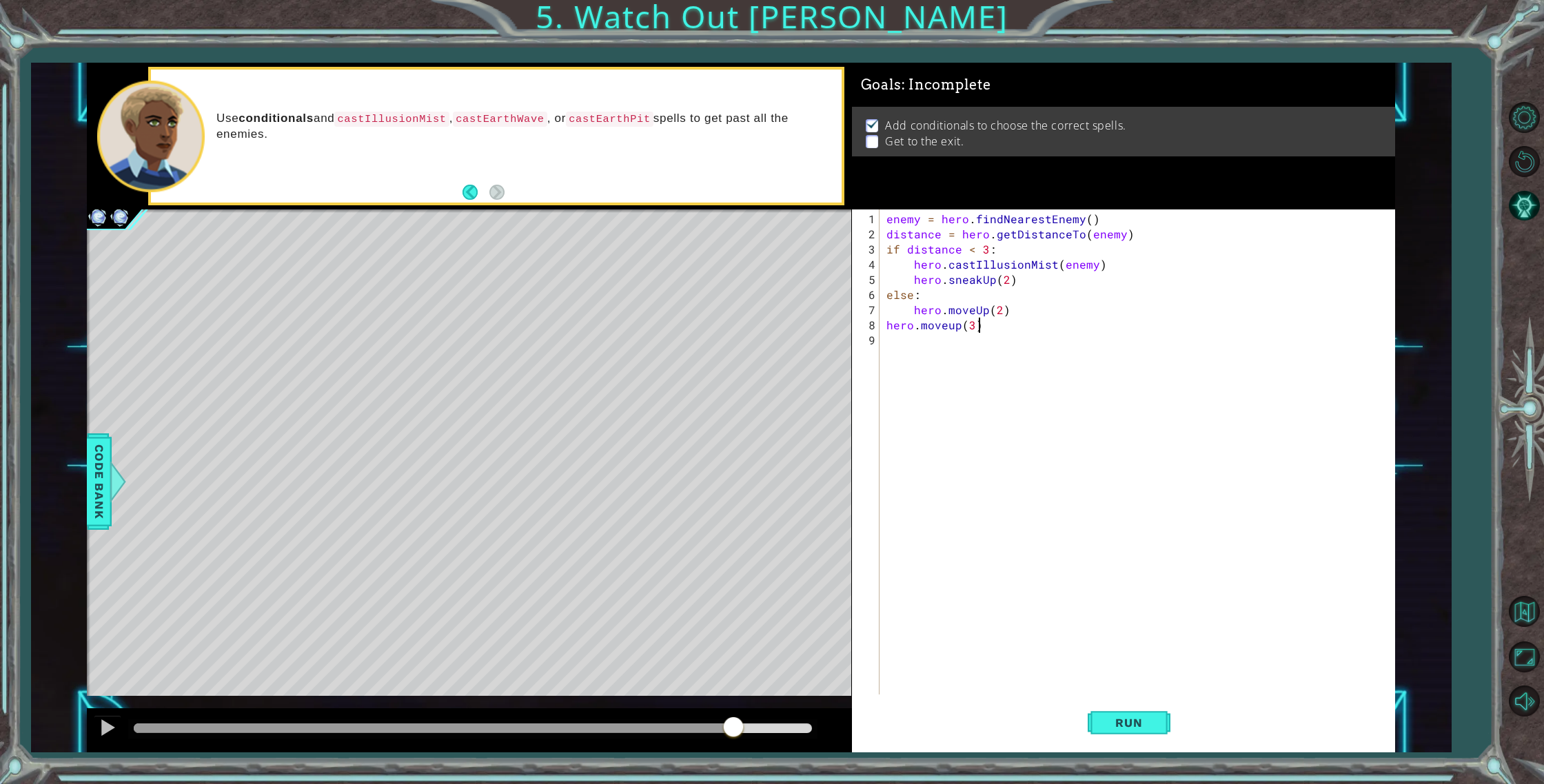
scroll to position [0, 5]
type textarea "hero.moveup(3)"
click at [1128, 732] on button "Run" at bounding box center [1128, 722] width 83 height 55
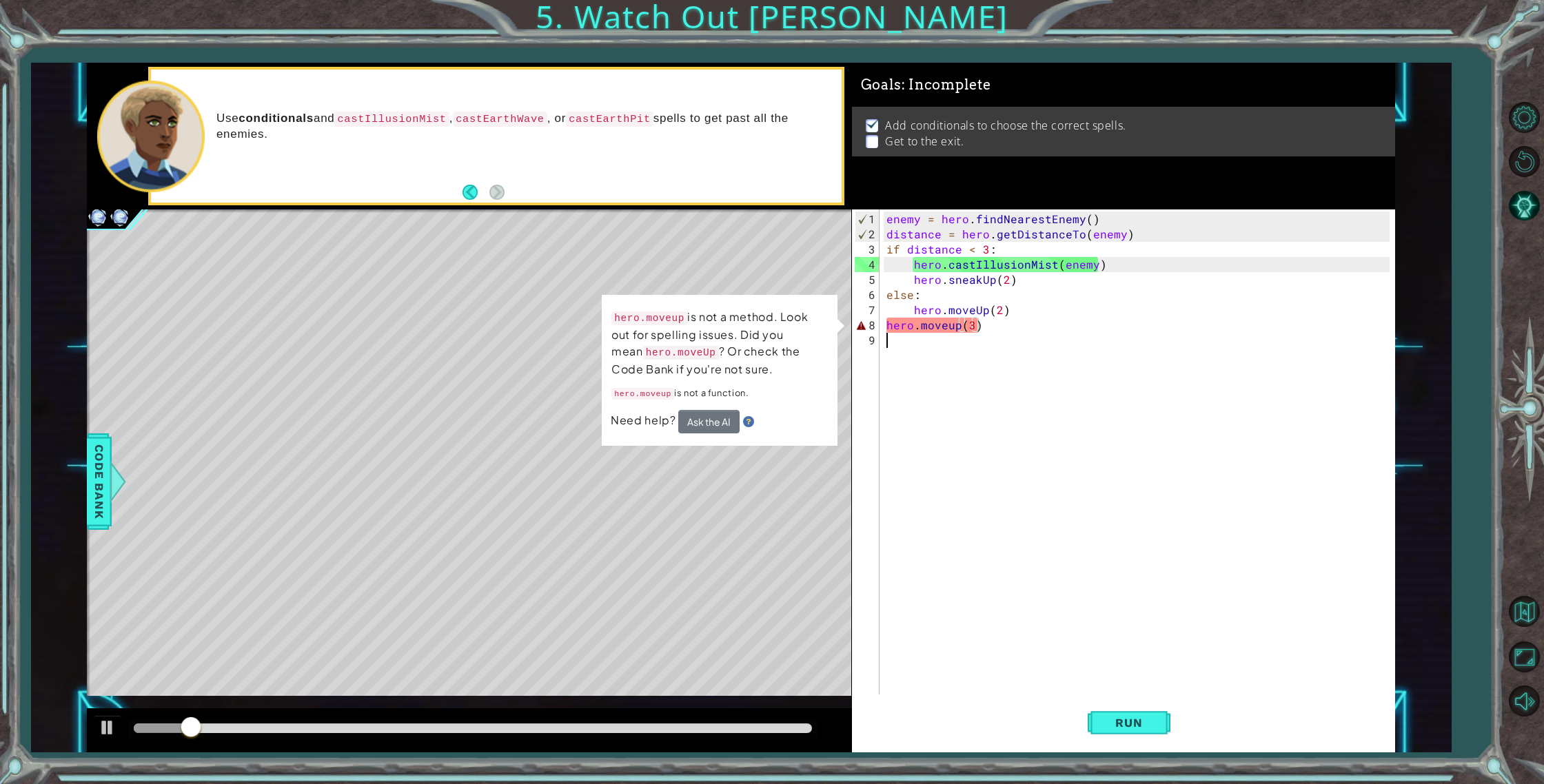
click at [953, 332] on div "enemy = hero . findNearestEnemy ( ) distance = hero . getDistanceTo ( enemy ) i…" at bounding box center [1139, 469] width 513 height 515
click at [953, 330] on div "enemy = hero . findNearestEnemy ( ) distance = hero . getDistanceTo ( enemy ) i…" at bounding box center [1139, 469] width 513 height 515
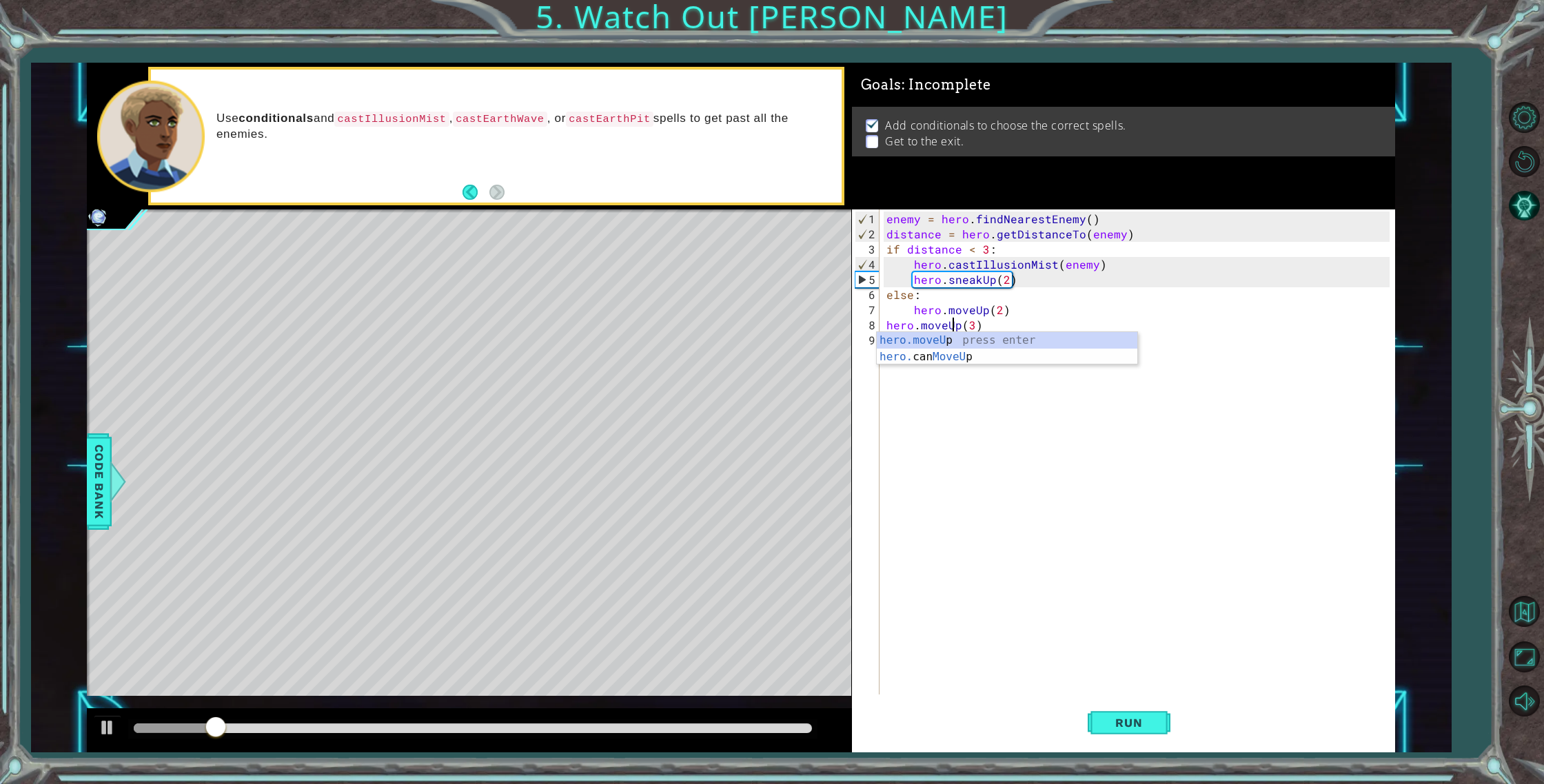
scroll to position [0, 4]
click at [935, 360] on div "hero.moveU p press enter hero. can MoveU p press enter" at bounding box center [1006, 365] width 260 height 66
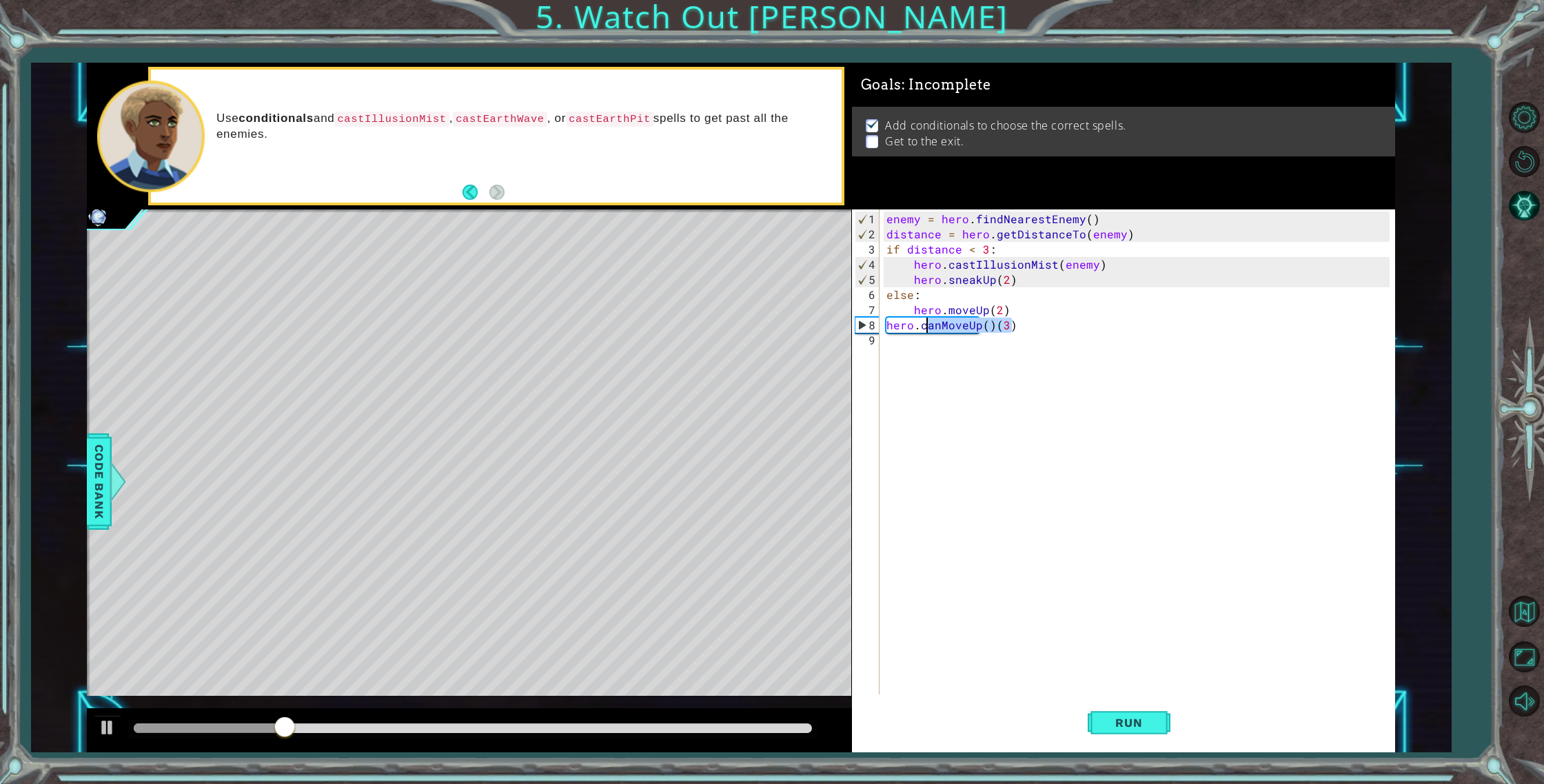
drag, startPoint x: 1033, startPoint y: 321, endPoint x: 923, endPoint y: 330, distance: 110.4
click at [923, 330] on div "enemy = hero . findNearestEnemy ( ) distance = hero . getDistanceTo ( enemy ) i…" at bounding box center [1139, 469] width 513 height 515
drag, startPoint x: 1032, startPoint y: 327, endPoint x: 919, endPoint y: 328, distance: 113.0
click at [919, 328] on div "enemy = hero . findNearestEnemy ( ) distance = hero . getDistanceTo ( enemy ) i…" at bounding box center [1139, 469] width 513 height 515
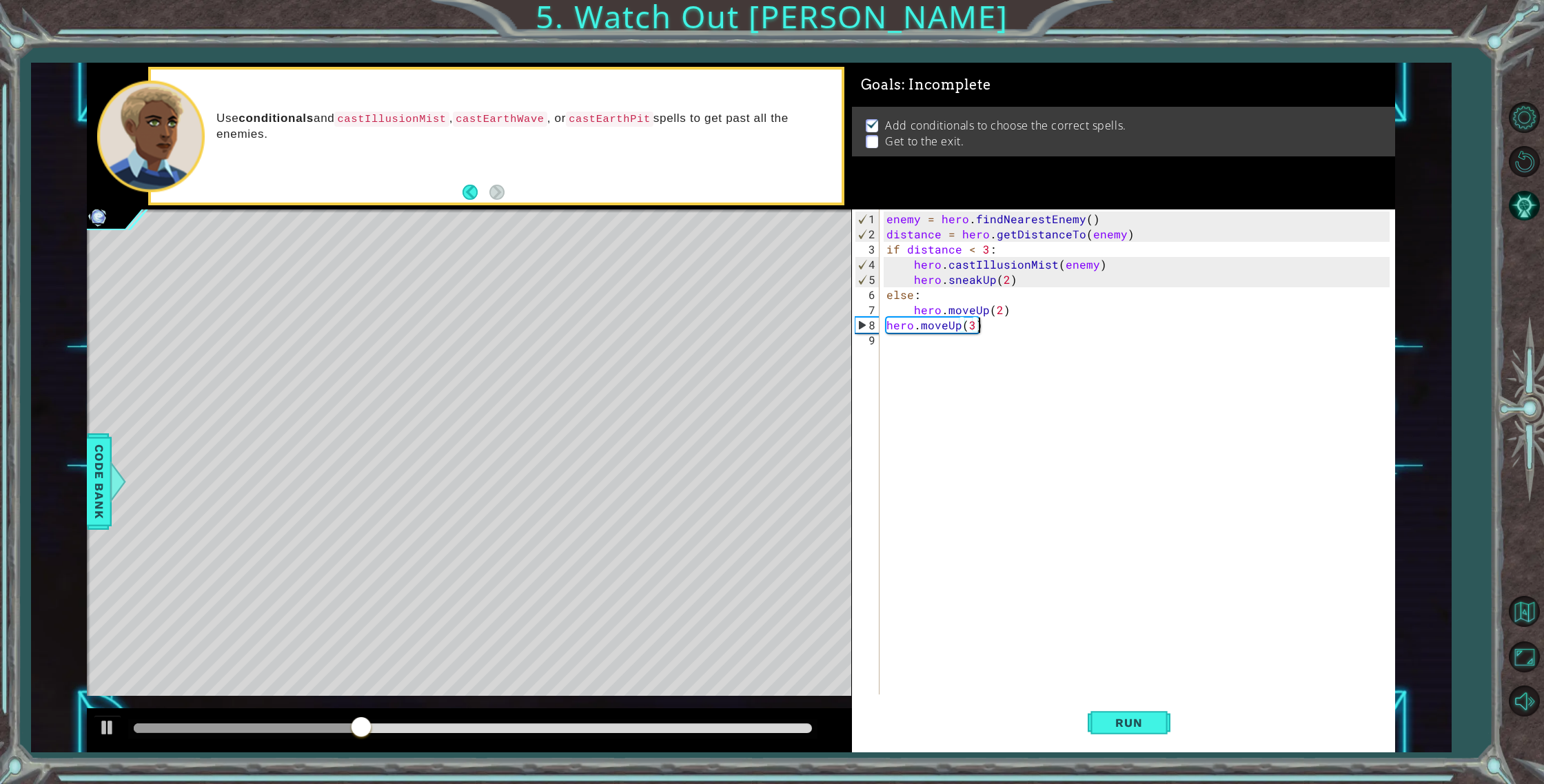
scroll to position [0, 5]
type textarea "hero.moveUp(3)"
click at [1125, 723] on span "Run" at bounding box center [1128, 722] width 55 height 13
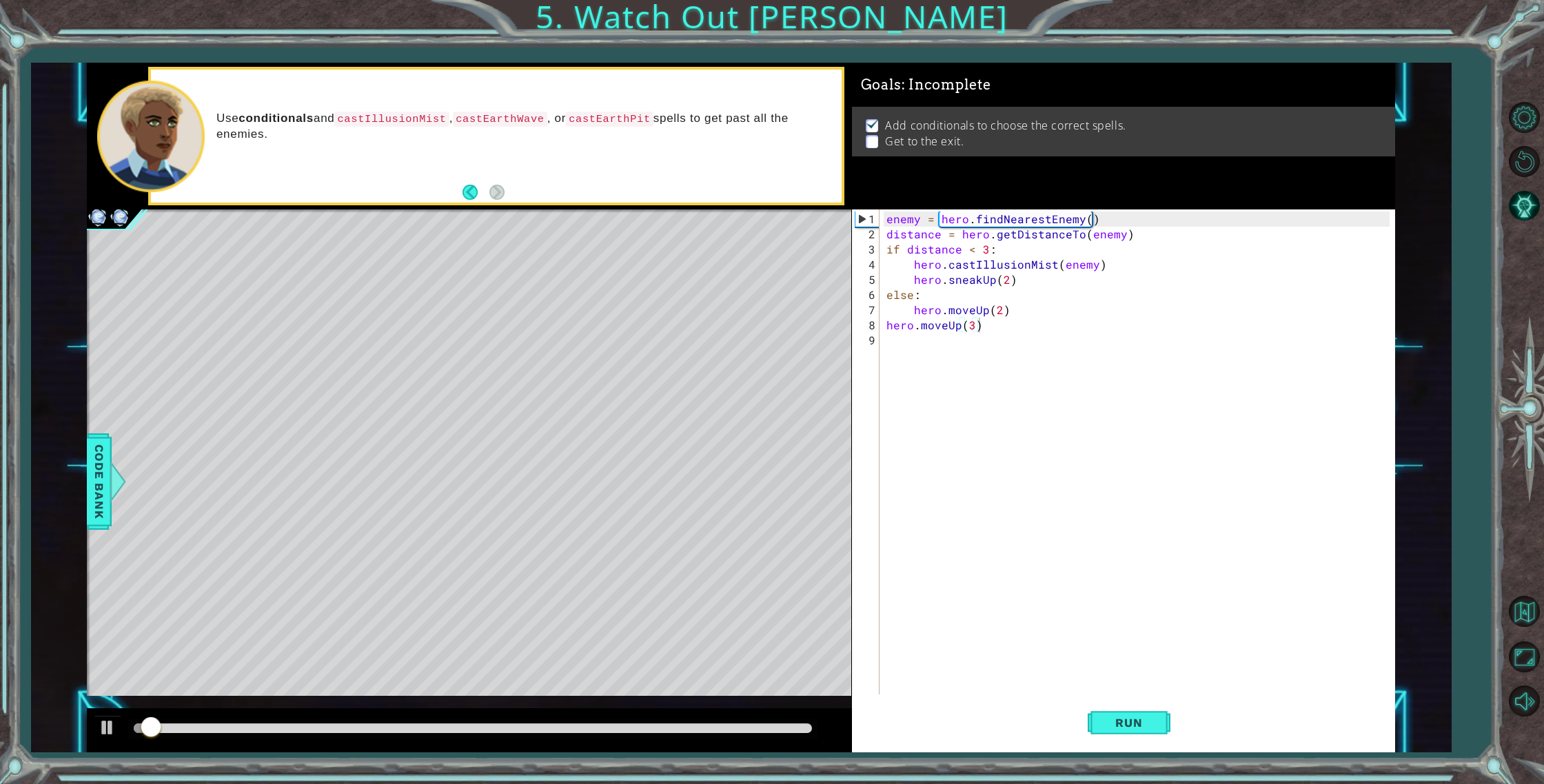
click at [801, 722] on div at bounding box center [472, 729] width 689 height 19
click at [801, 727] on div at bounding box center [472, 728] width 678 height 9
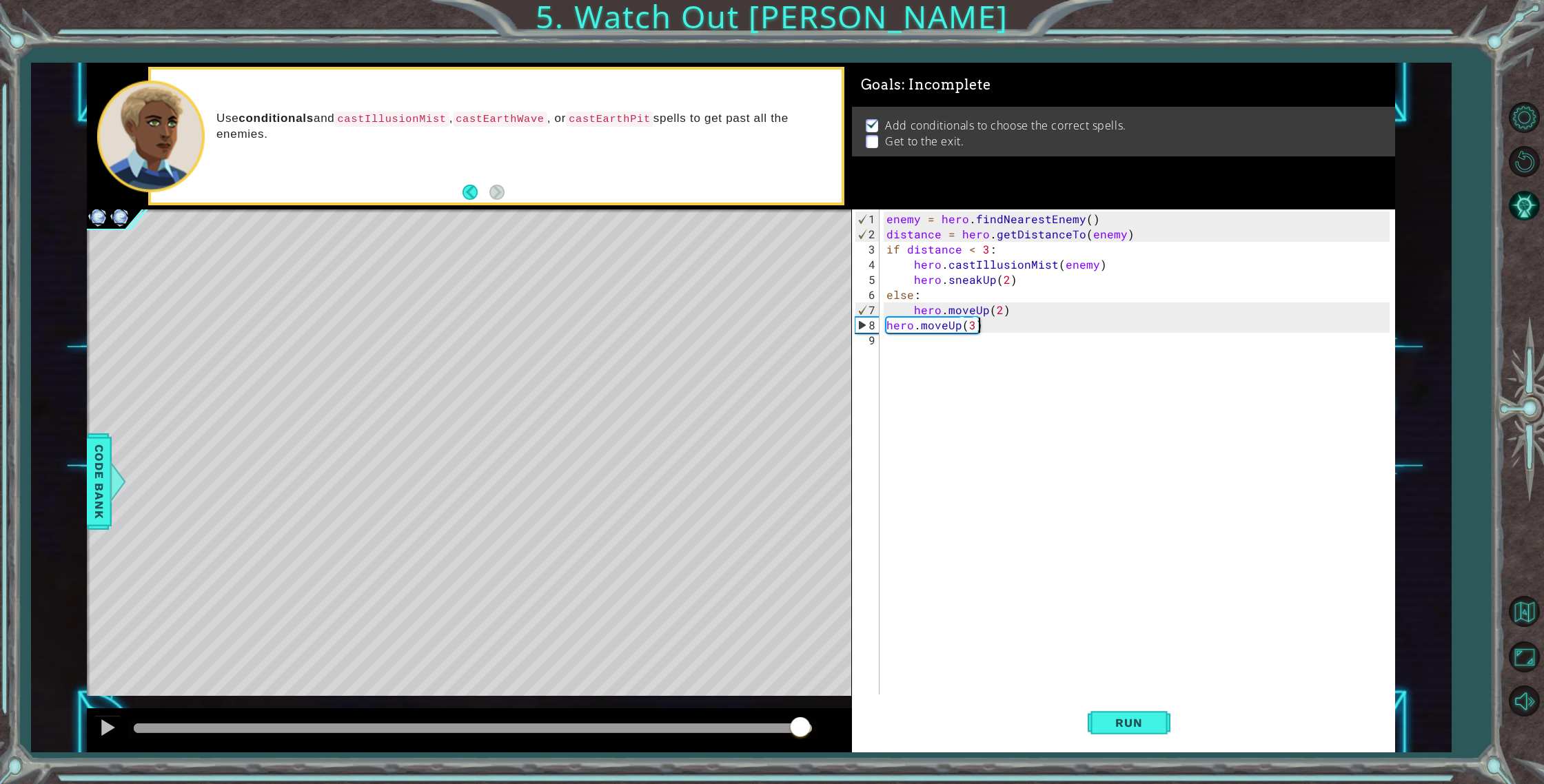
click at [966, 352] on div "enemy = hero . findNearestEnemy ( ) distance = hero . getDistanceTo ( enemy ) i…" at bounding box center [1139, 469] width 513 height 515
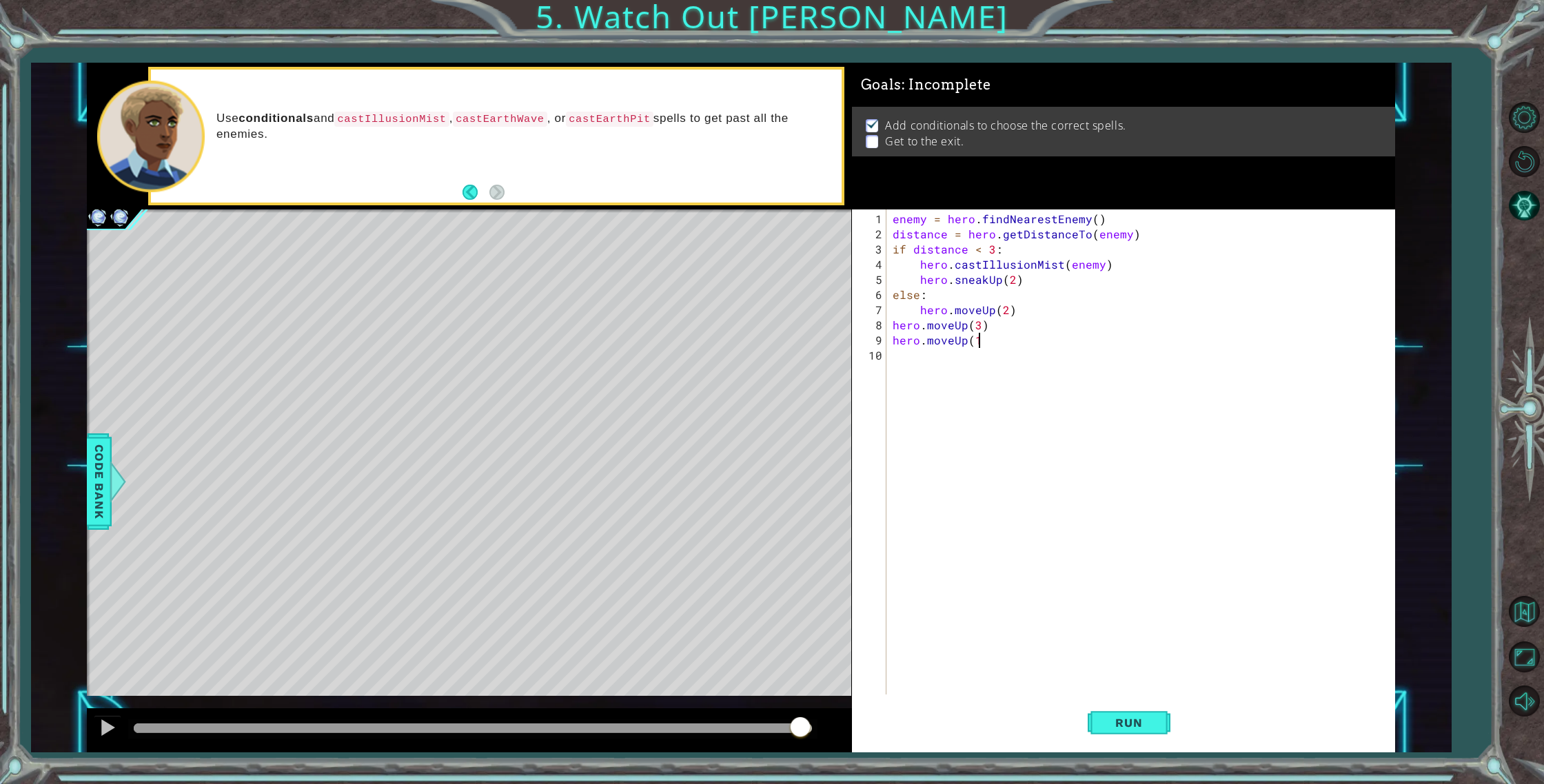
type textarea "hero.moveUp(1)"
click at [1124, 716] on span "Run" at bounding box center [1128, 722] width 55 height 13
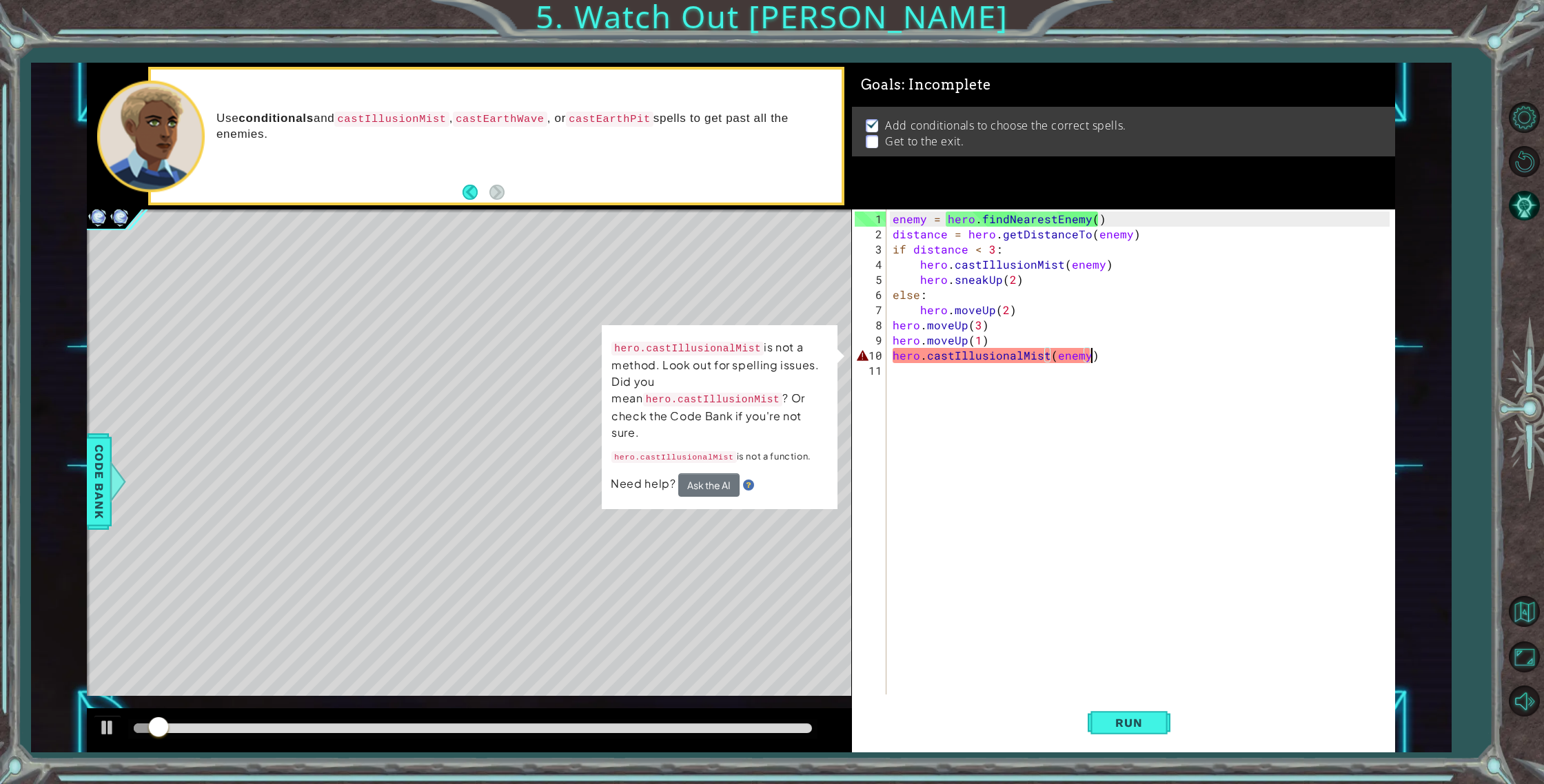
click at [722, 404] on code "hero.castIllusionMist" at bounding box center [712, 399] width 140 height 13
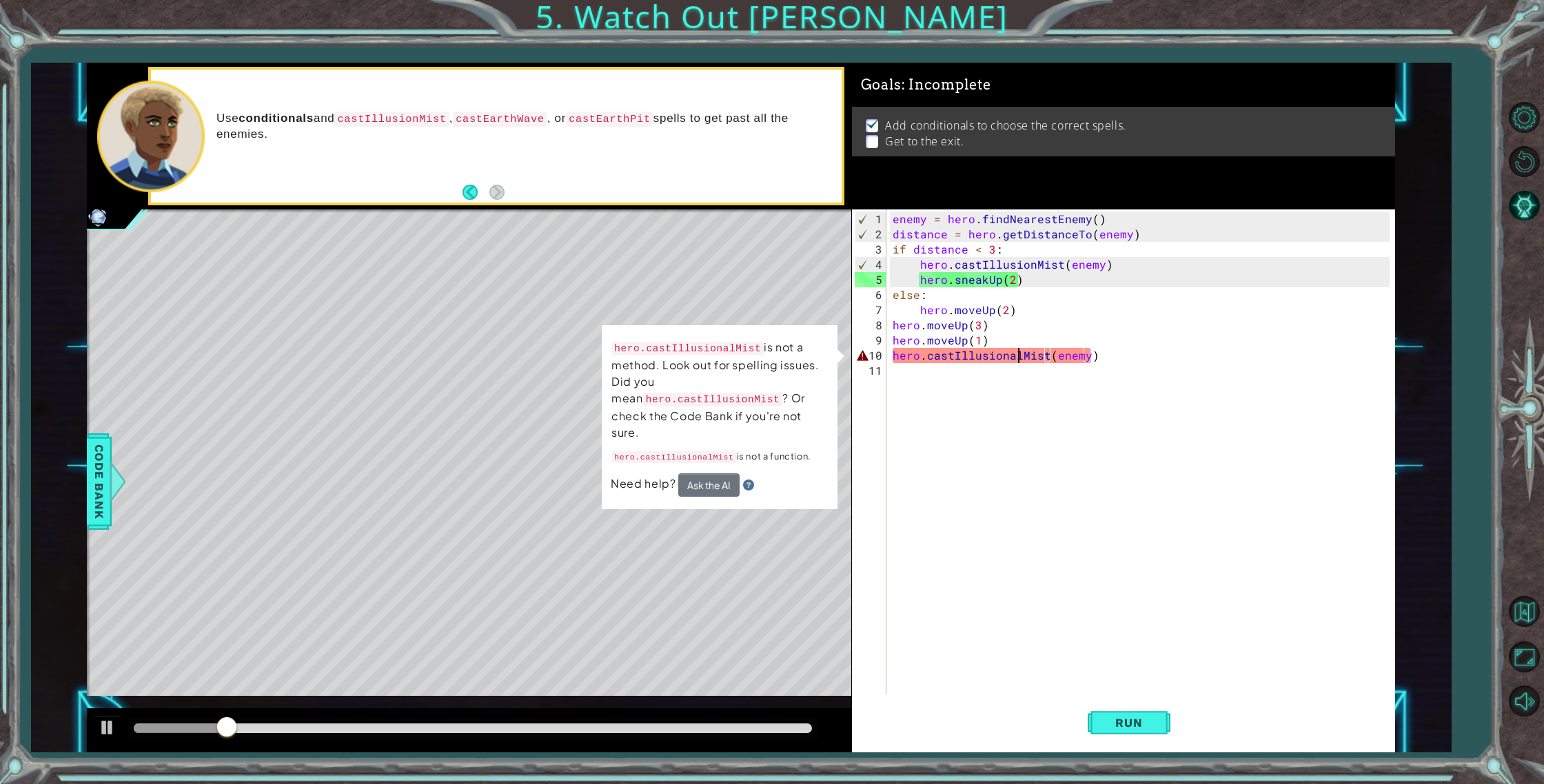
click at [1017, 356] on div "enemy = hero . findNearestEnemy ( ) distance = hero . getDistanceTo ( enemy ) i…" at bounding box center [1143, 469] width 508 height 515
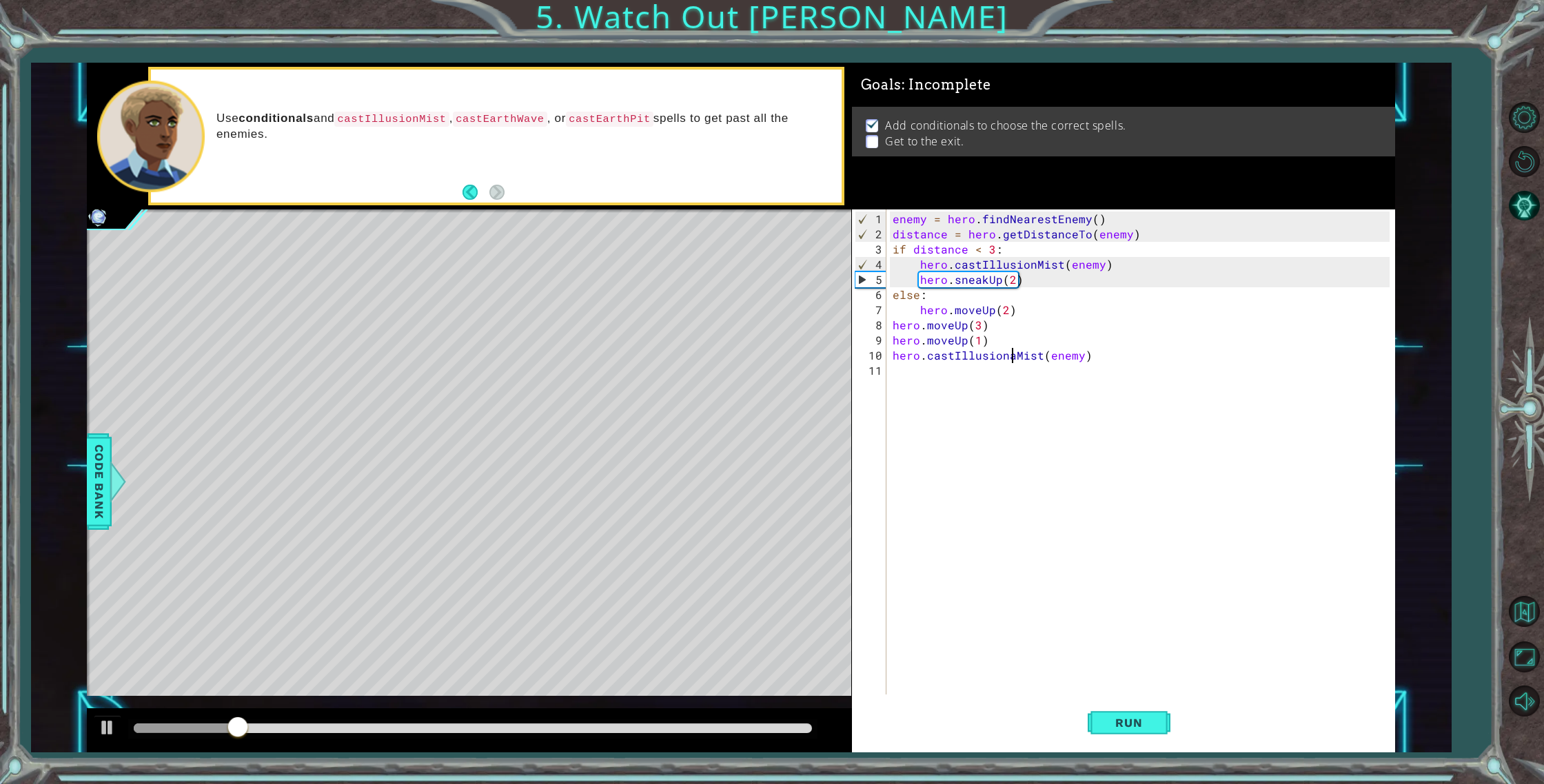
scroll to position [0, 11]
click at [1011, 378] on body "1 ההההההההההההההההההההההההההההההההההההההההההההההההההההההההההההההההההההההההההההה…" at bounding box center [772, 392] width 1544 height 784
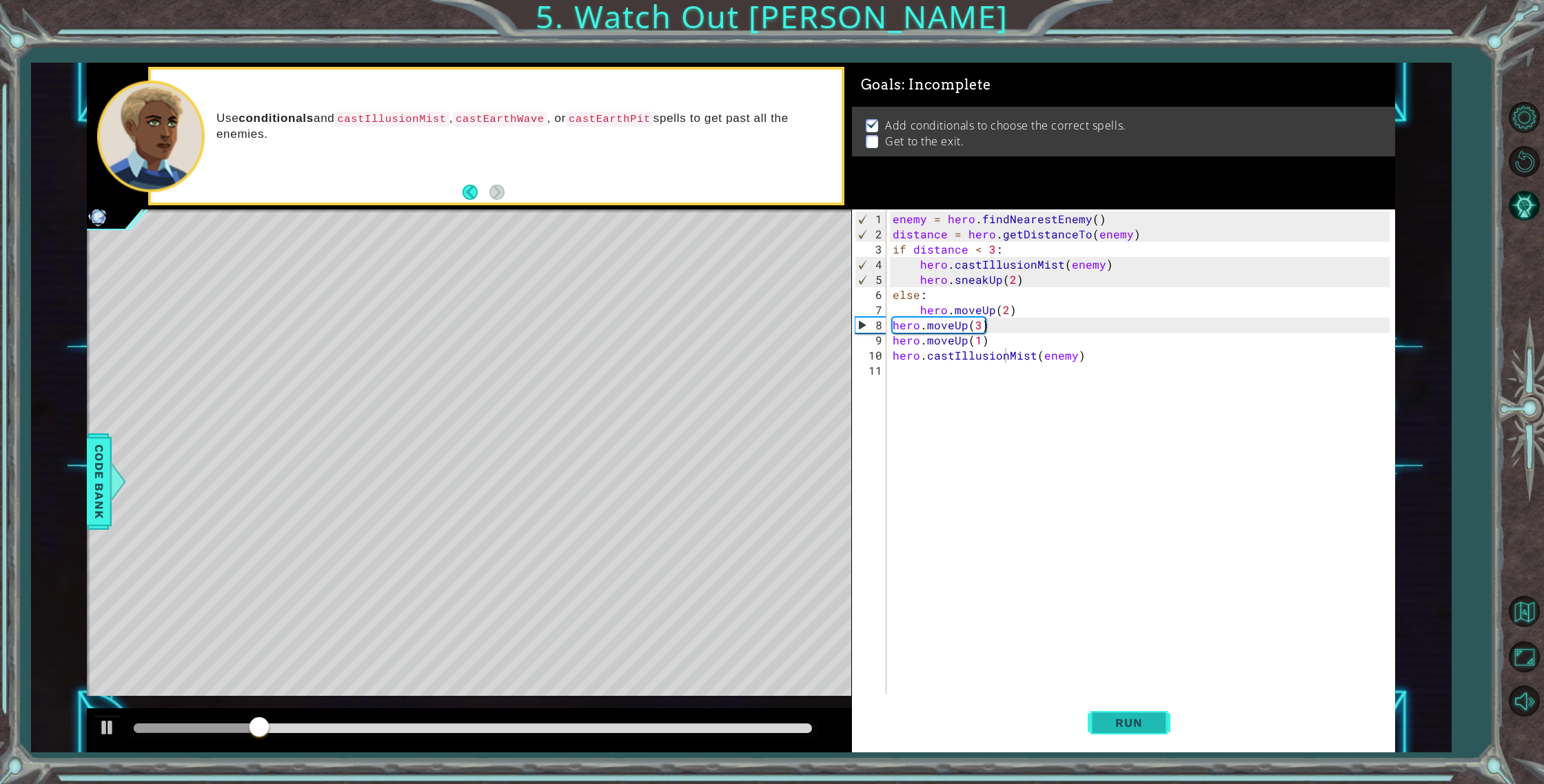
click at [1124, 728] on span "Run" at bounding box center [1128, 722] width 55 height 13
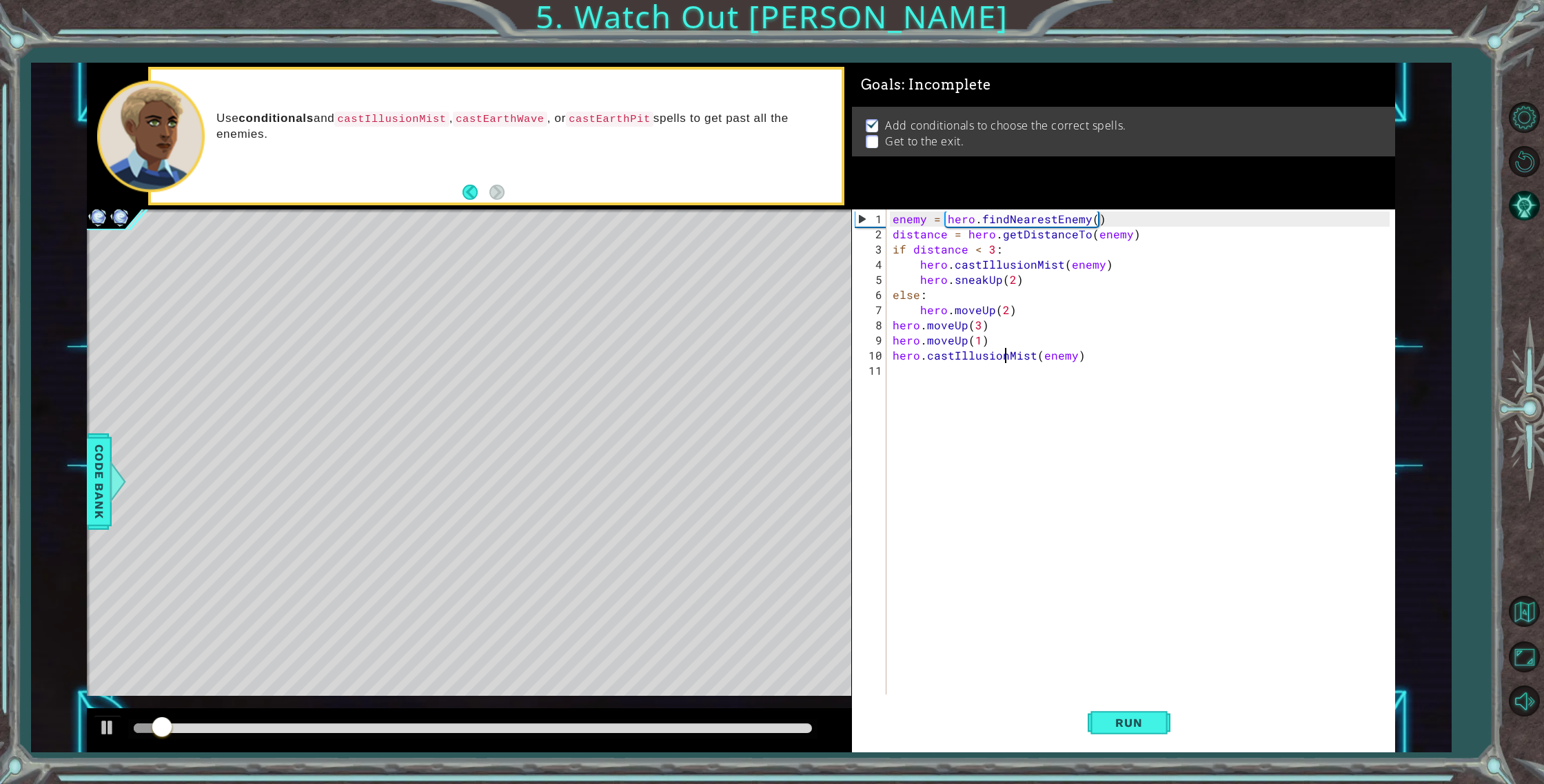
drag, startPoint x: 723, startPoint y: 705, endPoint x: 727, endPoint y: 720, distance: 15.5
click at [724, 710] on div "methods hero use(thing) moveUp(steps) moveDown(steps) moveLeft(steps) moveRight…" at bounding box center [741, 407] width 1308 height 690
click at [727, 722] on div at bounding box center [472, 729] width 689 height 19
click at [733, 727] on div at bounding box center [472, 728] width 678 height 9
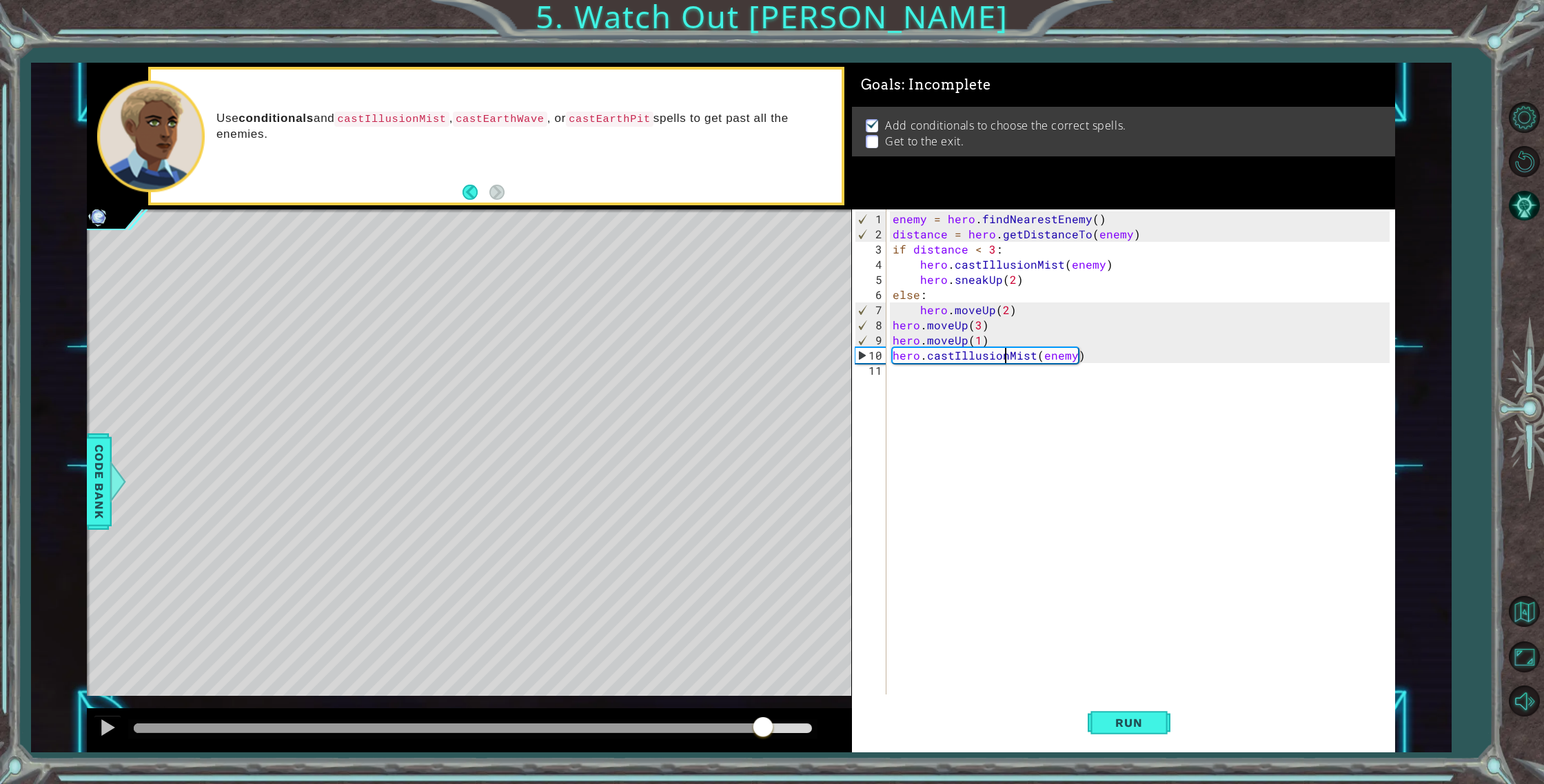
click at [762, 733] on div at bounding box center [472, 728] width 678 height 9
click at [780, 733] on div at bounding box center [472, 729] width 689 height 19
click at [978, 326] on div "enemy = hero . findNearestEnemy ( ) distance = hero . getDistanceTo ( enemy ) i…" at bounding box center [1143, 469] width 508 height 515
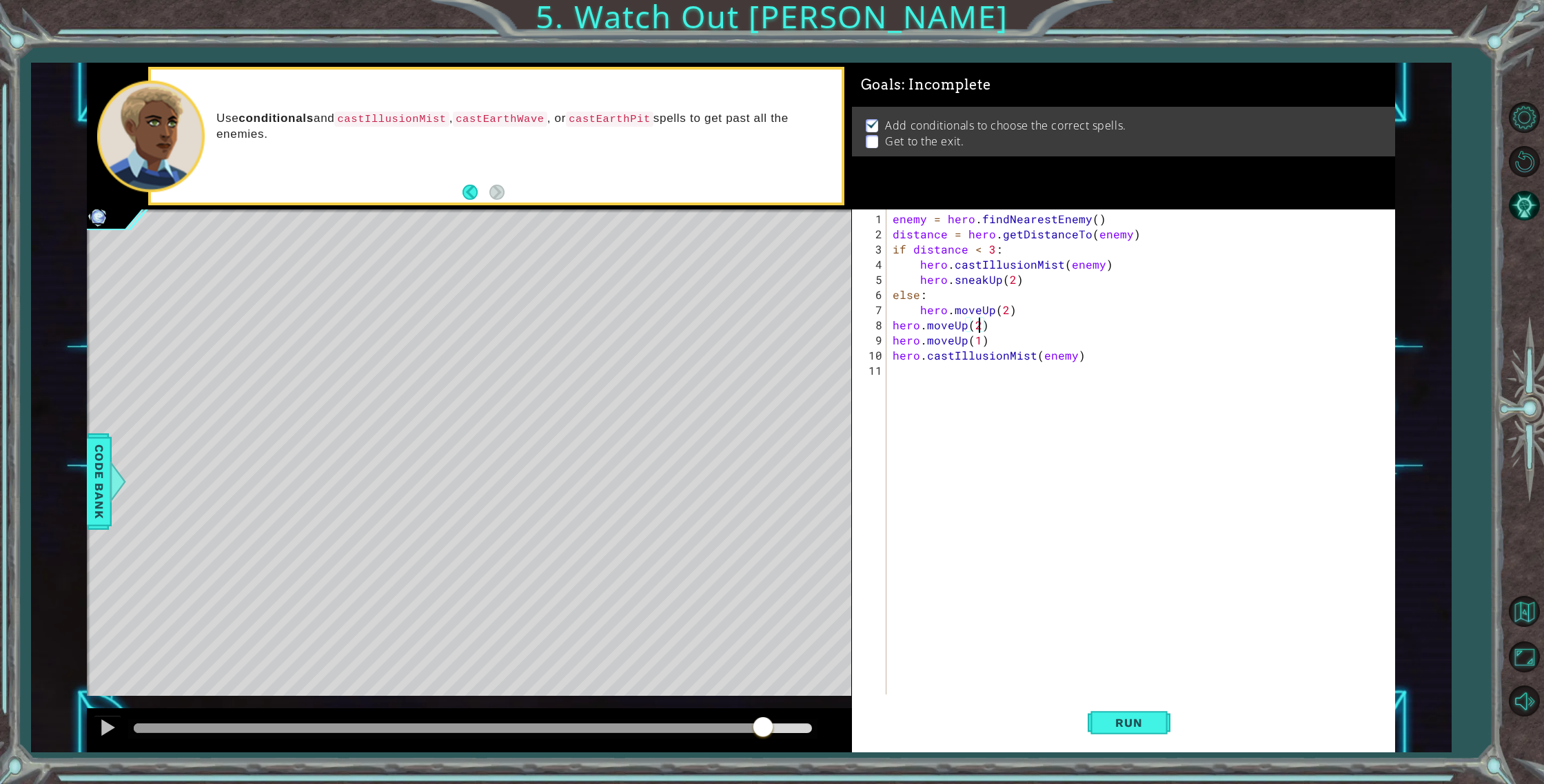
scroll to position [0, 5]
drag, startPoint x: 1157, startPoint y: 713, endPoint x: 1099, endPoint y: 706, distance: 58.4
click at [1157, 713] on button "Run" at bounding box center [1128, 722] width 83 height 55
click at [776, 725] on div at bounding box center [472, 728] width 678 height 9
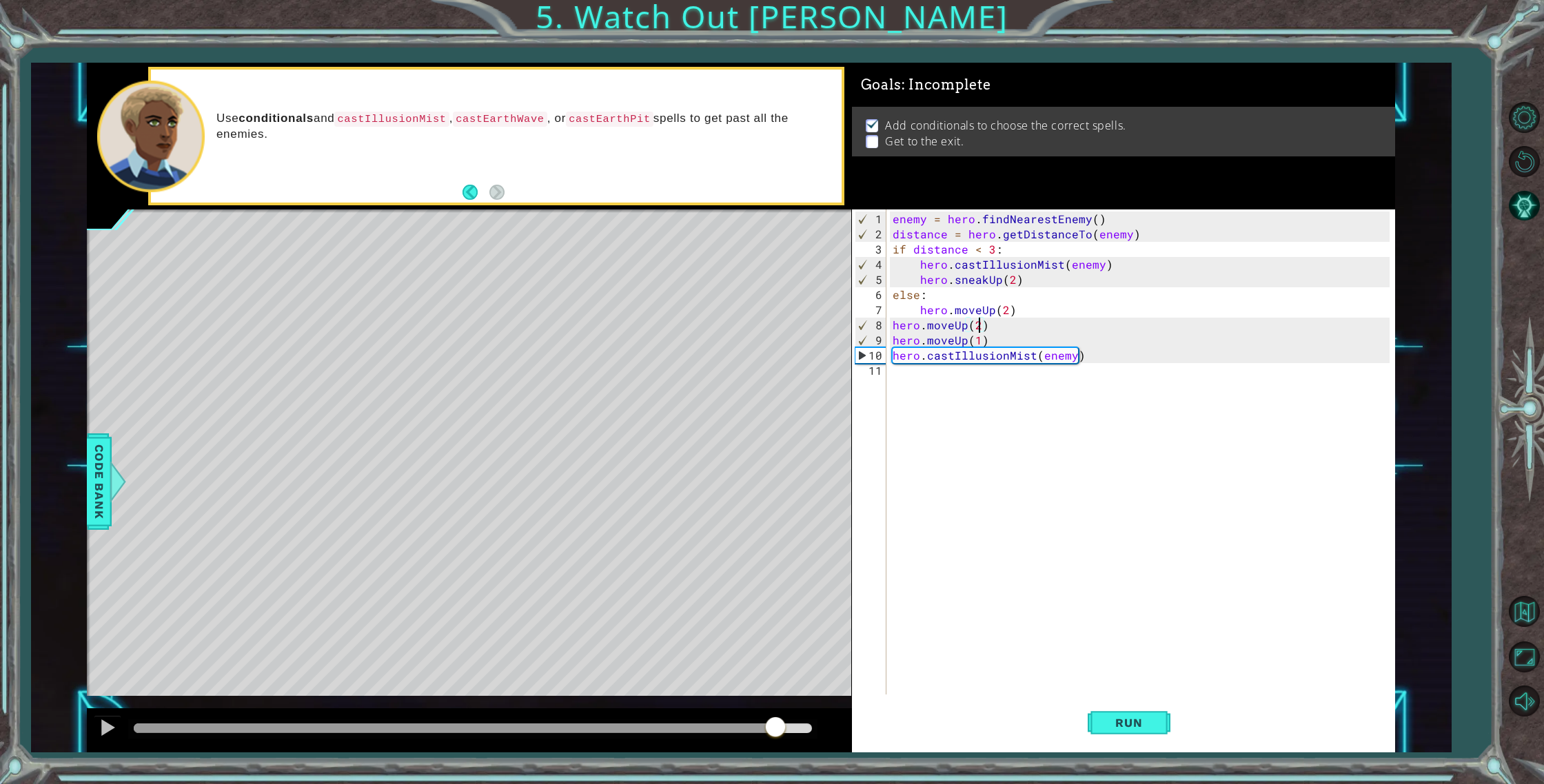
click at [964, 341] on div "enemy = hero . findNearestEnemy ( ) distance = hero . getDistanceTo ( enemy ) i…" at bounding box center [1143, 469] width 508 height 515
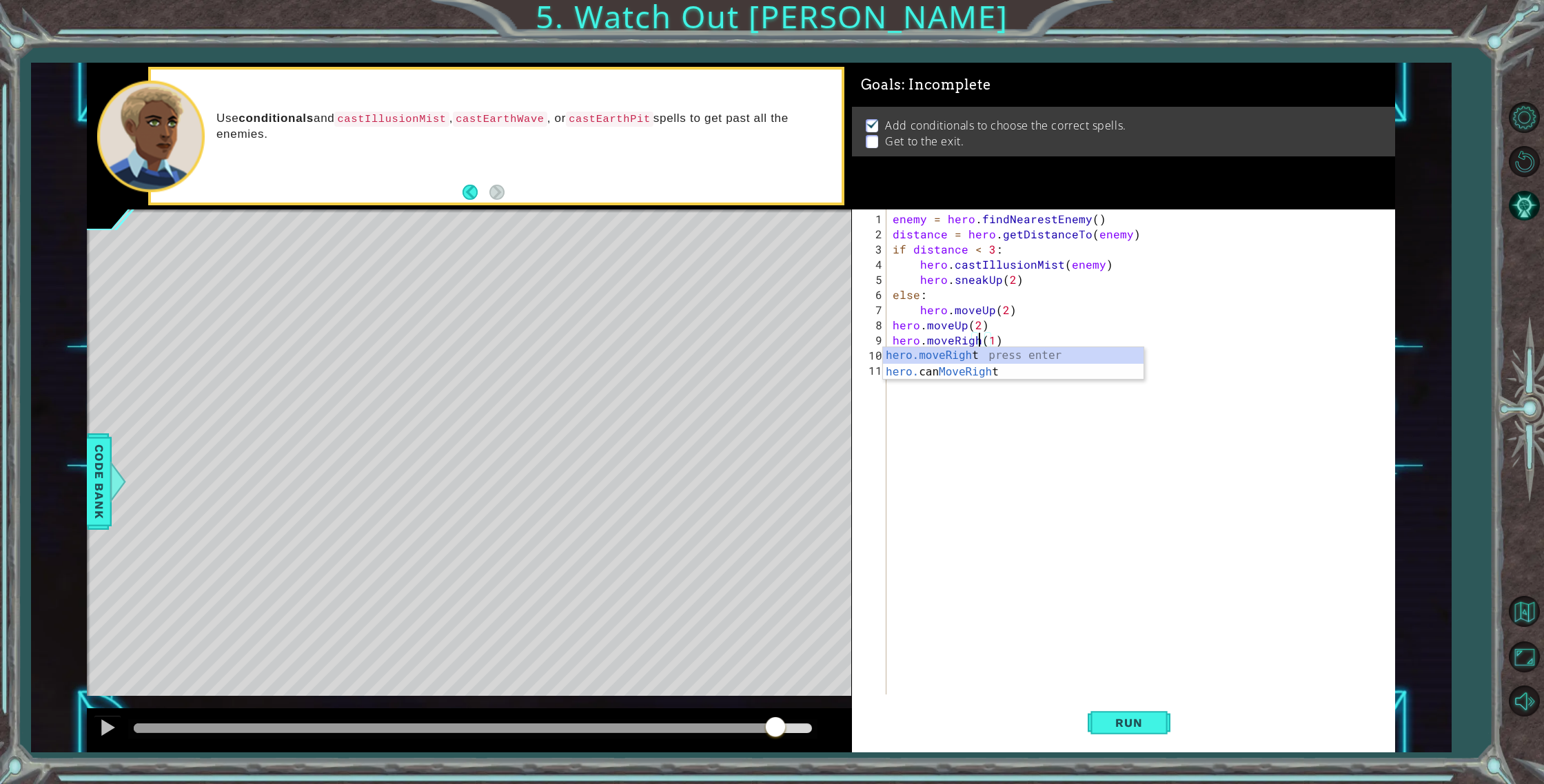
scroll to position [0, 6]
click at [1116, 714] on button "Run" at bounding box center [1128, 722] width 83 height 55
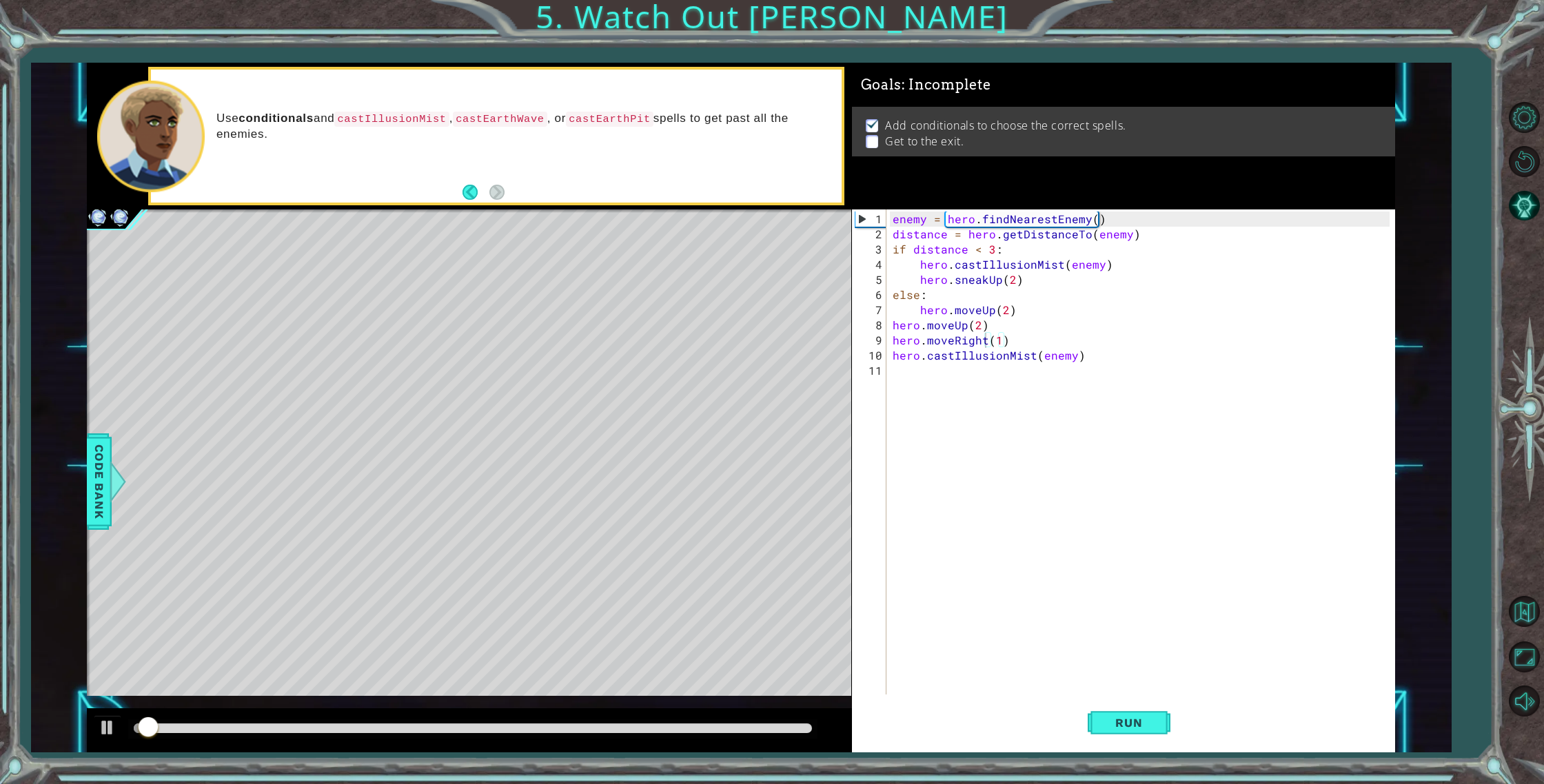
click at [787, 717] on div at bounding box center [469, 730] width 764 height 44
click at [789, 726] on div at bounding box center [472, 728] width 678 height 9
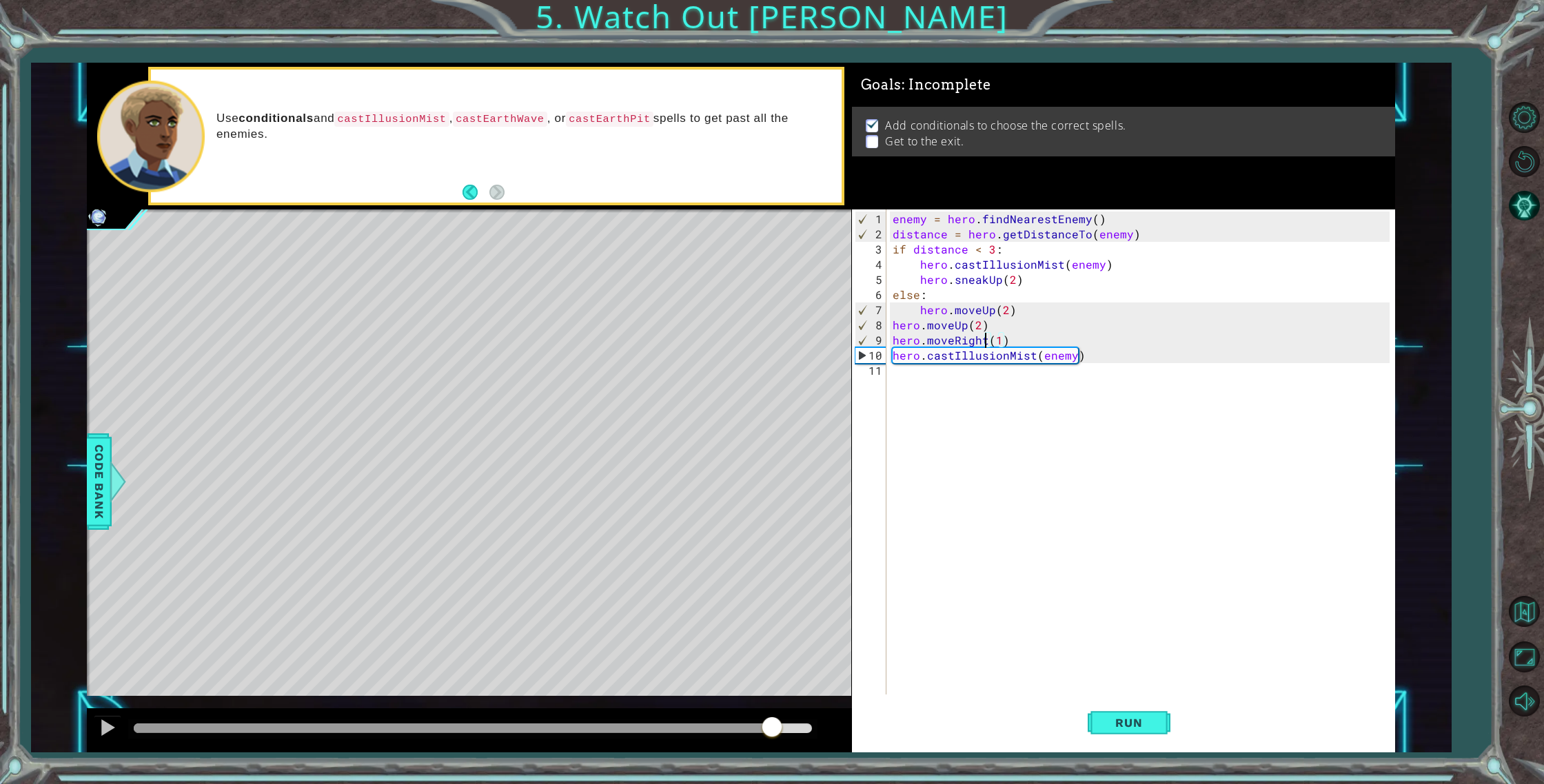
click at [772, 728] on div at bounding box center [452, 728] width 638 height 9
click at [976, 322] on div "enemy = hero . findNearestEnemy ( ) distance = hero . getDistanceTo ( enemy ) i…" at bounding box center [1143, 469] width 508 height 515
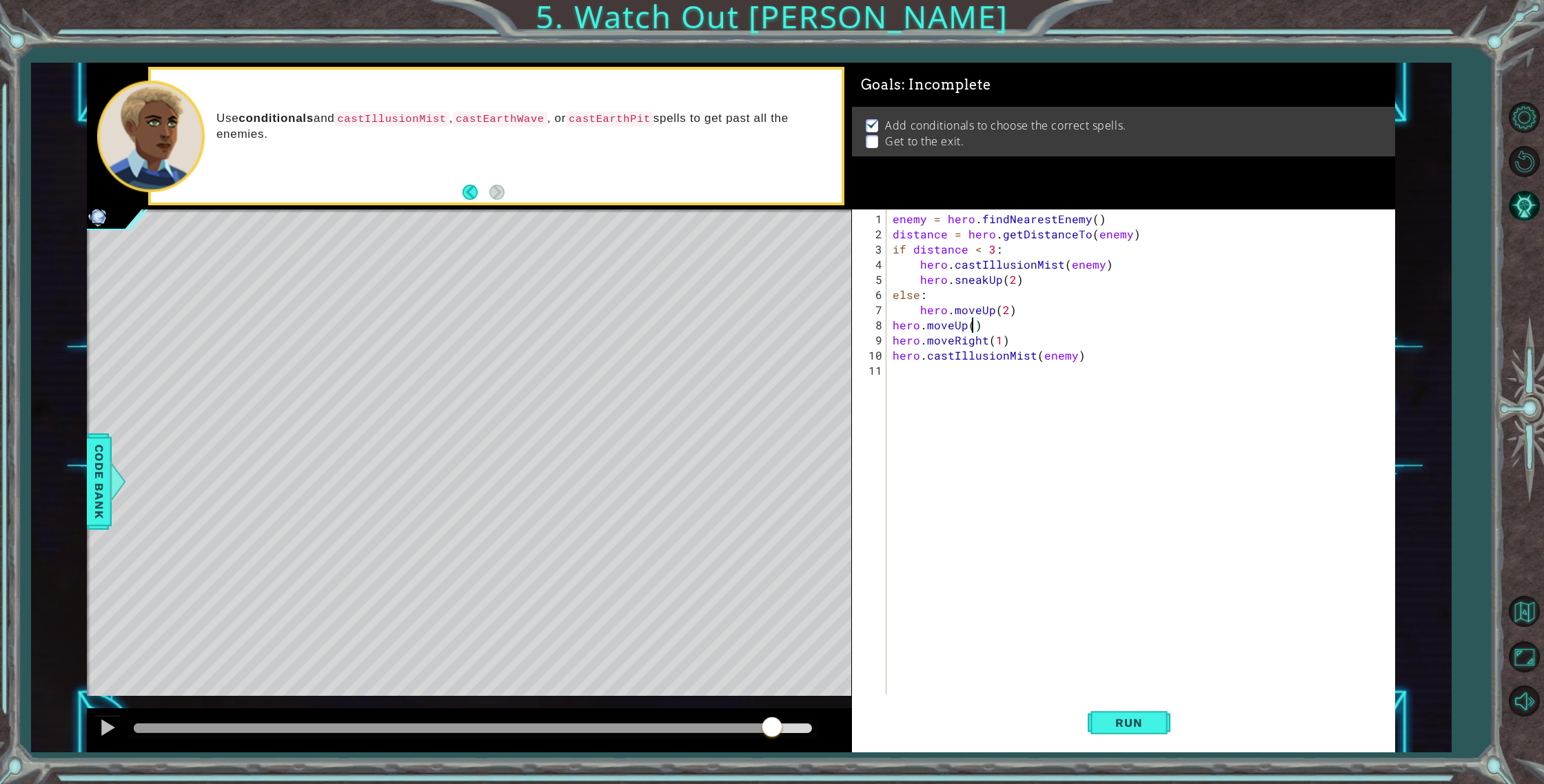
scroll to position [0, 5]
click at [1151, 723] on span "Run" at bounding box center [1128, 722] width 55 height 13
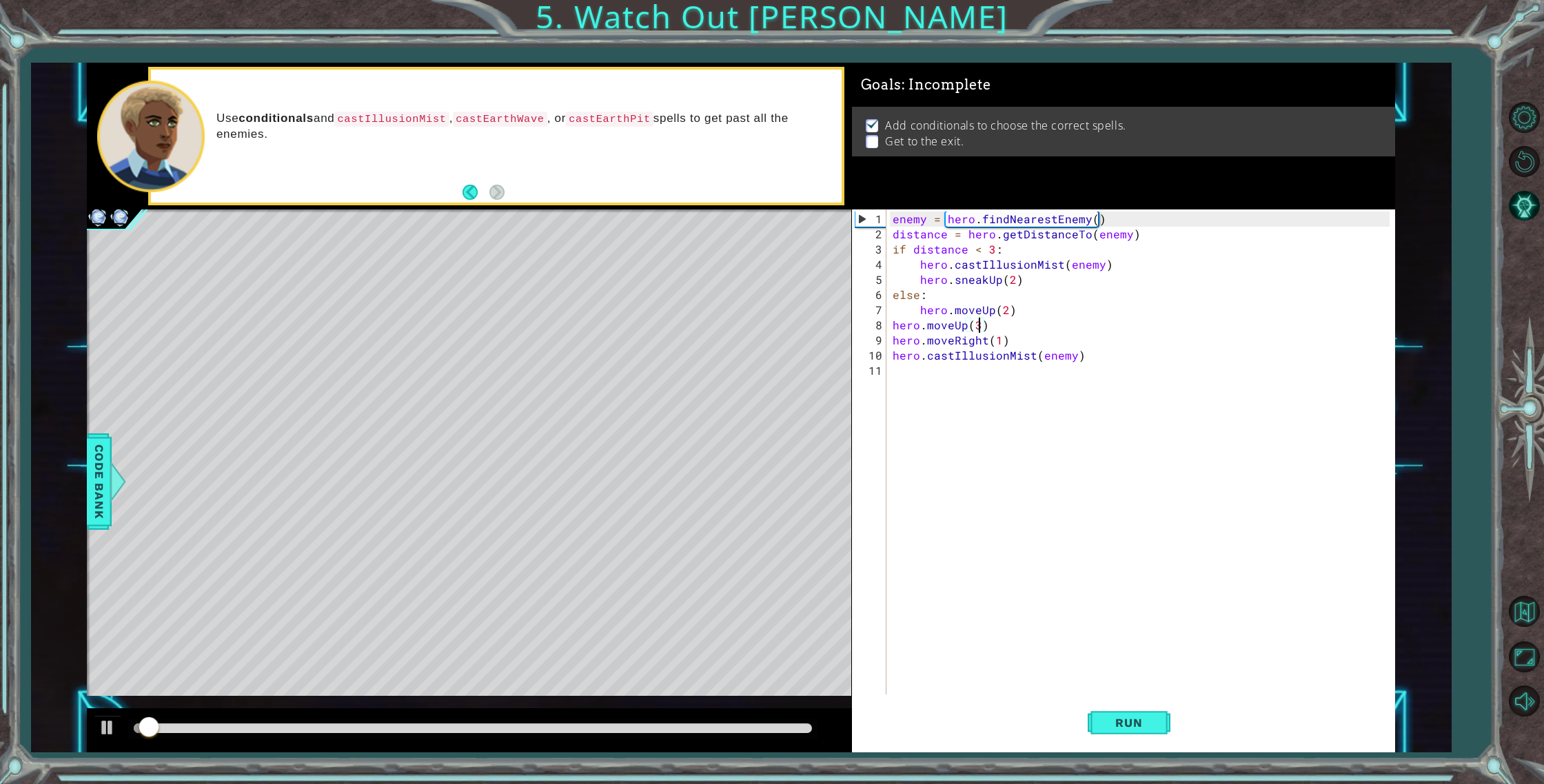
click at [699, 733] on div at bounding box center [472, 728] width 678 height 9
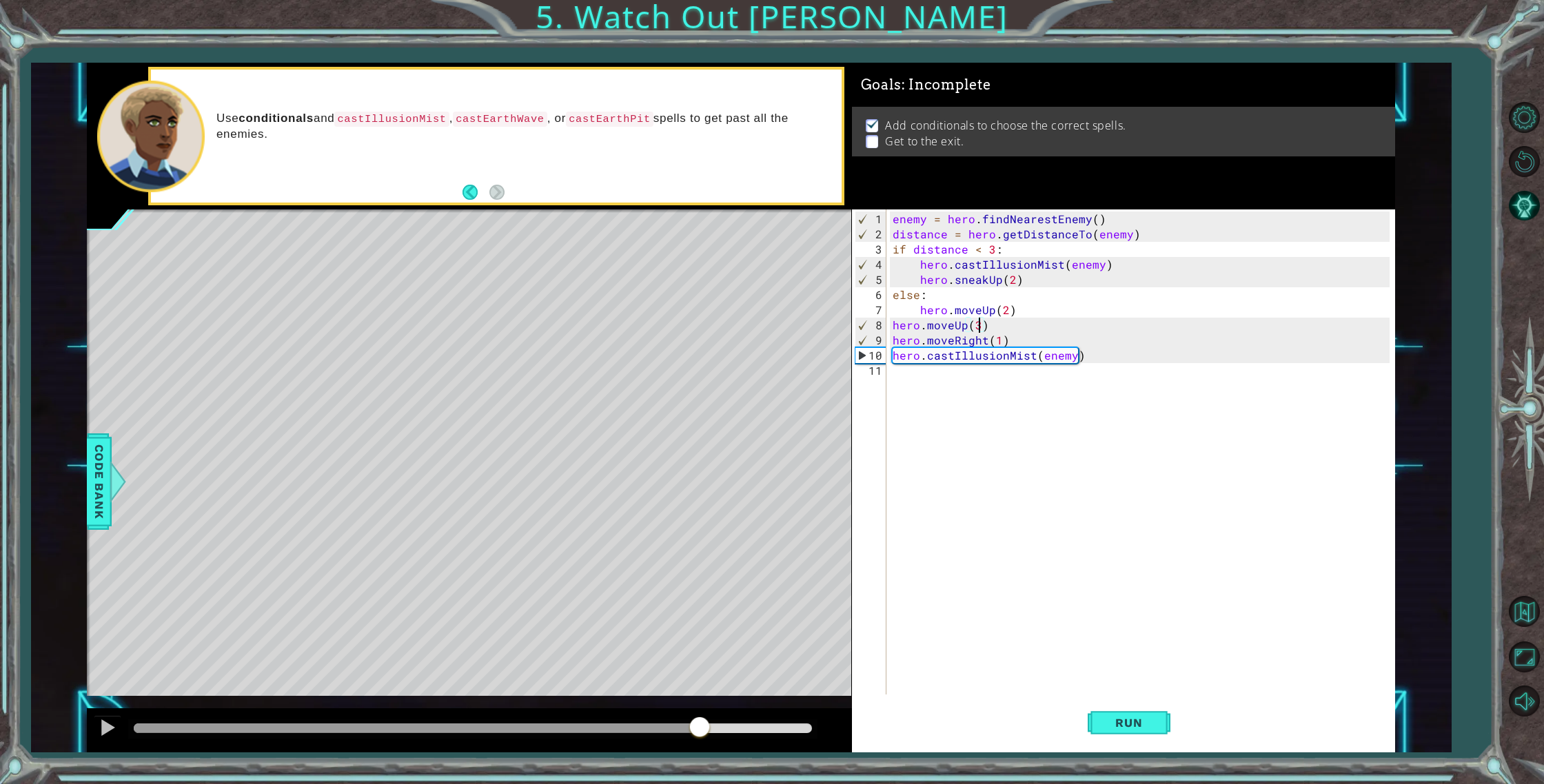
click at [892, 352] on div "enemy = hero . findNearestEnemy ( ) distance = hero . getDistanceTo ( enemy ) i…" at bounding box center [1143, 469] width 508 height 515
type textarea "hero.castIllusionMist(enemy)"
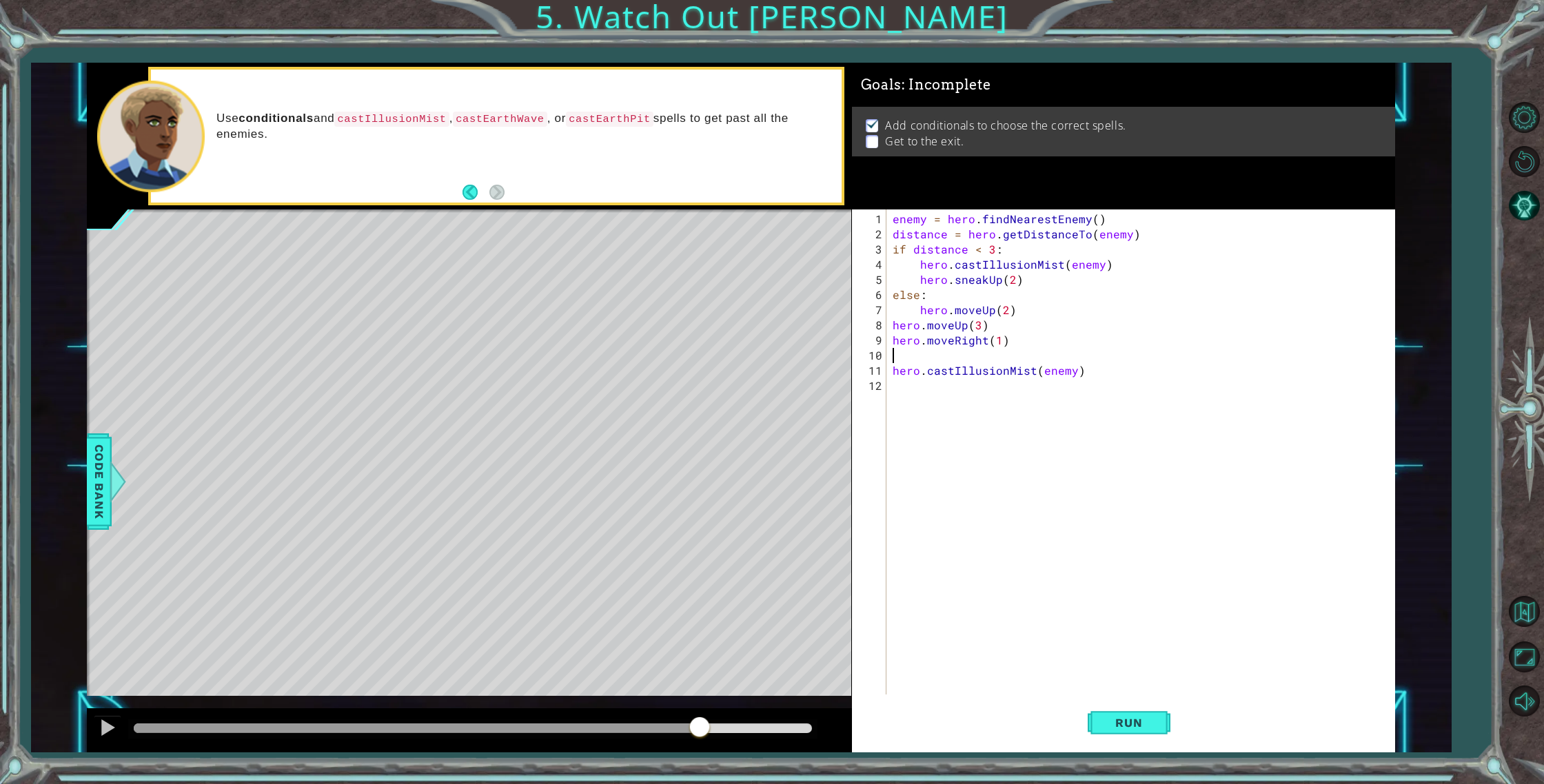
click at [910, 352] on div "enemy = hero . findNearestEnemy ( ) distance = hero . getDistanceTo ( enemy ) i…" at bounding box center [1143, 469] width 508 height 515
click at [1112, 729] on button "Run" at bounding box center [1128, 722] width 83 height 55
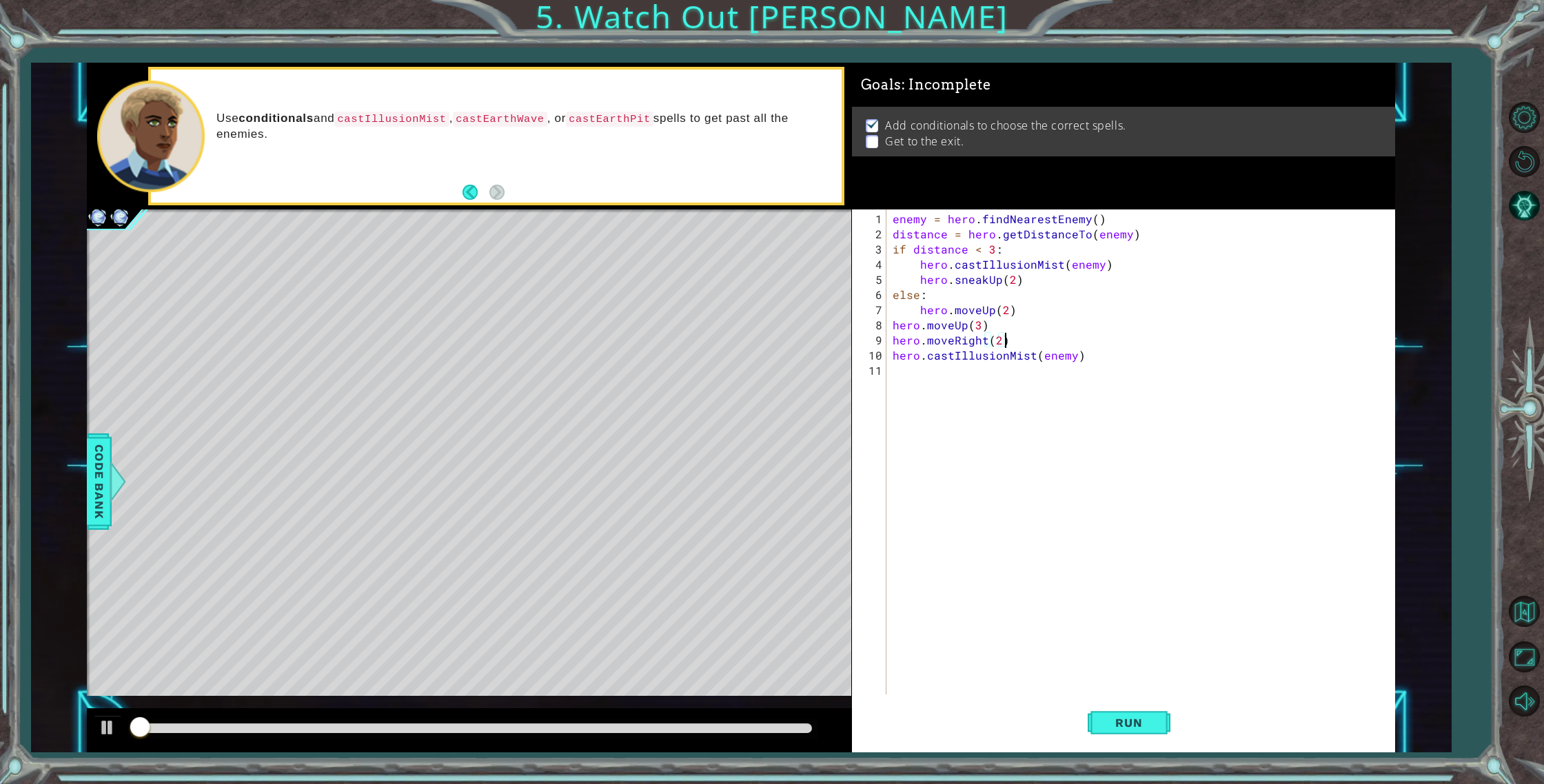
click at [747, 725] on div at bounding box center [472, 728] width 678 height 9
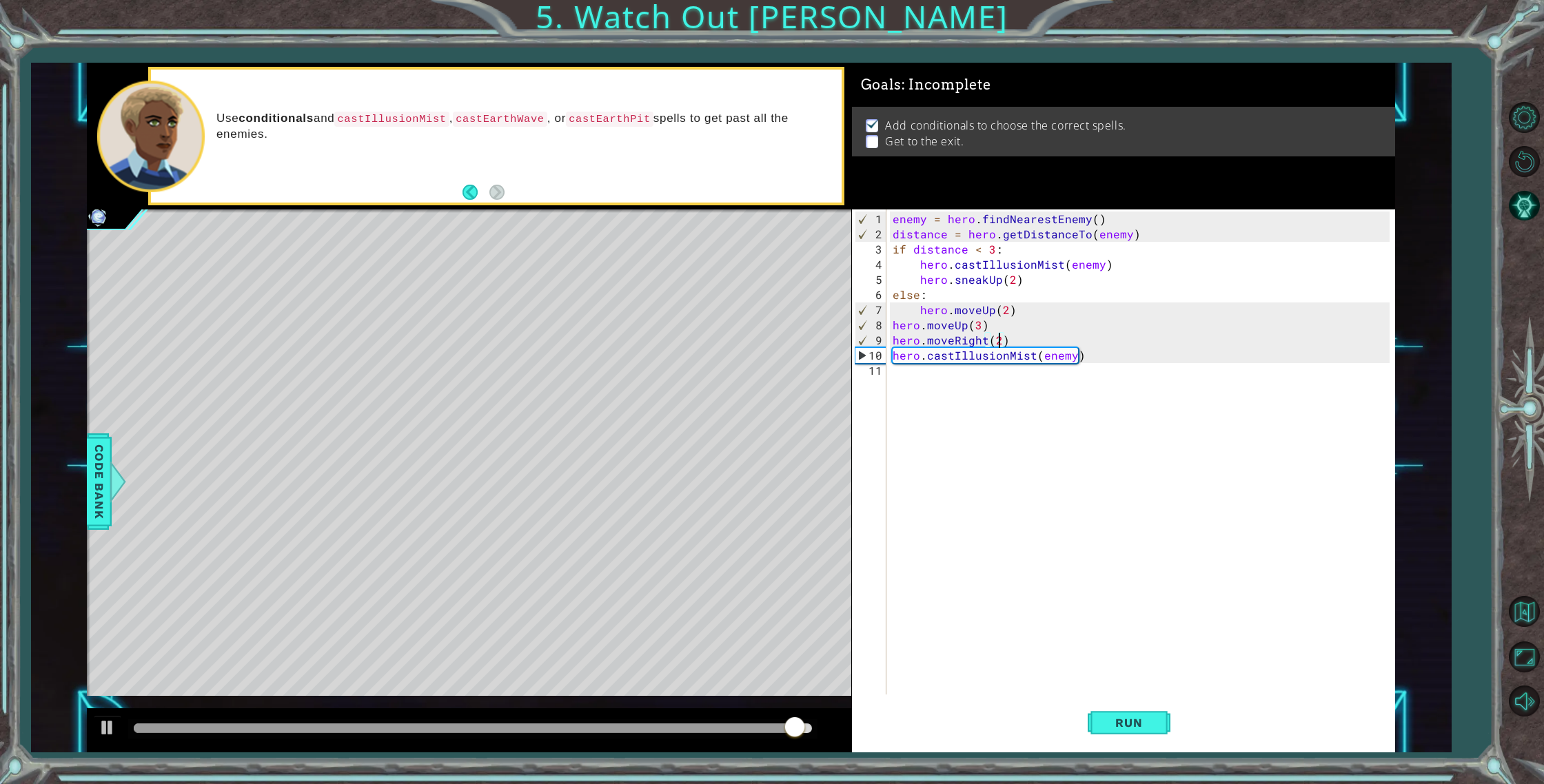
click at [1001, 341] on div "enemy = hero . findNearestEnemy ( ) distance = hero . getDistanceTo ( enemy ) i…" at bounding box center [1143, 469] width 508 height 515
click at [1137, 729] on button "Run" at bounding box center [1128, 722] width 83 height 55
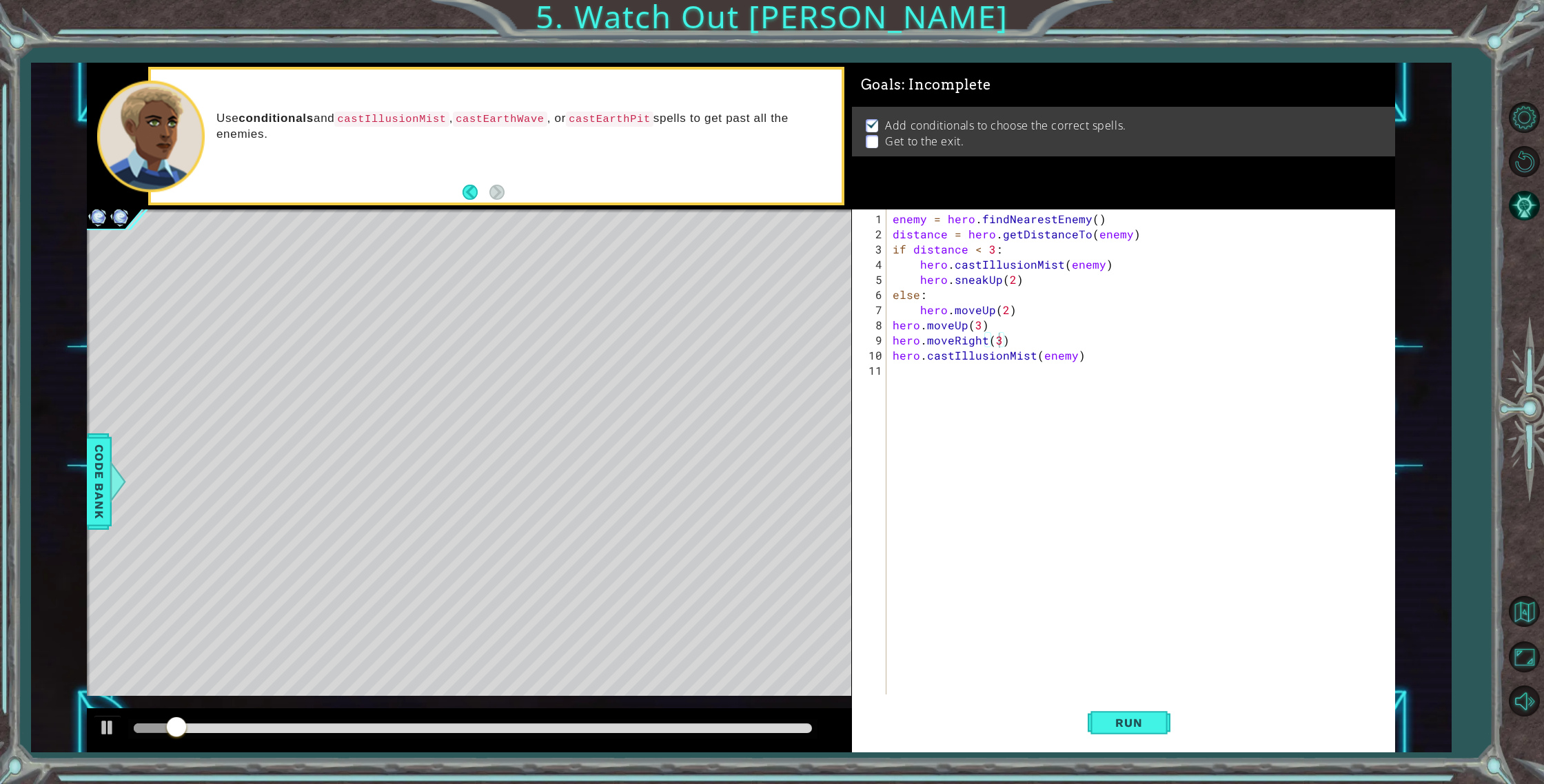
click at [740, 722] on div at bounding box center [472, 729] width 689 height 19
click at [748, 727] on div at bounding box center [472, 728] width 678 height 9
click at [768, 727] on div at bounding box center [472, 728] width 678 height 9
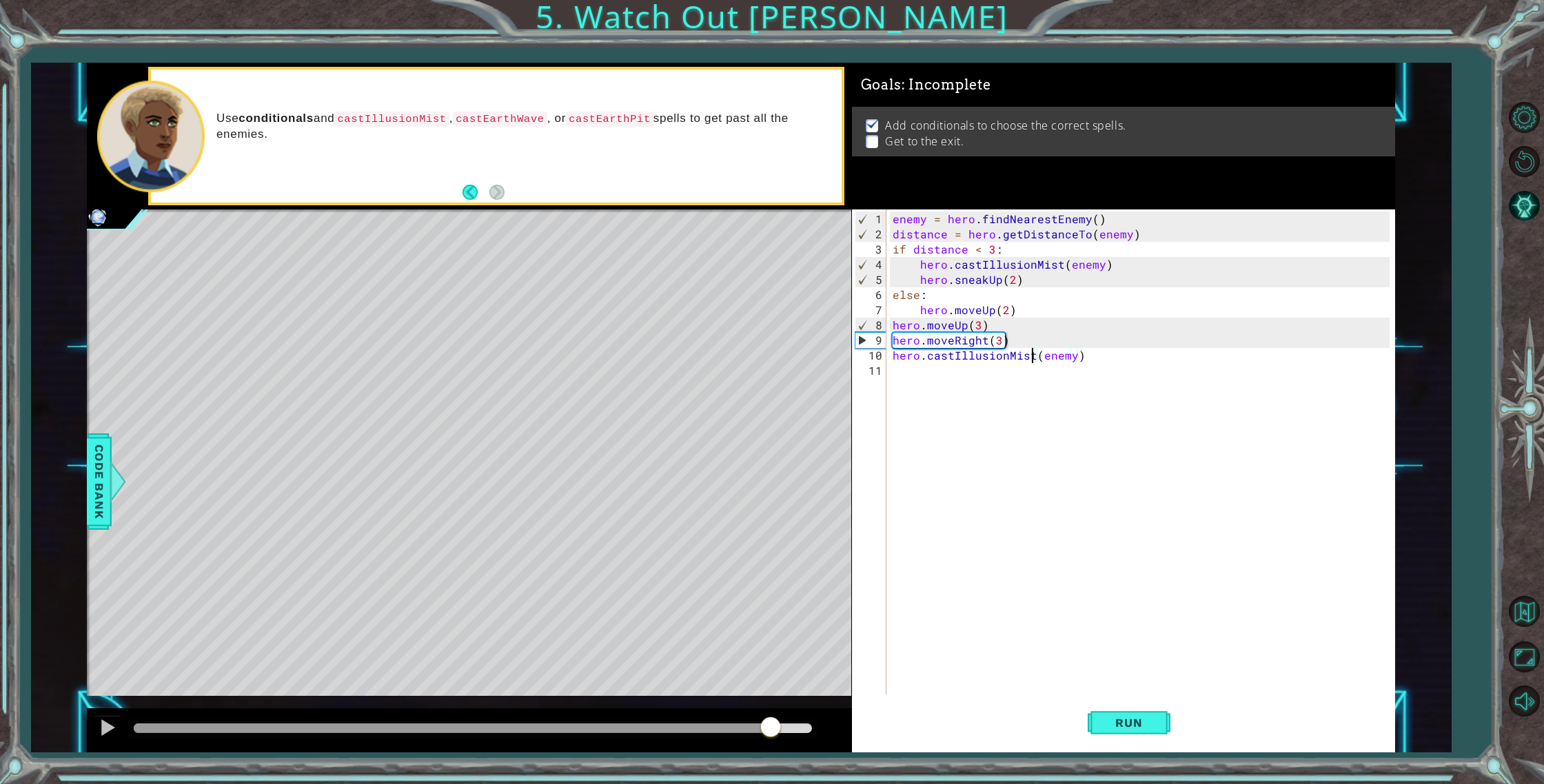
click at [1031, 357] on div "enemy = hero . findNearestEnemy ( ) distance = hero . getDistanceTo ( enemy ) i…" at bounding box center [1143, 469] width 508 height 515
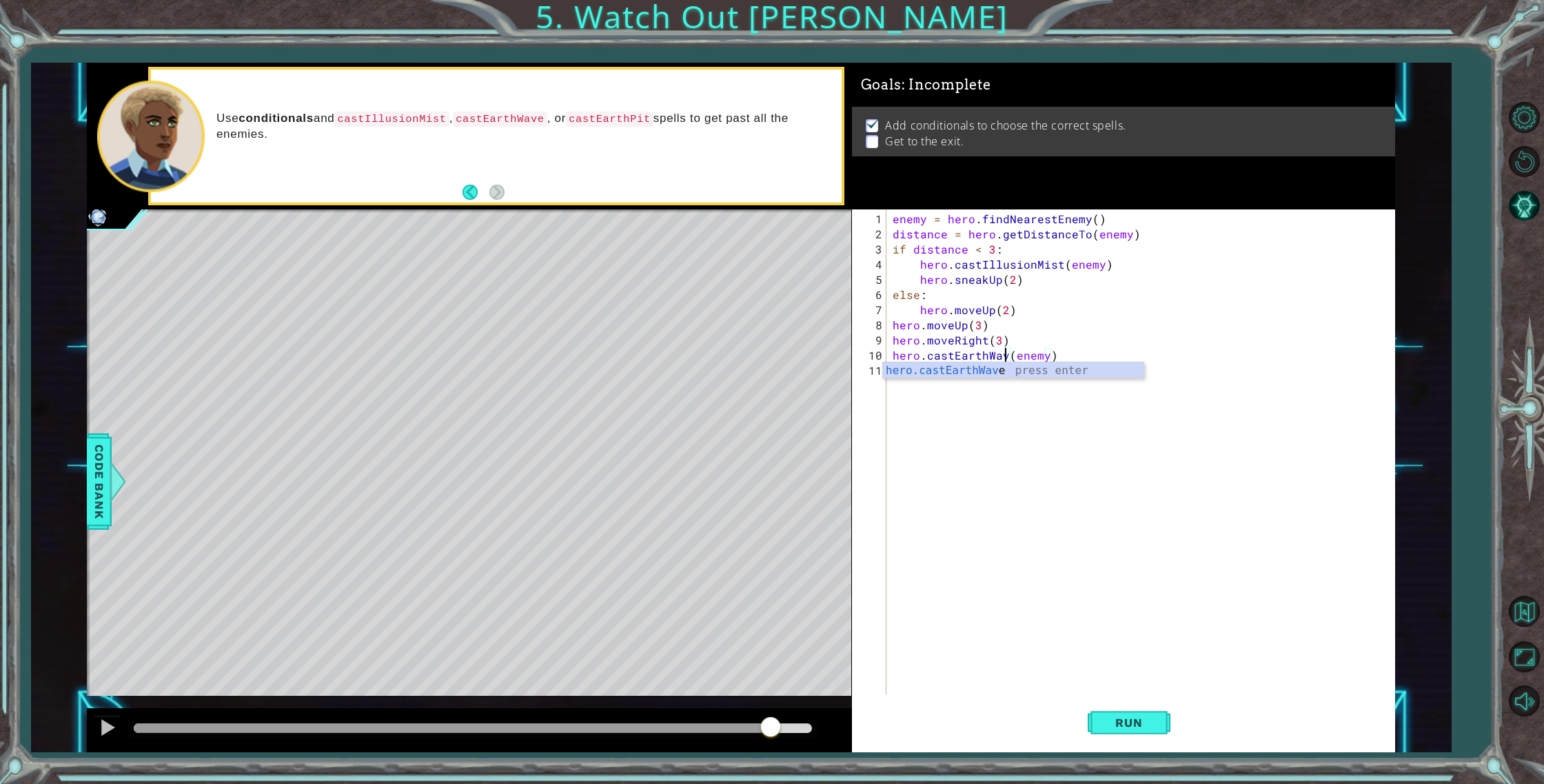
scroll to position [0, 8]
type textarea "hero.castEarthWave(enemy)"
click at [1125, 715] on button "Run" at bounding box center [1128, 722] width 83 height 55
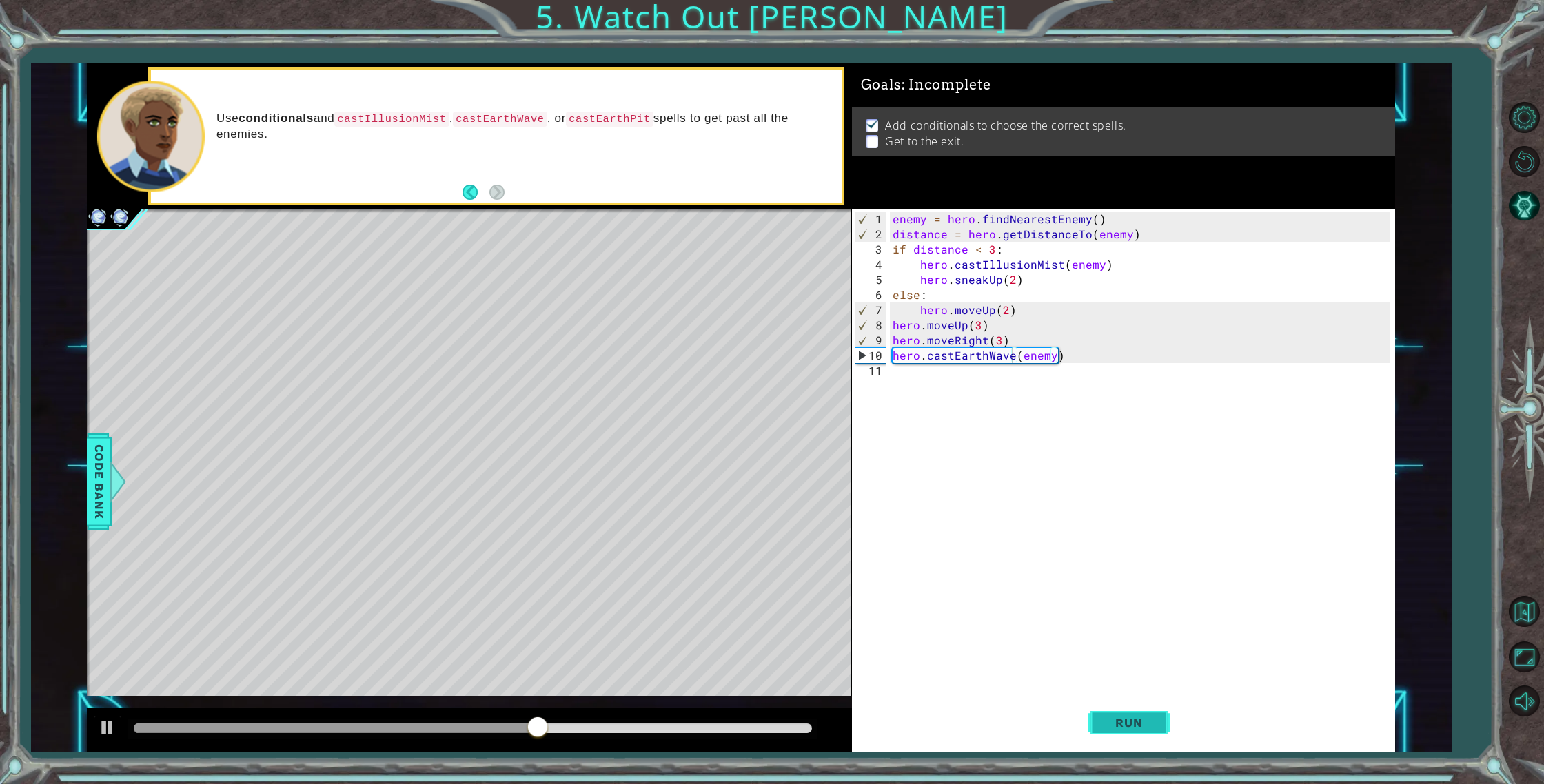
click at [1114, 711] on button "Run" at bounding box center [1128, 722] width 83 height 55
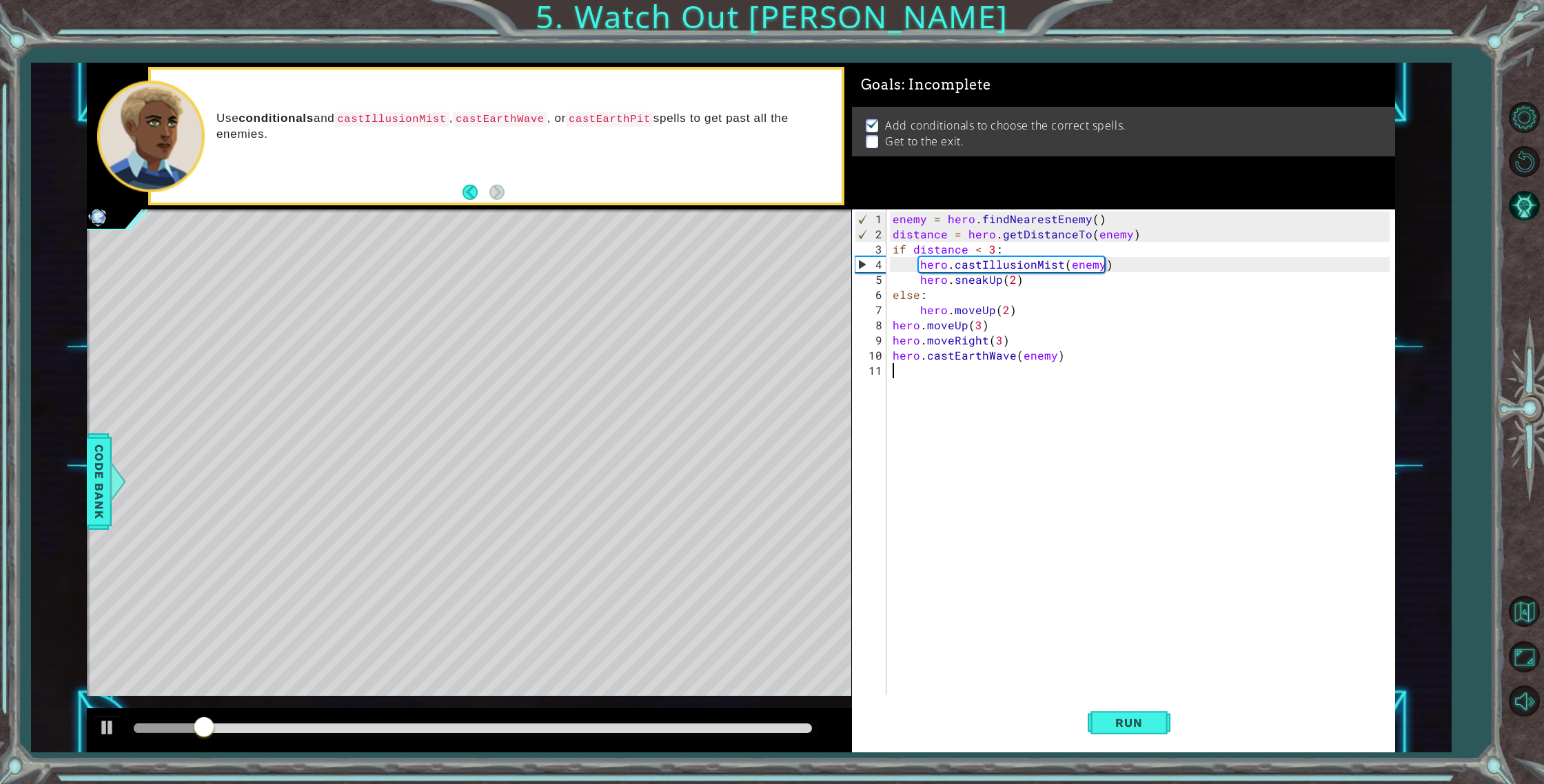
click at [937, 371] on div "enemy = hero . findNearestEnemy ( ) distance = hero . getDistanceTo ( enemy ) i…" at bounding box center [1143, 469] width 508 height 515
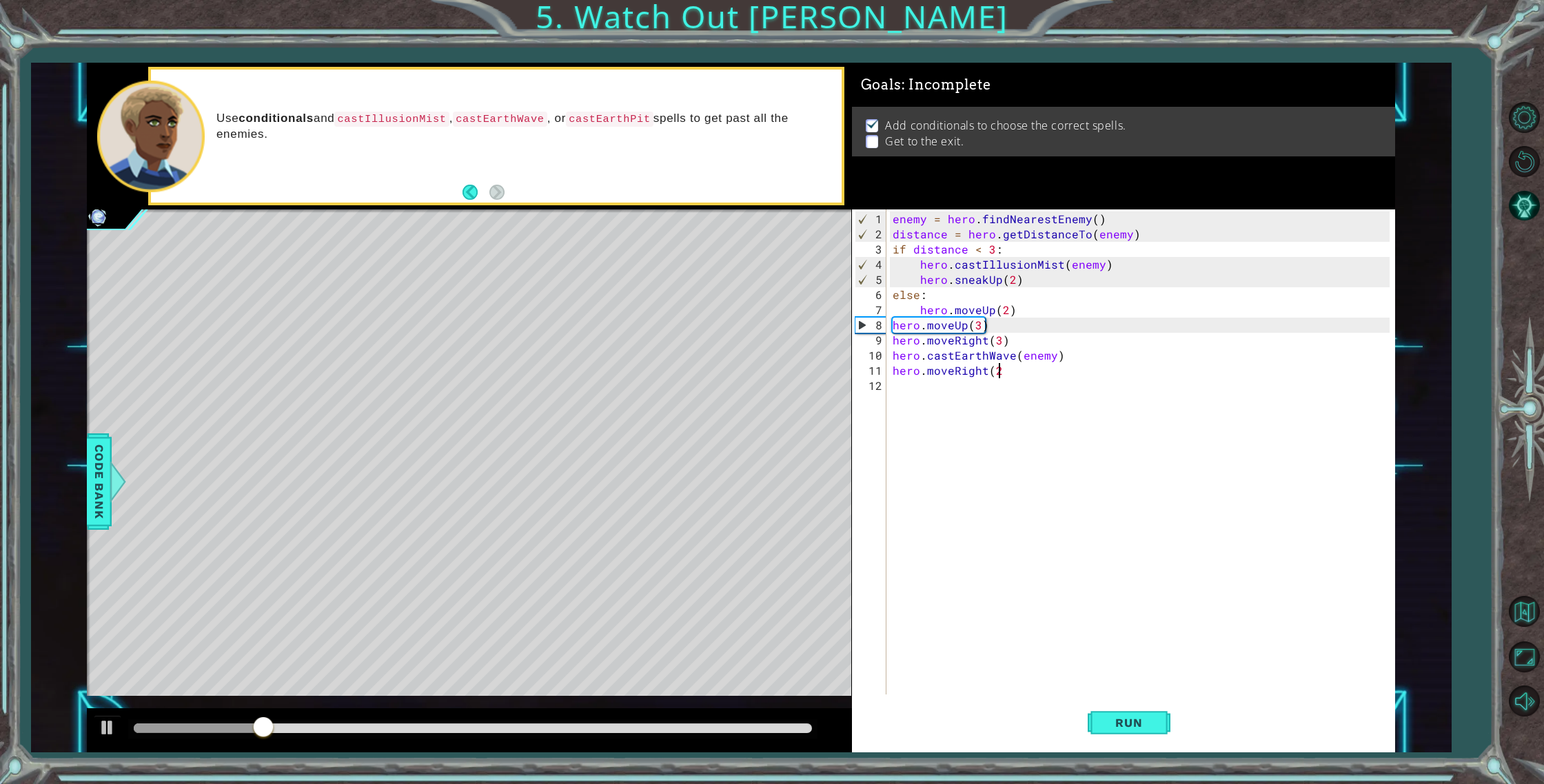
type textarea "hero.moveRight(2)"
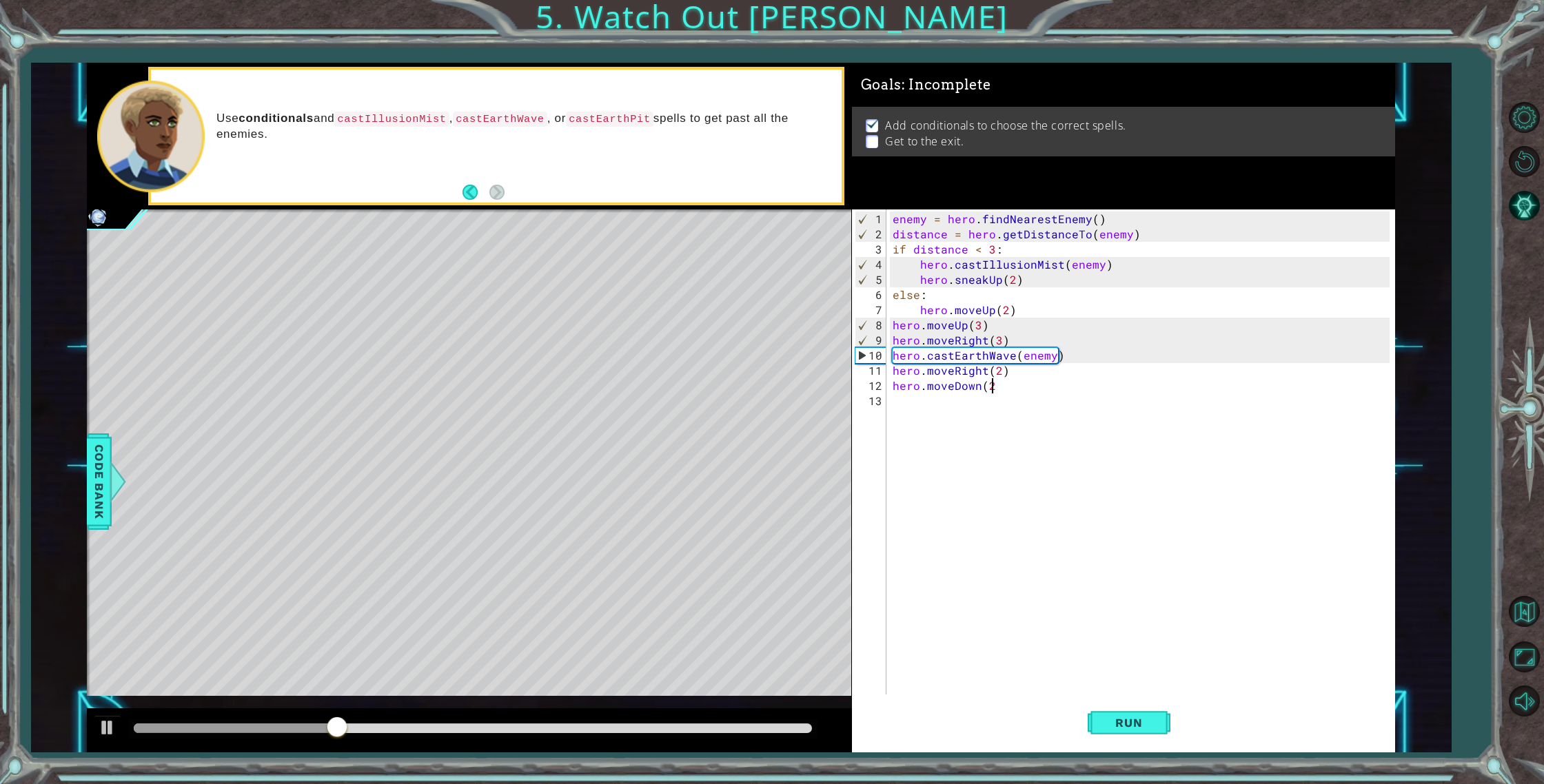
type textarea "hero.moveDown(2)"
type textarea "hero.castEarthPit(enemy)"
click at [906, 415] on div "enemy = hero . findNearestEnemy ( ) distance = hero . getDistanceTo ( enemy ) i…" at bounding box center [1143, 469] width 508 height 515
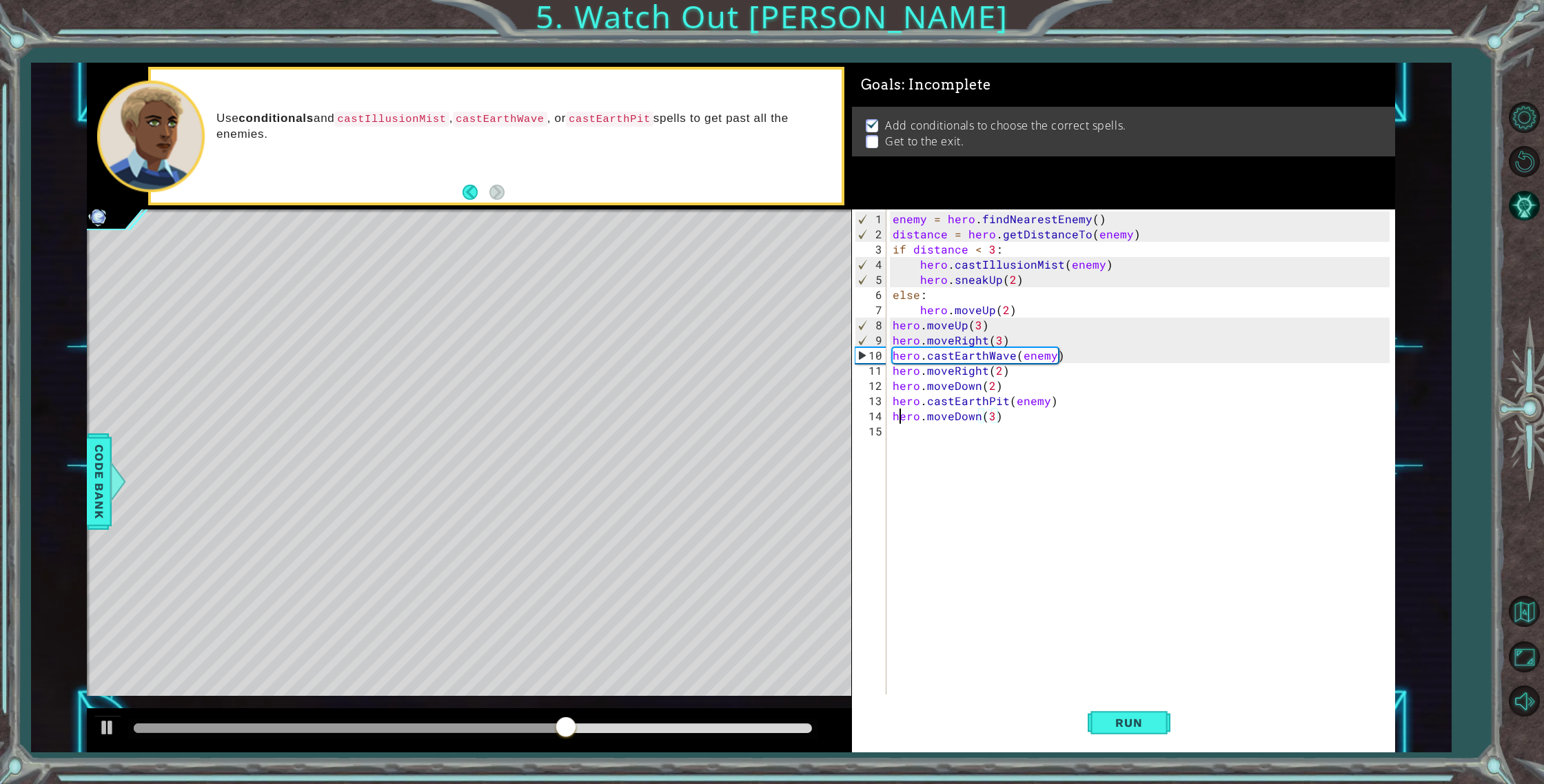
click at [897, 415] on div "enemy = hero . findNearestEnemy ( ) distance = hero . getDistanceTo ( enemy ) i…" at bounding box center [1143, 469] width 508 height 515
click at [892, 416] on div "enemy = hero . findNearestEnemy ( ) distance = hero . getDistanceTo ( enemy ) i…" at bounding box center [1143, 469] width 508 height 515
click at [1141, 726] on span "Run" at bounding box center [1128, 722] width 55 height 13
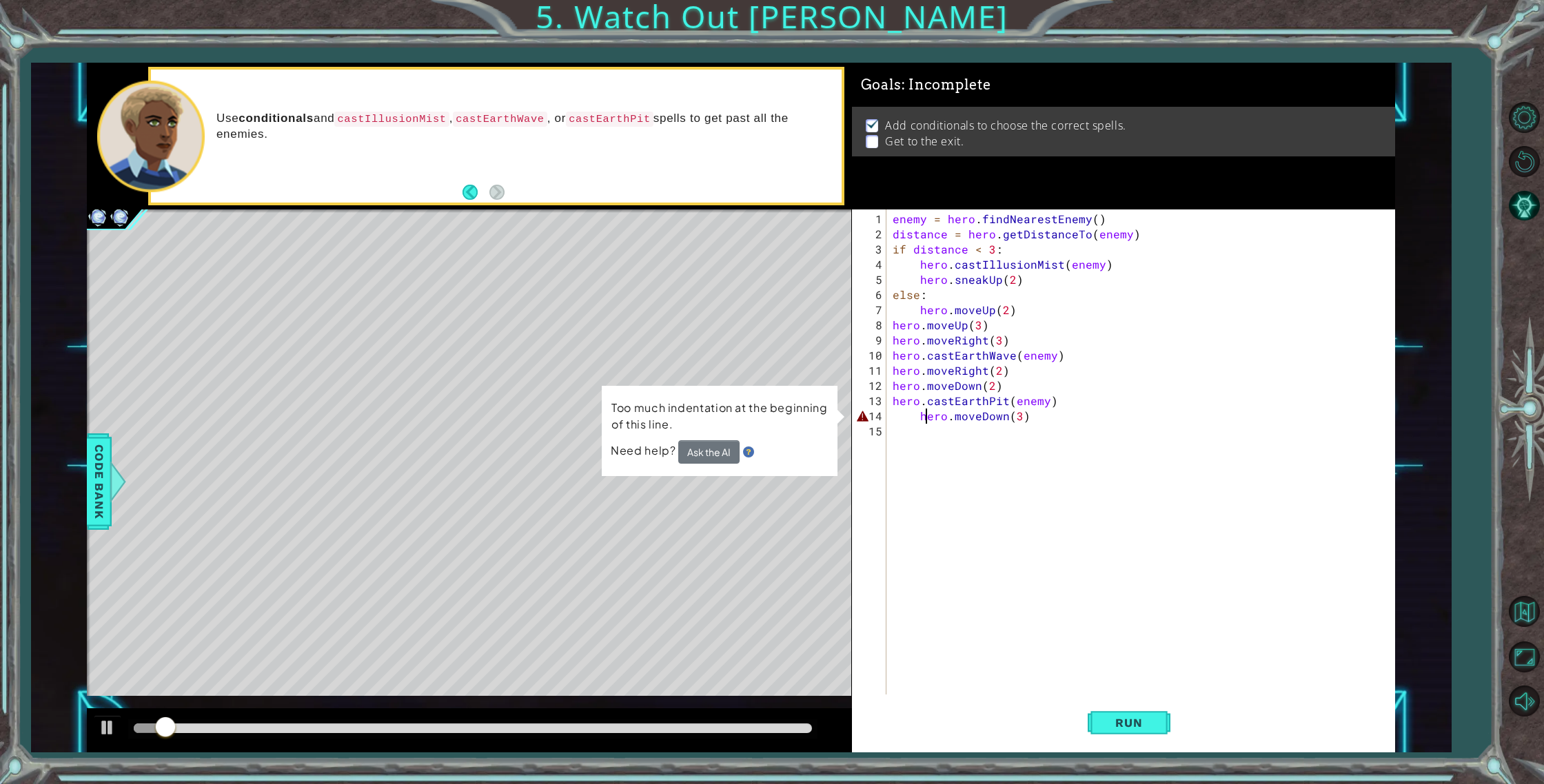
click at [928, 421] on div "enemy = hero . findNearestEnemy ( ) distance = hero . getDistanceTo ( enemy ) i…" at bounding box center [1143, 469] width 508 height 515
click at [918, 420] on div "enemy = hero . findNearestEnemy ( ) distance = hero . getDistanceTo ( enemy ) i…" at bounding box center [1143, 469] width 508 height 515
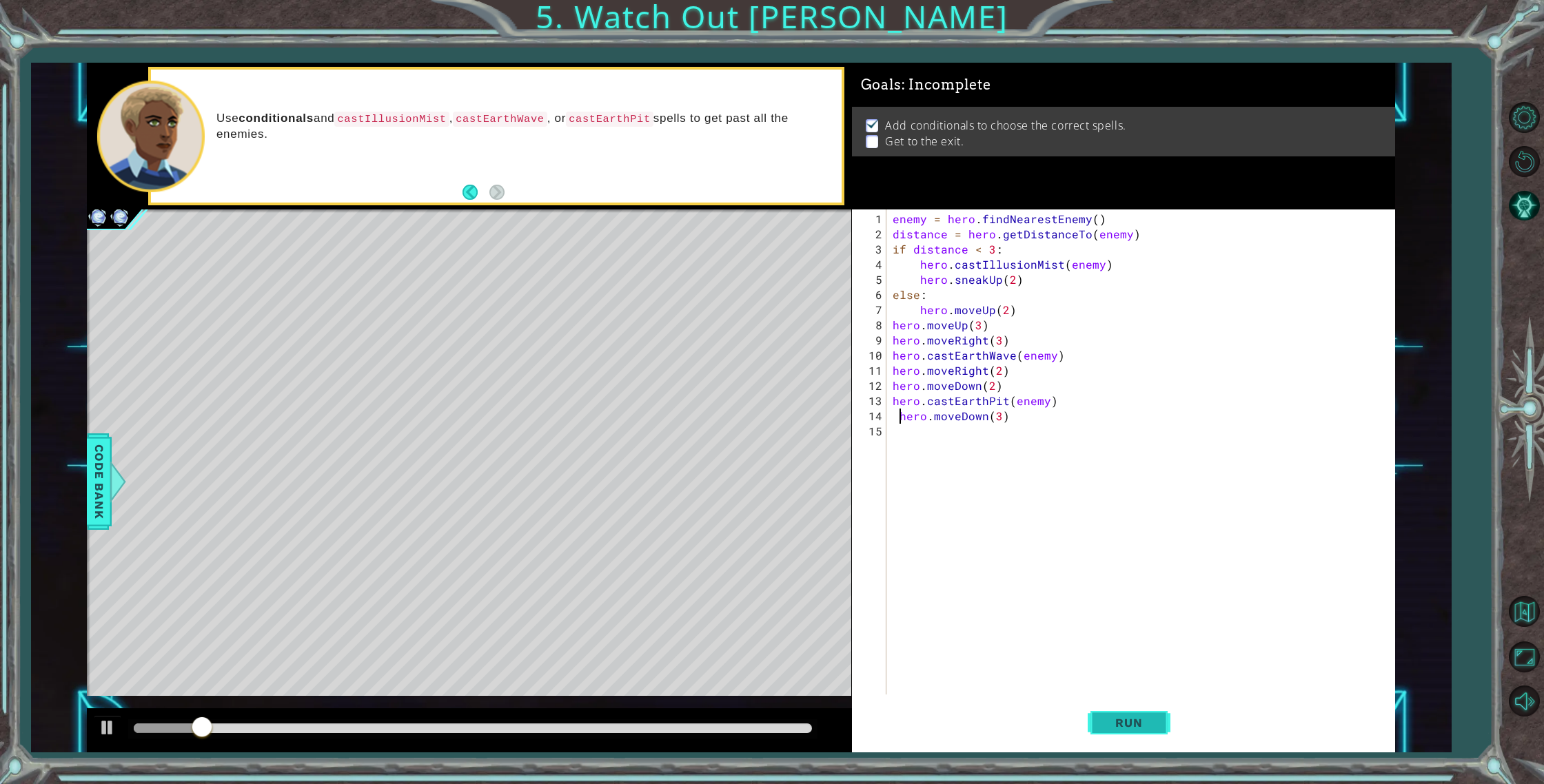
click at [1120, 718] on span "Run" at bounding box center [1128, 722] width 55 height 13
click at [1113, 702] on button "Run" at bounding box center [1128, 722] width 83 height 55
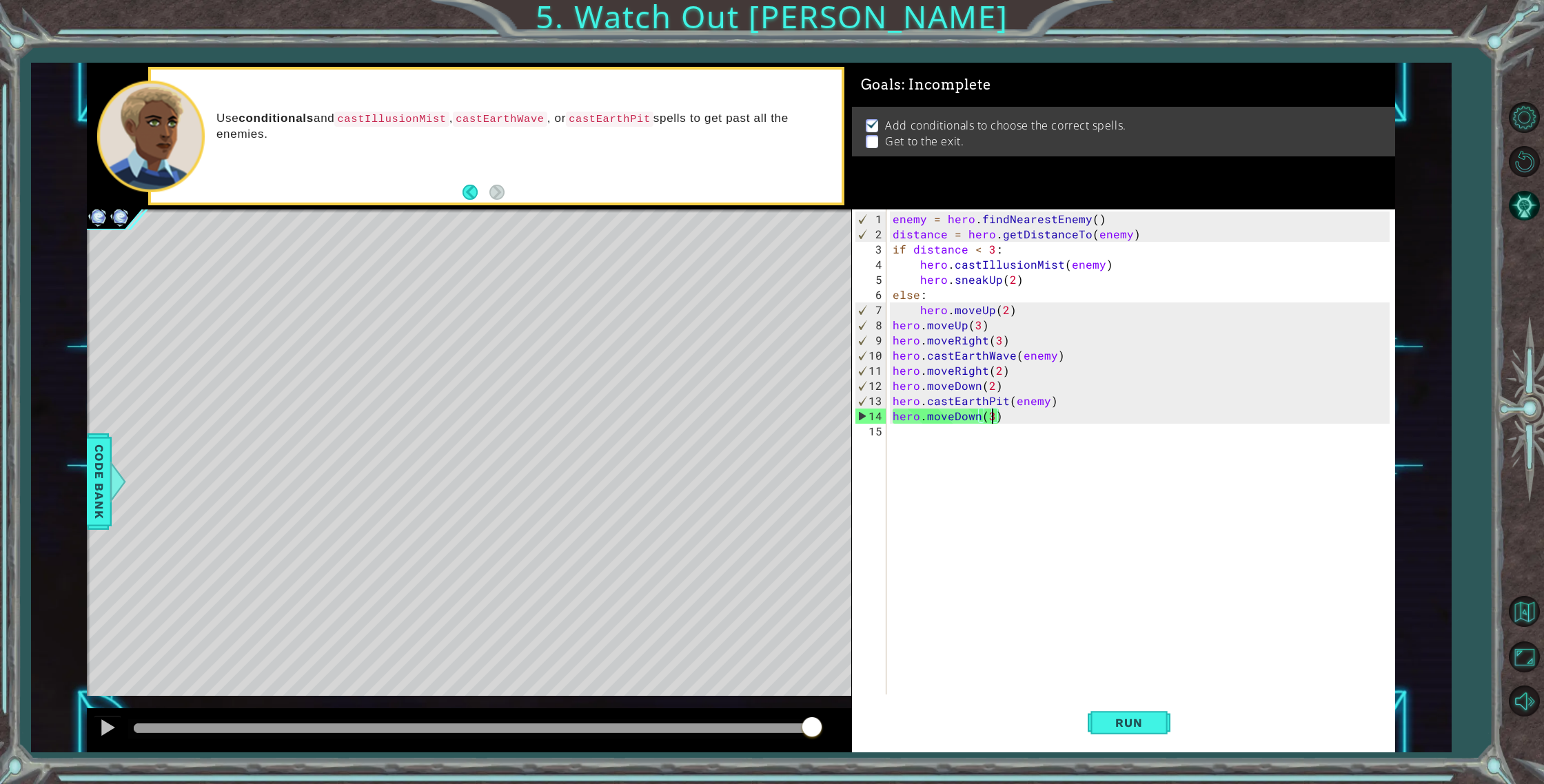
click at [994, 417] on div "enemy = hero . findNearestEnemy ( ) distance = hero . getDistanceTo ( enemy ) i…" at bounding box center [1143, 469] width 508 height 515
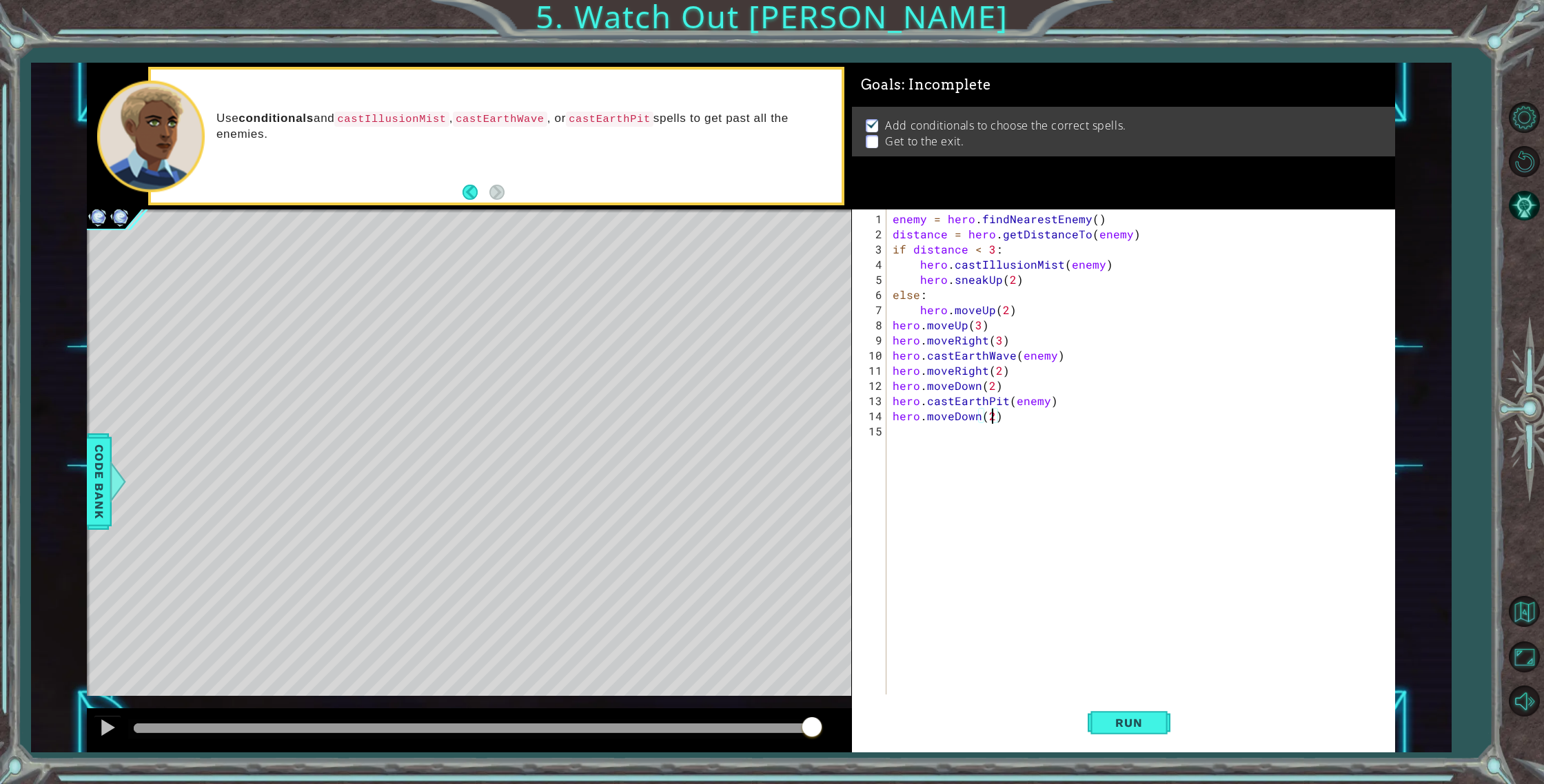
drag, startPoint x: 1119, startPoint y: 713, endPoint x: 1086, endPoint y: 714, distance: 33.0
click at [1119, 713] on button "Run" at bounding box center [1128, 722] width 83 height 55
click at [749, 733] on div at bounding box center [472, 729] width 689 height 19
click at [749, 728] on div at bounding box center [472, 728] width 678 height 9
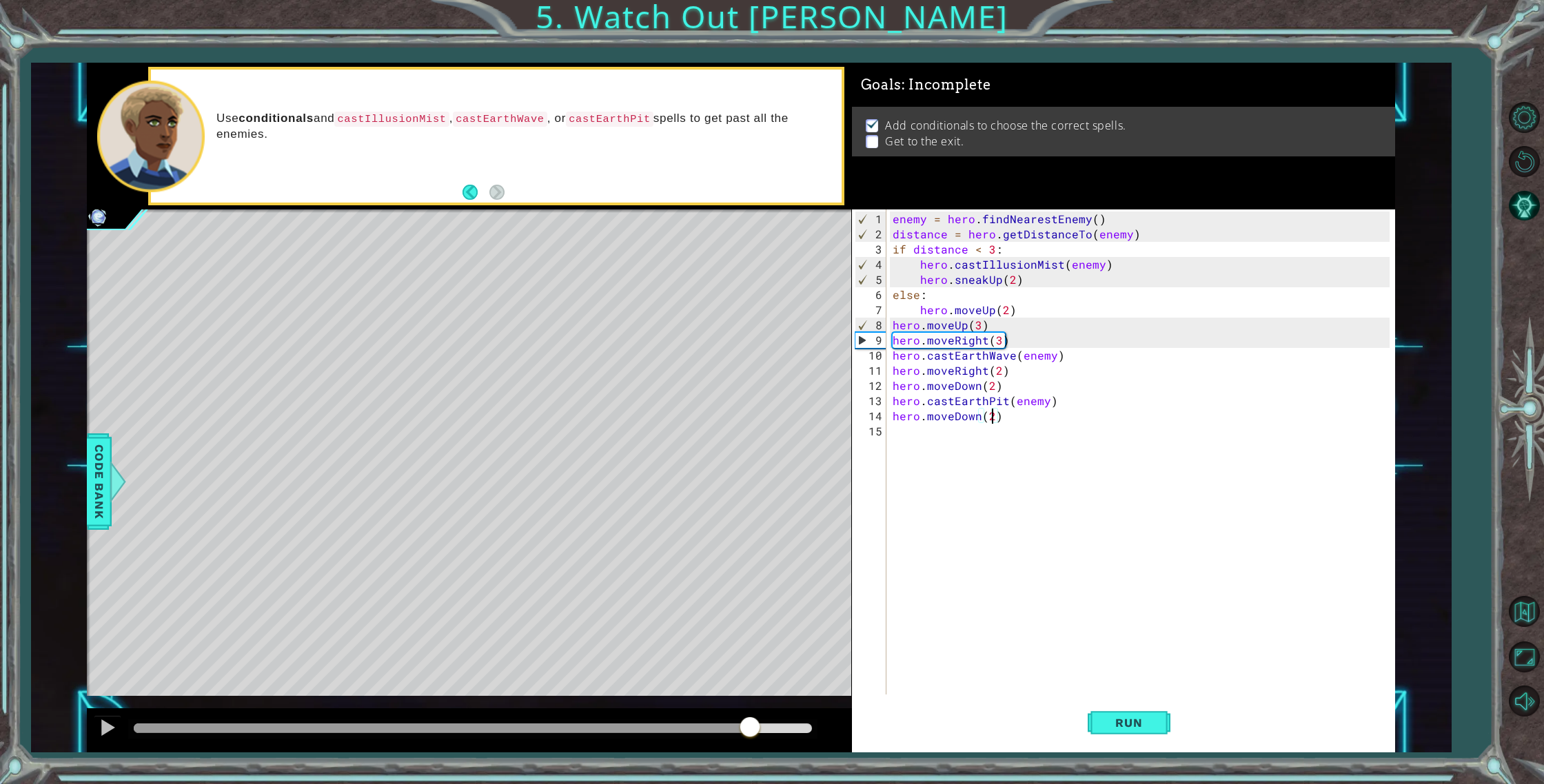
click at [766, 729] on div at bounding box center [472, 728] width 678 height 9
click at [735, 727] on div at bounding box center [435, 728] width 603 height 9
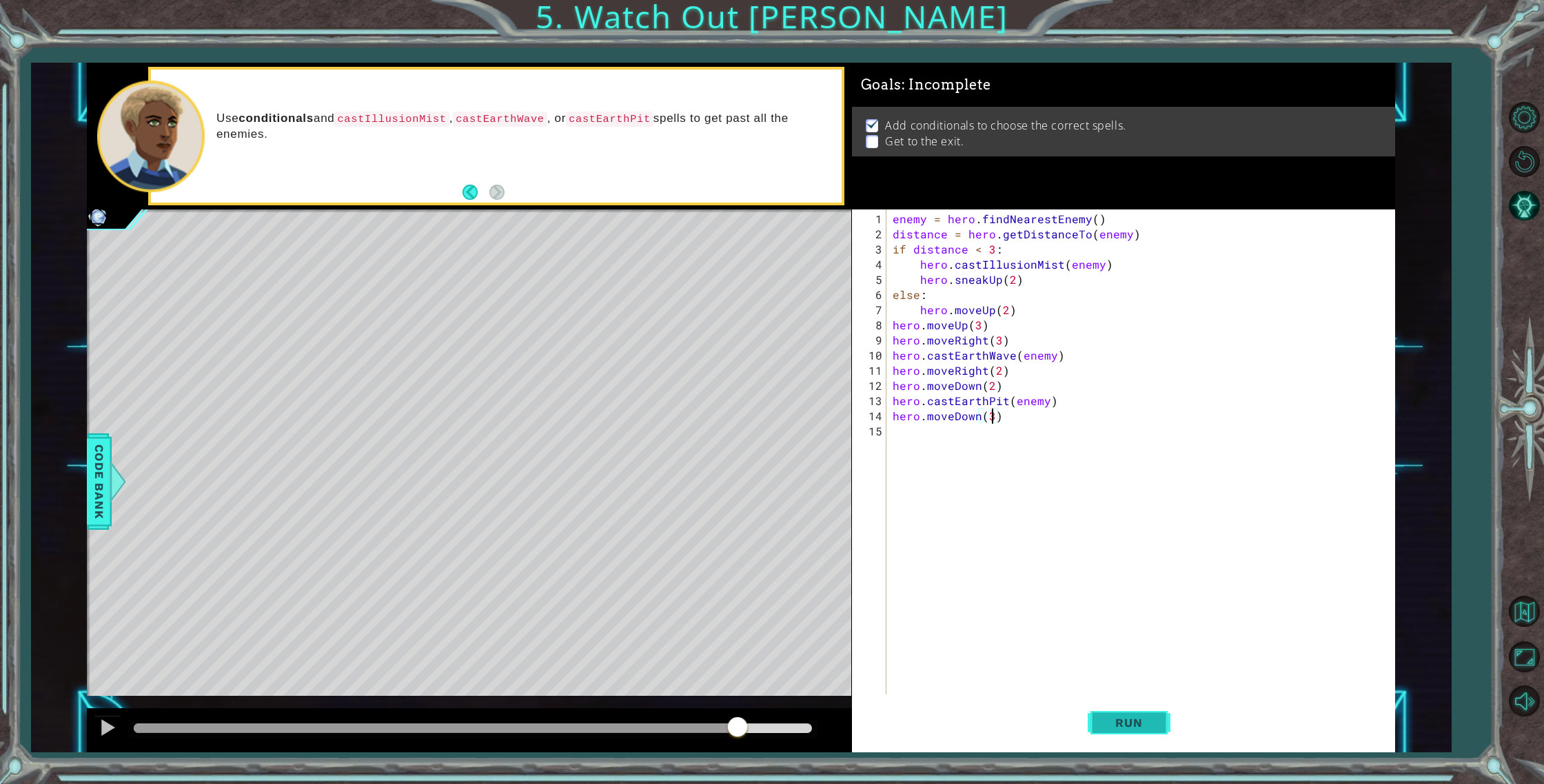
type textarea "hero.moveDown(3)"
click at [1127, 718] on span "Run" at bounding box center [1128, 722] width 55 height 13
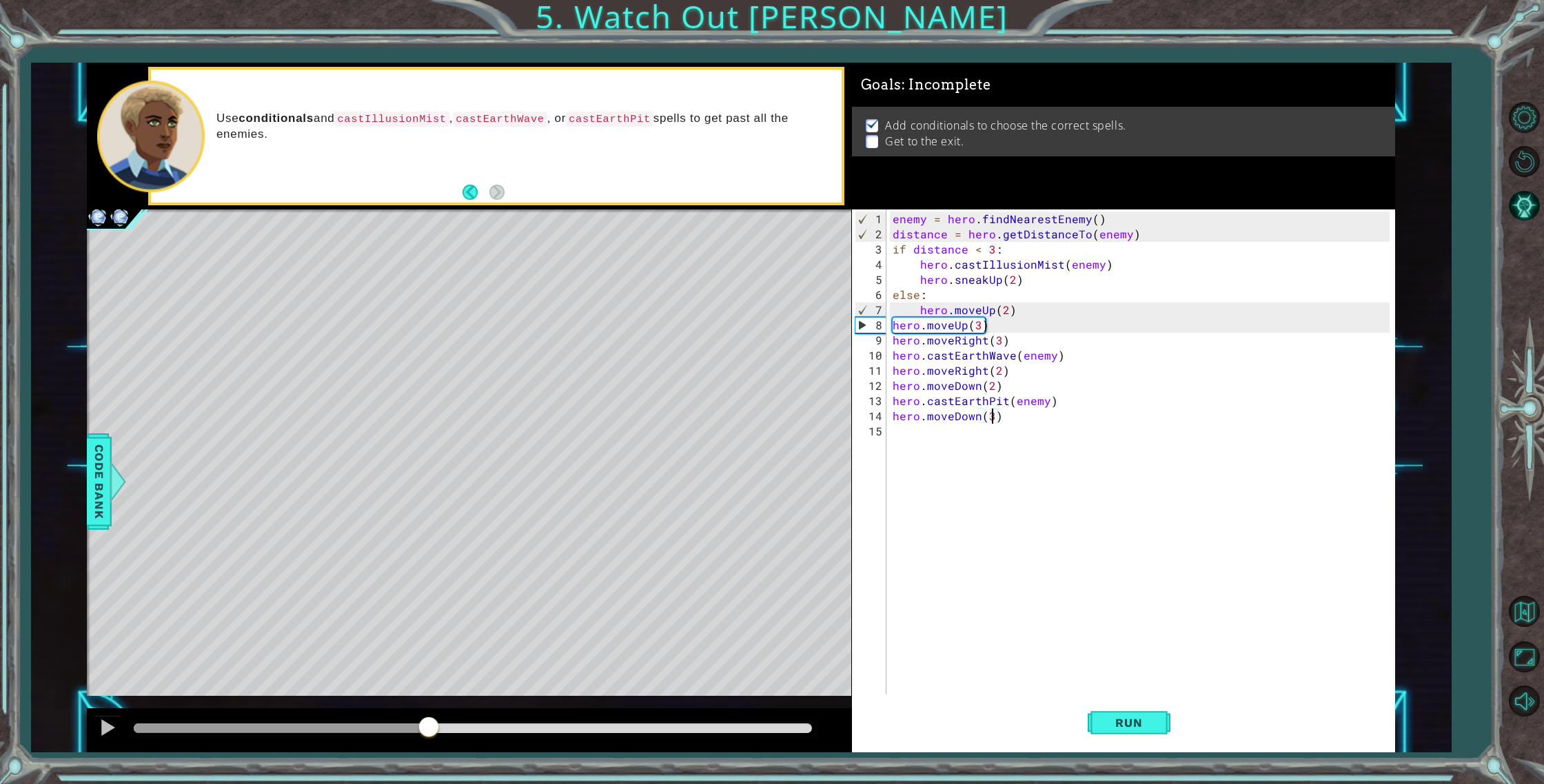
click at [429, 731] on div at bounding box center [472, 728] width 678 height 9
click at [497, 732] on div at bounding box center [472, 728] width 678 height 9
click at [969, 427] on div "enemy = hero . findNearestEnemy ( ) distance = hero . getDistanceTo ( enemy ) i…" at bounding box center [1143, 469] width 508 height 515
type textarea "w"
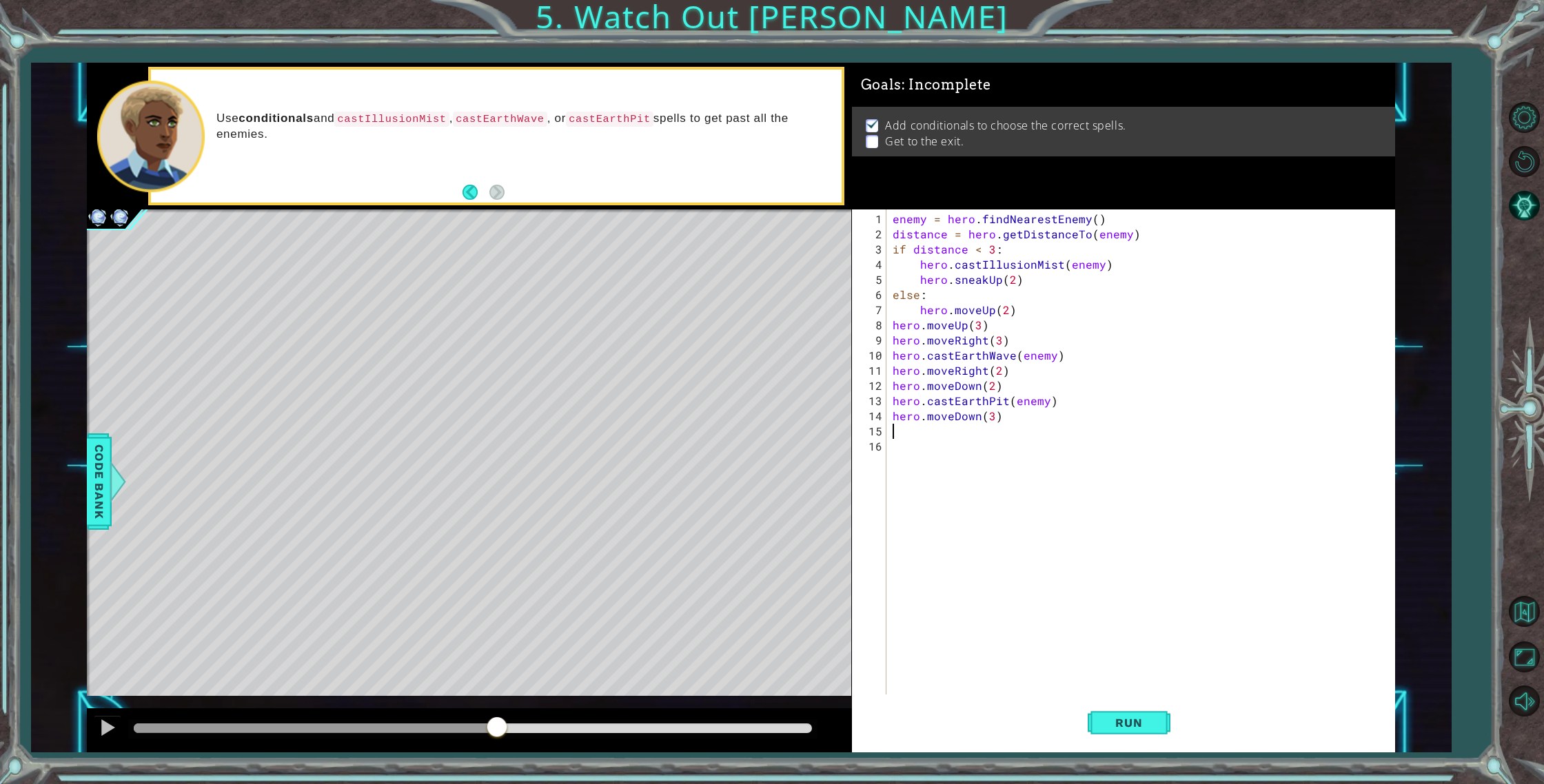
click at [991, 414] on div "enemy = hero . findNearestEnemy ( ) distance = hero . getDistanceTo ( enemy ) i…" at bounding box center [1143, 469] width 508 height 515
type textarea "hero.moveDown(4)"
click at [1114, 719] on span "Run" at bounding box center [1128, 722] width 55 height 13
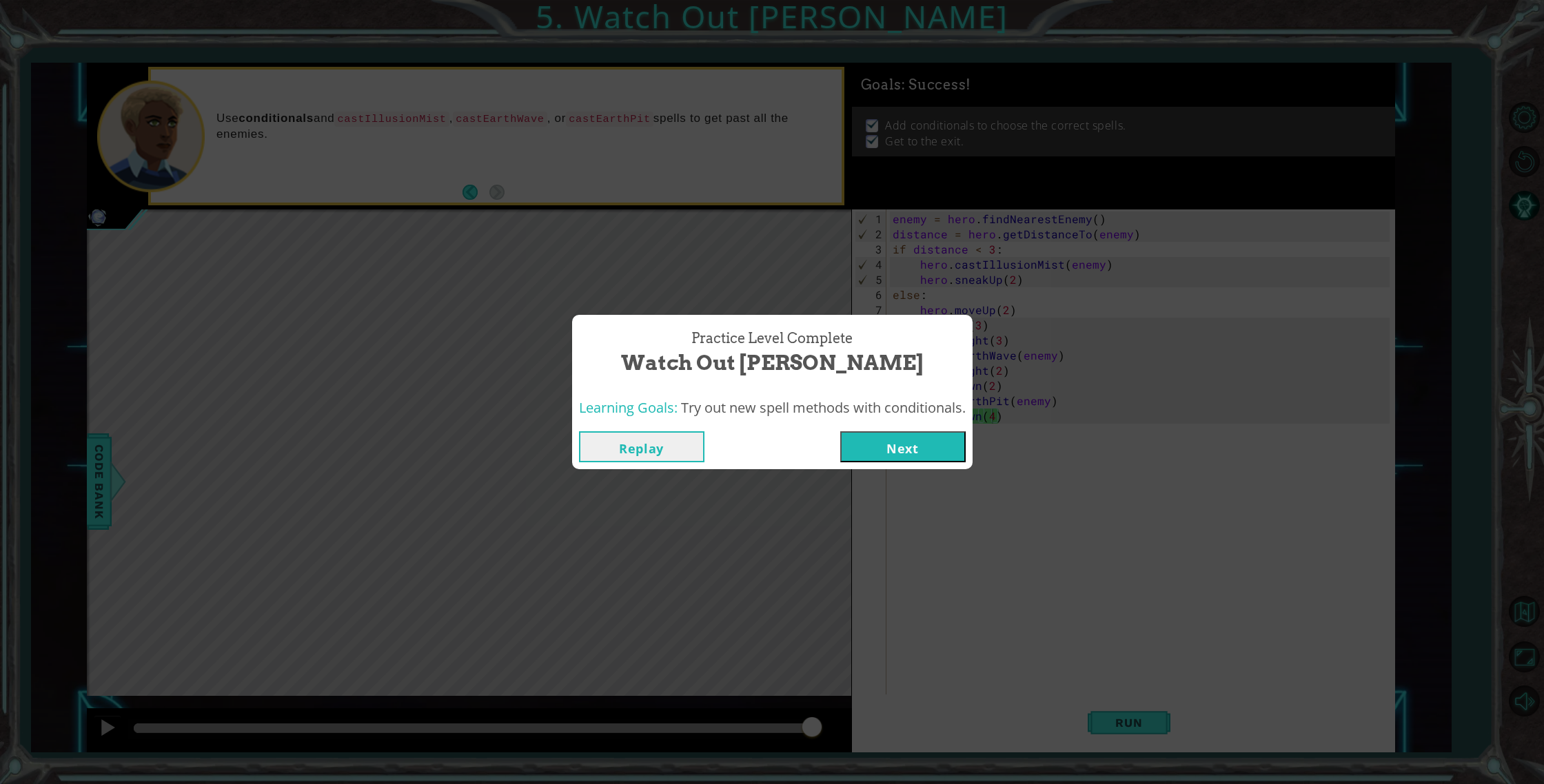
click at [918, 450] on button "Next" at bounding box center [903, 447] width 126 height 31
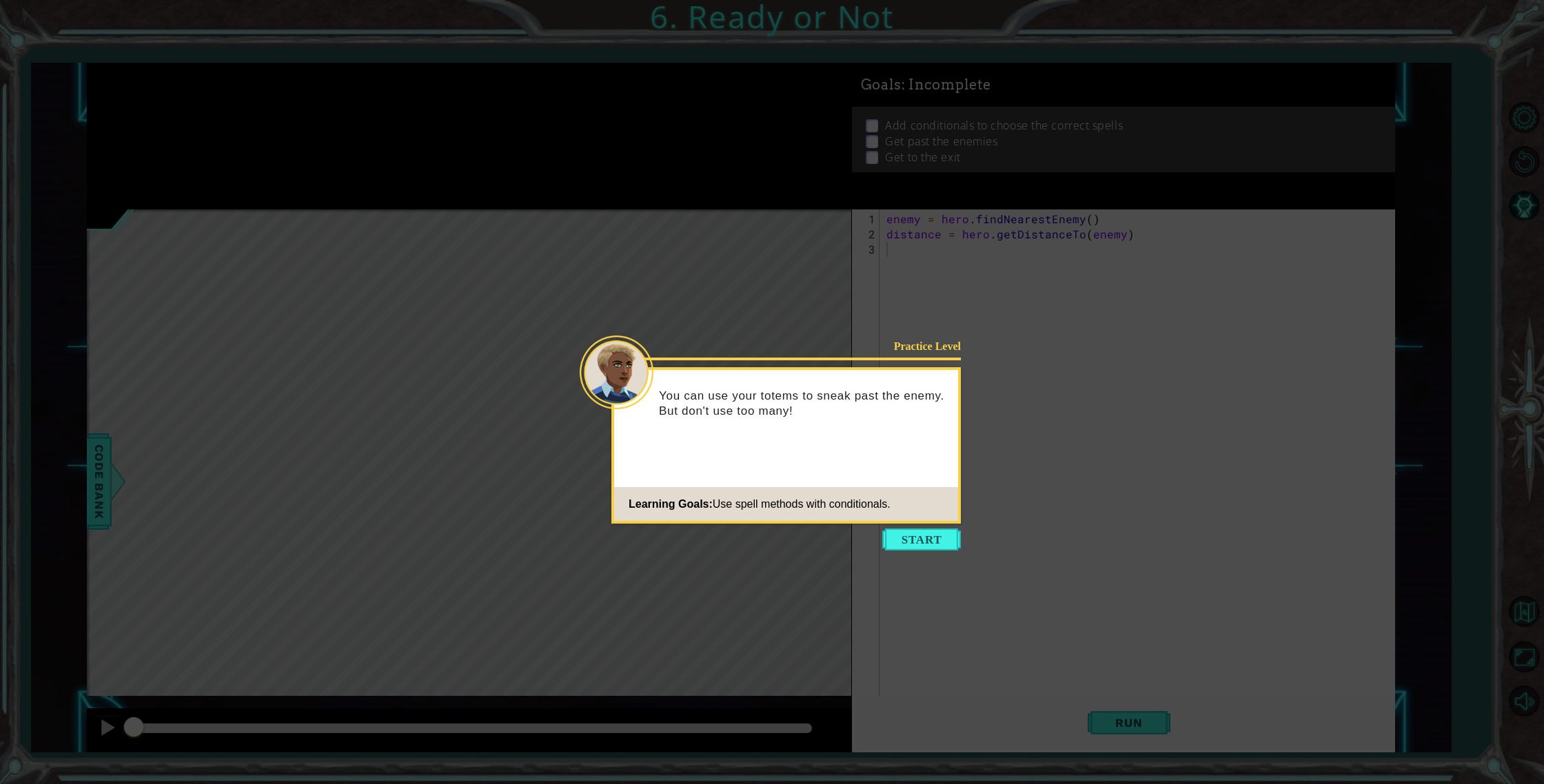
click at [902, 542] on button "Start" at bounding box center [921, 540] width 78 height 22
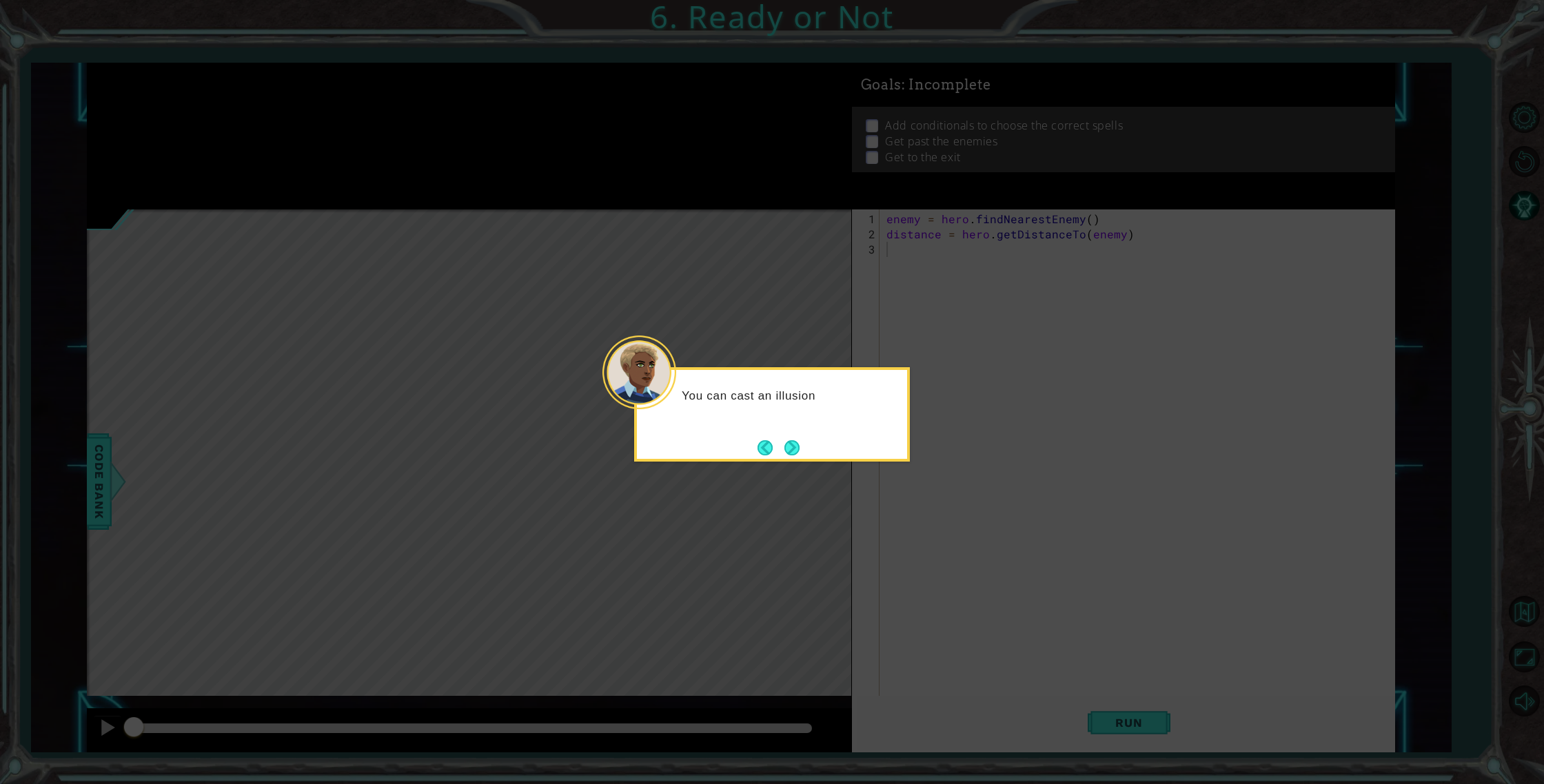
click at [799, 454] on button "Next" at bounding box center [791, 447] width 15 height 15
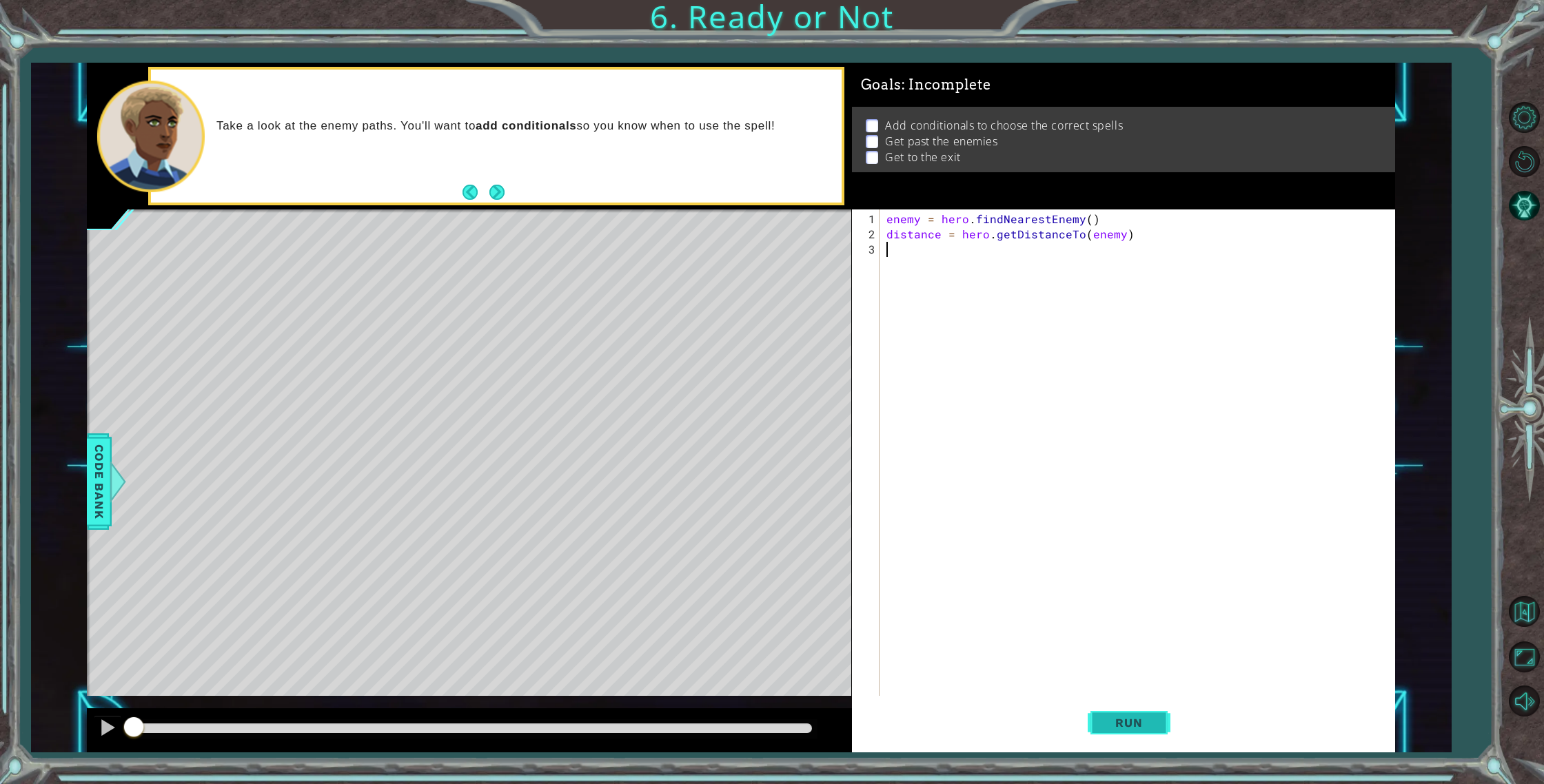
click at [1111, 718] on span "Run" at bounding box center [1128, 722] width 55 height 13
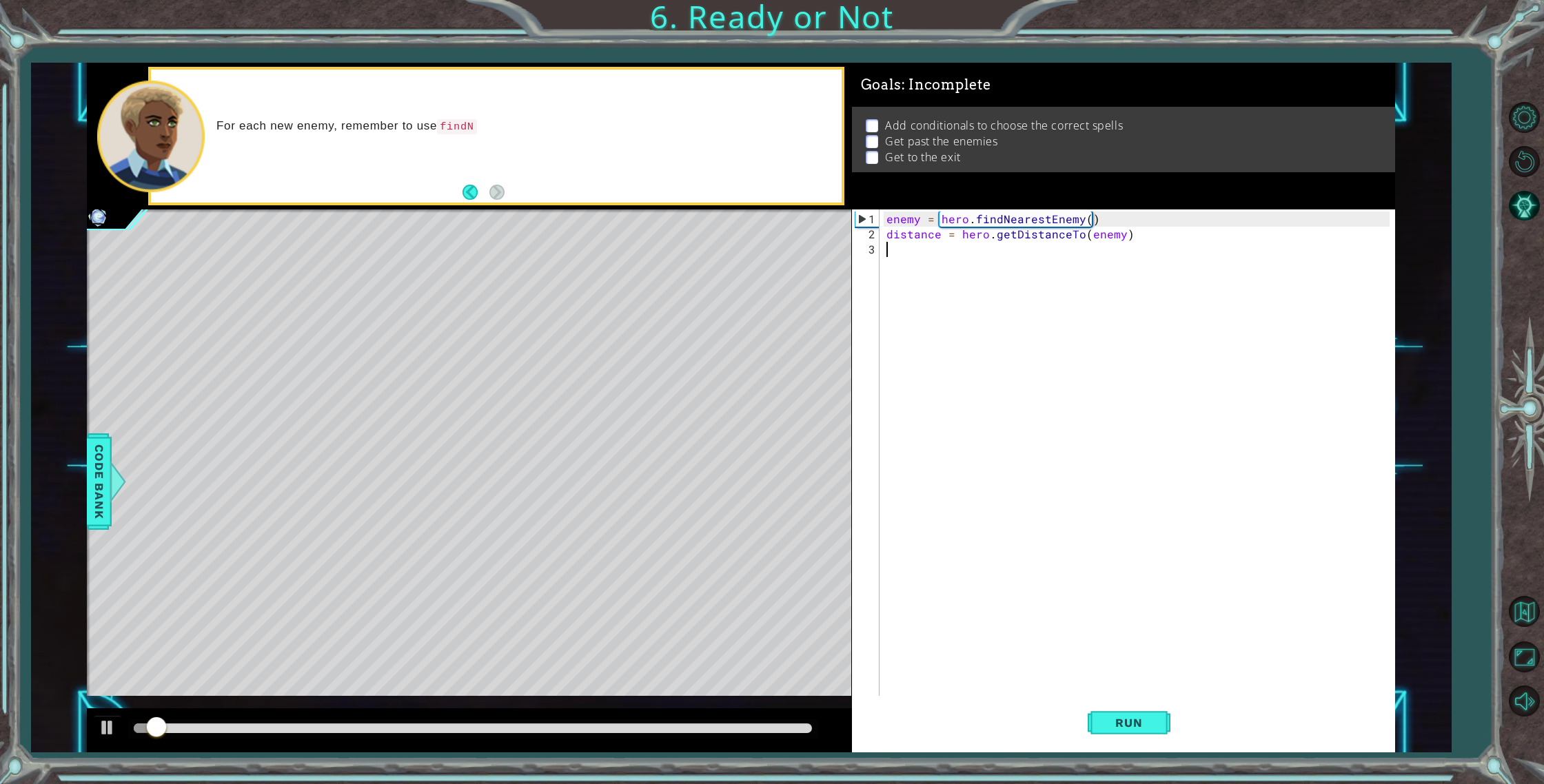
click at [919, 262] on div "enemy = hero . findNearestEnemy ( ) distance = hero . getDistanceTo ( enemy )" at bounding box center [1139, 477] width 513 height 530
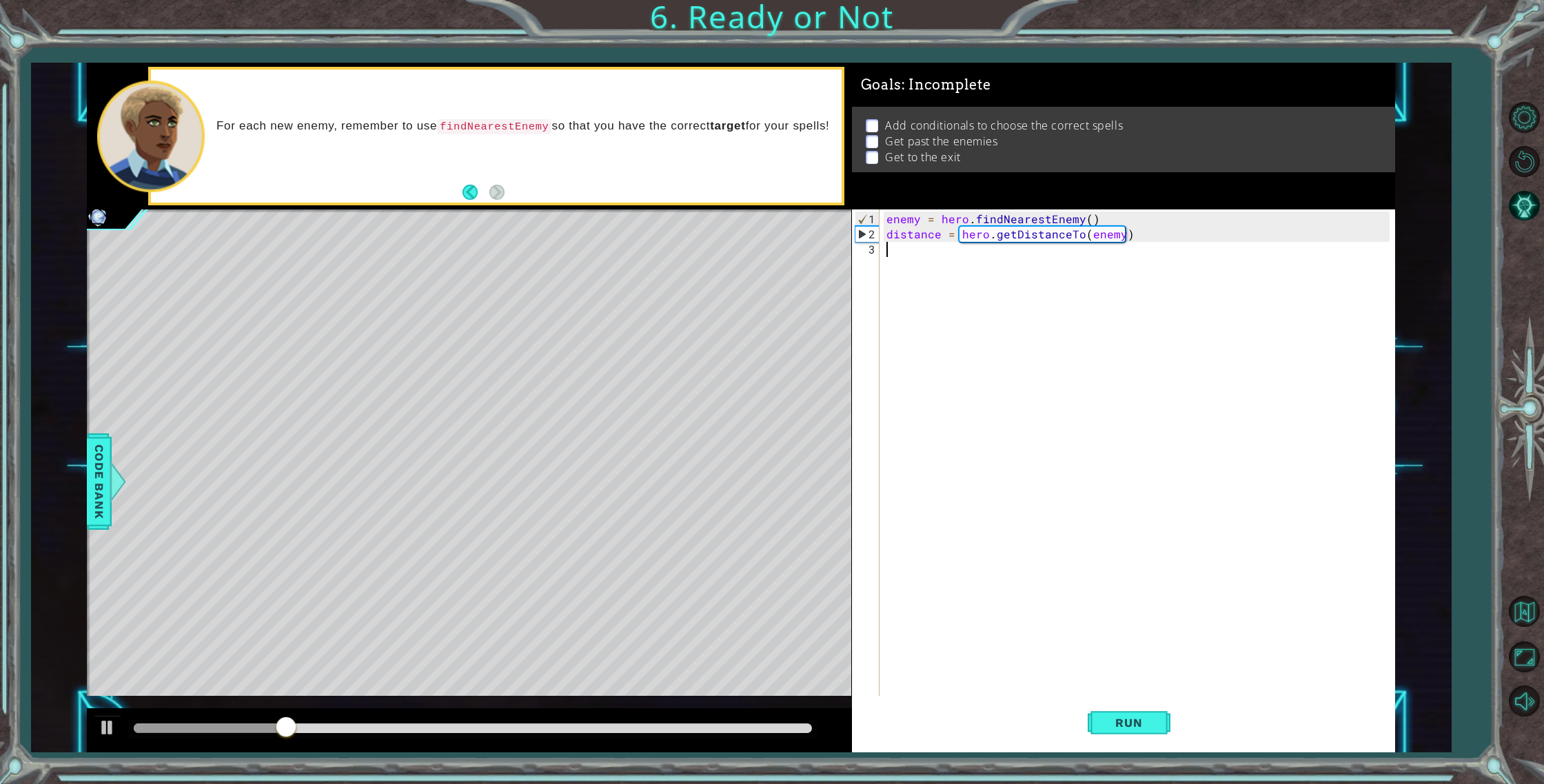
click at [910, 253] on div "enemy = hero . findNearestEnemy ( ) distance = hero . getDistanceTo ( enemy )" at bounding box center [1139, 477] width 513 height 530
type textarea "hero.moveUp(4)"
click at [973, 257] on div "enemy = hero . findNearestEnemy ( ) distance = hero . getDistanceTo ( enemy ) h…" at bounding box center [1139, 469] width 513 height 515
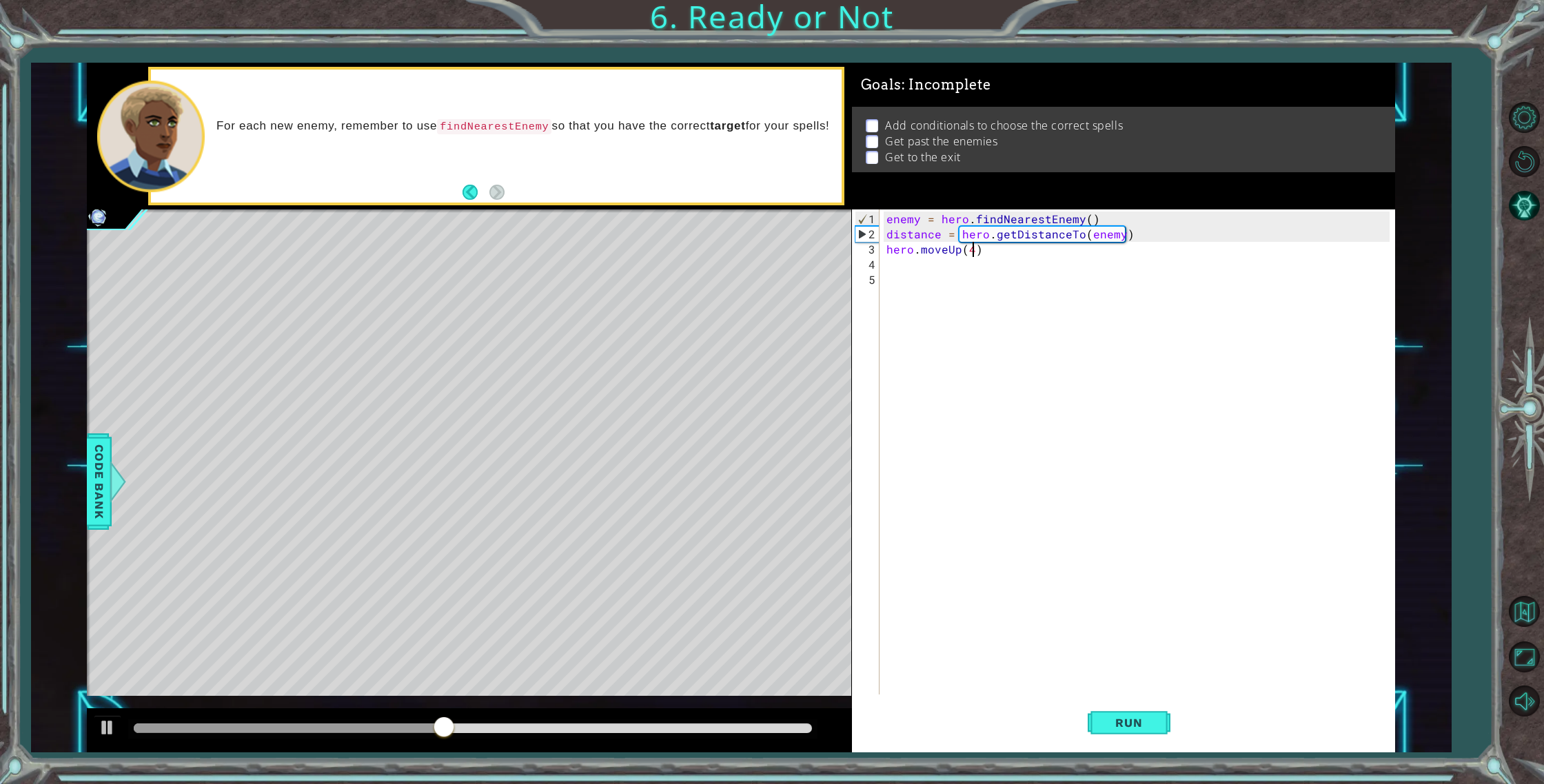
click at [973, 252] on div "enemy = hero . findNearestEnemy ( ) distance = hero . getDistanceTo ( enemy ) h…" at bounding box center [1139, 469] width 513 height 515
type textarea "hero.moveUp(2)"
click at [919, 284] on div "enemy = hero . findNearestEnemy ( ) distance = hero . getDistanceTo ( enemy ) h…" at bounding box center [1139, 469] width 513 height 515
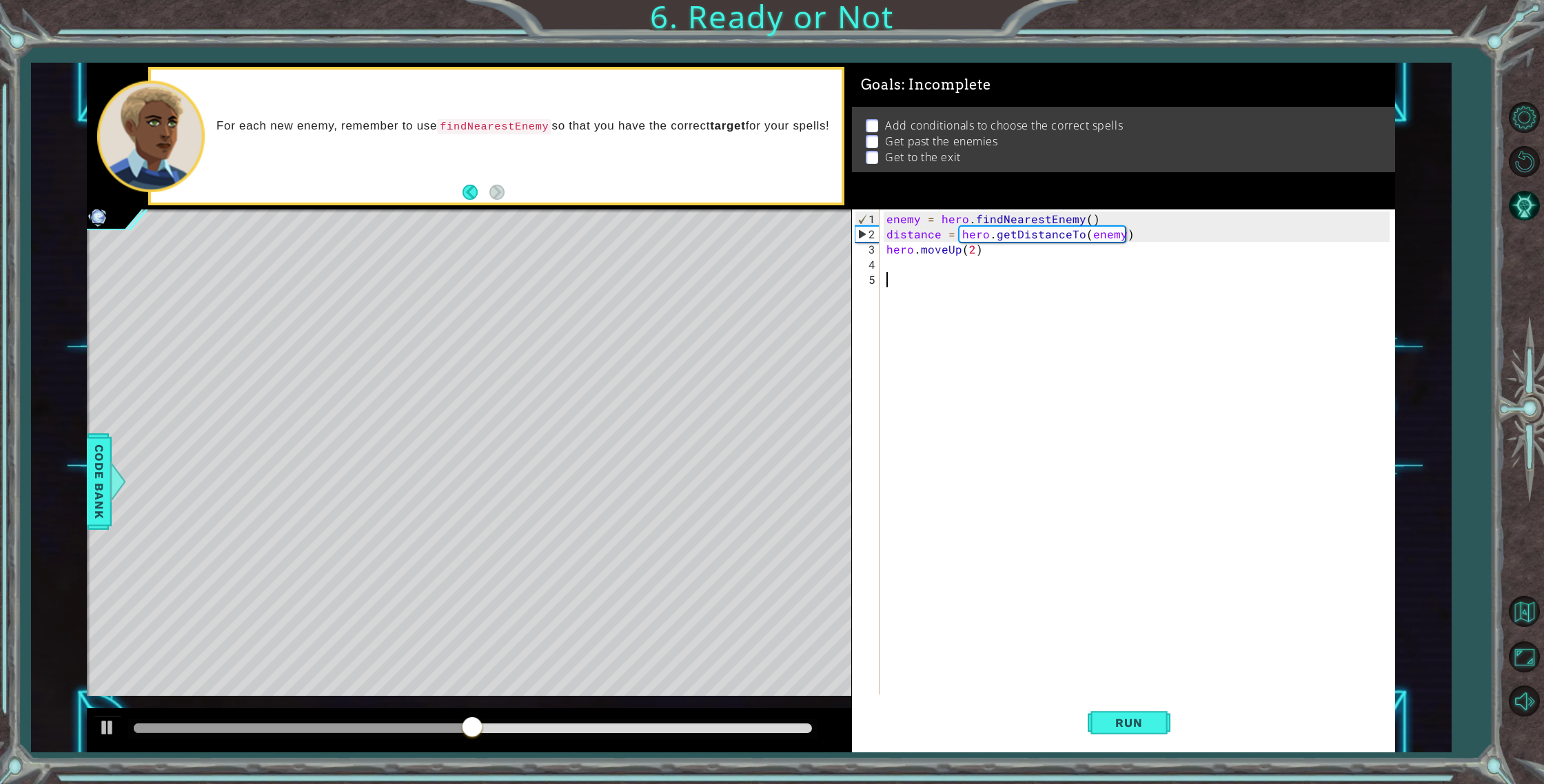
click at [922, 277] on div "enemy = hero . findNearestEnemy ( ) distance = hero . getDistanceTo ( enemy ) h…" at bounding box center [1139, 469] width 513 height 515
click at [922, 270] on div "enemy = hero . findNearestEnemy ( ) distance = hero . getDistanceTo ( enemy ) h…" at bounding box center [1139, 469] width 513 height 515
click at [1113, 722] on span "Run" at bounding box center [1128, 722] width 55 height 13
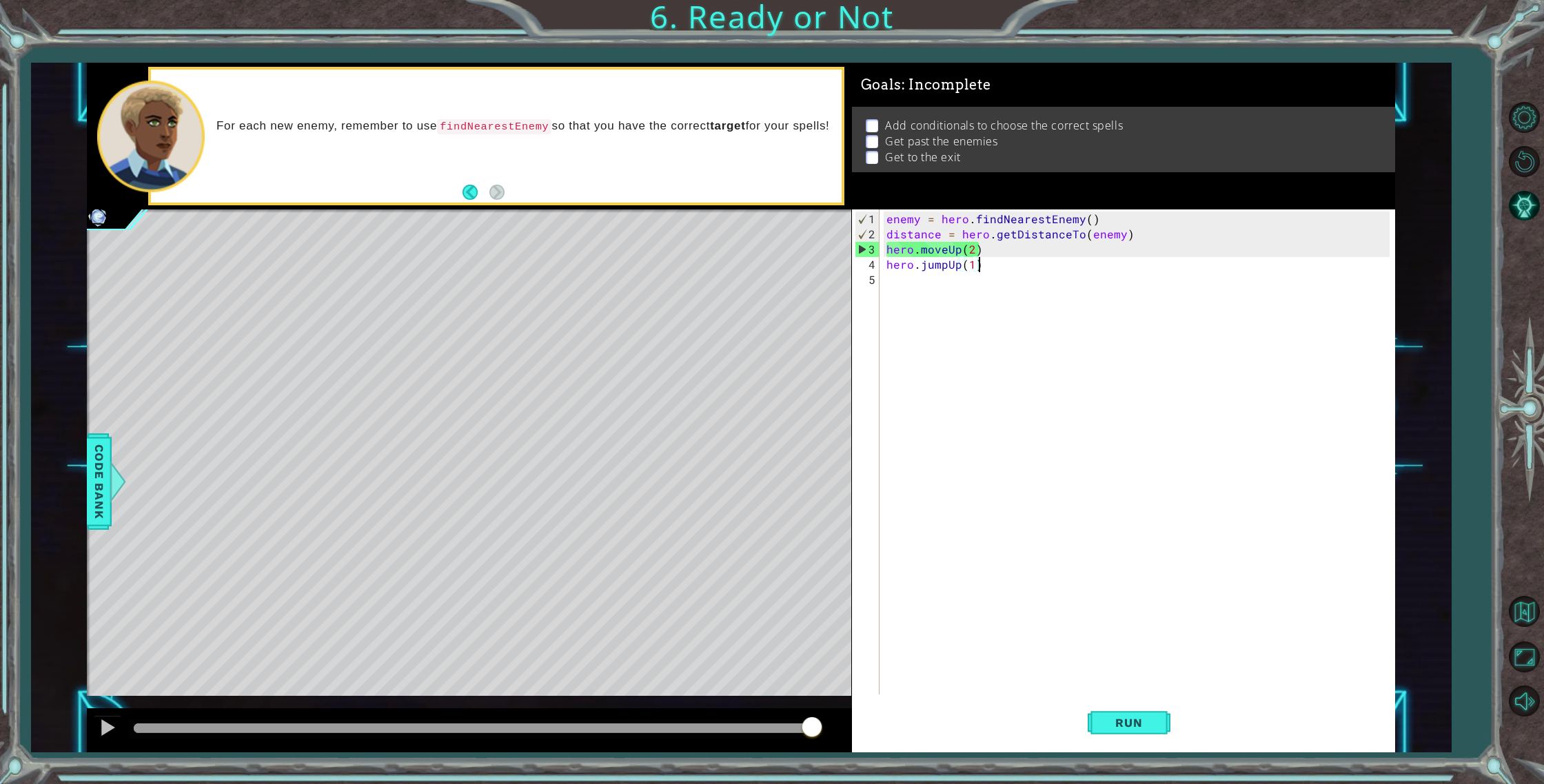
click at [885, 247] on div "enemy = hero . findNearestEnemy ( ) distance = hero . getDistanceTo ( enemy ) h…" at bounding box center [1139, 469] width 513 height 515
type textarea "hero.moveUp(2)"
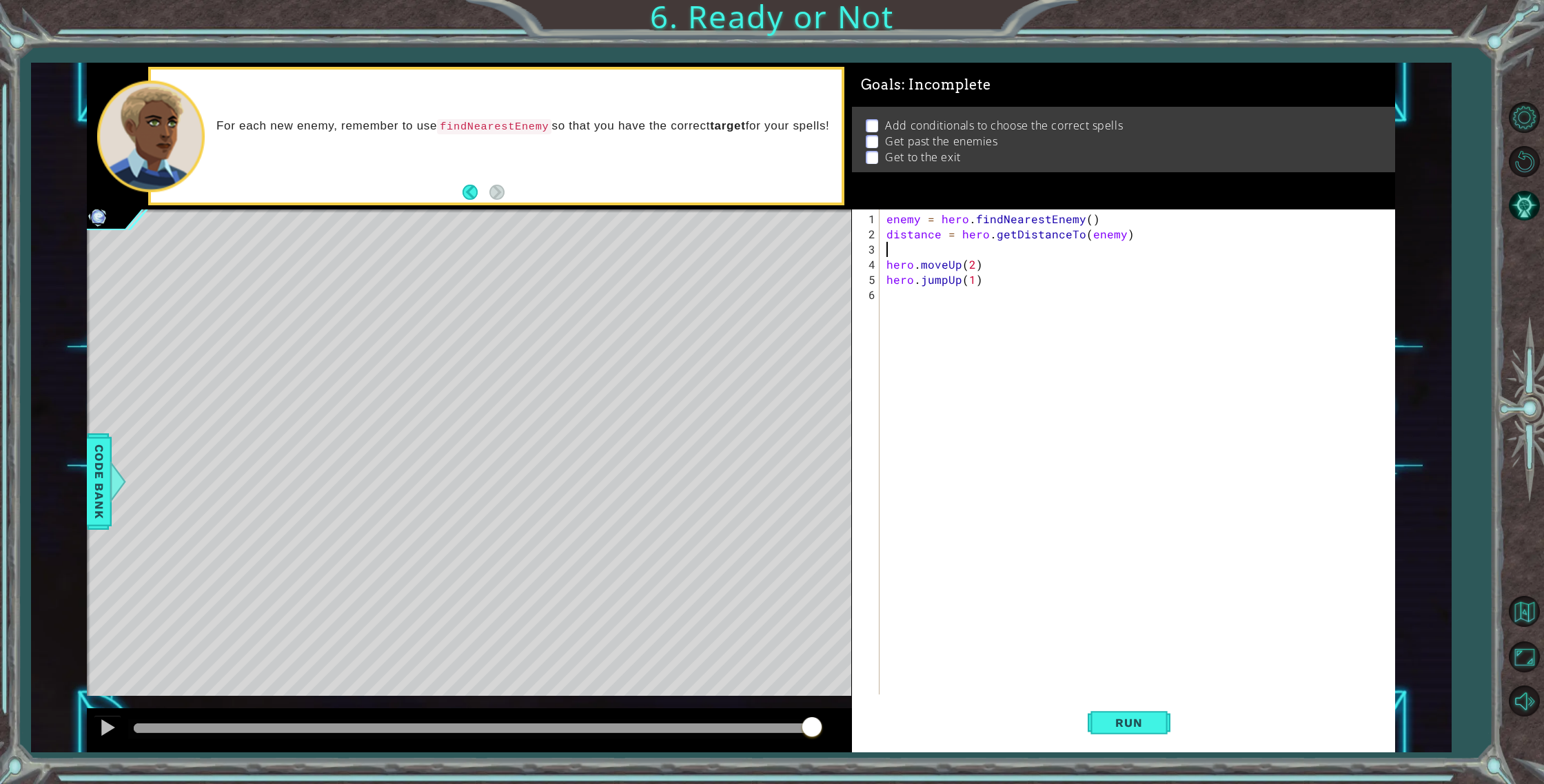
drag, startPoint x: 897, startPoint y: 253, endPoint x: 898, endPoint y: 270, distance: 17.0
click at [897, 254] on div "enemy = hero . findNearestEnemy ( ) distance = hero . getDistanceTo ( enemy ) h…" at bounding box center [1139, 469] width 513 height 515
click at [1105, 729] on span "Run" at bounding box center [1128, 722] width 55 height 13
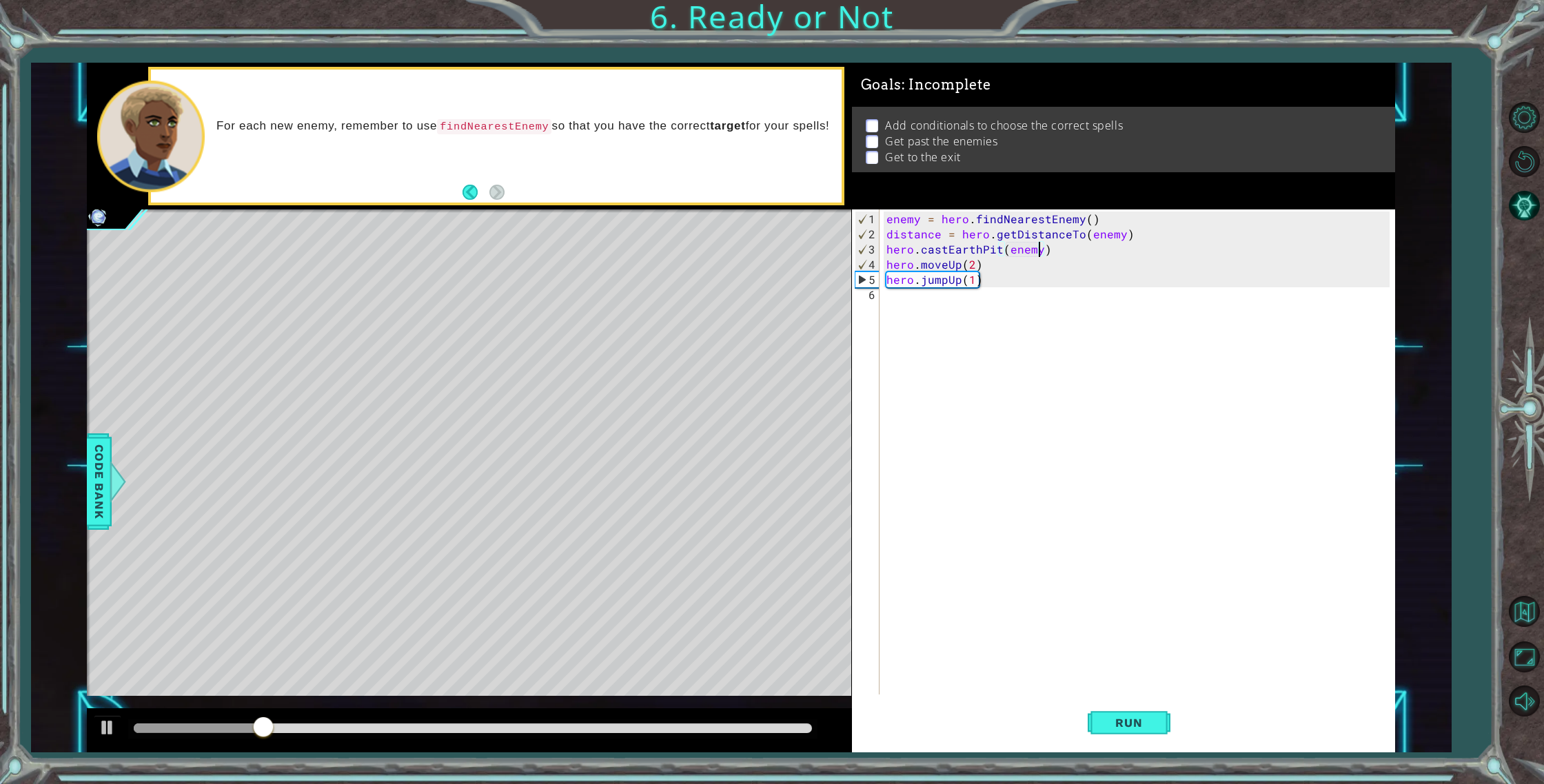
click at [970, 277] on div "enemy = hero . findNearestEnemy ( ) distance = hero . getDistanceTo ( enemy ) h…" at bounding box center [1139, 469] width 513 height 515
type textarea "hero.jumpUp(1)"
click at [961, 292] on div "enemy = hero . findNearestEnemy ( ) distance = hero . getDistanceTo ( enemy ) h…" at bounding box center [1139, 469] width 513 height 515
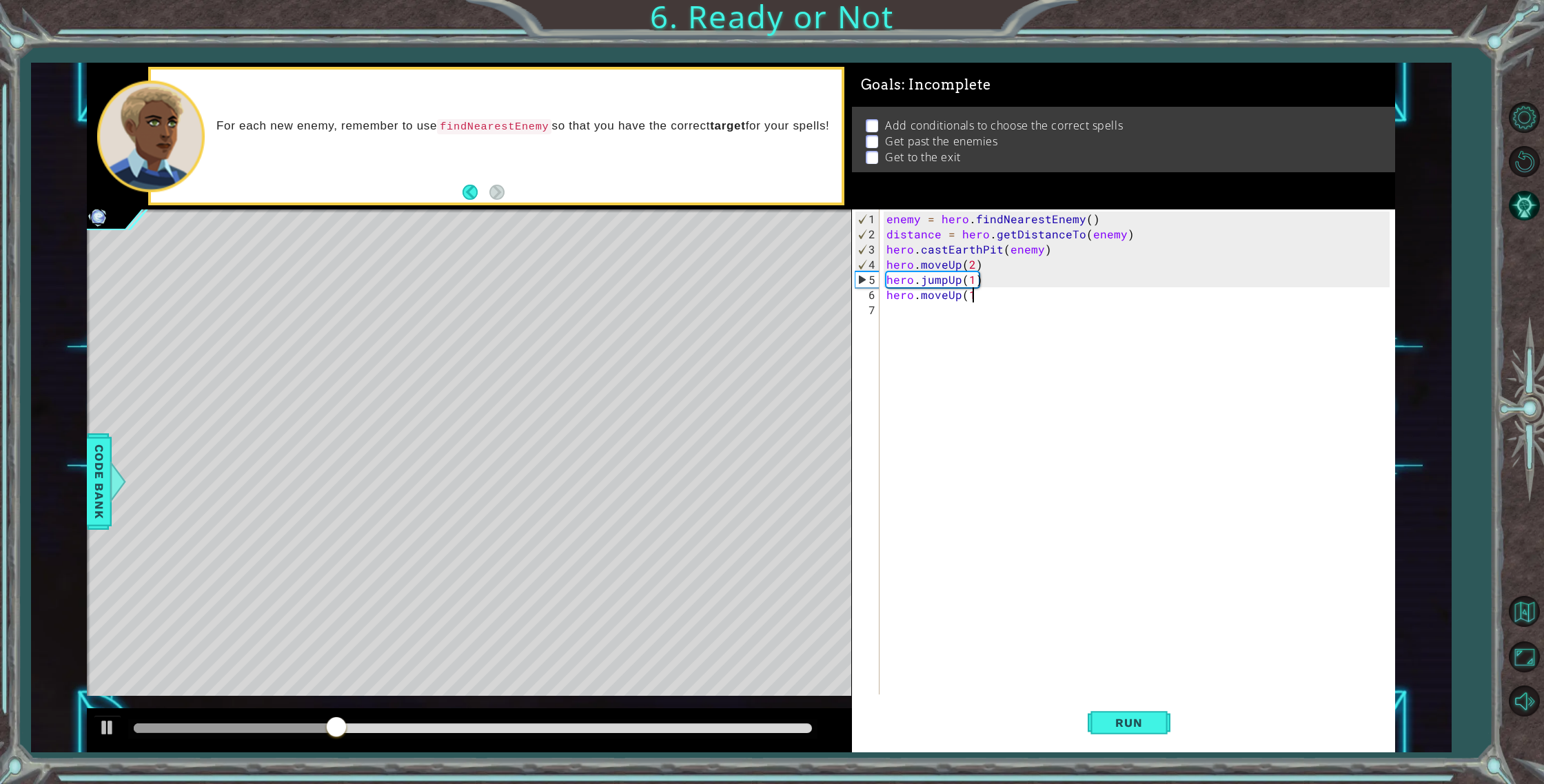
type textarea "hero.moveUp(1)"
type textarea "hero.jumpRight(1)"
type textarea "hero.moveRight(3)"
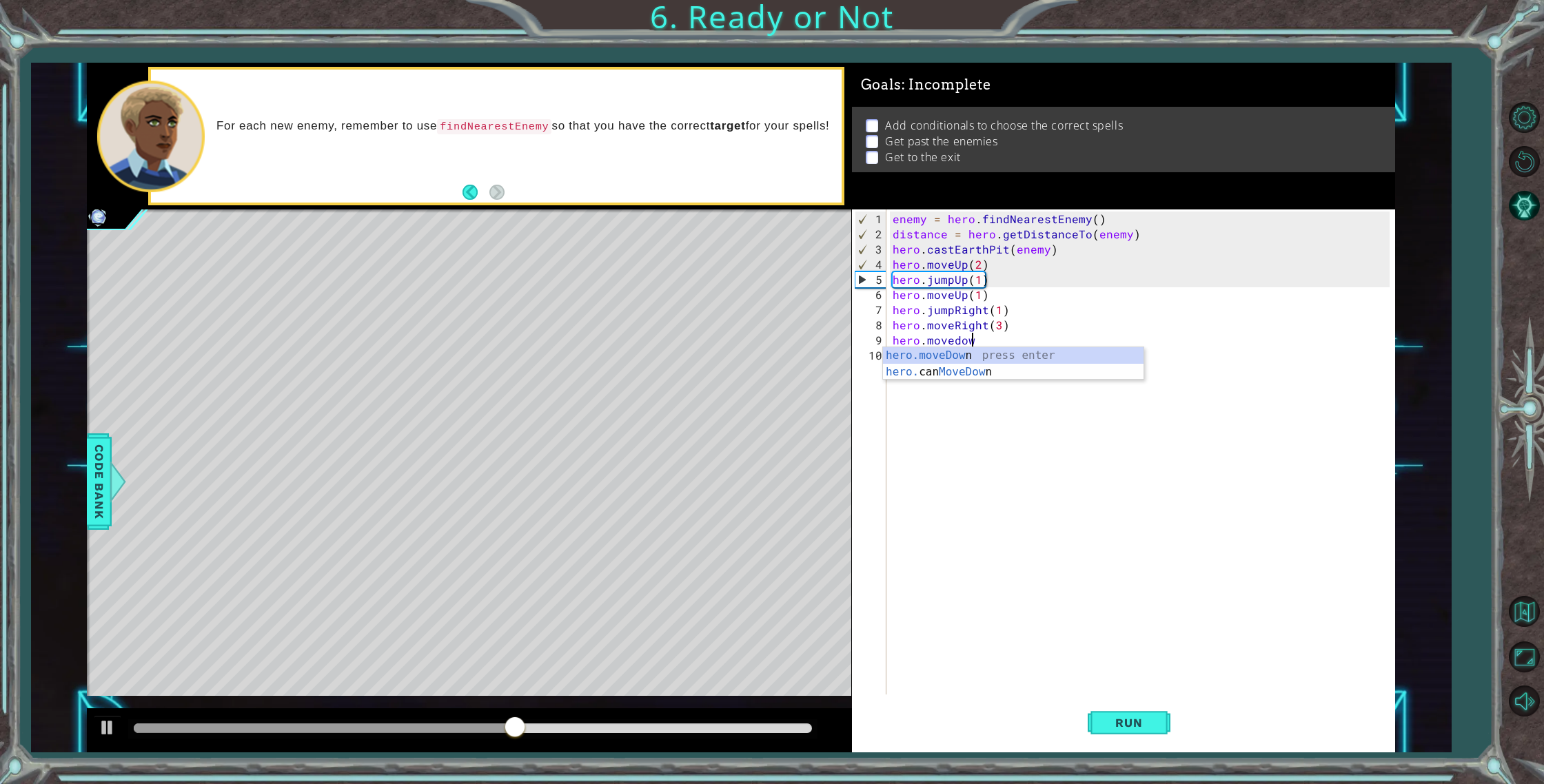
scroll to position [0, 5]
type textarea "hero.movedown(1)"
click at [1001, 362] on body "1 ההההההההההההההההההההההההההההההההההההההההההההההההההההההההההההההההההההההההההההה…" at bounding box center [772, 392] width 1544 height 784
click at [981, 353] on div "enemy = hero . findNearestEnemy ( ) distance = hero . getDistanceTo ( enemy ) h…" at bounding box center [1143, 469] width 508 height 515
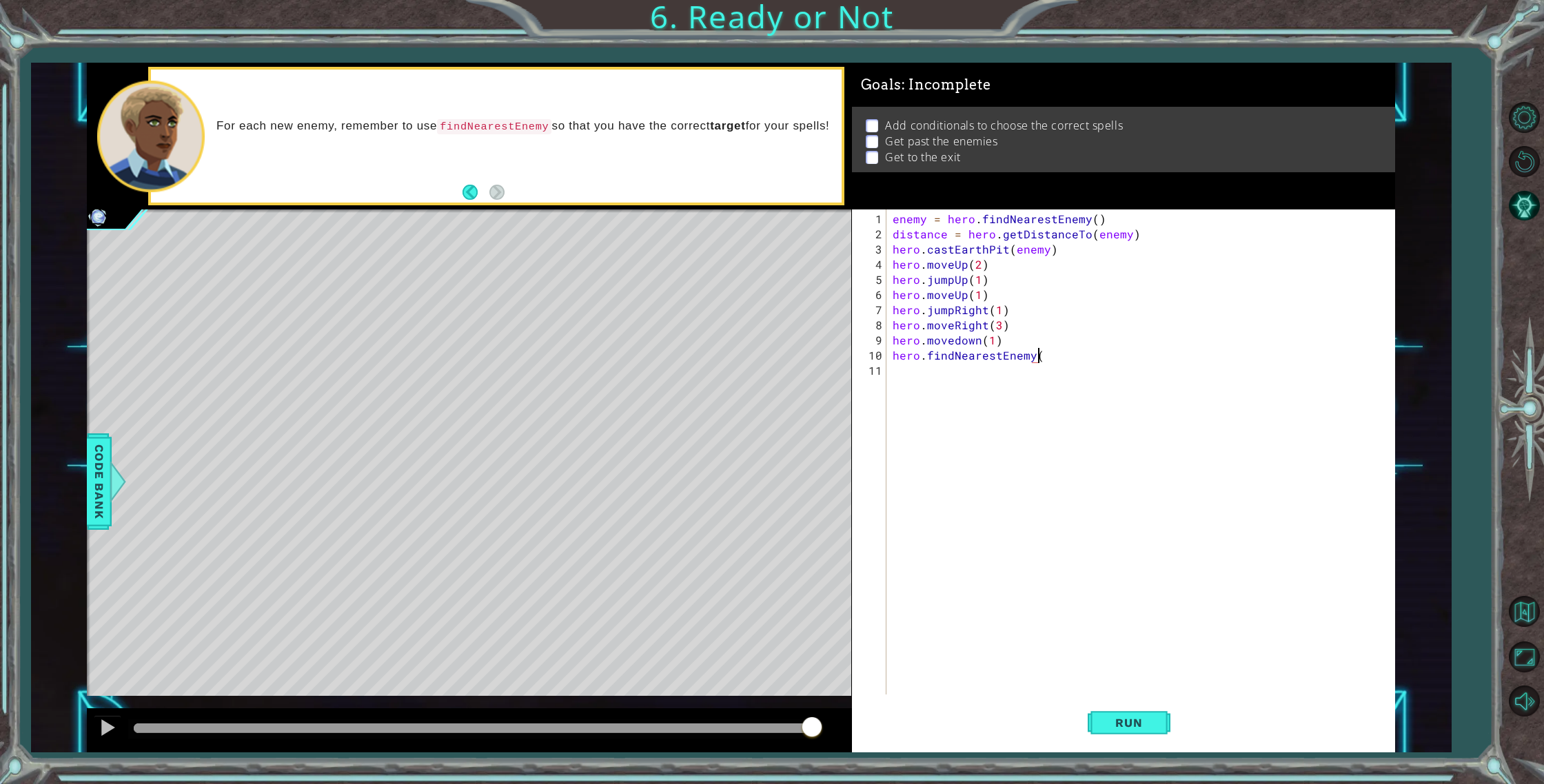
type textarea "hero.findNearestEnemy()"
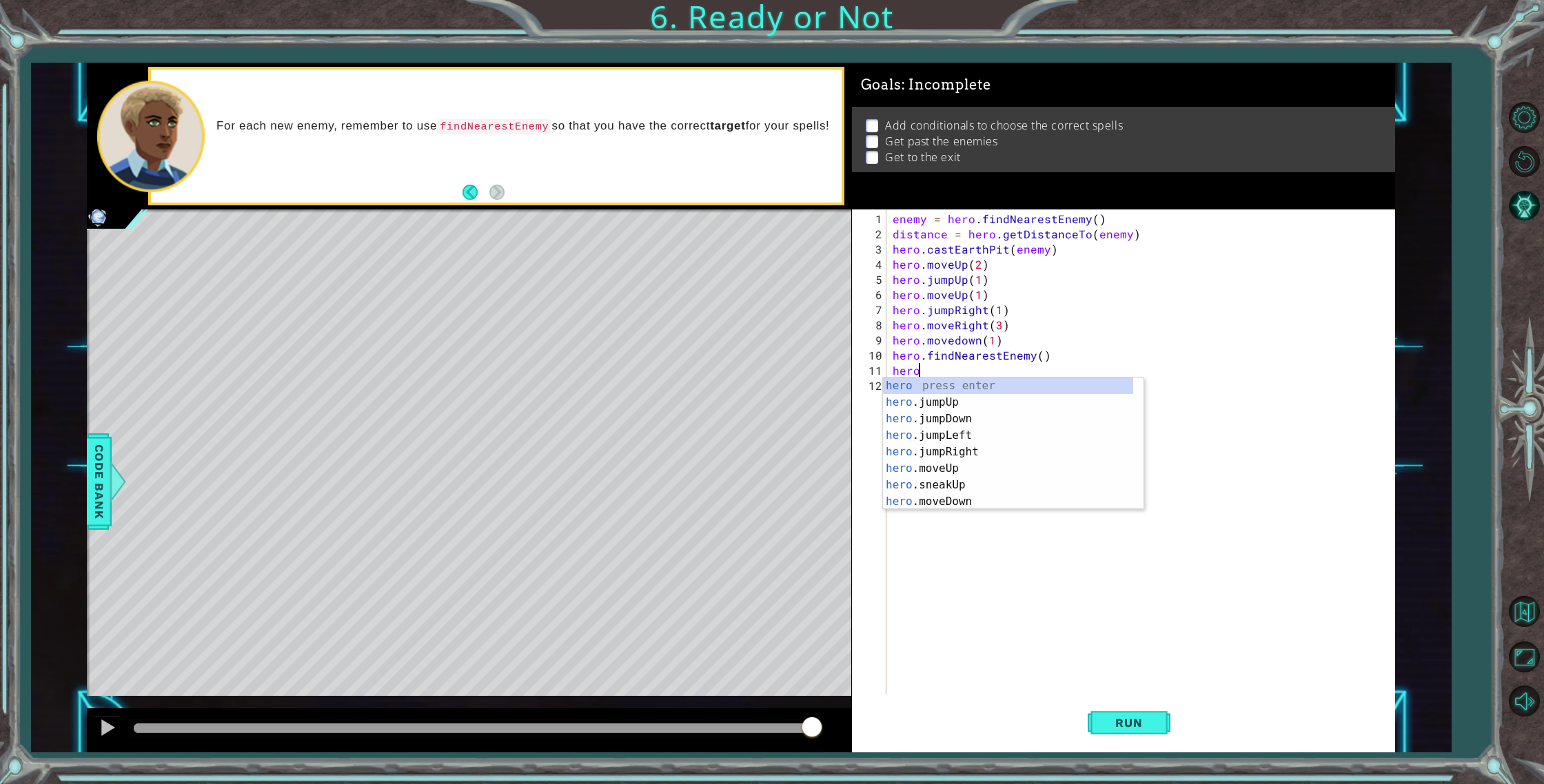
scroll to position [0, 2]
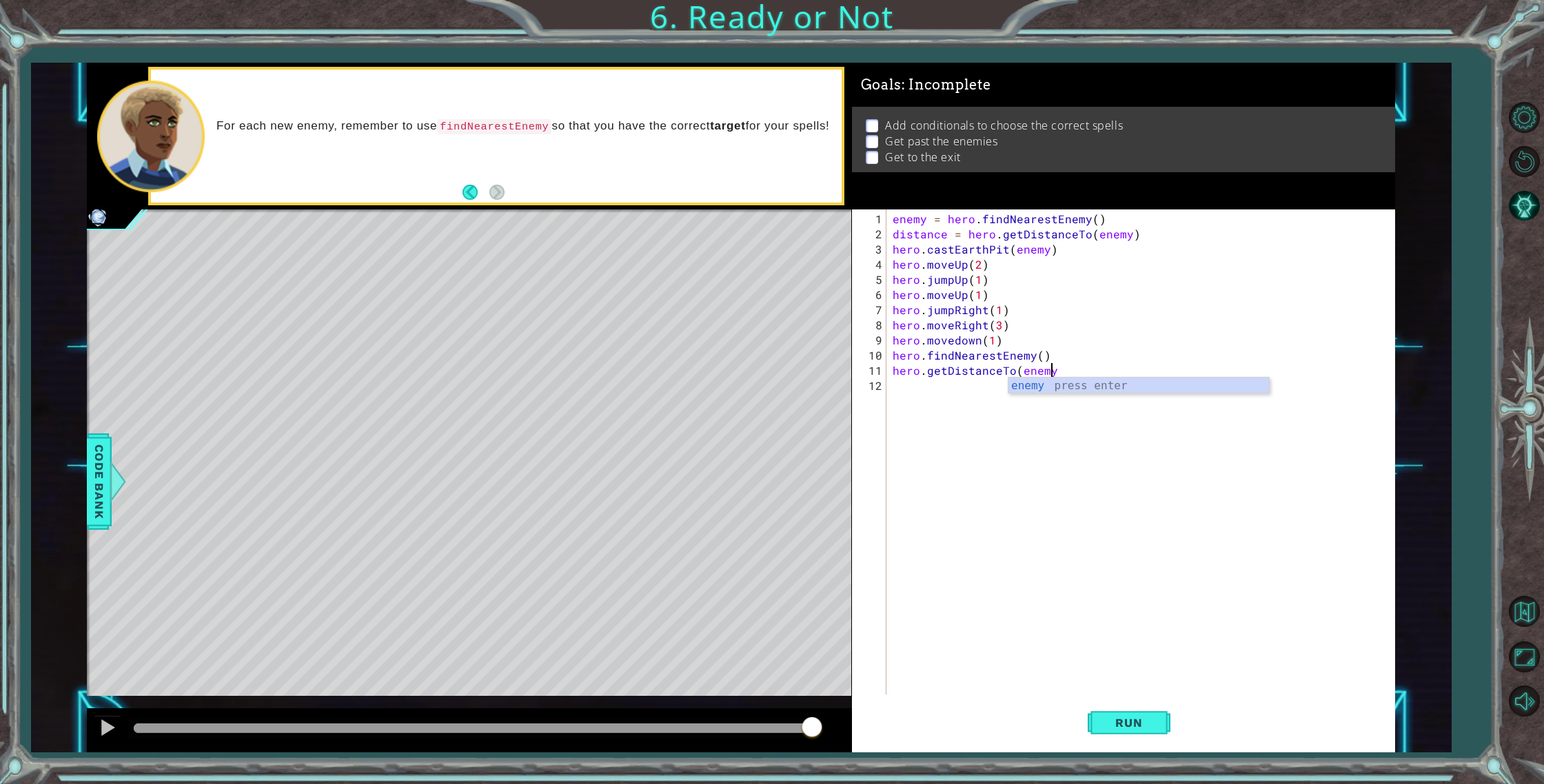
type textarea "hero.getDistanceTo(enemy)"
type textarea "j"
type textarea "hero.castEarthpit(enemy)"
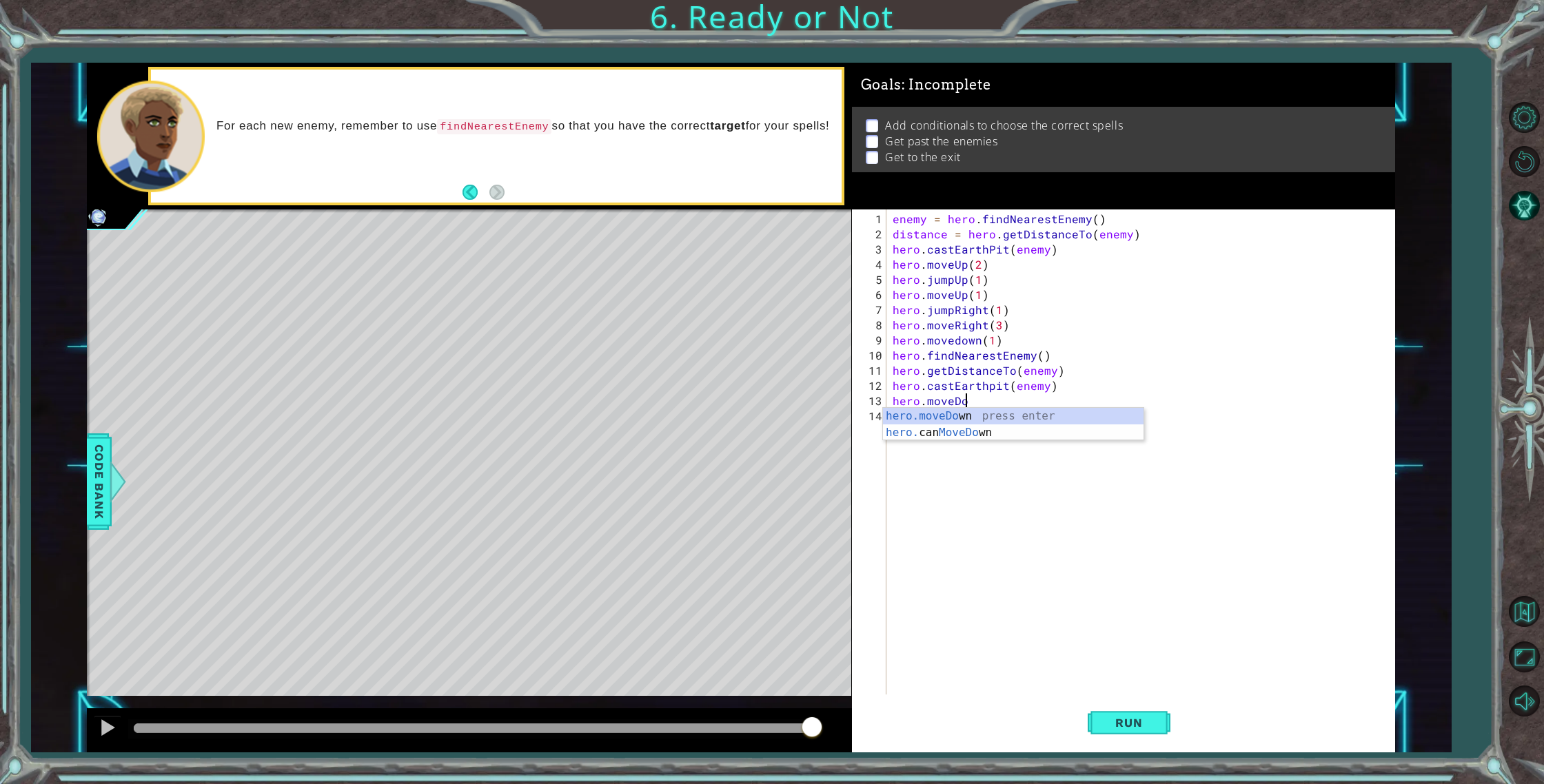
scroll to position [0, 5]
type textarea "hero.moveDown(3)"
click at [1106, 722] on span "Run" at bounding box center [1128, 722] width 55 height 13
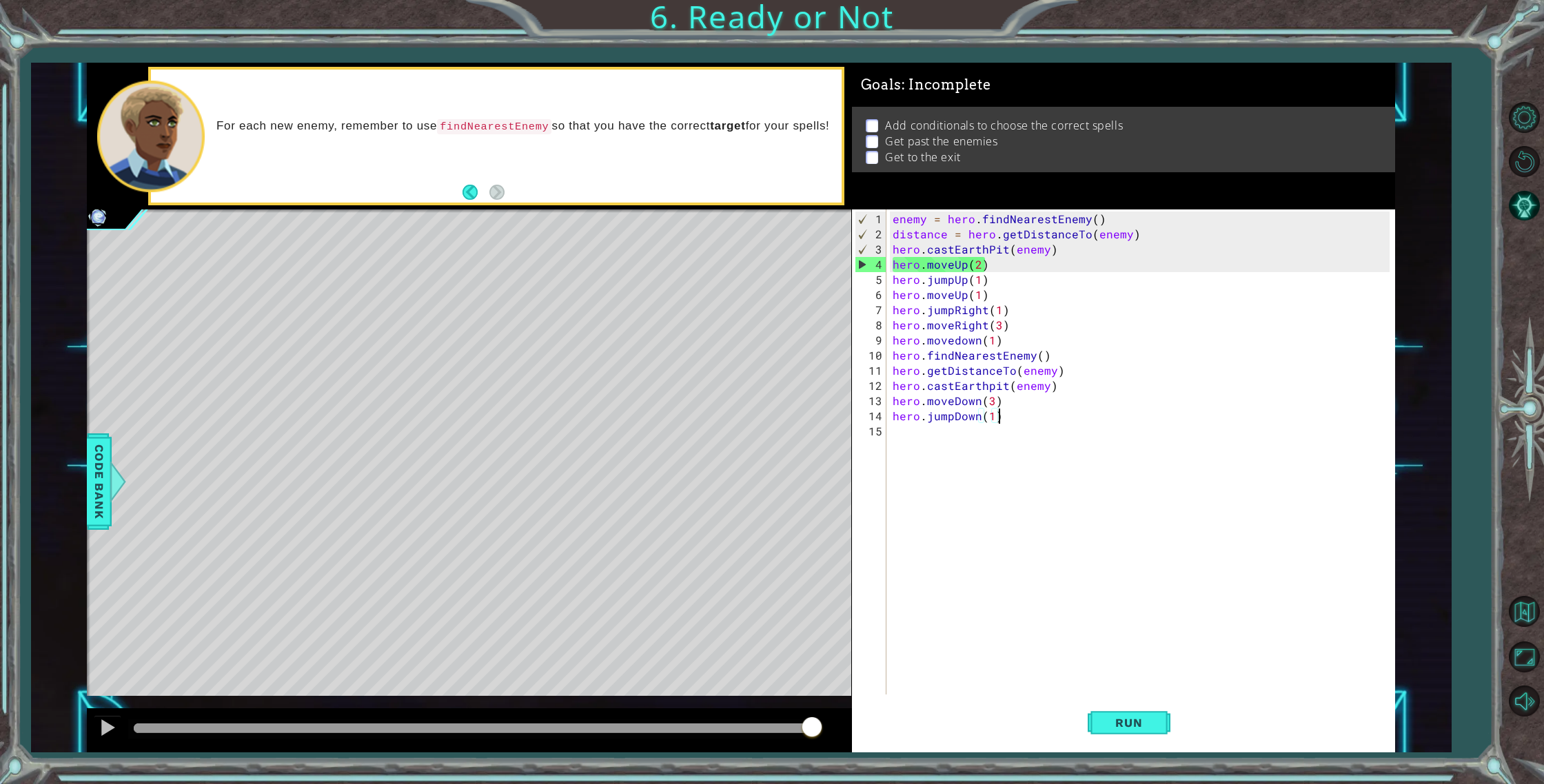
click at [1050, 252] on div "enemy = hero . findNearestEnemy ( ) distance = hero . getDistanceTo ( enemy ) h…" at bounding box center [1143, 469] width 508 height 515
click at [1044, 245] on div "enemy = hero . findNearestEnemy ( ) distance = hero . getDistanceTo ( enemy ) h…" at bounding box center [1143, 469] width 508 height 515
click at [1006, 246] on div "enemy = hero . findNearestEnemy ( ) distance = hero . getDistanceTo ( enemy ) h…" at bounding box center [1143, 469] width 508 height 515
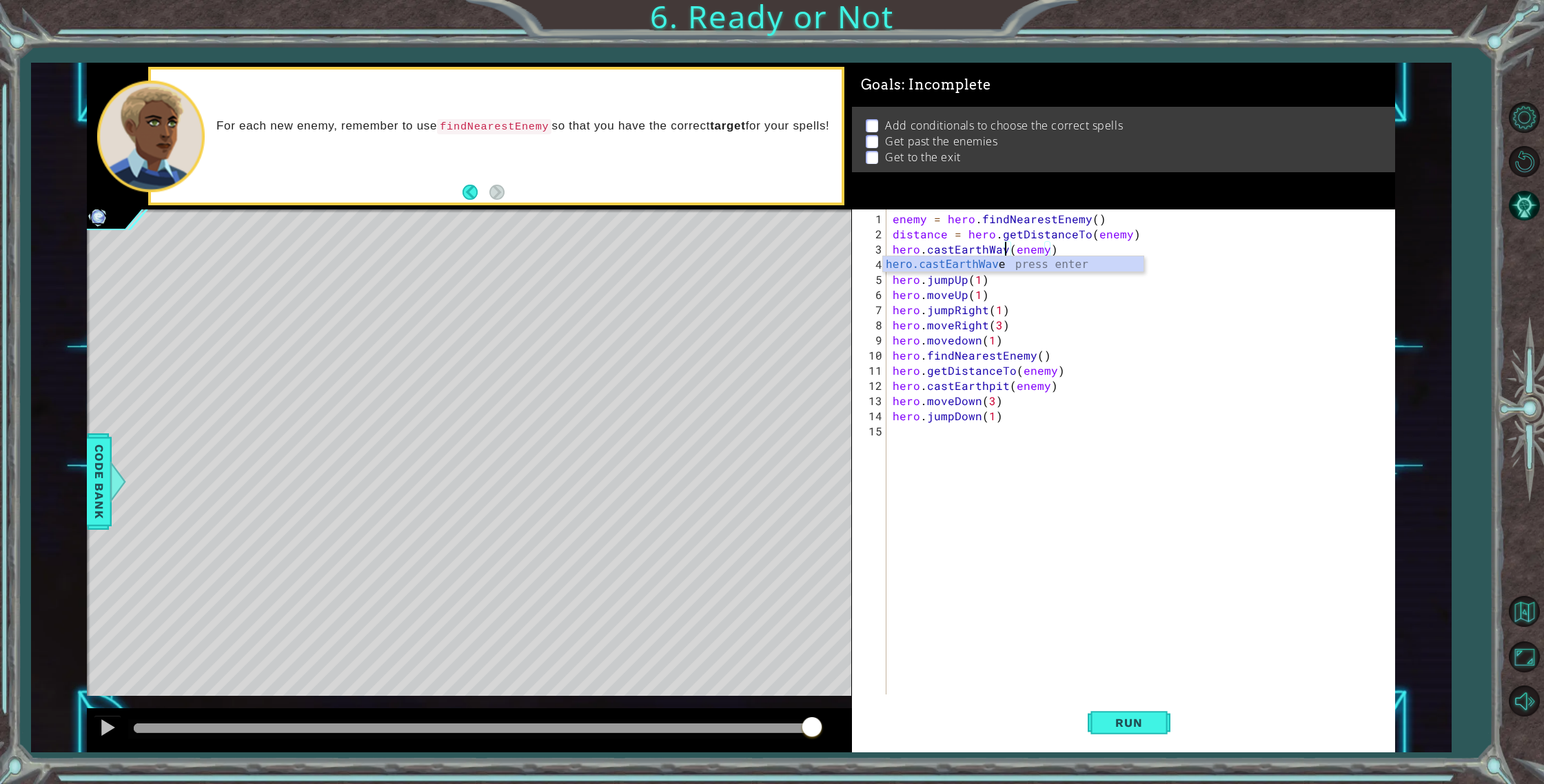
scroll to position [0, 8]
click at [1114, 723] on span "Run" at bounding box center [1128, 722] width 55 height 13
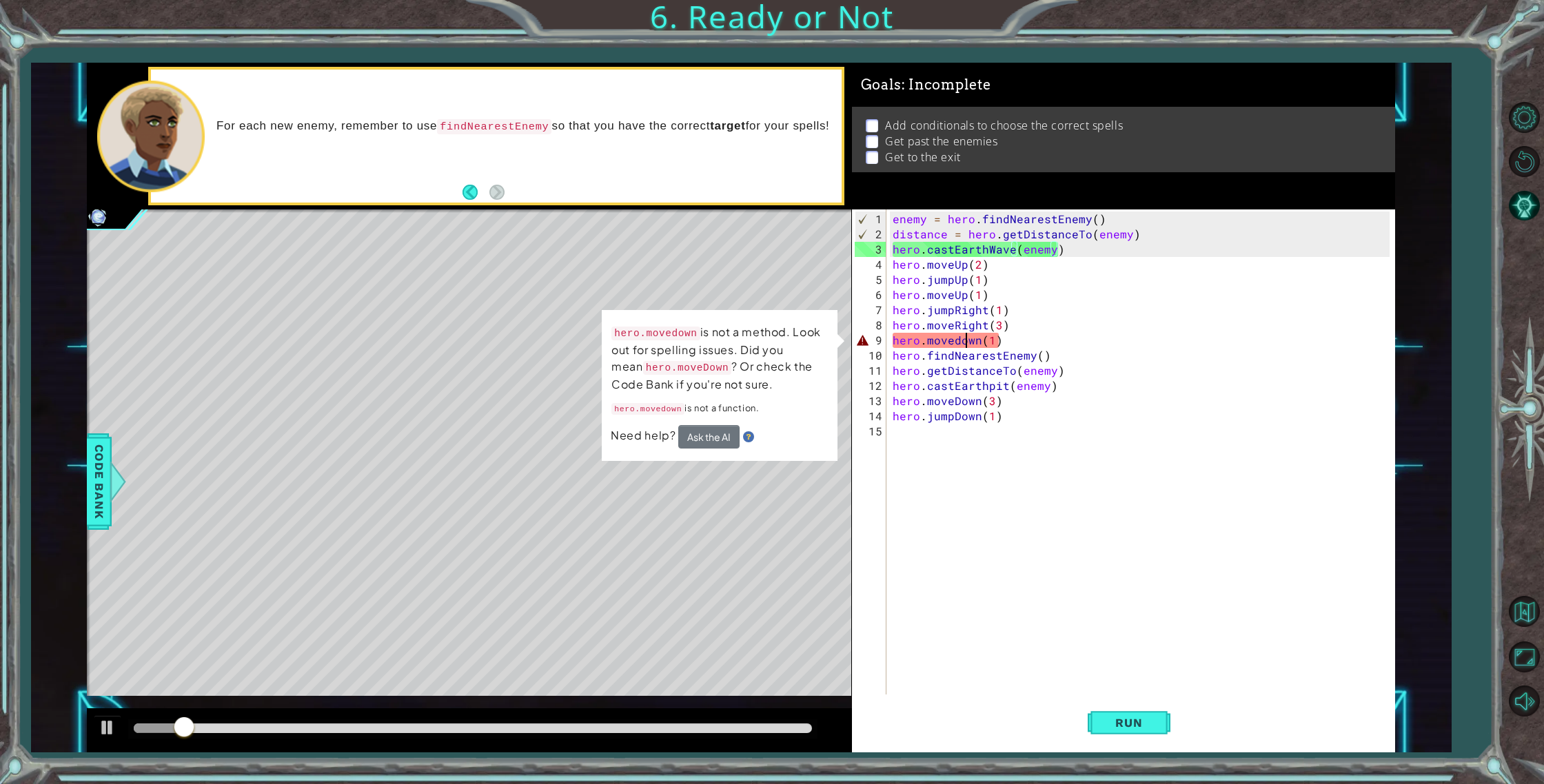
click at [962, 345] on div "enemy = hero . findNearestEnemy ( ) distance = hero . getDistanceTo ( enemy ) h…" at bounding box center [1143, 469] width 508 height 515
drag, startPoint x: 962, startPoint y: 345, endPoint x: 948, endPoint y: 341, distance: 14.6
click at [961, 345] on div "enemy = hero . findNearestEnemy ( ) distance = hero . getDistanceTo ( enemy ) h…" at bounding box center [1143, 469] width 508 height 515
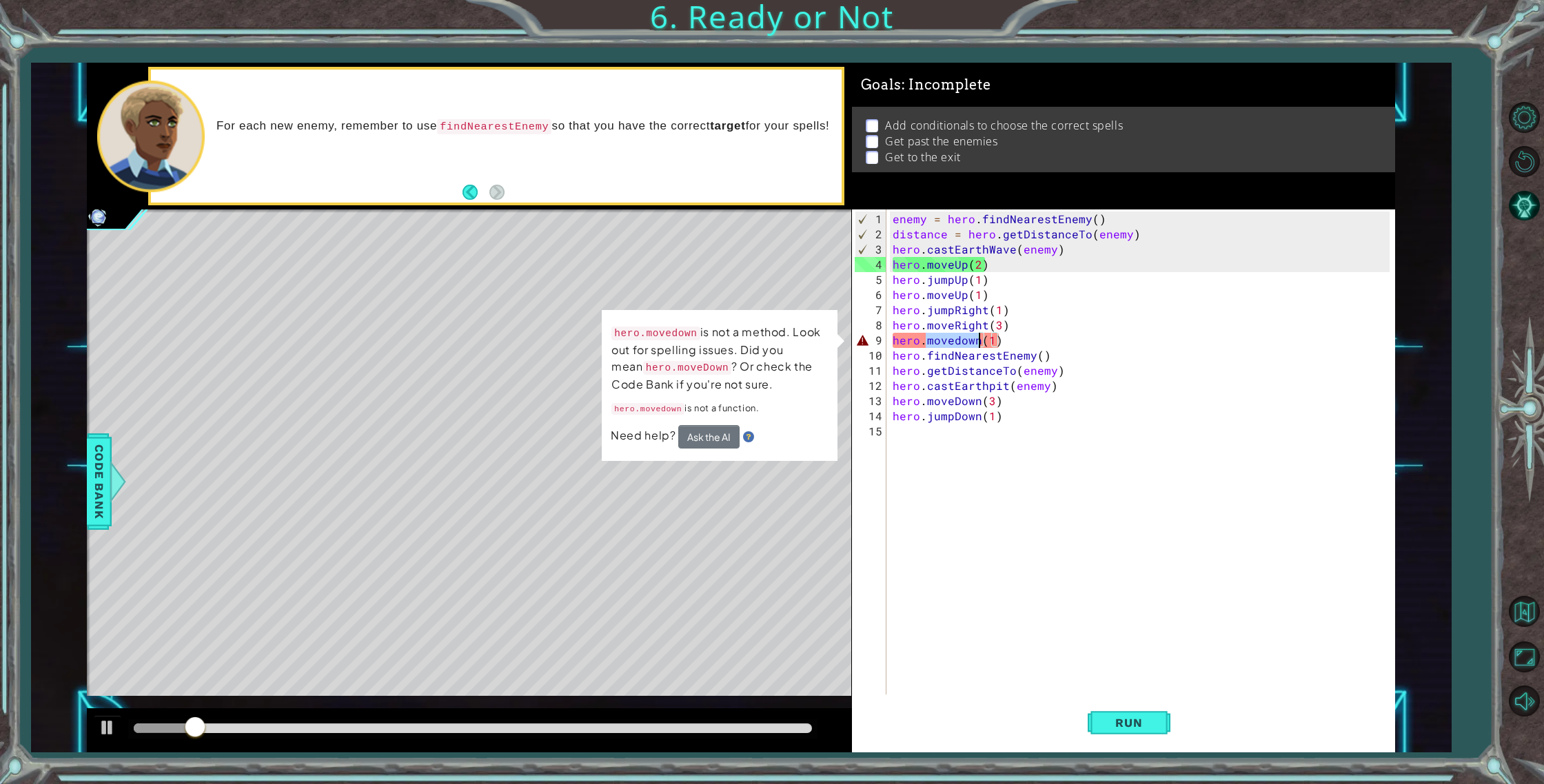
click at [957, 341] on div "enemy = hero . findNearestEnemy ( ) distance = hero . getDistanceTo ( enemy ) h…" at bounding box center [1143, 469] width 508 height 515
click at [959, 341] on div "enemy = hero . findNearestEnemy ( ) distance = hero . getDistanceTo ( enemy ) h…" at bounding box center [1143, 469] width 508 height 515
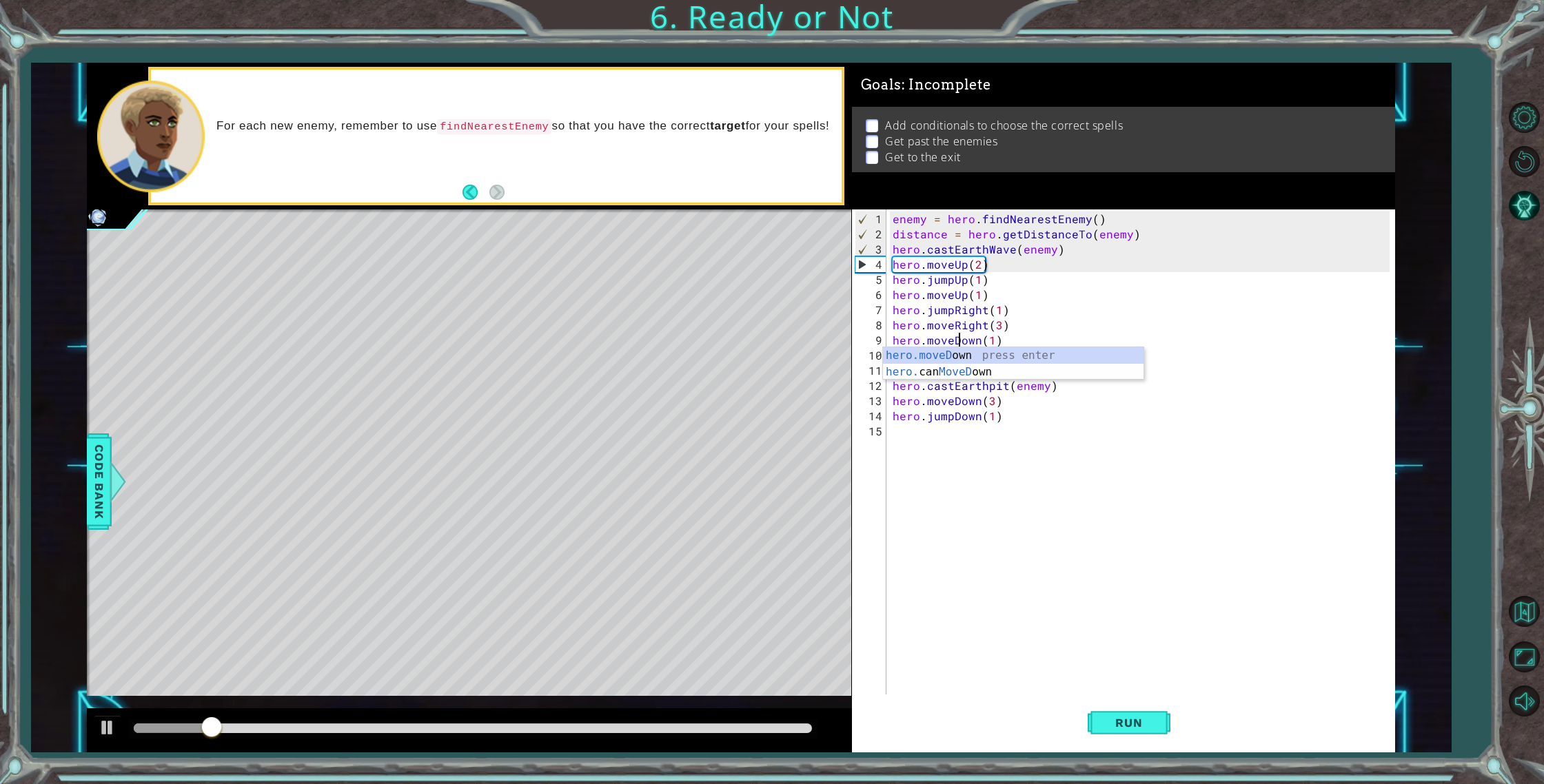
scroll to position [0, 4]
click at [1082, 357] on div "hero.moveD own press enter hero. can MoveD own press enter" at bounding box center [1013, 380] width 260 height 66
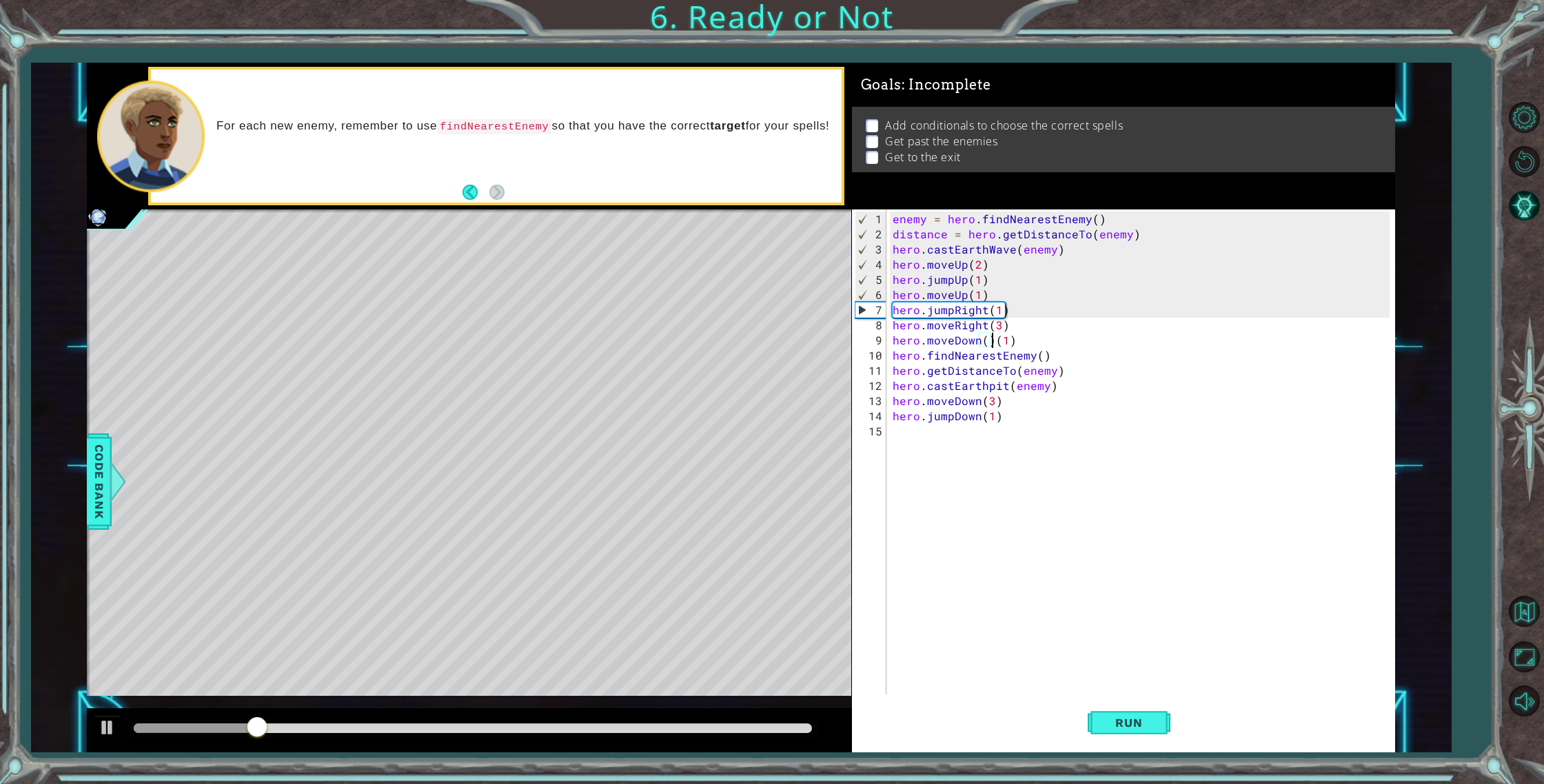
click at [991, 344] on div "enemy = hero . findNearestEnemy ( ) distance = hero . getDistanceTo ( enemy ) h…" at bounding box center [1143, 469] width 508 height 515
click at [1130, 714] on button "Run" at bounding box center [1128, 722] width 83 height 55
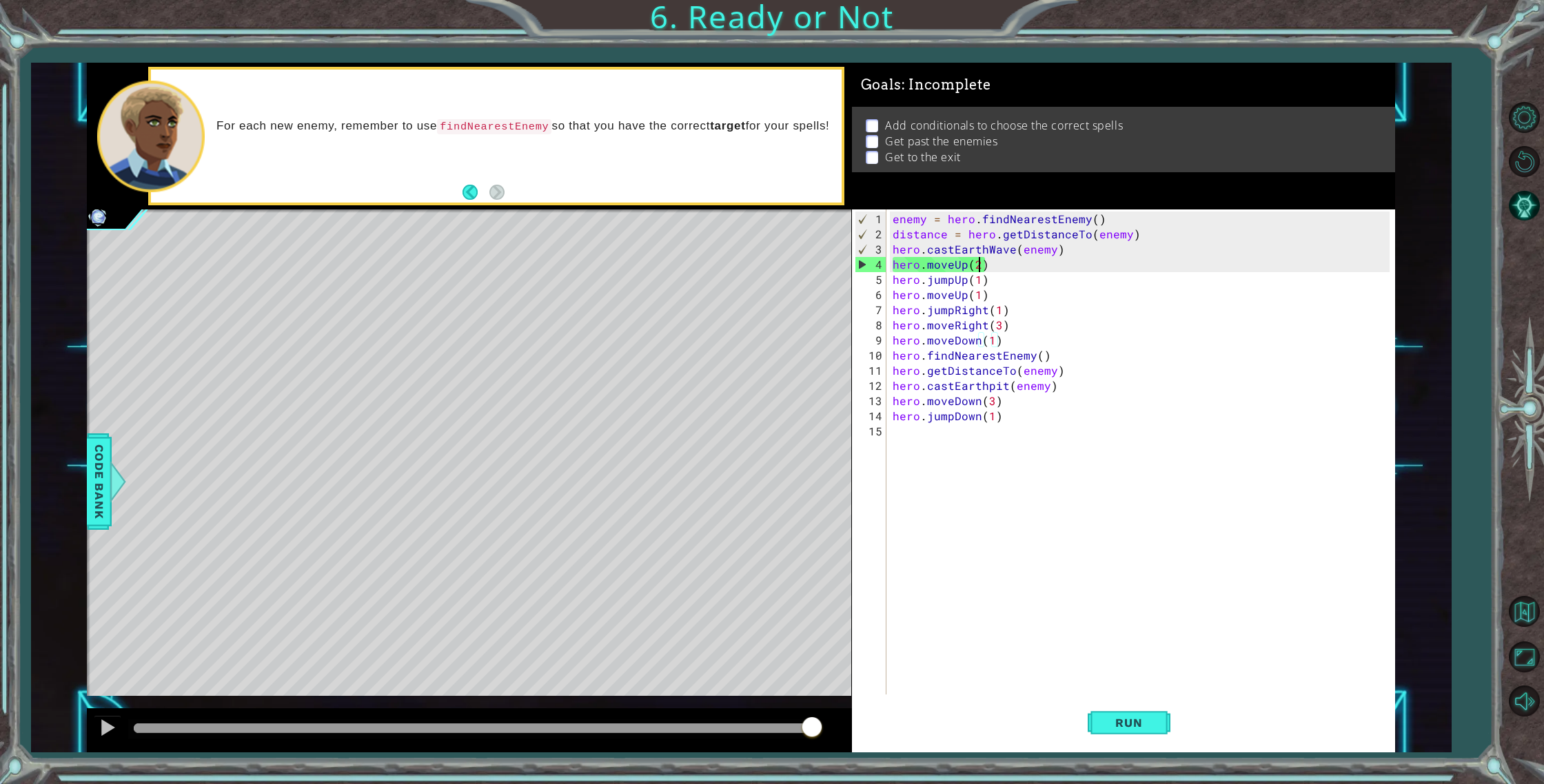
click at [980, 260] on div "enemy = hero . findNearestEnemy ( ) distance = hero . getDistanceTo ( enemy ) h…" at bounding box center [1143, 469] width 508 height 515
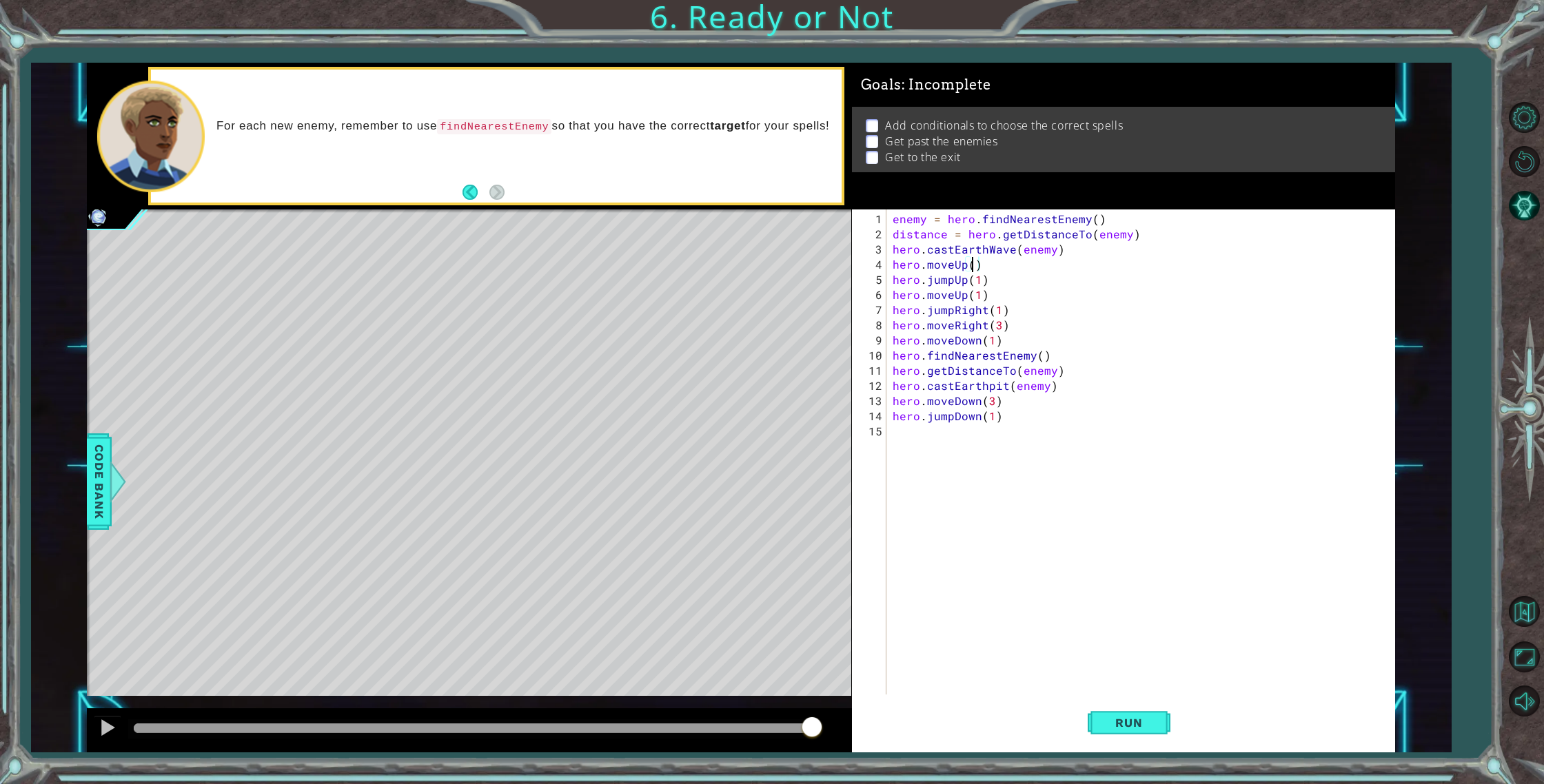
scroll to position [0, 5]
click at [1125, 720] on span "Run" at bounding box center [1128, 722] width 55 height 13
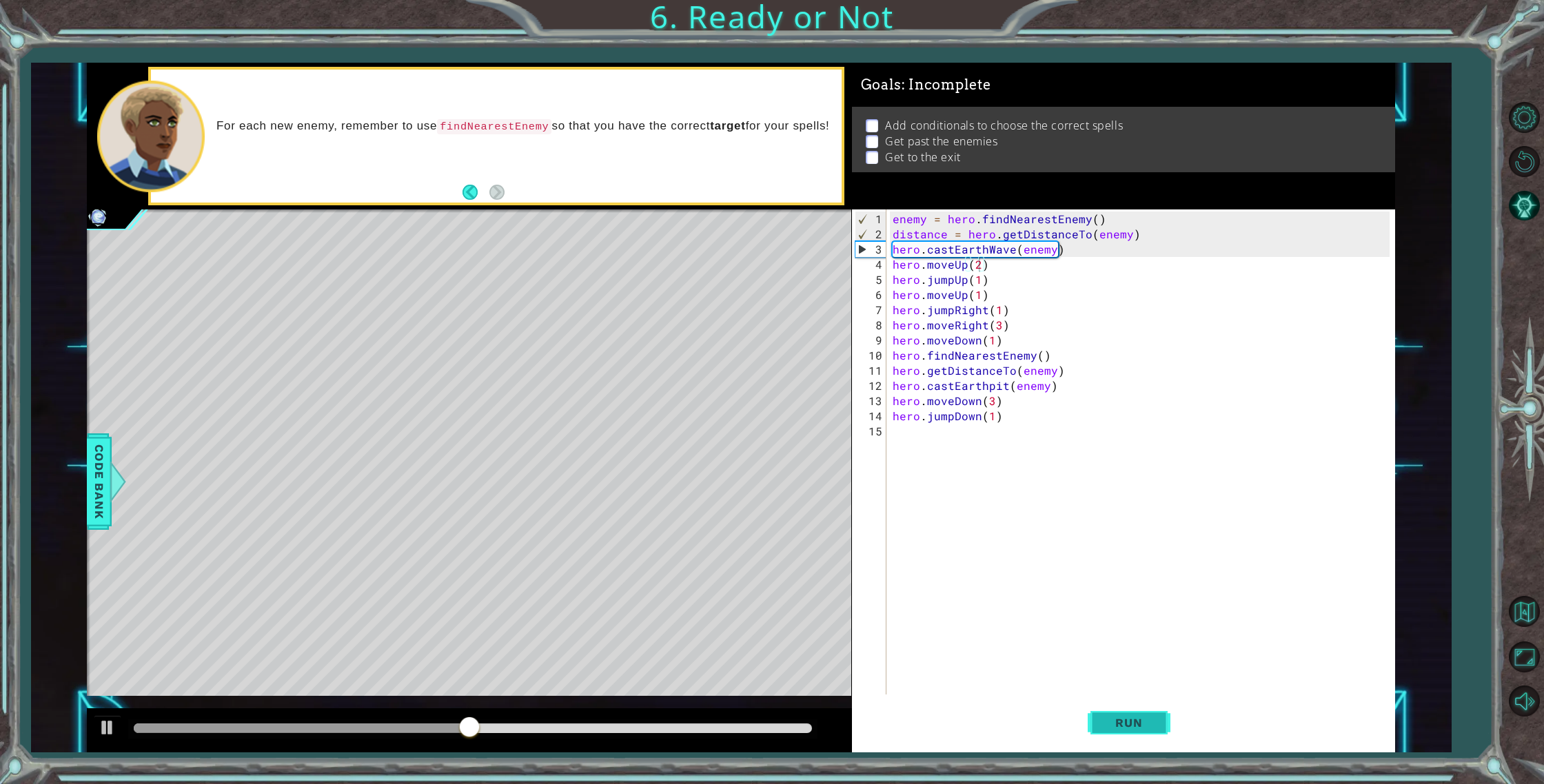
click at [1129, 722] on span "Run" at bounding box center [1128, 722] width 55 height 13
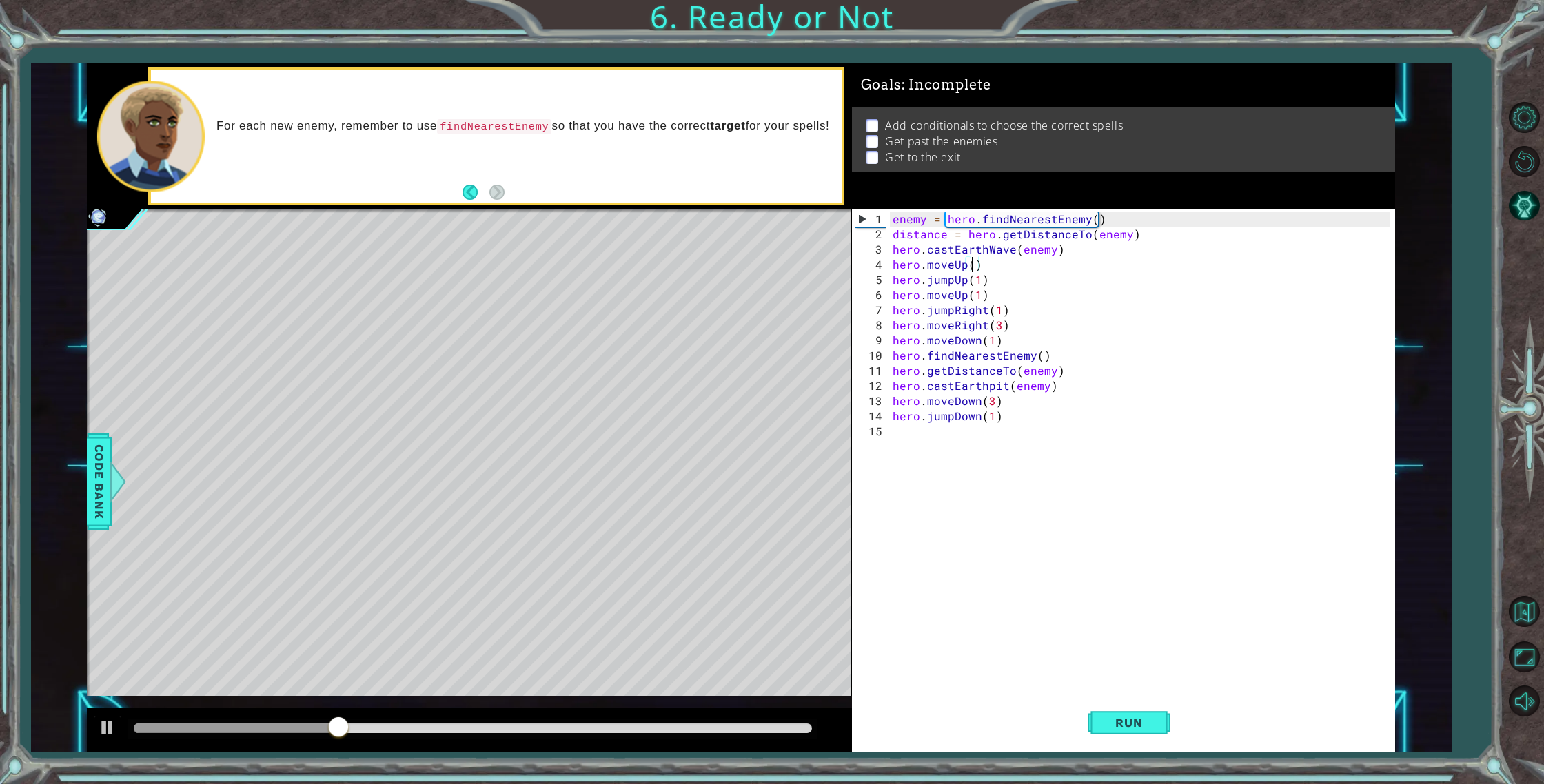
type textarea "hero.moveUp(1)"
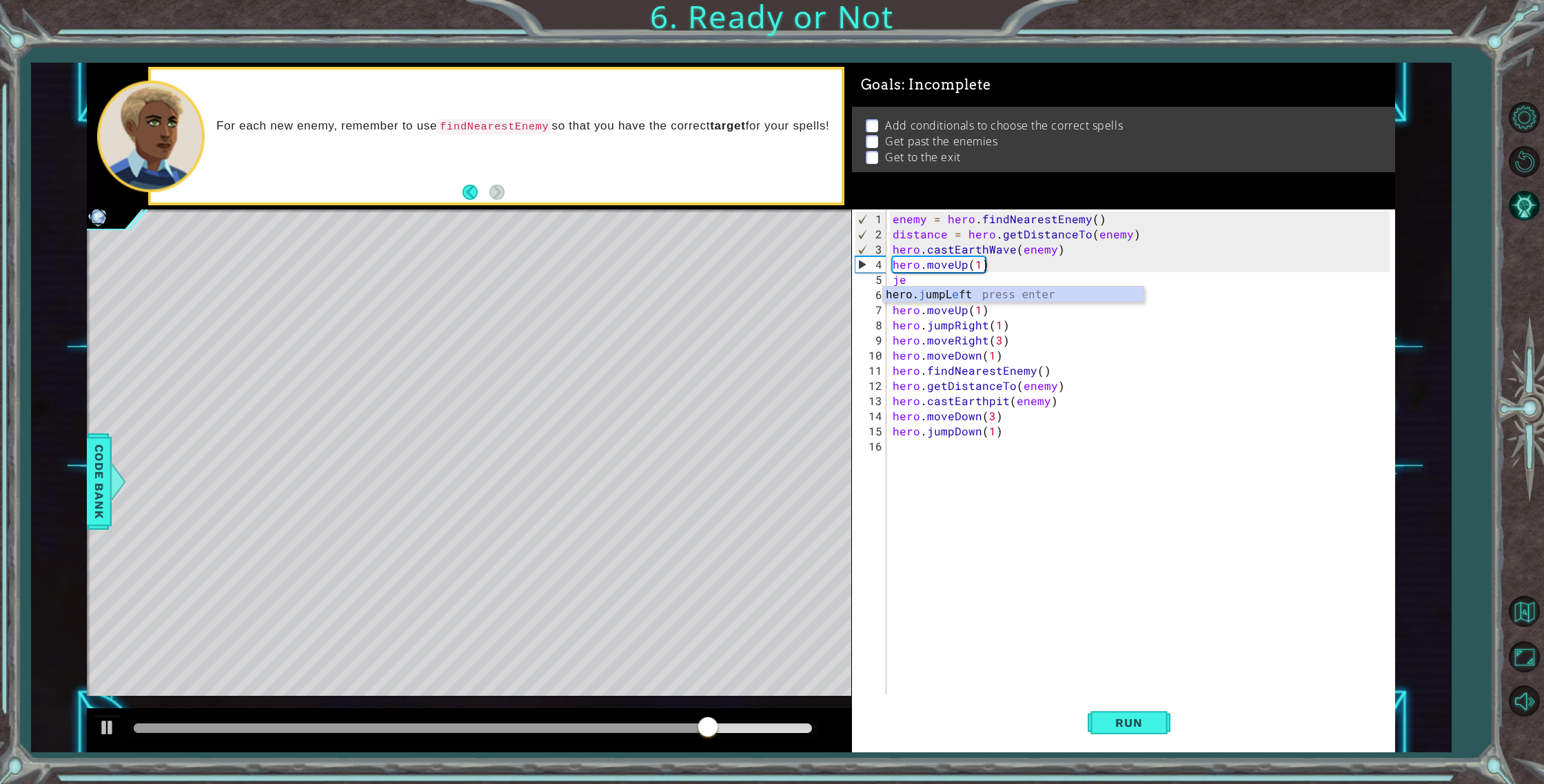
scroll to position [0, 0]
type textarea "j"
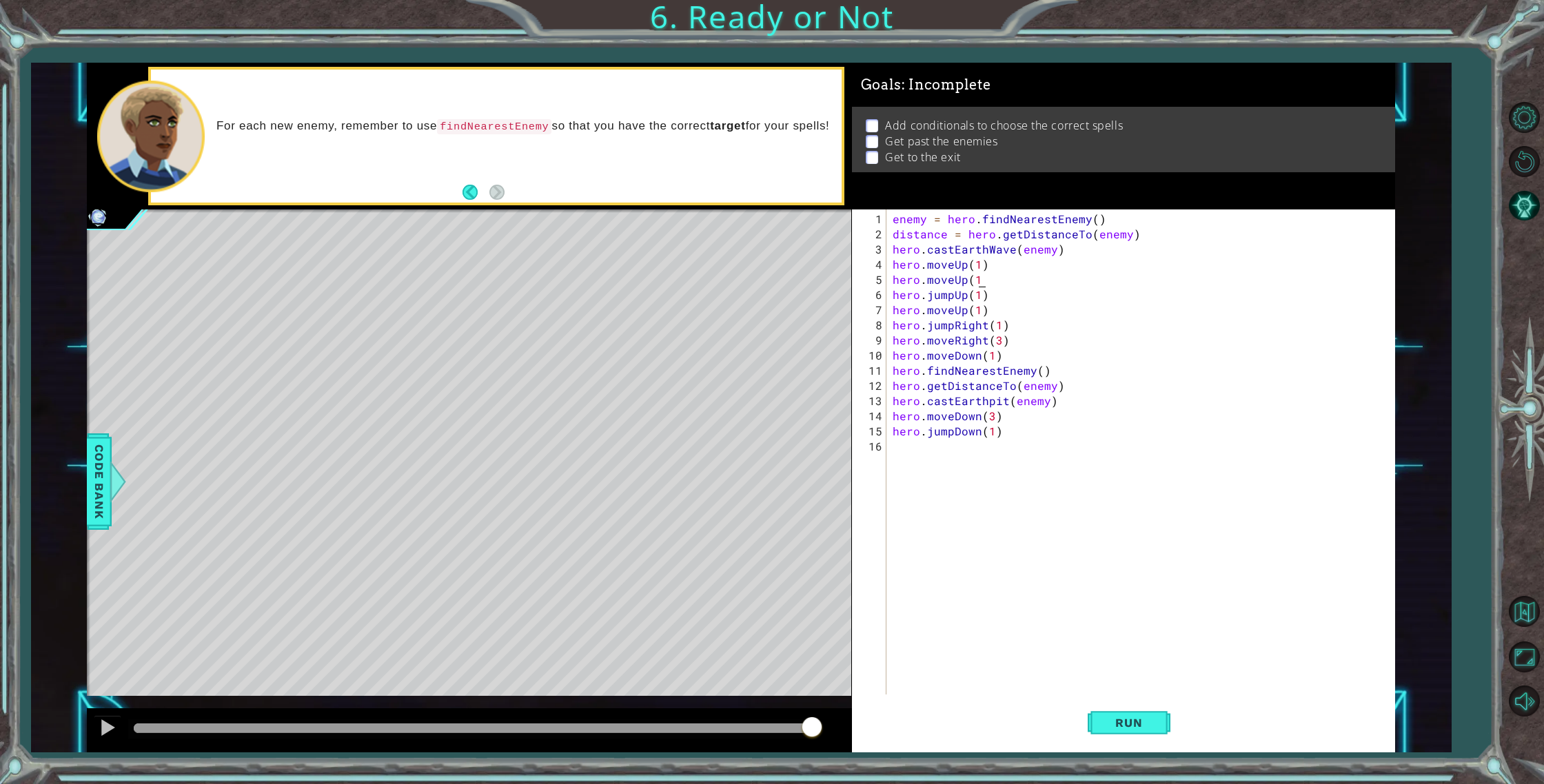
scroll to position [0, 5]
click at [1104, 718] on span "Run" at bounding box center [1128, 722] width 55 height 13
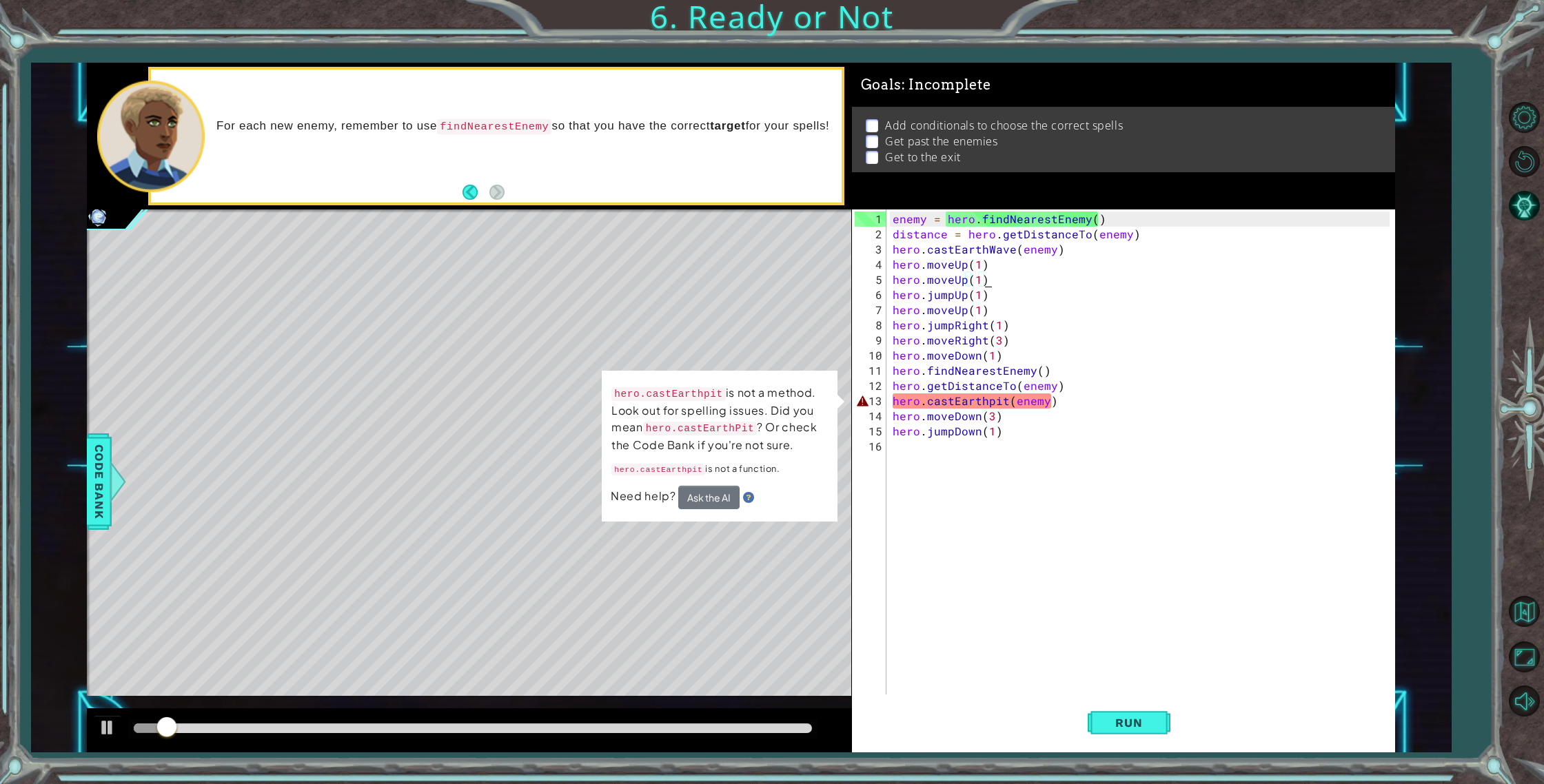
drag, startPoint x: 992, startPoint y: 403, endPoint x: 995, endPoint y: 416, distance: 13.3
click at [992, 410] on div "enemy = hero . findNearestEnemy ( ) distance = hero . getDistanceTo ( enemy ) h…" at bounding box center [1143, 469] width 508 height 515
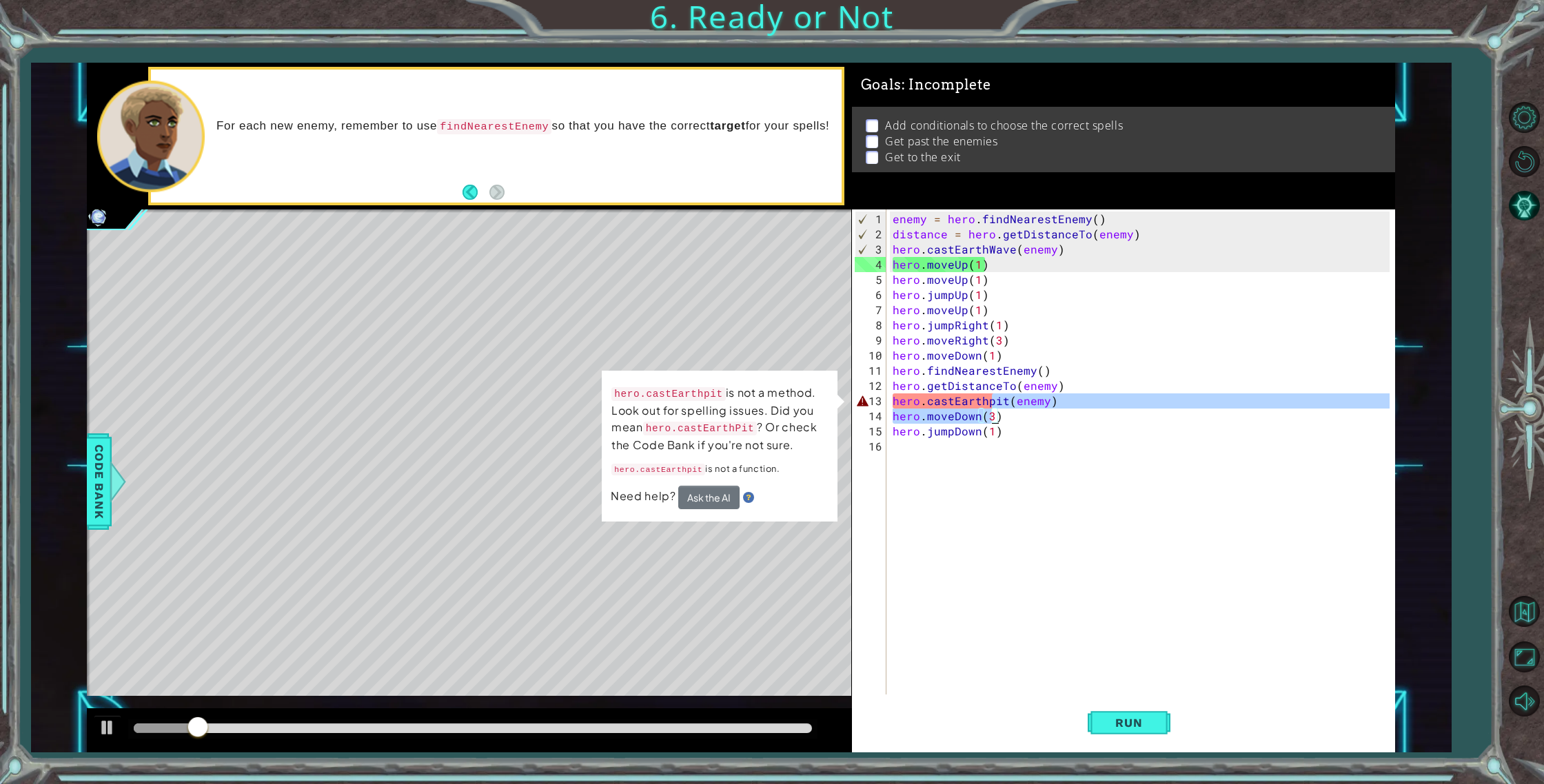
scroll to position [0, 6]
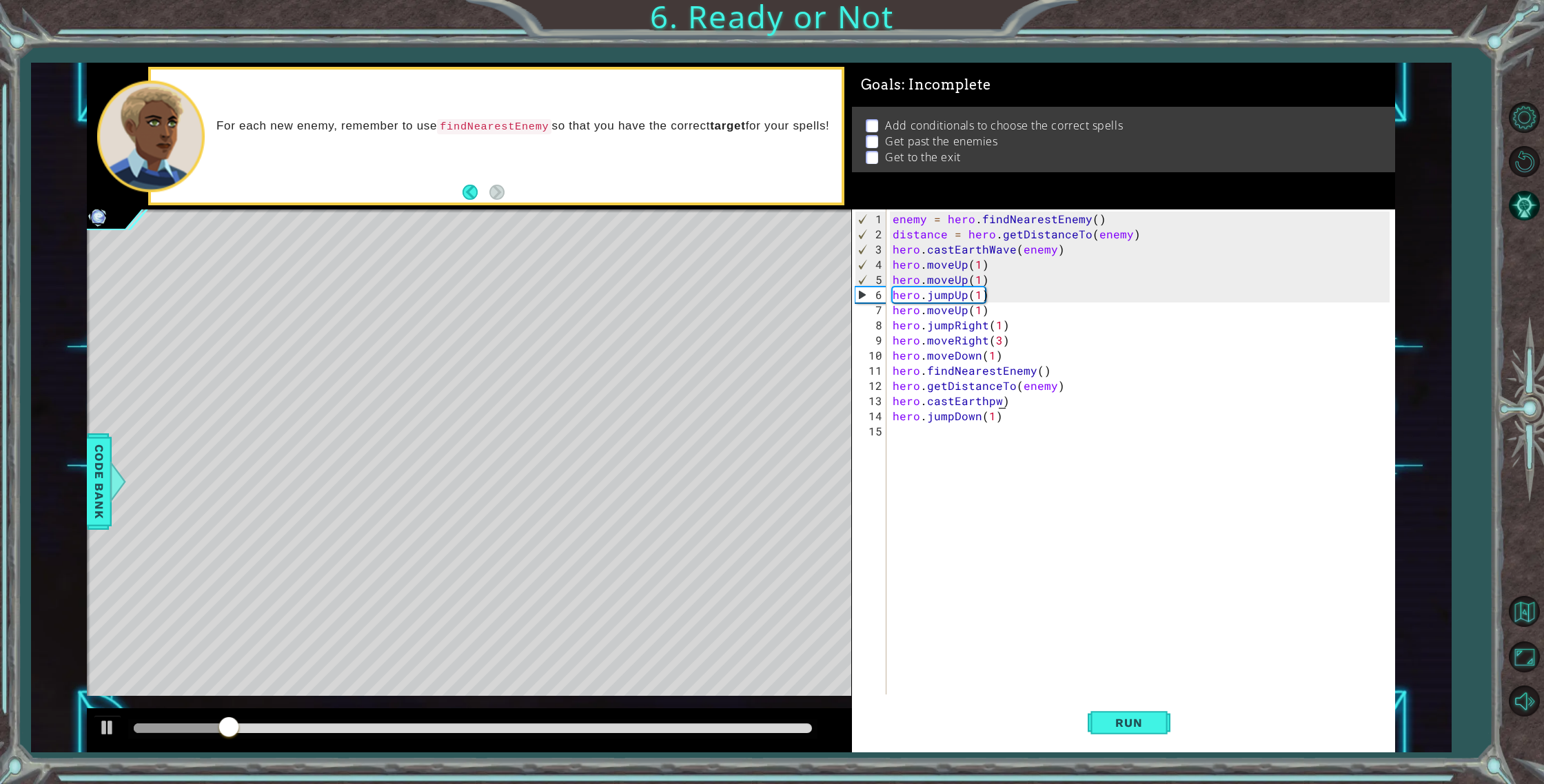
click at [999, 400] on div "enemy = hero . findNearestEnemy ( ) distance = hero . getDistanceTo ( enemy ) h…" at bounding box center [1143, 469] width 508 height 515
click at [1001, 397] on div "enemy = hero . findNearestEnemy ( ) distance = hero . getDistanceTo ( enemy ) h…" at bounding box center [1143, 469] width 508 height 515
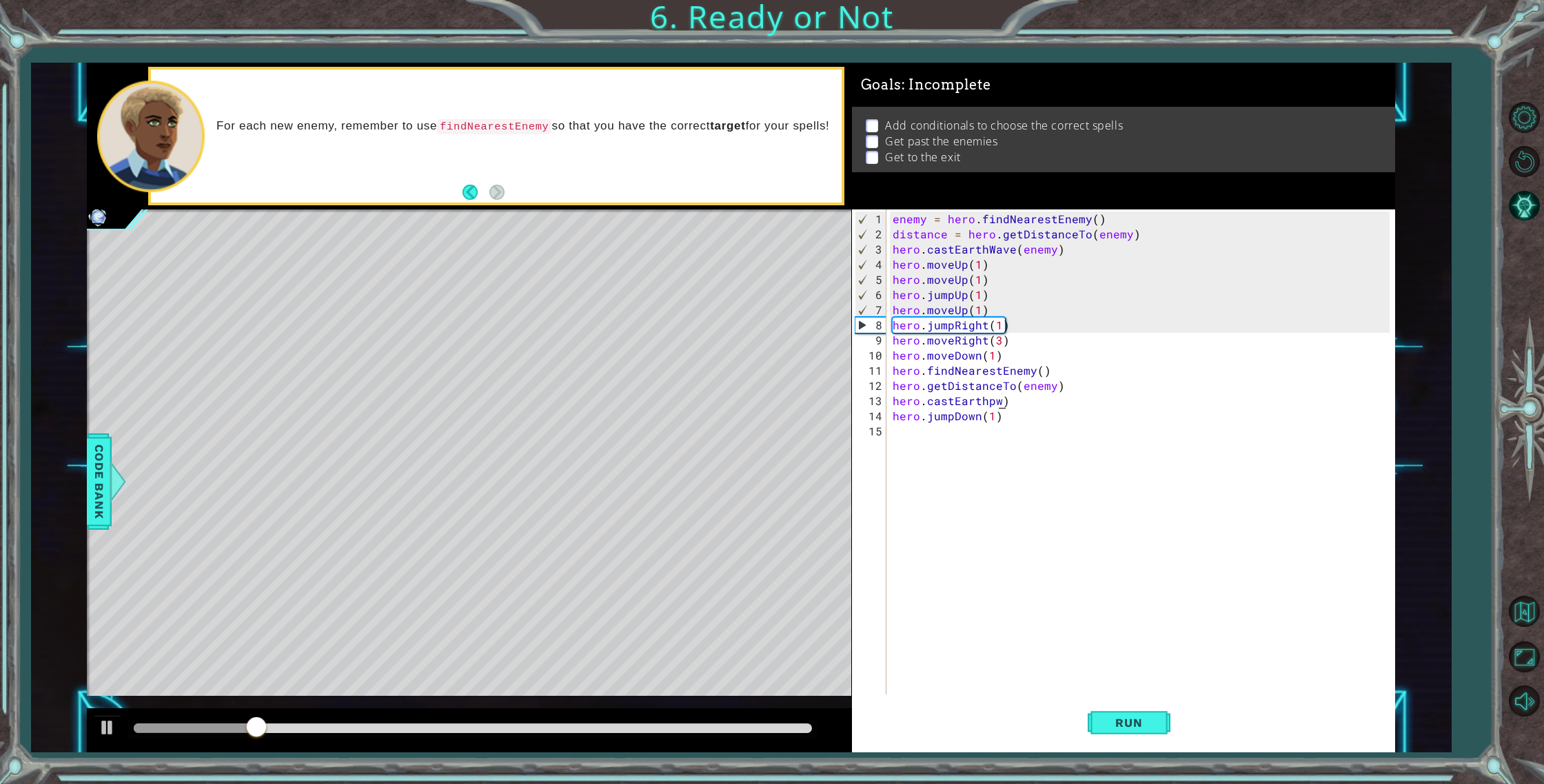
click at [1002, 402] on div "enemy = hero . findNearestEnemy ( ) distance = hero . getDistanceTo ( enemy ) h…" at bounding box center [1143, 469] width 508 height 515
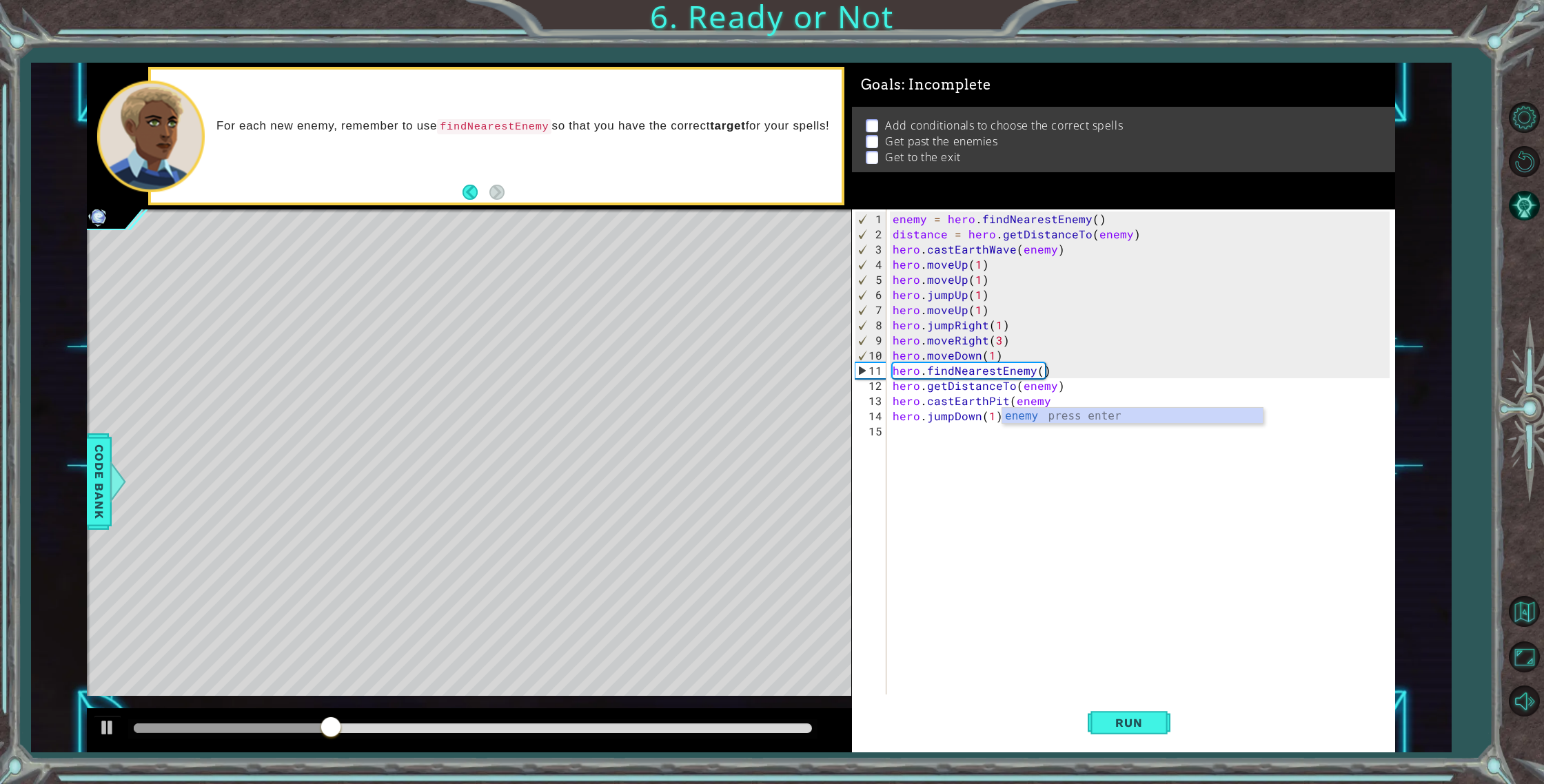
scroll to position [0, 9]
click at [1138, 721] on span "Run" at bounding box center [1128, 722] width 55 height 13
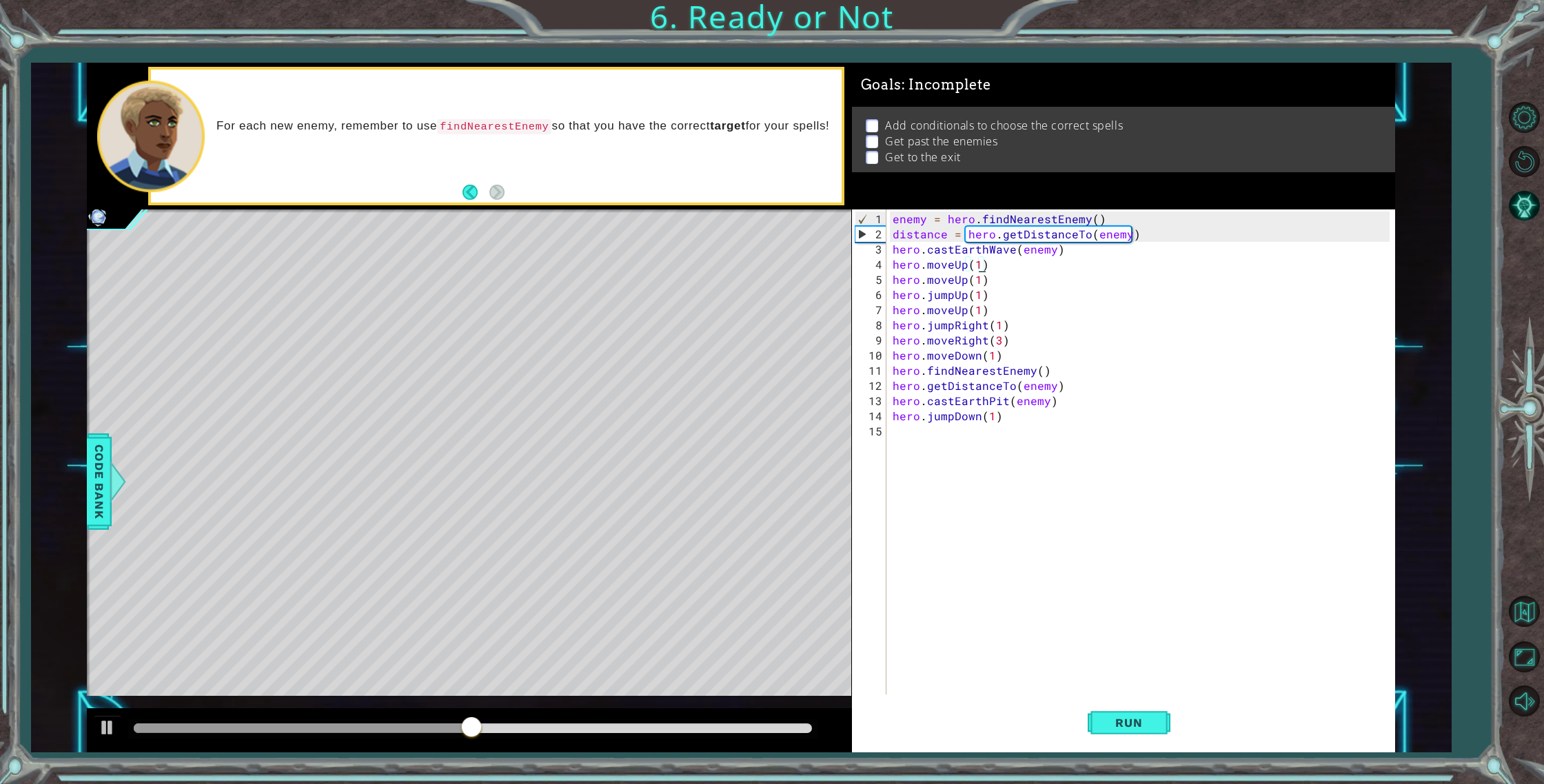
click at [980, 267] on div "enemy = hero . findNearestEnemy ( ) distance = hero . getDistanceTo ( enemy ) h…" at bounding box center [1143, 469] width 508 height 515
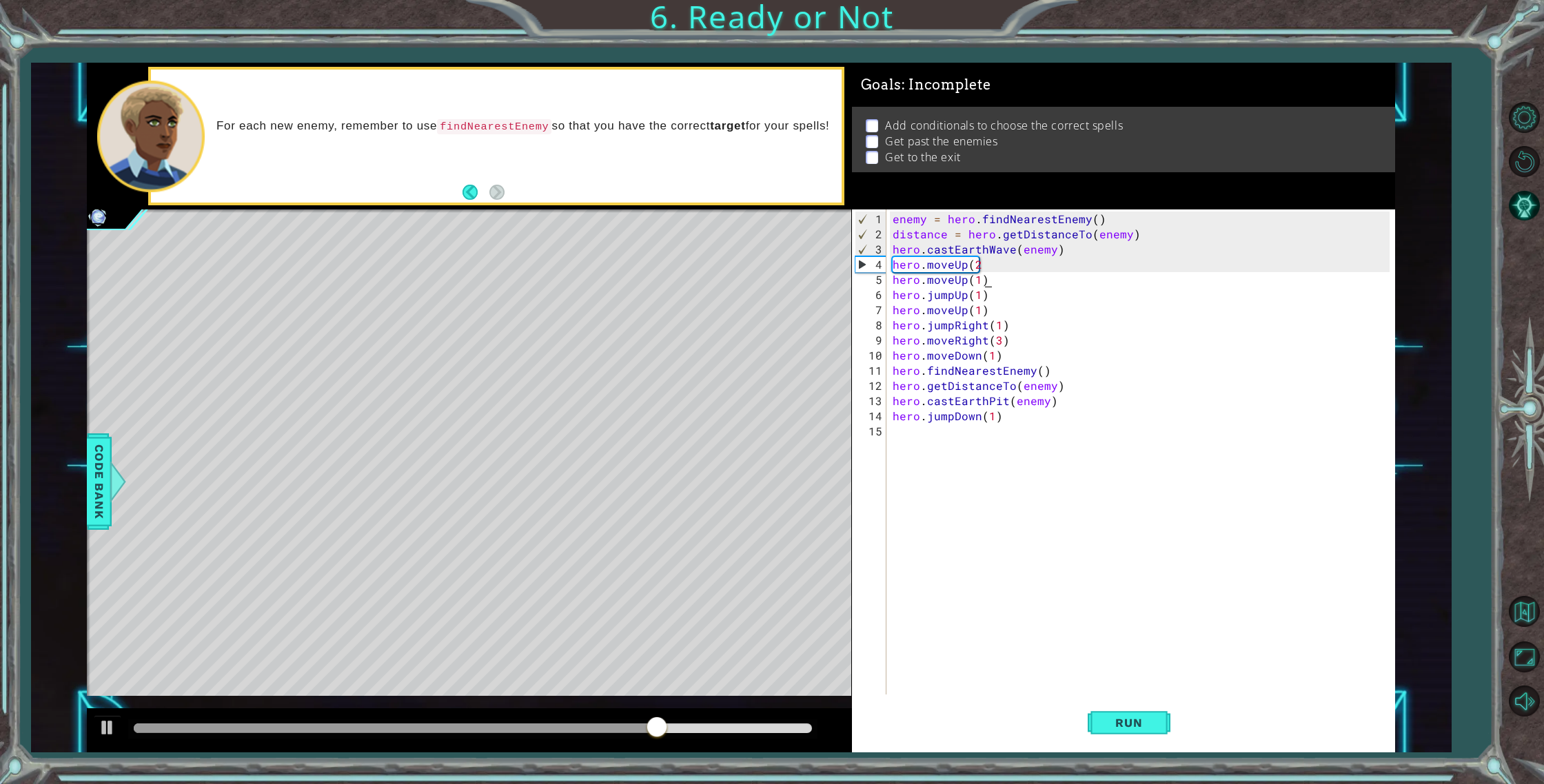
click at [997, 277] on div "enemy = hero . findNearestEnemy ( ) distance = hero . getDistanceTo ( enemy ) h…" at bounding box center [1143, 469] width 508 height 515
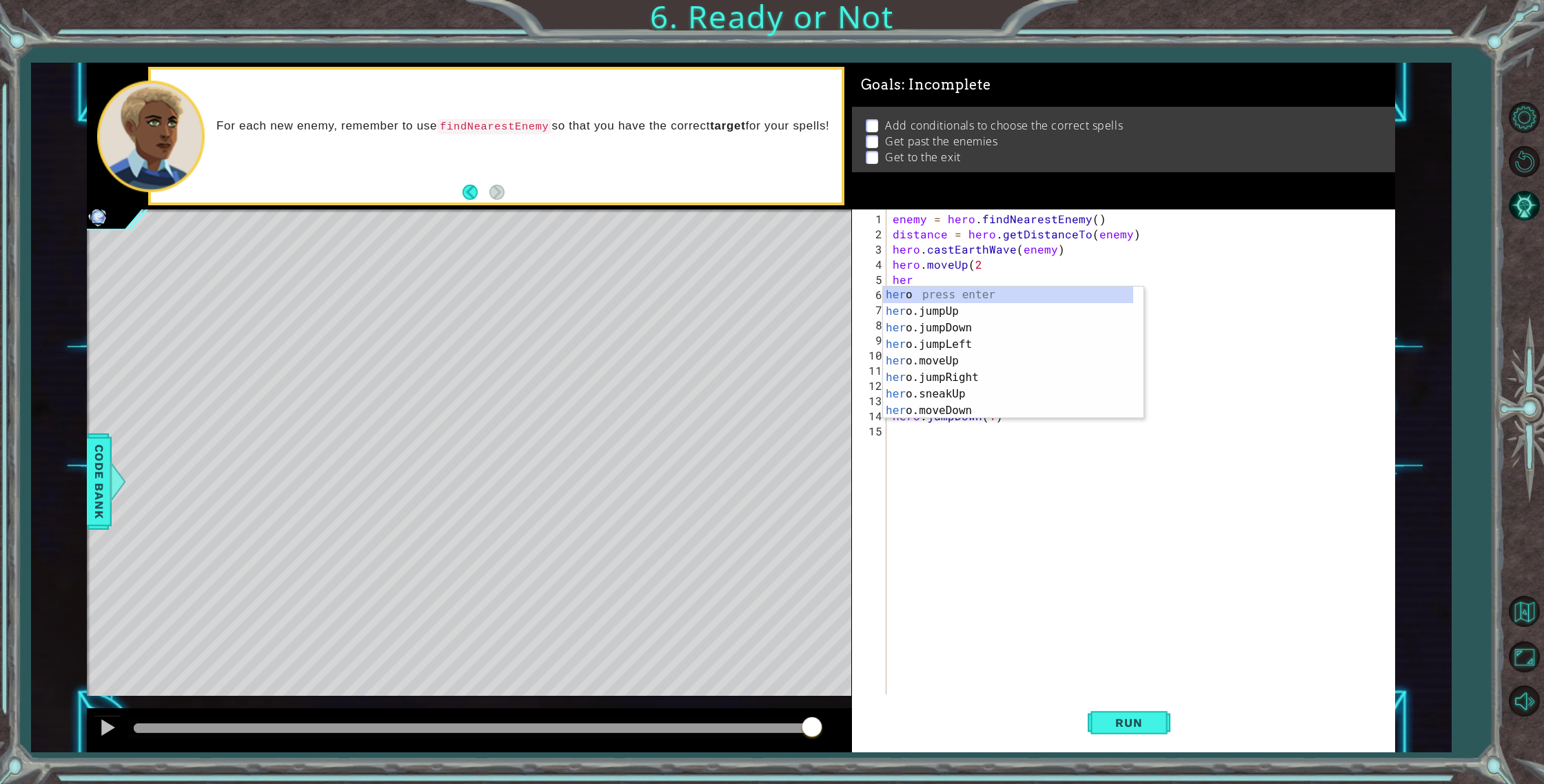
scroll to position [0, 0]
type textarea "h"
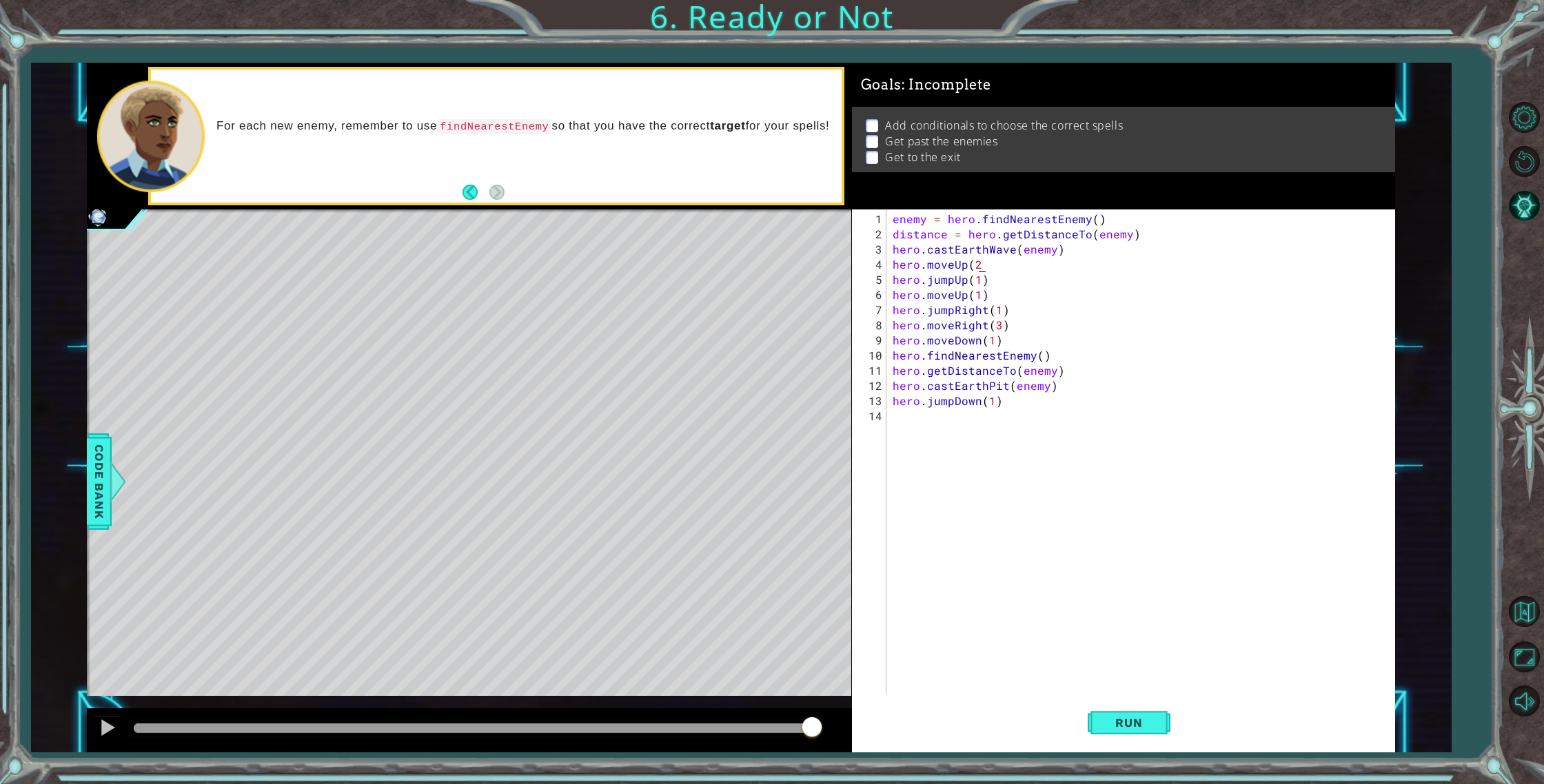
click at [991, 266] on div "enemy = hero . findNearestEnemy ( ) distance = hero . getDistanceTo ( enemy ) h…" at bounding box center [1143, 469] width 508 height 515
click at [1119, 729] on span "Run" at bounding box center [1128, 722] width 55 height 13
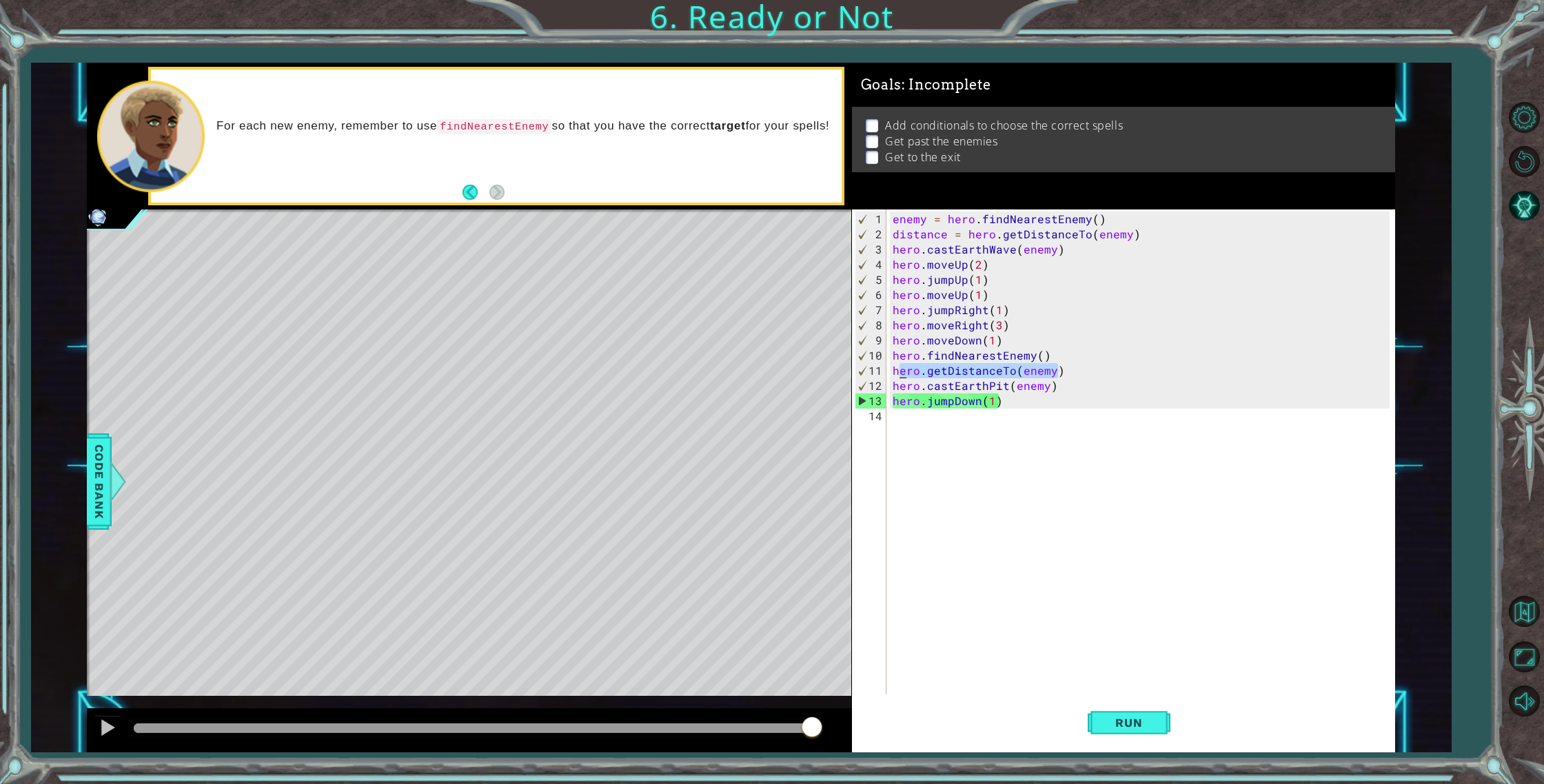
drag, startPoint x: 1062, startPoint y: 368, endPoint x: 897, endPoint y: 371, distance: 165.0
click at [897, 370] on div "enemy = hero . findNearestEnemy ( ) distance = hero . getDistanceTo ( enemy ) h…" at bounding box center [1143, 469] width 508 height 515
type textarea "h"
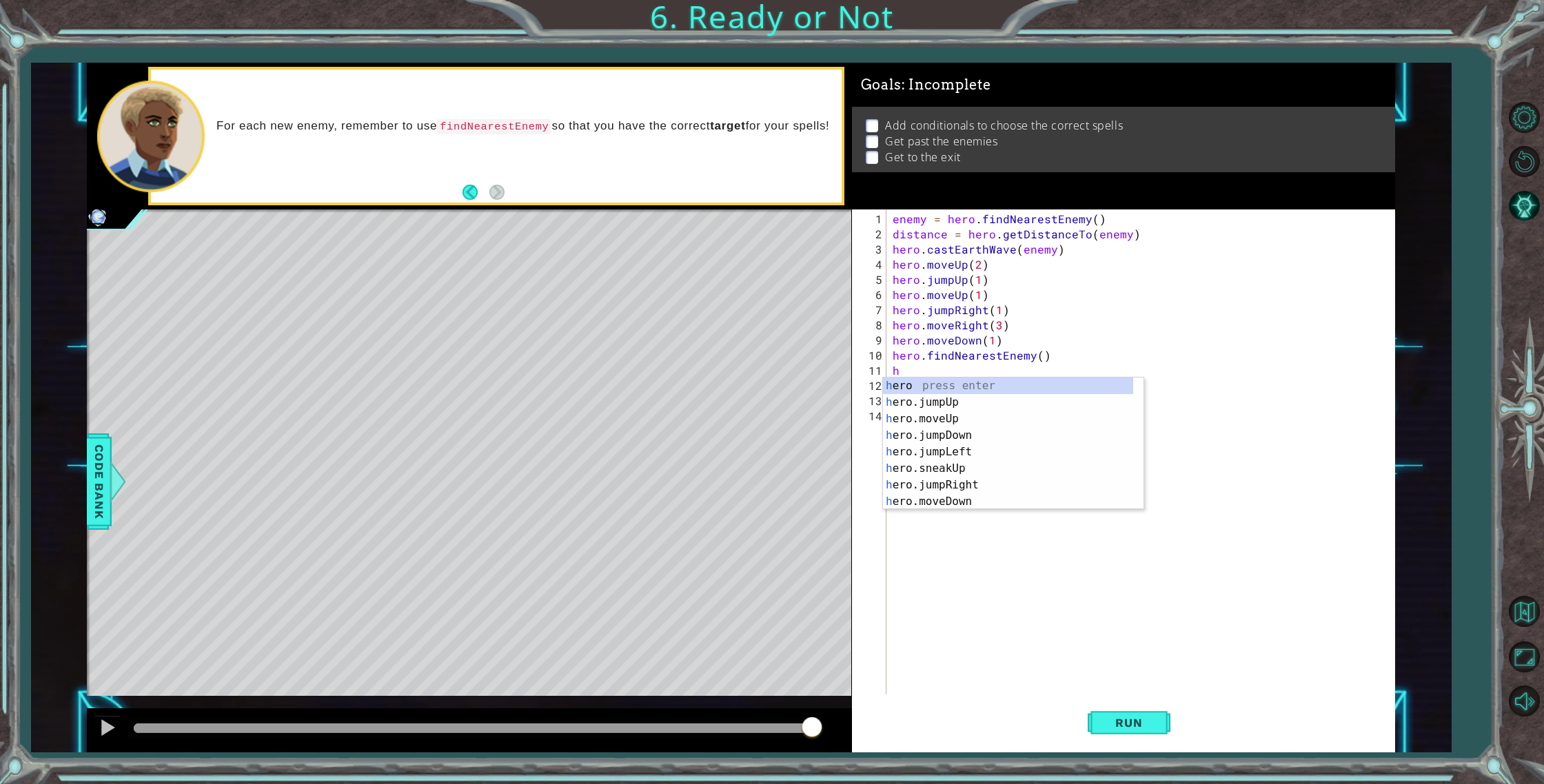
scroll to position [0, 0]
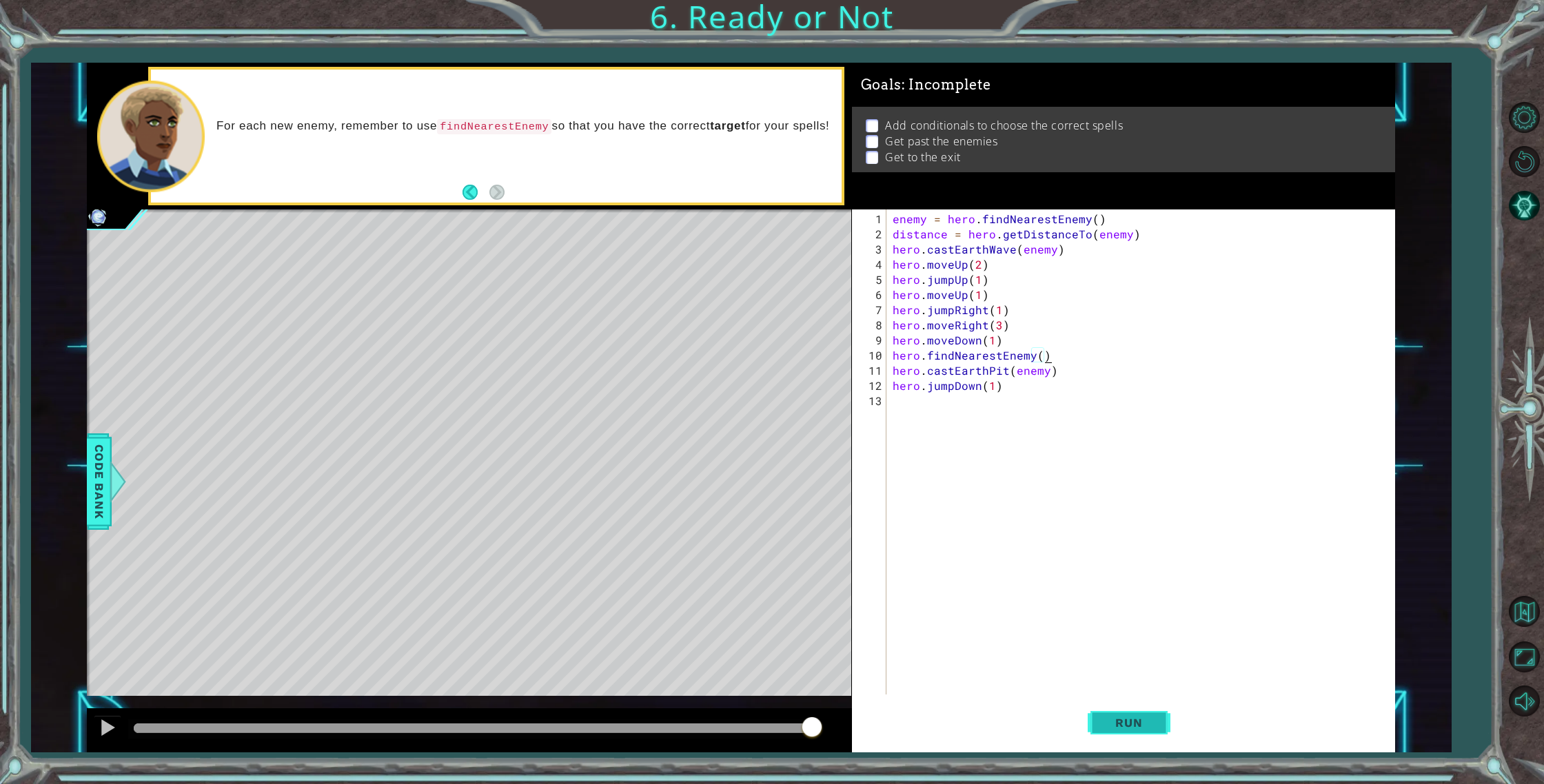
click at [1146, 721] on span "Run" at bounding box center [1128, 722] width 55 height 13
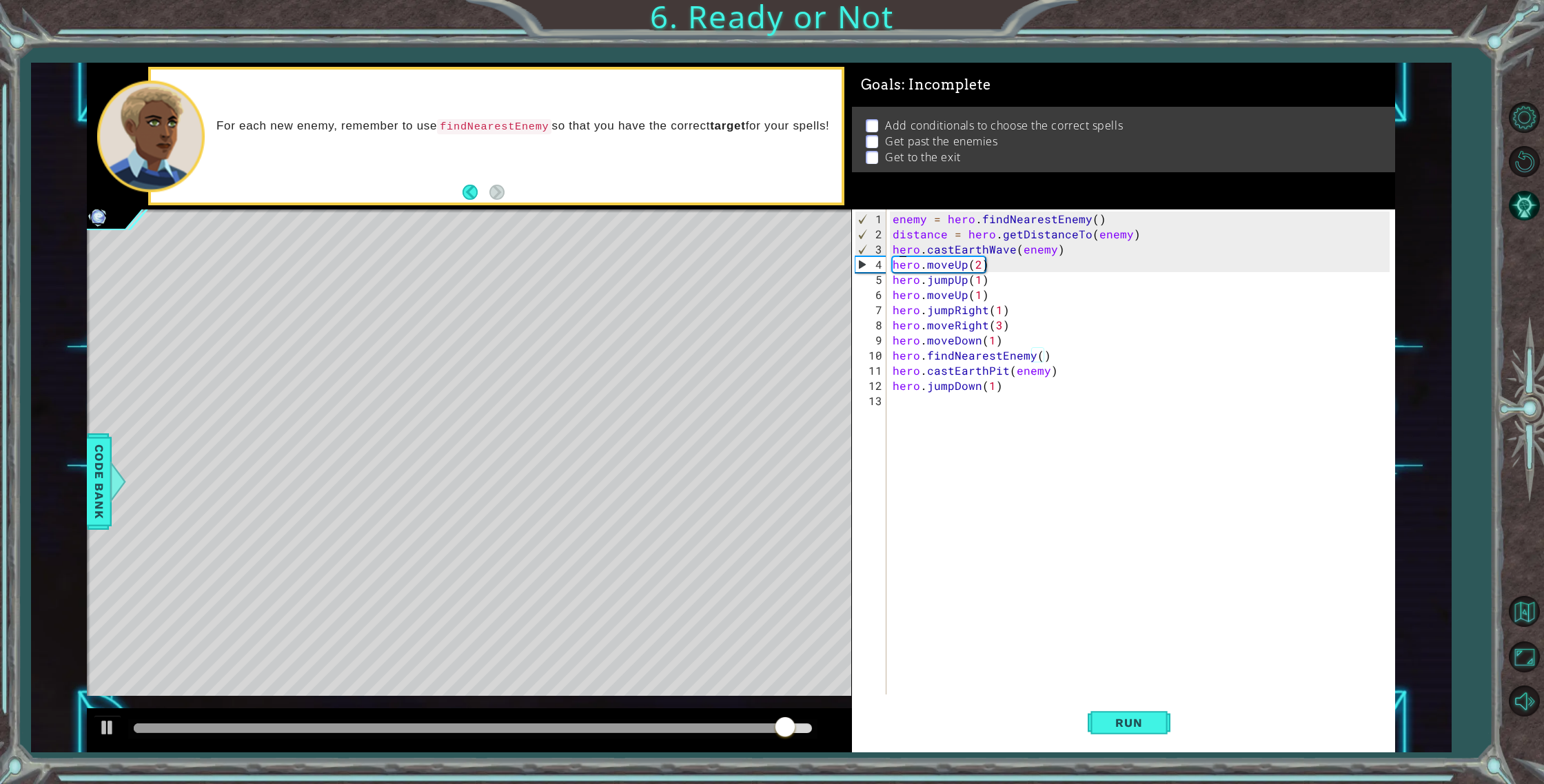
click at [896, 248] on div "enemy = hero . findNearestEnemy ( ) distance = hero . getDistanceTo ( enemy ) h…" at bounding box center [1143, 469] width 508 height 515
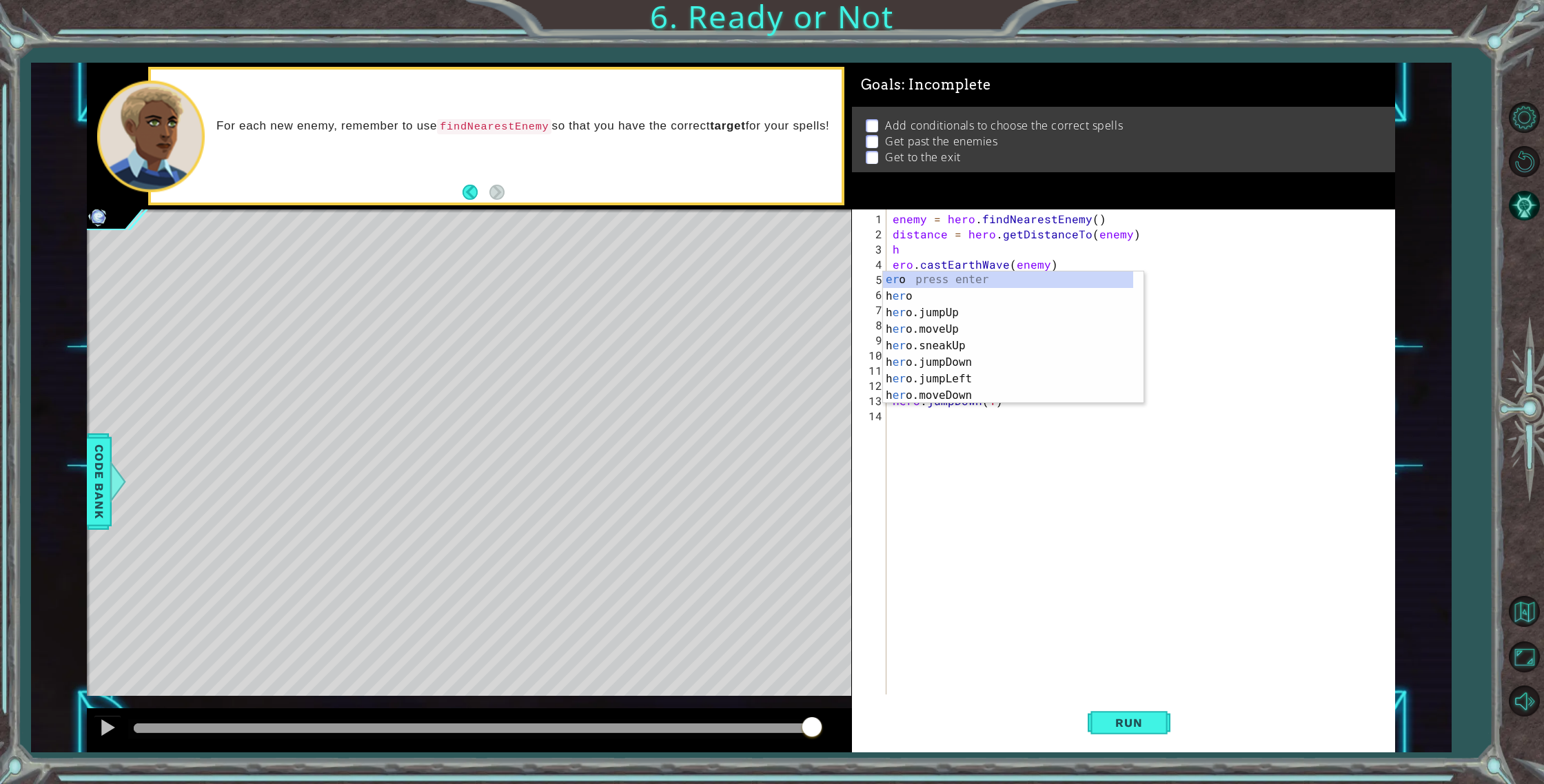
scroll to position [0, 2]
click at [917, 250] on div "enemy = hero . findNearestEnemy ( ) distance = hero . getDistanceTo ( enemy ) h…" at bounding box center [1143, 469] width 508 height 515
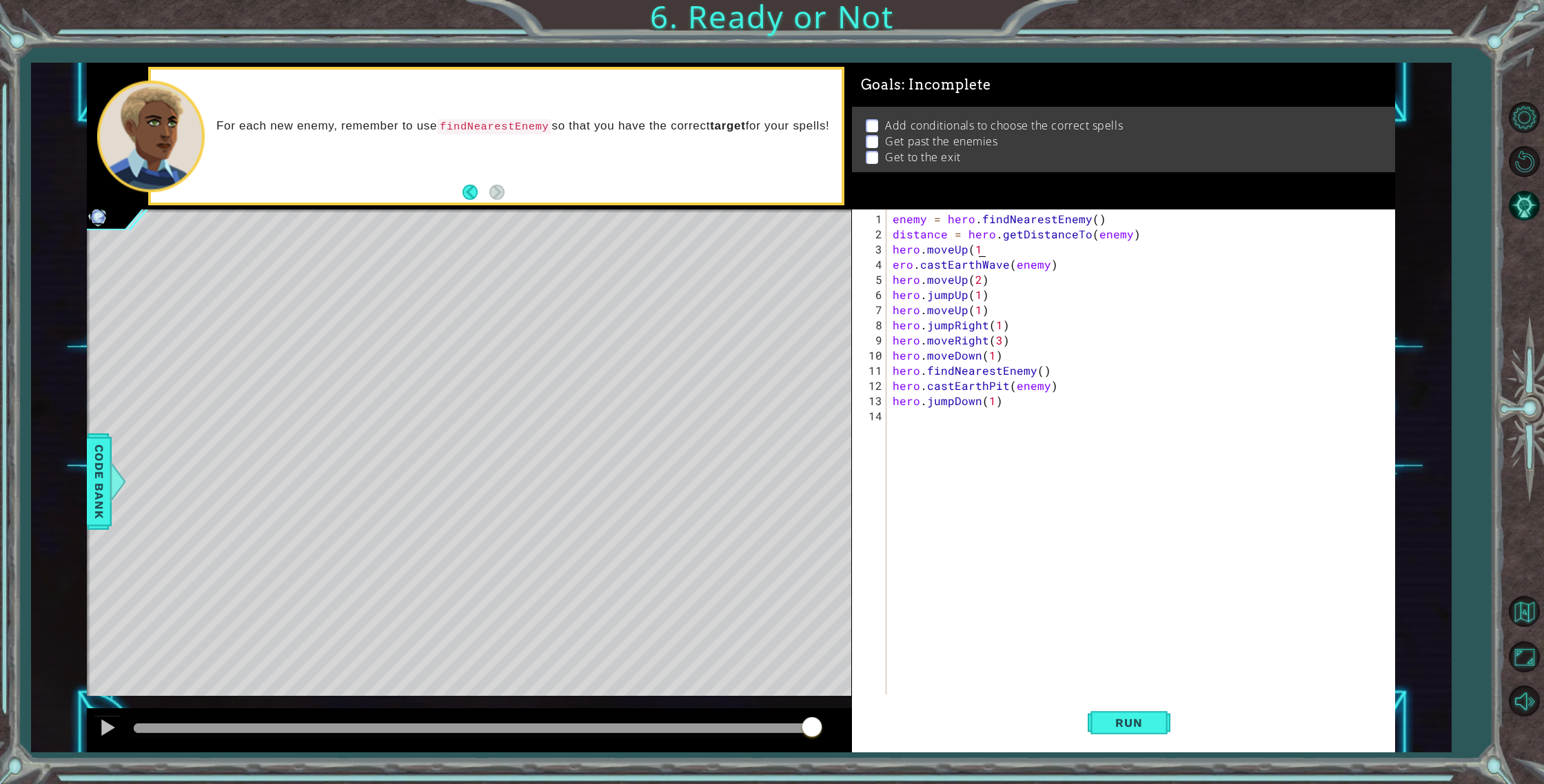
scroll to position [0, 5]
click at [980, 275] on div "enemy = hero . findNearestEnemy ( ) distance = hero . getDistanceTo ( enemy ) h…" at bounding box center [1143, 469] width 508 height 515
click at [1129, 732] on button "Run" at bounding box center [1128, 722] width 83 height 55
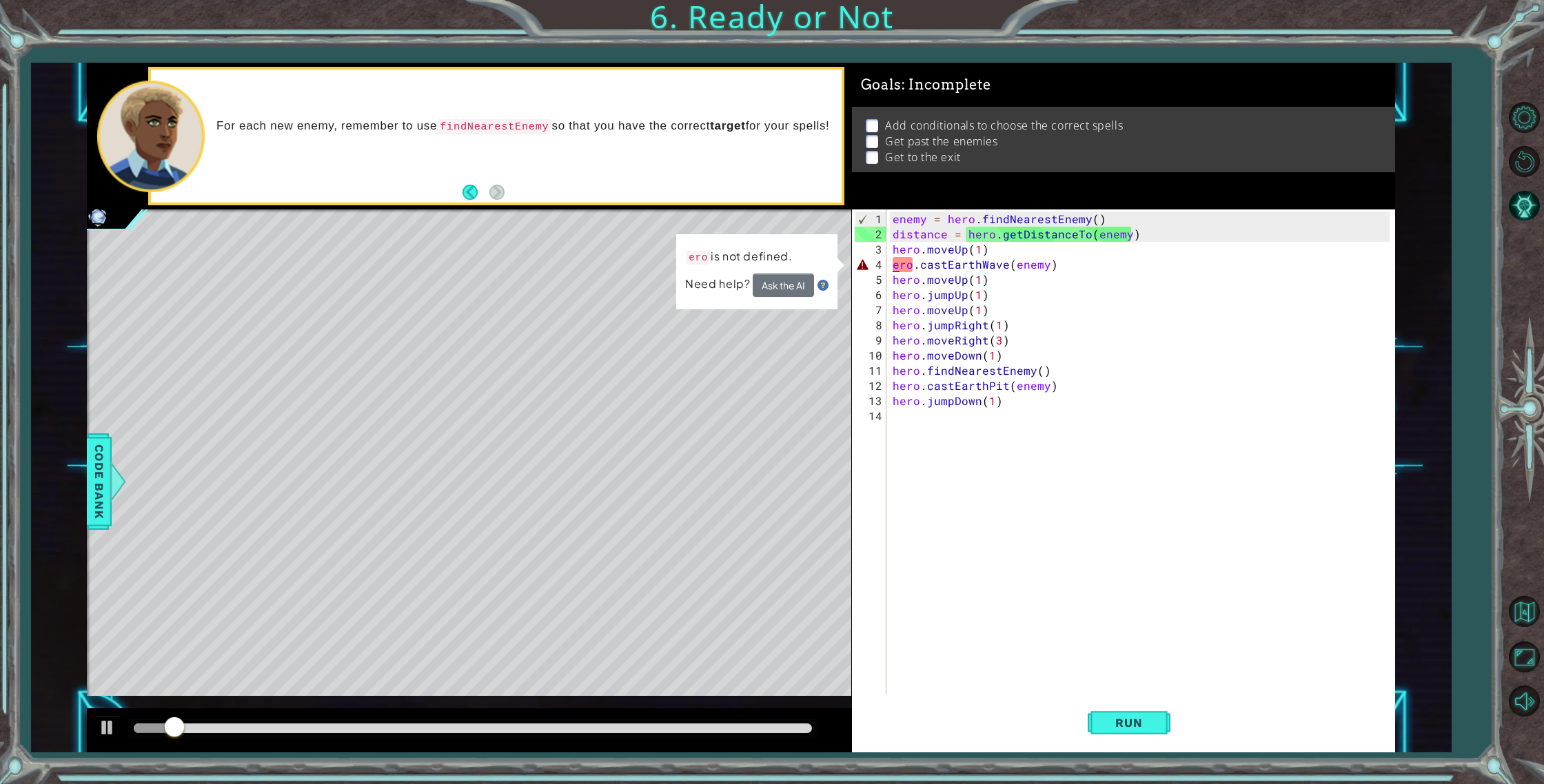
click at [896, 262] on div "enemy = hero . findNearestEnemy ( ) distance = hero . getDistanceTo ( enemy ) h…" at bounding box center [1143, 469] width 508 height 515
click at [897, 266] on div "enemy = hero . findNearestEnemy ( ) distance = hero . getDistanceTo ( enemy ) h…" at bounding box center [1143, 469] width 508 height 515
click at [893, 266] on div "enemy = hero . findNearestEnemy ( ) distance = hero . getDistanceTo ( enemy ) h…" at bounding box center [1143, 469] width 508 height 515
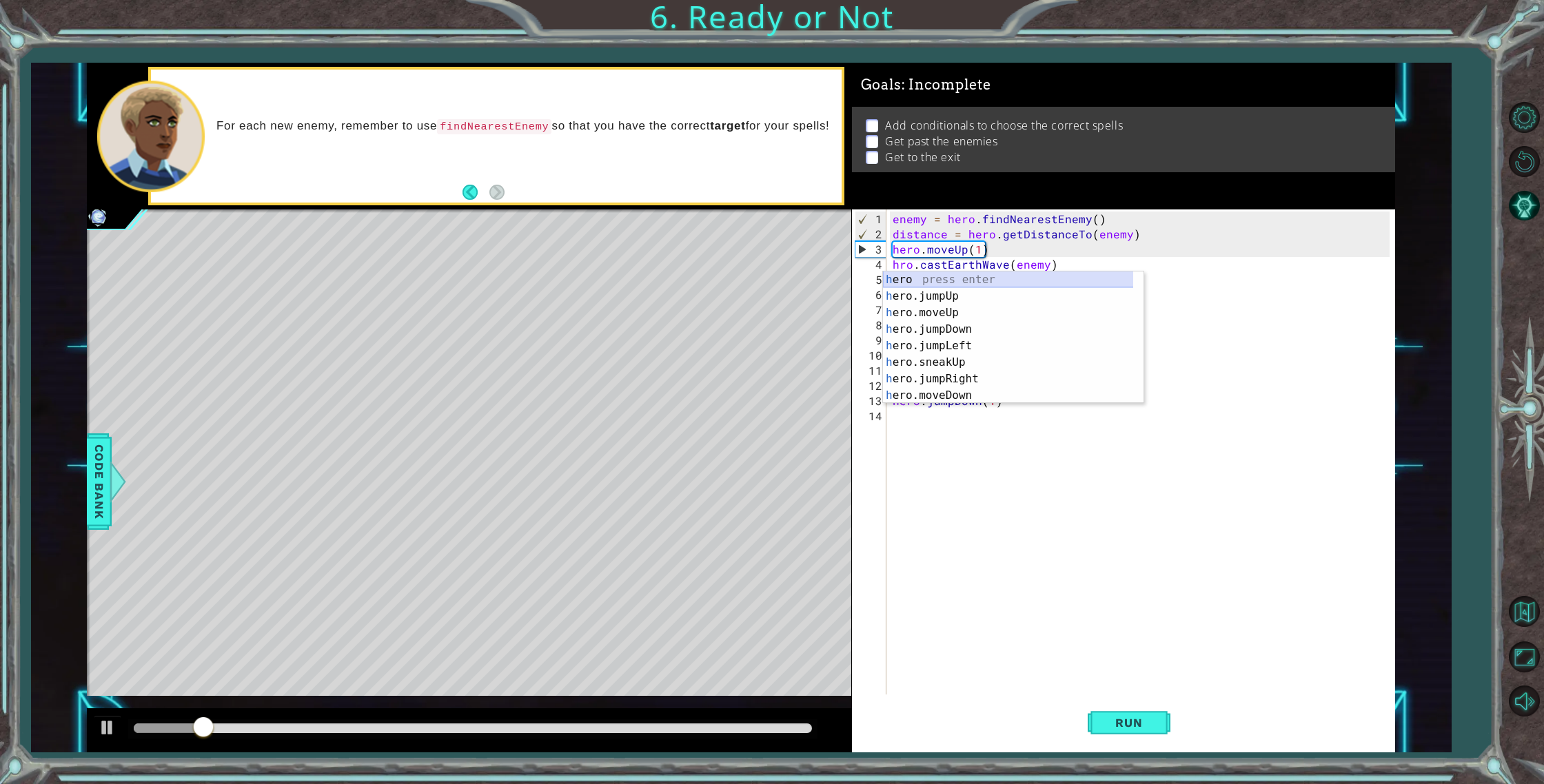
scroll to position [0, 1]
click at [900, 264] on div "enemy = hero . findNearestEnemy ( ) distance = hero . getDistanceTo ( enemy ) h…" at bounding box center [1143, 469] width 508 height 515
click at [934, 273] on div "hero press enter hero .jumpUp press enter hero .jumpDown press enter hero .jump…" at bounding box center [1008, 353] width 250 height 165
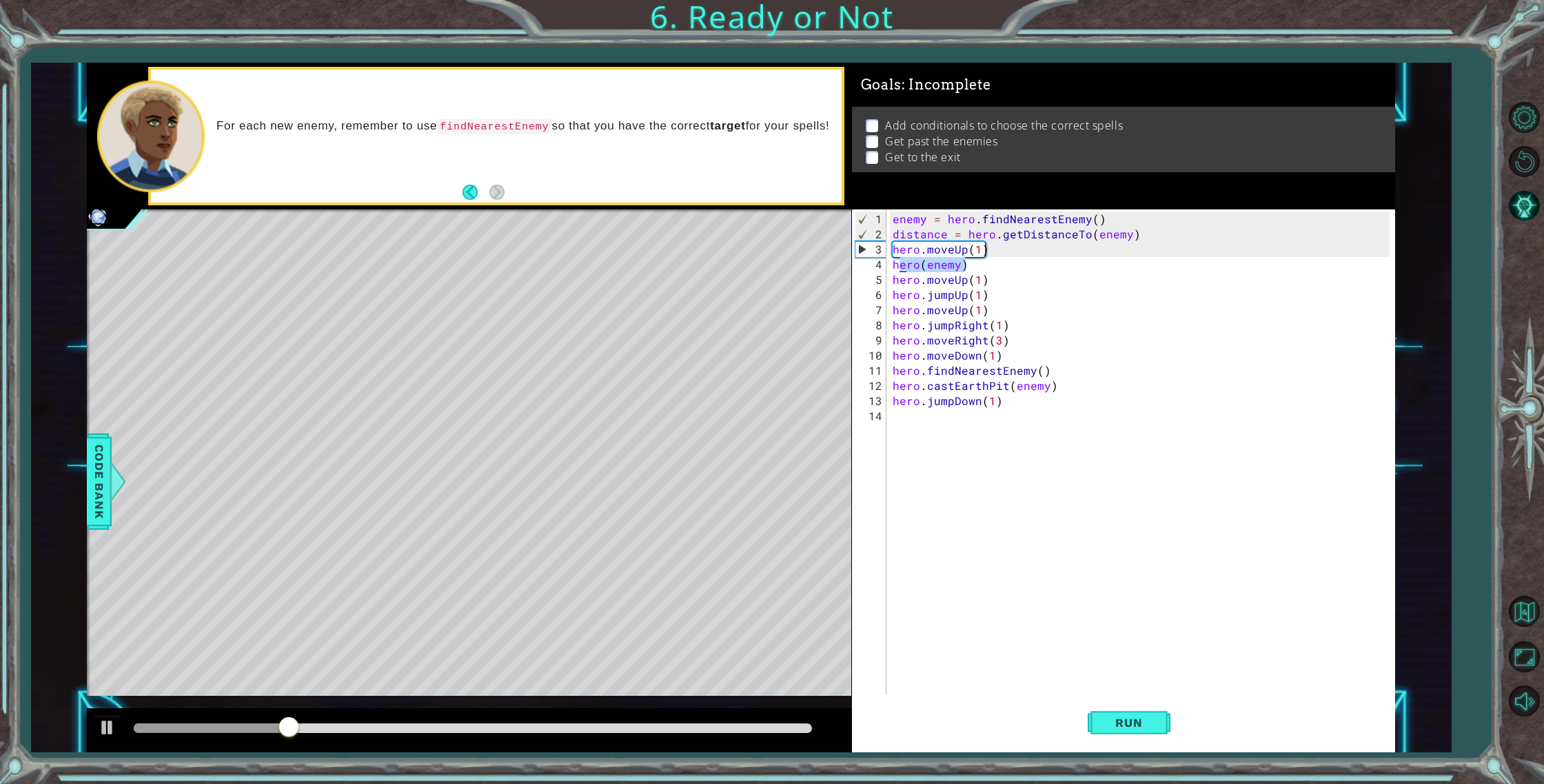
drag, startPoint x: 980, startPoint y: 268, endPoint x: 898, endPoint y: 269, distance: 82.0
click at [898, 269] on div "enemy = hero . findNearestEnemy ( ) distance = hero . getDistanceTo ( enemy ) h…" at bounding box center [1143, 469] width 508 height 515
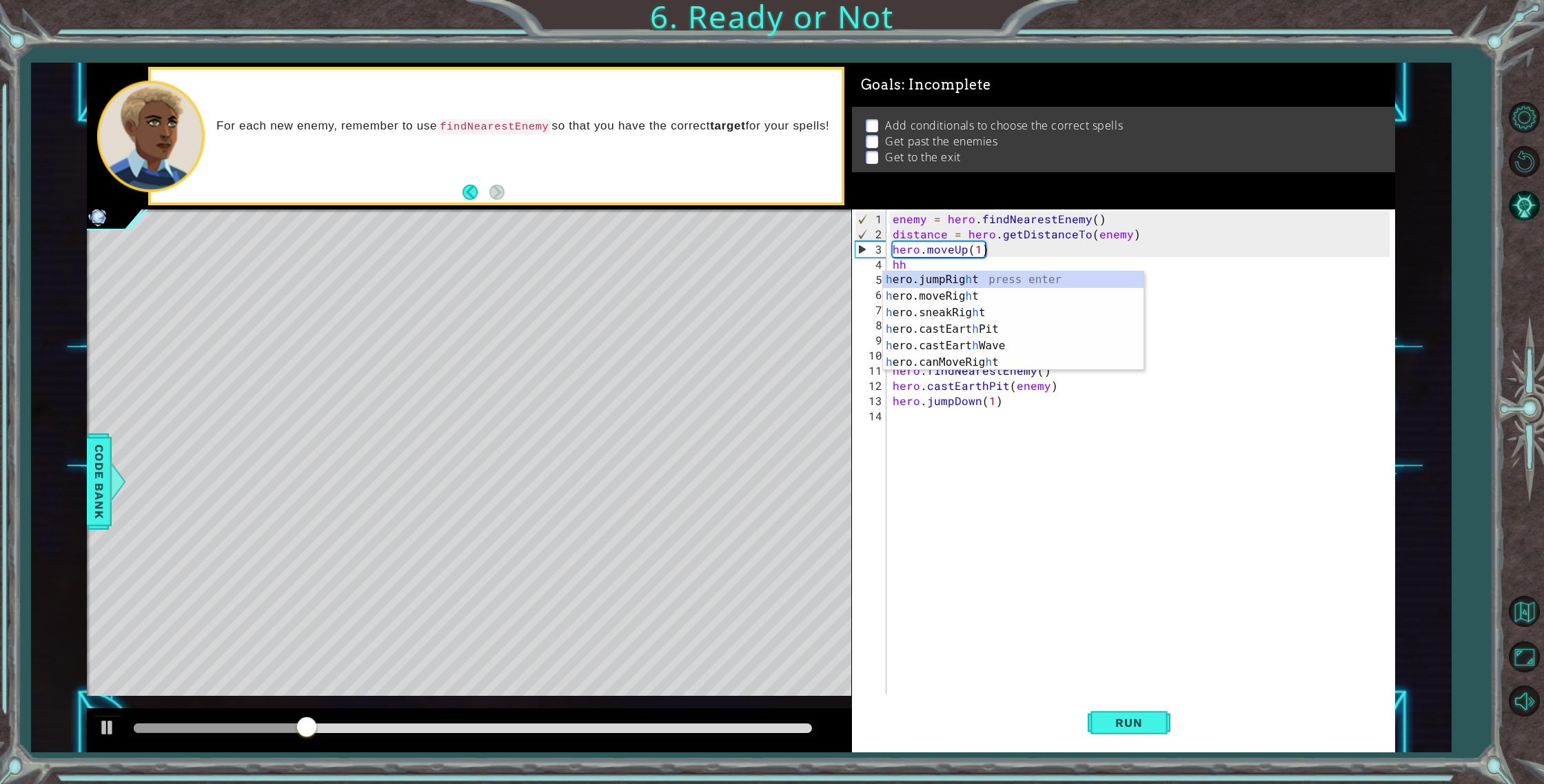
scroll to position [0, 0]
type textarea "hero.Cast"
click at [1022, 277] on div "hero.cast EarthWave press enter hero.cast EarthPit press enter hero.cast Illusi…" at bounding box center [1013, 312] width 260 height 83
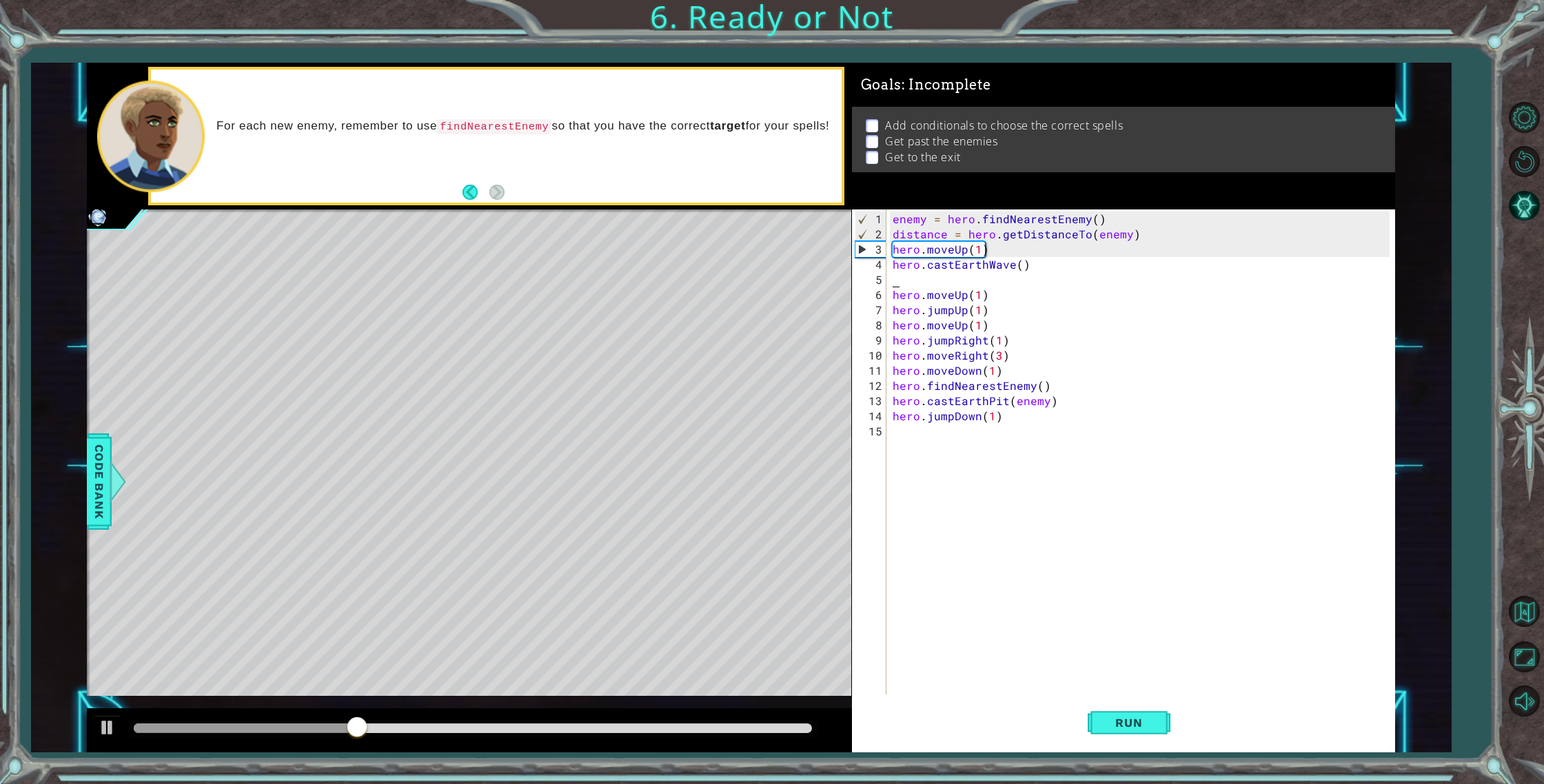
click at [1017, 268] on div "enemy = hero . findNearestEnemy ( ) distance = hero . getDistanceTo ( enemy ) h…" at bounding box center [1143, 469] width 508 height 515
type textarea "hero.castEarthWave(enemy)"
click at [953, 275] on div "enemy = hero . findNearestEnemy ( ) distance = hero . getDistanceTo ( enemy ) h…" at bounding box center [1143, 469] width 508 height 515
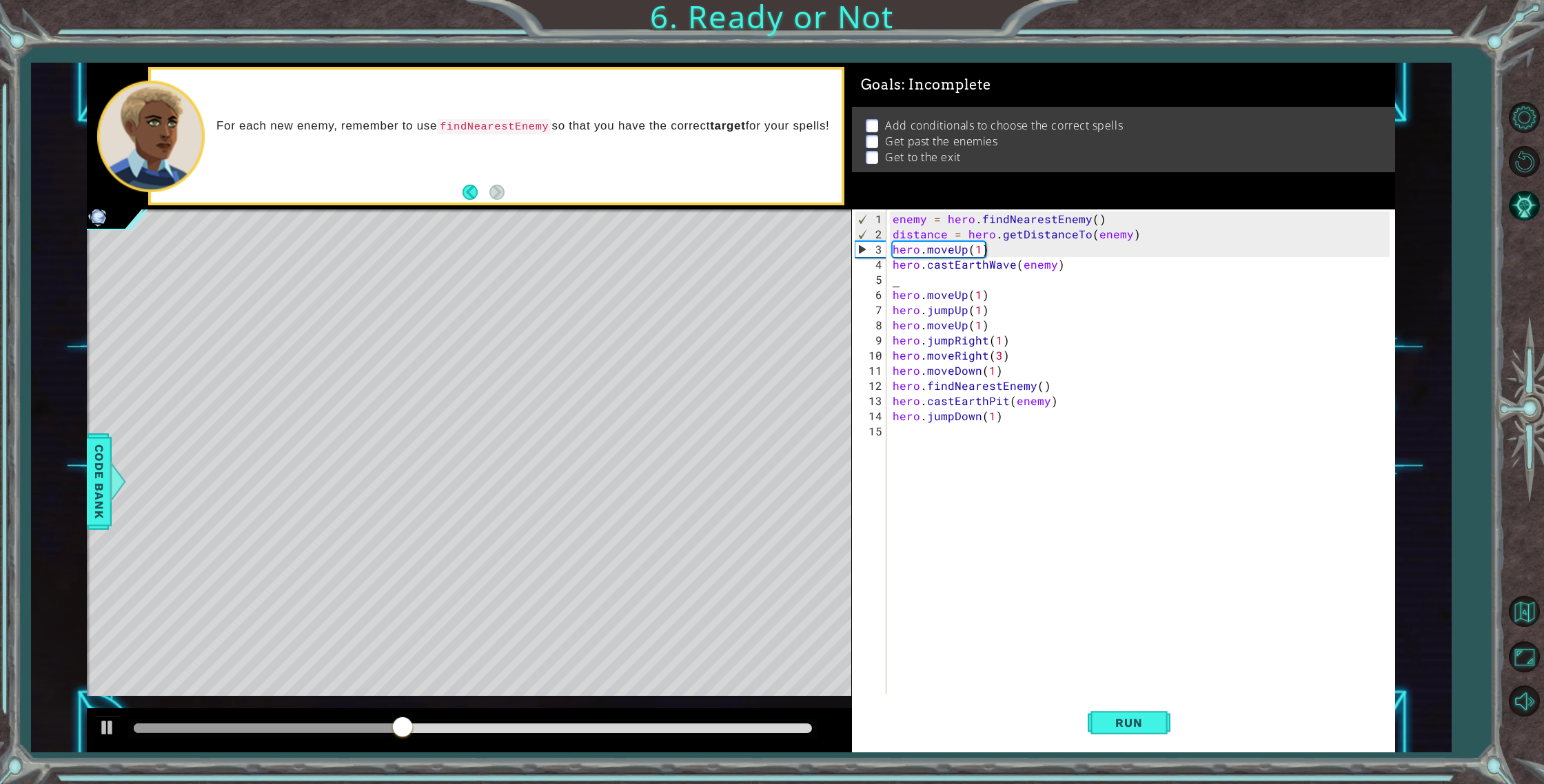
scroll to position [0, 0]
click at [1143, 714] on button "Run" at bounding box center [1128, 722] width 83 height 55
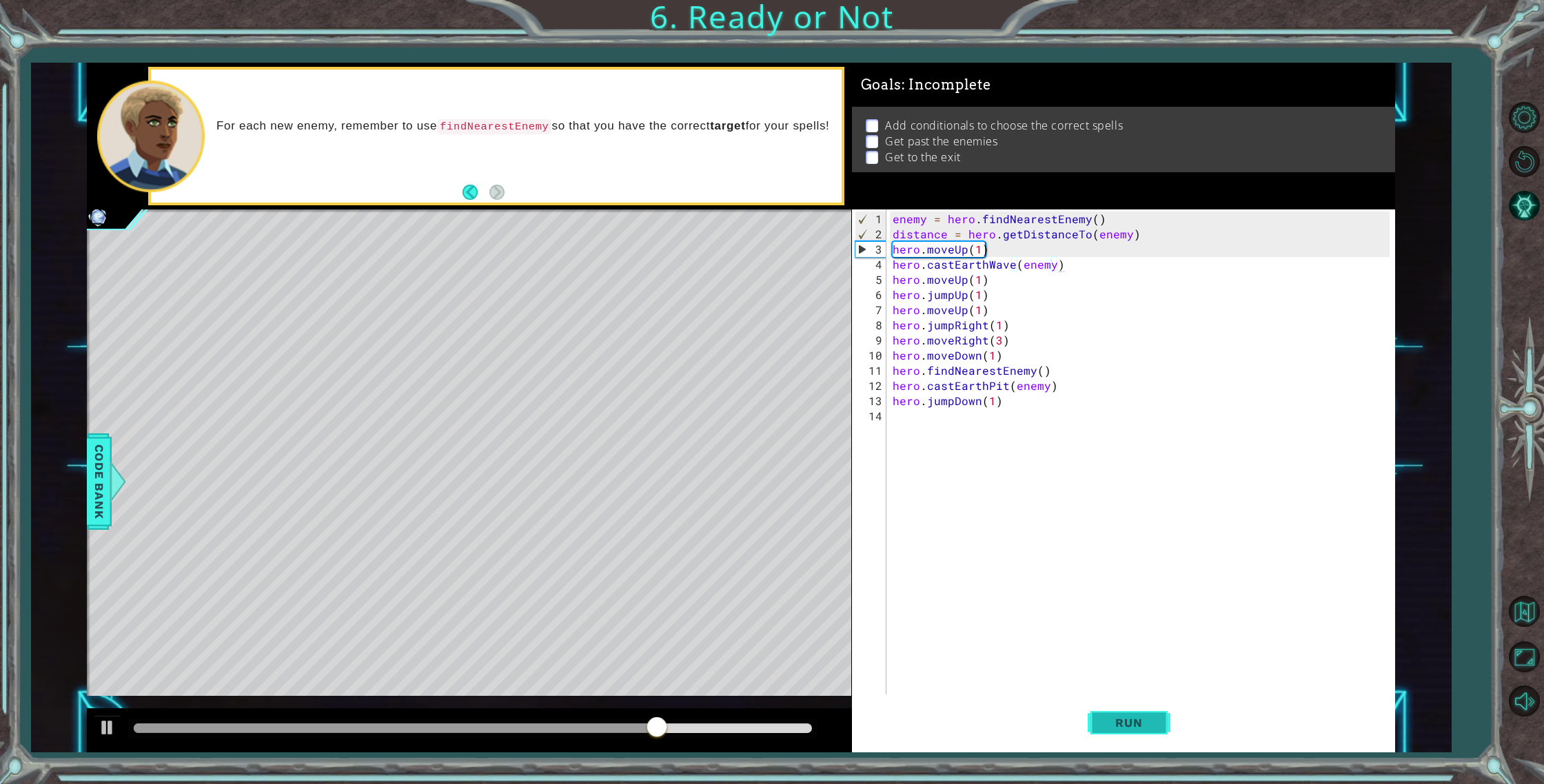
click at [1114, 726] on span "Run" at bounding box center [1128, 722] width 55 height 13
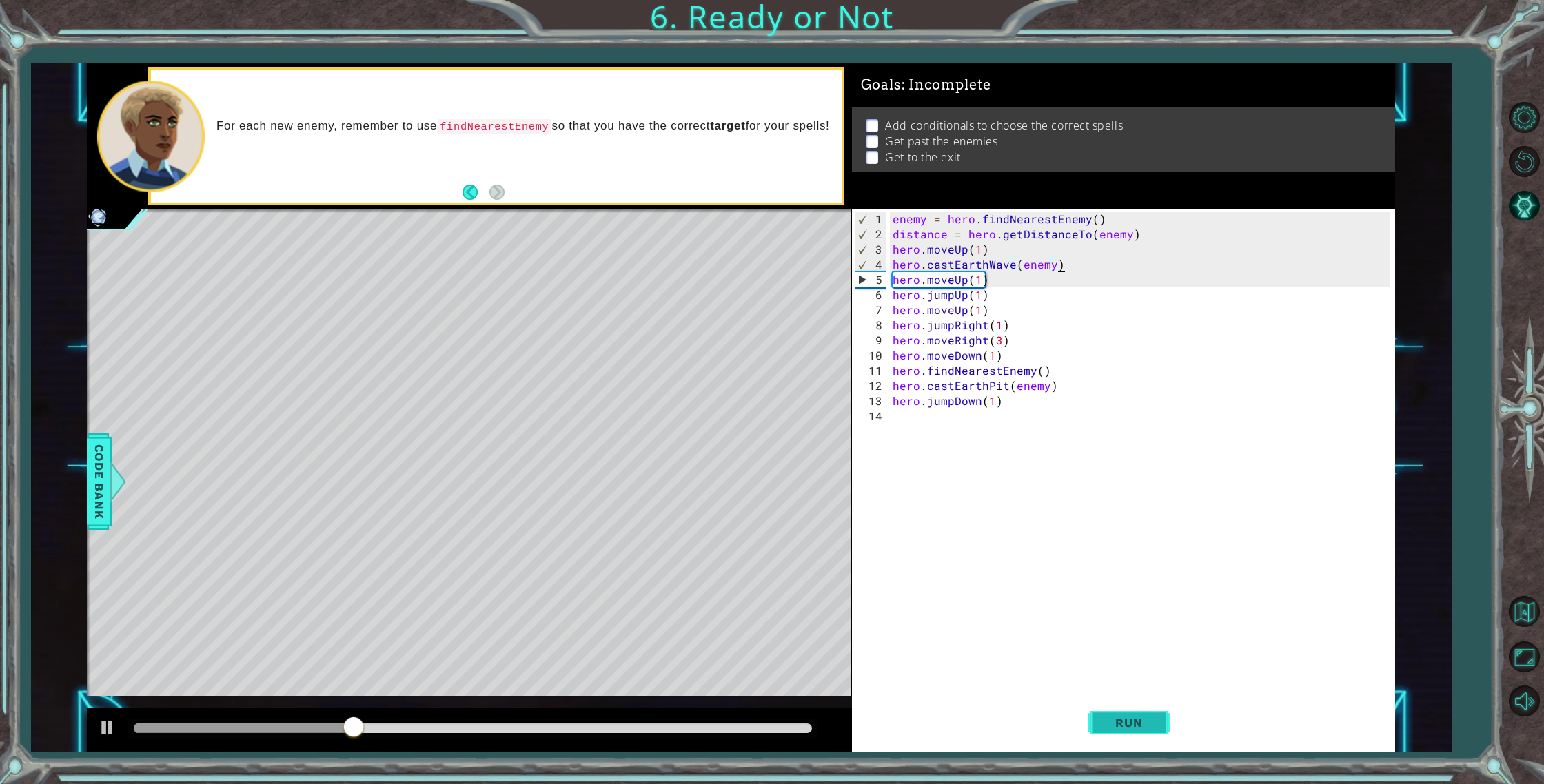
click at [1119, 708] on button "Run" at bounding box center [1128, 722] width 83 height 55
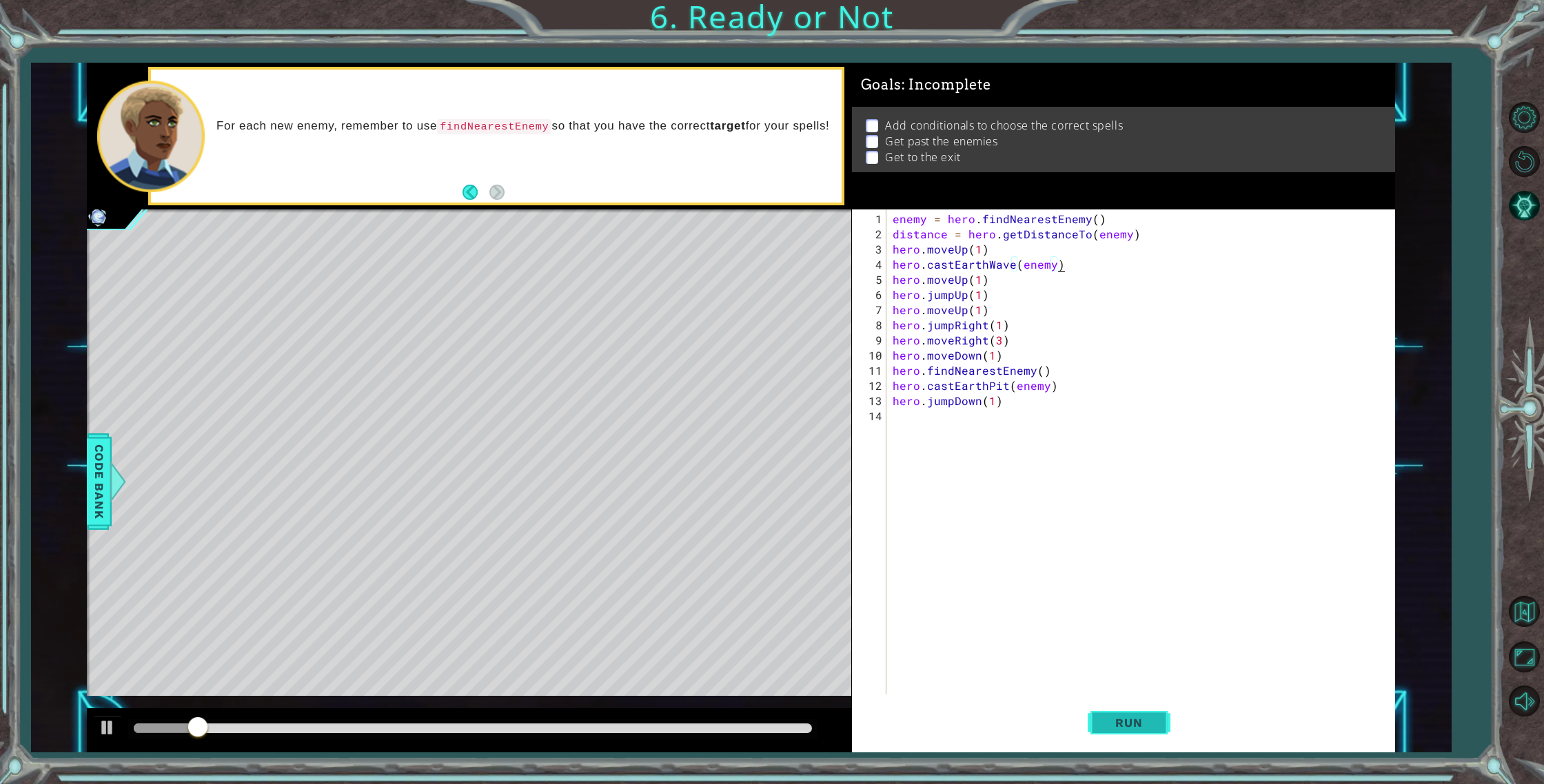
click at [1123, 710] on button "Run" at bounding box center [1128, 722] width 83 height 55
click at [349, 732] on div at bounding box center [472, 728] width 678 height 9
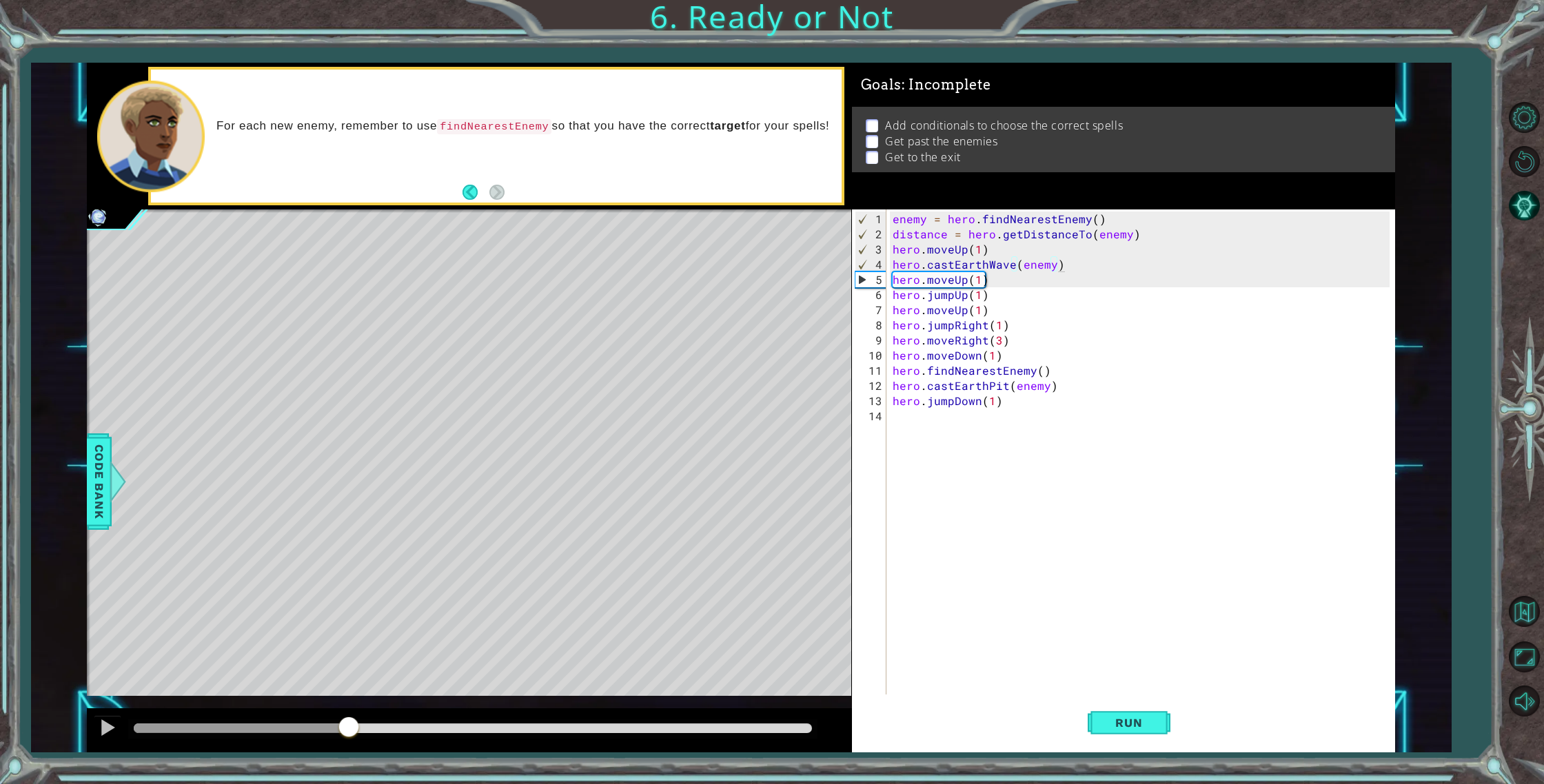
click at [545, 712] on div at bounding box center [469, 730] width 764 height 44
click at [582, 719] on div at bounding box center [472, 729] width 689 height 19
click at [589, 731] on div at bounding box center [472, 728] width 678 height 9
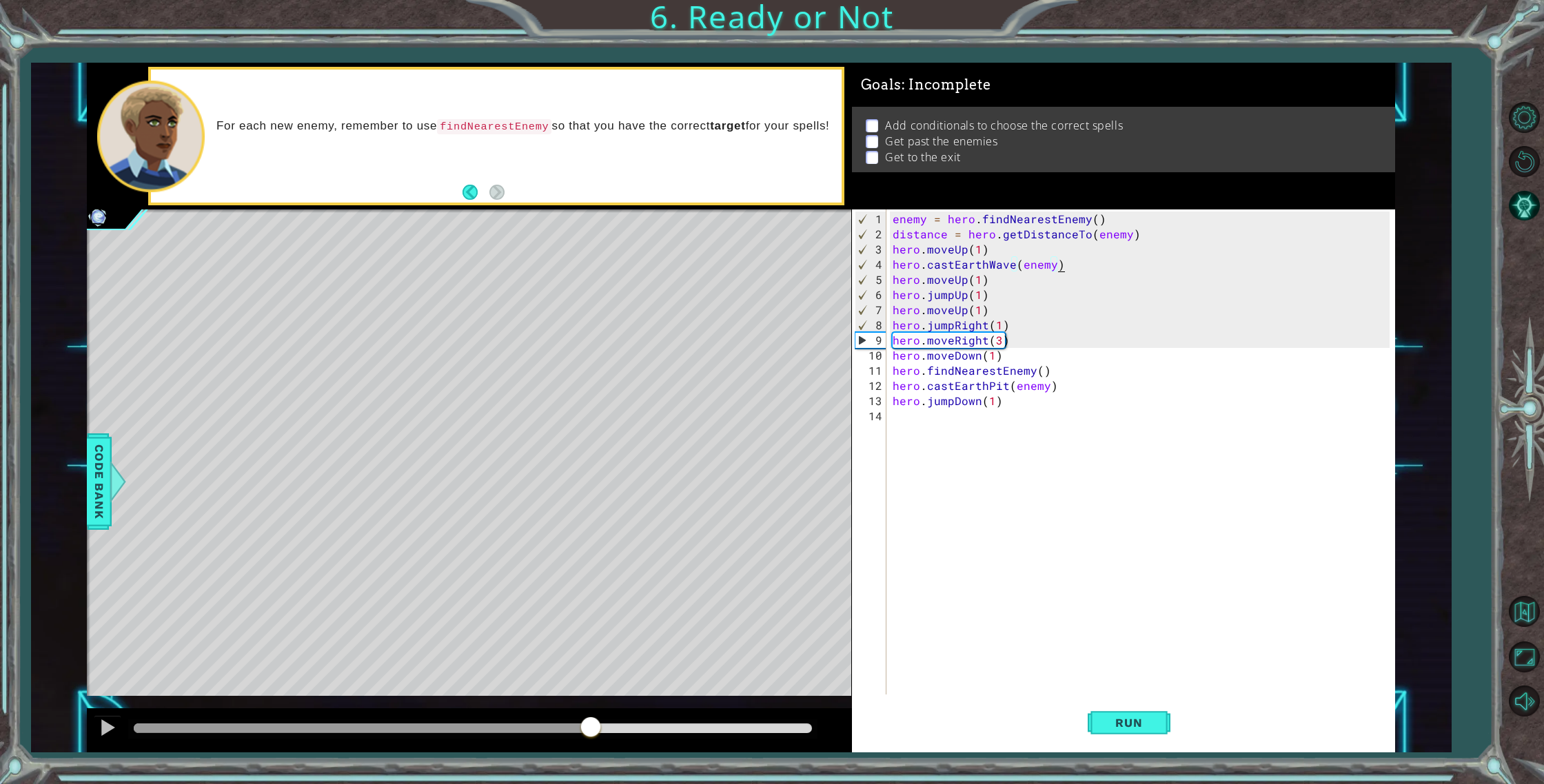
click at [642, 731] on div at bounding box center [472, 728] width 678 height 9
click at [663, 727] on div at bounding box center [472, 728] width 678 height 9
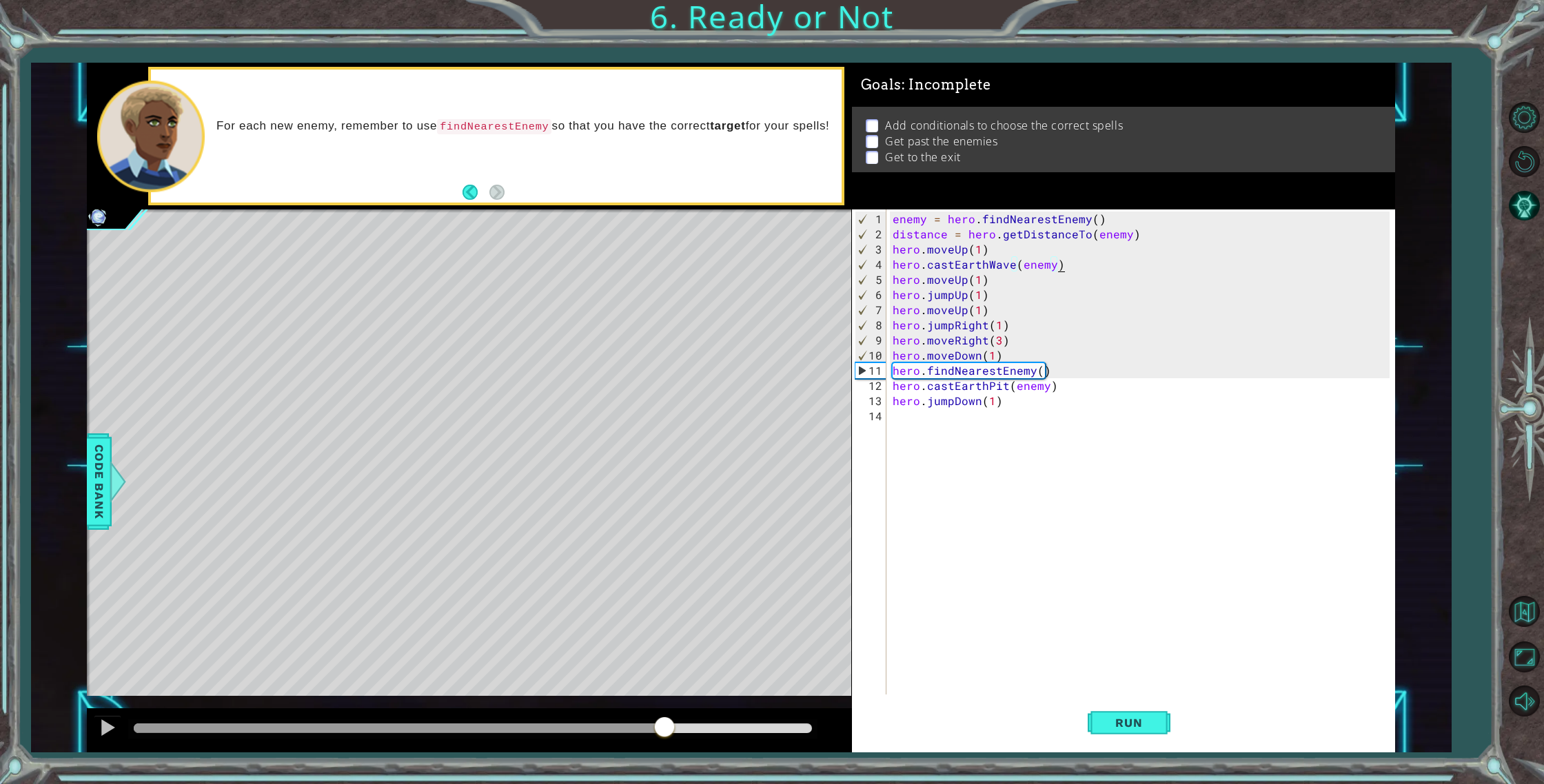
click at [892, 384] on div "enemy = hero . findNearestEnemy ( ) distance = hero . getDistanceTo ( enemy ) h…" at bounding box center [1143, 469] width 508 height 515
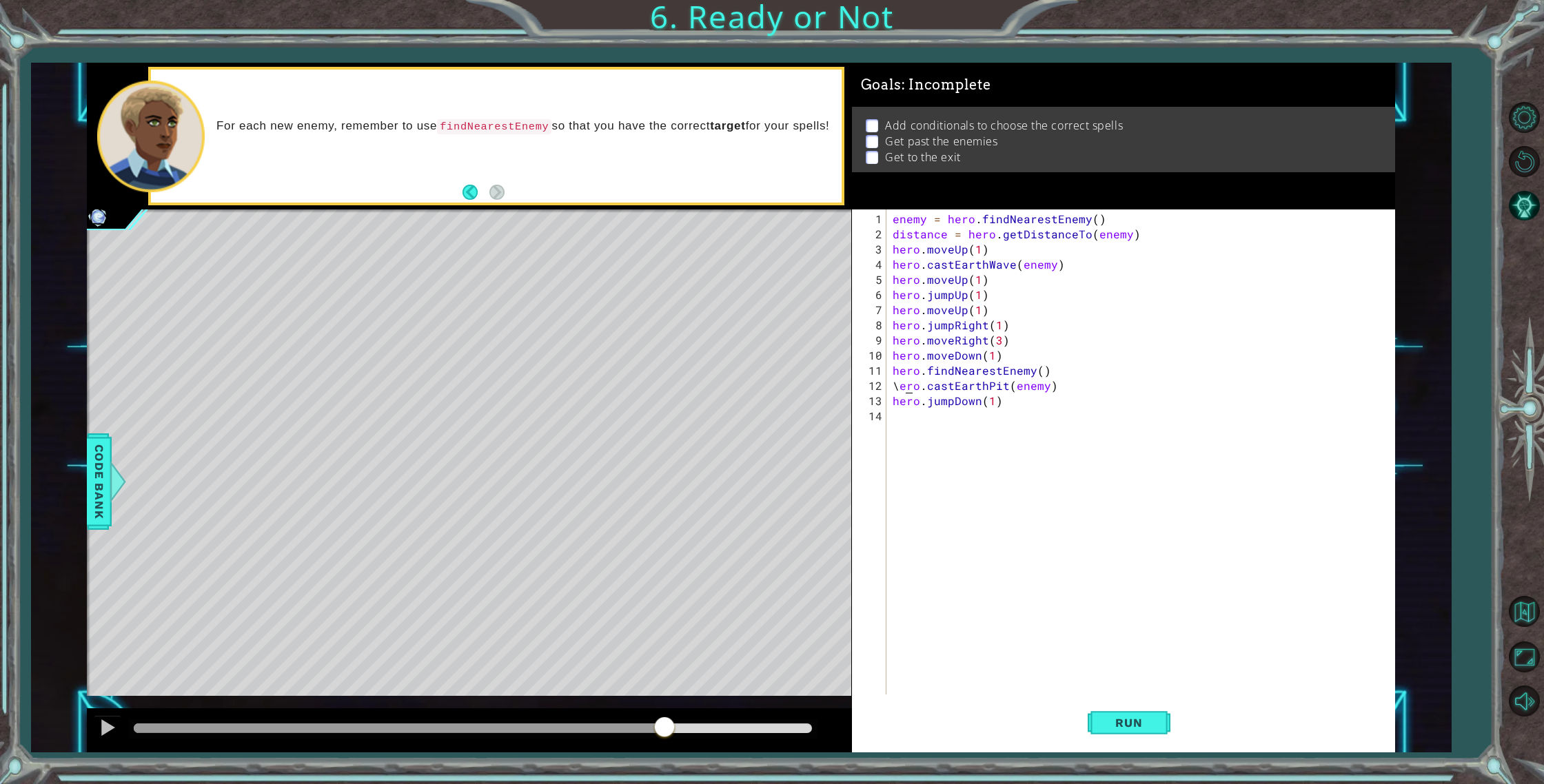
click at [905, 388] on div "enemy = hero . findNearestEnemy ( ) distance = hero . getDistanceTo ( enemy ) h…" at bounding box center [1143, 469] width 508 height 515
click at [894, 387] on div "enemy = hero . findNearestEnemy ( ) distance = hero . getDistanceTo ( enemy ) h…" at bounding box center [1143, 469] width 508 height 515
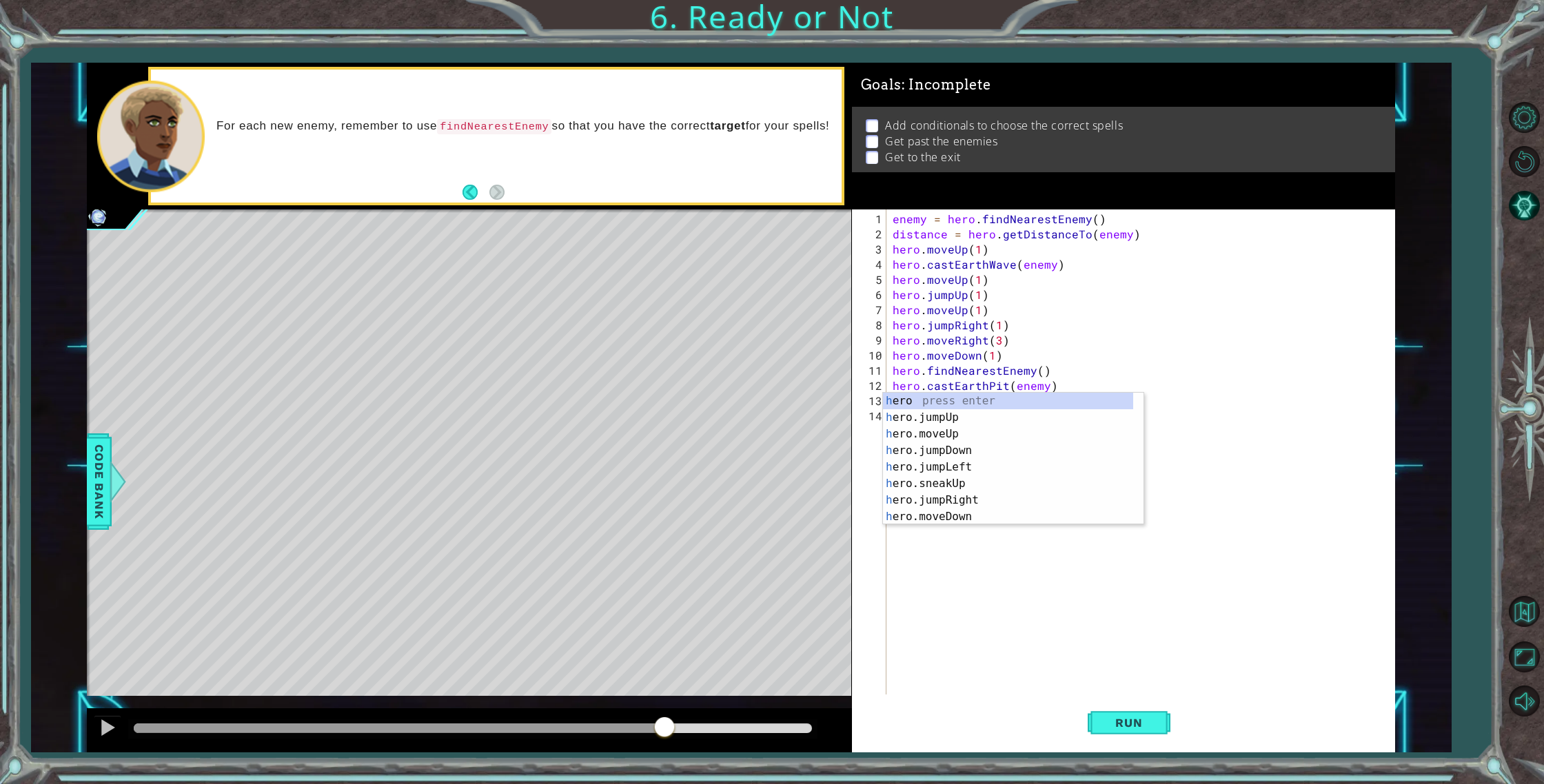
click at [889, 384] on div "h\ero.castEarthPit(enemy) 1 2 3 4 5 6 7 8 9 10 11 12 13 14 enemy = hero . findN…" at bounding box center [1120, 452] width 538 height 485
type textarea "hero.castEarthPit(enemy)"
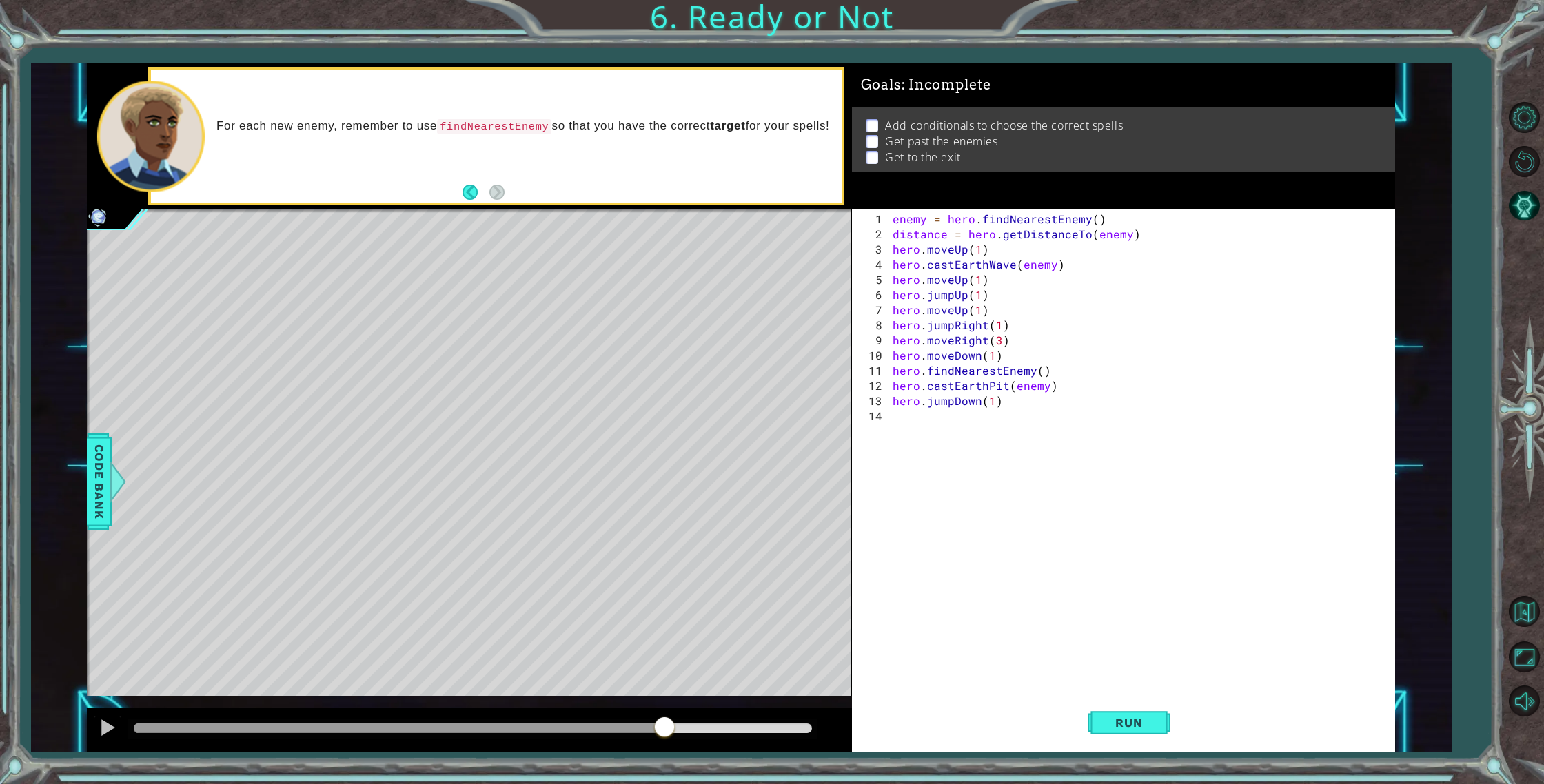
click at [892, 384] on div "enemy = hero . findNearestEnemy ( ) distance = hero . getDistanceTo ( enemy ) h…" at bounding box center [1143, 469] width 508 height 515
click at [901, 385] on div "enemy = hero . findNearestEnemy ( ) distance = hero . getDistanceTo ( enemy ) h…" at bounding box center [1143, 469] width 508 height 515
click at [1129, 710] on button "Run" at bounding box center [1128, 722] width 83 height 55
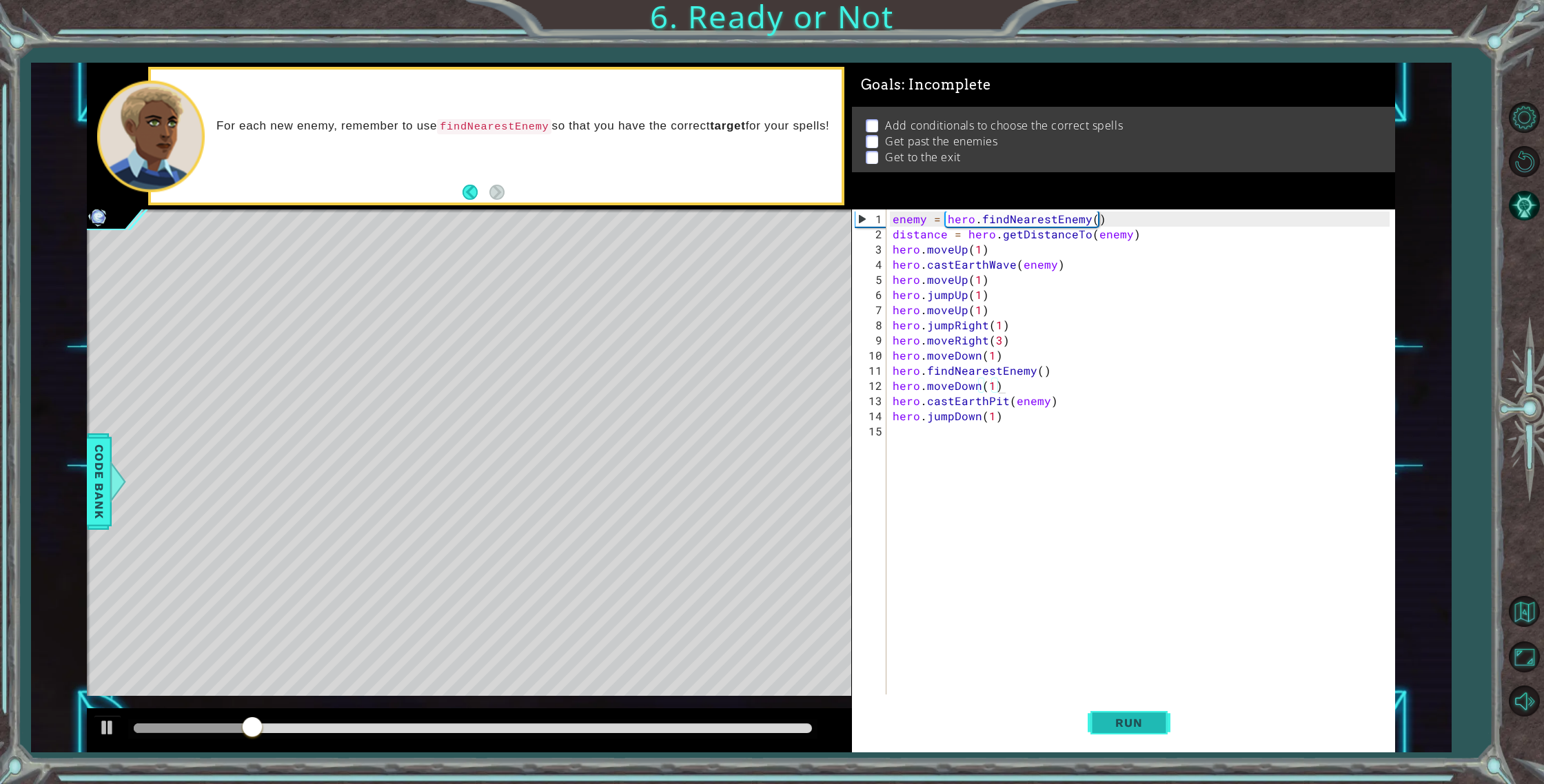
click at [1112, 703] on button "Run" at bounding box center [1128, 722] width 83 height 55
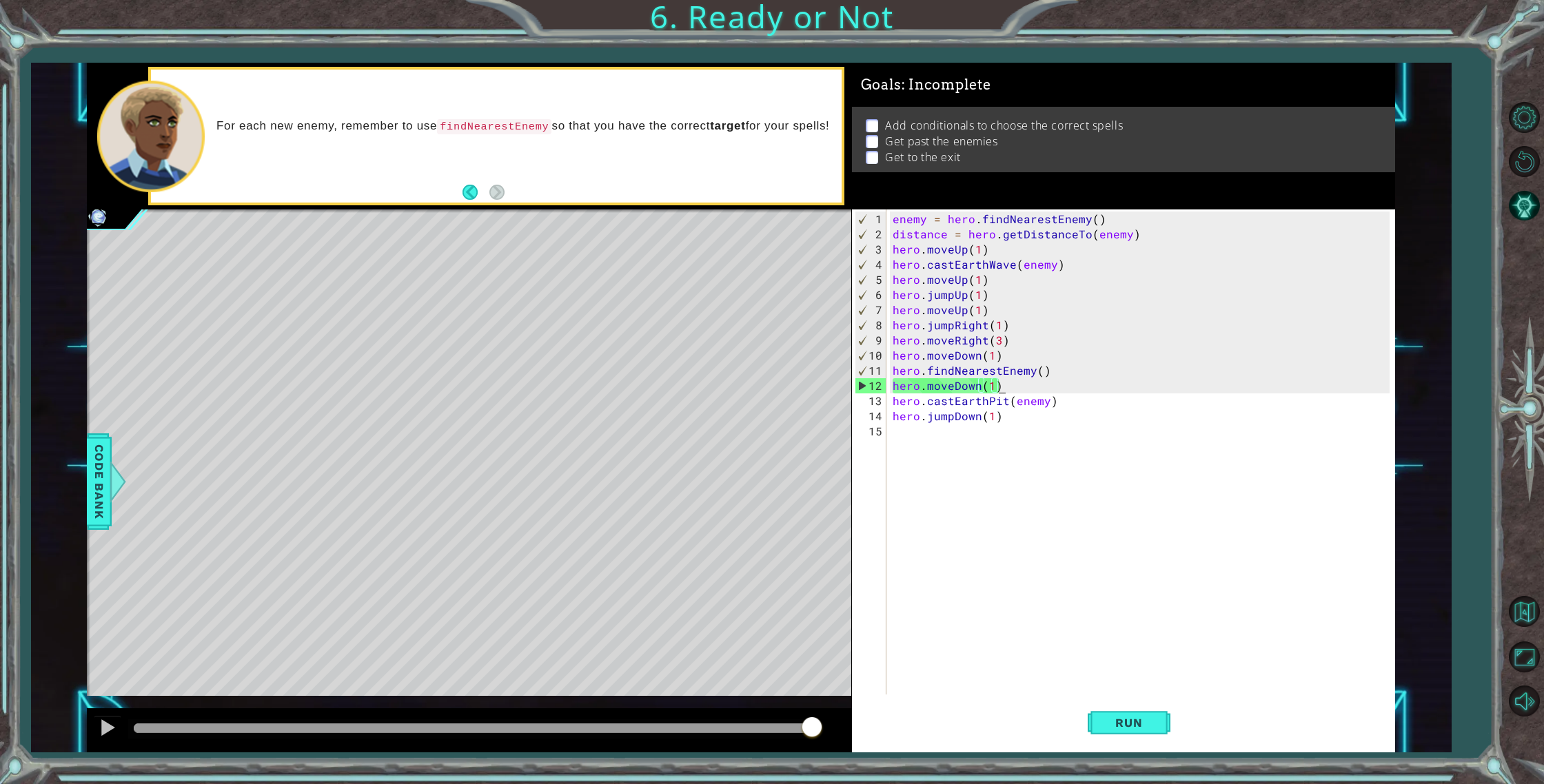
click at [993, 388] on div "enemy = hero . findNearestEnemy ( ) distance = hero . getDistanceTo ( enemy ) h…" at bounding box center [1143, 469] width 508 height 515
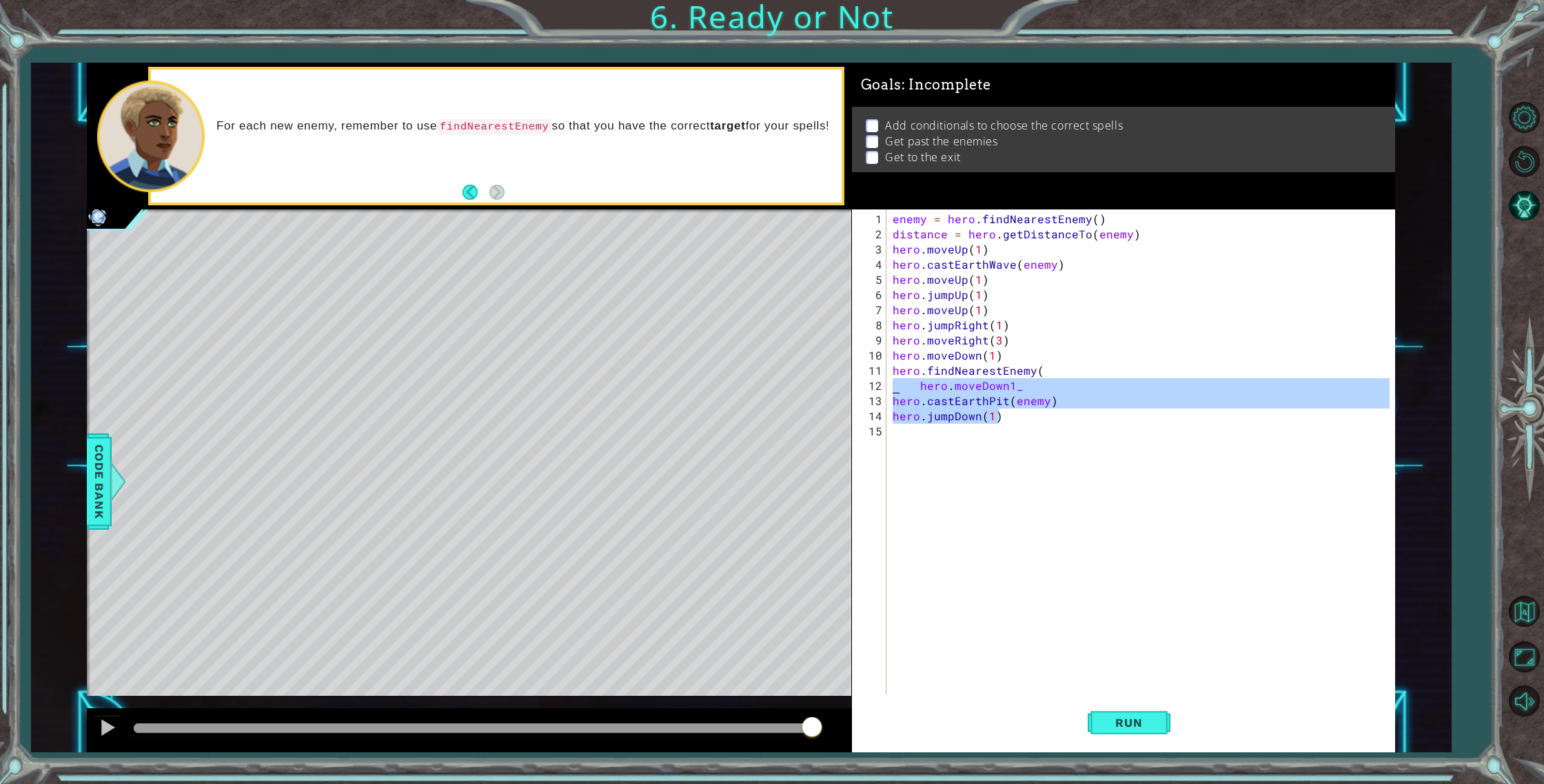
drag, startPoint x: 1006, startPoint y: 416, endPoint x: 889, endPoint y: 388, distance: 120.3
click at [891, 388] on div "enemy = hero . findNearestEnemy ( ) distance = hero . getDistanceTo ( enemy ) h…" at bounding box center [1143, 469] width 508 height 515
type textarea "hero.moveDown1_ hero.castEarthPit(enemy)"
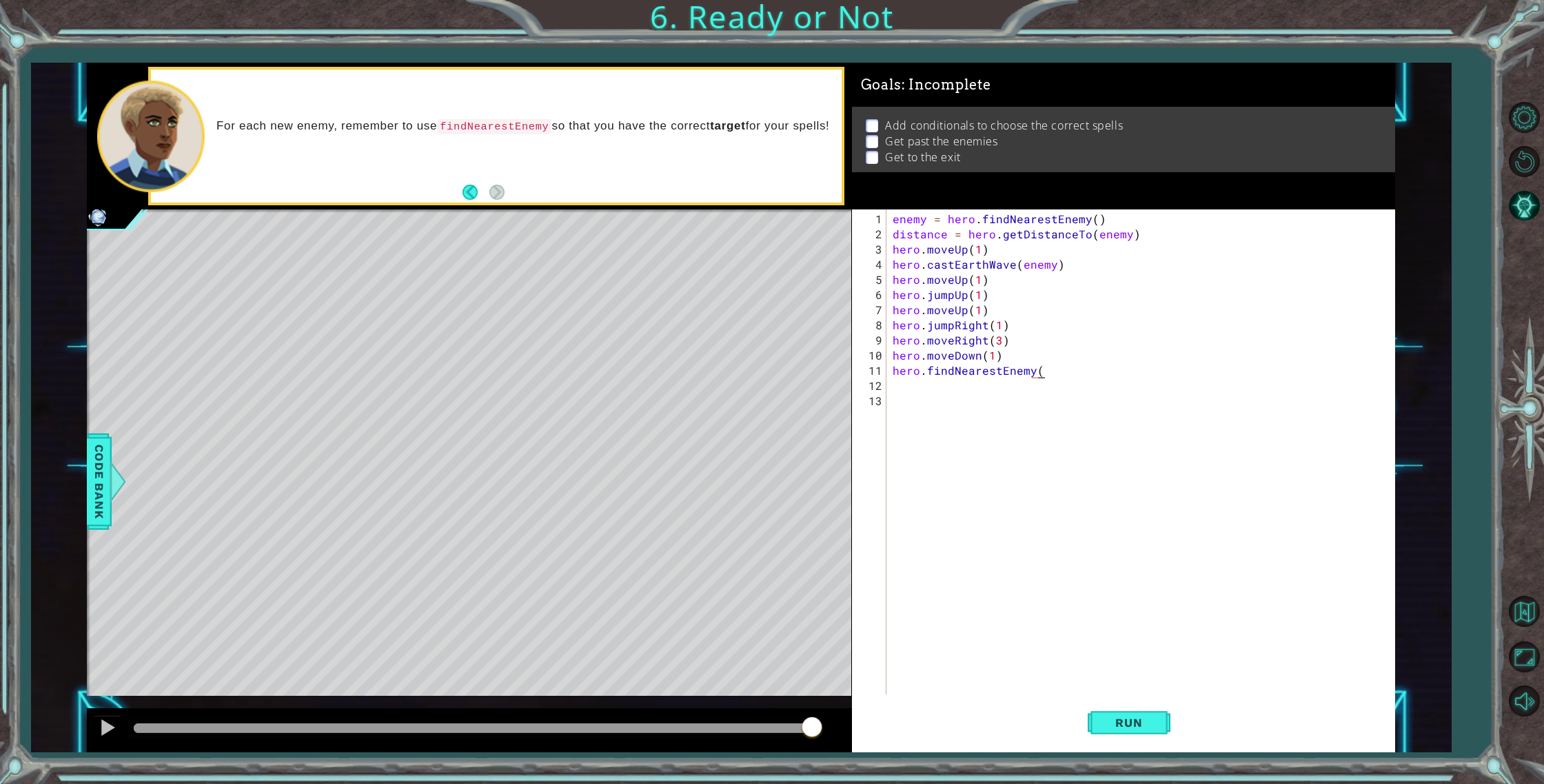
click at [1053, 371] on div "enemy = hero . findNearestEnemy ( ) distance = hero . getDistanceTo ( enemy ) h…" at bounding box center [1143, 469] width 508 height 515
type textarea "hero.findNearestEnemy"
click at [1131, 717] on span "Run" at bounding box center [1128, 722] width 55 height 13
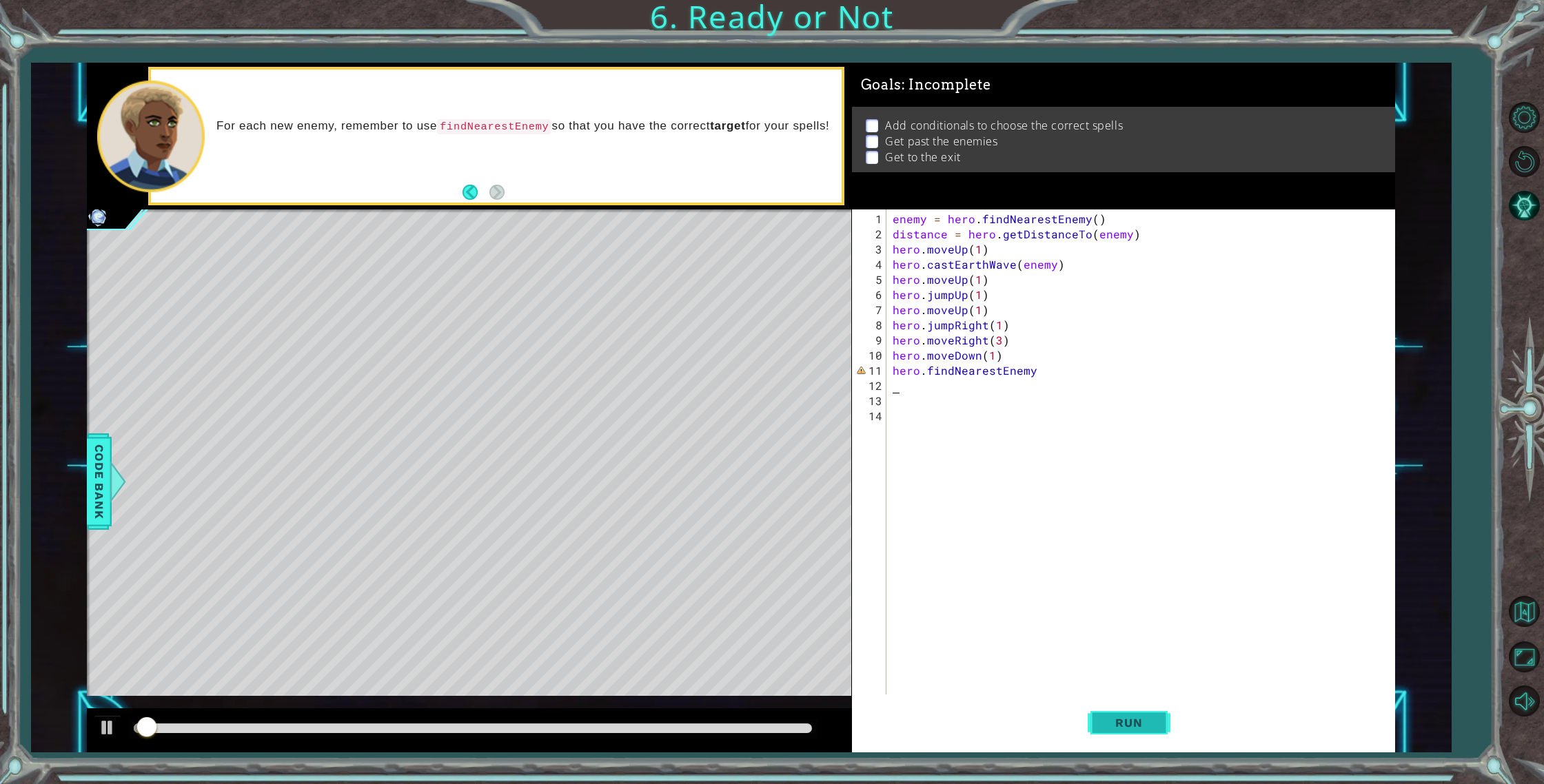
click at [1131, 717] on span "Run" at bounding box center [1128, 722] width 55 height 13
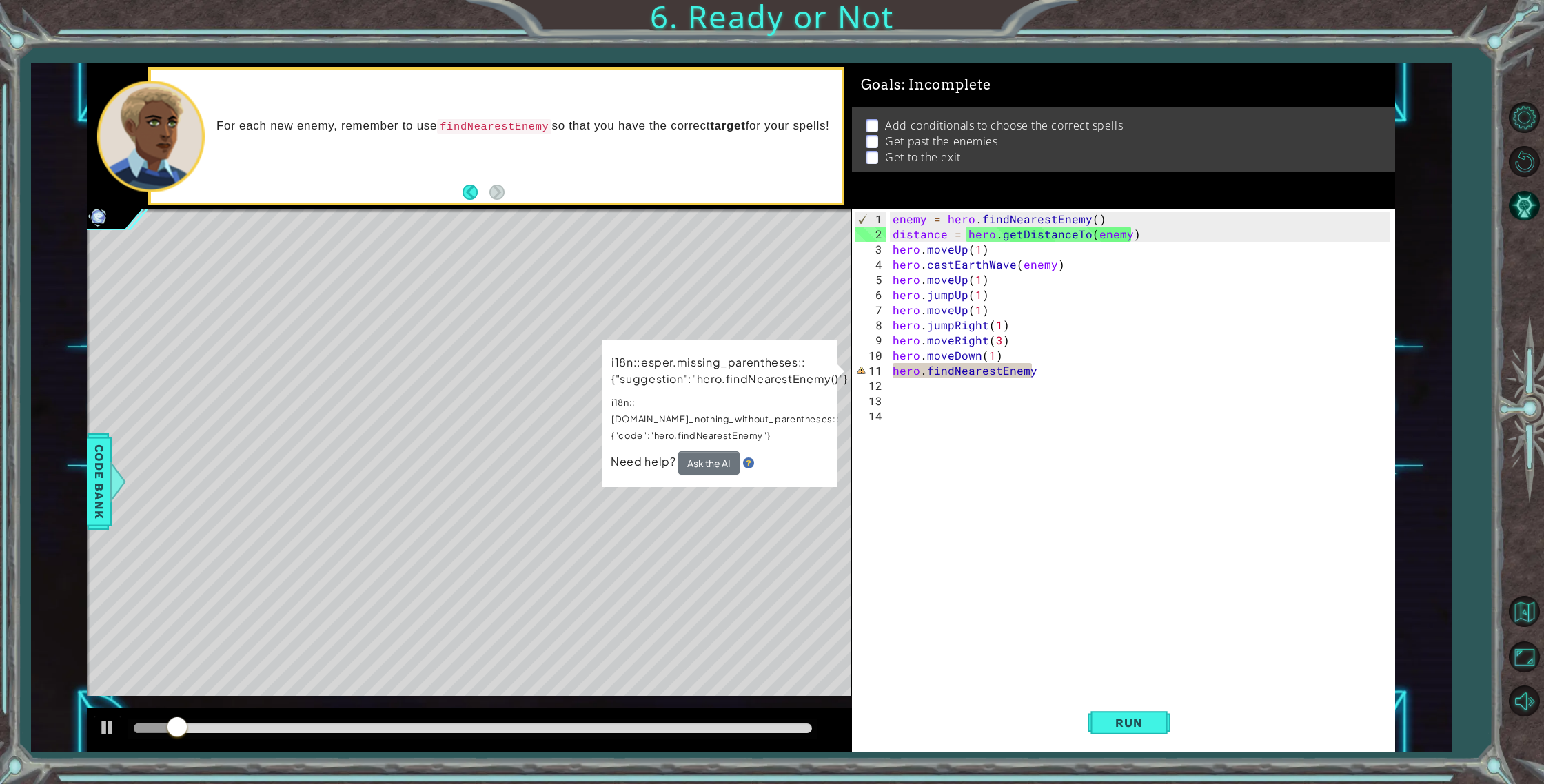
click at [1036, 368] on div "enemy = hero . findNearestEnemy ( ) distance = hero . getDistanceTo ( enemy ) h…" at bounding box center [1143, 469] width 508 height 515
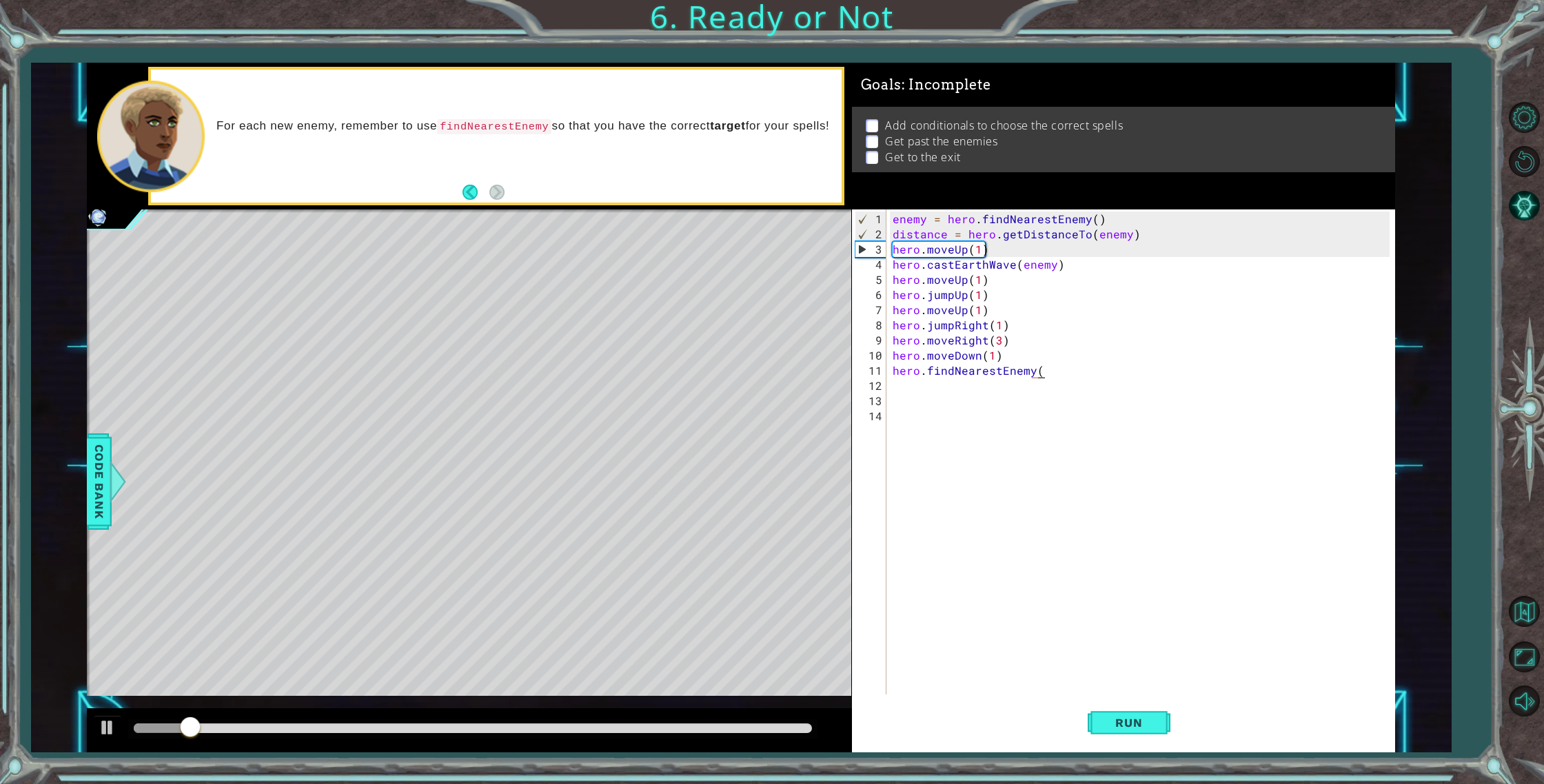
scroll to position [0, 9]
type textarea "hero.findNearestEnemy()"
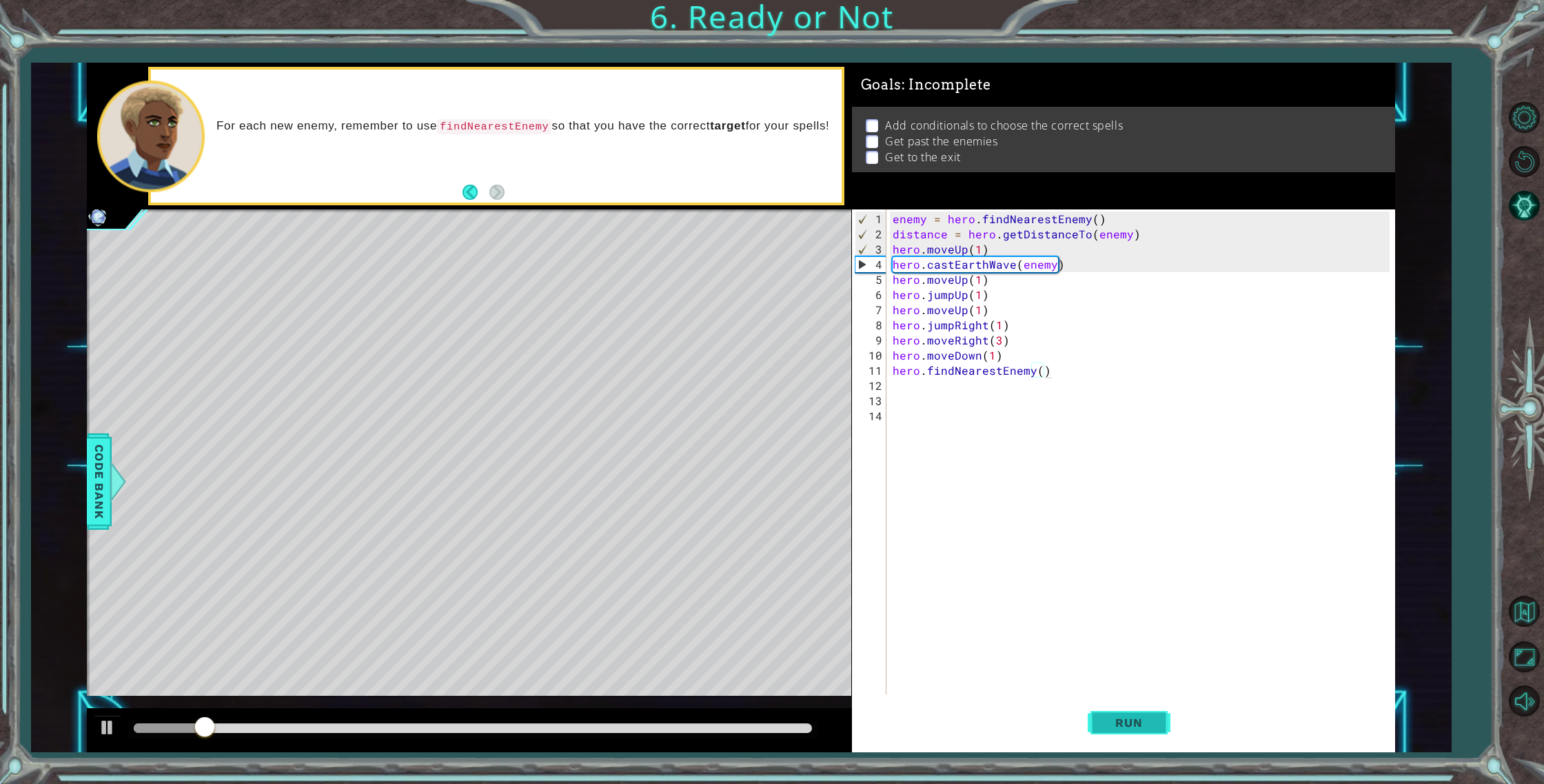
click at [1118, 732] on button "Run" at bounding box center [1128, 722] width 83 height 55
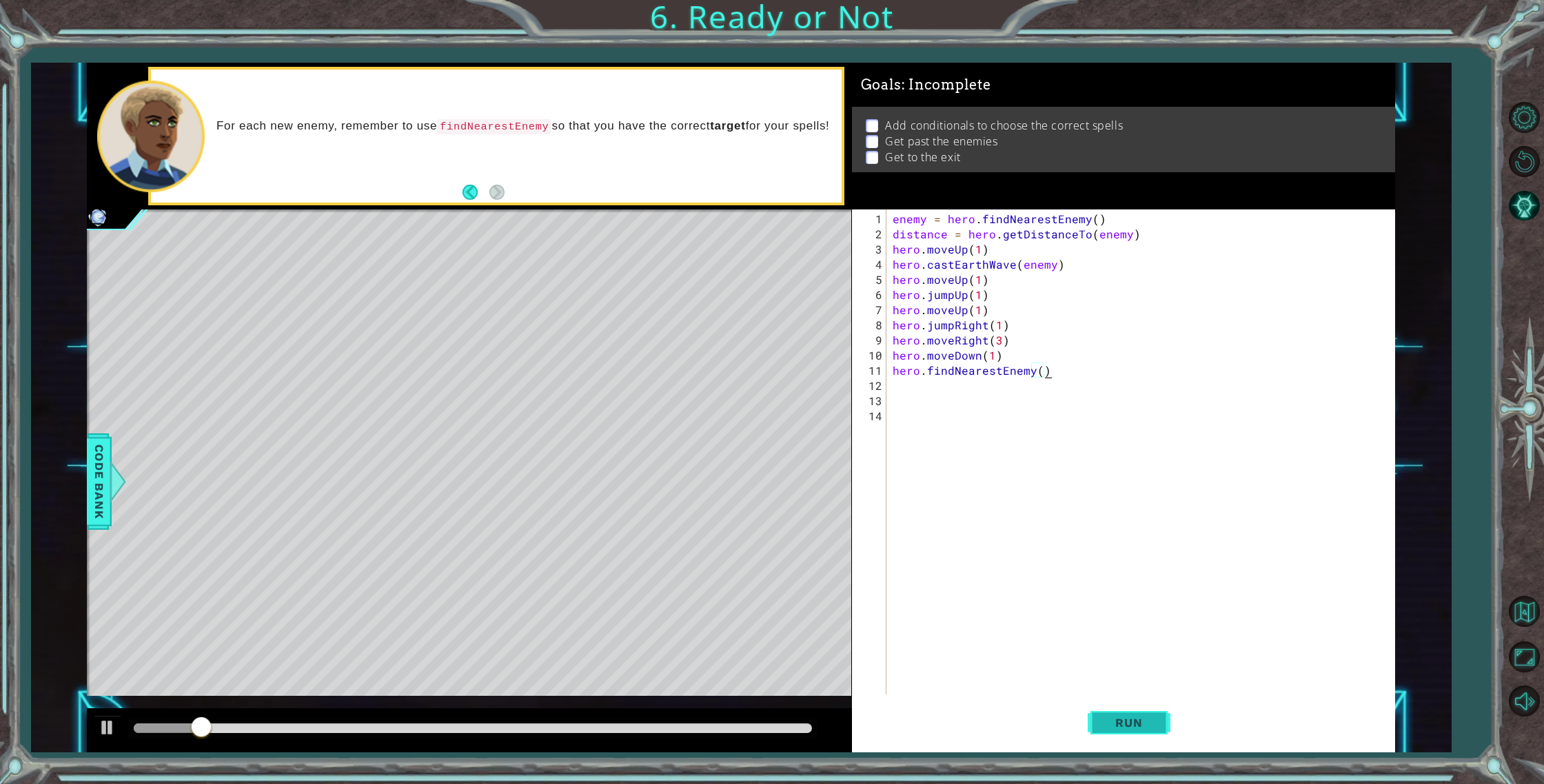
click at [1120, 729] on button "Run" at bounding box center [1128, 722] width 83 height 55
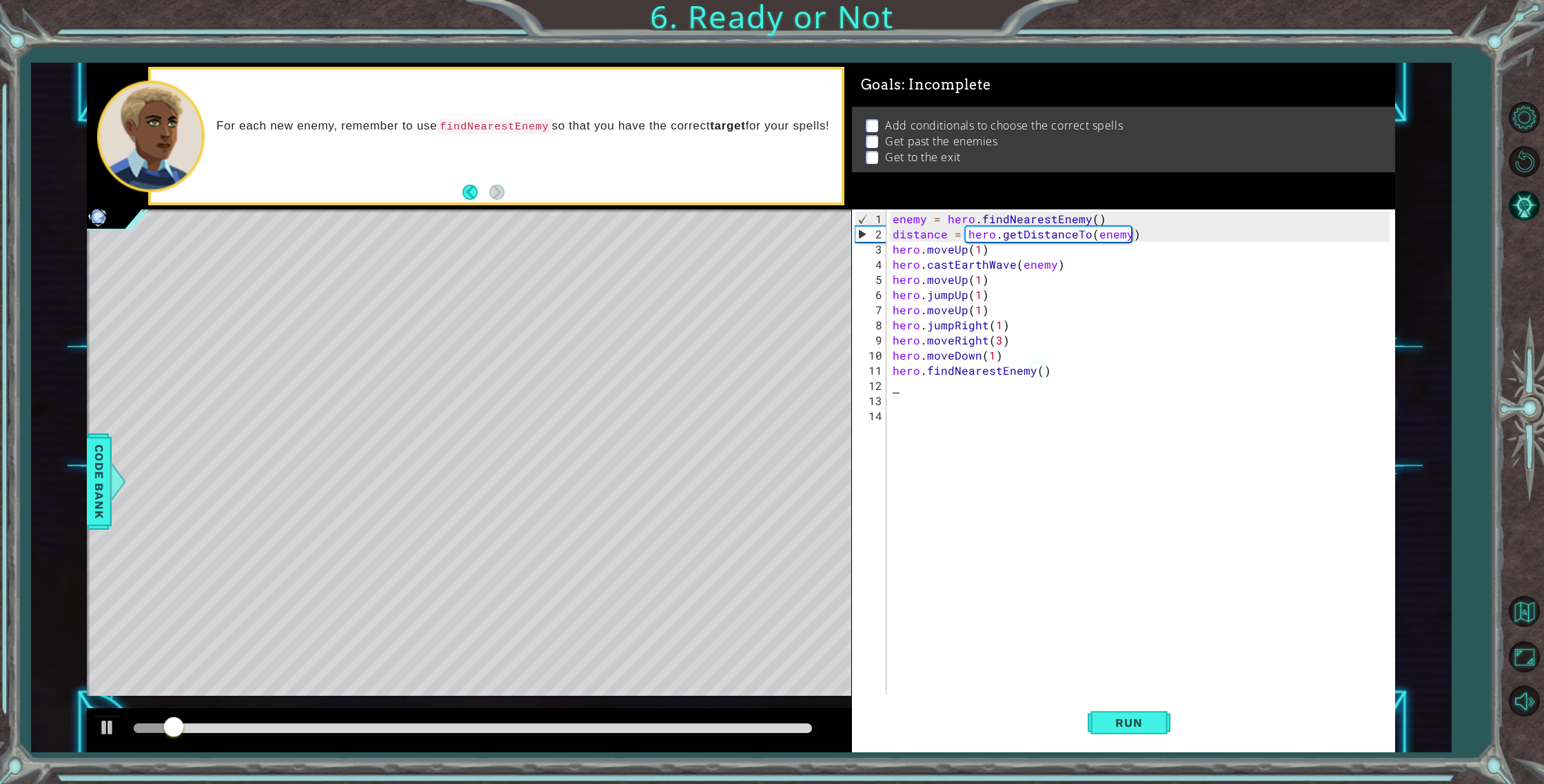
click at [936, 386] on div "enemy = hero . findNearestEnemy ( ) distance = hero . getDistanceTo ( enemy ) h…" at bounding box center [1143, 469] width 508 height 515
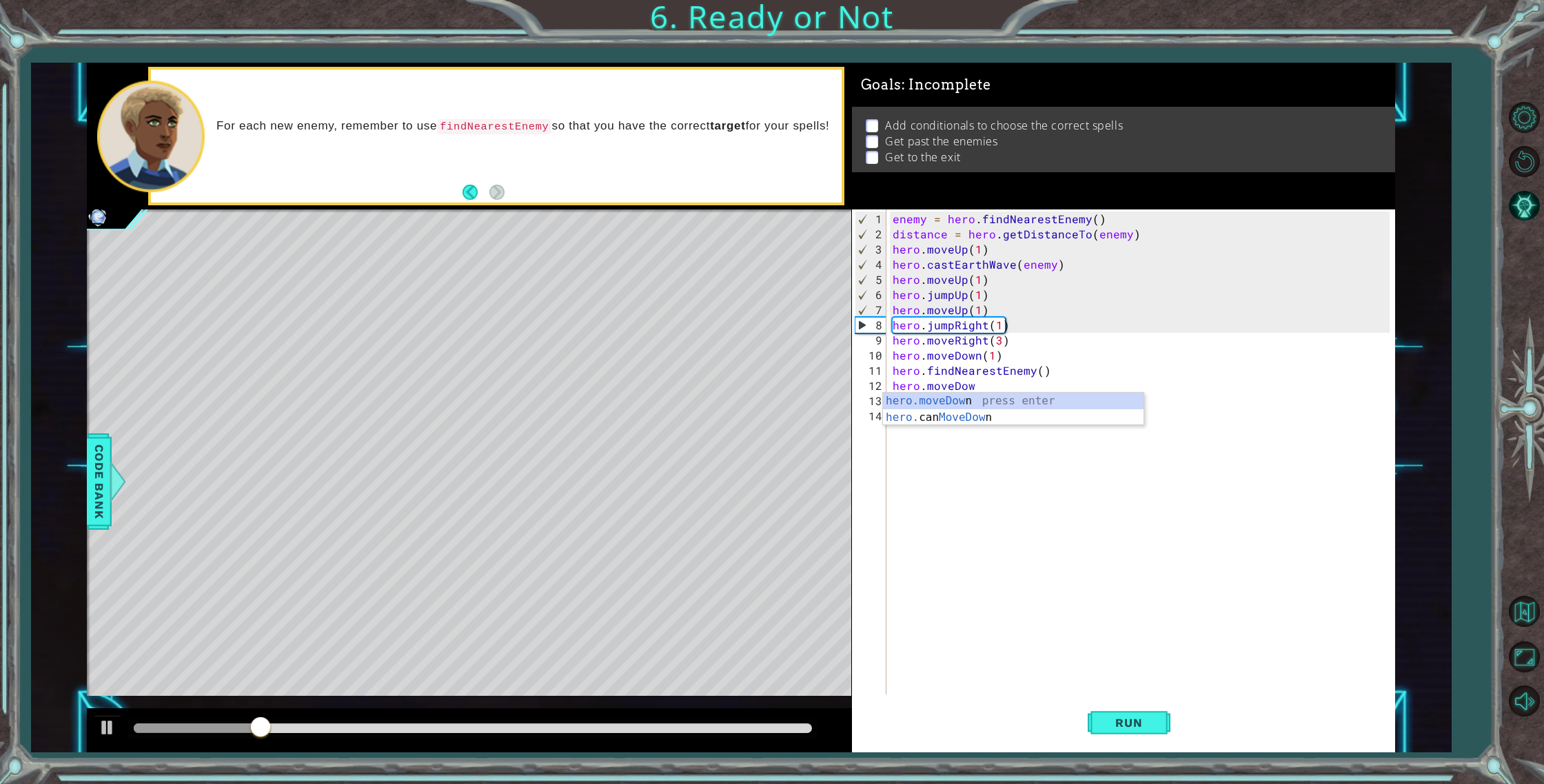
scroll to position [0, 4]
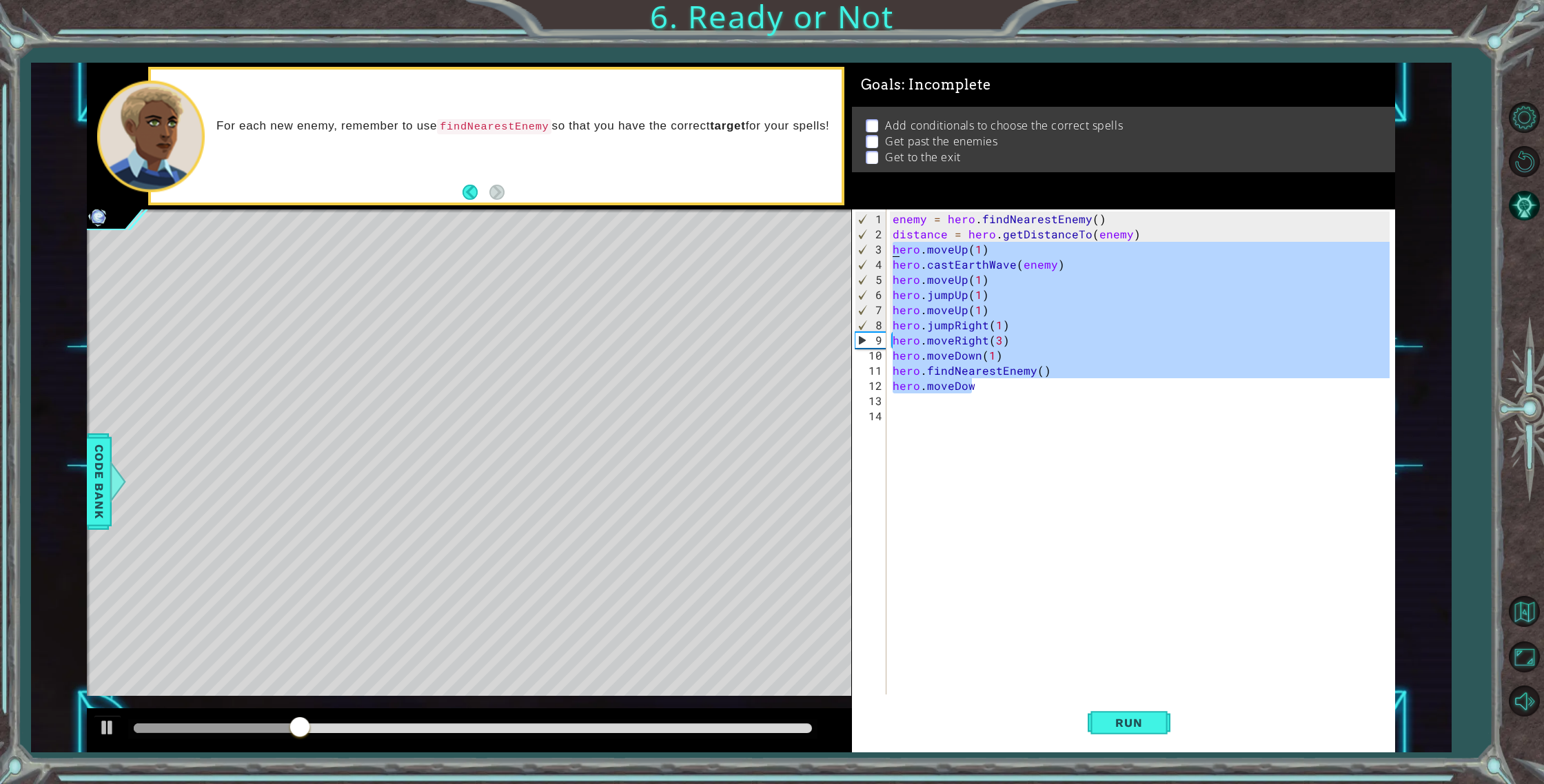
drag, startPoint x: 990, startPoint y: 387, endPoint x: 889, endPoint y: 255, distance: 166.2
click at [889, 255] on div "hero.moveDow 1 2 3 4 5 6 7 8 9 10 11 12 13 14 enemy = hero . findNearestEnemy (…" at bounding box center [1120, 452] width 538 height 485
type textarea "hero.moveUp(1) hero.castEarthWave(enemy)"
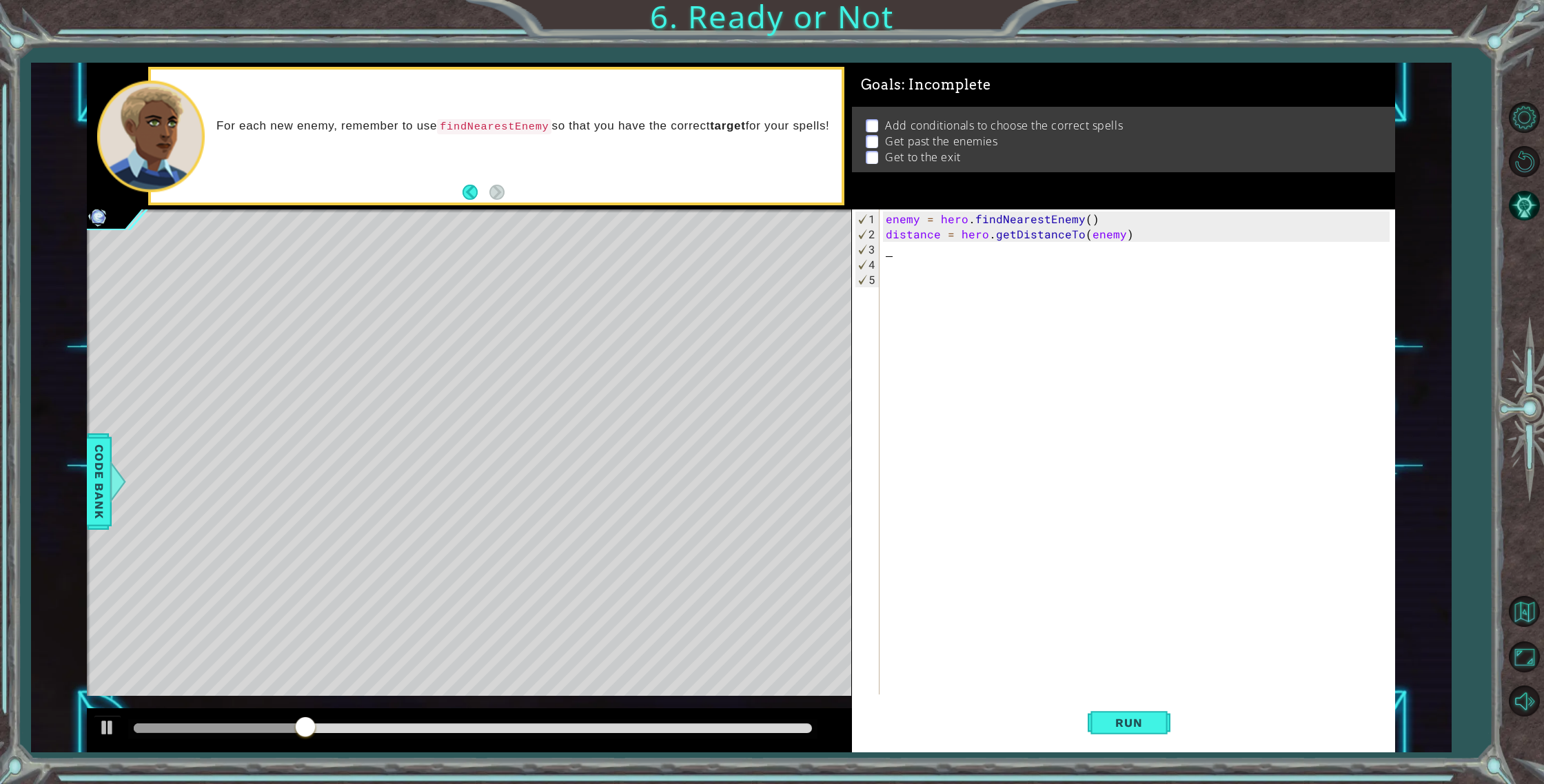
scroll to position [0, 0]
click at [899, 254] on div "enemy = hero . findNearestEnemy ( ) distance = hero . getDistanceTo ( enemy )" at bounding box center [1139, 469] width 513 height 515
click at [1126, 718] on span "Run" at bounding box center [1128, 722] width 55 height 13
click at [914, 258] on div "enemy = hero . findNearestEnemy ( ) distance = hero . getDistanceTo ( enemy )" at bounding box center [1139, 469] width 513 height 515
click at [953, 266] on div "enemy = hero . findNearestEnemy ( ) distance = hero . getDistanceTo ( enemy )" at bounding box center [1139, 469] width 513 height 515
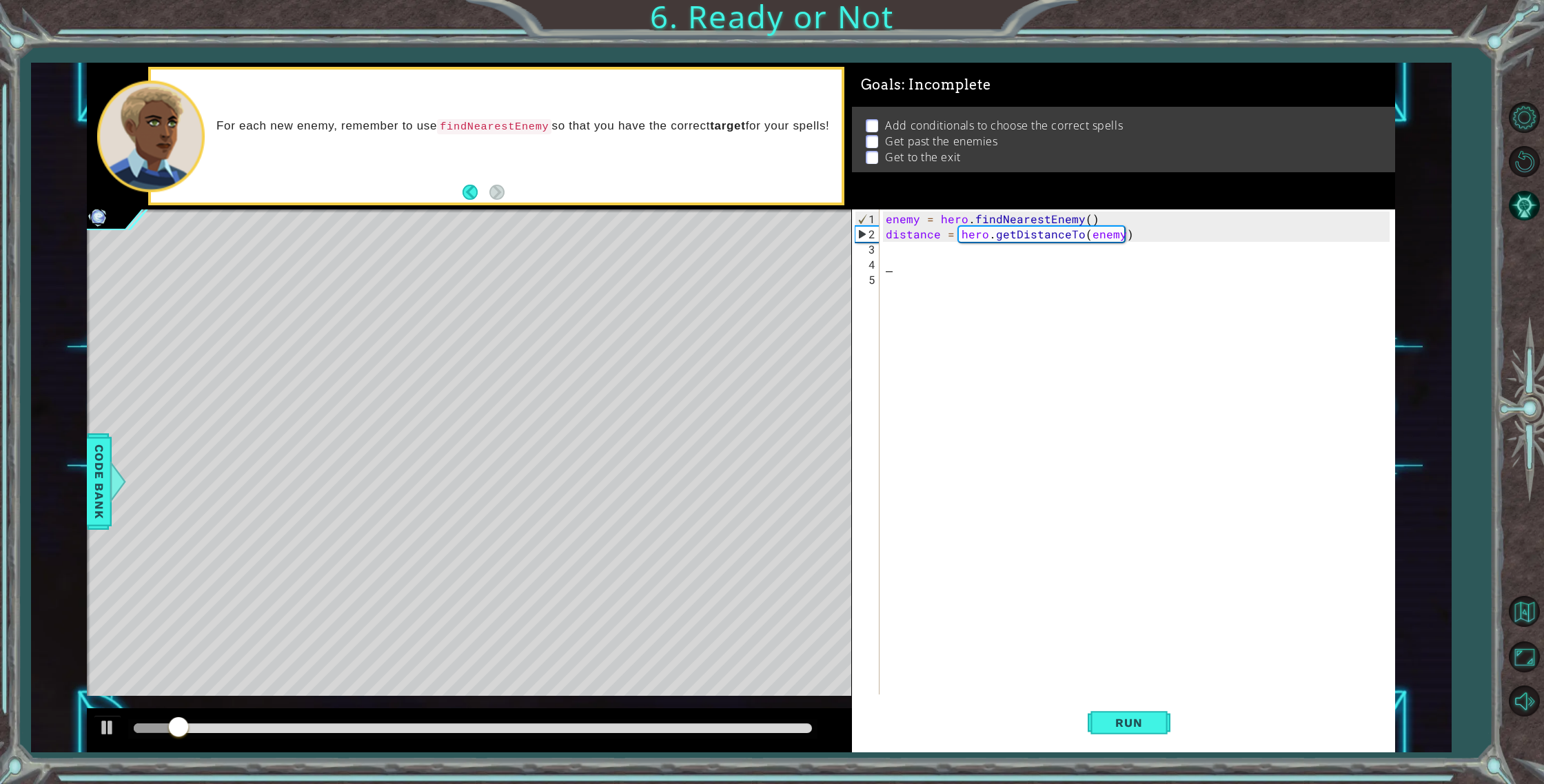
click at [914, 249] on div "enemy = hero . findNearestEnemy ( ) distance = hero . getDistanceTo ( enemy )" at bounding box center [1139, 469] width 513 height 515
type textarea "hero.castIllusionMist()"
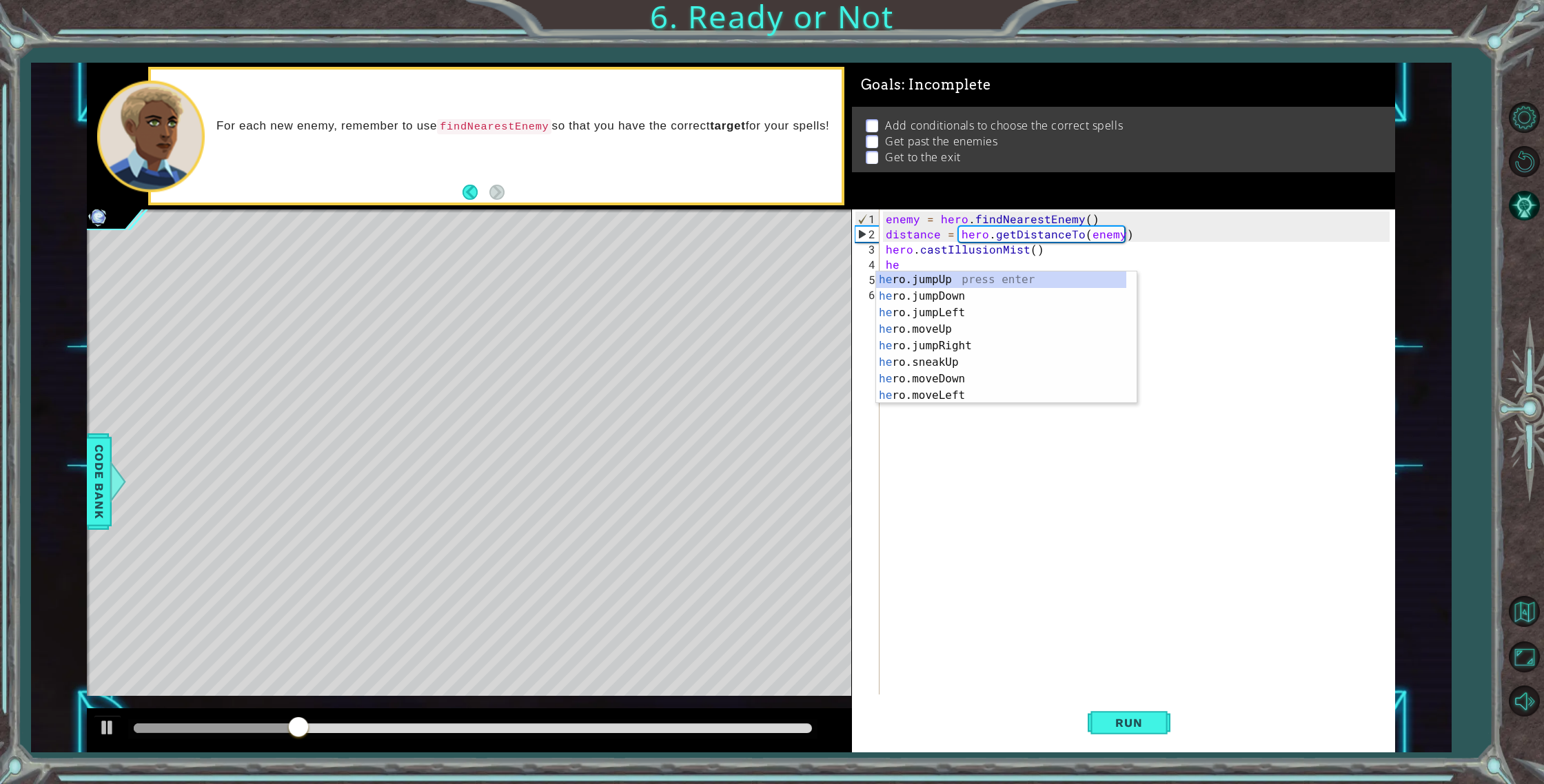
type textarea "h"
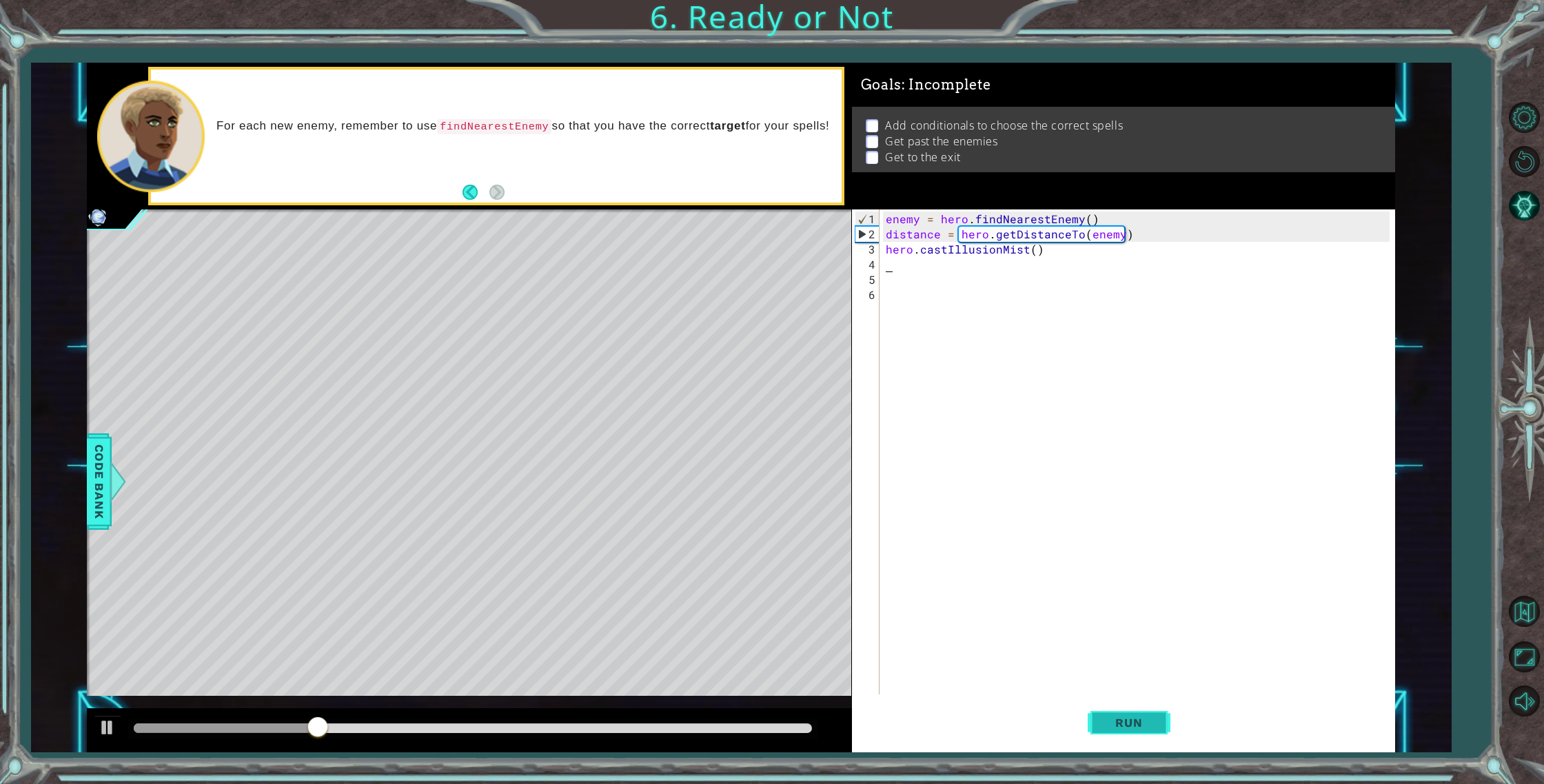
click at [1143, 733] on button "Run" at bounding box center [1128, 722] width 83 height 55
click at [1109, 717] on span "Run" at bounding box center [1128, 722] width 55 height 13
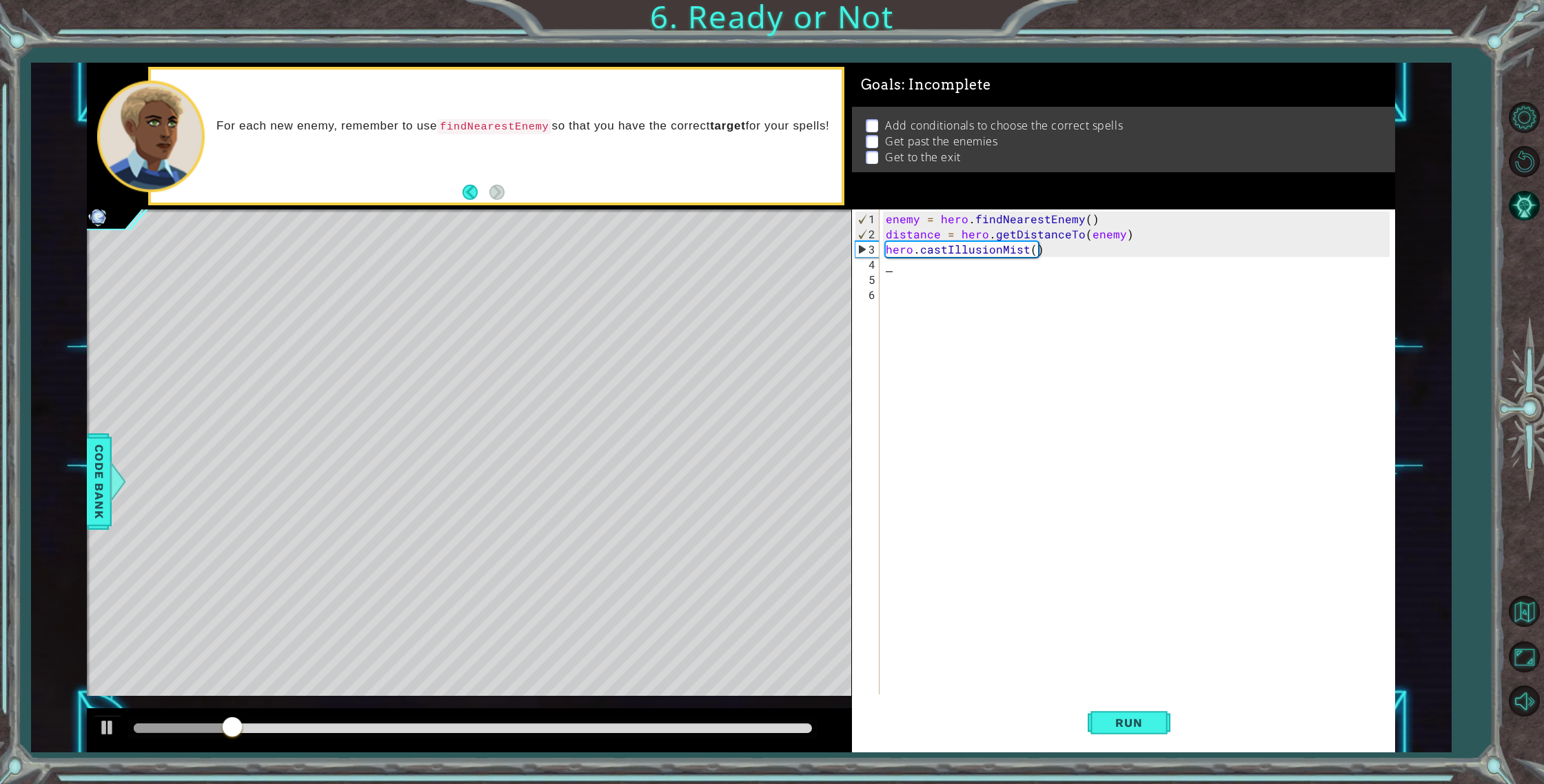
click at [886, 255] on div "enemy = hero . findNearestEnemy ( ) distance = hero . getDistanceTo ( enemy ) h…" at bounding box center [1139, 469] width 513 height 515
type textarea "hero.castIllusionMist()"
click at [905, 254] on div "enemy = hero . findNearestEnemy ( ) distance = hero . getDistanceTo ( enemy ) h…" at bounding box center [1139, 469] width 513 height 515
type textarea "hero.moveUp(1)"
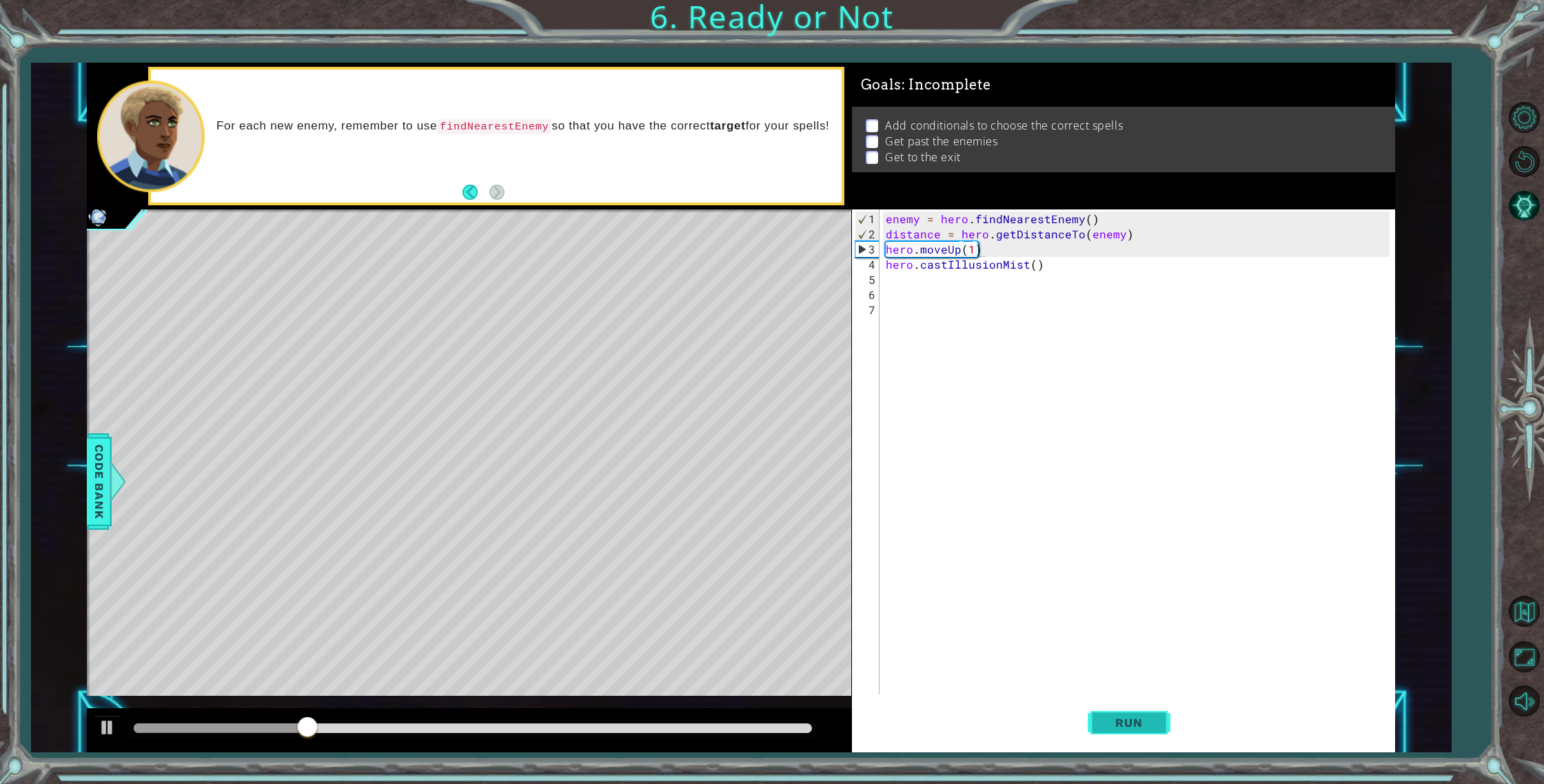
click at [1135, 708] on button "Run" at bounding box center [1128, 722] width 83 height 55
click at [1128, 727] on span "Run" at bounding box center [1128, 722] width 55 height 13
